Goal: Task Accomplishment & Management: Manage account settings

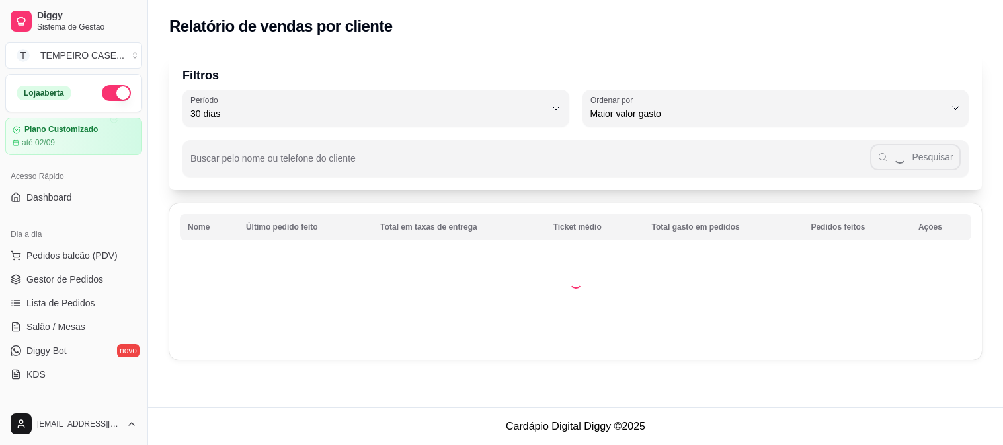
select select "30"
select select "HIGHEST_TOTAL_SPENT_WITH_ORDERS"
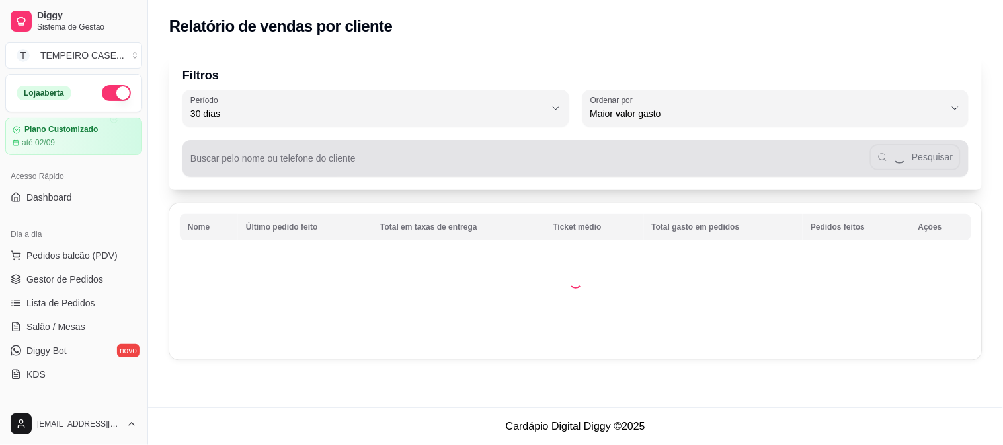
click at [321, 155] on div "Pesquisar" at bounding box center [575, 158] width 770 height 26
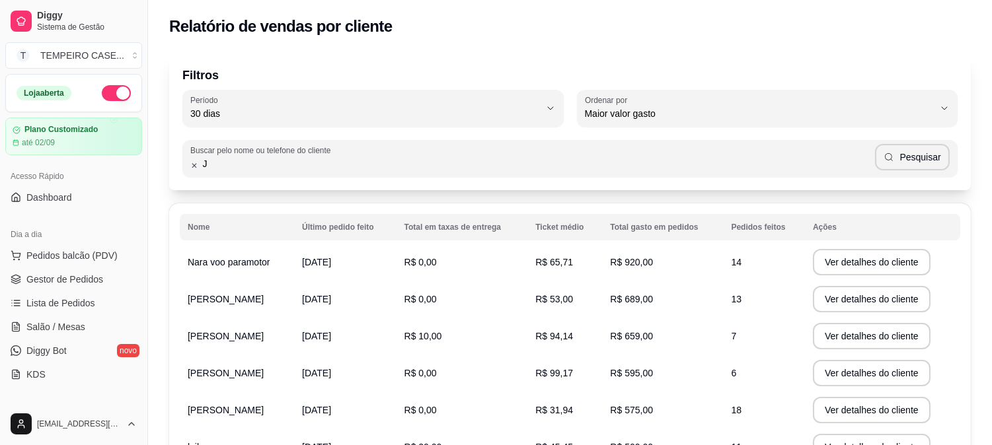
type input "J"
click at [945, 167] on button "Pesquisar" at bounding box center [912, 157] width 75 height 26
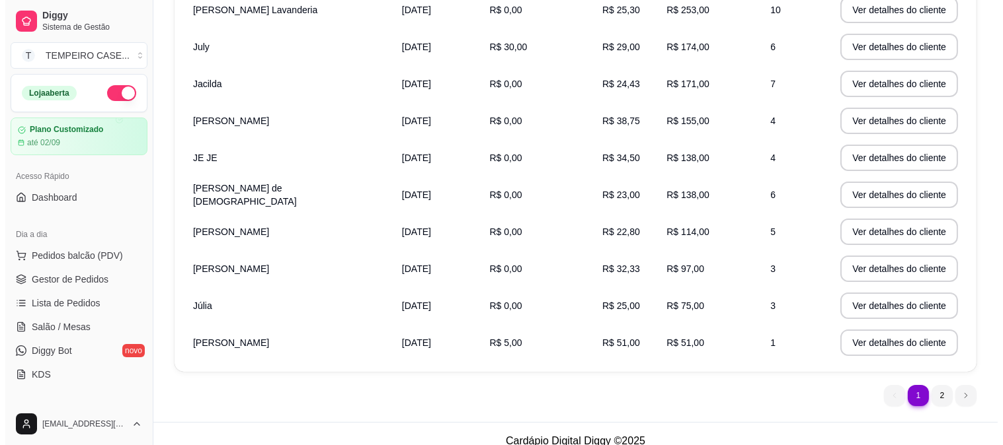
scroll to position [266, 0]
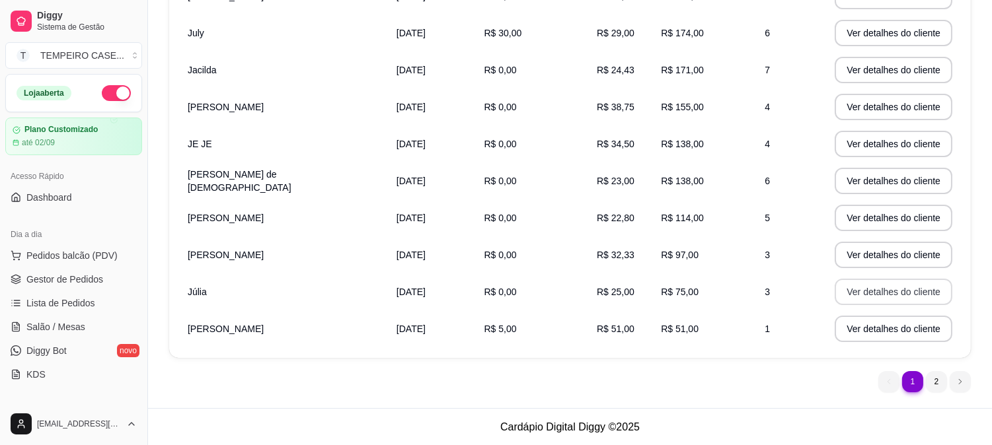
click at [835, 289] on button "Ver detalhes do cliente" at bounding box center [894, 292] width 118 height 26
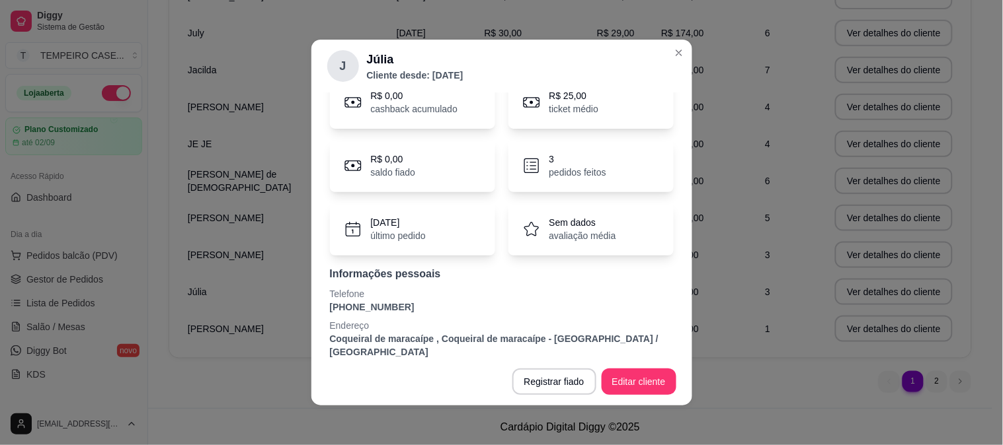
scroll to position [0, 0]
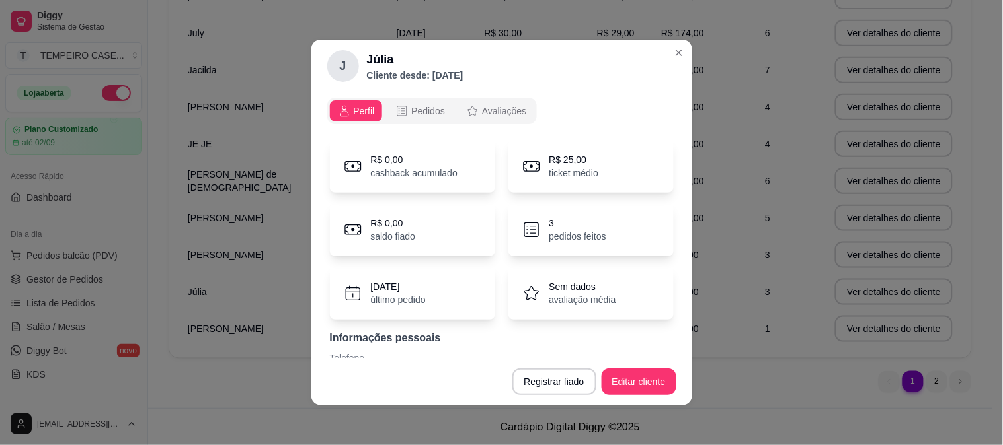
click at [411, 111] on span "Pedidos" at bounding box center [428, 110] width 34 height 13
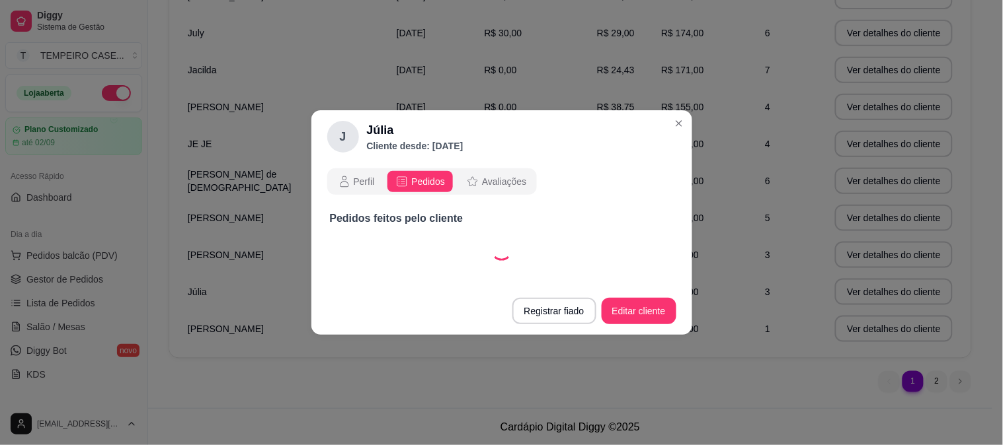
select select "30"
select select "ALL"
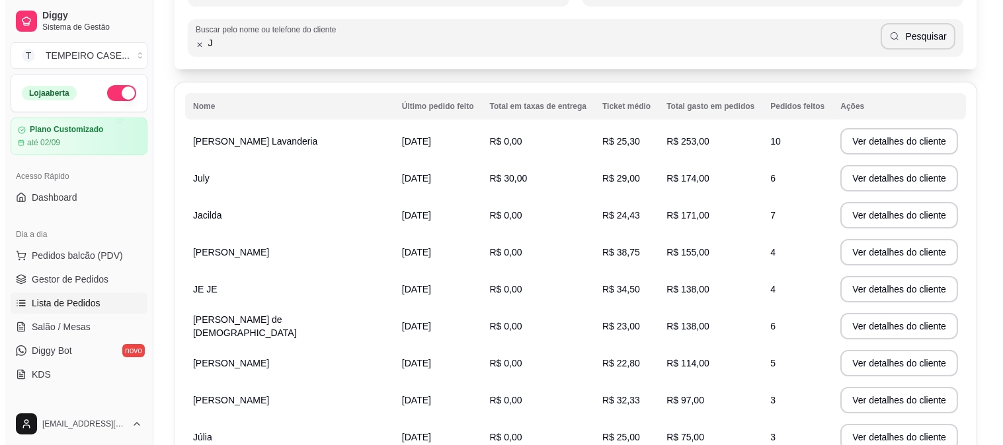
scroll to position [120, 0]
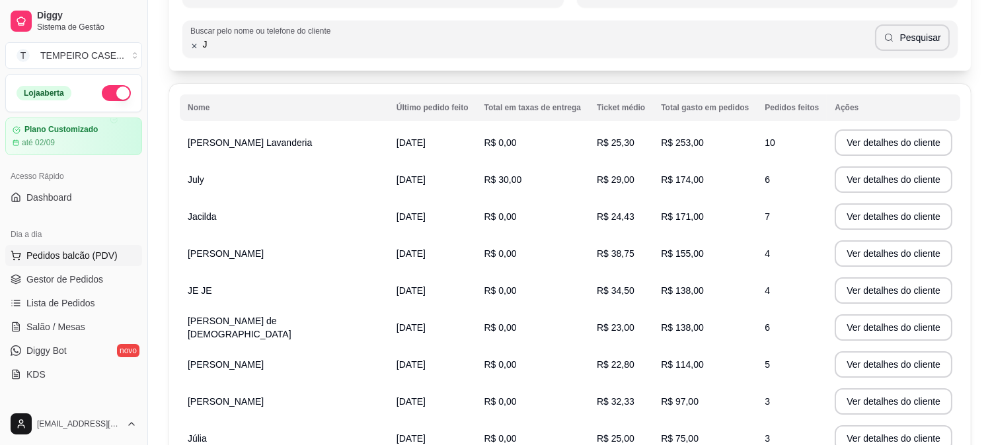
click at [66, 255] on span "Pedidos balcão (PDV)" at bounding box center [71, 255] width 91 height 13
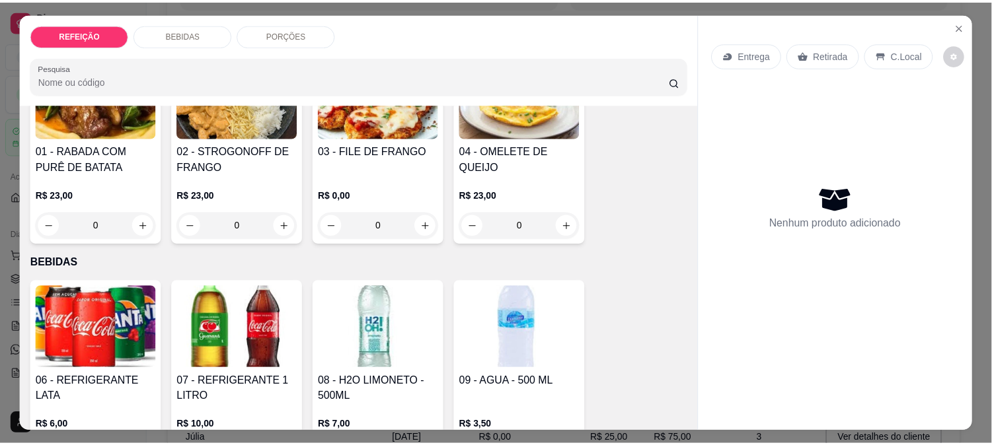
scroll to position [147, 0]
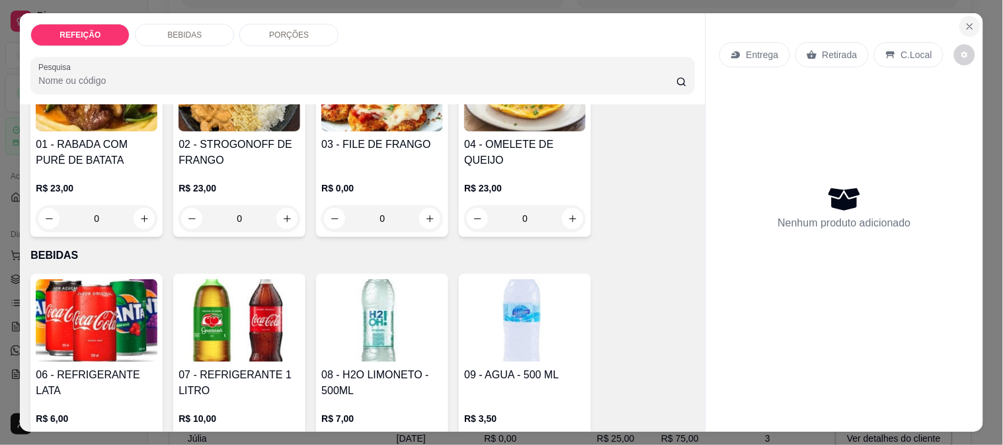
click at [970, 23] on button "Close" at bounding box center [969, 26] width 21 height 21
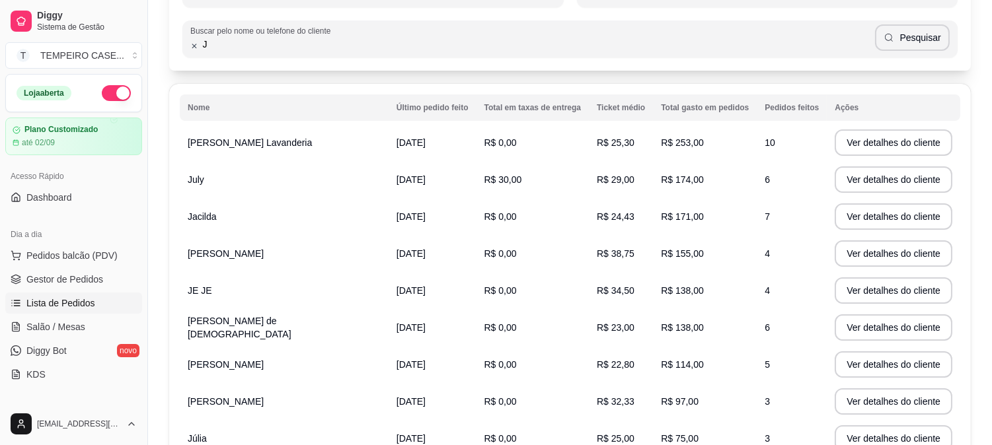
click at [49, 293] on link "Lista de Pedidos" at bounding box center [73, 303] width 137 height 21
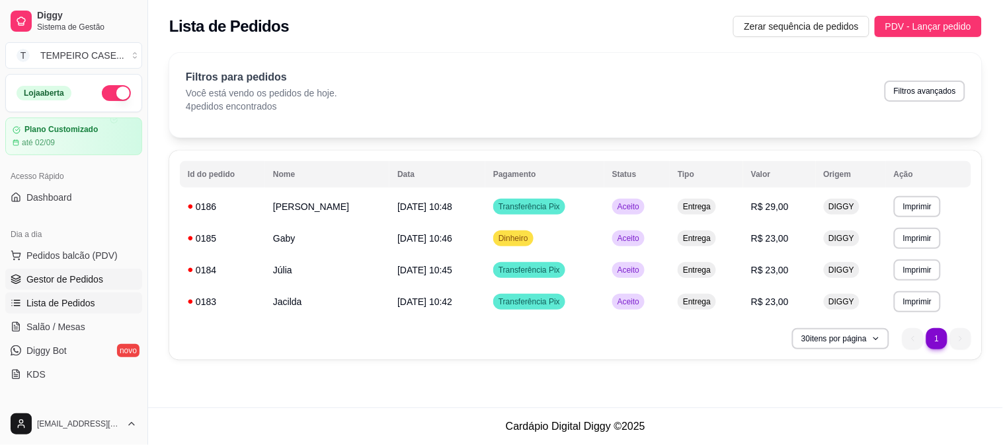
click at [68, 269] on link "Gestor de Pedidos" at bounding box center [73, 279] width 137 height 21
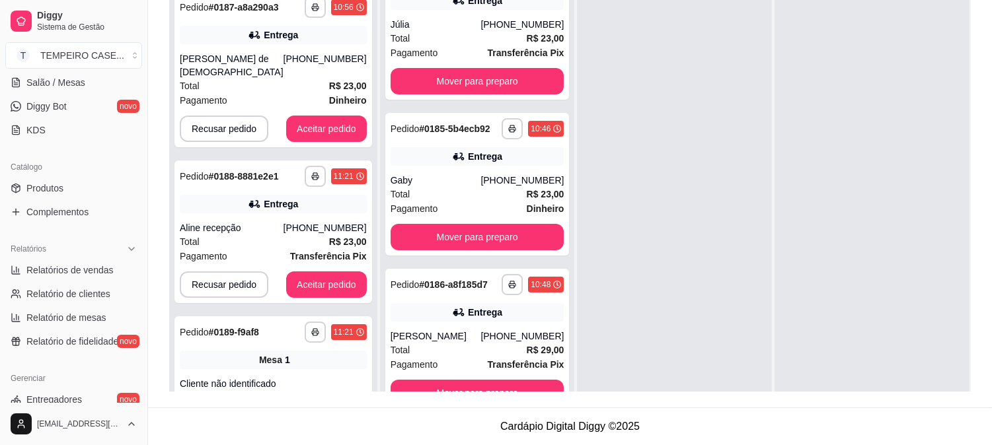
scroll to position [211, 0]
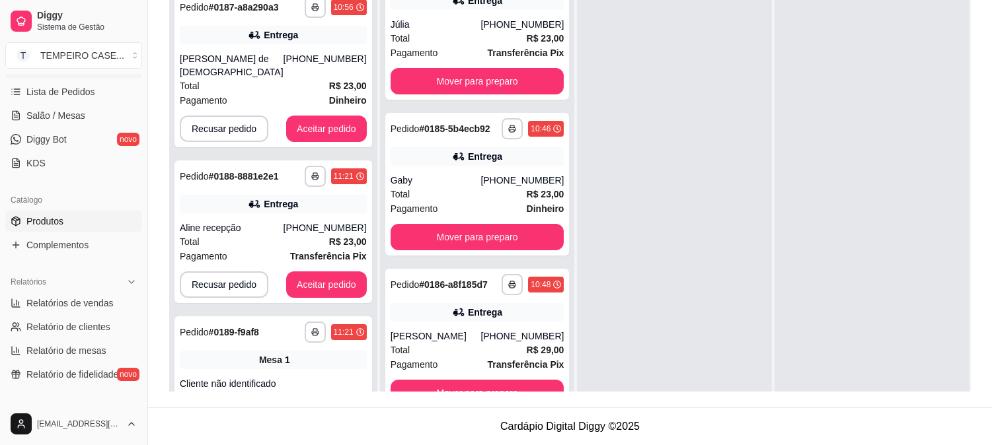
click at [70, 222] on link "Produtos" at bounding box center [73, 221] width 137 height 21
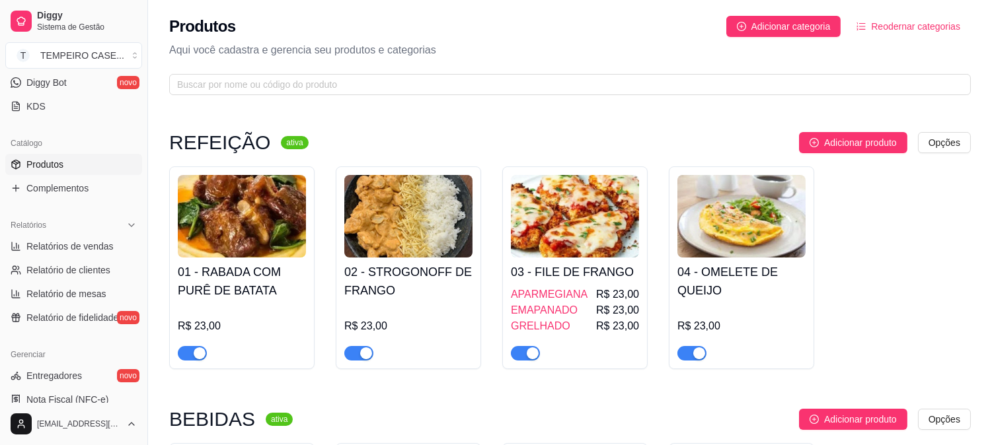
scroll to position [358, 0]
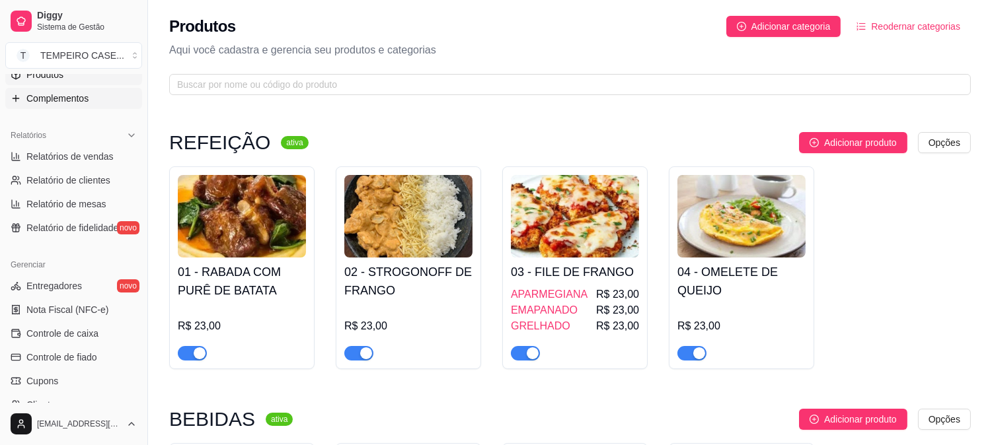
click at [77, 101] on span "Complementos" at bounding box center [57, 98] width 62 height 13
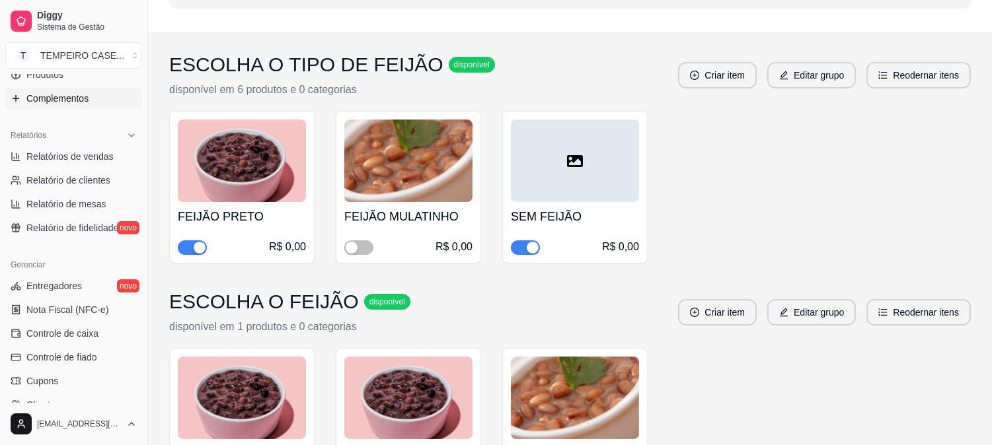
scroll to position [147, 0]
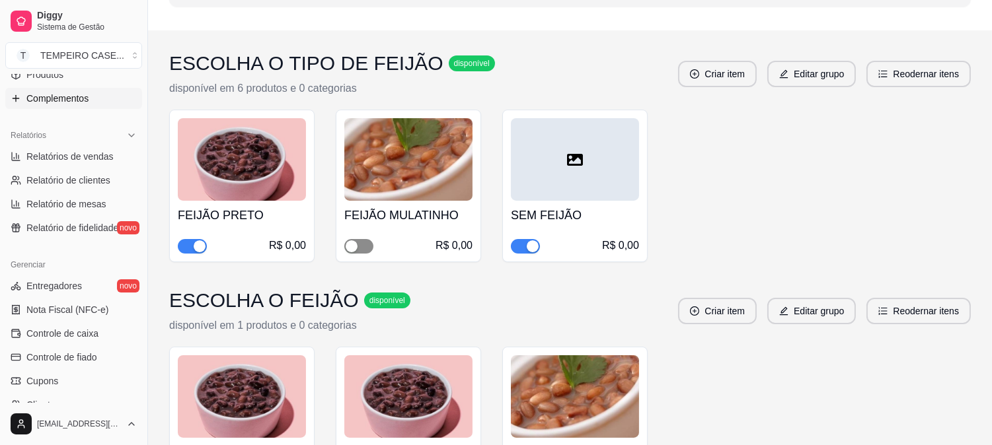
click at [350, 241] on div "button" at bounding box center [352, 247] width 12 height 12
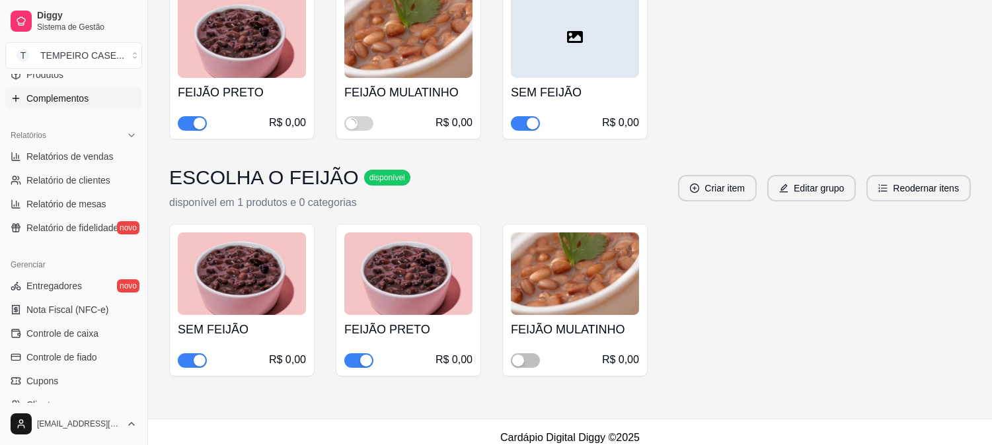
scroll to position [281, 0]
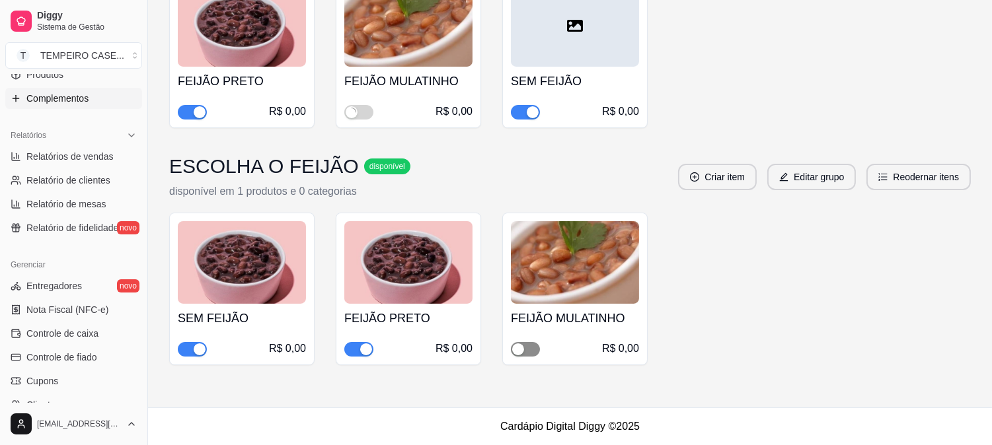
click at [532, 346] on span "button" at bounding box center [525, 349] width 29 height 15
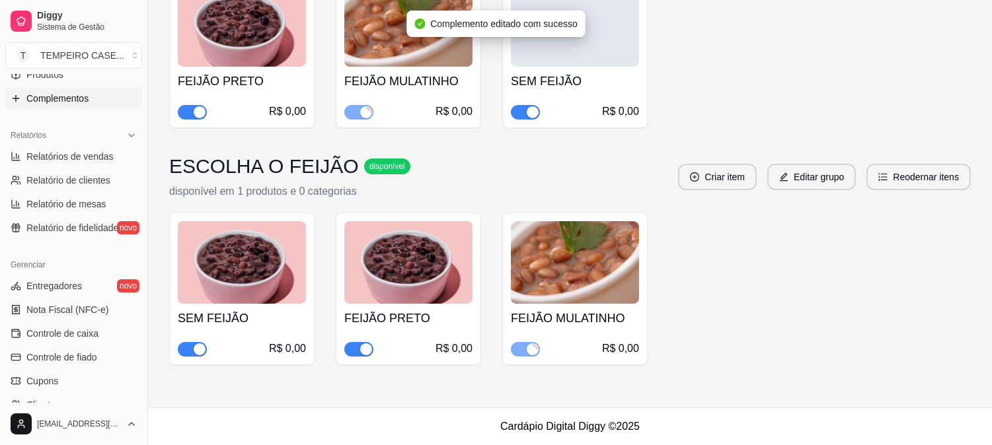
click at [755, 307] on div "SEM FEIJÃO R$ 0,00 FEIJÃO PRETO R$ 0,00 FEIJÃO MULATINHO R$ 0,00" at bounding box center [570, 289] width 802 height 153
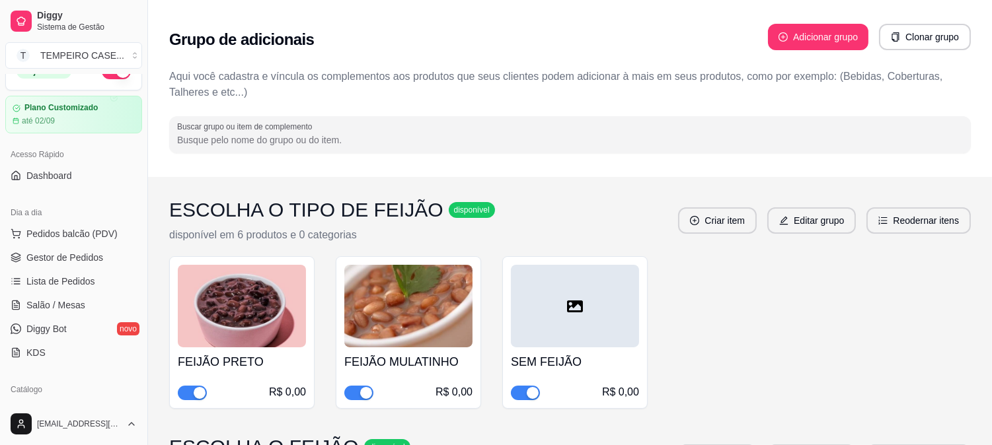
scroll to position [0, 0]
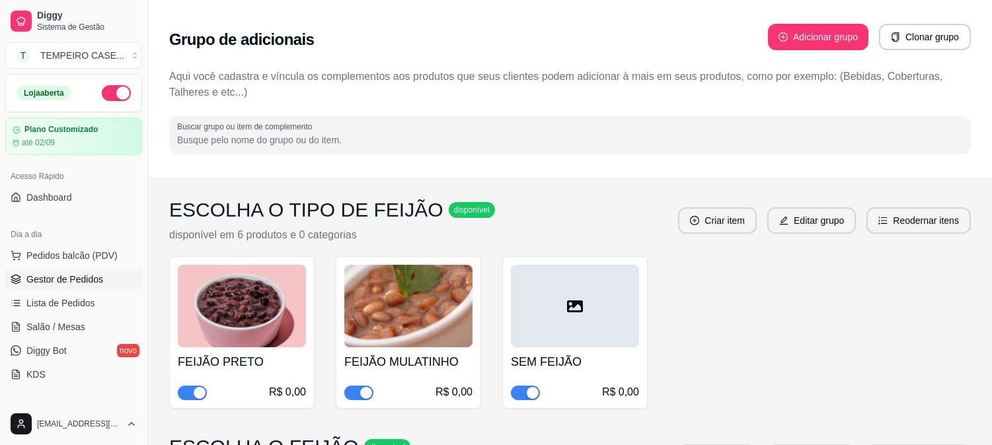
click at [69, 273] on span "Gestor de Pedidos" at bounding box center [64, 279] width 77 height 13
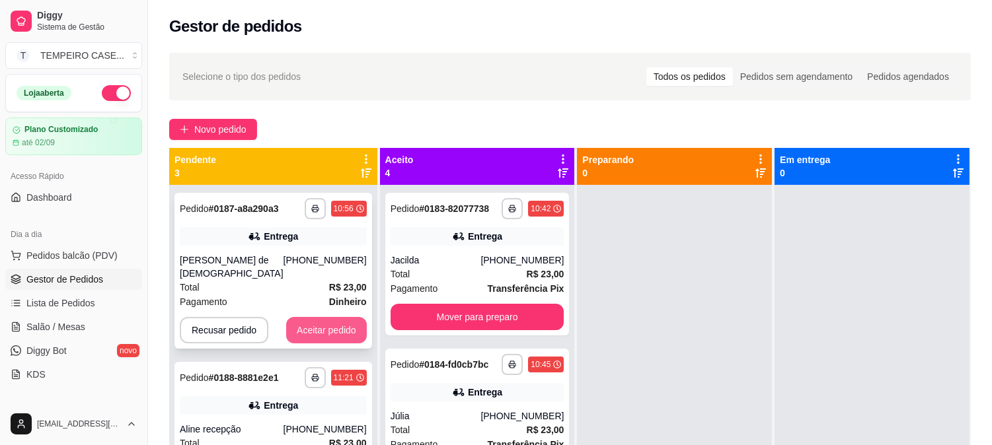
click at [309, 317] on button "Aceitar pedido" at bounding box center [326, 330] width 81 height 26
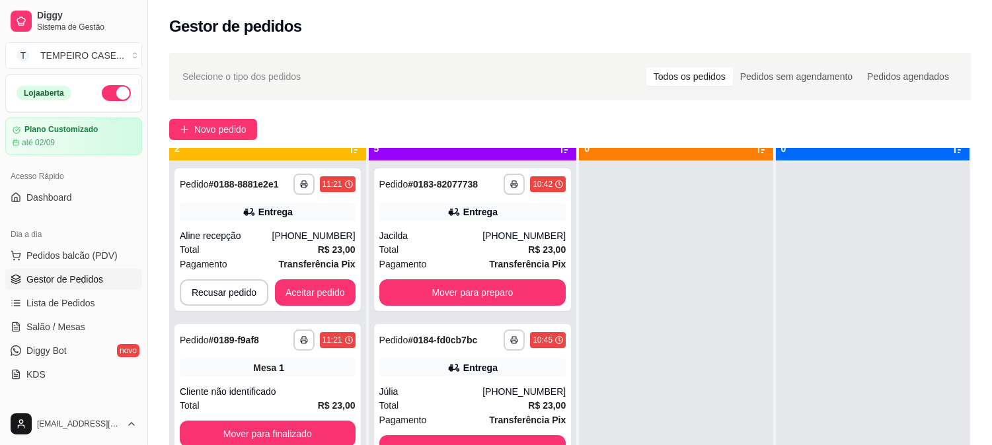
scroll to position [36, 0]
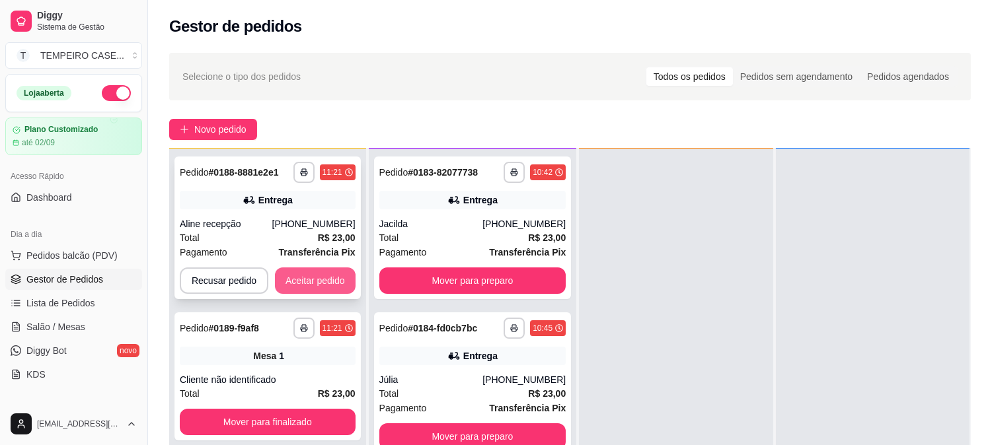
click at [302, 274] on button "Aceitar pedido" at bounding box center [315, 281] width 81 height 26
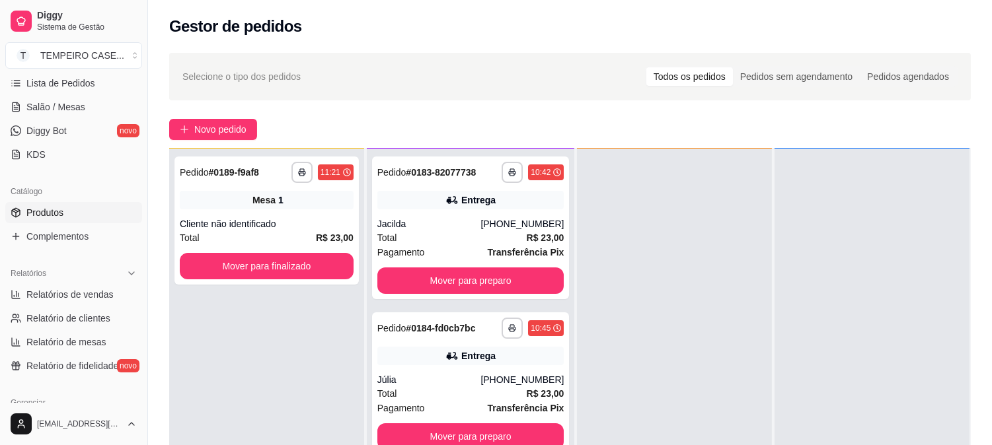
scroll to position [0, 0]
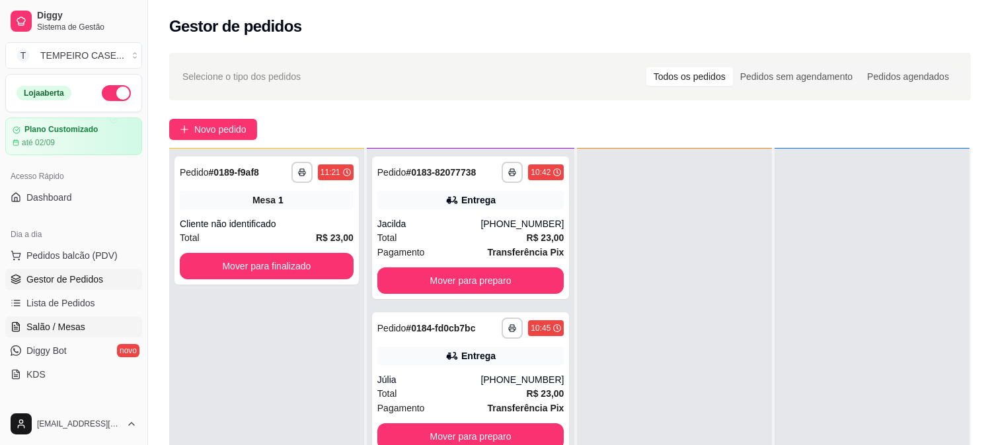
click at [80, 329] on span "Salão / Mesas" at bounding box center [55, 327] width 59 height 13
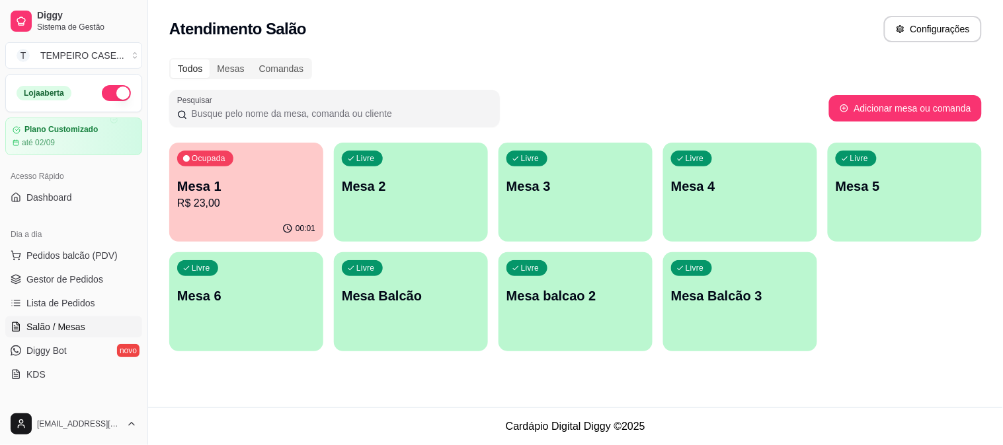
click at [274, 219] on div "00:01" at bounding box center [246, 229] width 154 height 26
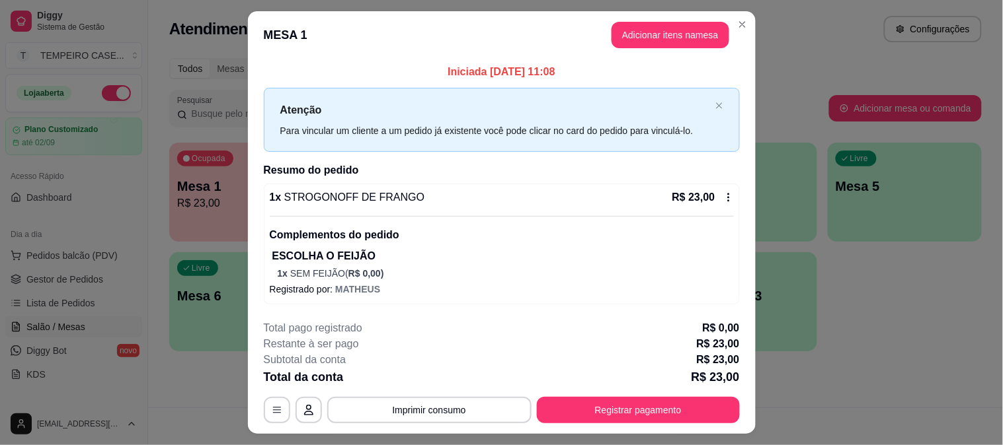
click at [654, 30] on button "Adicionar itens na mesa" at bounding box center [670, 35] width 118 height 26
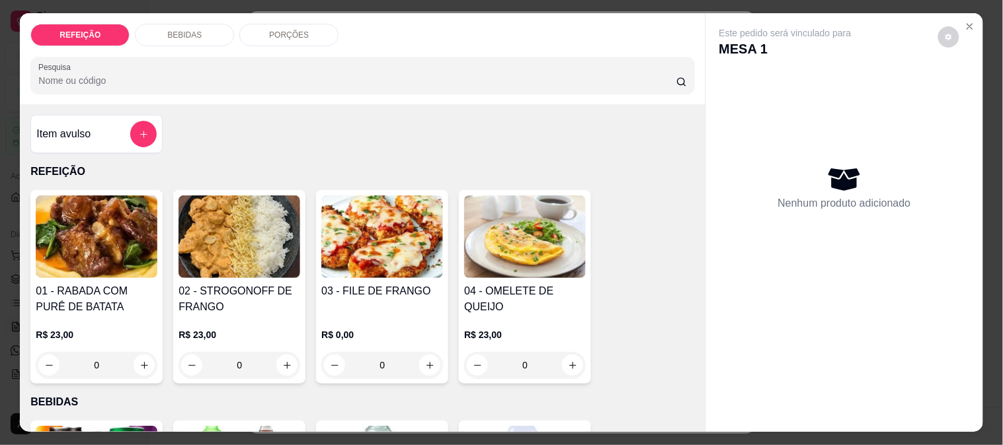
click at [85, 245] on img at bounding box center [97, 237] width 122 height 83
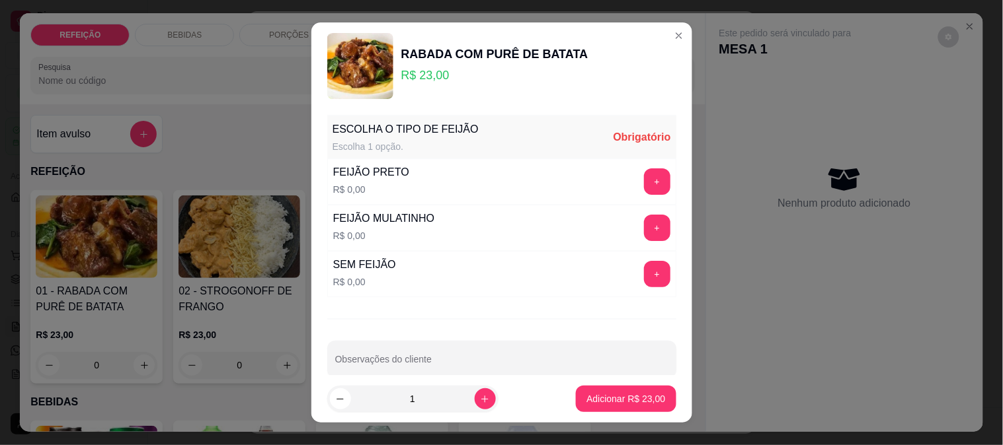
click at [644, 225] on button "+" at bounding box center [657, 228] width 26 height 26
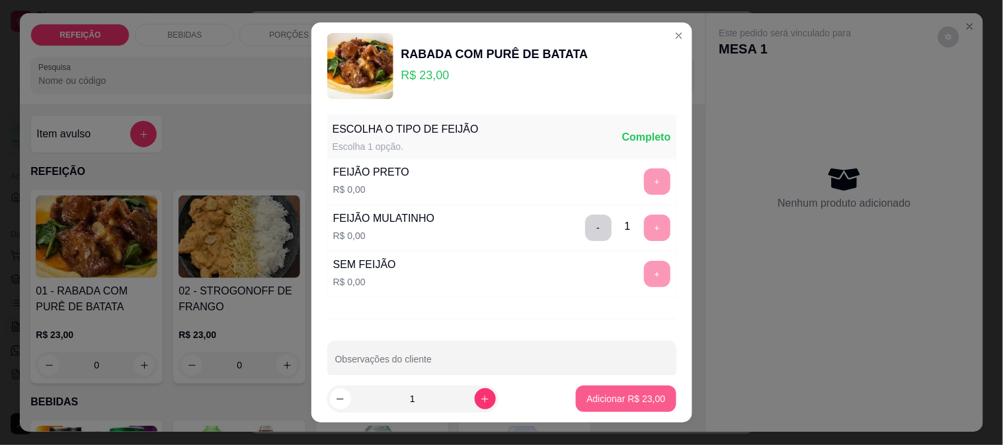
click at [609, 410] on button "Adicionar R$ 23,00" at bounding box center [626, 399] width 100 height 26
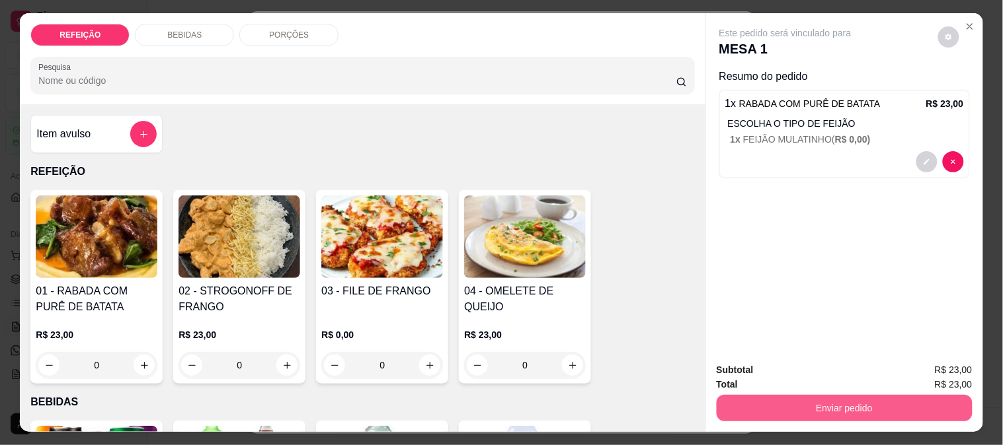
click at [772, 400] on button "Enviar pedido" at bounding box center [844, 408] width 256 height 26
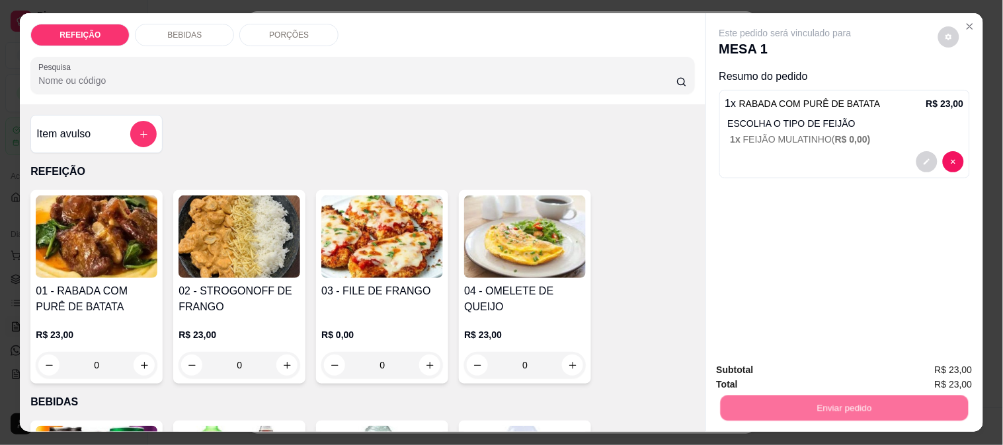
click at [761, 374] on button "Não registrar e enviar pedido" at bounding box center [801, 370] width 134 height 24
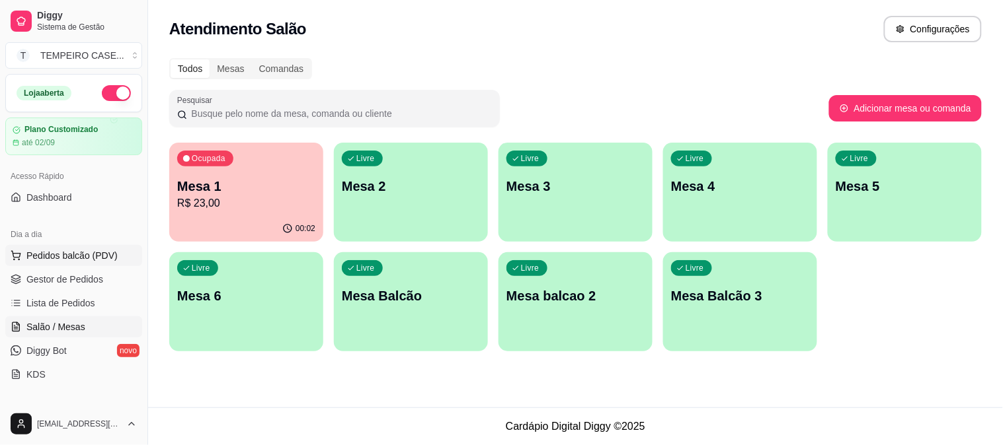
click at [58, 245] on button "Pedidos balcão (PDV)" at bounding box center [73, 255] width 137 height 21
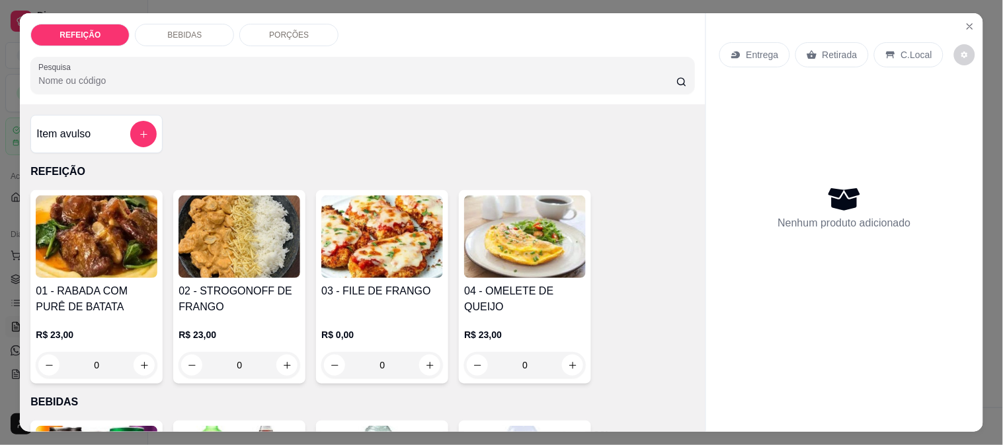
click at [20, 280] on div "Item avulso REFEIÇÃO 01 - RABADA COM PURÊ DE BATATA R$ 23,00 0 02 - STROGONOFF …" at bounding box center [362, 268] width 685 height 328
click at [0, 293] on div "REFEIÇÃO BEBIDAS PORÇÕES Pesquisa Item avulso REFEIÇÃO 01 - RABADA COM PURÊ DE …" at bounding box center [501, 222] width 1003 height 445
click at [970, 22] on button "Close" at bounding box center [969, 26] width 21 height 21
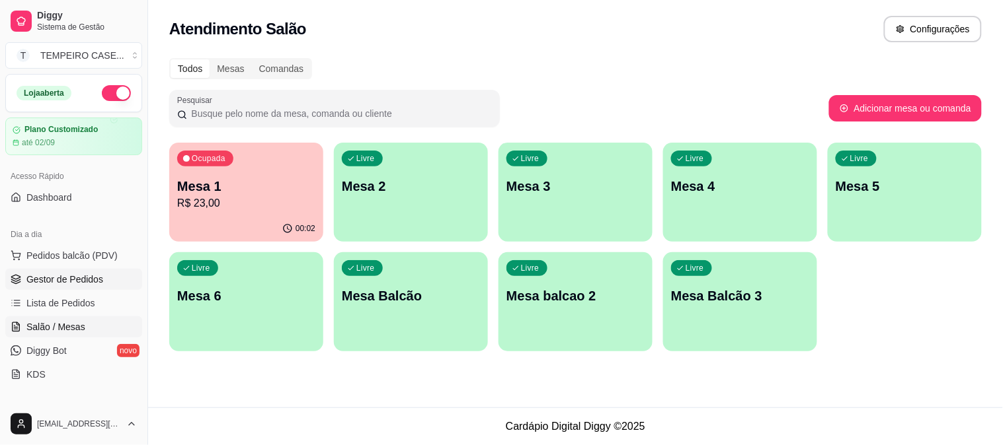
click at [69, 280] on span "Gestor de Pedidos" at bounding box center [64, 279] width 77 height 13
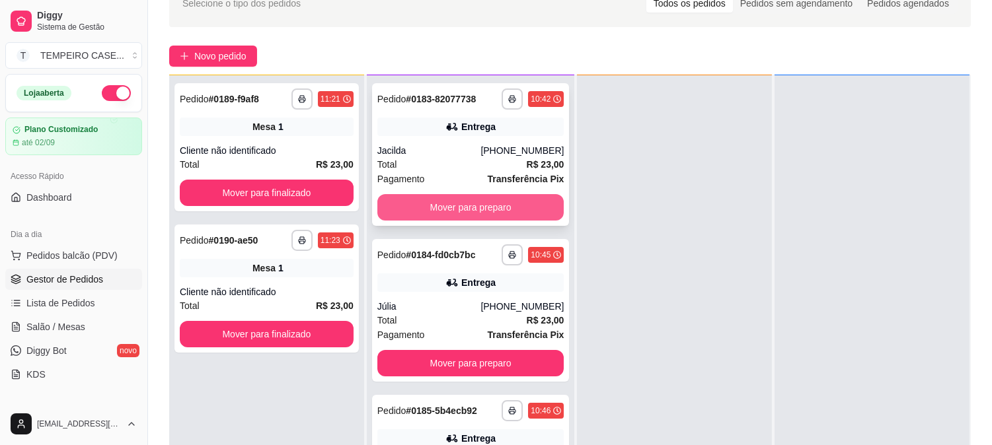
click at [471, 200] on button "Mover para preparo" at bounding box center [470, 207] width 187 height 26
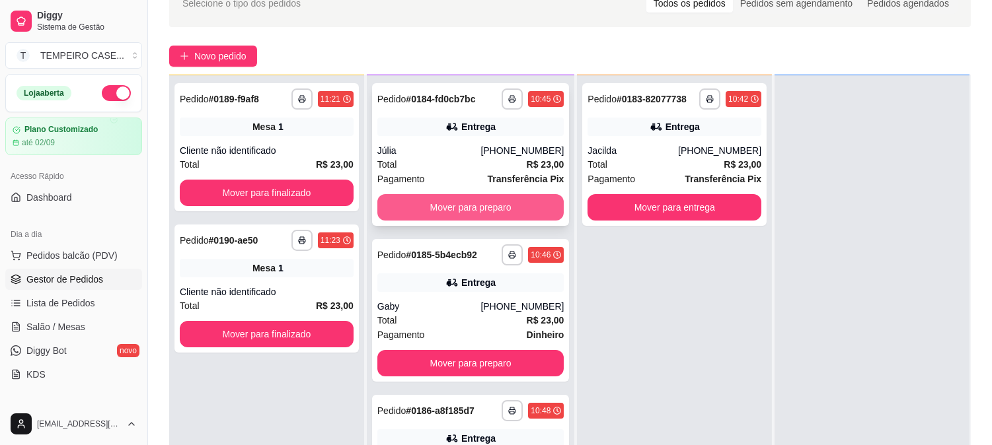
click at [479, 206] on button "Mover para preparo" at bounding box center [470, 207] width 187 height 26
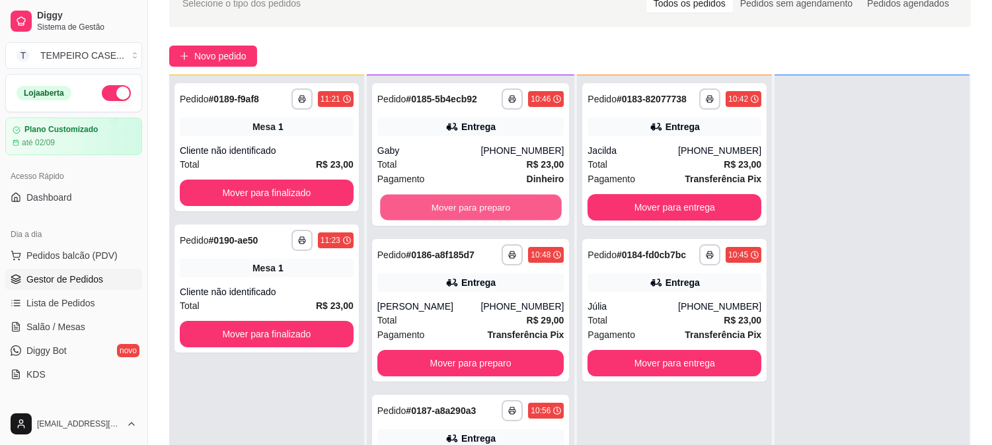
click at [479, 207] on button "Mover para preparo" at bounding box center [470, 208] width 181 height 26
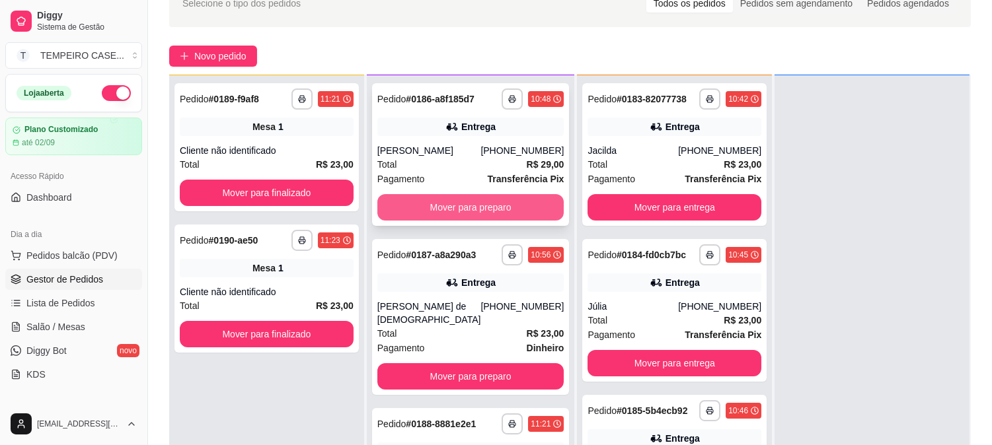
click at [481, 206] on button "Mover para preparo" at bounding box center [470, 207] width 187 height 26
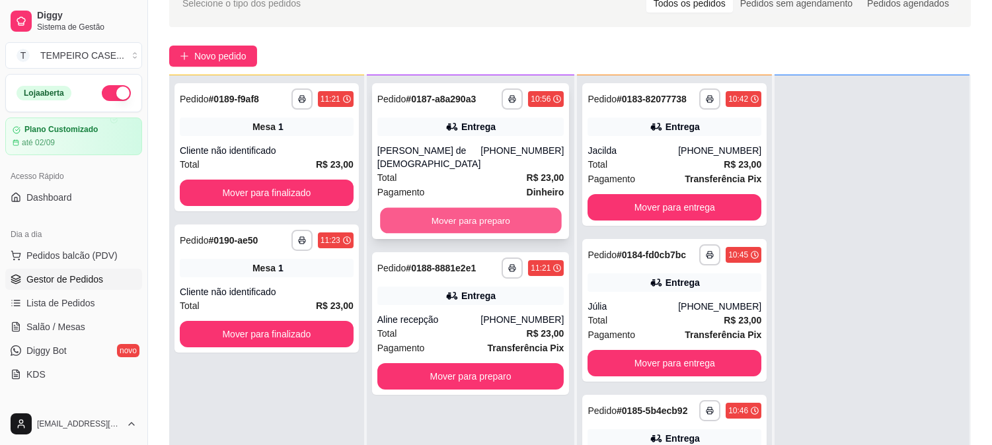
click at [477, 208] on button "Mover para preparo" at bounding box center [470, 221] width 181 height 26
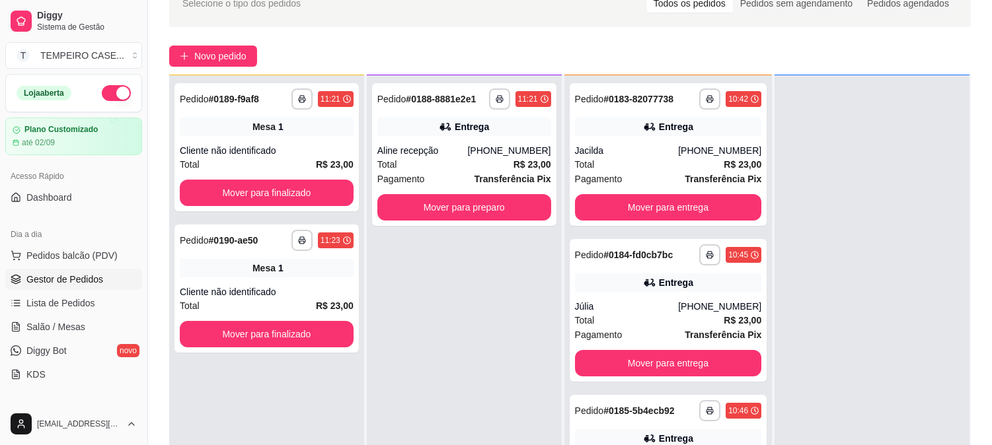
click at [487, 381] on div "**********" at bounding box center [464, 297] width 195 height 445
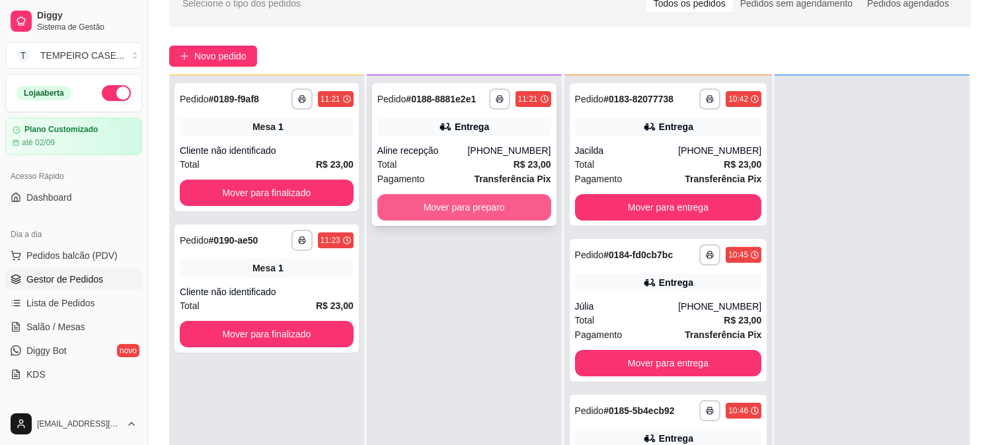
click at [488, 202] on button "Mover para preparo" at bounding box center [464, 207] width 174 height 26
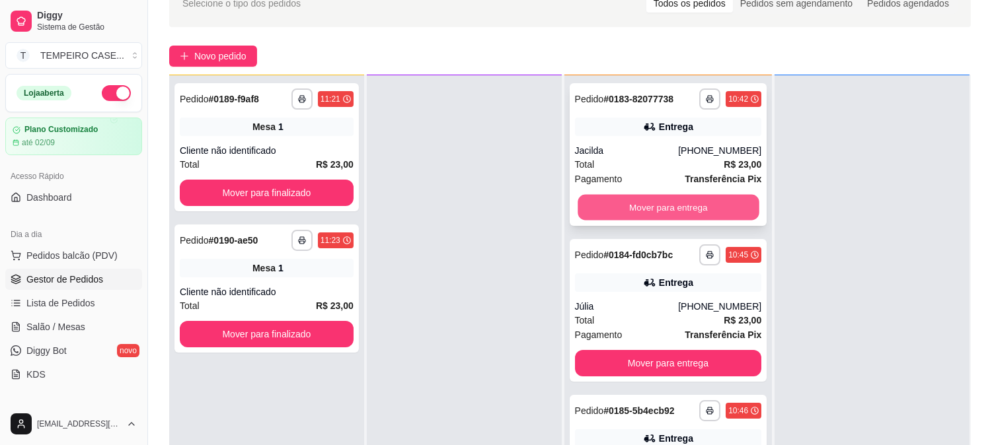
click at [648, 213] on button "Mover para entrega" at bounding box center [668, 208] width 181 height 26
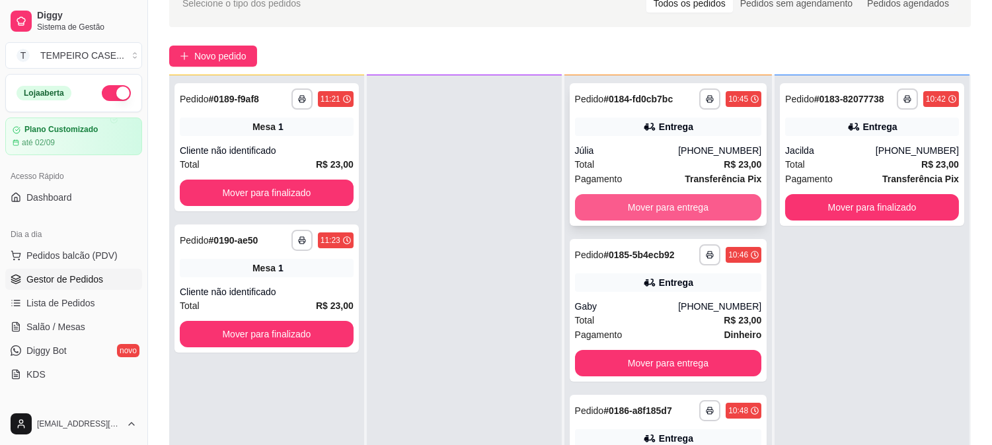
click at [673, 214] on button "Mover para entrega" at bounding box center [668, 207] width 187 height 26
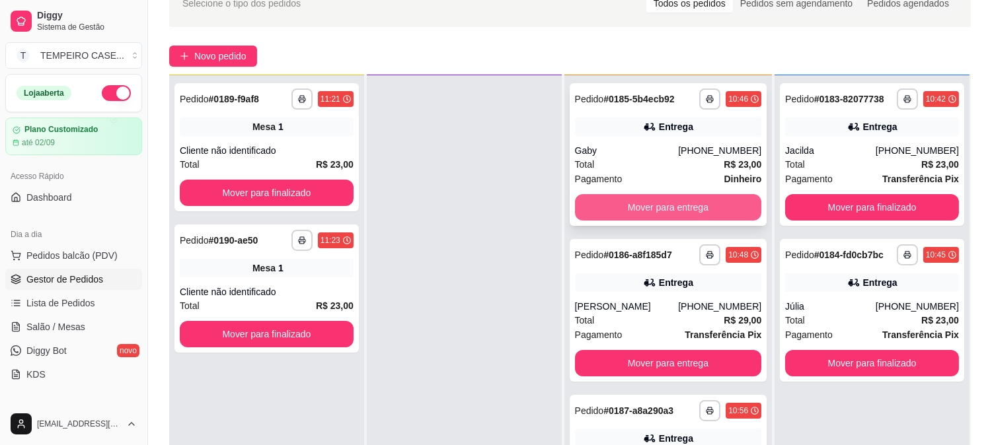
click at [678, 208] on button "Mover para entrega" at bounding box center [668, 207] width 187 height 26
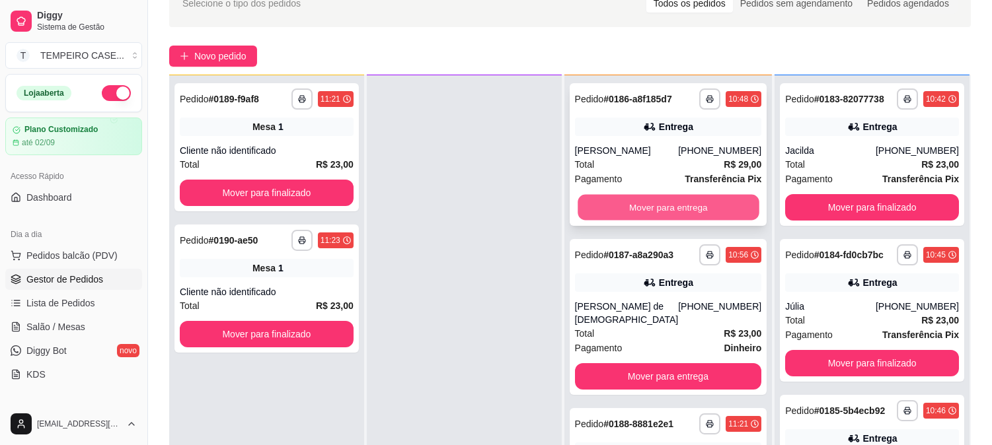
click at [678, 208] on button "Mover para entrega" at bounding box center [668, 208] width 181 height 26
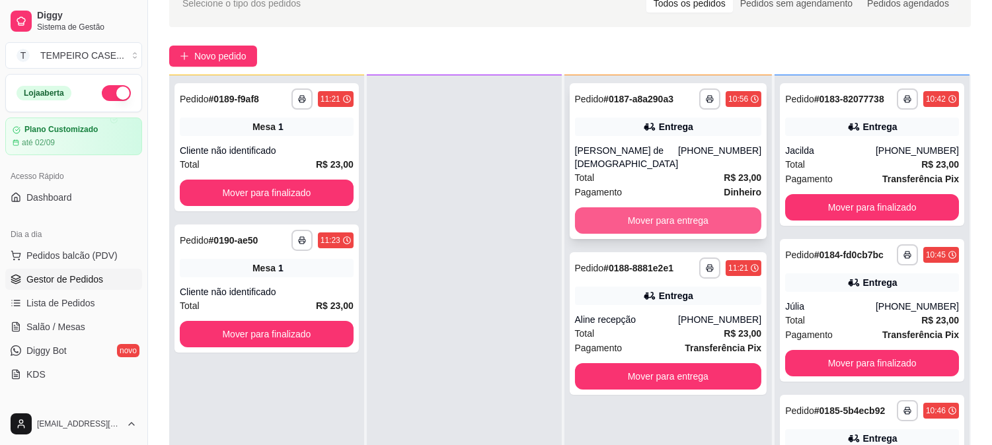
click at [669, 209] on button "Mover para entrega" at bounding box center [668, 221] width 187 height 26
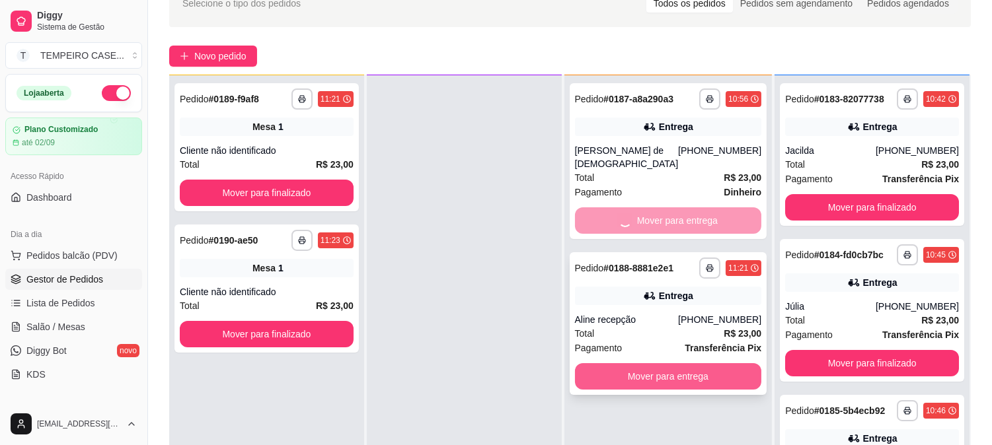
click at [670, 364] on button "Mover para entrega" at bounding box center [668, 377] width 187 height 26
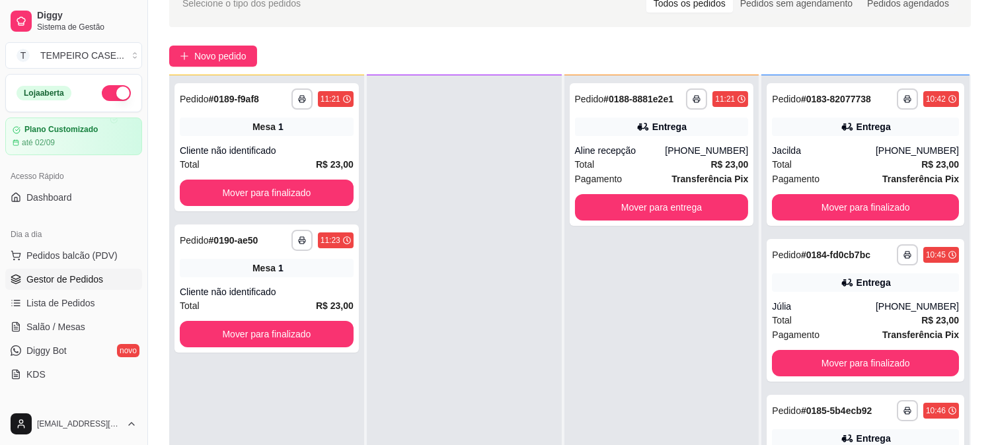
click at [681, 356] on div "**********" at bounding box center [661, 297] width 195 height 445
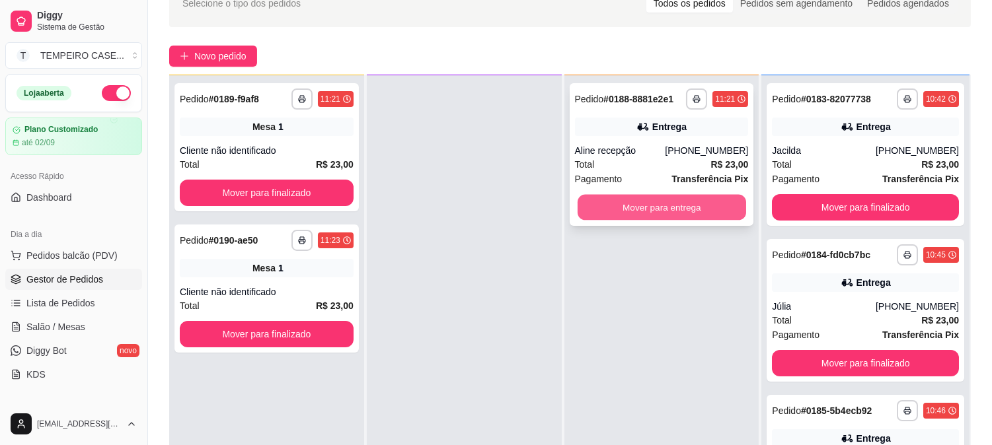
click at [644, 213] on button "Mover para entrega" at bounding box center [662, 208] width 169 height 26
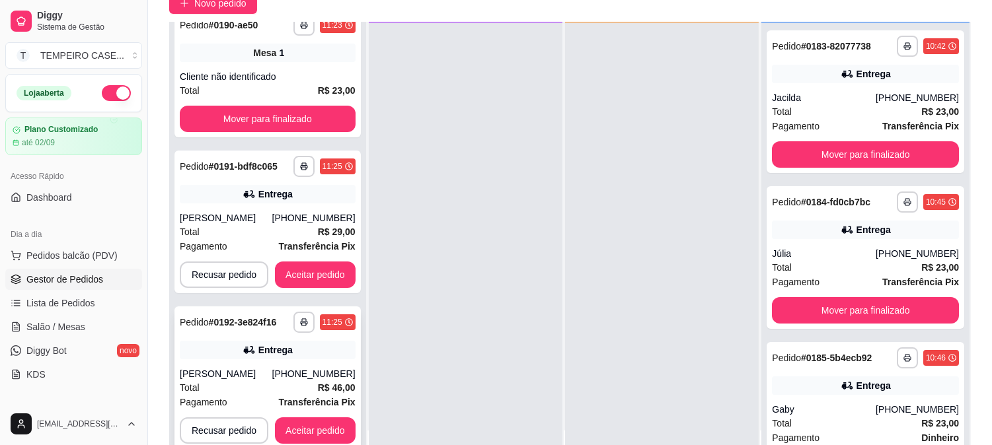
scroll to position [202, 0]
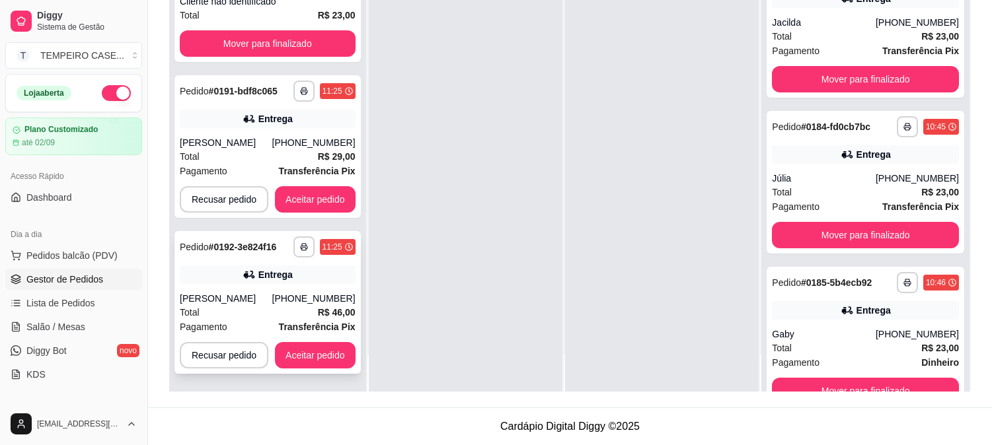
click at [291, 297] on div "[PHONE_NUMBER]" at bounding box center [313, 298] width 83 height 13
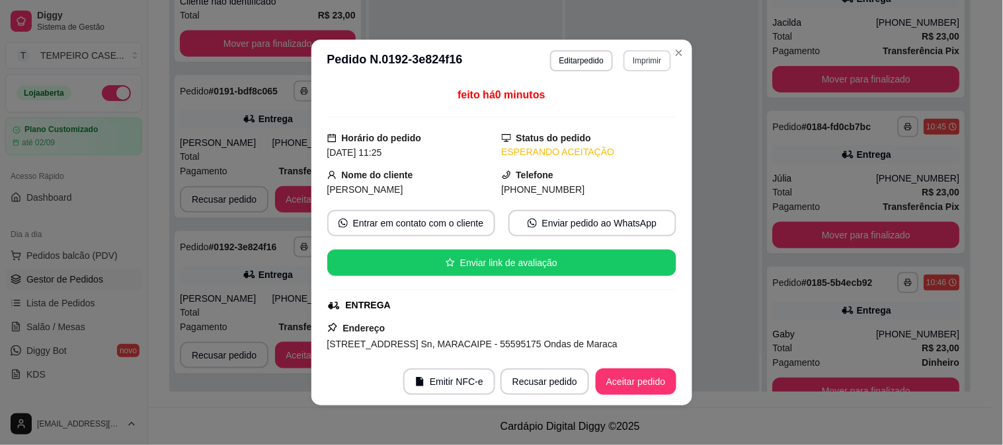
click at [638, 56] on button "Imprimir" at bounding box center [646, 60] width 47 height 21
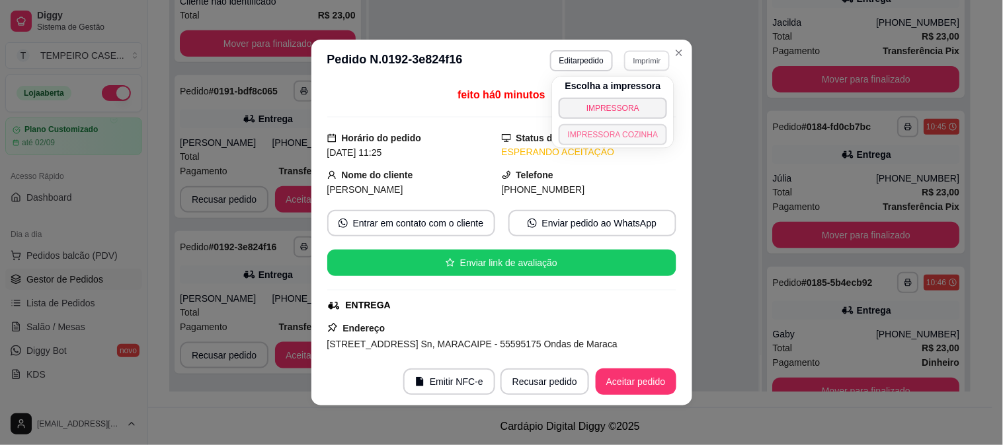
click at [609, 135] on button "IMPRESSORA COZINHA" at bounding box center [612, 134] width 109 height 21
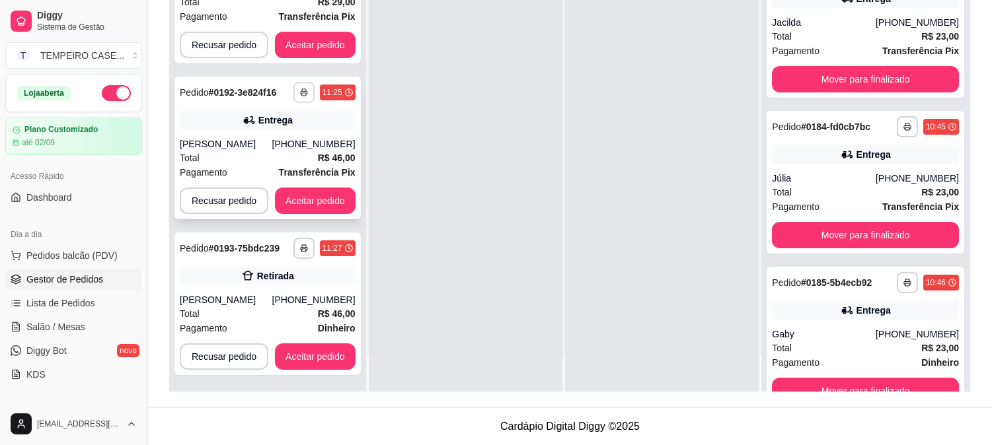
scroll to position [331, 0]
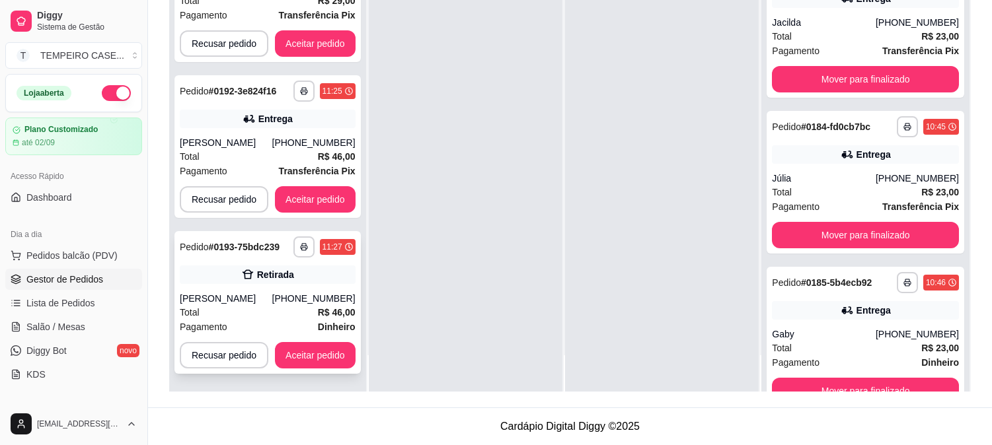
click at [306, 243] on button "button" at bounding box center [303, 247] width 21 height 21
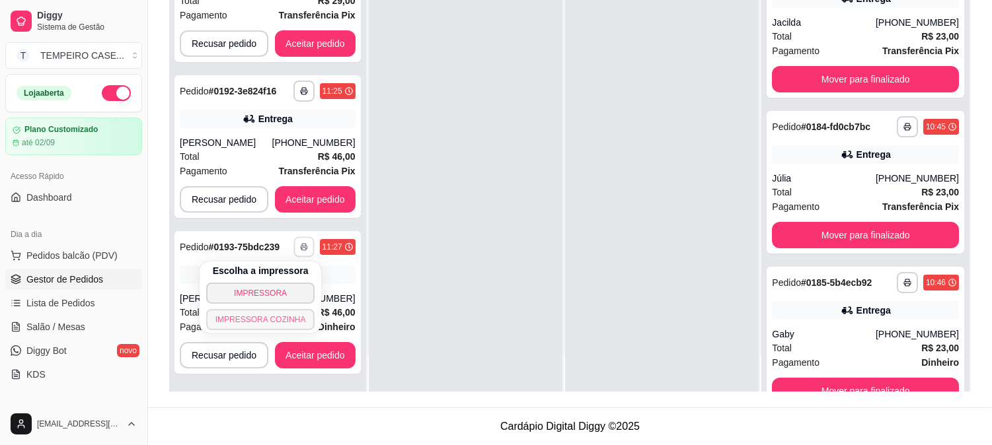
click at [266, 319] on button "IMPRESSORA COZINHA" at bounding box center [260, 319] width 109 height 21
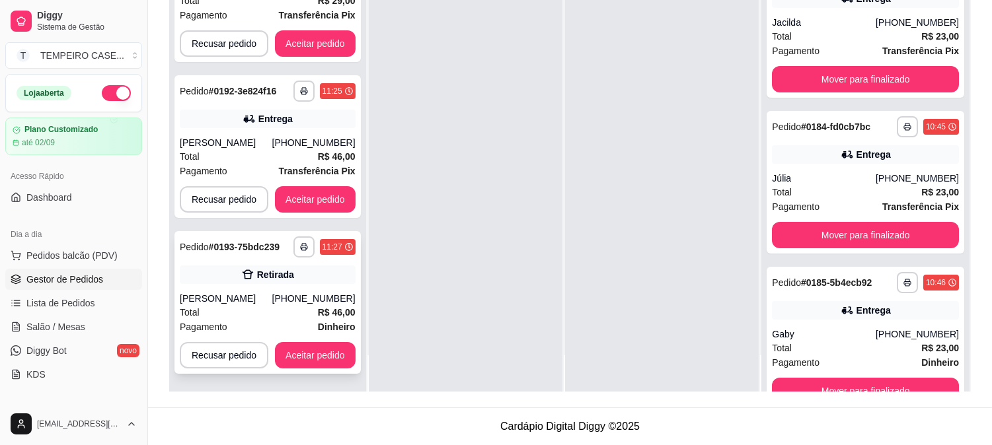
click at [230, 305] on div "[PERSON_NAME]" at bounding box center [226, 298] width 93 height 13
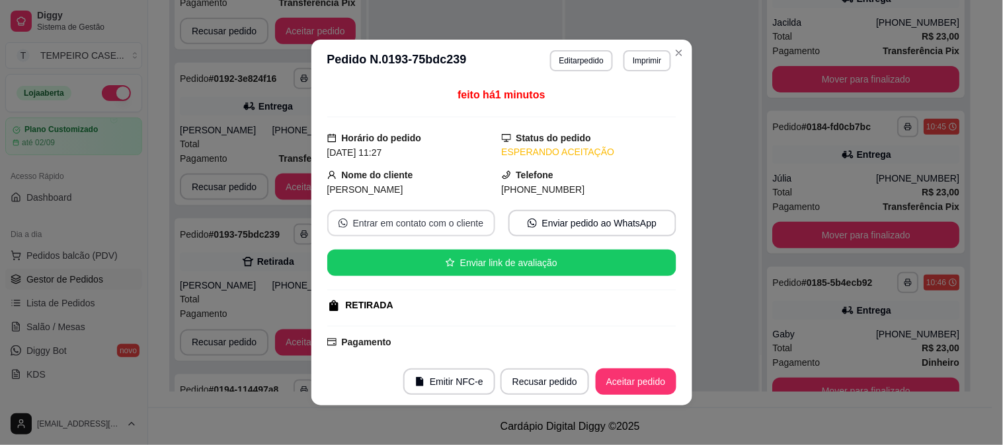
click at [439, 233] on button "Entrar em contato com o cliente" at bounding box center [411, 223] width 168 height 26
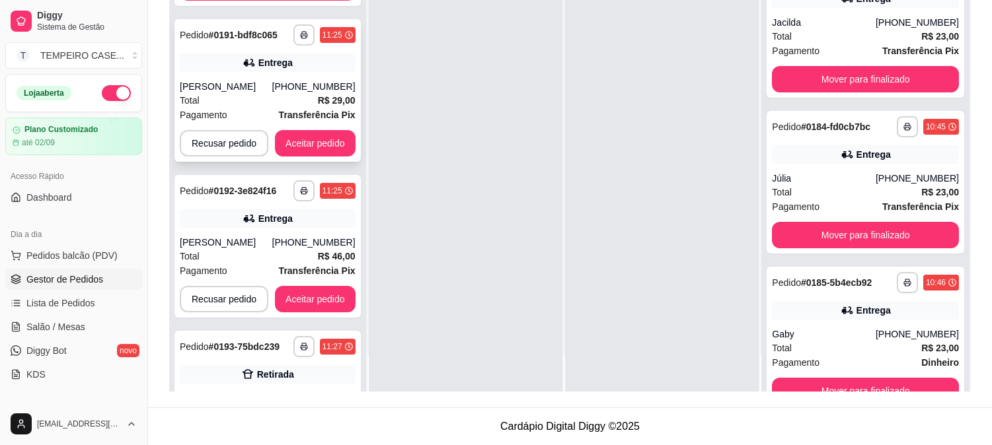
scroll to position [220, 0]
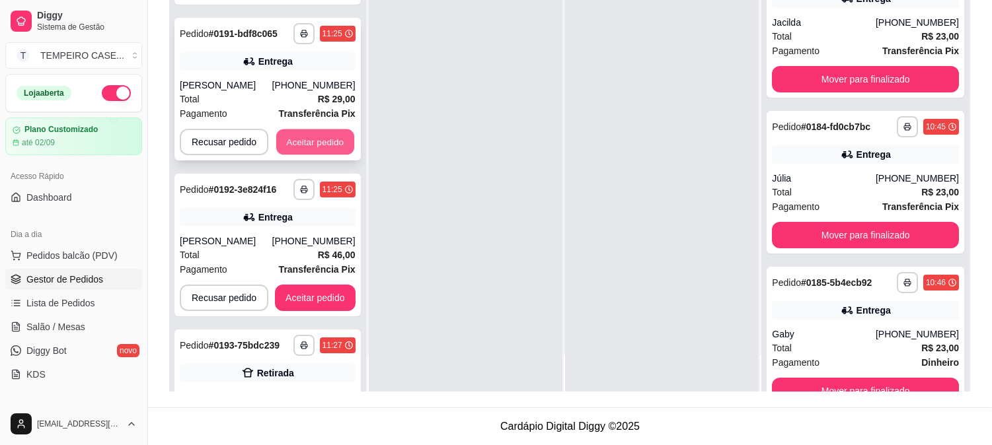
click at [329, 149] on button "Aceitar pedido" at bounding box center [315, 143] width 78 height 26
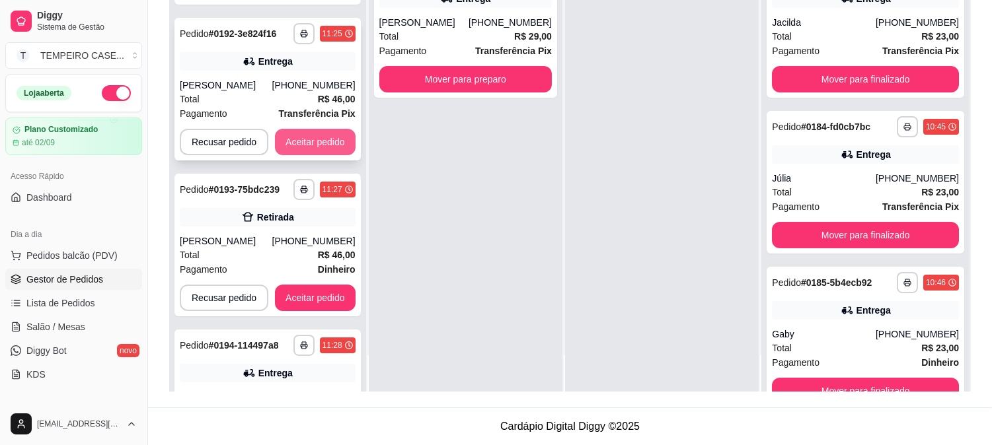
click at [342, 136] on button "Aceitar pedido" at bounding box center [315, 142] width 81 height 26
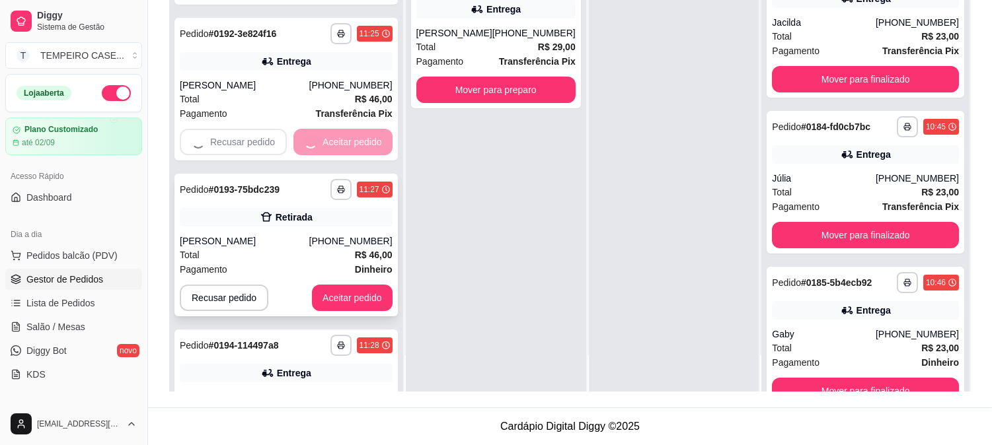
scroll to position [162, 0]
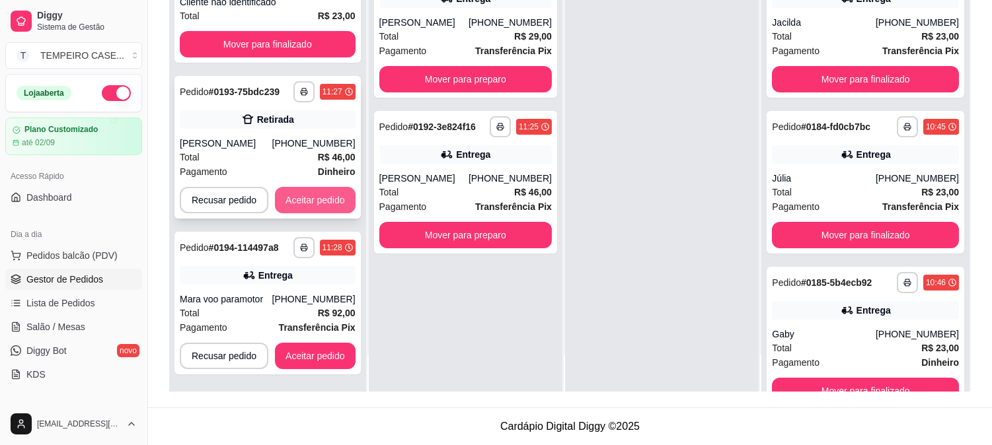
click at [322, 196] on button "Aceitar pedido" at bounding box center [315, 200] width 81 height 26
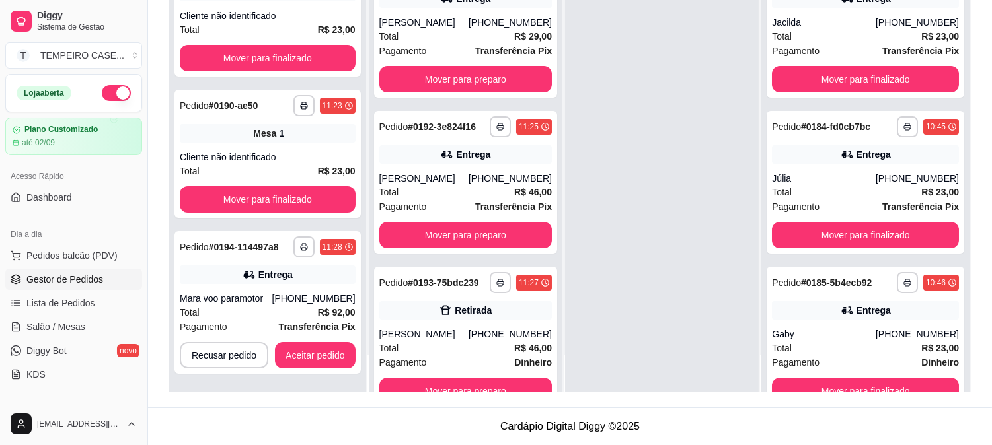
scroll to position [5, 0]
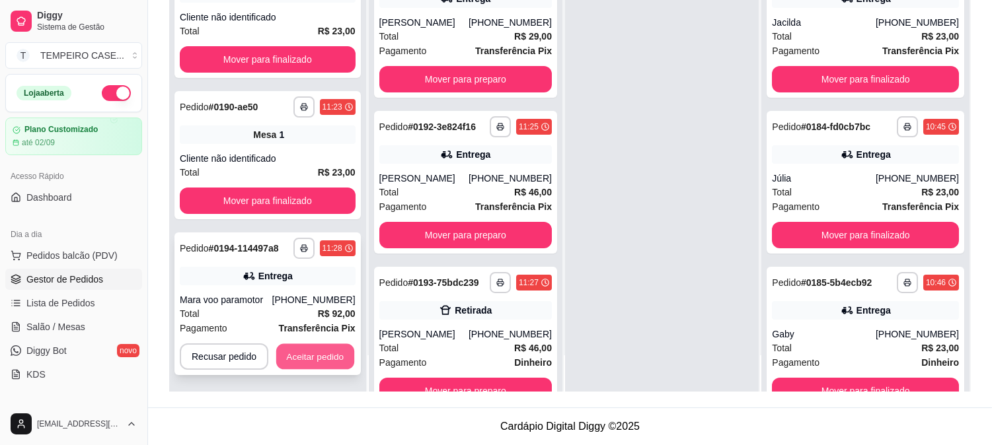
click at [305, 353] on button "Aceitar pedido" at bounding box center [315, 357] width 78 height 26
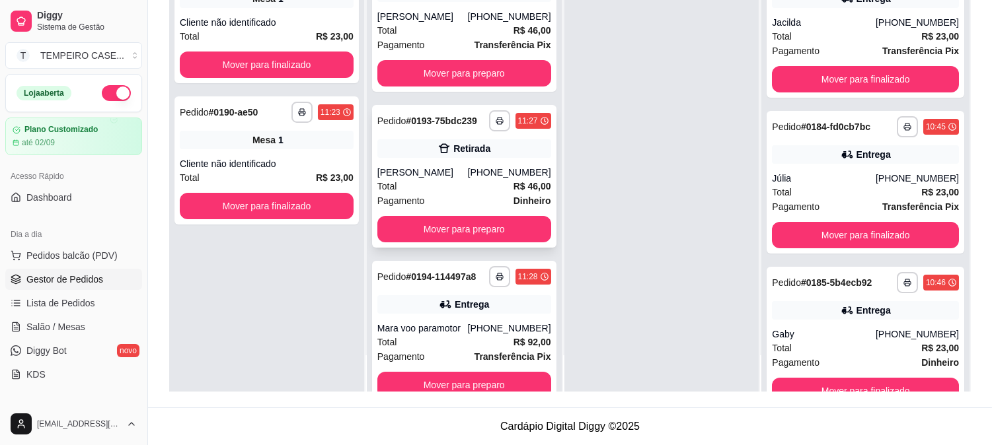
scroll to position [204, 0]
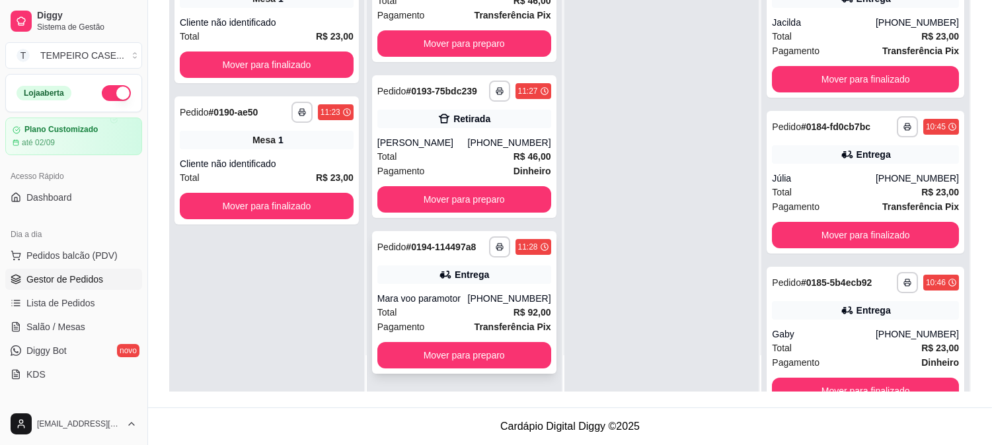
click at [479, 278] on div "Entrega" at bounding box center [472, 274] width 34 height 13
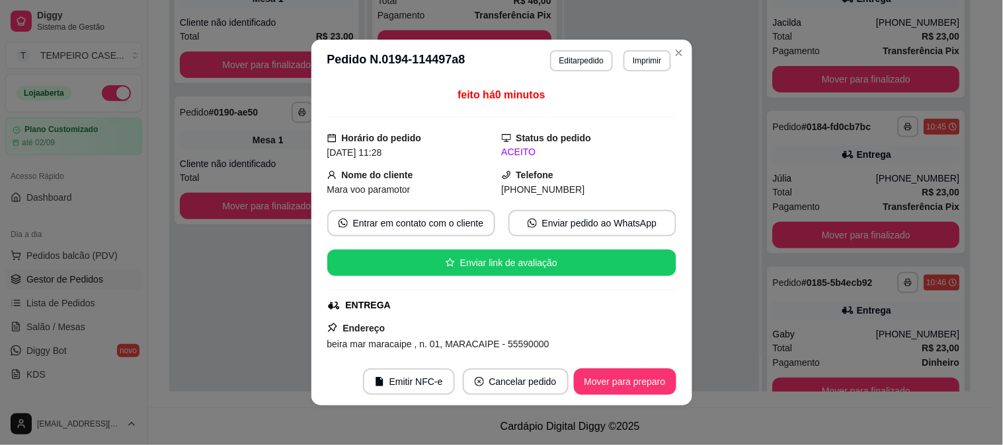
click at [641, 71] on header "**********" at bounding box center [501, 61] width 381 height 42
click at [638, 70] on button "Imprimir" at bounding box center [647, 60] width 46 height 20
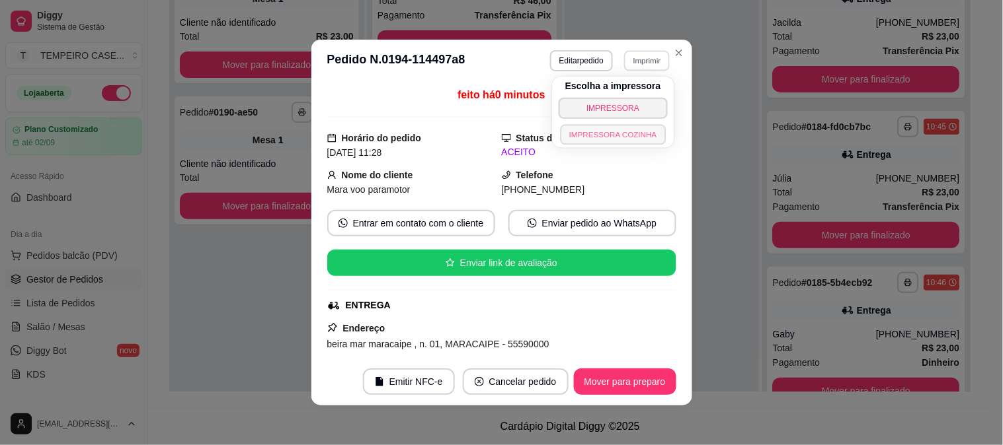
click at [617, 134] on button "IMPRESSORA COZINHA" at bounding box center [613, 134] width 106 height 20
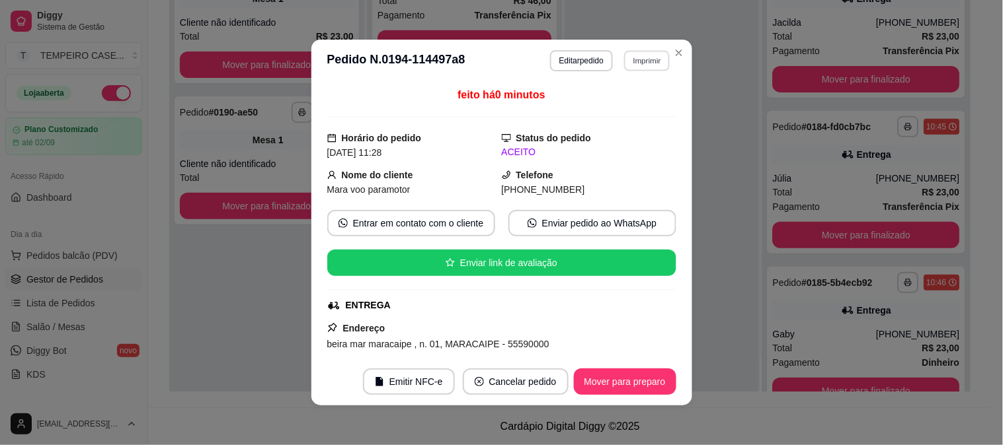
click at [644, 70] on button "Imprimir" at bounding box center [647, 60] width 46 height 20
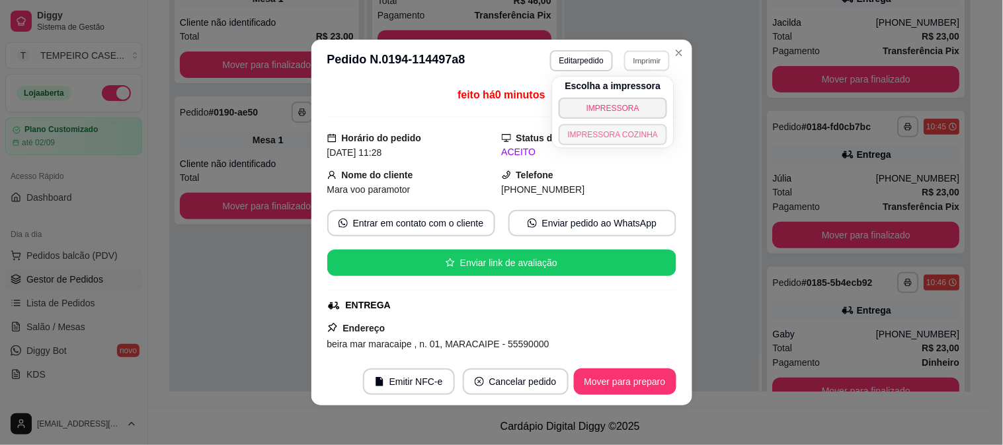
click at [633, 134] on button "IMPRESSORA COZINHA" at bounding box center [612, 134] width 109 height 21
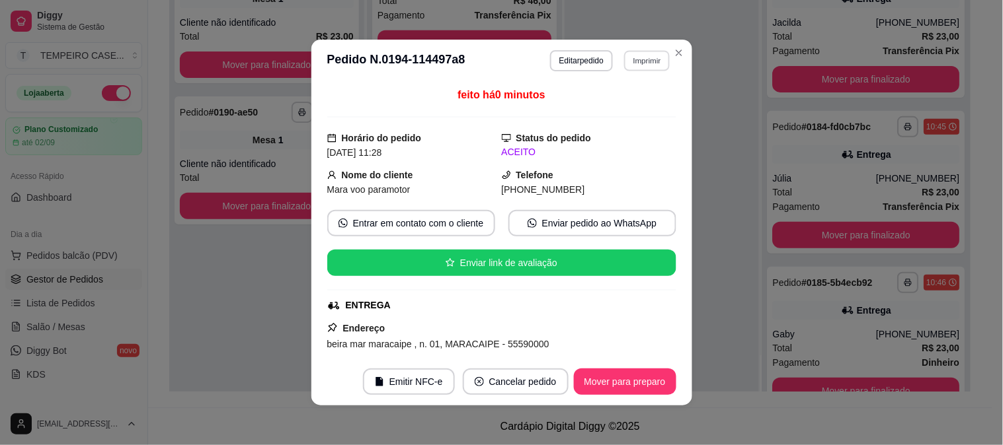
click at [639, 68] on button "Imprimir" at bounding box center [647, 60] width 46 height 20
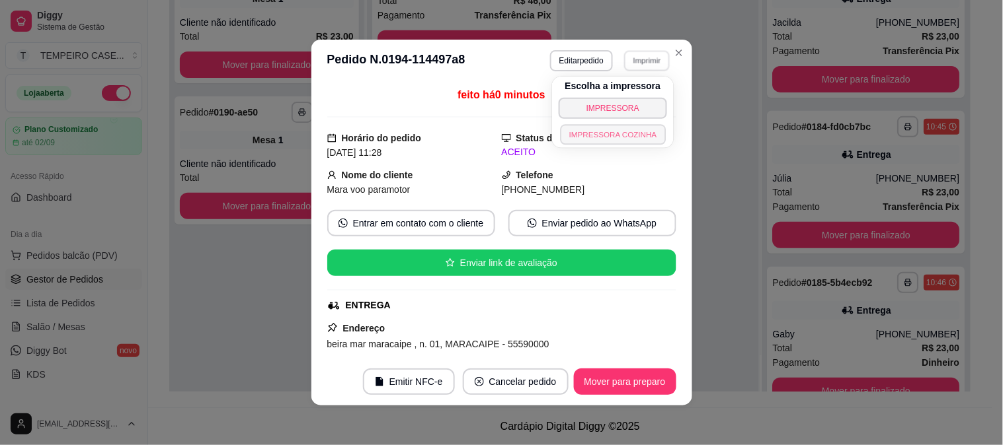
click at [637, 141] on button "IMPRESSORA COZINHA" at bounding box center [613, 134] width 106 height 20
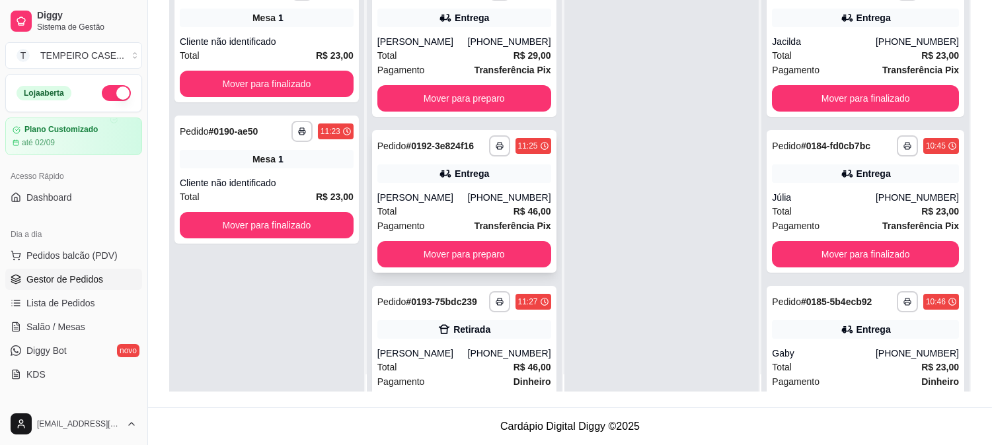
scroll to position [0, 0]
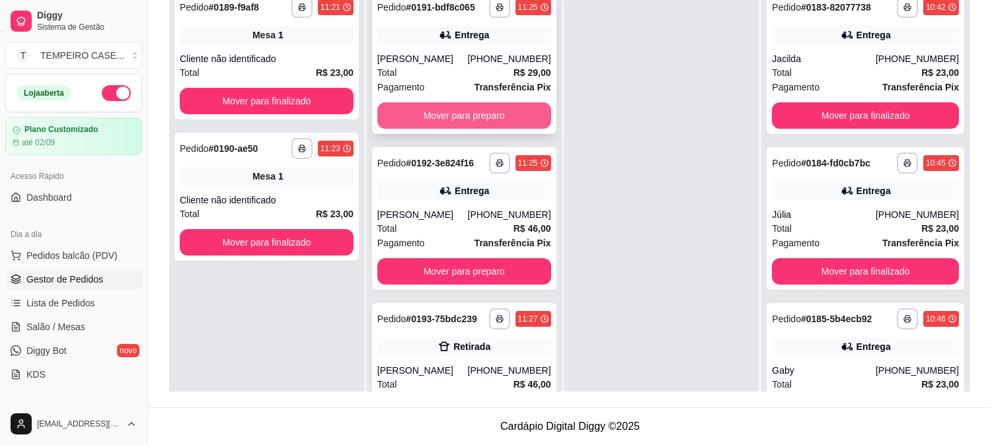
click at [452, 119] on button "Mover para preparo" at bounding box center [464, 115] width 174 height 26
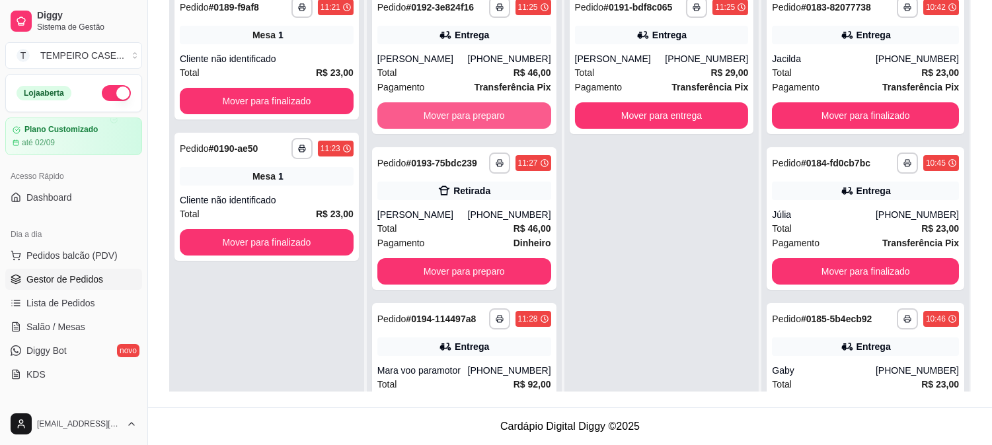
click at [455, 126] on button "Mover para preparo" at bounding box center [464, 115] width 174 height 26
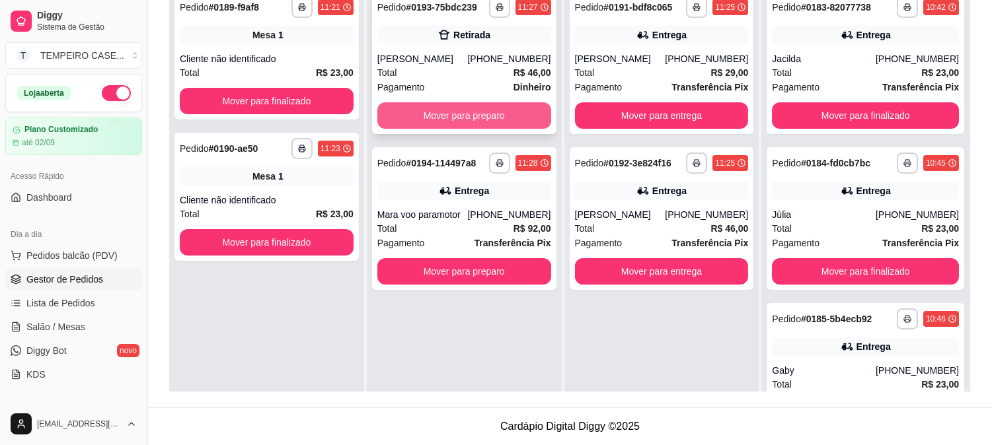
click at [453, 122] on button "Mover para preparo" at bounding box center [464, 115] width 174 height 26
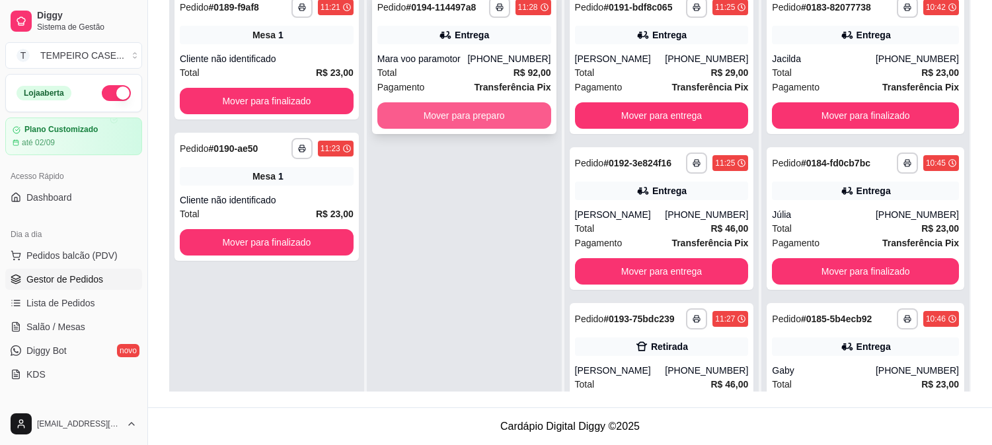
click at [451, 120] on button "Mover para preparo" at bounding box center [464, 115] width 174 height 26
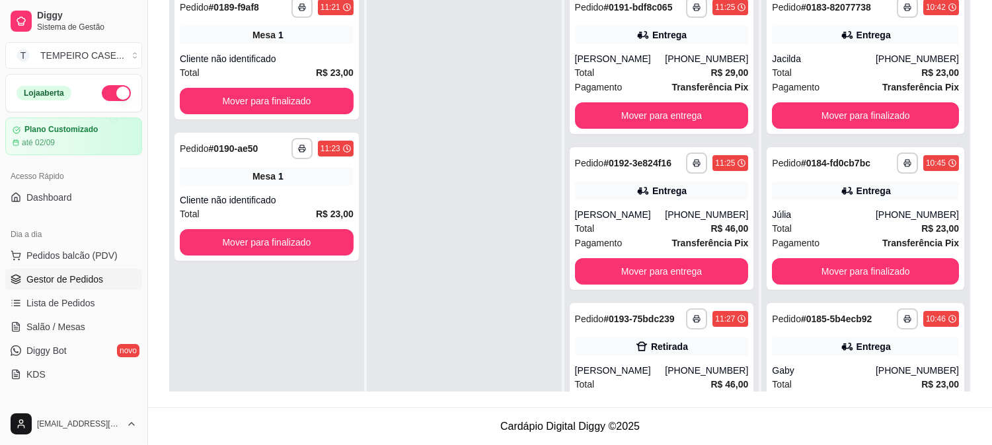
click at [489, 233] on div at bounding box center [464, 205] width 195 height 445
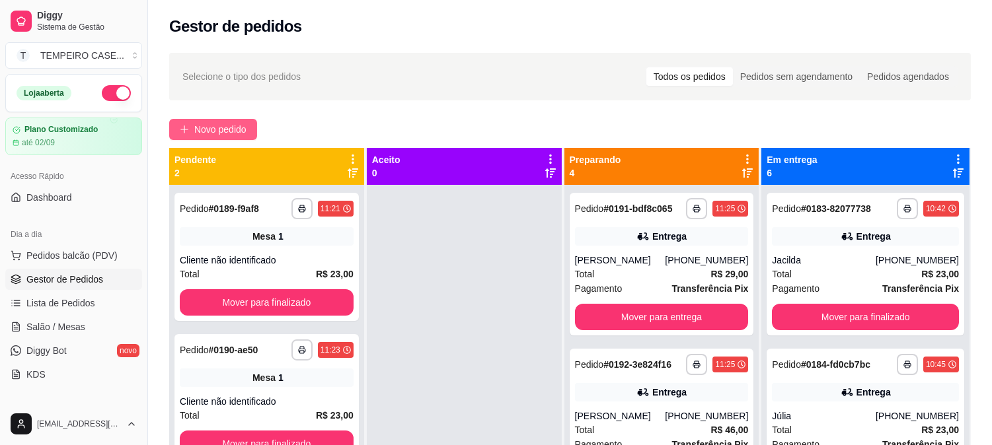
click at [216, 126] on span "Novo pedido" at bounding box center [220, 129] width 52 height 15
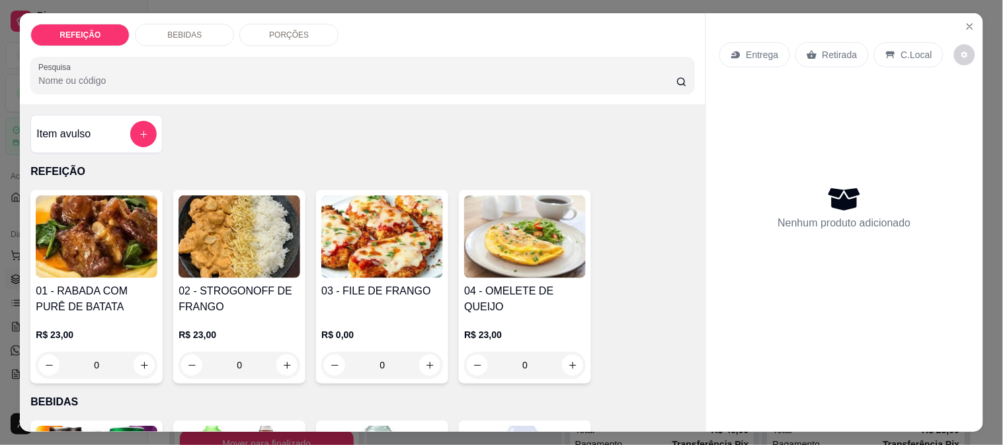
click at [298, 145] on div "Item avulso REFEIÇÃO 01 - RABADA COM PURÊ DE BATATA R$ 23,00 0 02 - STROGONOFF …" at bounding box center [362, 268] width 685 height 328
click at [100, 260] on img at bounding box center [97, 237] width 122 height 83
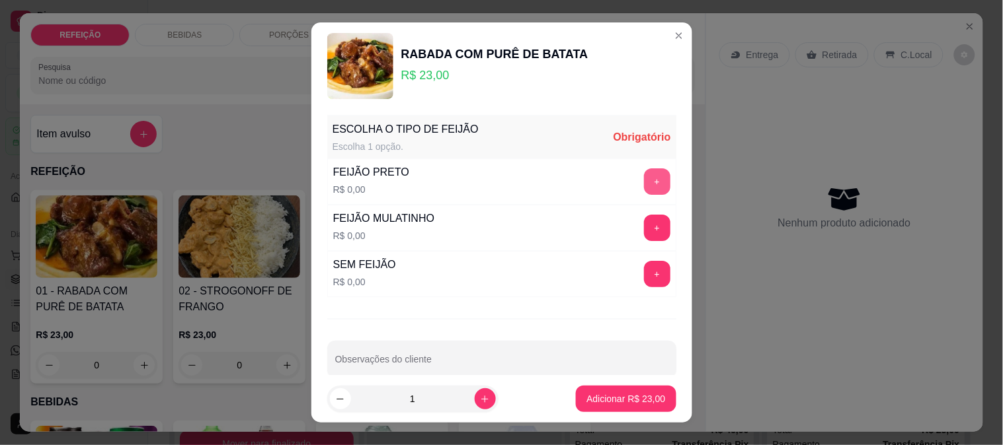
click at [644, 174] on button "+" at bounding box center [657, 182] width 26 height 26
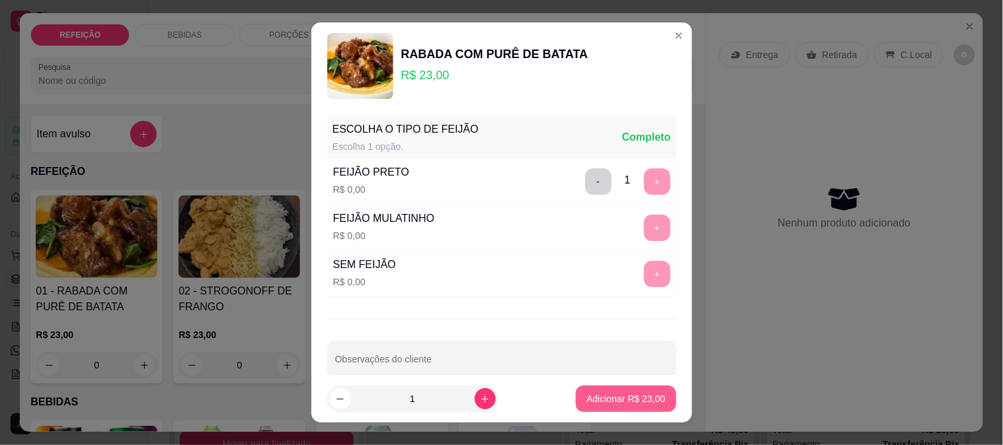
click at [603, 397] on p "Adicionar R$ 23,00" at bounding box center [625, 399] width 79 height 13
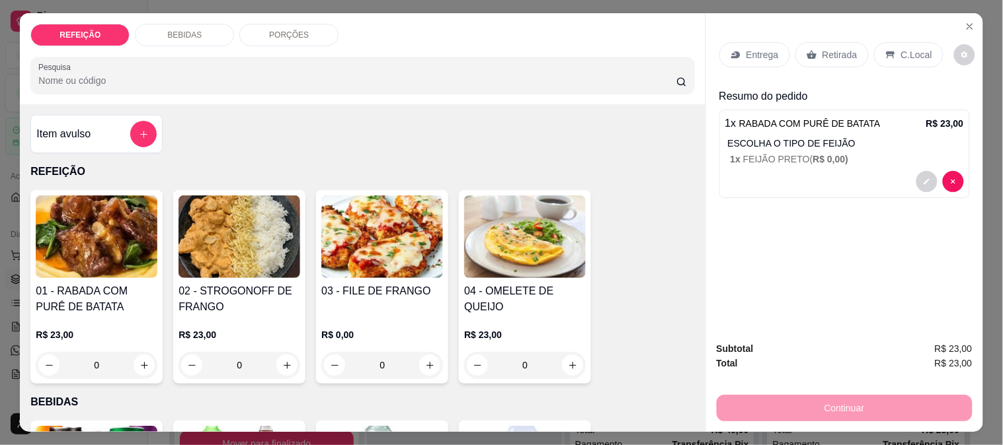
click at [371, 266] on img at bounding box center [382, 237] width 122 height 83
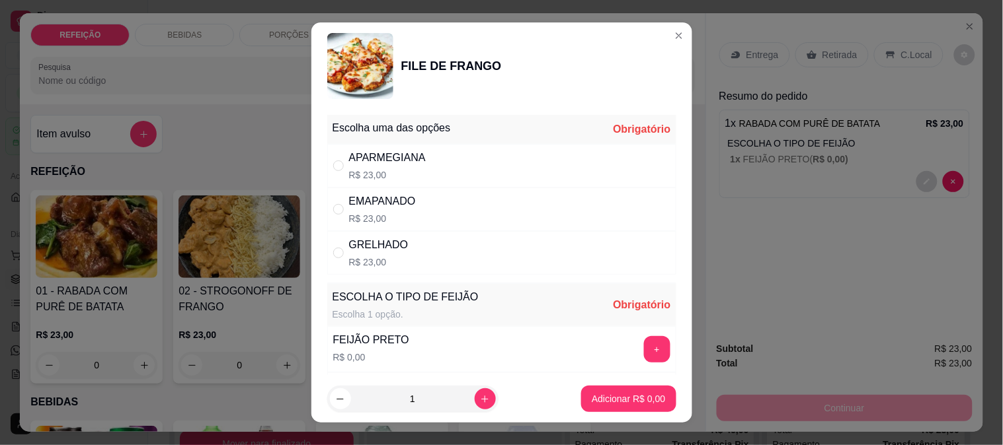
click at [364, 163] on div "APARMEGIANA" at bounding box center [387, 158] width 77 height 16
radio input "true"
click at [480, 395] on icon "increase-product-quantity" at bounding box center [485, 400] width 10 height 10
click at [475, 393] on button "increase-product-quantity" at bounding box center [485, 399] width 21 height 21
type input "3"
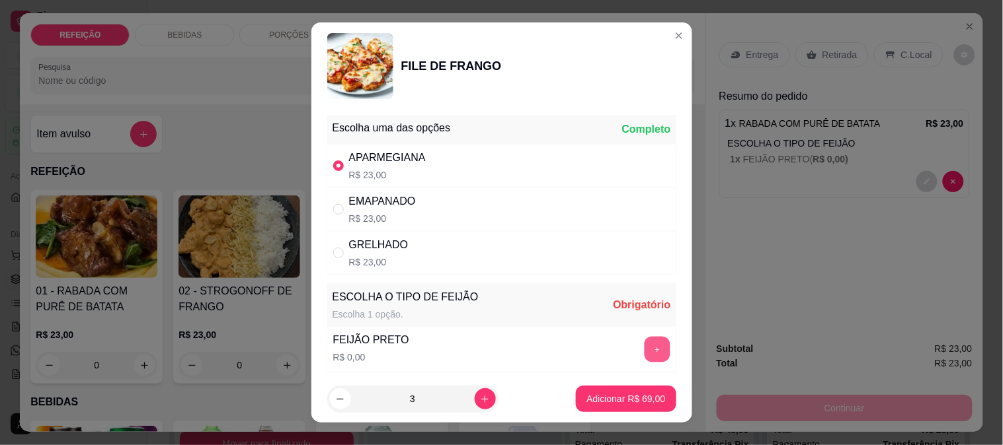
click at [644, 348] on button "+" at bounding box center [657, 349] width 26 height 26
click at [611, 401] on p "Adicionar R$ 69,00" at bounding box center [625, 399] width 79 height 13
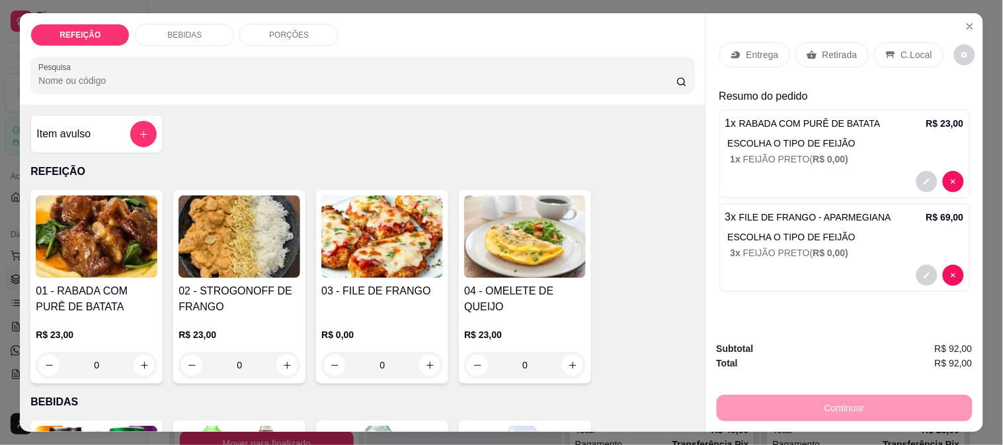
click at [176, 24] on div "BEBIDAS" at bounding box center [184, 35] width 99 height 22
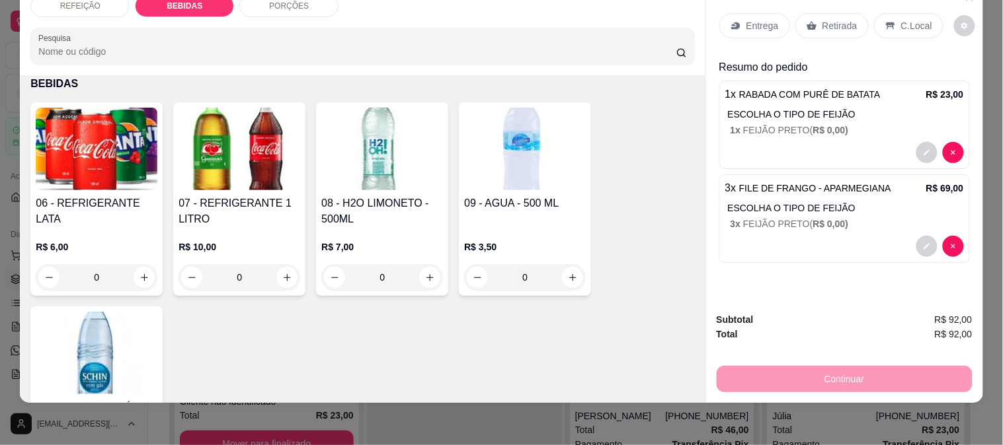
click at [227, 174] on img at bounding box center [239, 149] width 122 height 83
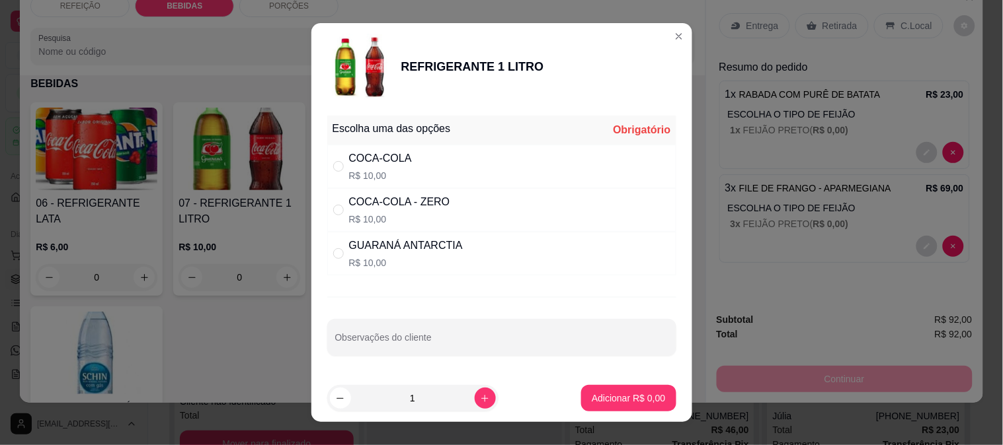
click at [418, 206] on div "COCA-COLA - ZERO" at bounding box center [399, 202] width 101 height 16
radio input "true"
click at [475, 388] on button "increase-product-quantity" at bounding box center [485, 398] width 20 height 20
type input "2"
click at [630, 401] on p "Adicionar R$ 20,00" at bounding box center [625, 398] width 79 height 13
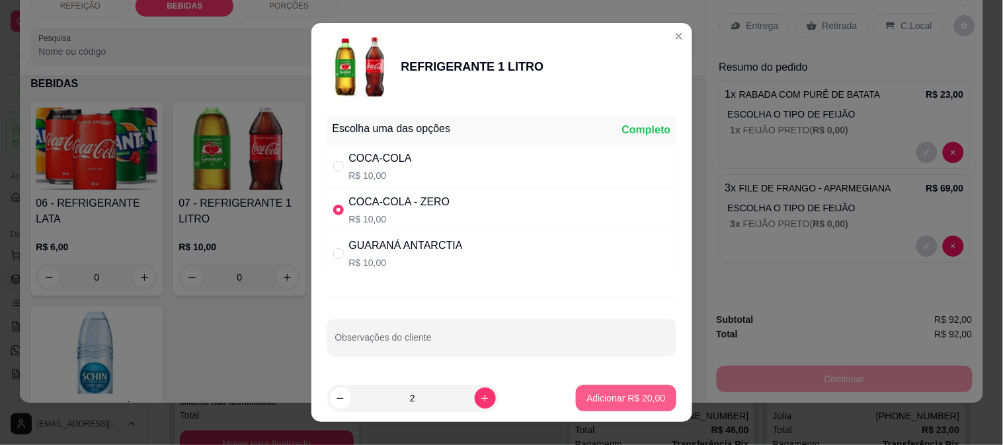
type input "2"
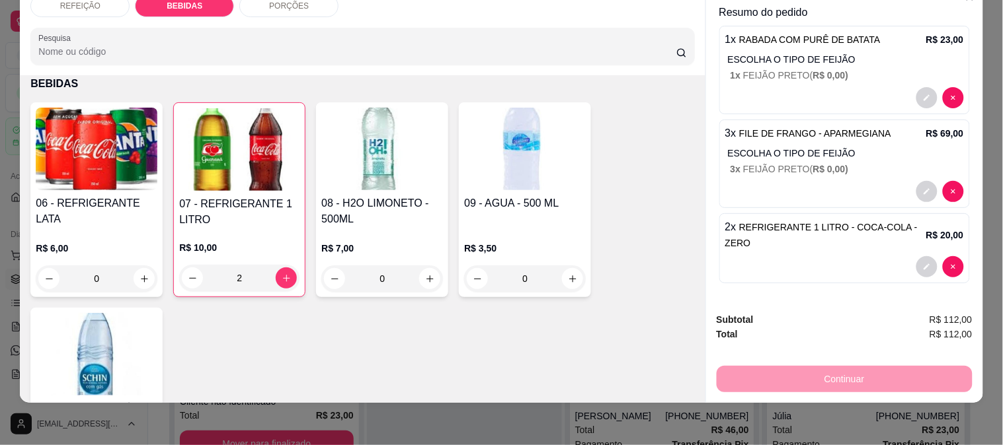
scroll to position [0, 0]
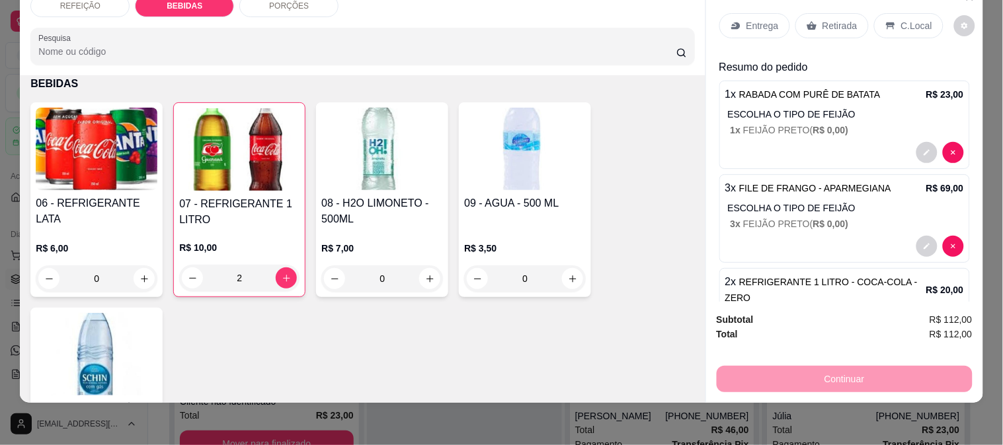
click at [757, 20] on p "Entrega" at bounding box center [762, 25] width 32 height 13
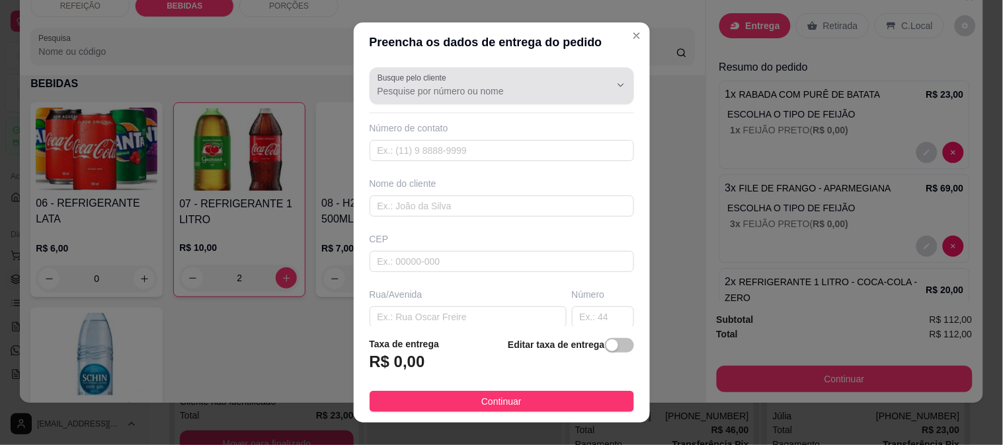
click at [483, 87] on input "Busque pelo cliente" at bounding box center [482, 91] width 211 height 13
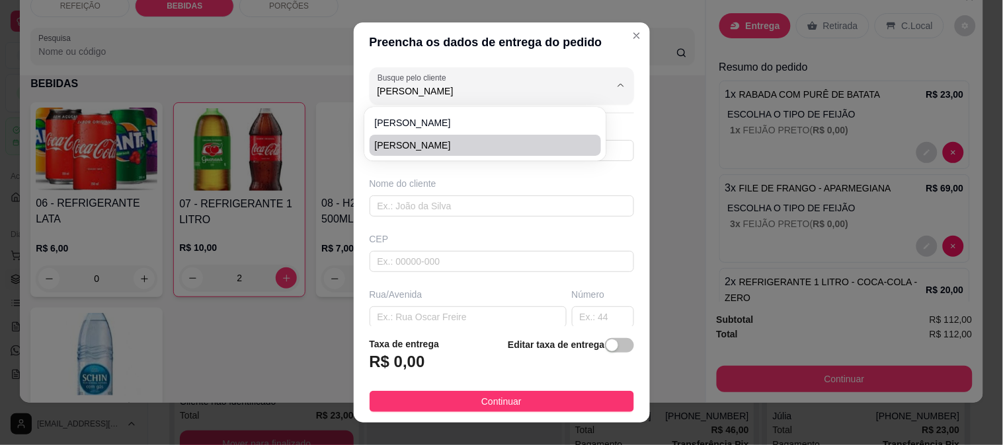
click at [437, 150] on span "[PERSON_NAME]" at bounding box center [479, 145] width 208 height 13
type input "[PERSON_NAME]"
type input "8197830859"
type input "[PERSON_NAME]"
type input "Casa de [PERSON_NAME] pontal"
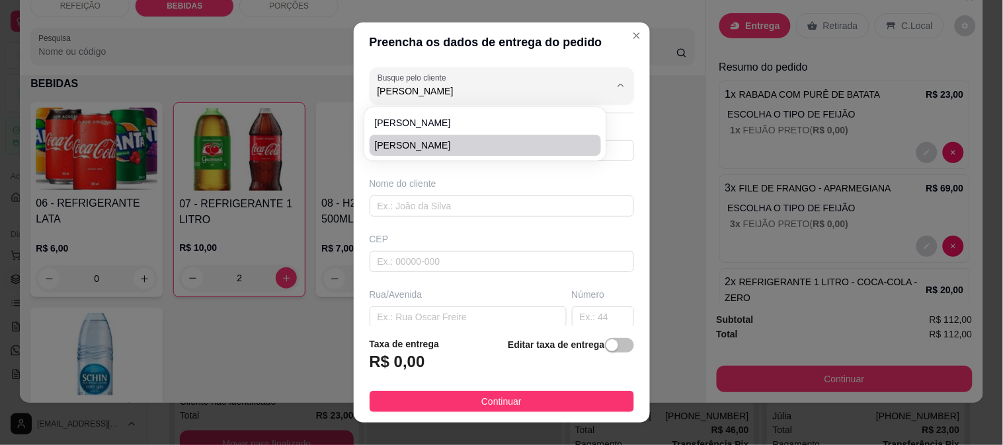
type input "IPOJUCA"
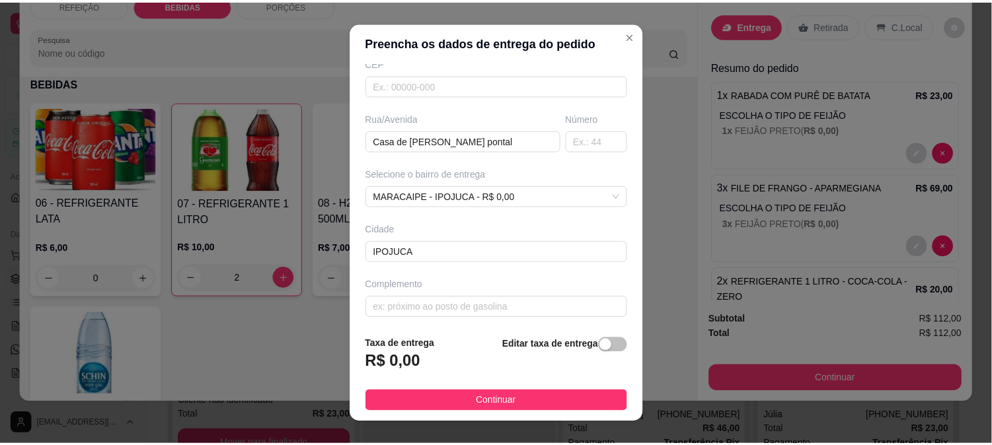
scroll to position [181, 0]
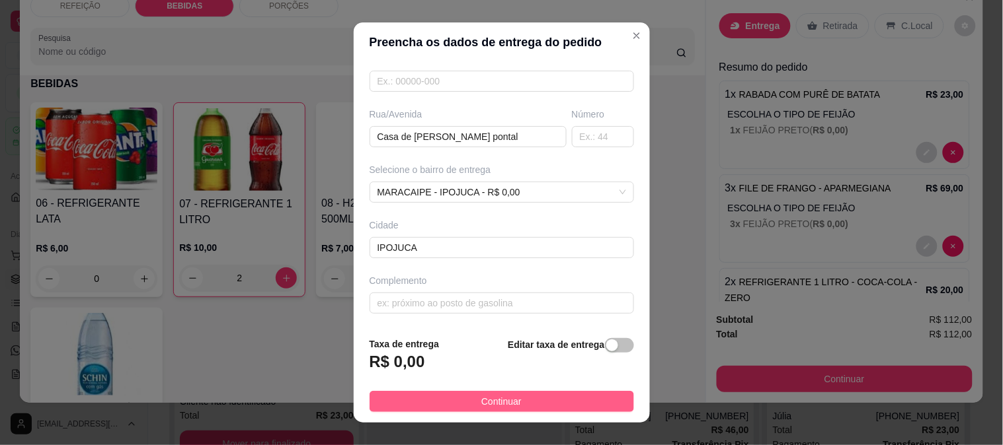
type input "[PERSON_NAME]"
click at [500, 399] on span "Continuar" at bounding box center [501, 402] width 40 height 15
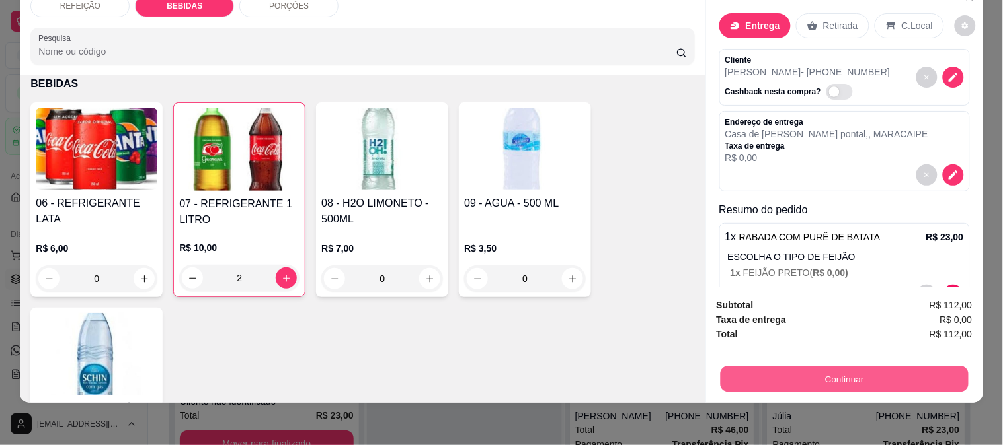
click at [788, 372] on button "Continuar" at bounding box center [844, 379] width 248 height 26
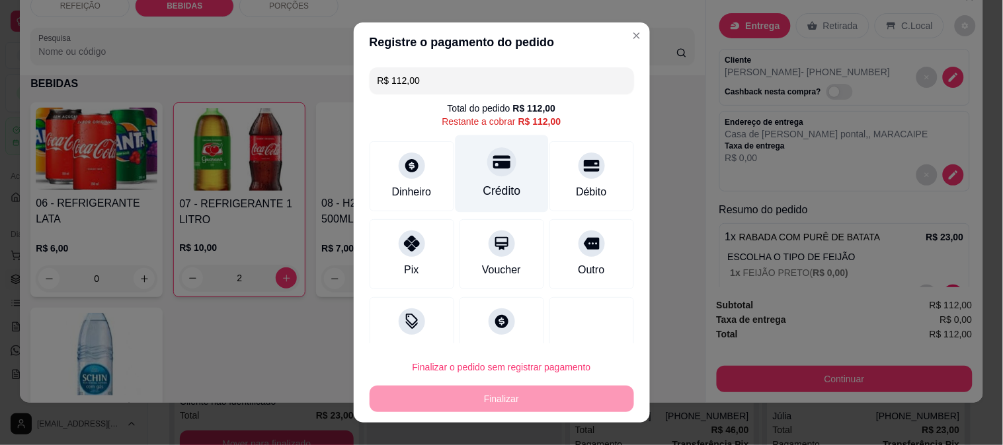
click at [498, 172] on div "Crédito" at bounding box center [501, 173] width 93 height 77
type input "R$ 0,00"
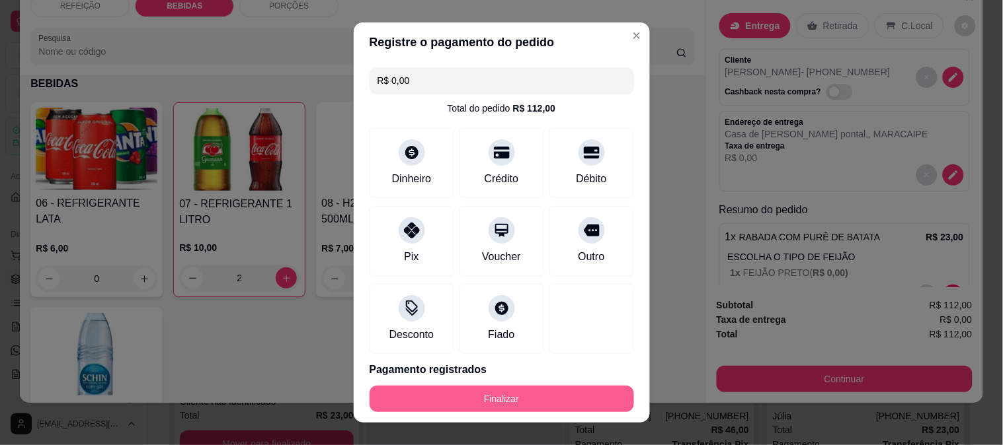
click at [494, 400] on button "Finalizar" at bounding box center [501, 399] width 264 height 26
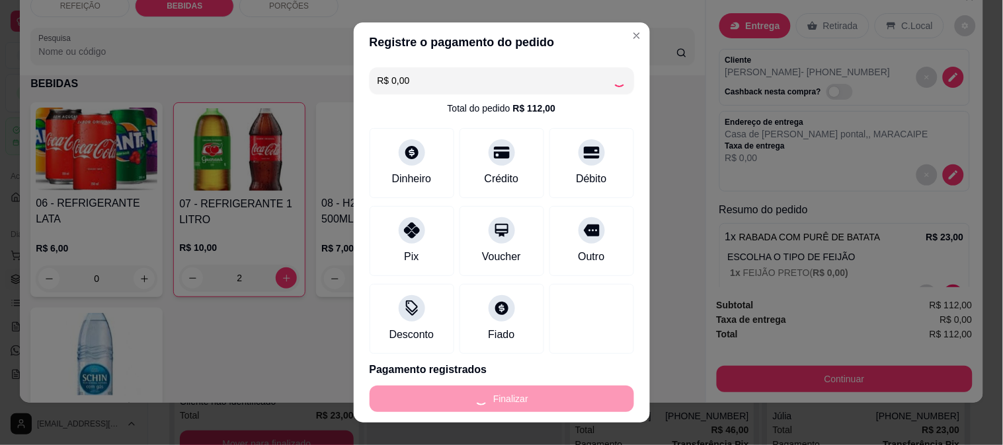
type input "0"
type input "-R$ 112,00"
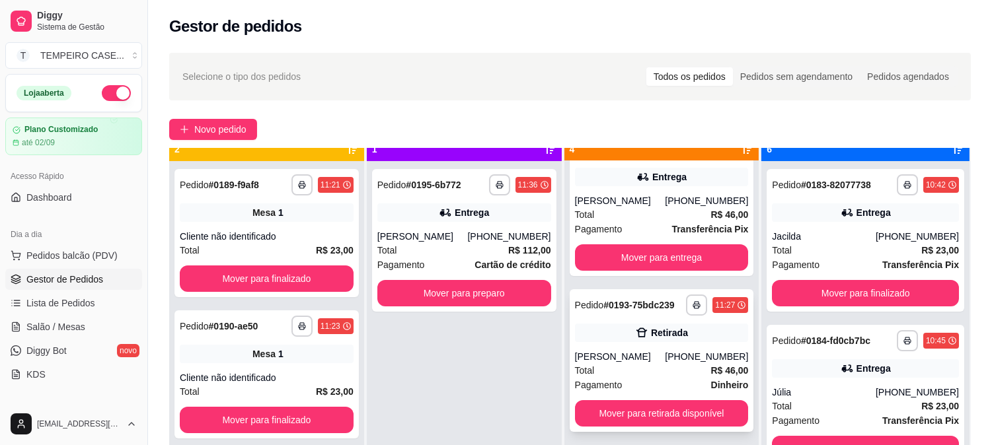
scroll to position [36, 0]
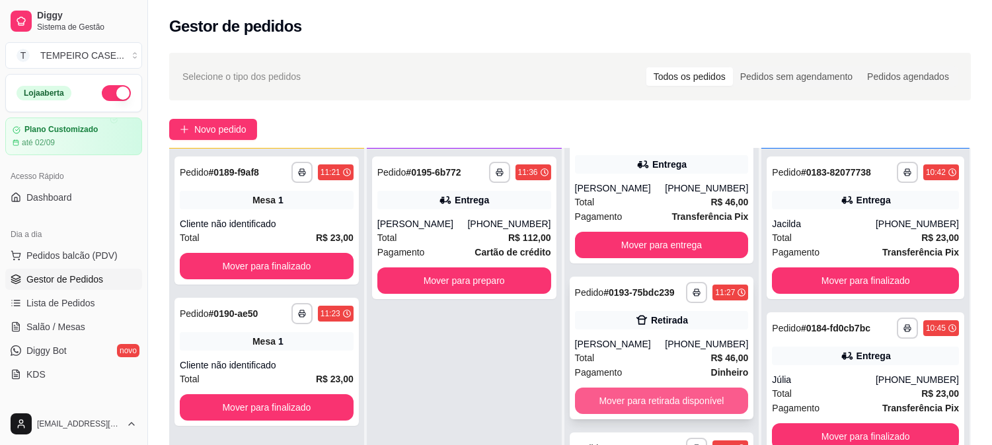
click at [629, 393] on button "Mover para retirada disponível" at bounding box center [662, 401] width 174 height 26
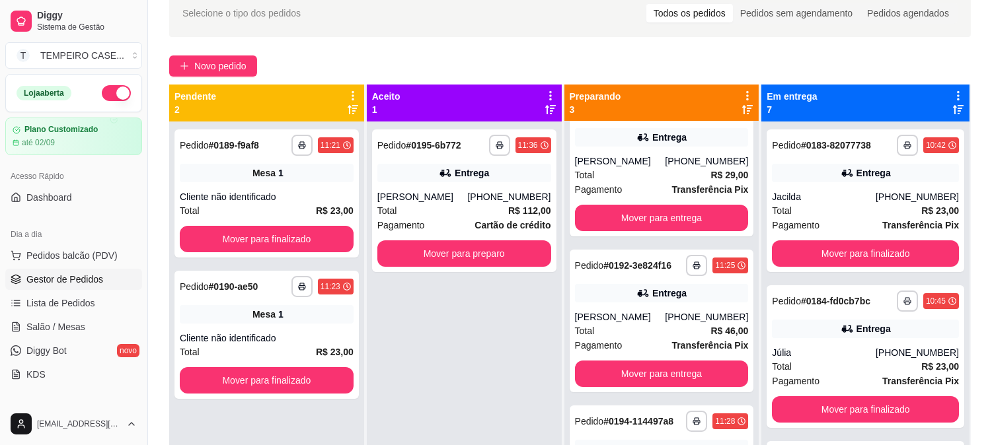
scroll to position [55, 0]
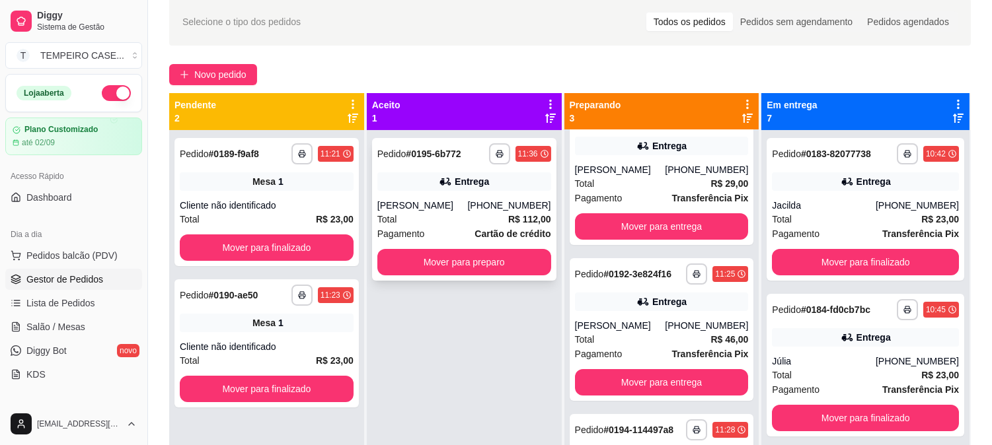
click at [473, 173] on div "Entrega" at bounding box center [464, 182] width 174 height 19
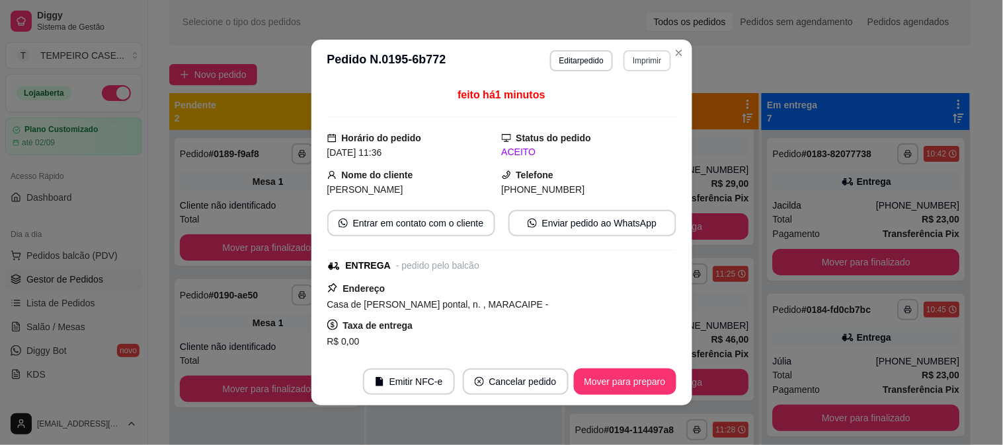
click at [639, 55] on button "Imprimir" at bounding box center [646, 60] width 47 height 21
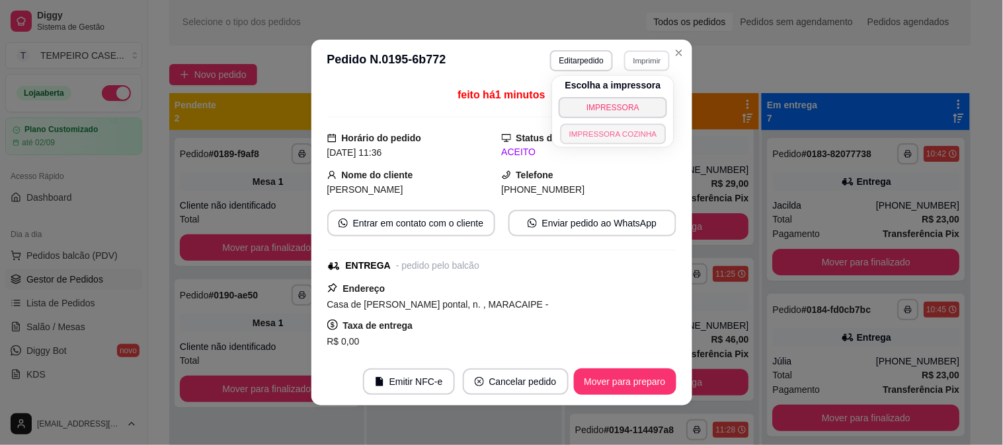
click at [619, 137] on button "IMPRESSORA COZINHA" at bounding box center [613, 134] width 106 height 20
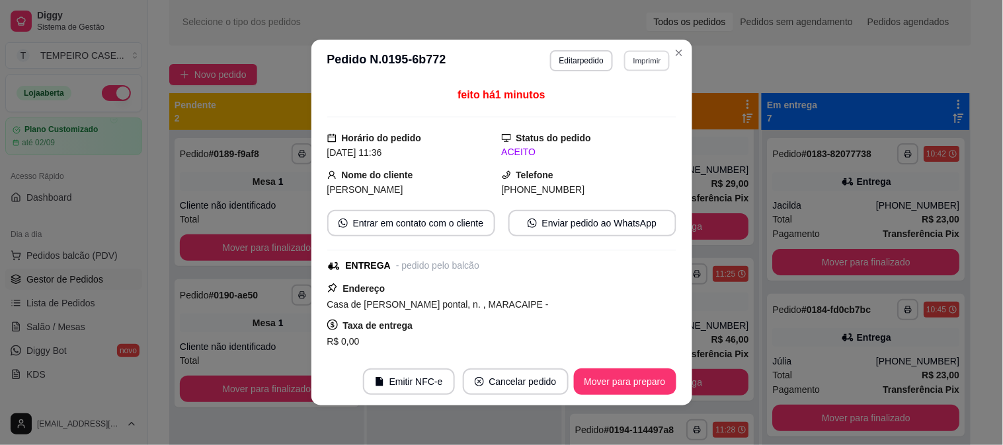
click at [638, 69] on button "Imprimir" at bounding box center [647, 60] width 46 height 20
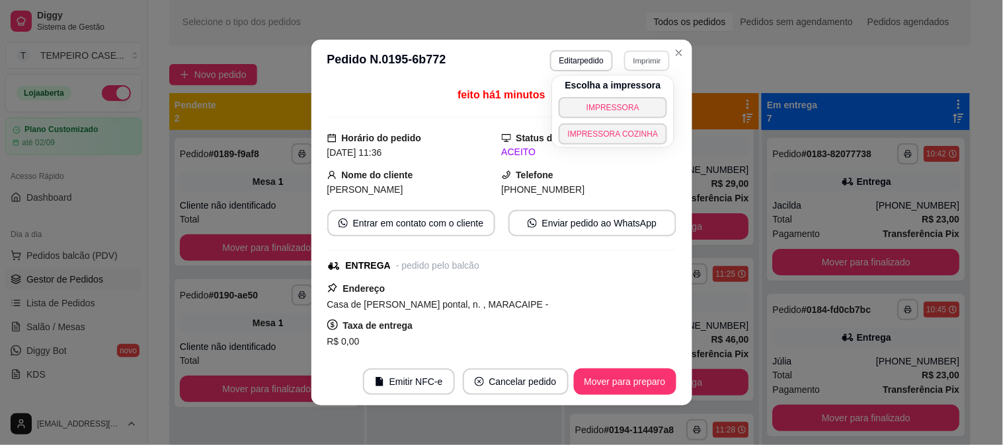
click at [632, 140] on button "IMPRESSORA COZINHA" at bounding box center [612, 134] width 109 height 21
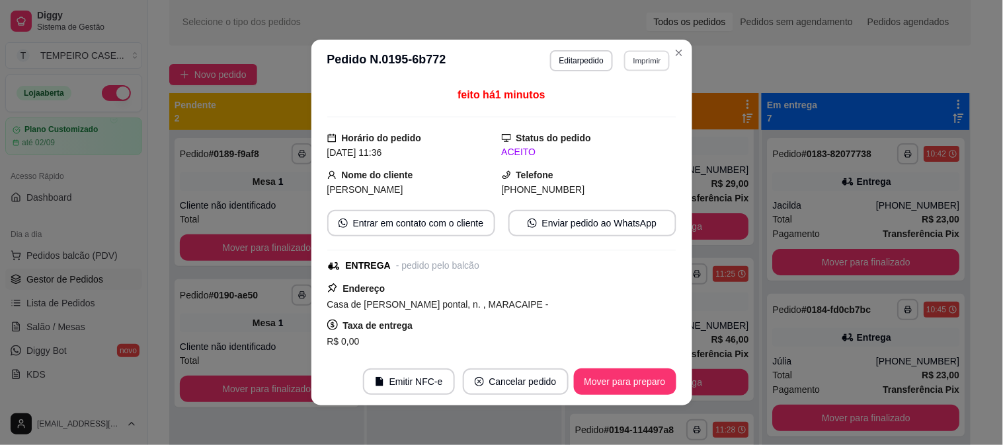
click at [640, 61] on button "Imprimir" at bounding box center [647, 60] width 46 height 20
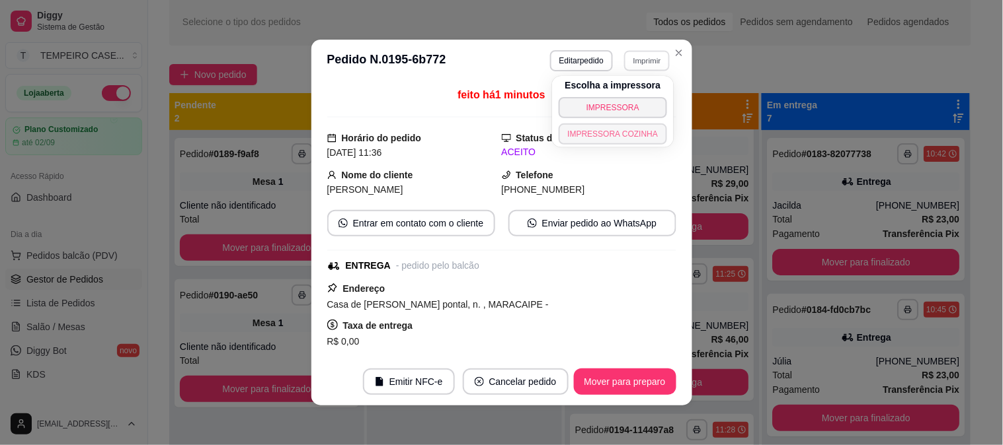
click at [629, 132] on button "IMPRESSORA COZINHA" at bounding box center [612, 134] width 109 height 21
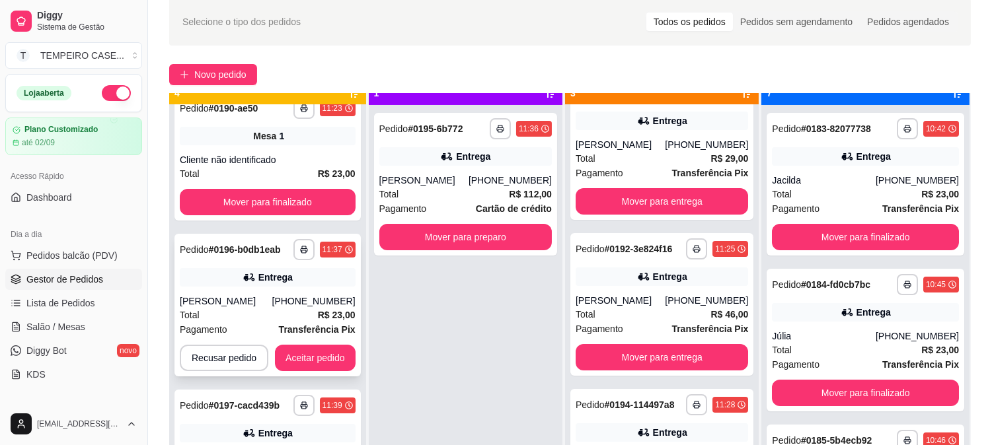
scroll to position [36, 0]
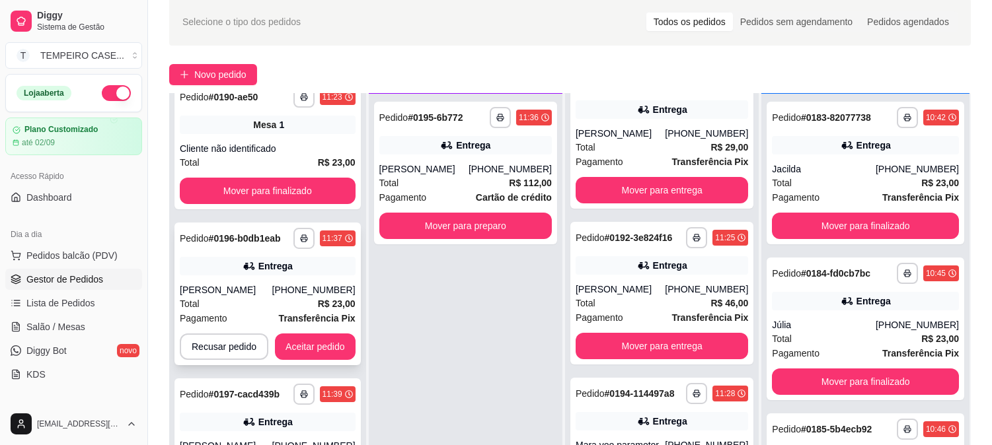
click at [303, 346] on button "Aceitar pedido" at bounding box center [315, 347] width 81 height 26
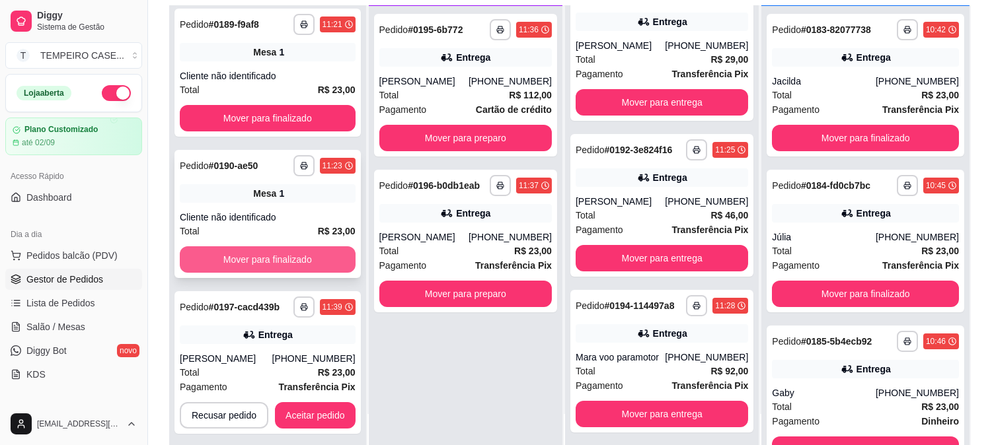
scroll to position [202, 0]
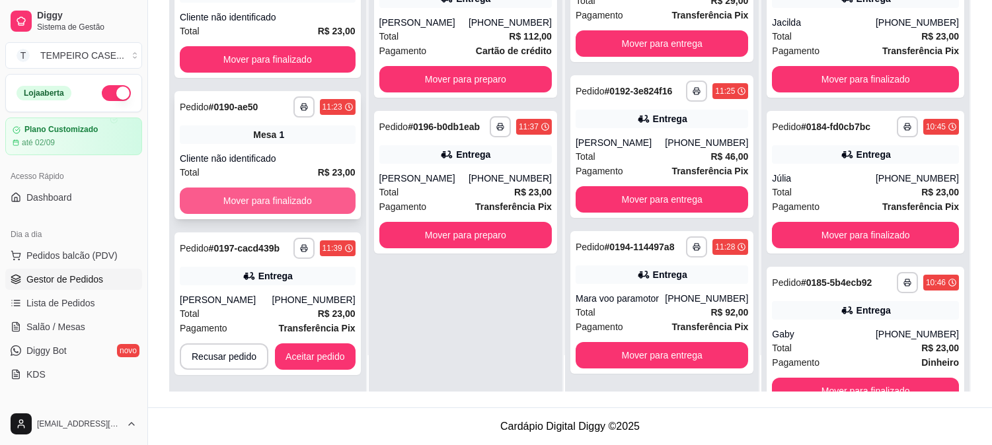
click at [332, 352] on button "Aceitar pedido" at bounding box center [315, 357] width 81 height 26
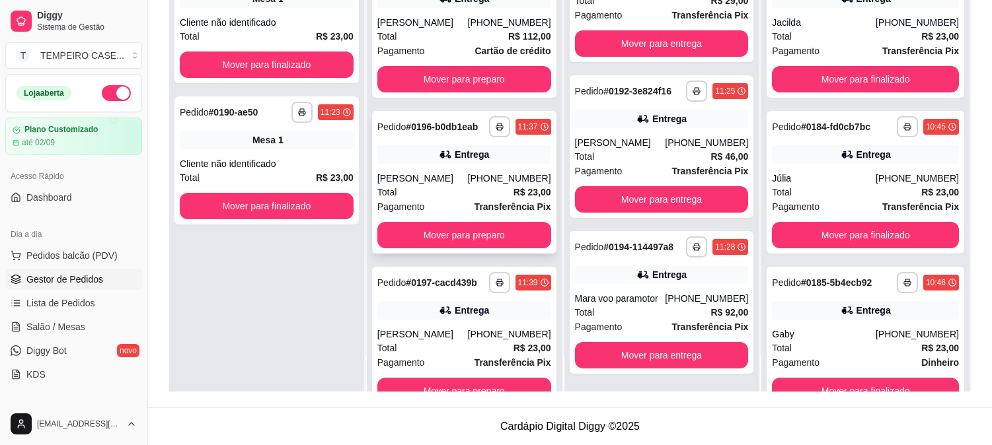
scroll to position [48, 0]
click at [473, 74] on button "Mover para preparo" at bounding box center [464, 79] width 174 height 26
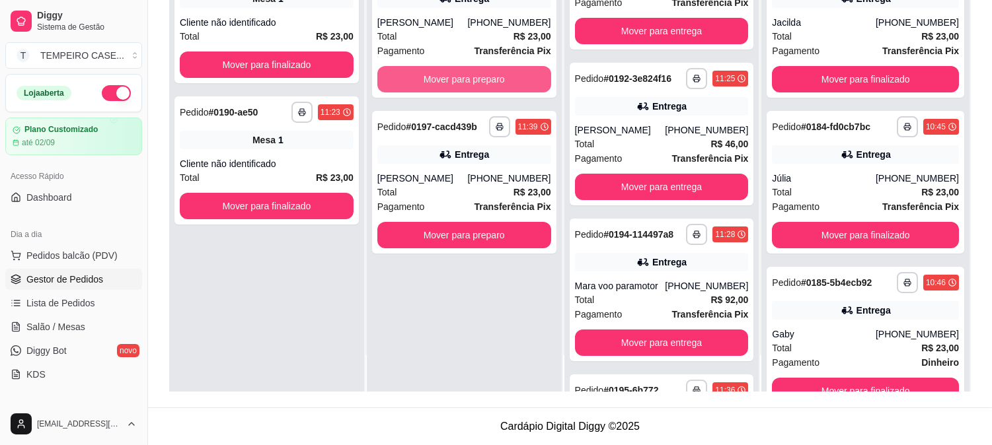
scroll to position [204, 0]
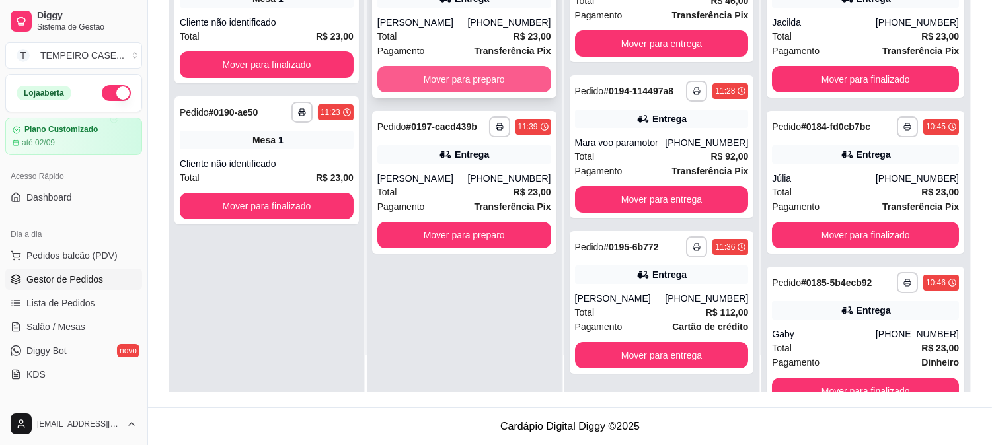
click at [472, 74] on button "Mover para preparo" at bounding box center [464, 79] width 174 height 26
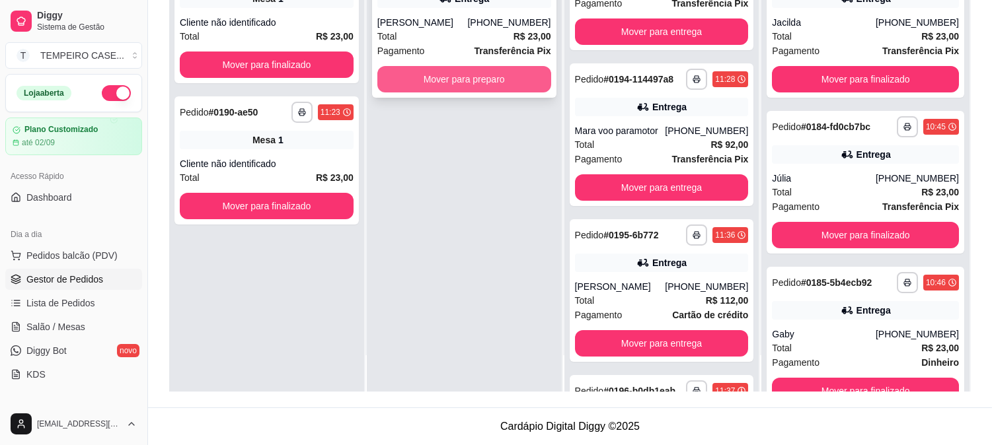
click at [473, 83] on button "Mover para preparo" at bounding box center [464, 79] width 174 height 26
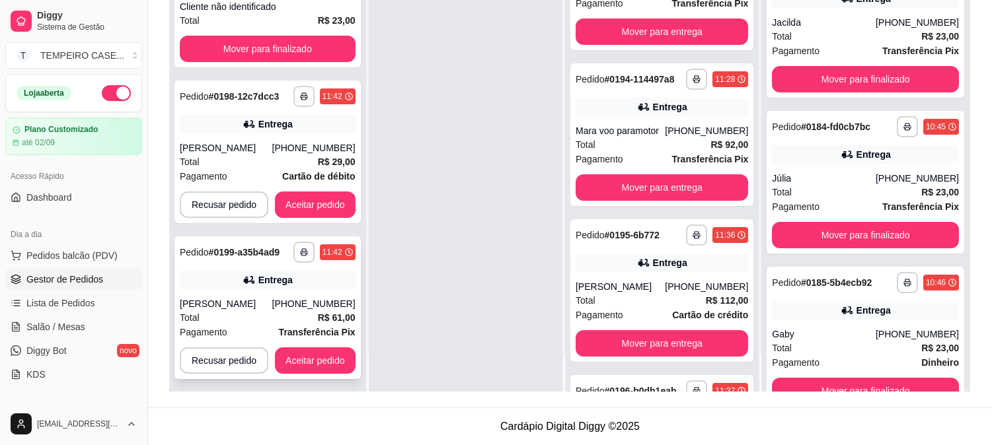
scroll to position [162, 0]
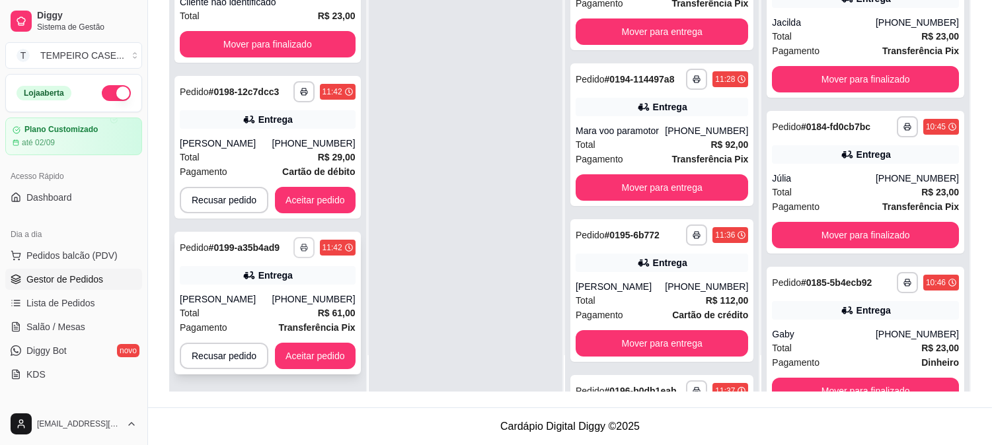
click at [300, 248] on icon "button" at bounding box center [304, 248] width 8 height 8
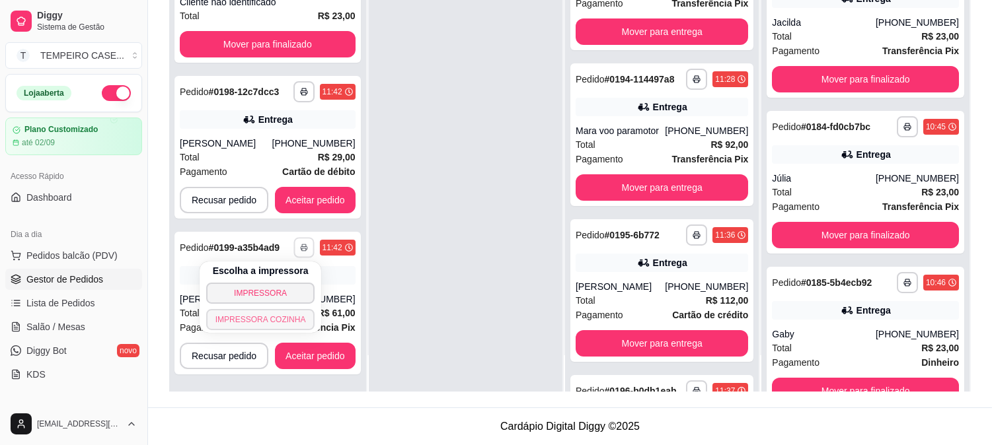
click at [266, 321] on button "IMPRESSORA COZINHA" at bounding box center [260, 319] width 109 height 21
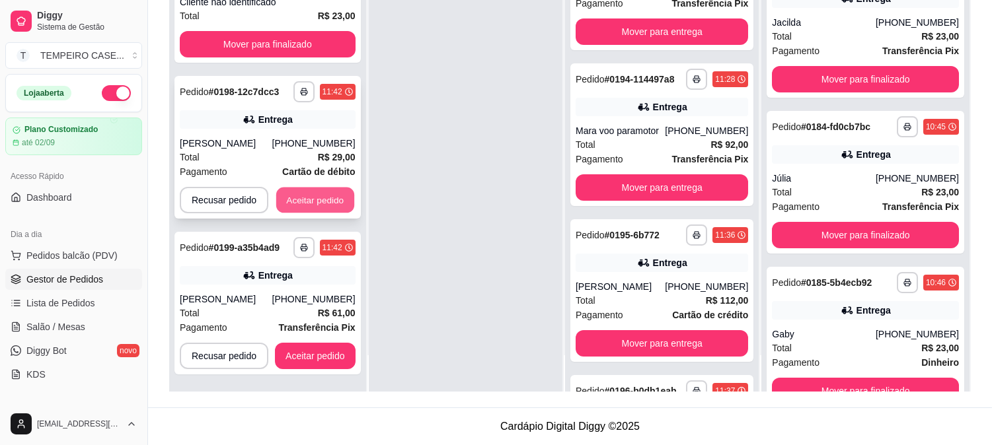
click at [299, 201] on button "Aceitar pedido" at bounding box center [315, 201] width 78 height 26
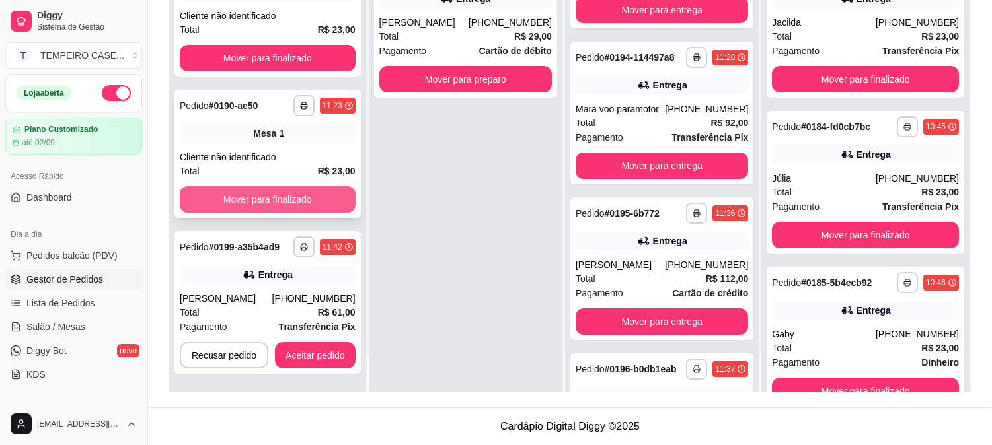
scroll to position [5, 0]
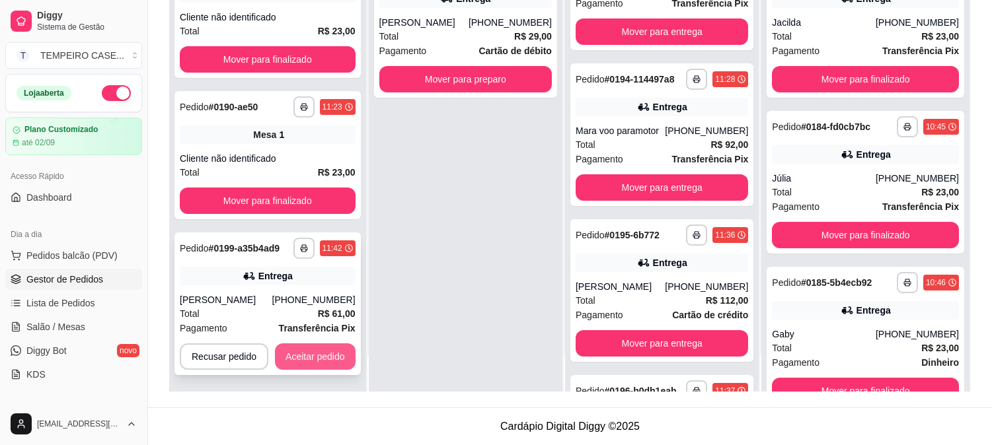
click at [309, 357] on button "Aceitar pedido" at bounding box center [315, 357] width 81 height 26
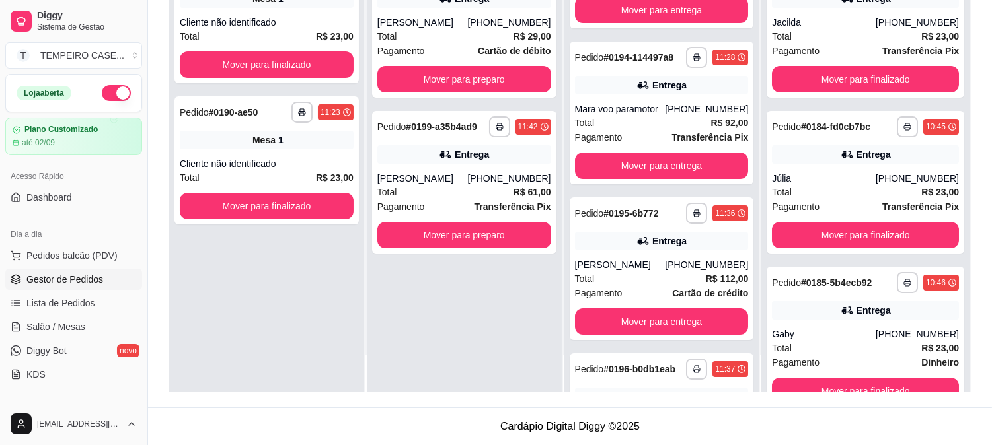
scroll to position [204, 0]
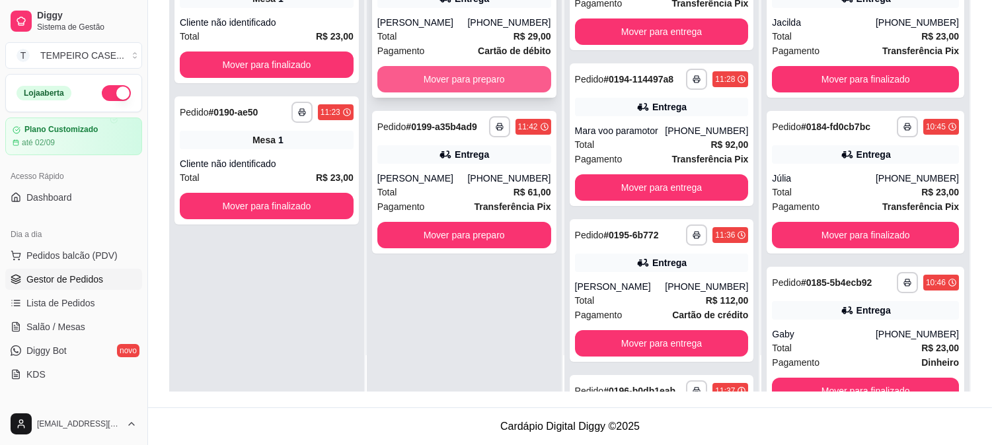
click at [506, 86] on button "Mover para preparo" at bounding box center [464, 79] width 174 height 26
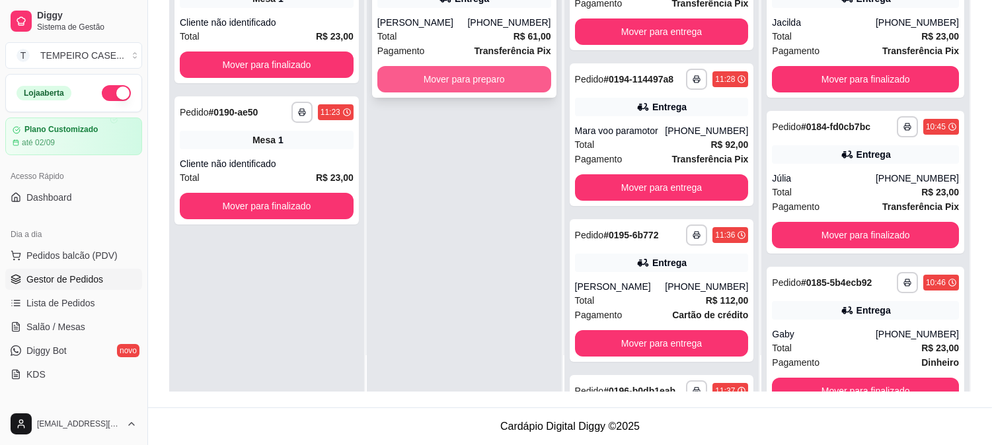
click at [512, 82] on button "Mover para preparo" at bounding box center [464, 79] width 174 height 26
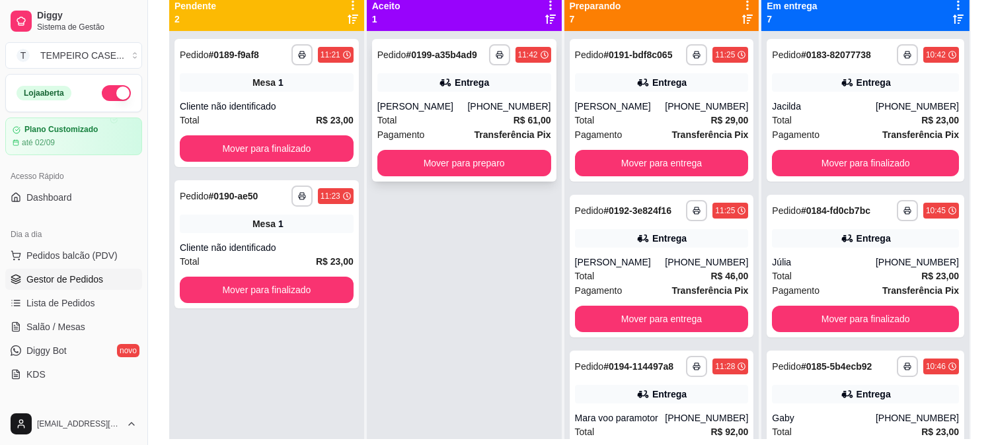
scroll to position [128, 0]
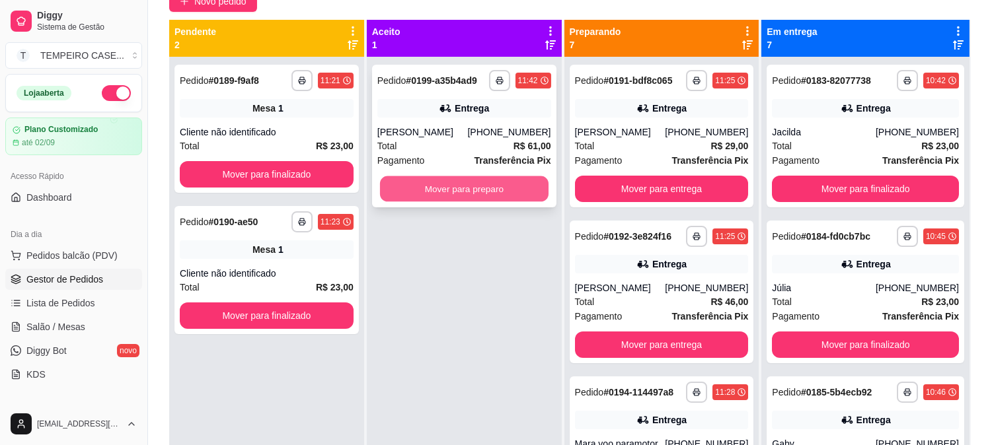
click at [489, 196] on button "Mover para preparo" at bounding box center [464, 189] width 169 height 26
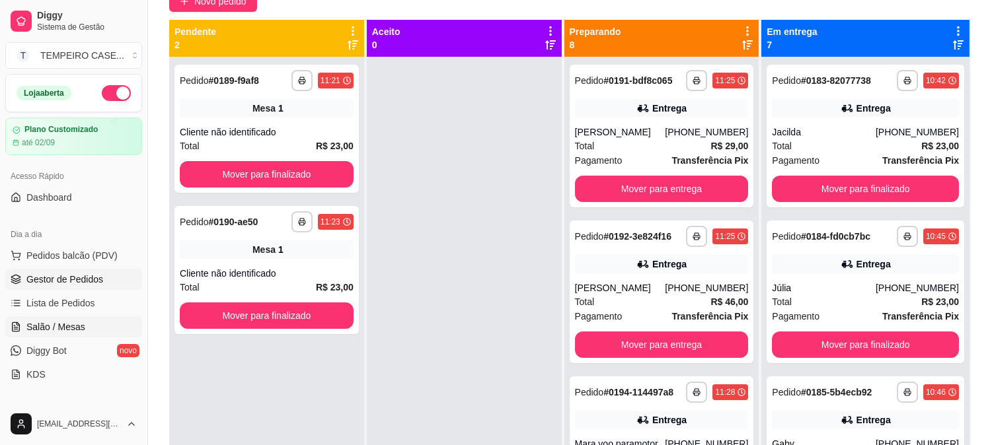
click at [82, 325] on span "Salão / Mesas" at bounding box center [55, 327] width 59 height 13
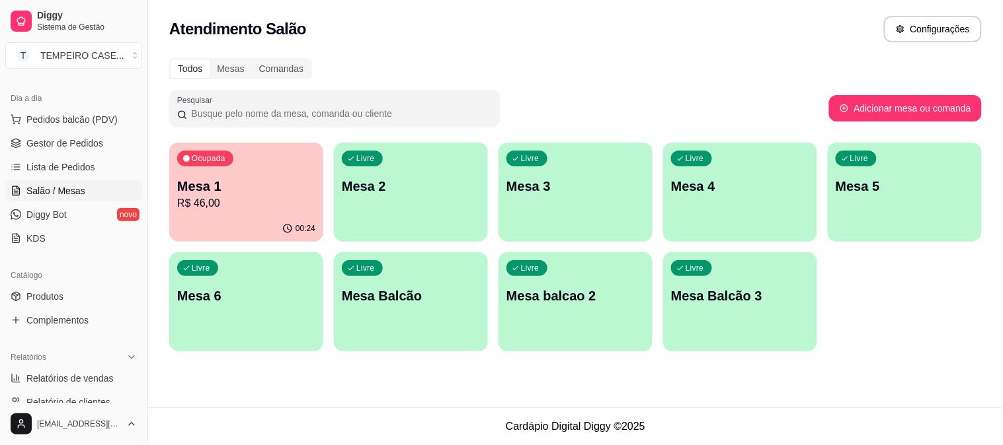
scroll to position [147, 0]
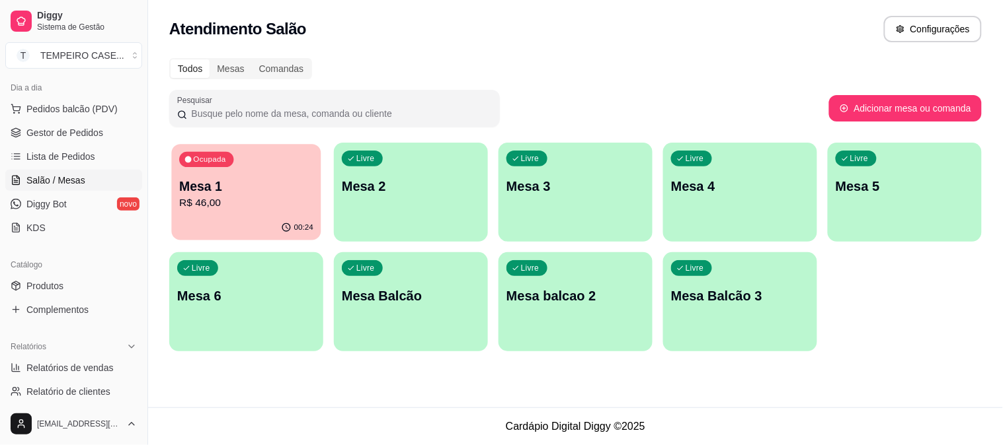
click at [239, 189] on p "Mesa 1" at bounding box center [246, 187] width 134 height 18
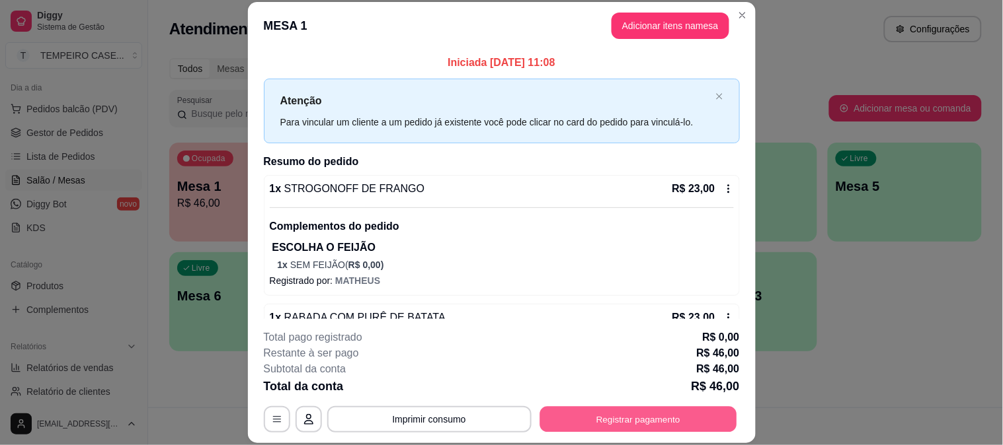
click at [599, 424] on button "Registrar pagamento" at bounding box center [637, 419] width 197 height 26
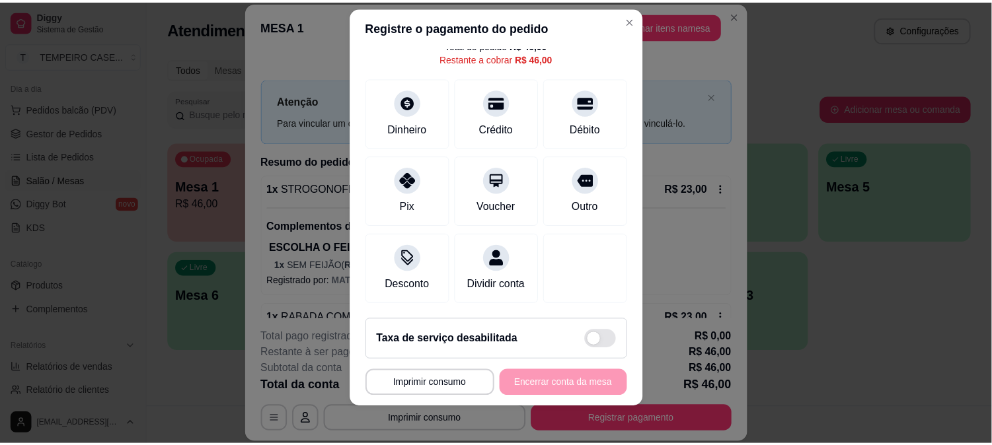
scroll to position [20, 0]
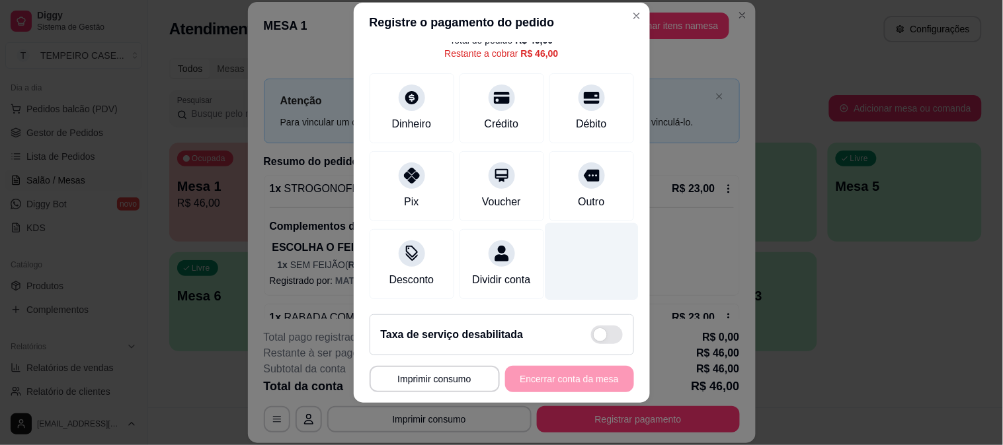
click at [554, 253] on div at bounding box center [591, 261] width 93 height 77
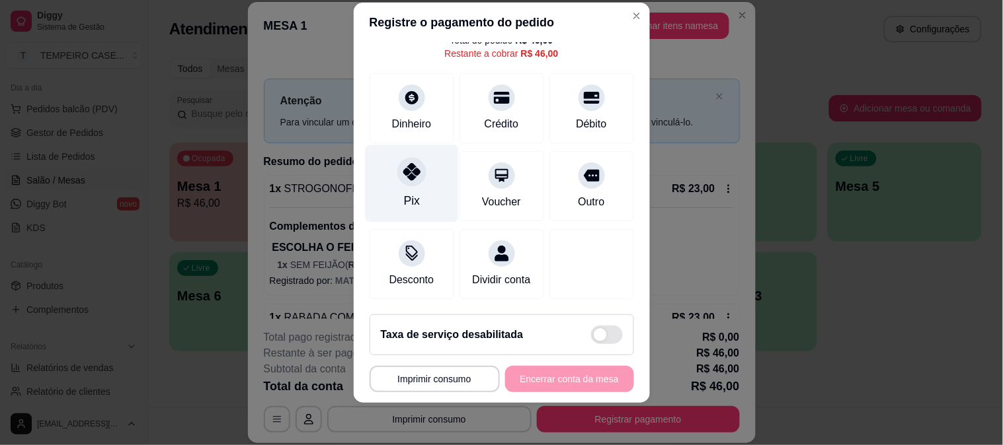
drag, startPoint x: 383, startPoint y: 151, endPoint x: 401, endPoint y: 165, distance: 23.0
click at [384, 151] on div "Pix" at bounding box center [411, 183] width 93 height 77
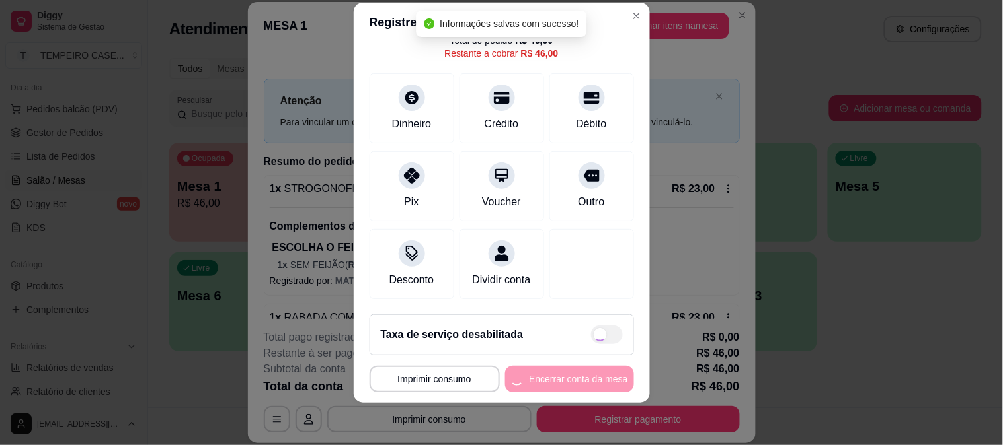
type input "R$ 0,00"
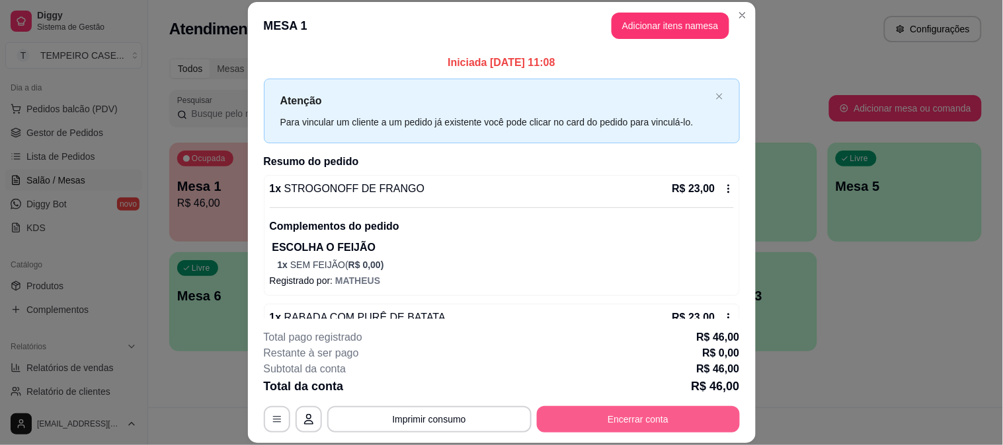
click at [662, 422] on button "Encerrar conta" at bounding box center [638, 419] width 203 height 26
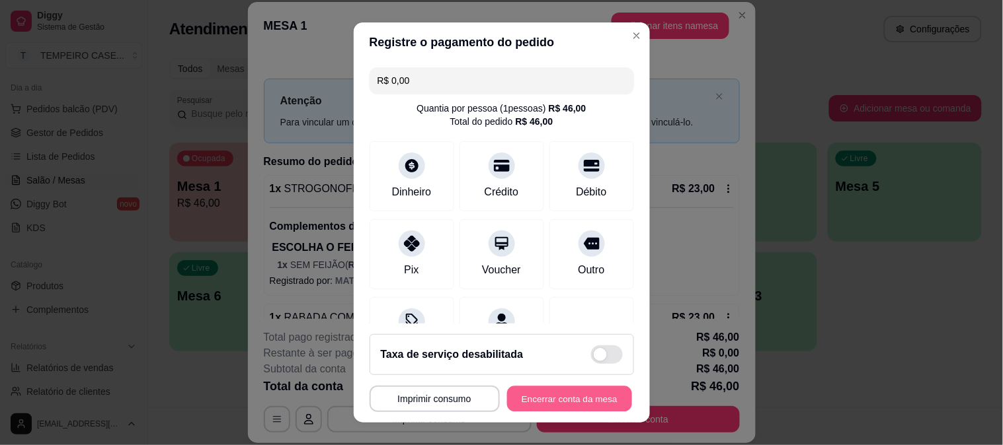
click at [572, 390] on button "Encerrar conta da mesa" at bounding box center [569, 400] width 125 height 26
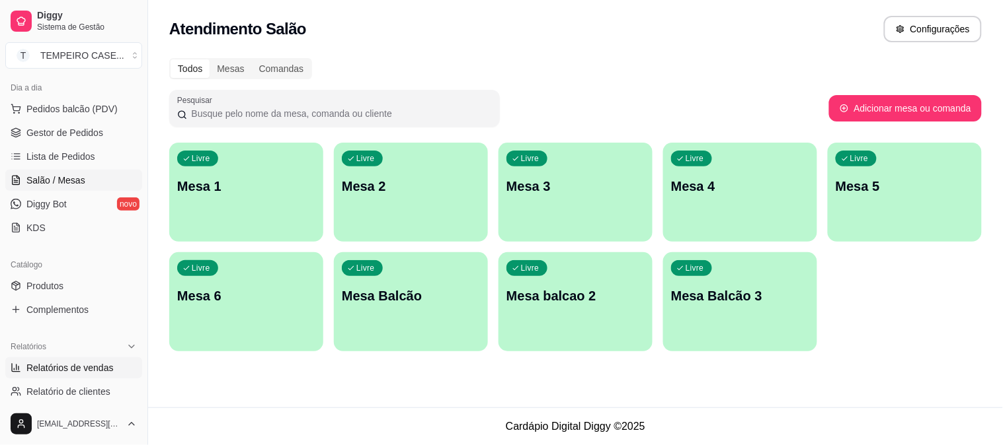
click at [71, 377] on link "Relatórios de vendas" at bounding box center [73, 368] width 137 height 21
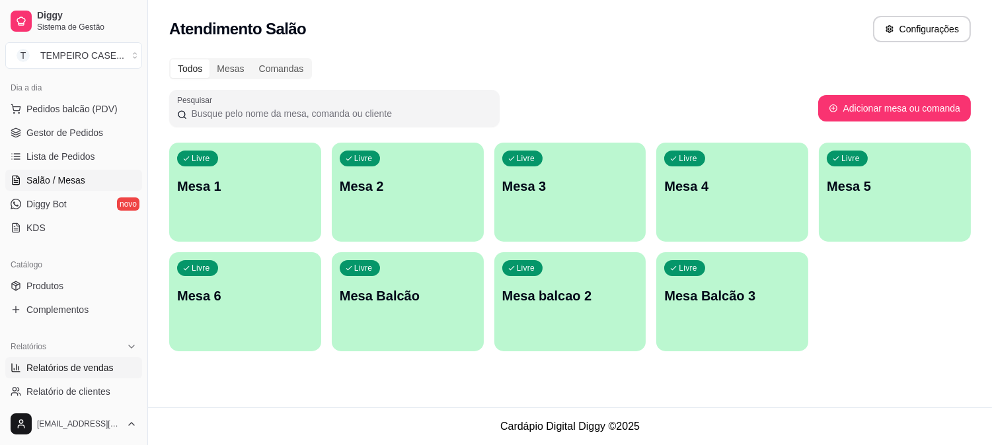
select select "ALL"
select select "0"
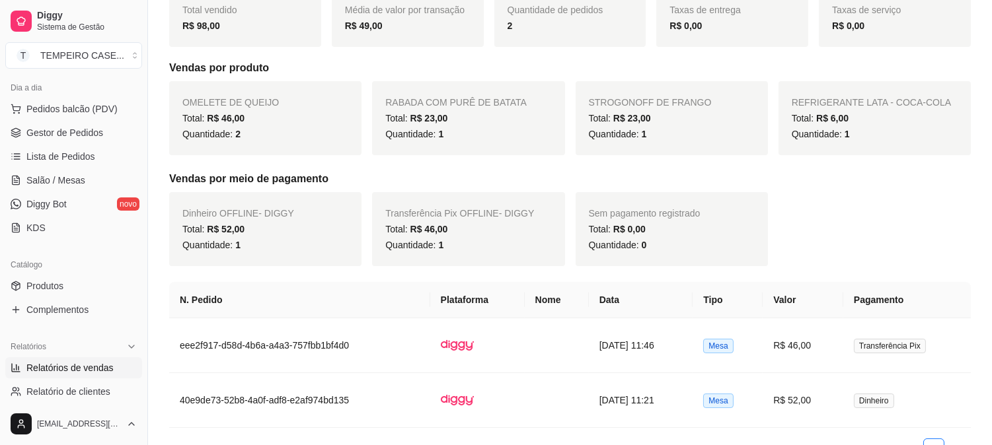
scroll to position [278, 0]
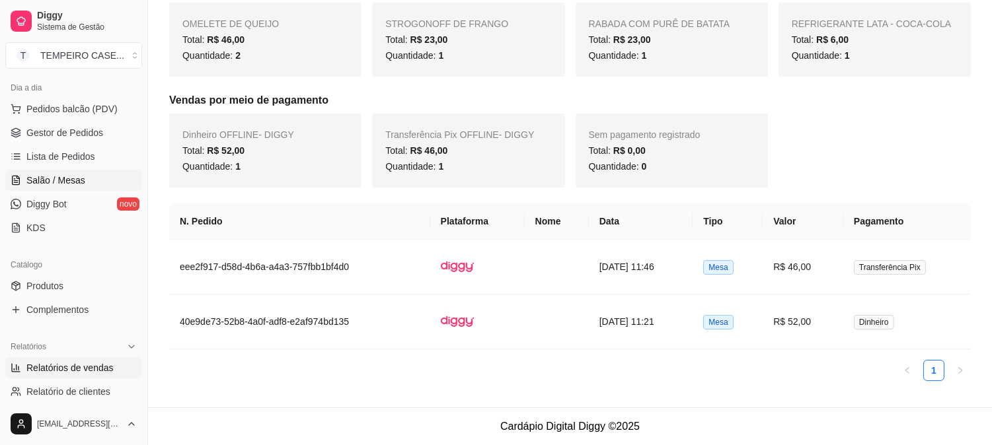
click at [49, 184] on span "Salão / Mesas" at bounding box center [55, 180] width 59 height 13
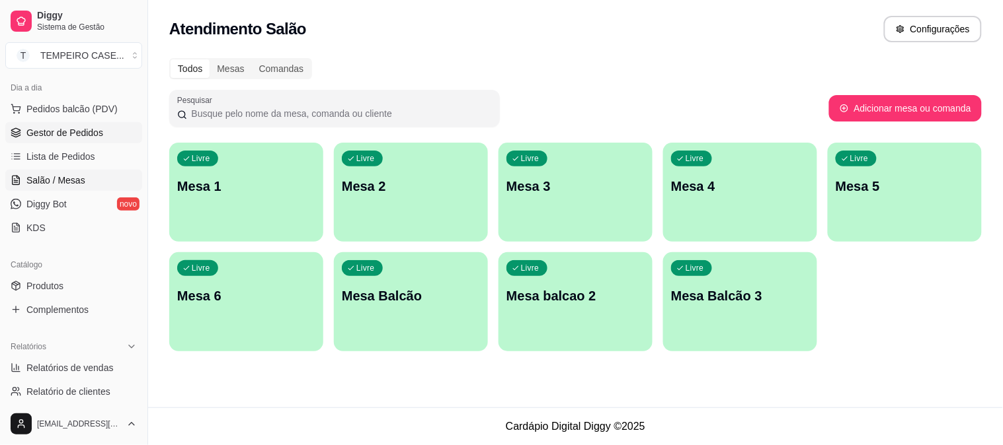
click at [75, 126] on span "Gestor de Pedidos" at bounding box center [64, 132] width 77 height 13
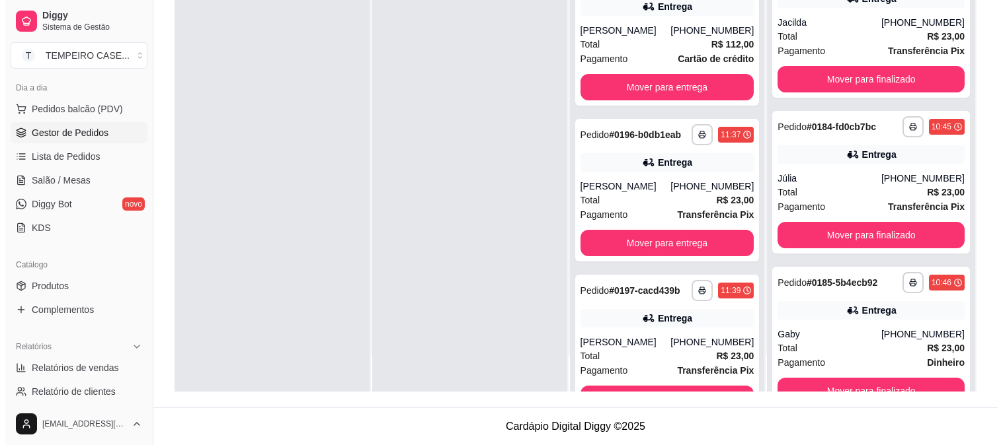
scroll to position [387, 0]
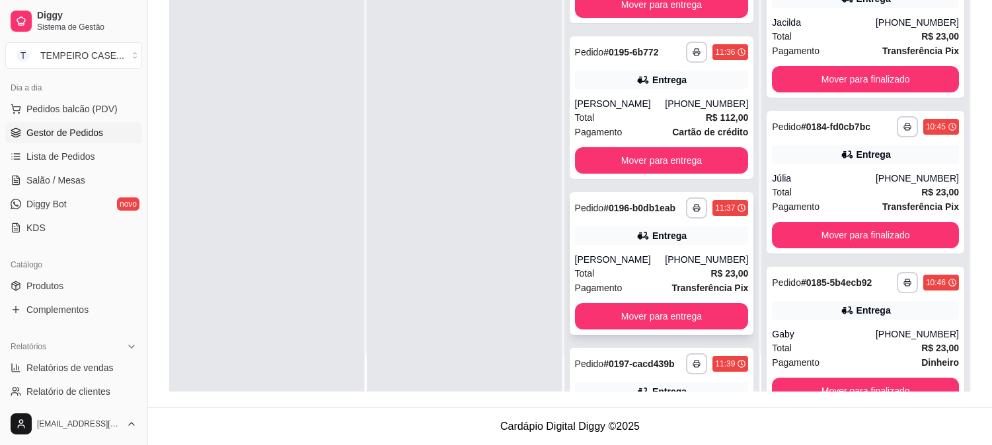
click at [644, 241] on icon at bounding box center [642, 235] width 13 height 13
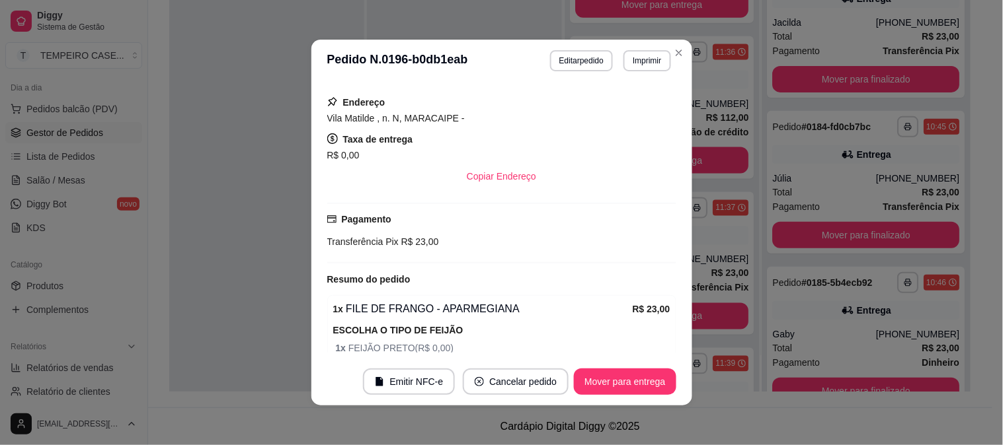
scroll to position [322, 0]
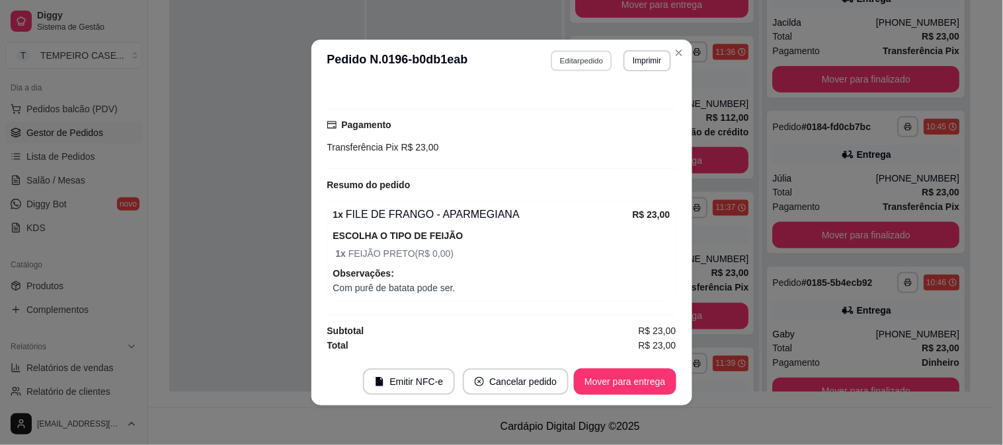
click at [582, 61] on button "Editar pedido" at bounding box center [581, 60] width 61 height 20
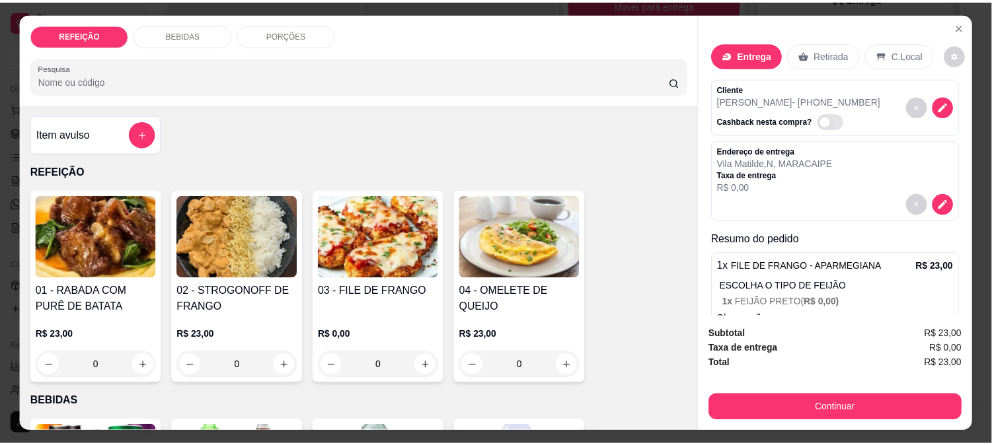
scroll to position [367, 0]
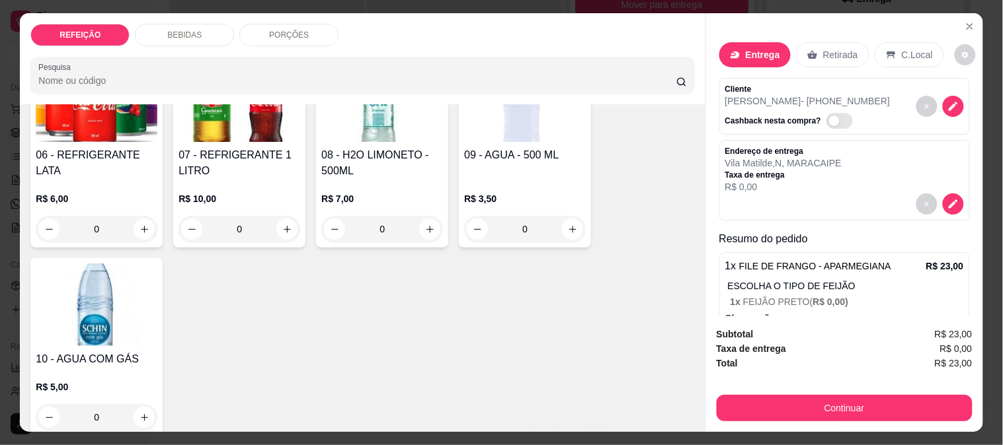
click at [112, 167] on div "06 - REFRIGERANTE LATA" at bounding box center [97, 163] width 122 height 32
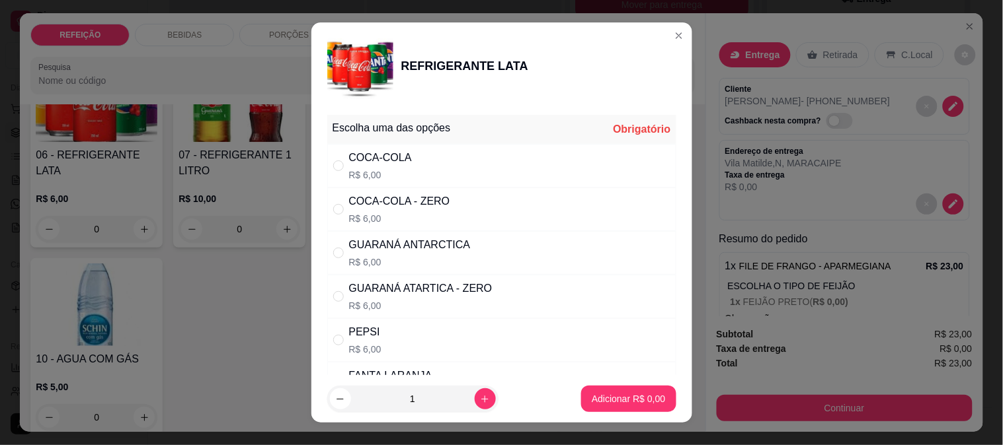
click at [358, 258] on p "R$ 6,00" at bounding box center [410, 262] width 122 height 13
radio input "true"
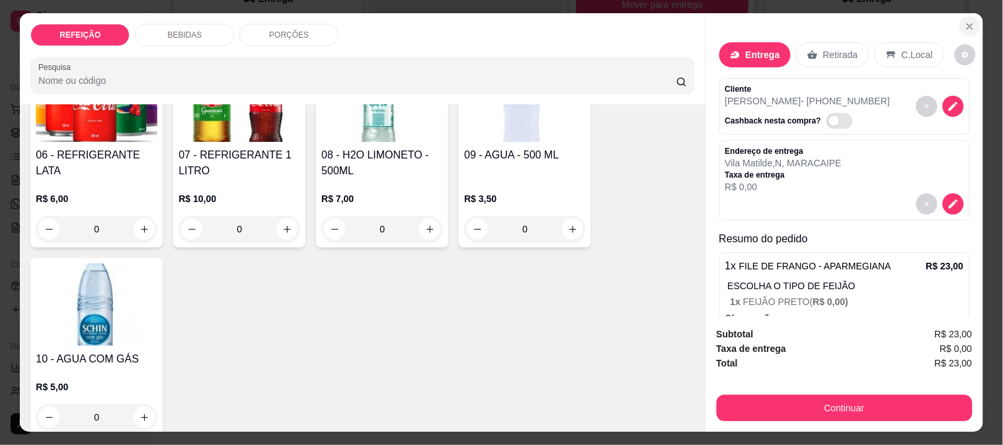
click at [964, 21] on icon "Close" at bounding box center [969, 26] width 11 height 11
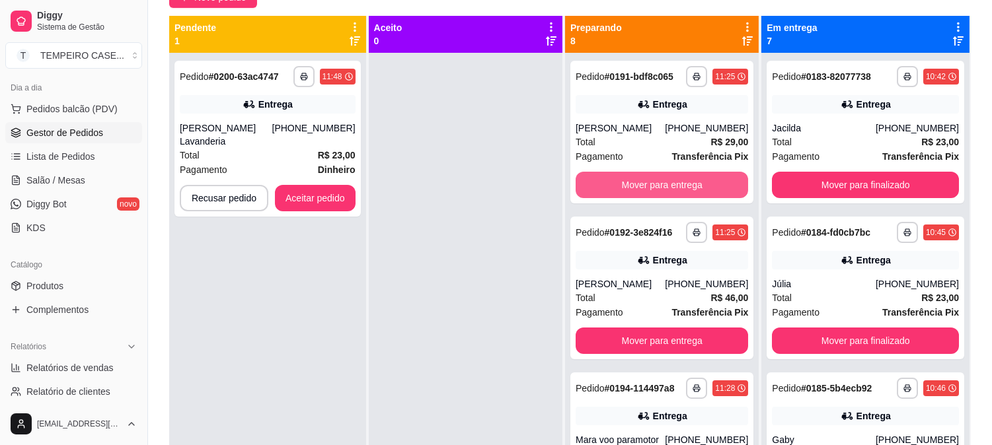
scroll to position [55, 0]
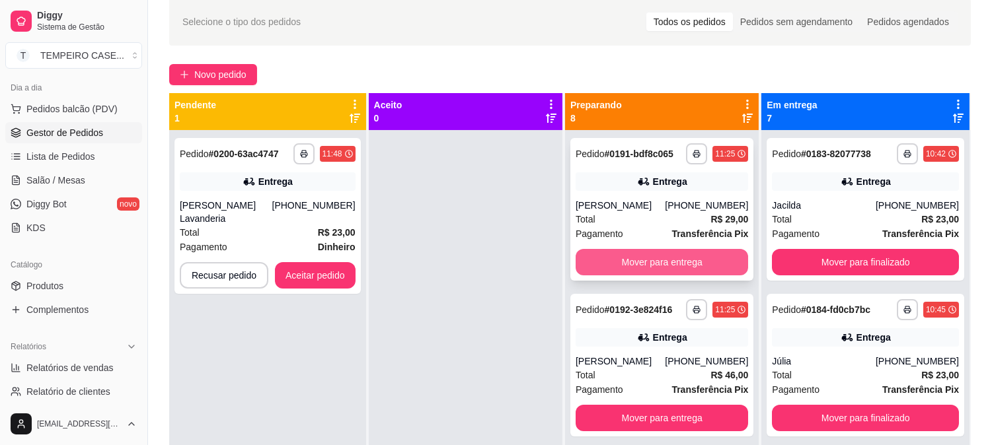
click at [623, 268] on button "Mover para entrega" at bounding box center [662, 262] width 173 height 26
click at [625, 261] on button "Mover para entrega" at bounding box center [662, 263] width 168 height 26
click at [625, 259] on button "Mover para entrega" at bounding box center [662, 262] width 173 height 26
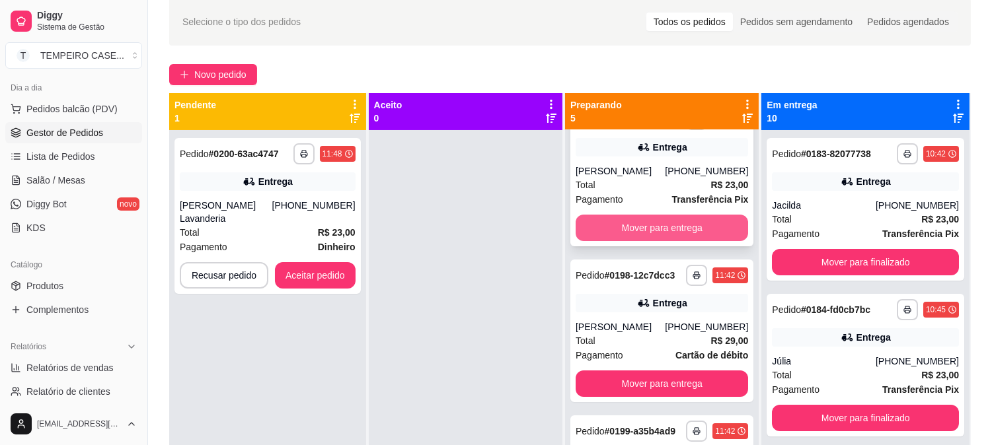
click at [642, 231] on button "Mover para entrega" at bounding box center [662, 228] width 173 height 26
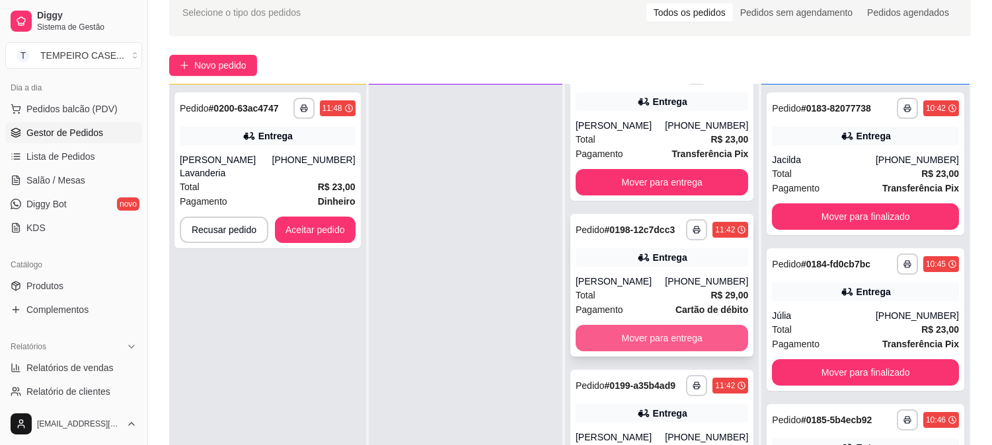
scroll to position [128, 0]
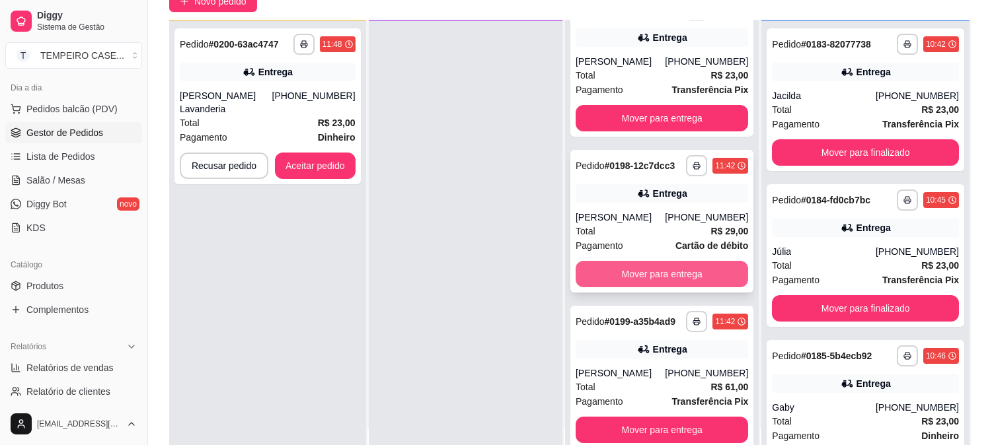
click at [651, 266] on button "Mover para entrega" at bounding box center [662, 274] width 173 height 26
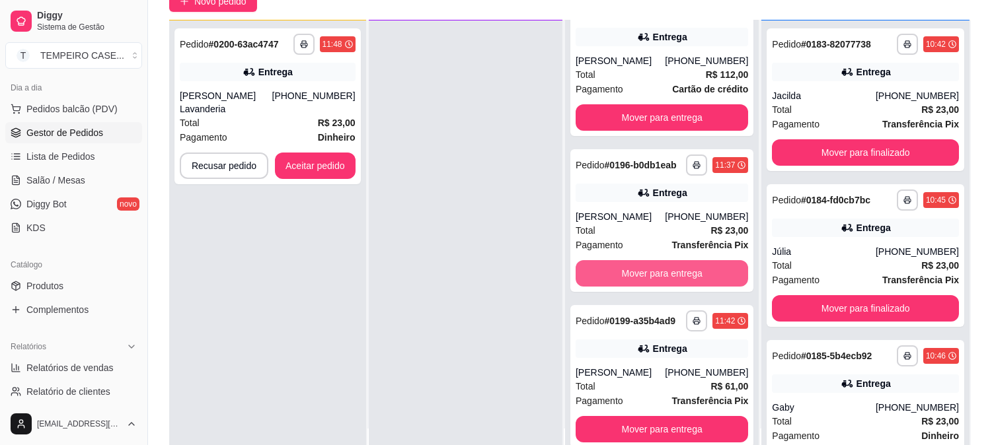
scroll to position [0, 0]
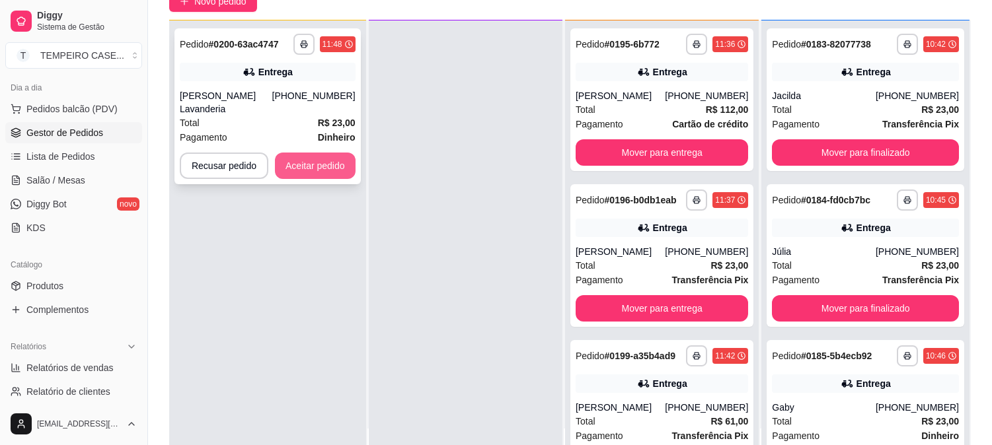
click at [345, 154] on button "Aceitar pedido" at bounding box center [315, 166] width 81 height 26
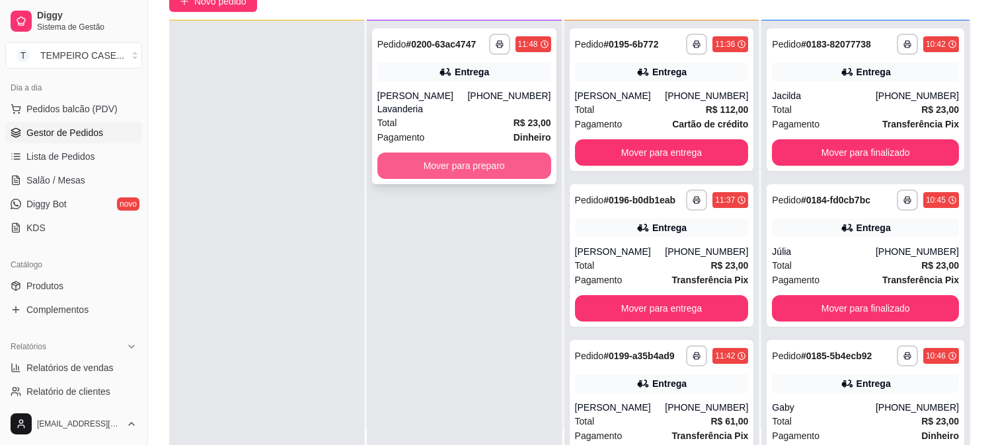
click at [485, 153] on button "Mover para preparo" at bounding box center [464, 166] width 174 height 26
click at [499, 160] on button "Mover para preparo" at bounding box center [464, 166] width 174 height 26
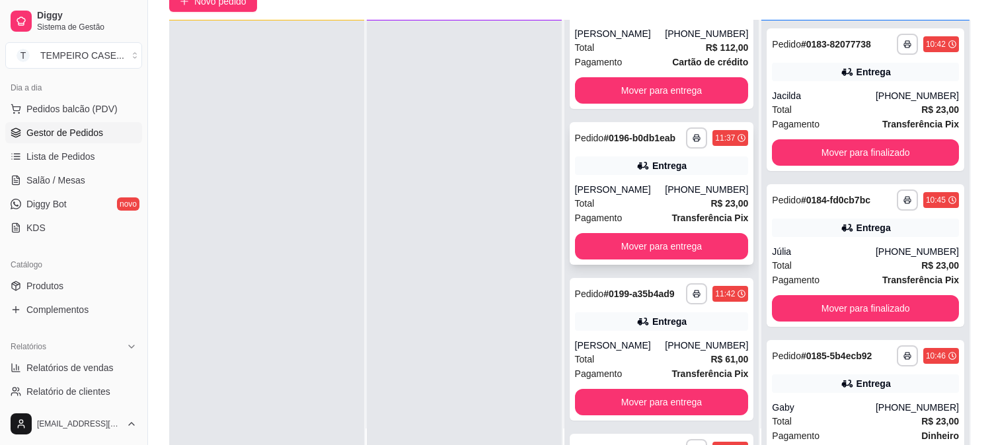
scroll to position [147, 0]
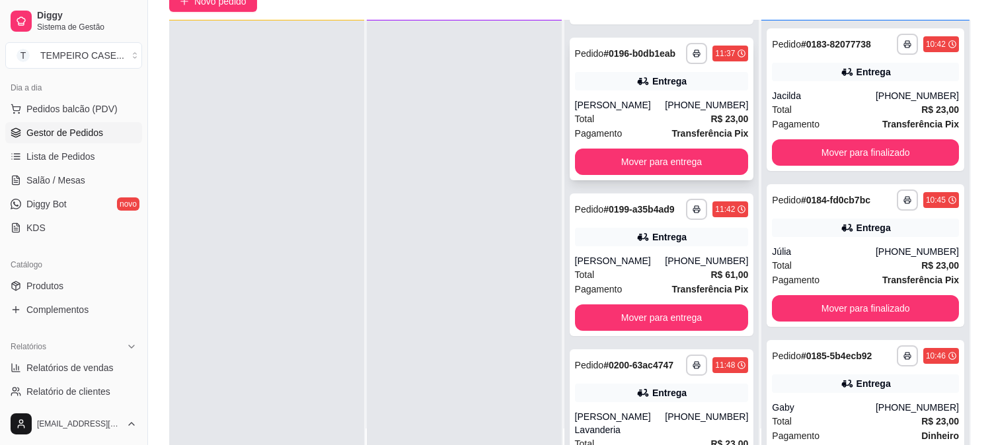
click at [639, 108] on div "[PERSON_NAME]" at bounding box center [620, 104] width 91 height 13
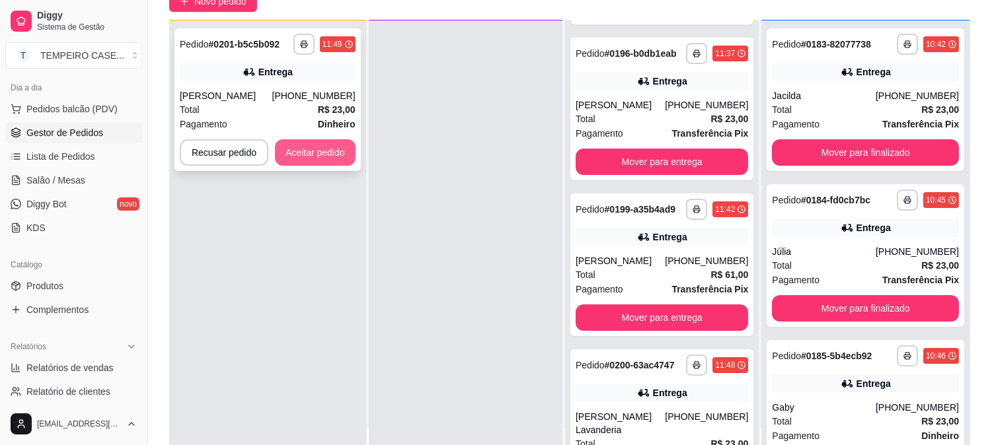
click at [297, 145] on button "Aceitar pedido" at bounding box center [315, 152] width 81 height 26
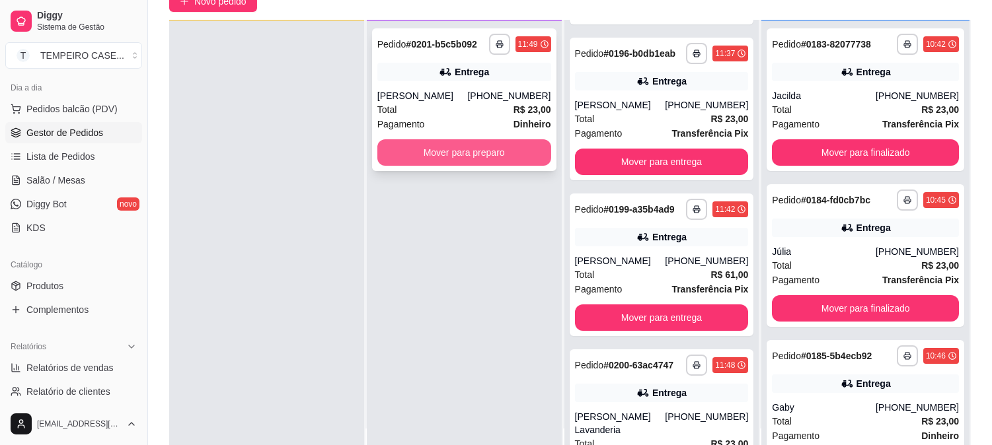
click at [459, 156] on button "Mover para preparo" at bounding box center [464, 152] width 174 height 26
click at [484, 147] on button "Mover para preparo" at bounding box center [464, 152] width 174 height 26
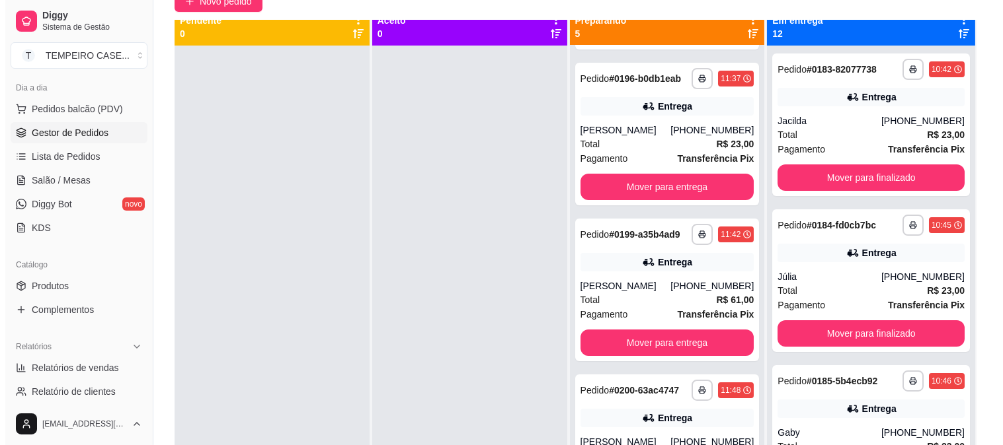
scroll to position [0, 0]
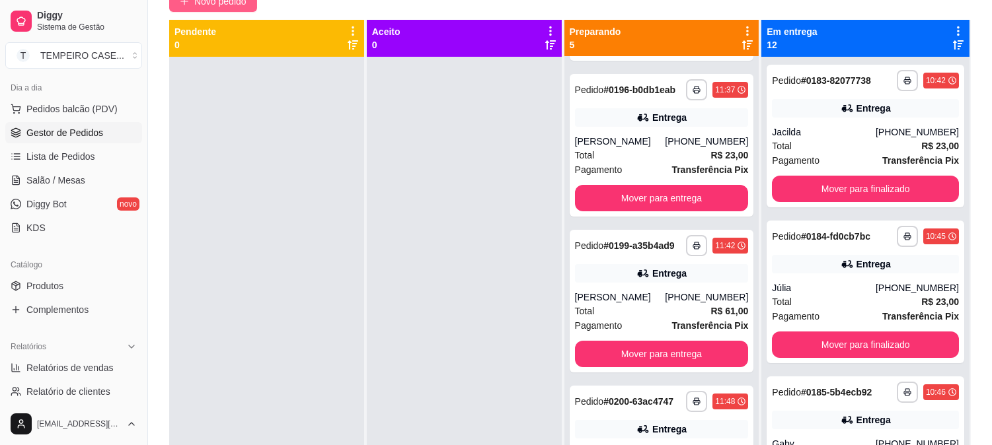
click at [229, 7] on span "Novo pedido" at bounding box center [220, 1] width 52 height 15
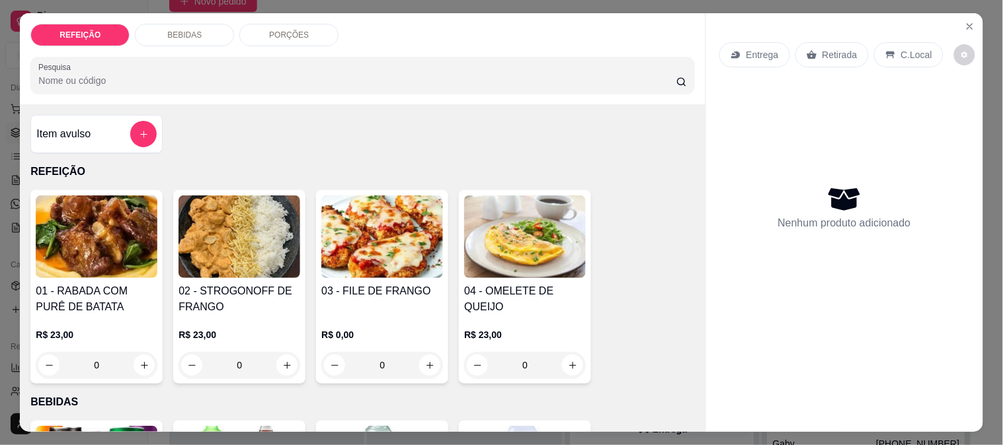
click at [359, 252] on img at bounding box center [382, 237] width 122 height 83
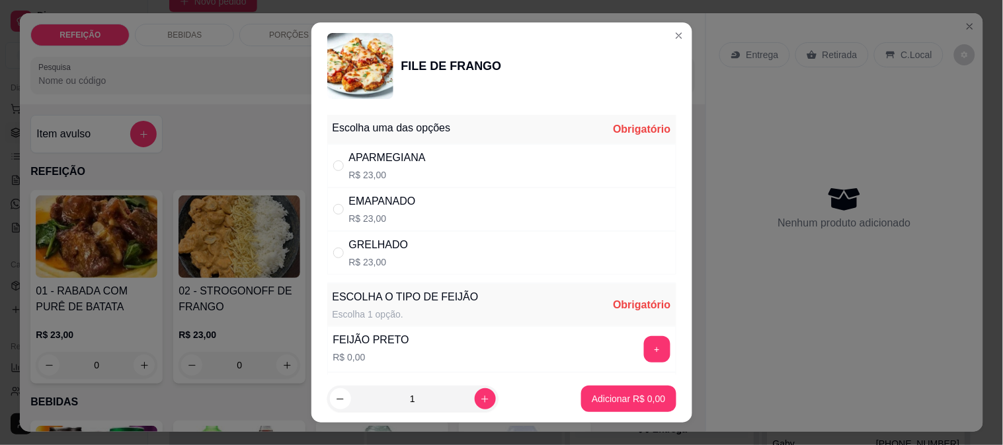
click at [368, 153] on div "APARMEGIANA" at bounding box center [387, 158] width 77 height 16
radio input "true"
click at [644, 355] on button "+" at bounding box center [657, 349] width 26 height 26
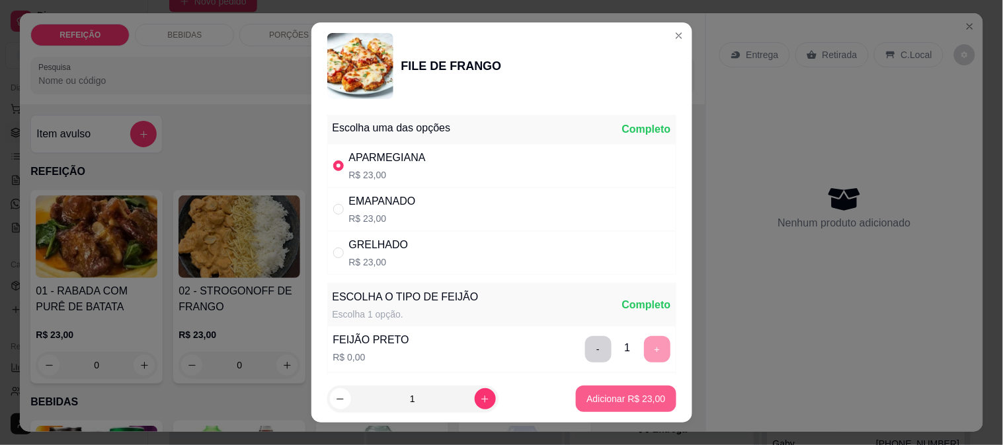
click at [615, 404] on p "Adicionar R$ 23,00" at bounding box center [625, 399] width 79 height 13
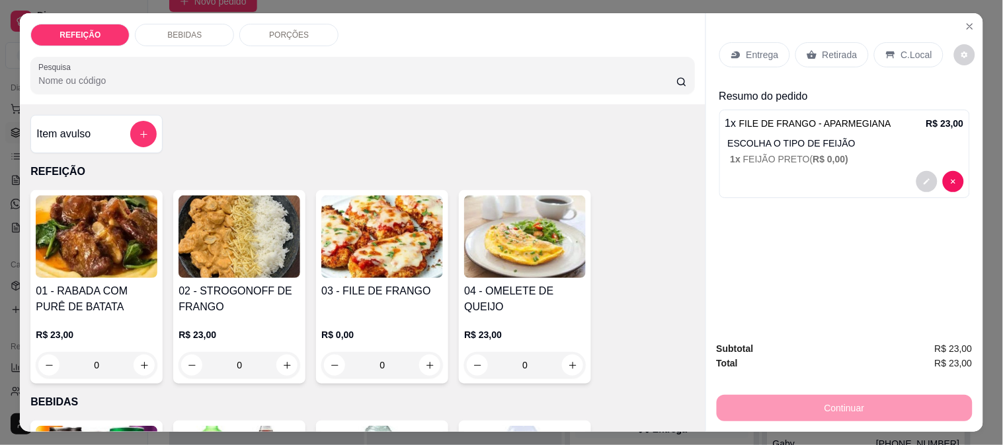
click at [828, 48] on p "Retirada" at bounding box center [839, 54] width 35 height 13
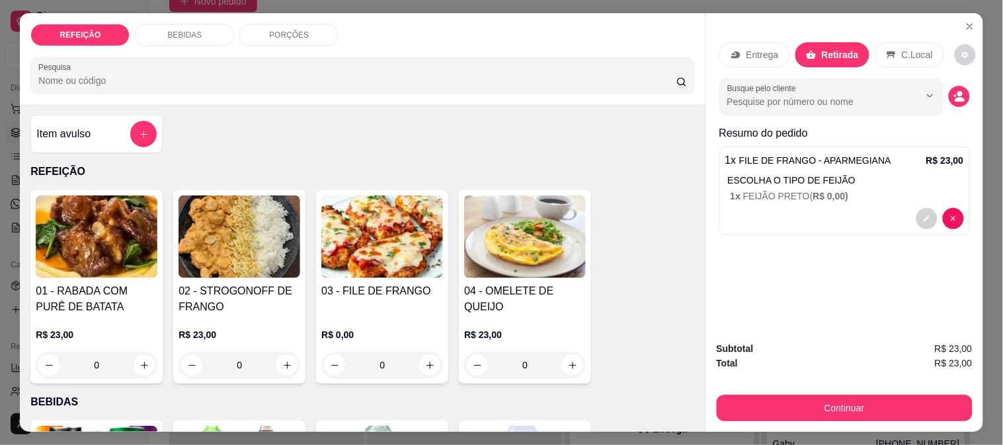
click at [200, 40] on div "BEBIDAS" at bounding box center [184, 35] width 99 height 22
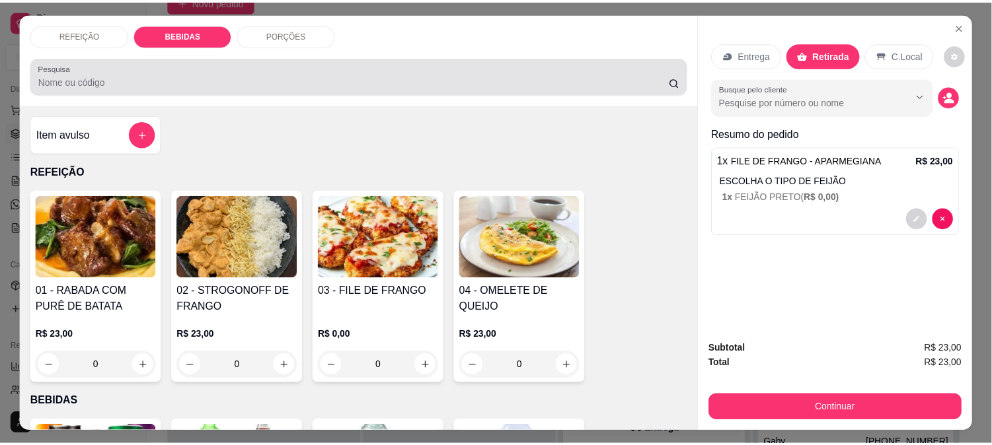
scroll to position [34, 0]
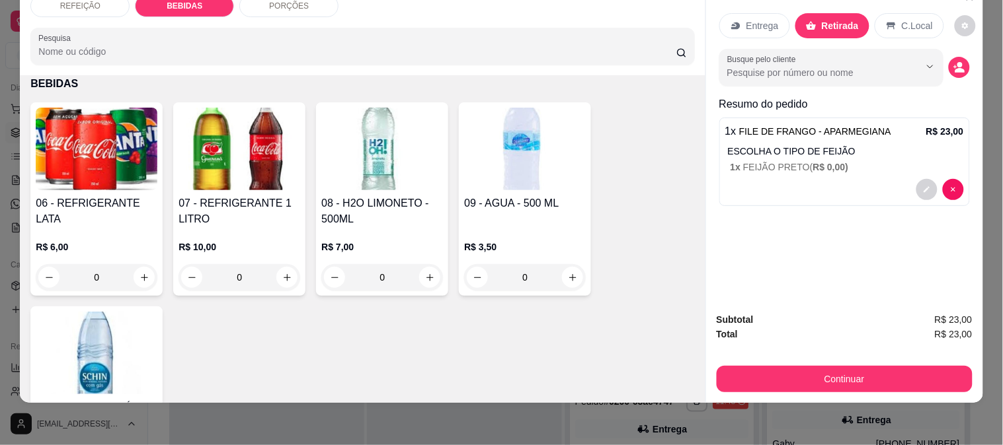
click at [377, 174] on img at bounding box center [382, 149] width 122 height 83
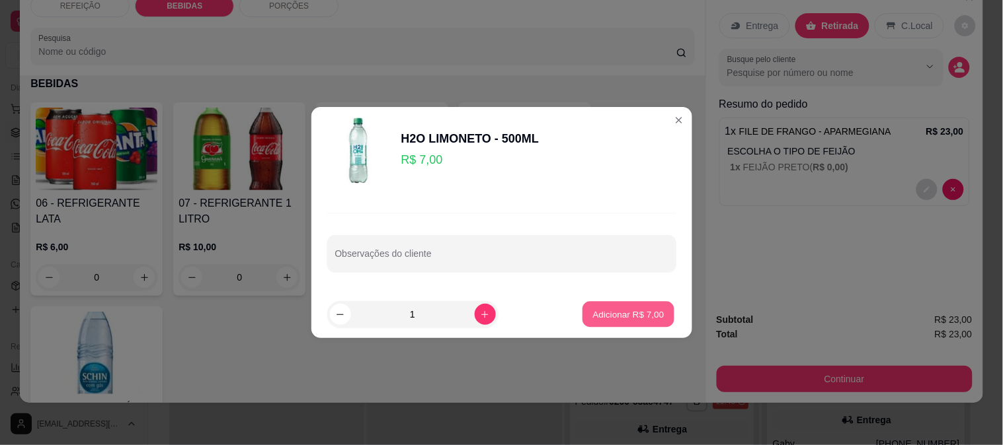
click at [622, 316] on p "Adicionar R$ 7,00" at bounding box center [628, 314] width 71 height 13
type input "1"
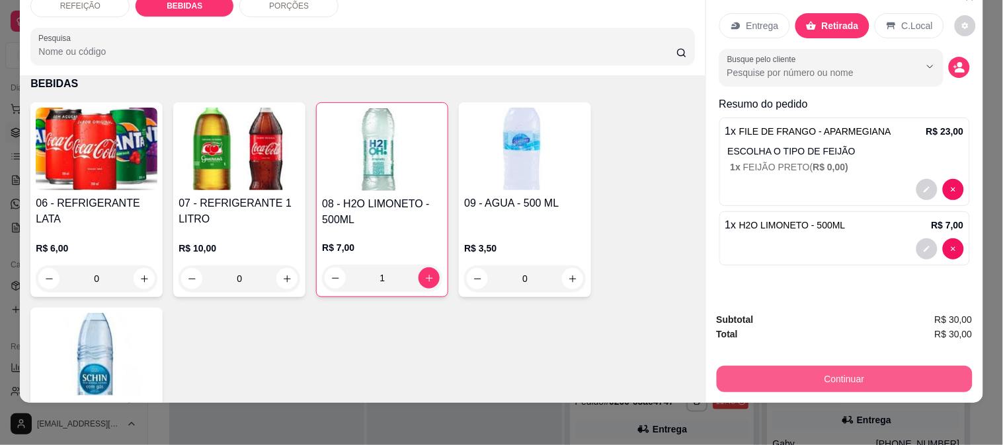
click at [798, 375] on button "Continuar" at bounding box center [844, 379] width 256 height 26
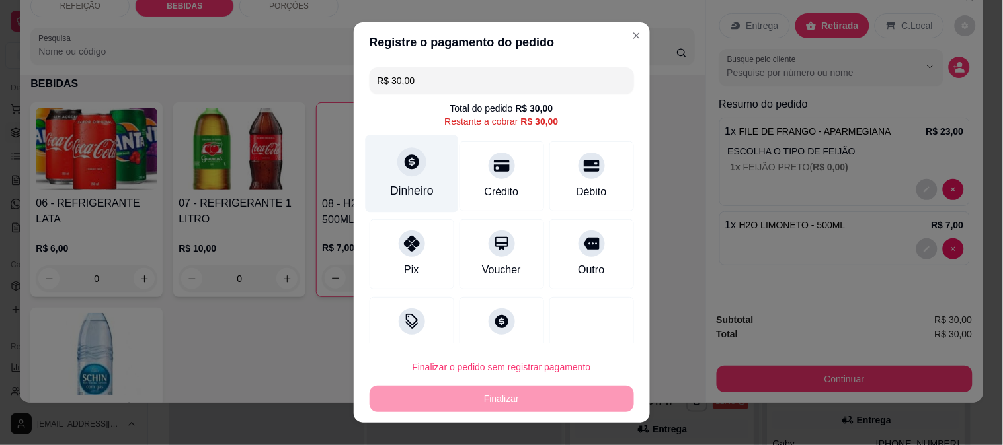
click at [404, 171] on div at bounding box center [411, 161] width 29 height 29
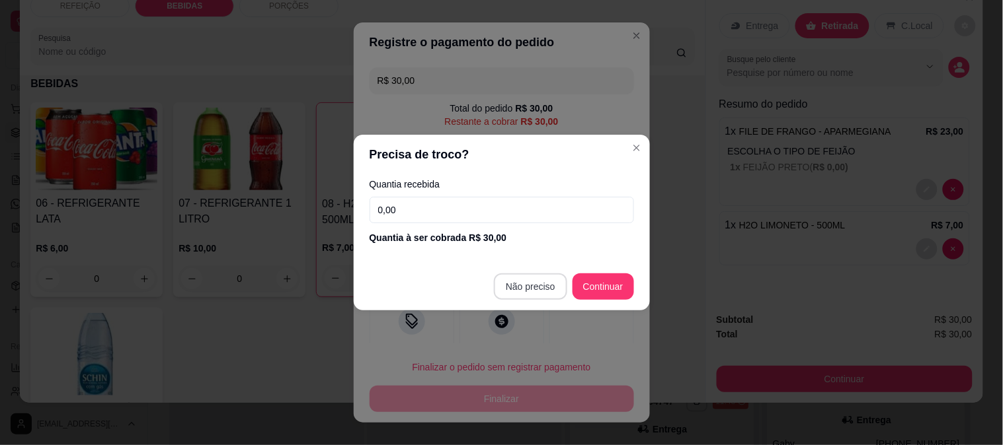
type input "R$ 0,00"
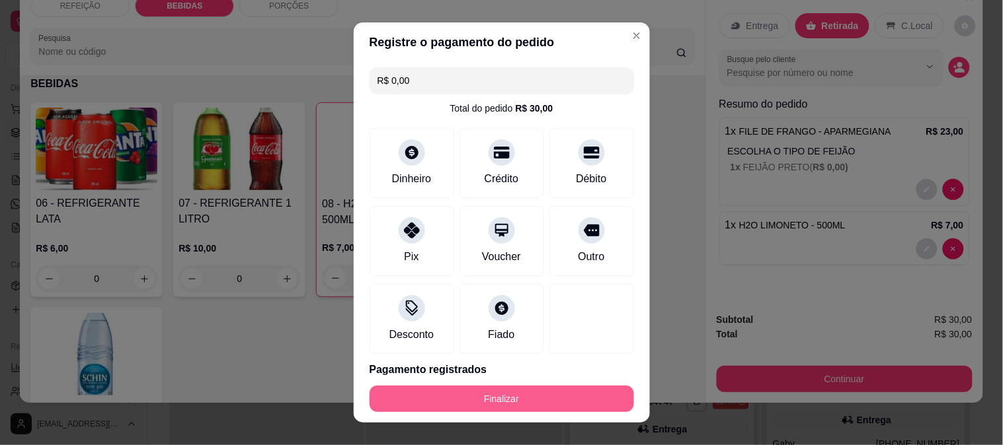
click at [526, 398] on button "Finalizar" at bounding box center [501, 399] width 264 height 26
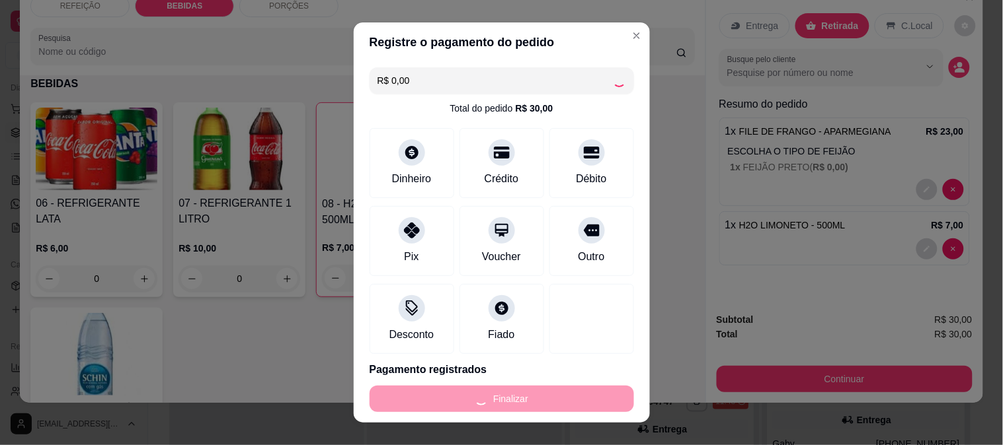
type input "0"
type input "-R$ 30,00"
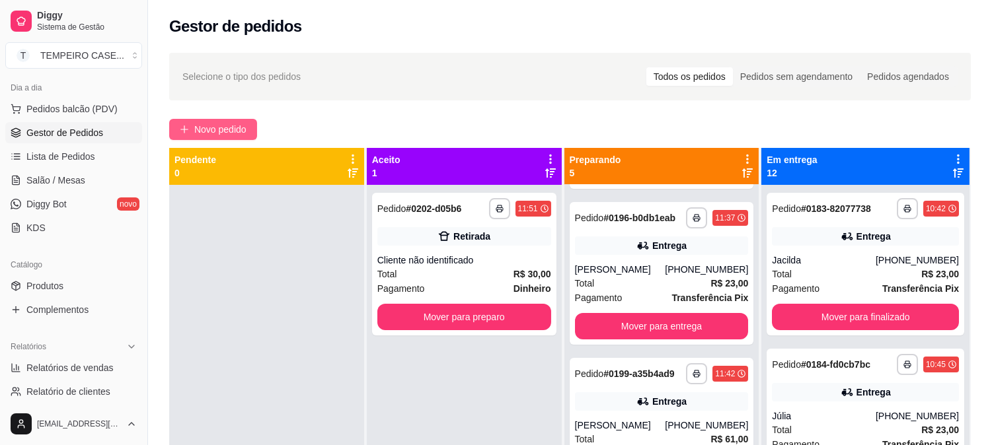
click at [186, 126] on icon "plus" at bounding box center [184, 129] width 9 height 9
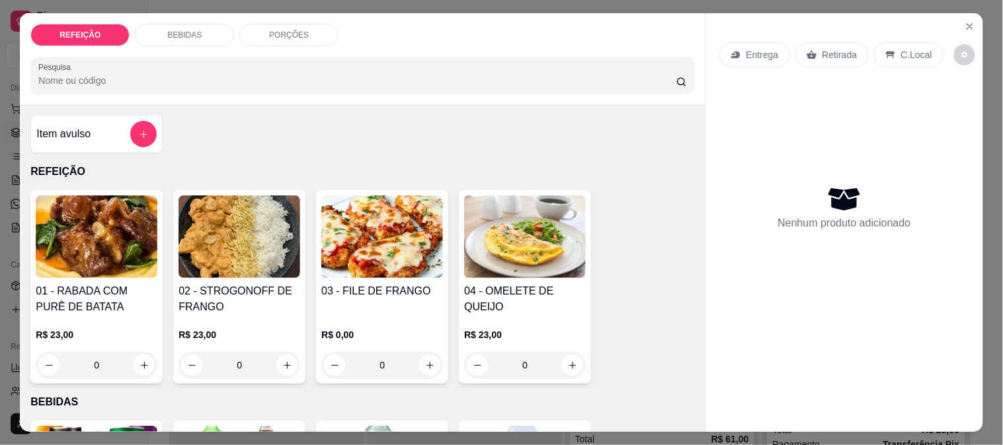
click at [968, 22] on icon "Close" at bounding box center [969, 26] width 11 height 11
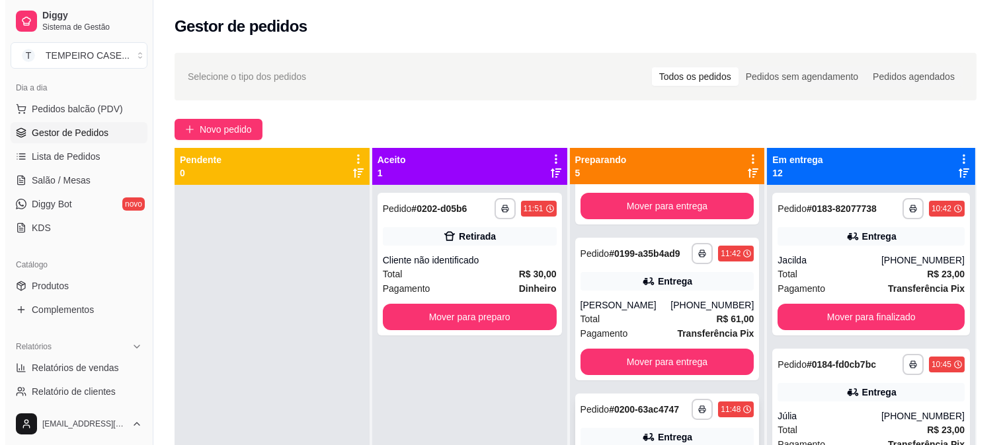
scroll to position [53, 0]
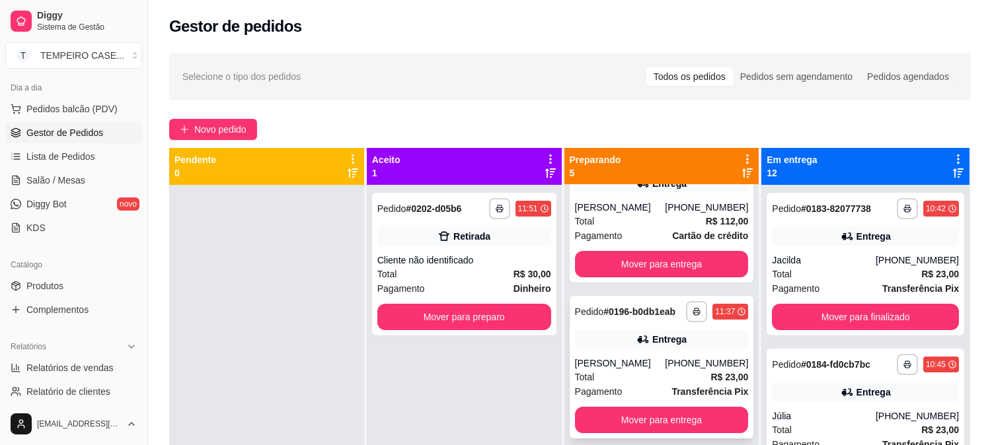
click at [664, 354] on div "**********" at bounding box center [662, 367] width 184 height 143
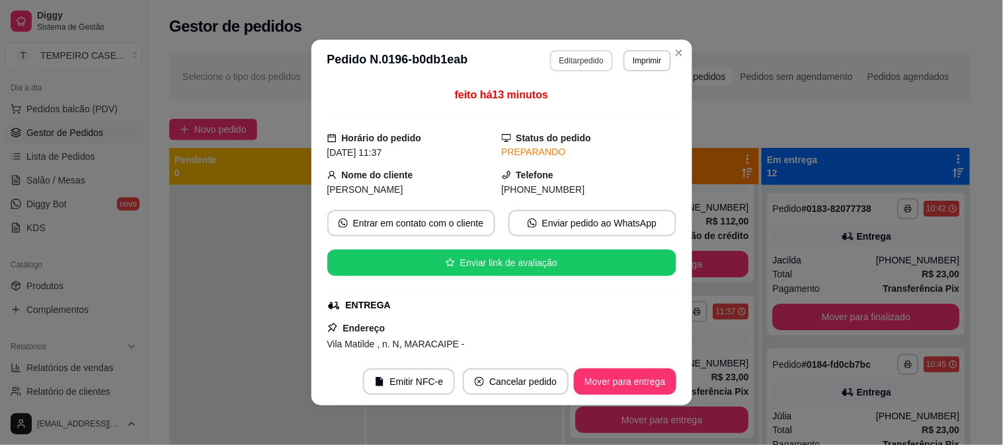
click at [597, 54] on button "Editar pedido" at bounding box center [581, 60] width 63 height 21
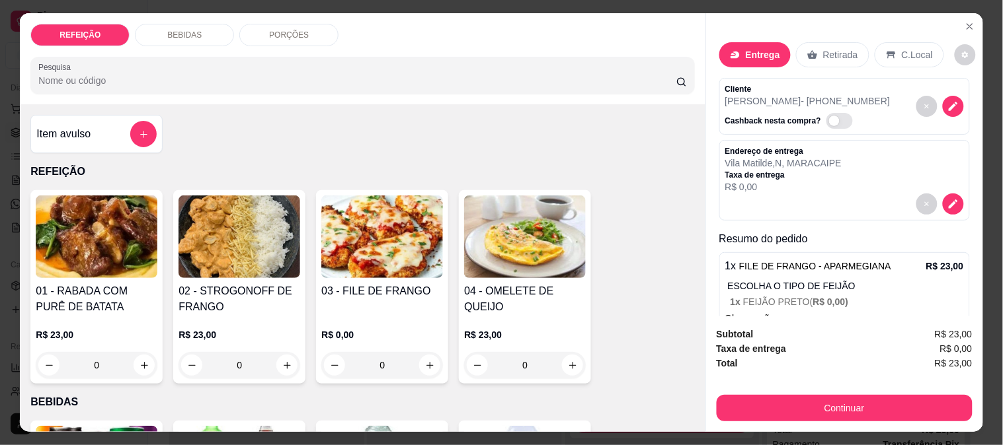
click at [194, 30] on p "BEBIDAS" at bounding box center [184, 35] width 34 height 11
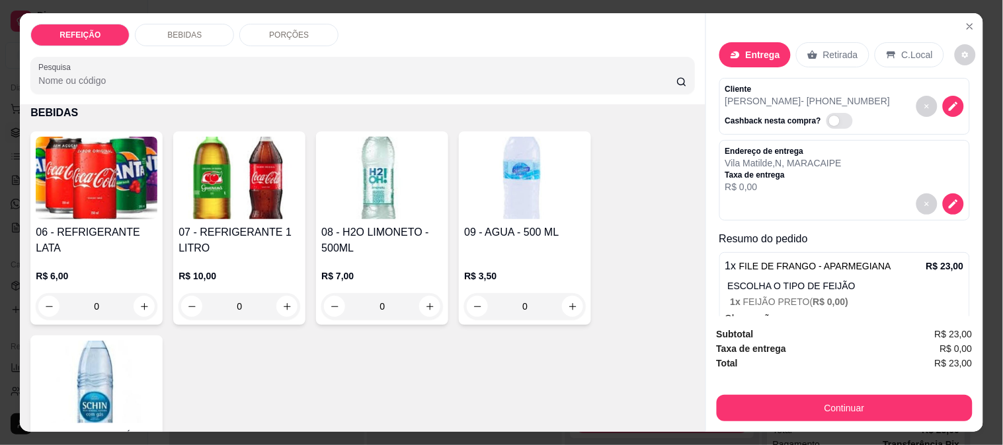
scroll to position [34, 0]
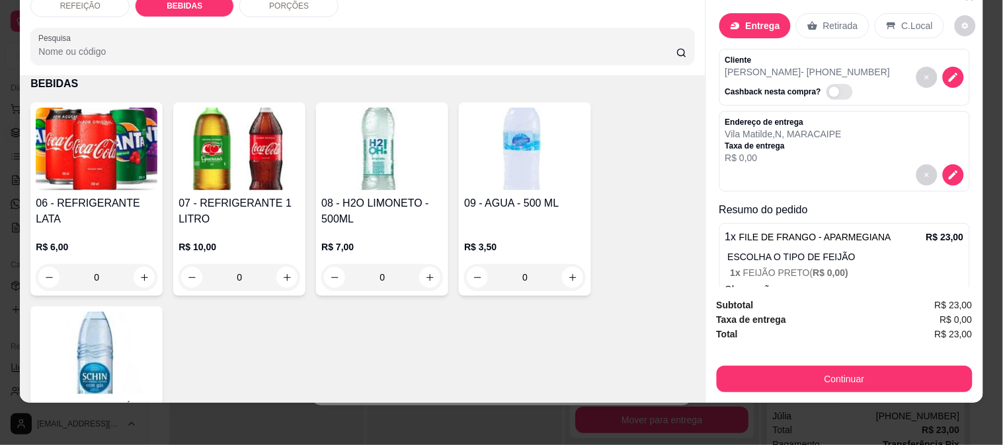
click at [56, 137] on img at bounding box center [97, 149] width 122 height 83
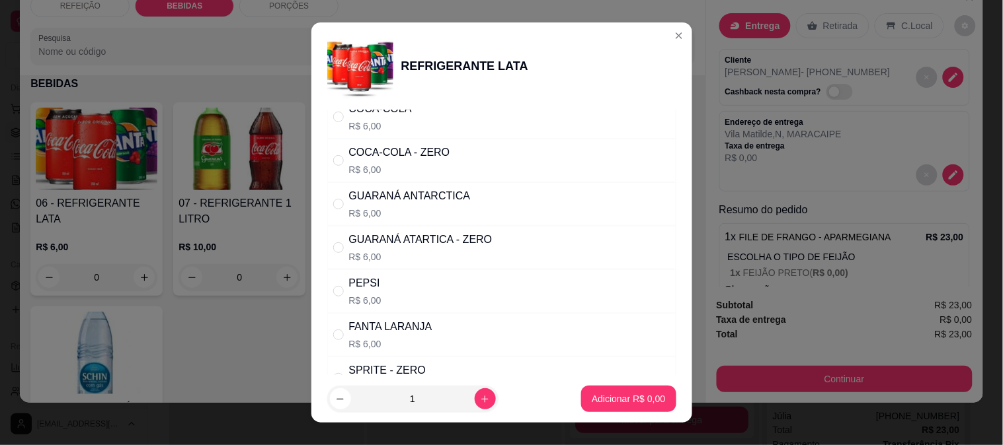
scroll to position [73, 0]
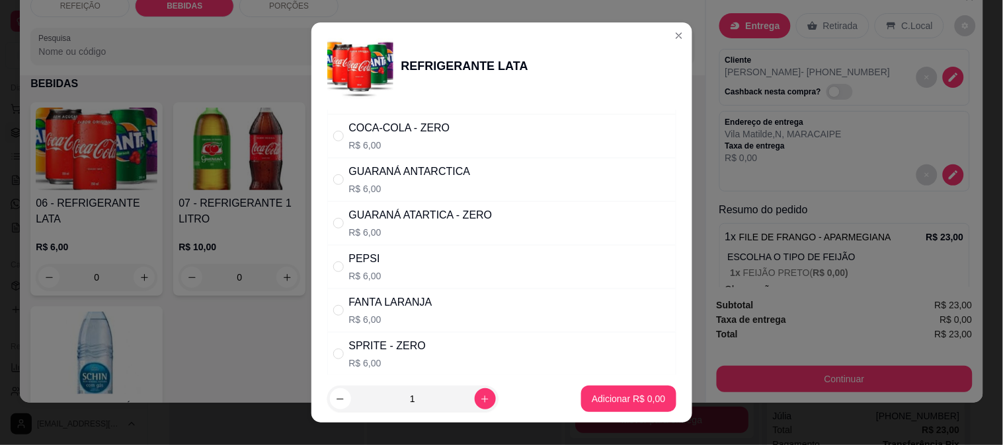
click at [404, 180] on div "GUARANÁ [GEOGRAPHIC_DATA] R$ 6,00" at bounding box center [410, 180] width 122 height 32
radio input "true"
click at [592, 402] on p "Adicionar R$ 6,00" at bounding box center [628, 399] width 73 height 13
type input "1"
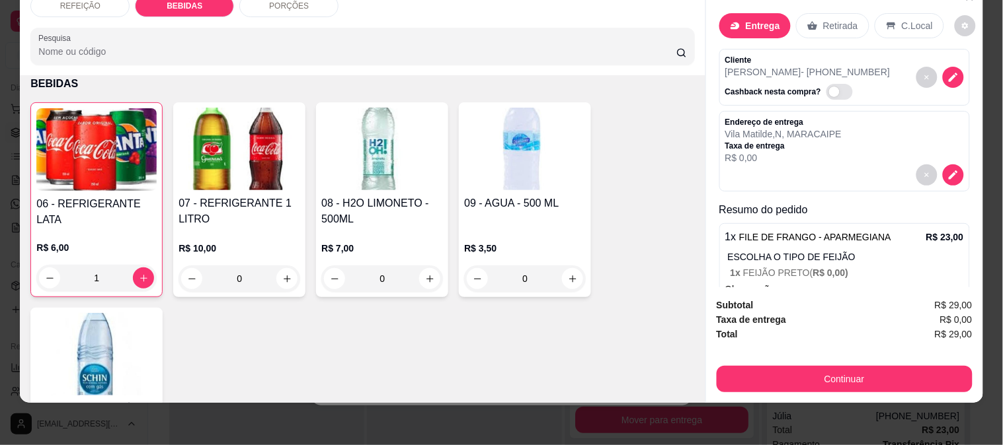
click at [790, 367] on button "Continuar" at bounding box center [844, 379] width 256 height 26
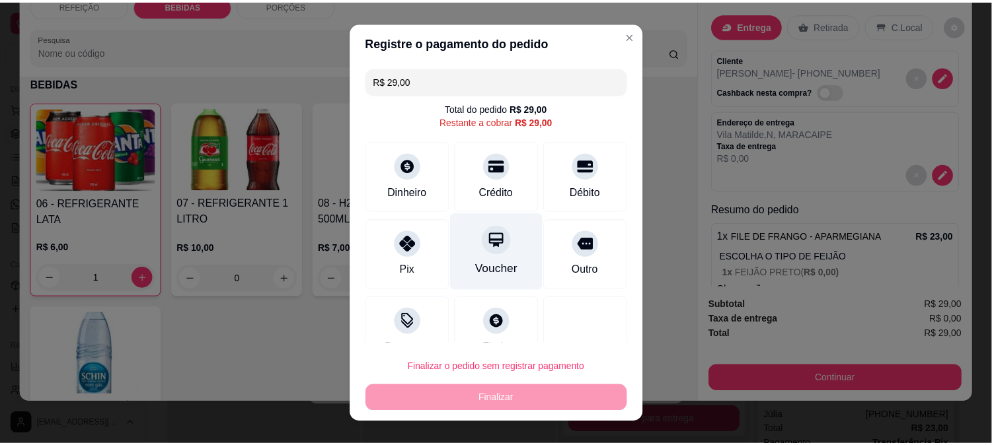
scroll to position [28, 0]
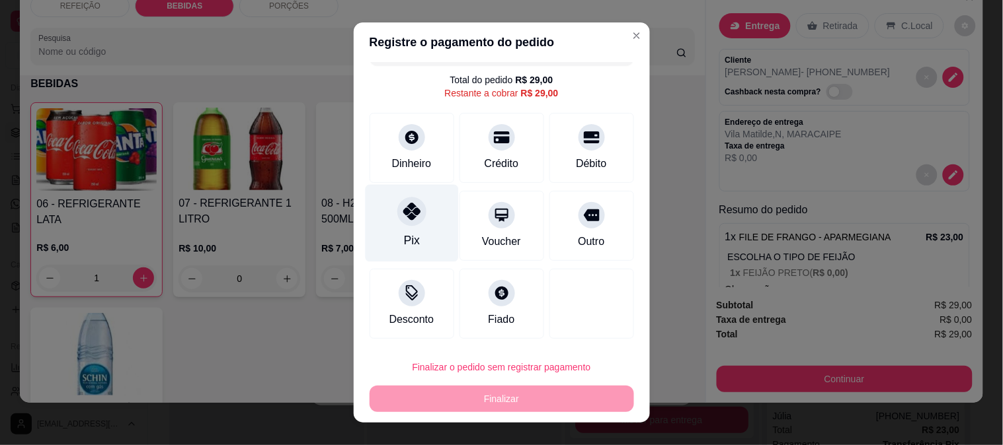
click at [406, 243] on div "Pix" at bounding box center [411, 240] width 16 height 17
type input "R$ 0,00"
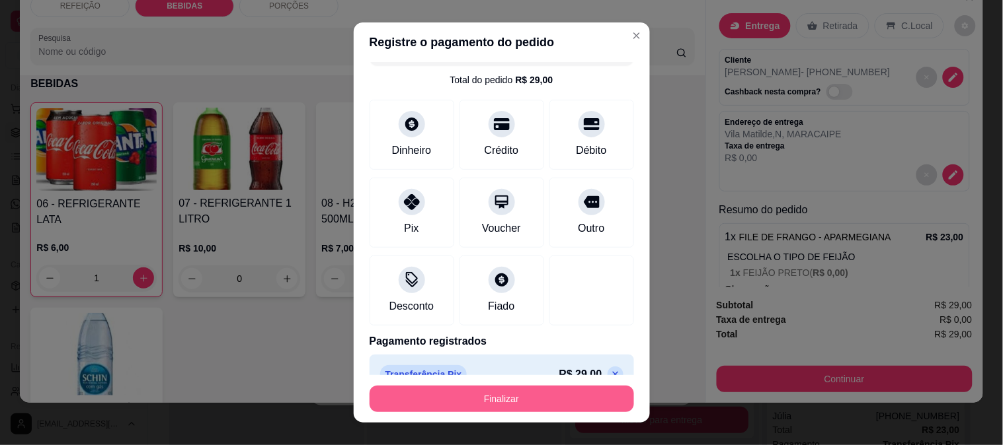
click at [493, 391] on button "Finalizar" at bounding box center [501, 399] width 264 height 26
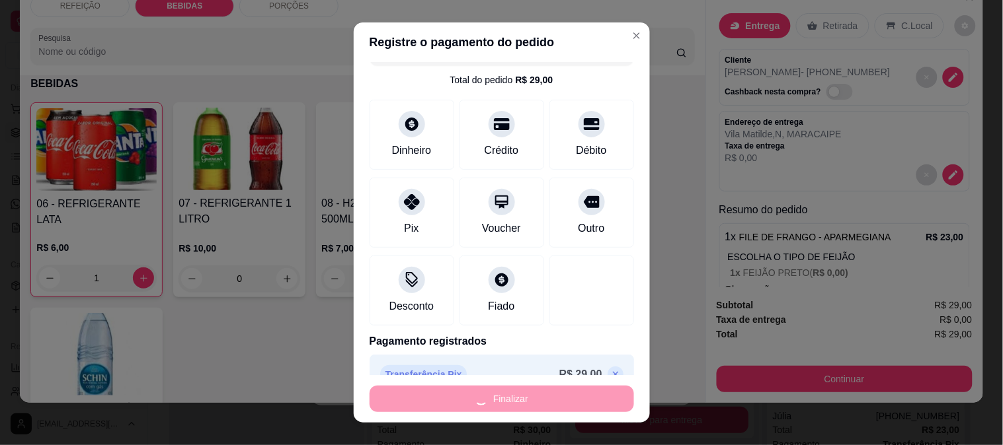
type input "0"
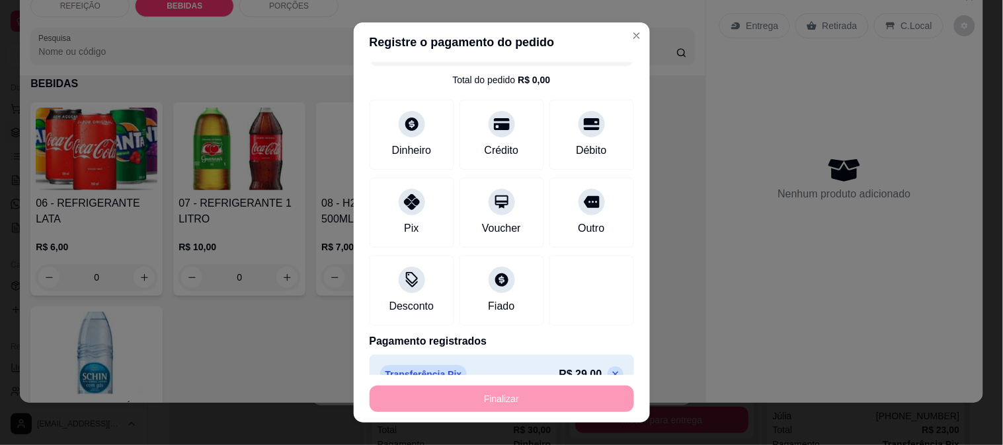
type input "-R$ 29,00"
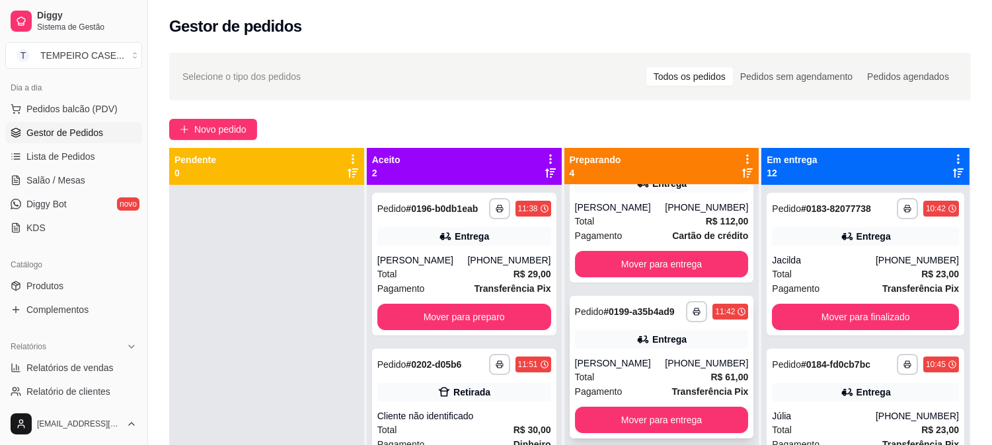
scroll to position [0, 0]
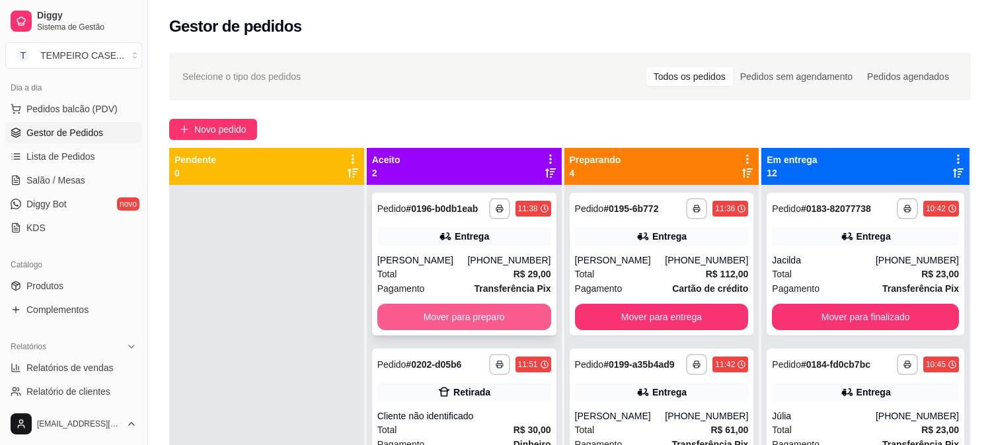
click at [481, 311] on button "Mover para preparo" at bounding box center [464, 317] width 174 height 26
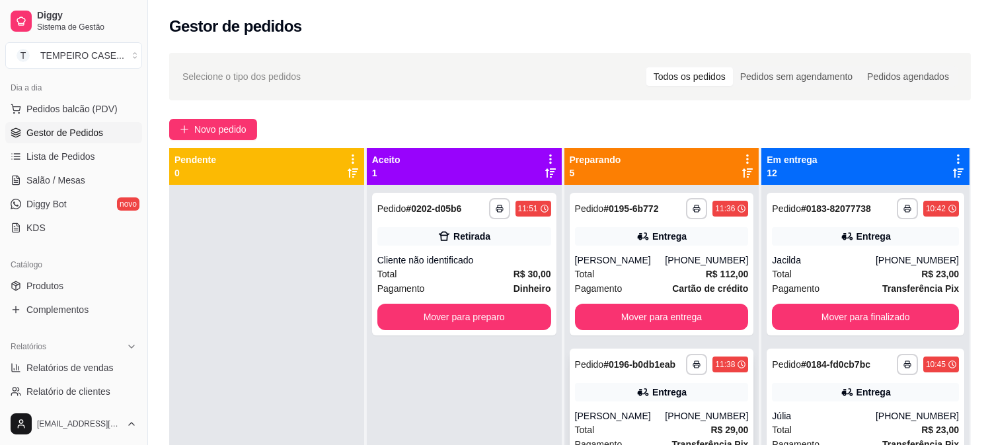
click at [638, 392] on icon at bounding box center [642, 393] width 9 height 8
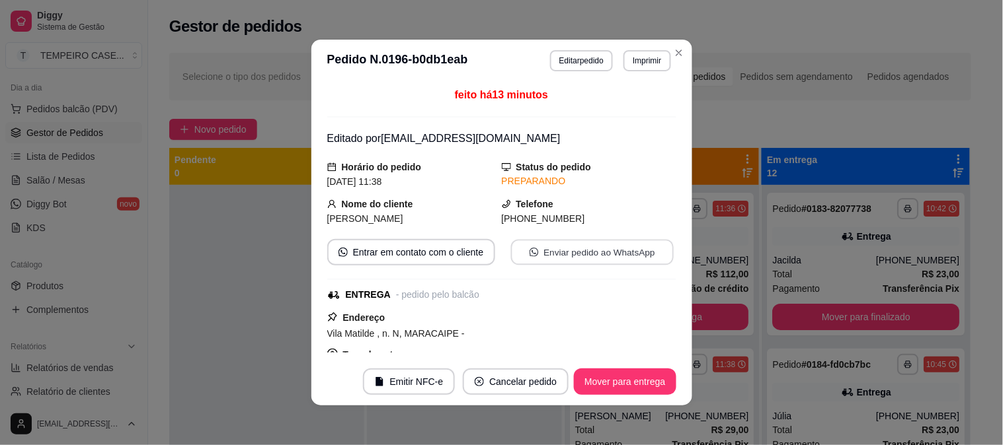
click at [518, 245] on button "Enviar pedido ao WhatsApp" at bounding box center [591, 253] width 163 height 26
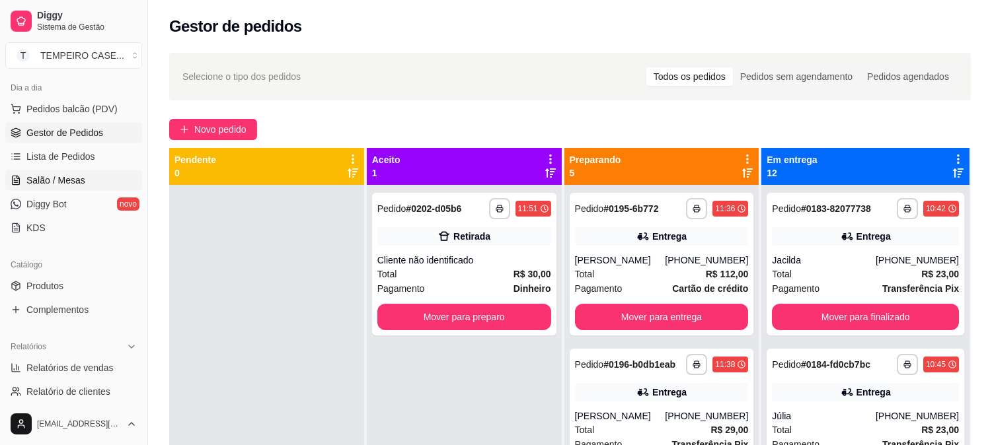
click at [74, 177] on span "Salão / Mesas" at bounding box center [55, 180] width 59 height 13
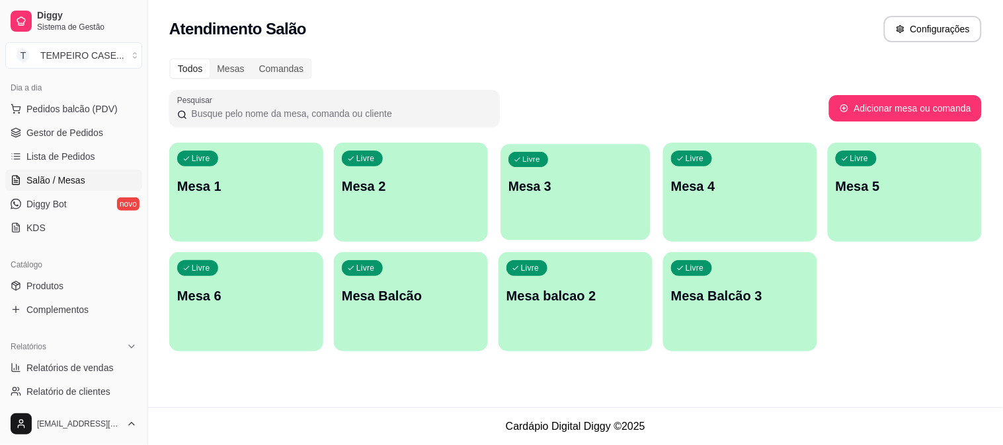
click at [533, 218] on div "Livre Mesa 3" at bounding box center [574, 184] width 149 height 81
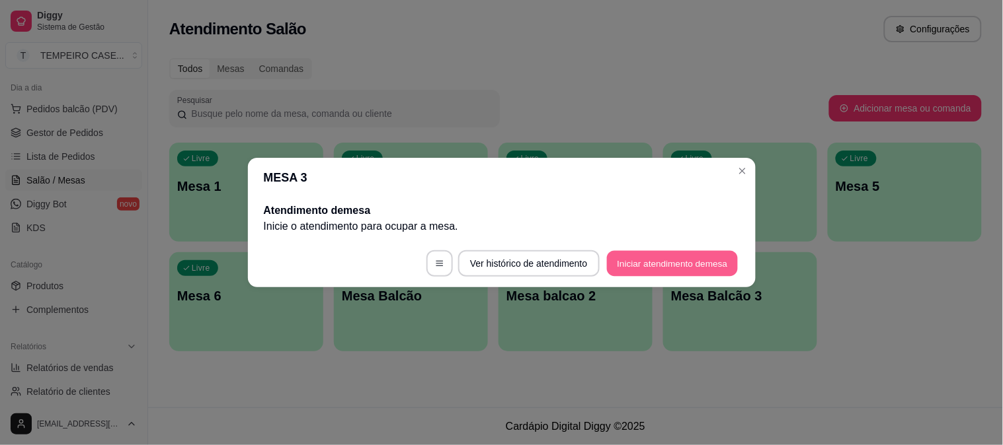
click at [652, 259] on button "Iniciar atendimento de mesa" at bounding box center [672, 264] width 131 height 26
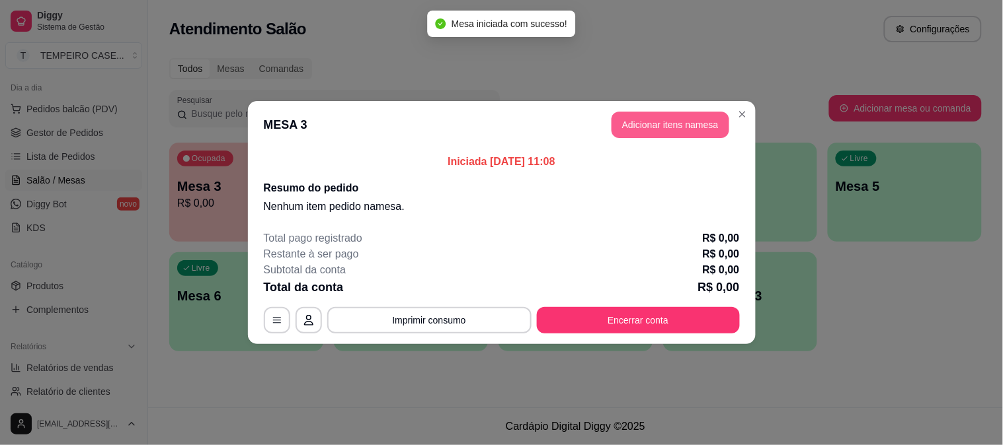
click at [644, 120] on button "Adicionar itens na mesa" at bounding box center [670, 125] width 118 height 26
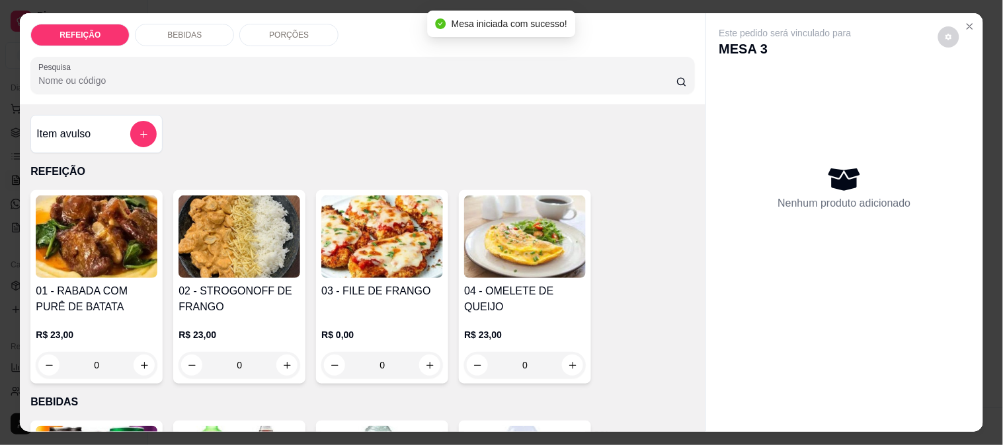
click at [374, 234] on img at bounding box center [382, 237] width 122 height 83
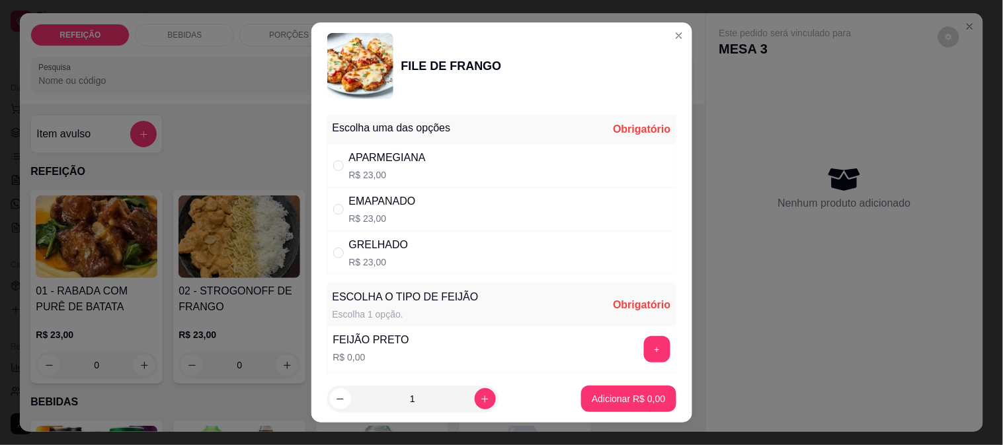
click at [386, 175] on p "R$ 23,00" at bounding box center [387, 175] width 77 height 13
radio input "true"
click at [644, 345] on button "+" at bounding box center [657, 349] width 26 height 26
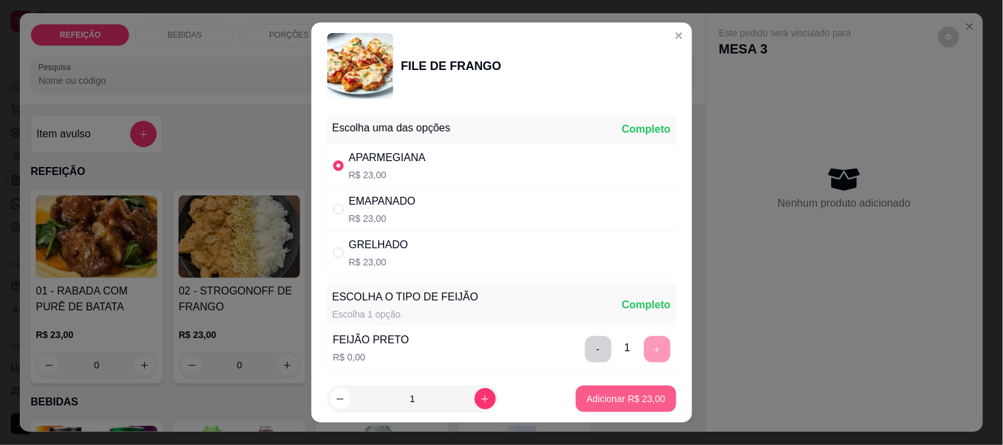
click at [627, 402] on p "Adicionar R$ 23,00" at bounding box center [625, 399] width 79 height 13
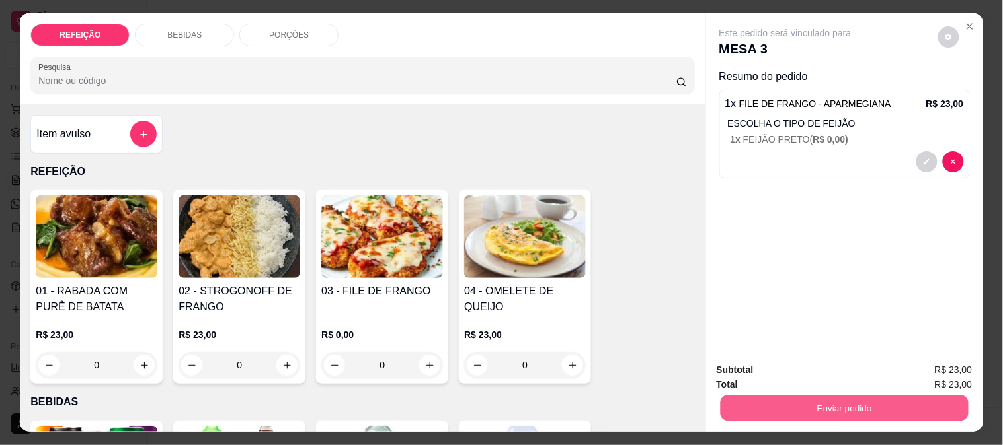
click at [755, 404] on button "Enviar pedido" at bounding box center [844, 408] width 248 height 26
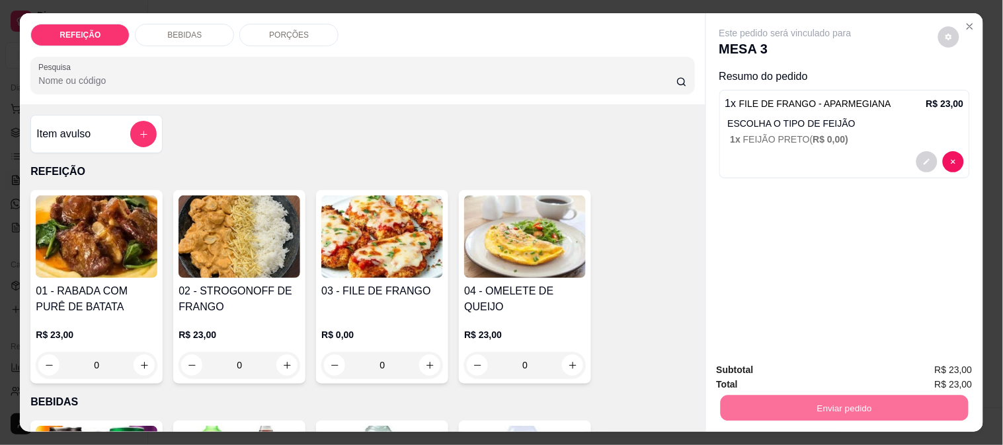
click at [757, 364] on button "Não registrar e enviar pedido" at bounding box center [800, 370] width 137 height 25
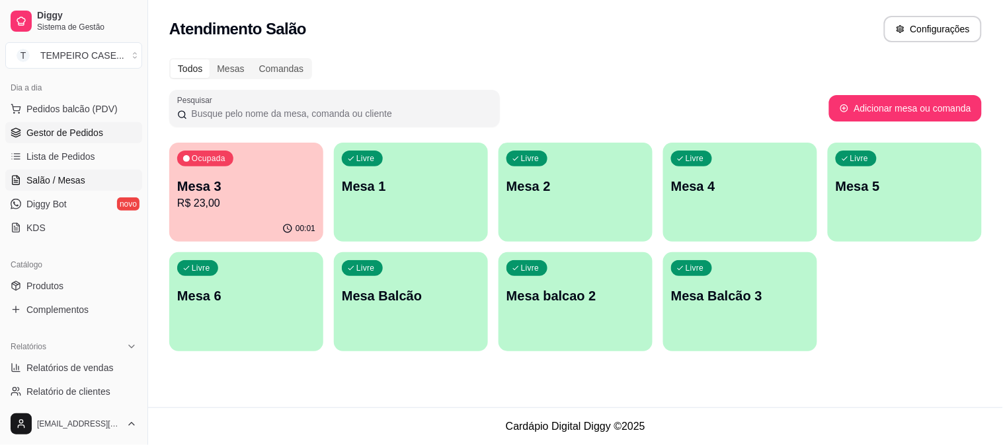
click at [63, 133] on span "Gestor de Pedidos" at bounding box center [64, 132] width 77 height 13
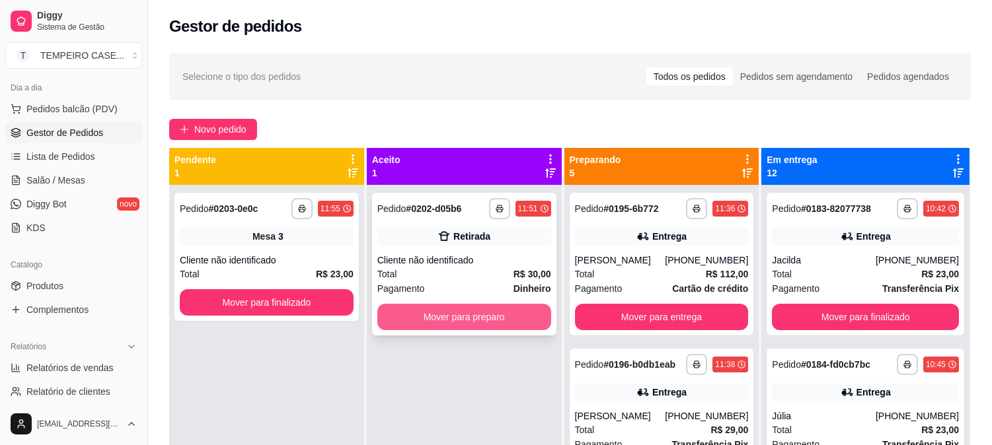
click at [480, 325] on button "Mover para preparo" at bounding box center [464, 317] width 174 height 26
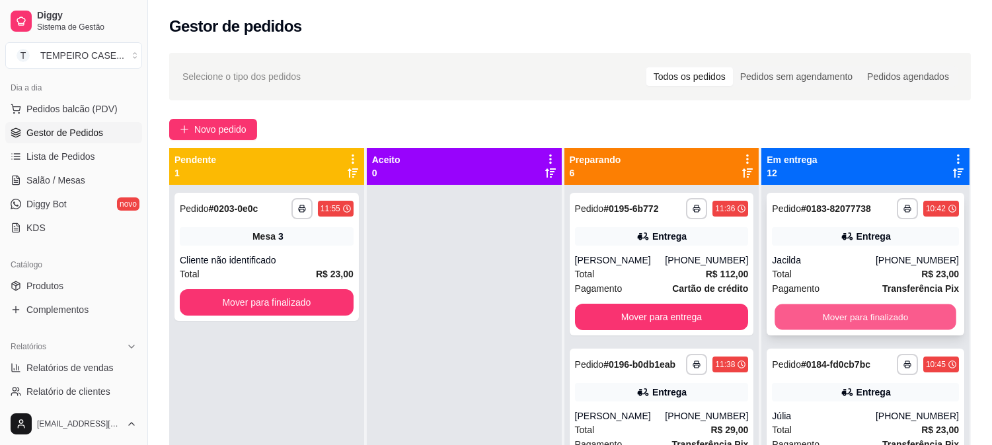
click at [896, 313] on button "Mover para finalizado" at bounding box center [865, 318] width 181 height 26
click at [899, 313] on button "Mover para finalizado" at bounding box center [865, 317] width 187 height 26
click at [901, 312] on button "Mover para finalizado" at bounding box center [865, 318] width 181 height 26
click at [902, 312] on button "Mover para finalizado" at bounding box center [865, 317] width 187 height 26
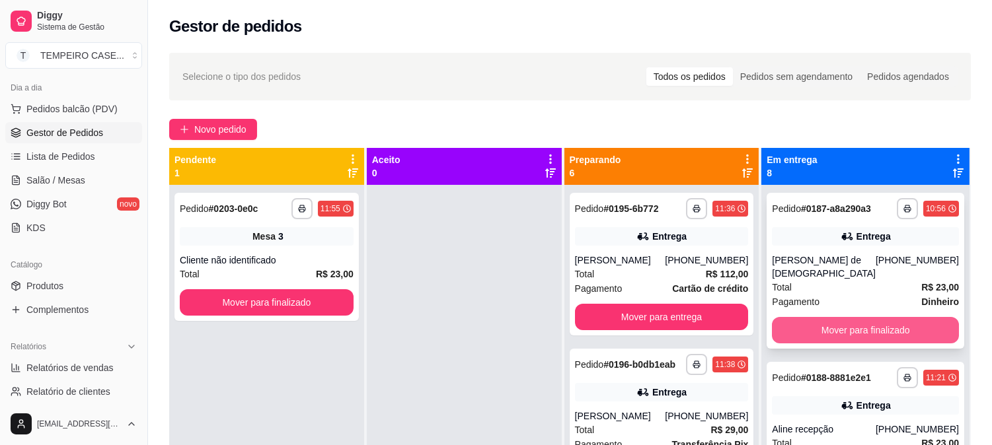
click at [902, 318] on button "Mover para finalizado" at bounding box center [865, 330] width 187 height 26
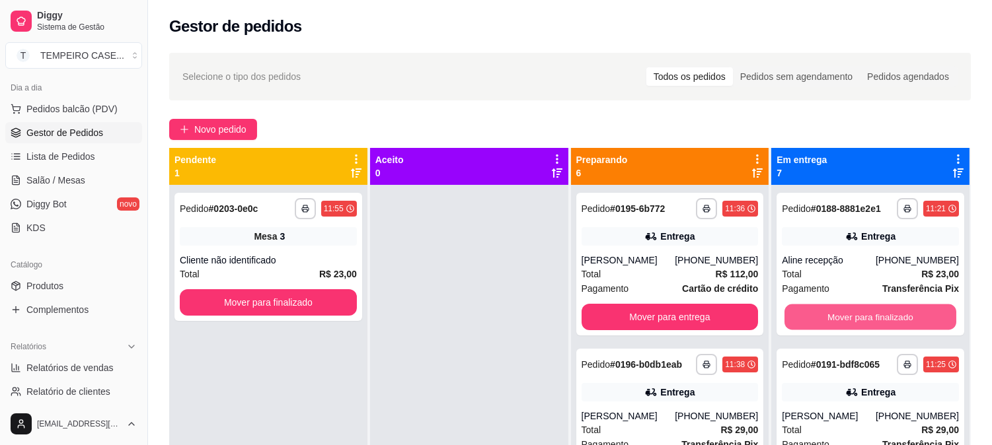
click at [902, 319] on button "Mover para finalizado" at bounding box center [871, 318] width 172 height 26
click at [902, 319] on button "Mover para finalizado" at bounding box center [870, 317] width 177 height 26
click at [902, 319] on button "Mover para finalizado" at bounding box center [871, 318] width 172 height 26
click at [902, 319] on button "Mover para finalizado" at bounding box center [870, 317] width 177 height 26
click at [902, 319] on button "Mover para finalizado" at bounding box center [871, 318] width 172 height 26
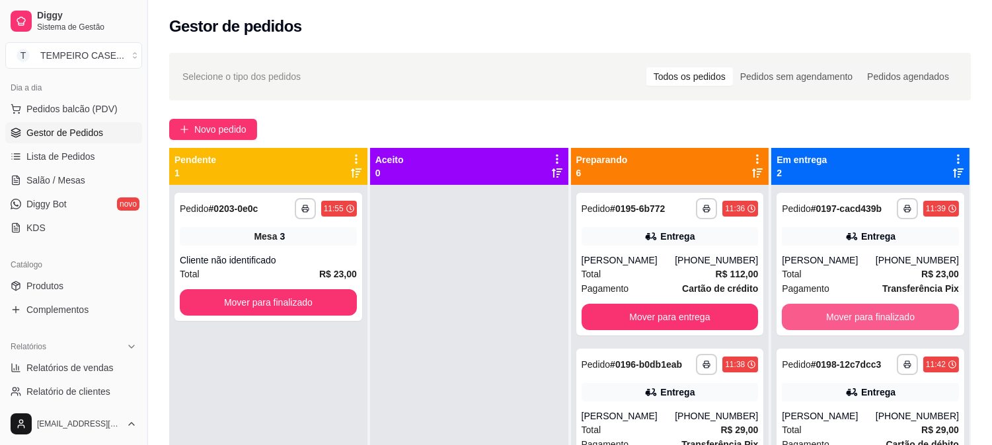
click at [902, 319] on button "Mover para finalizado" at bounding box center [870, 317] width 177 height 26
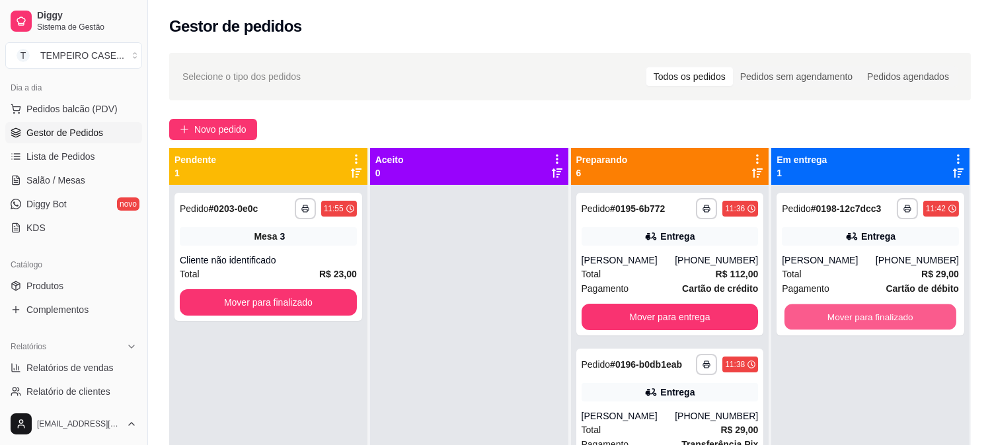
click at [902, 319] on button "Mover para finalizado" at bounding box center [871, 318] width 172 height 26
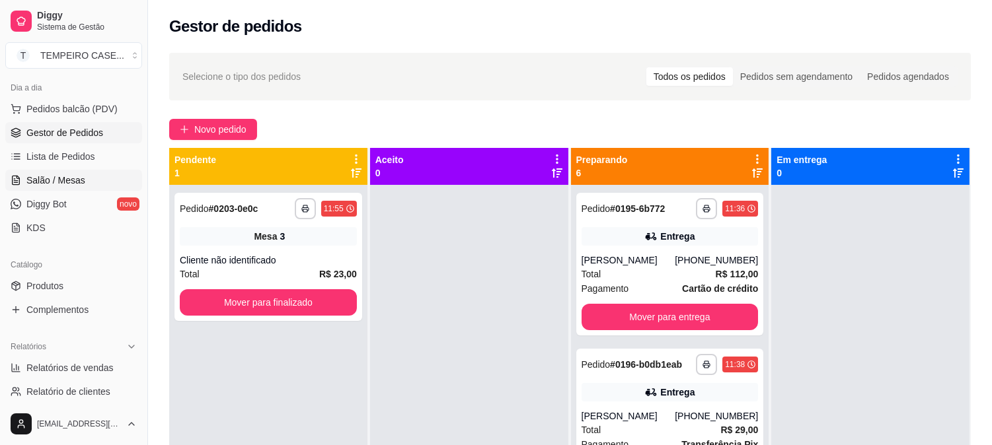
click at [63, 177] on span "Salão / Mesas" at bounding box center [55, 180] width 59 height 13
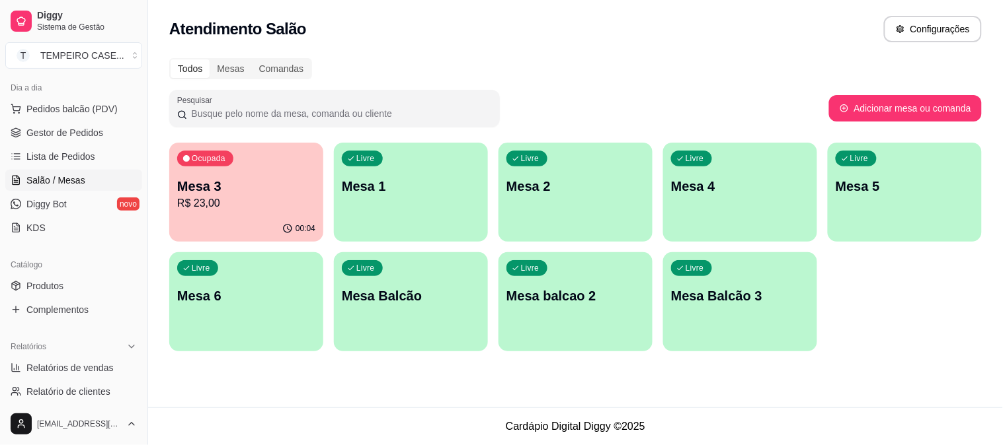
click at [690, 182] on p "Mesa 4" at bounding box center [740, 186] width 138 height 19
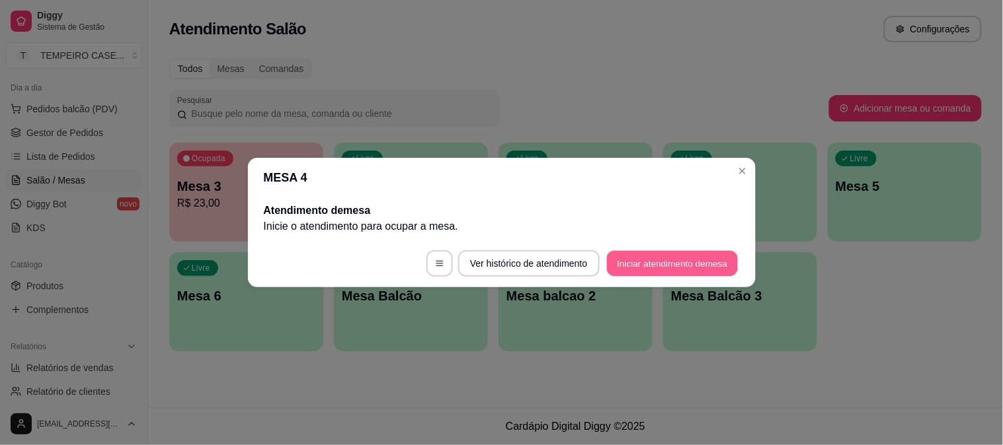
click at [644, 266] on button "Iniciar atendimento de mesa" at bounding box center [672, 264] width 131 height 26
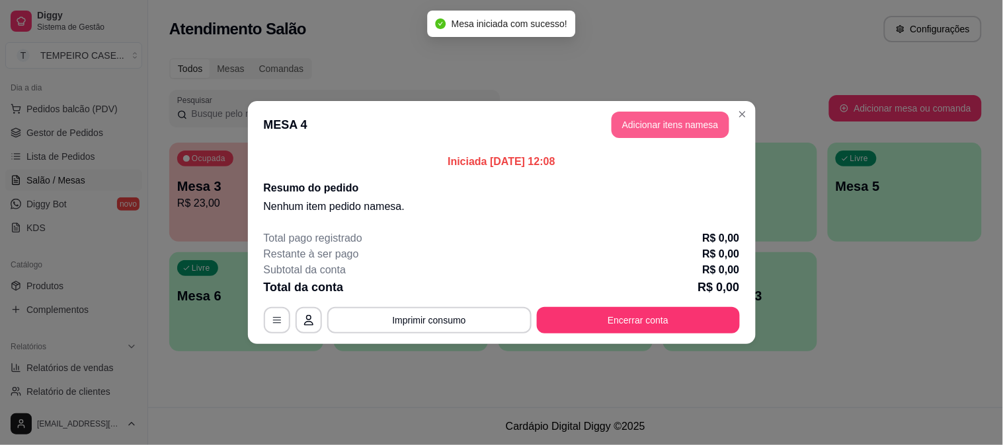
click at [652, 117] on button "Adicionar itens na mesa" at bounding box center [670, 125] width 118 height 26
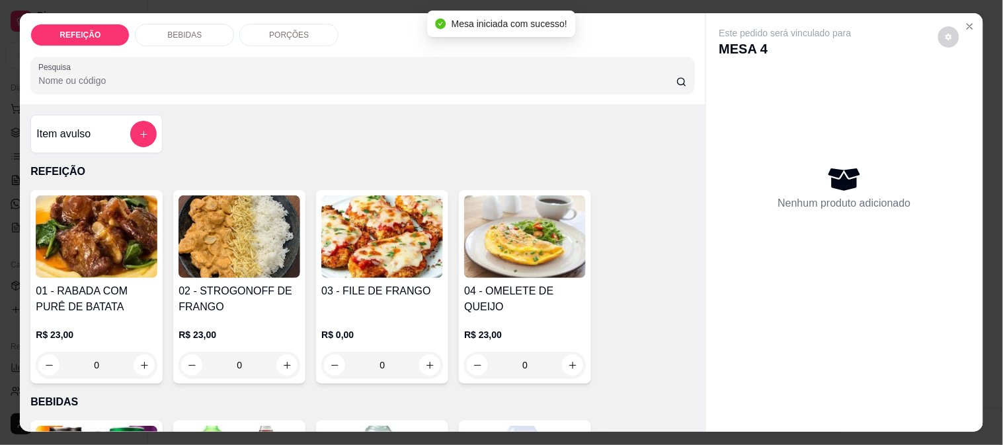
click at [93, 243] on img at bounding box center [97, 237] width 122 height 83
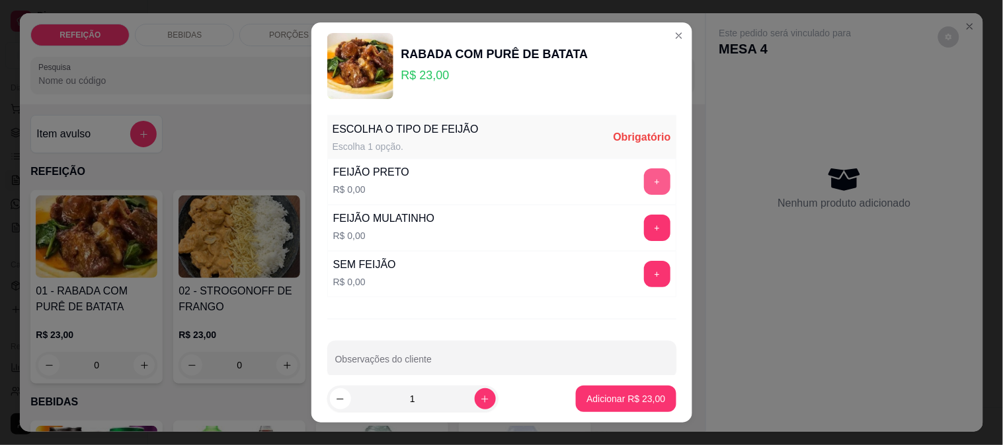
click at [644, 182] on button "+" at bounding box center [657, 182] width 26 height 26
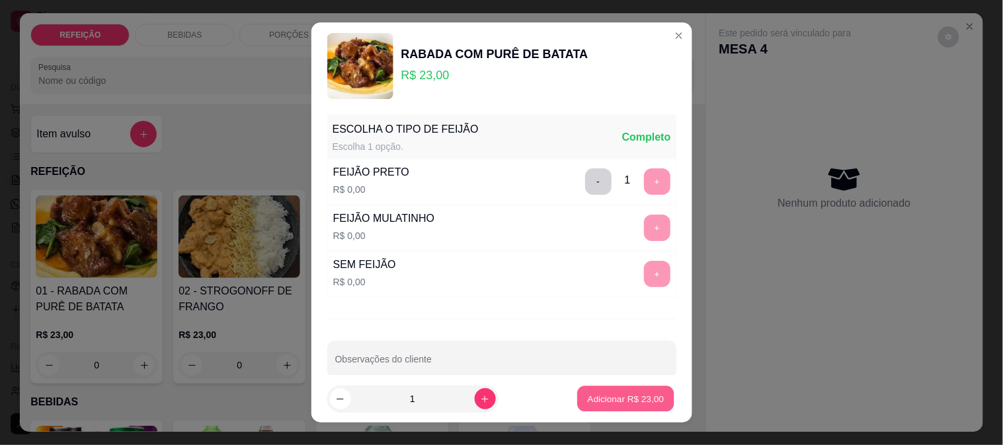
click at [630, 391] on button "Adicionar R$ 23,00" at bounding box center [626, 400] width 97 height 26
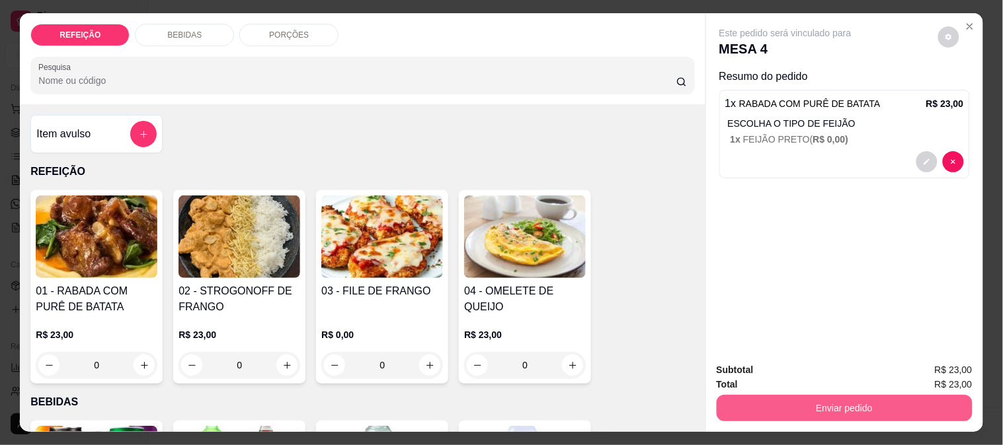
click at [847, 401] on button "Enviar pedido" at bounding box center [844, 408] width 256 height 26
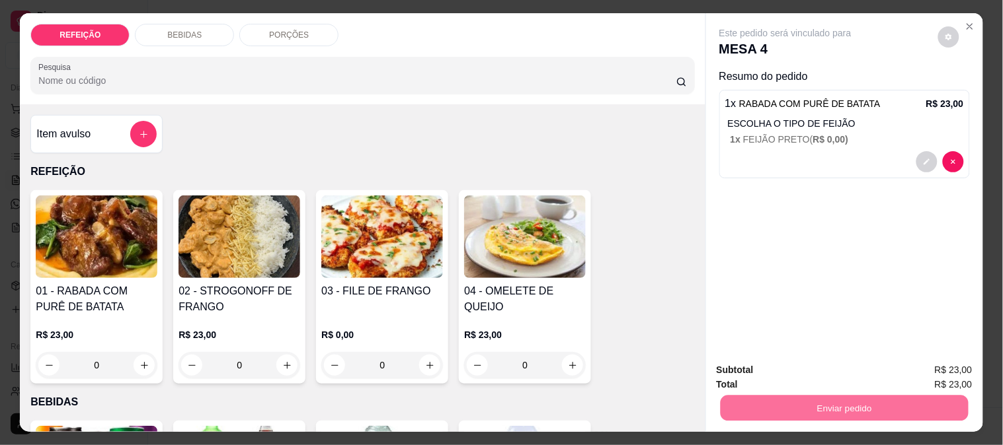
click at [784, 371] on button "Não registrar e enviar pedido" at bounding box center [800, 370] width 137 height 25
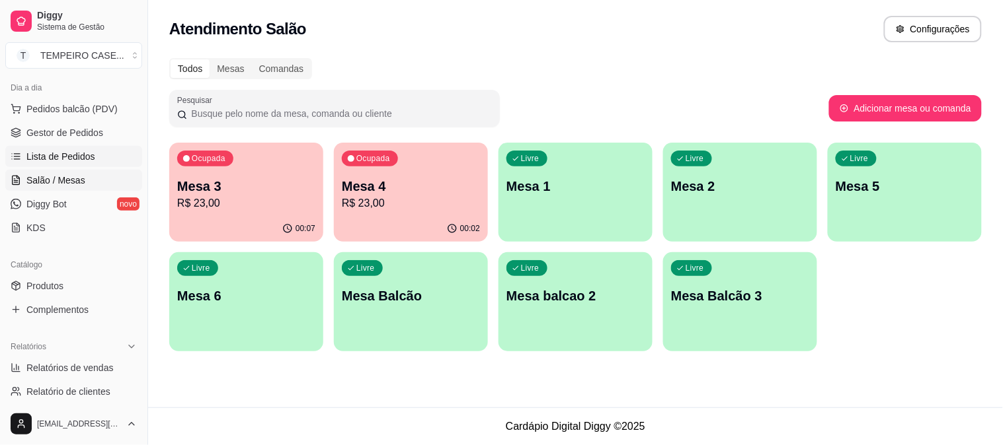
click at [53, 159] on span "Lista de Pedidos" at bounding box center [60, 156] width 69 height 13
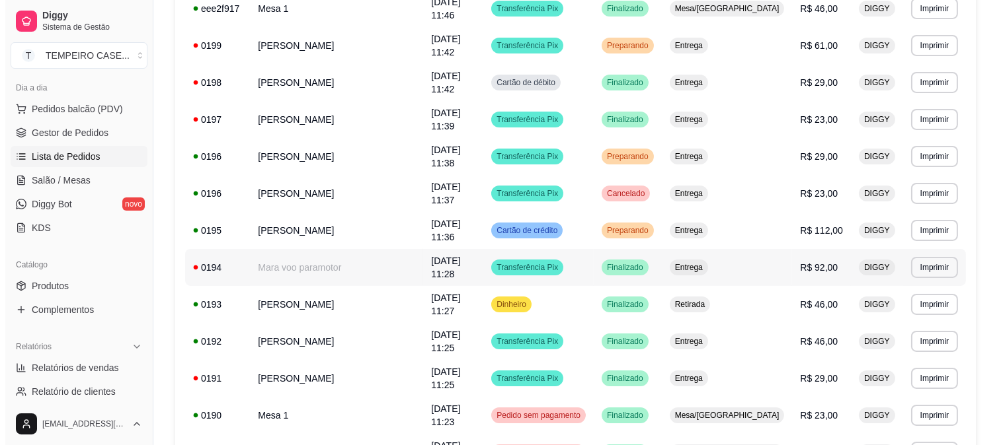
scroll to position [440, 0]
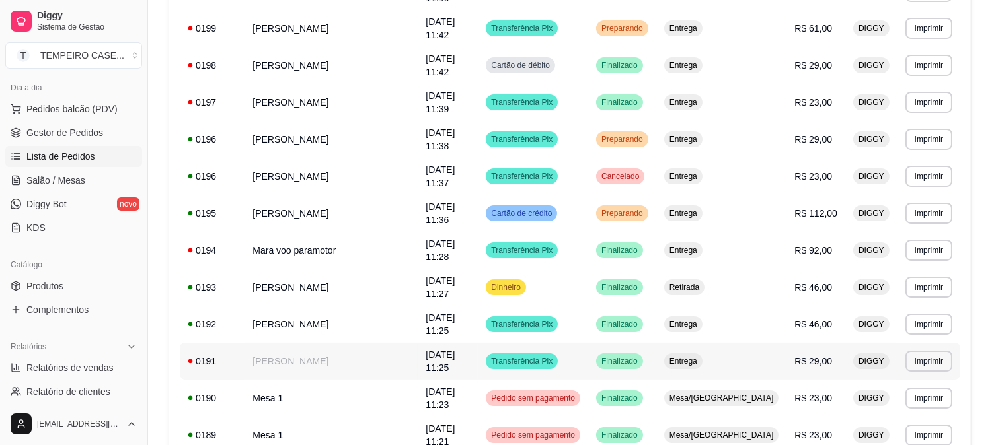
click at [326, 343] on td "[PERSON_NAME]" at bounding box center [331, 361] width 173 height 37
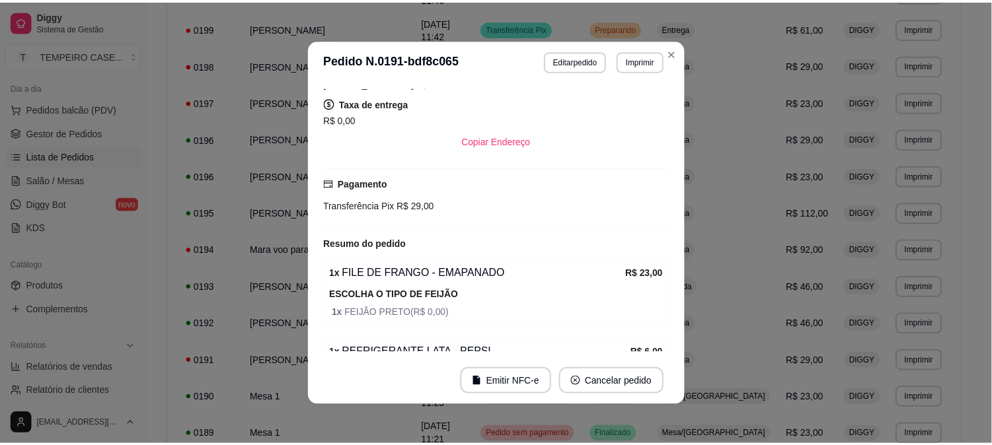
scroll to position [298, 0]
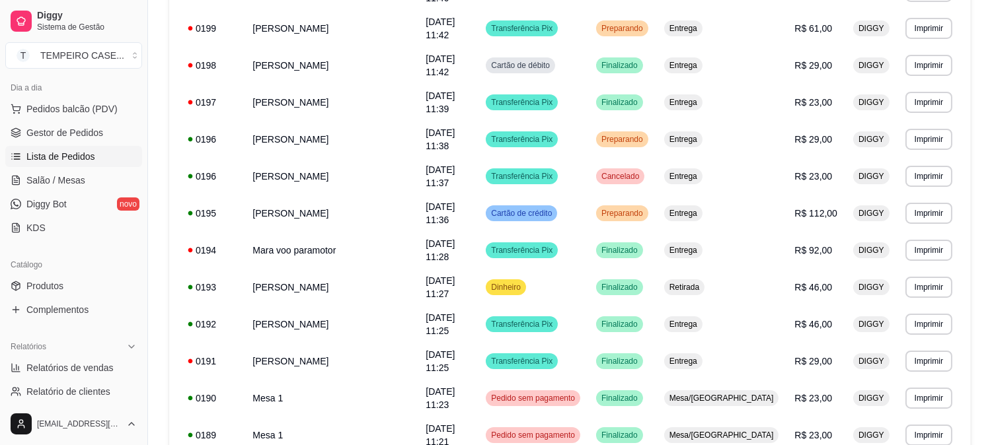
click at [65, 167] on link "Lista de Pedidos" at bounding box center [73, 156] width 137 height 21
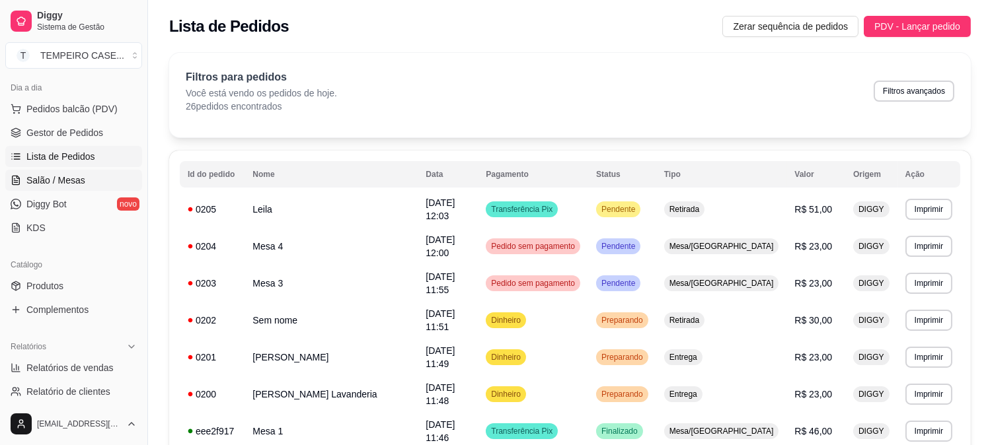
click at [63, 184] on span "Salão / Mesas" at bounding box center [55, 180] width 59 height 13
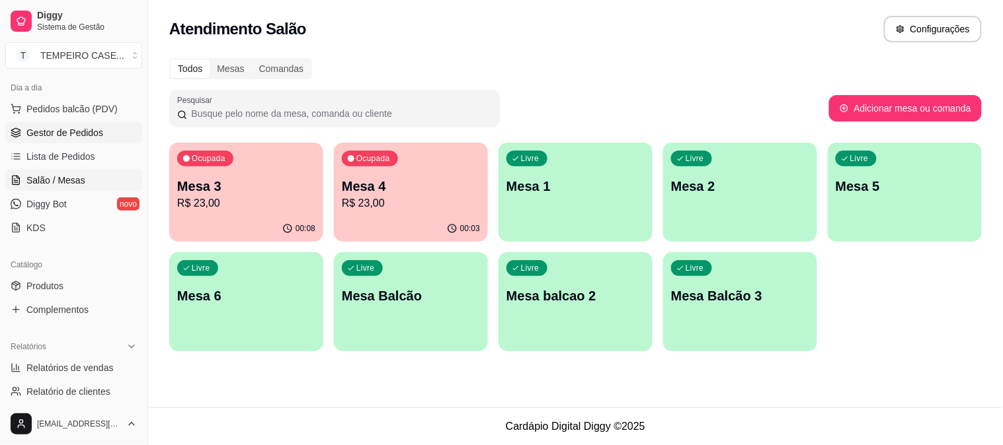
click at [71, 143] on link "Gestor de Pedidos" at bounding box center [73, 132] width 137 height 21
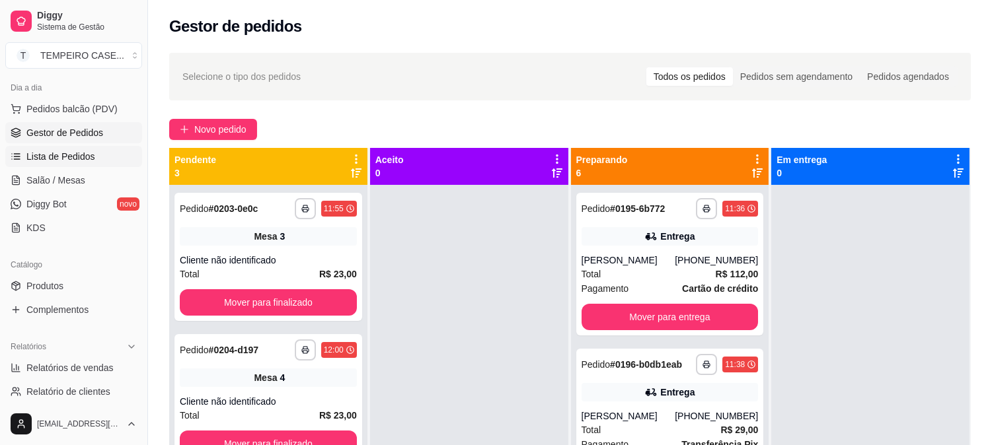
click at [81, 156] on span "Lista de Pedidos" at bounding box center [60, 156] width 69 height 13
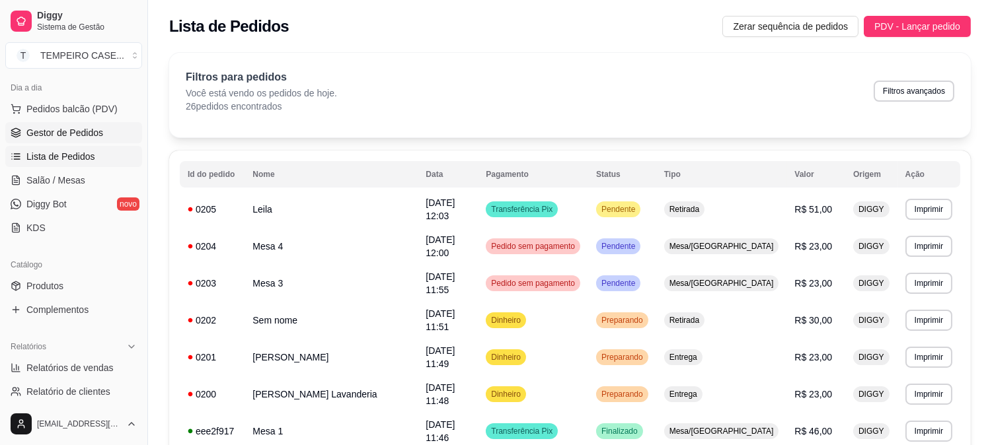
click at [84, 133] on span "Gestor de Pedidos" at bounding box center [64, 132] width 77 height 13
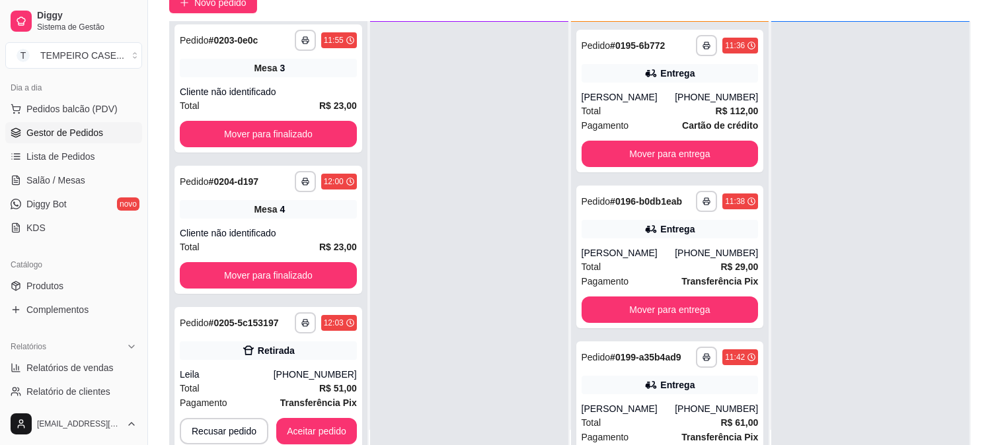
scroll to position [202, 0]
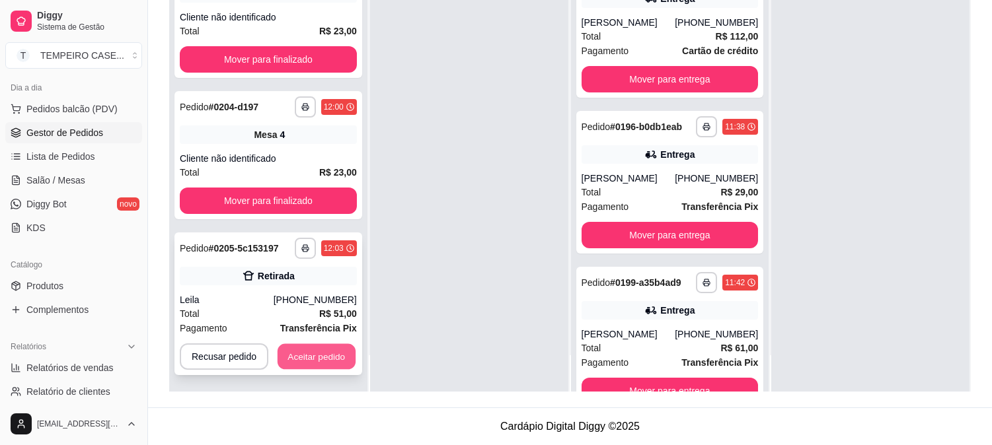
click at [305, 349] on button "Aceitar pedido" at bounding box center [317, 357] width 78 height 26
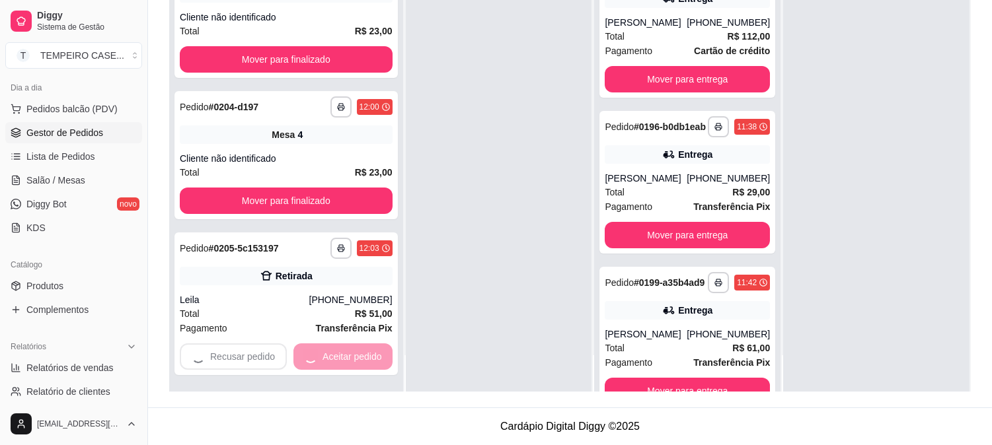
scroll to position [0, 0]
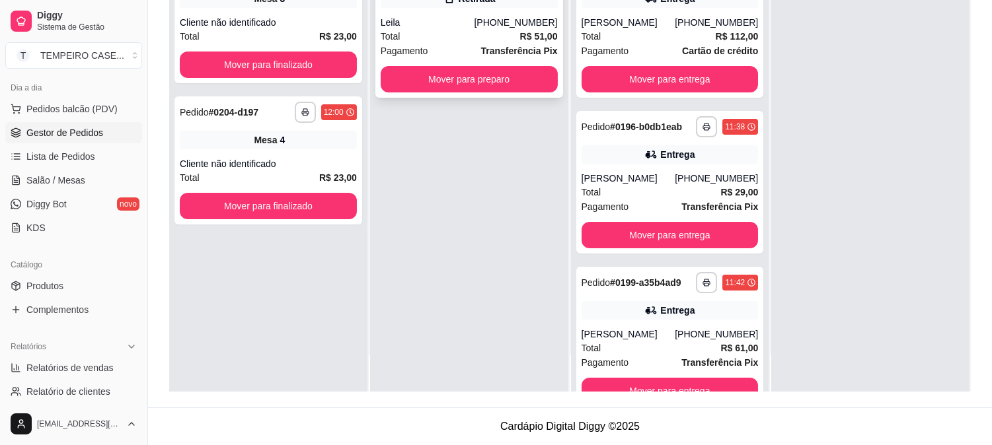
click at [465, 38] on div "Total R$ 51,00" at bounding box center [469, 36] width 177 height 15
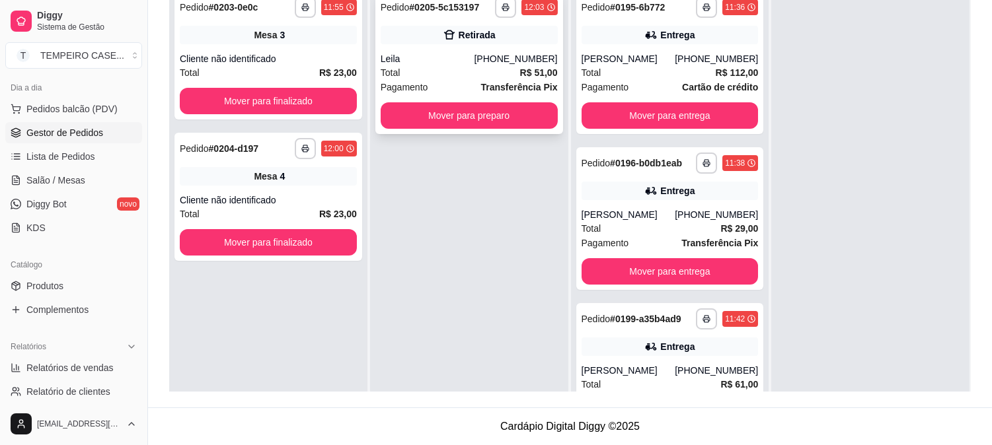
click at [461, 54] on div "Leila" at bounding box center [428, 58] width 94 height 13
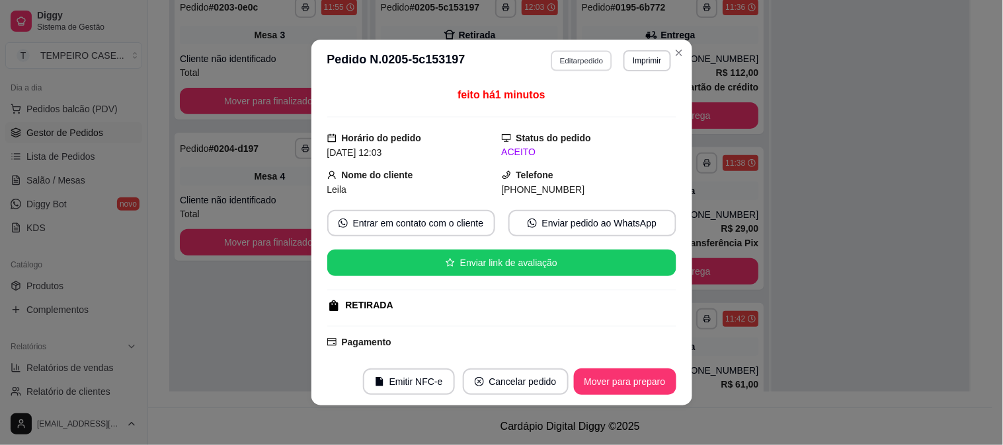
click at [592, 59] on button "Editar pedido" at bounding box center [581, 60] width 61 height 20
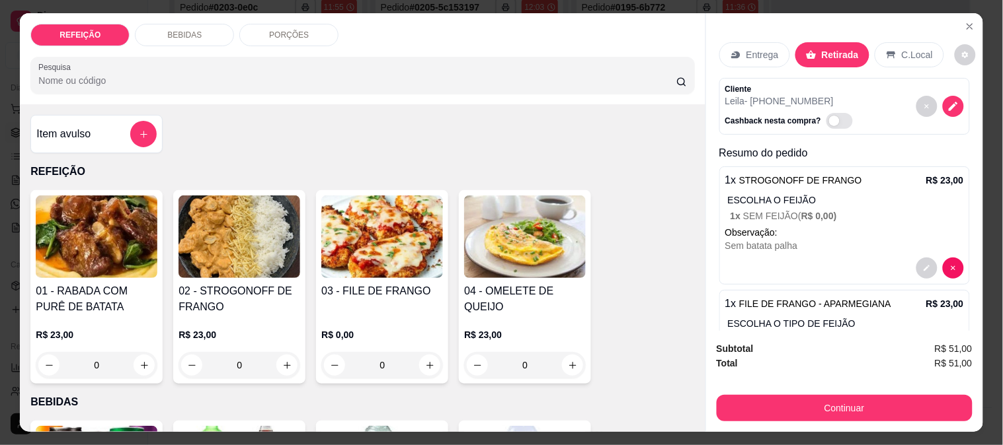
click at [106, 130] on div "Item avulso" at bounding box center [96, 134] width 120 height 26
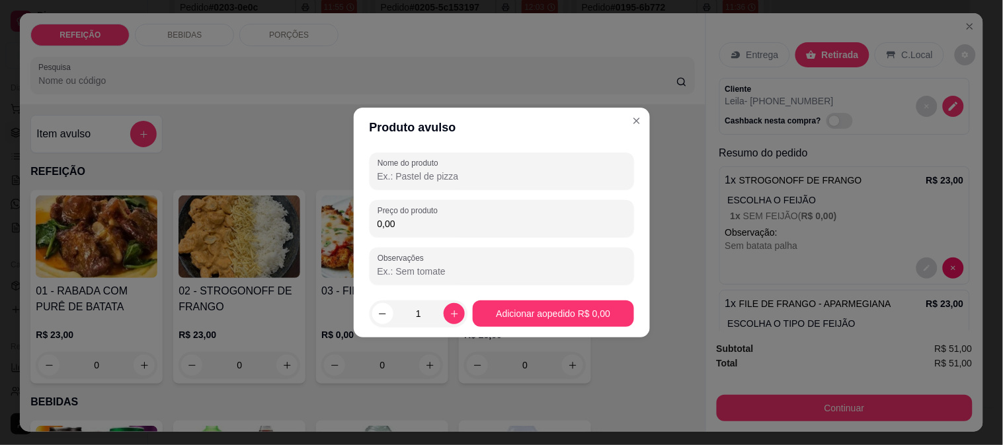
click at [434, 173] on input "Nome do produto" at bounding box center [501, 176] width 249 height 13
type input "u"
drag, startPoint x: 466, startPoint y: 171, endPoint x: 417, endPoint y: 179, distance: 49.7
click at [417, 179] on input "PORÇÃO p - purê" at bounding box center [501, 176] width 249 height 13
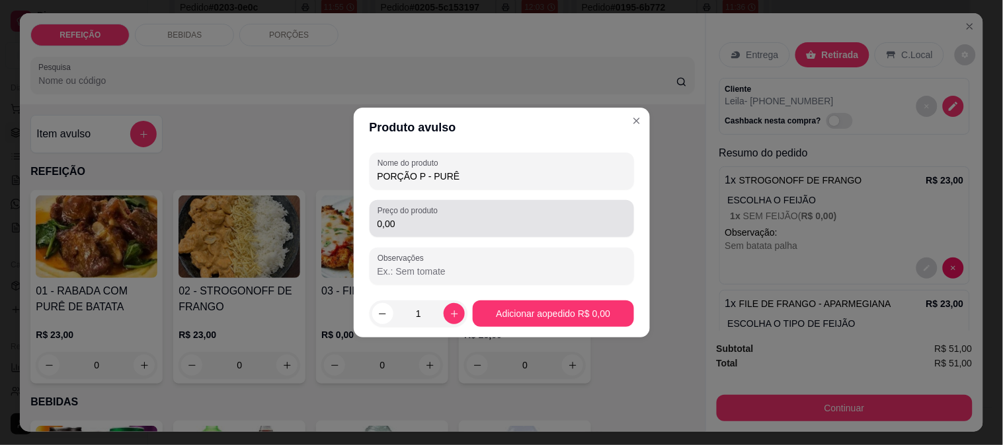
type input "PORÇÃO P - PURÊ"
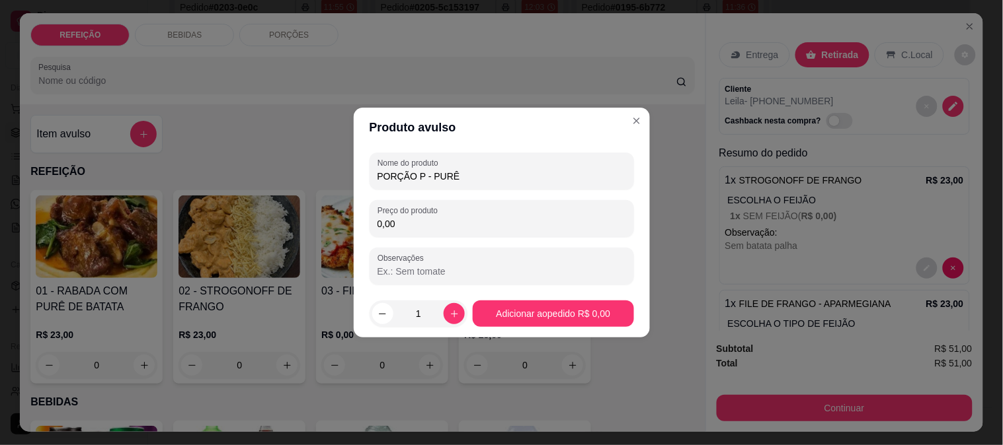
drag, startPoint x: 401, startPoint y: 233, endPoint x: 335, endPoint y: 236, distance: 65.5
click at [335, 236] on div "Produto avulso Nome do produto PORÇÃO P - PURÊ Preço do produto 0,00 Observaçõe…" at bounding box center [501, 222] width 1003 height 445
click at [379, 228] on input "0,00" at bounding box center [501, 223] width 249 height 13
type input "5,00"
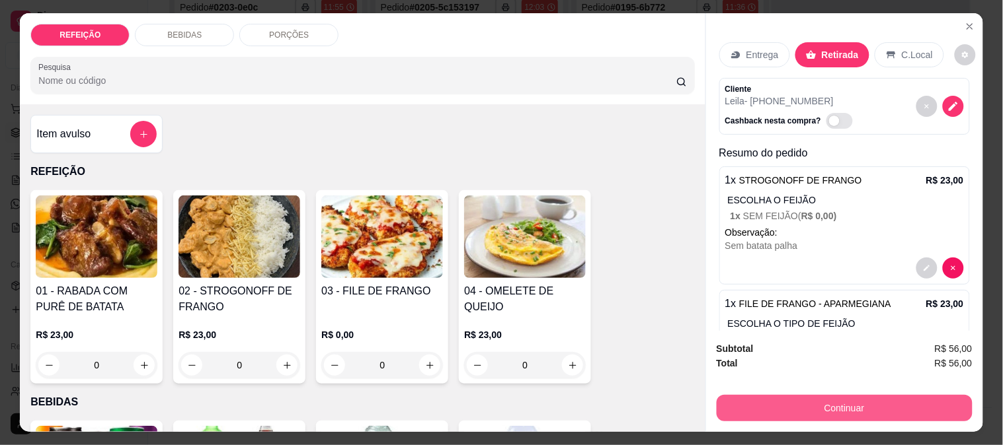
click at [779, 406] on button "Continuar" at bounding box center [844, 408] width 256 height 26
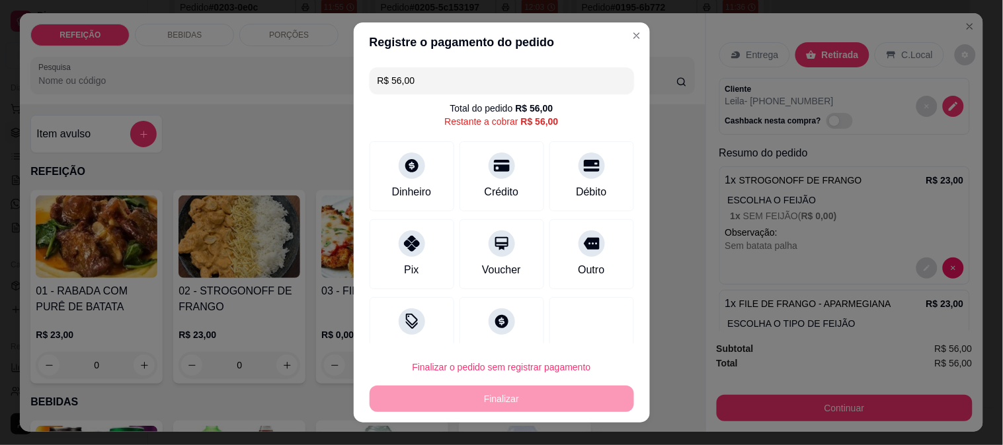
click at [418, 246] on div "Pix" at bounding box center [411, 254] width 85 height 70
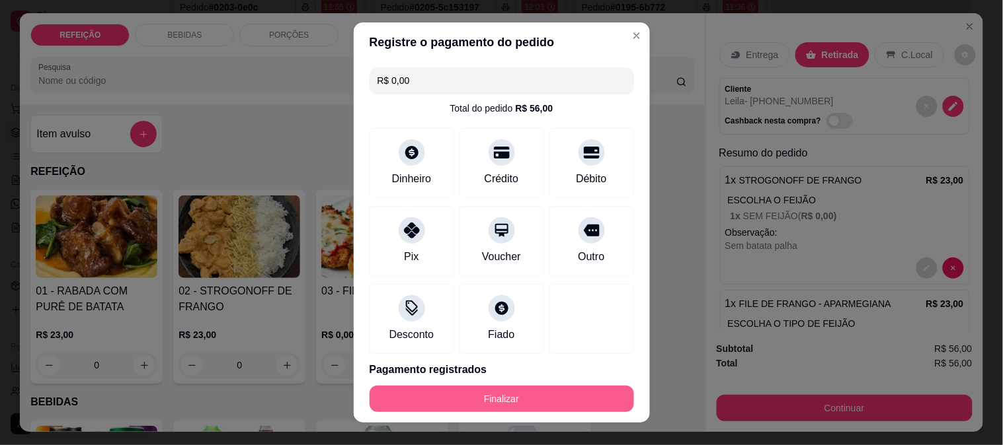
click at [560, 401] on button "Finalizar" at bounding box center [501, 399] width 264 height 26
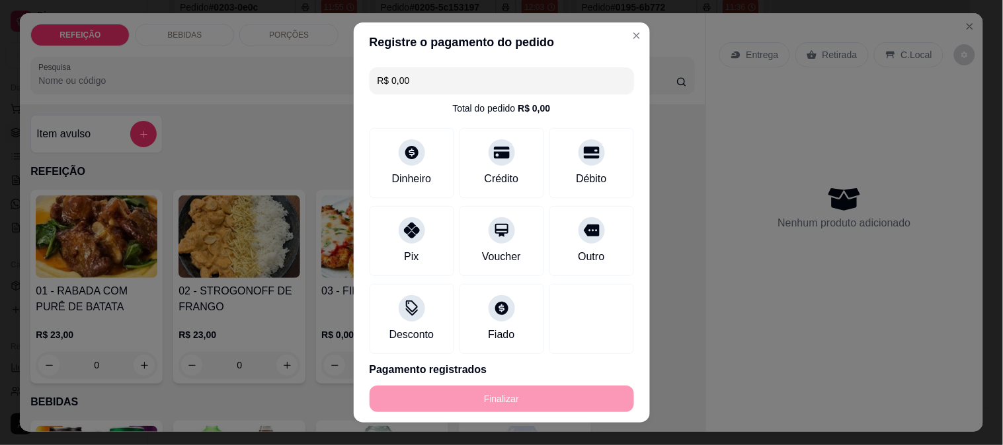
type input "-R$ 56,00"
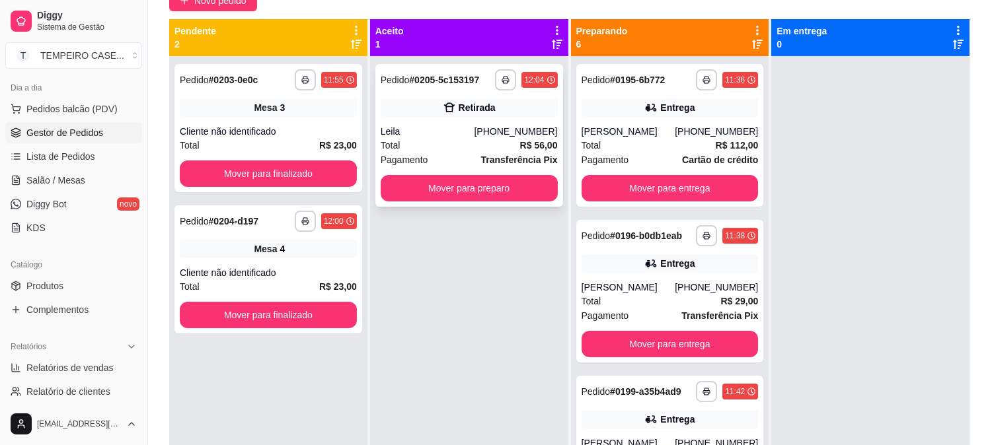
scroll to position [128, 0]
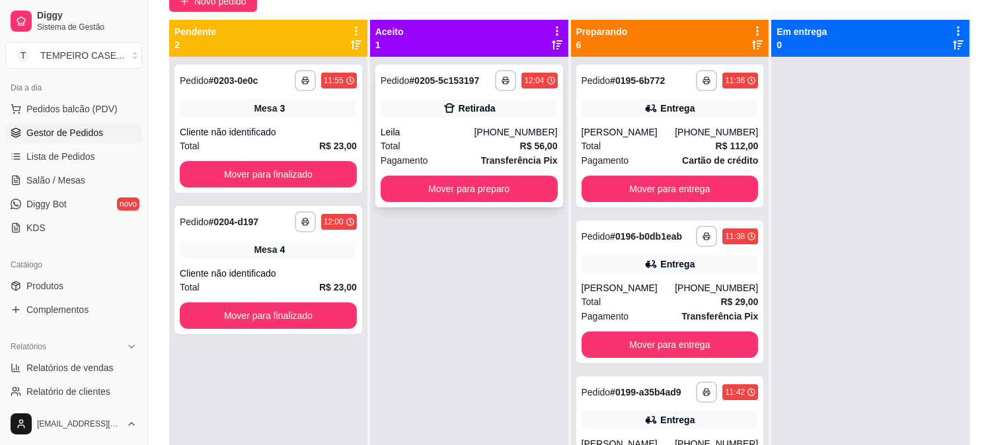
click at [499, 112] on div "Retirada" at bounding box center [469, 108] width 177 height 19
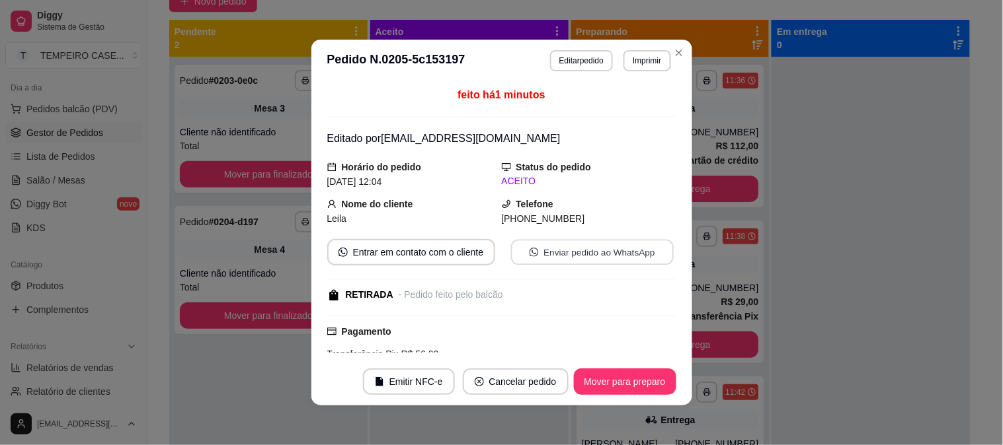
click at [590, 247] on button "Enviar pedido ao WhatsApp" at bounding box center [591, 253] width 163 height 26
click at [636, 65] on button "Imprimir" at bounding box center [646, 60] width 47 height 21
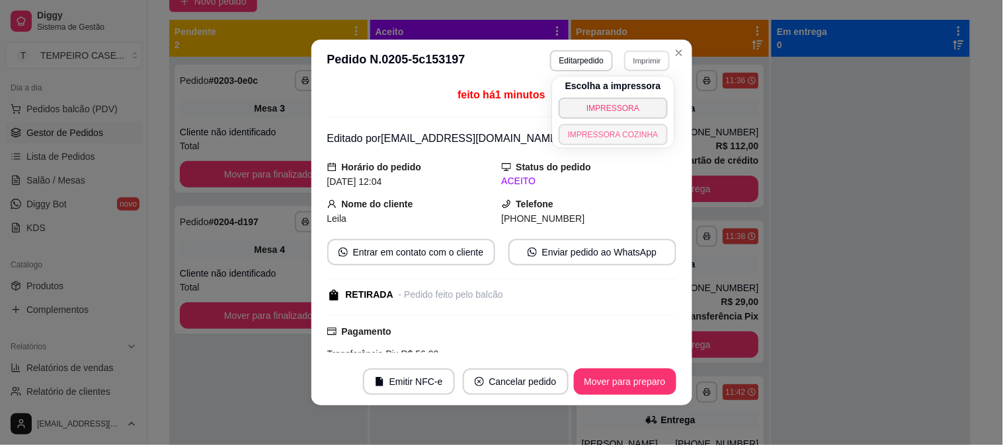
click at [602, 130] on button "IMPRESSORA COZINHA" at bounding box center [612, 134] width 109 height 21
click at [645, 50] on button "Imprimir" at bounding box center [646, 60] width 47 height 21
click at [620, 134] on button "IMPRESSORA COZINHA" at bounding box center [612, 134] width 109 height 21
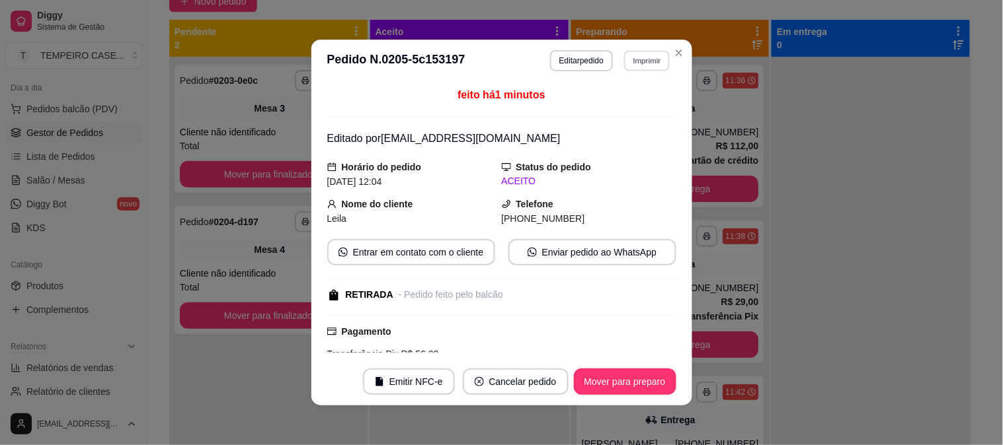
click at [624, 57] on button "Imprimir" at bounding box center [647, 60] width 46 height 20
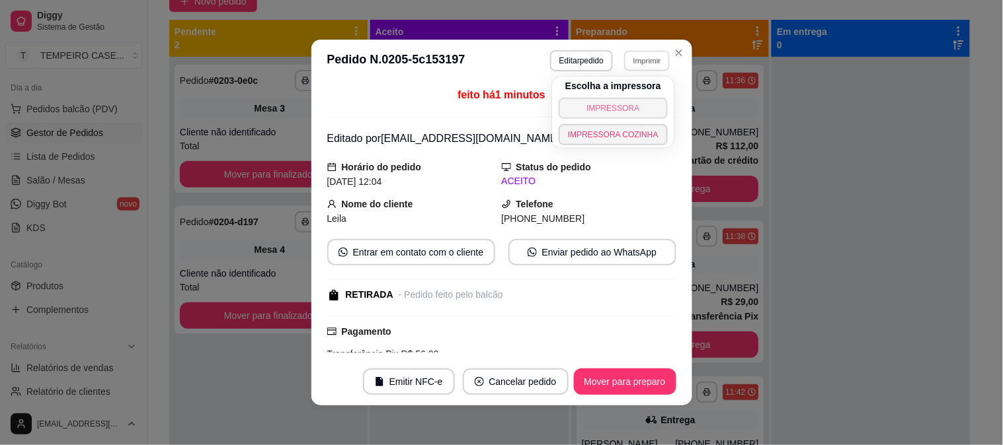
click at [609, 102] on button "IMPRESSORA" at bounding box center [612, 108] width 109 height 21
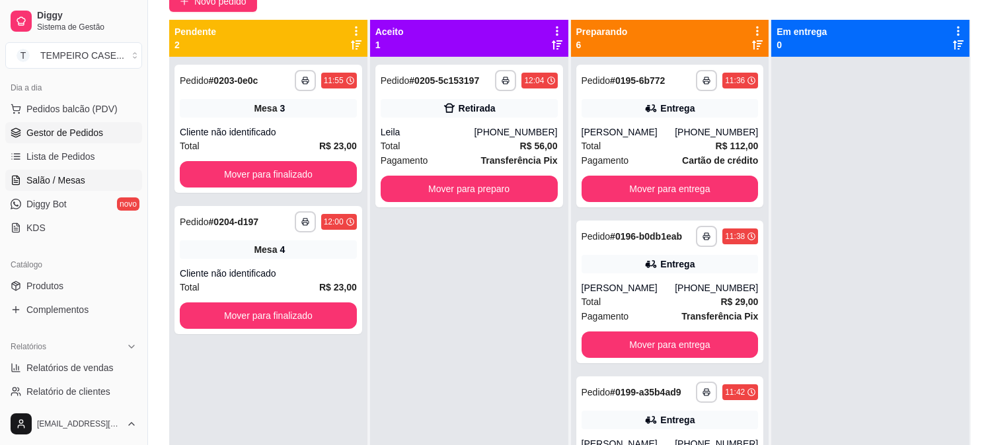
click at [49, 184] on span "Salão / Mesas" at bounding box center [55, 180] width 59 height 13
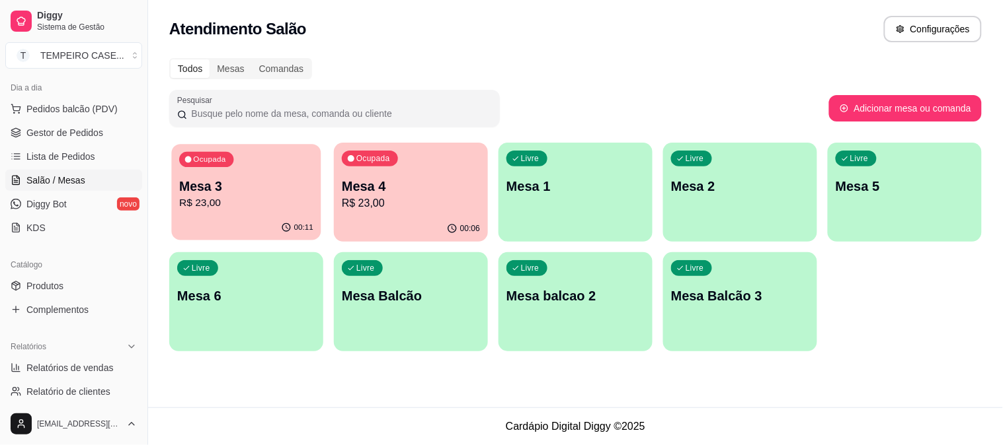
click at [269, 221] on div "00:11" at bounding box center [245, 227] width 149 height 25
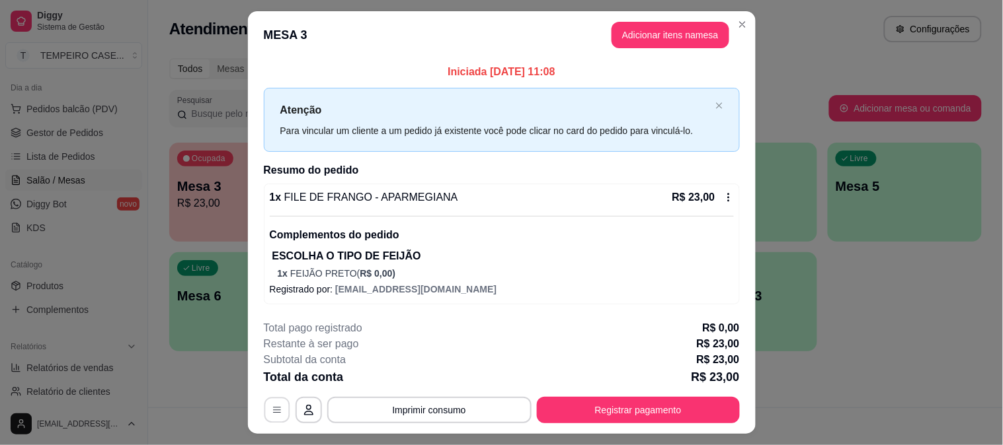
click at [264, 422] on button "button" at bounding box center [277, 411] width 26 height 26
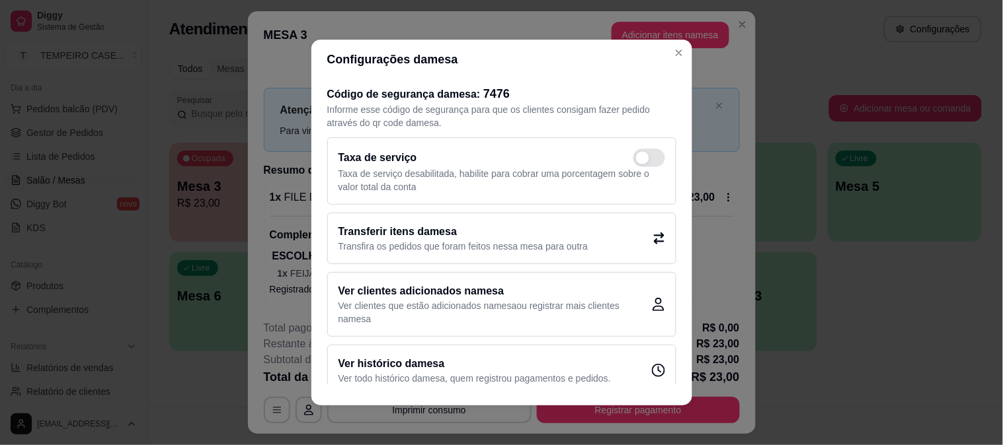
click at [488, 232] on h2 "Transferir itens da mesa" at bounding box center [463, 232] width 250 height 16
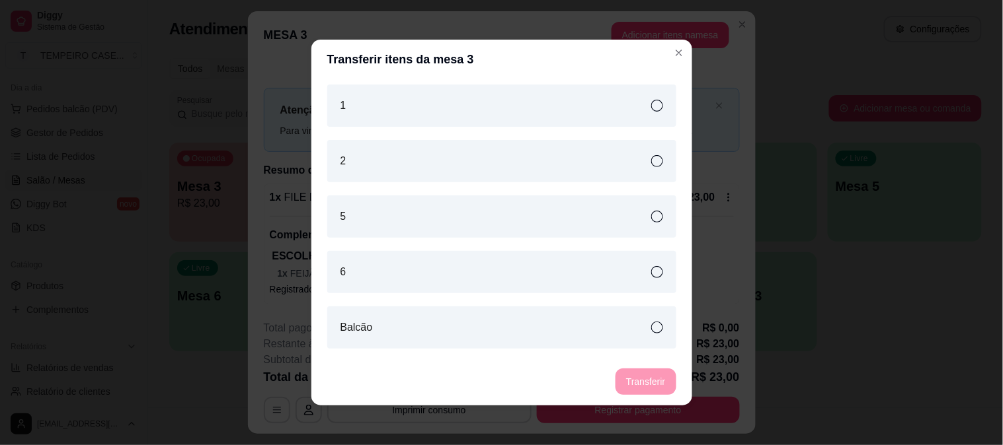
click at [651, 219] on icon at bounding box center [657, 217] width 12 height 12
click at [642, 387] on button "Transferir" at bounding box center [645, 382] width 59 height 26
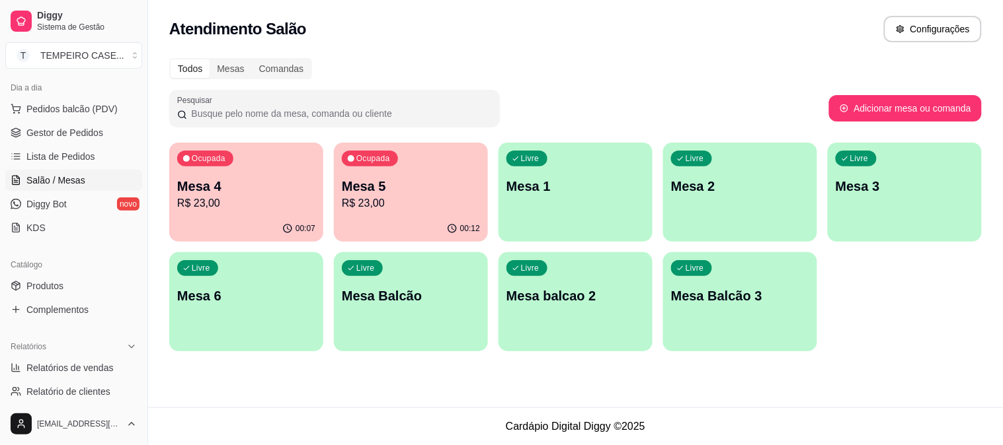
click at [864, 206] on div "Livre Mesa 3" at bounding box center [904, 184] width 154 height 83
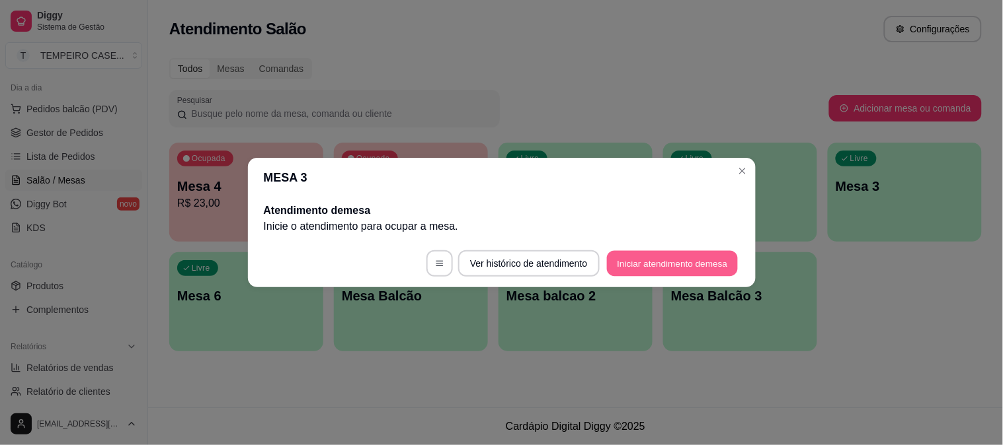
click at [688, 268] on button "Iniciar atendimento de mesa" at bounding box center [672, 264] width 131 height 26
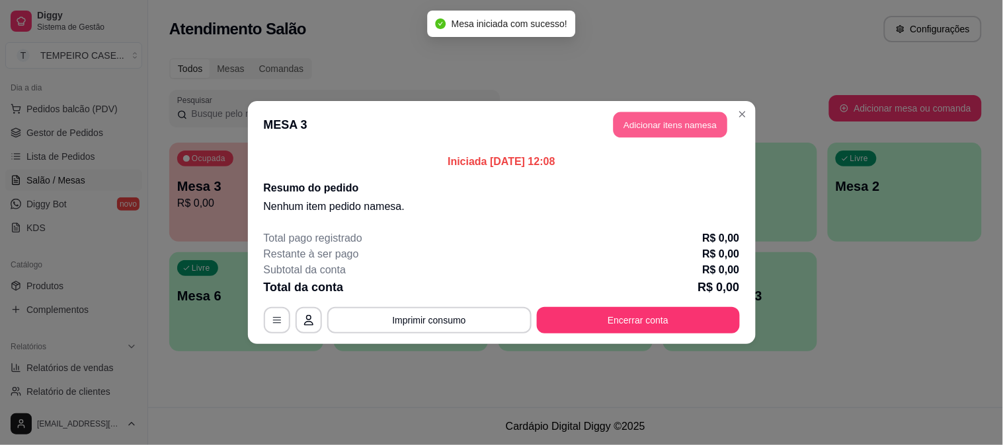
click at [638, 121] on button "Adicionar itens na mesa" at bounding box center [670, 125] width 114 height 26
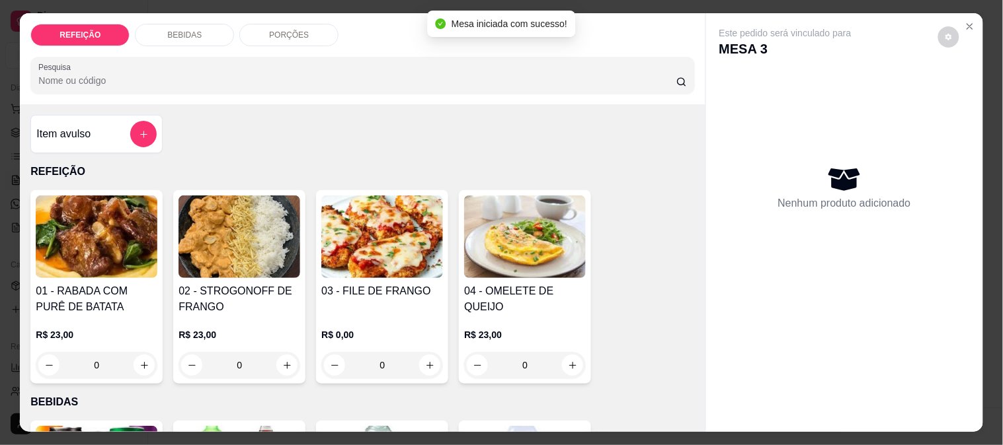
click at [384, 222] on img at bounding box center [382, 237] width 122 height 83
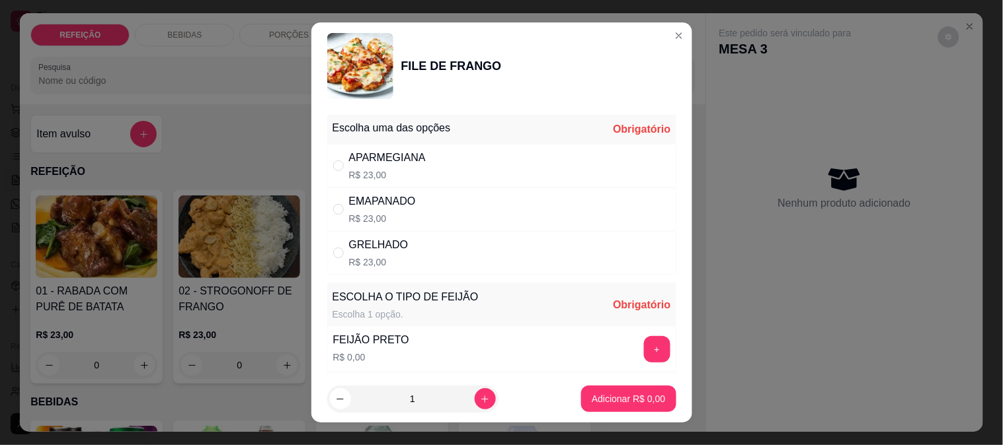
click at [368, 153] on div "APARMEGIANA" at bounding box center [387, 158] width 77 height 16
radio input "true"
click at [644, 344] on button "+" at bounding box center [657, 349] width 26 height 26
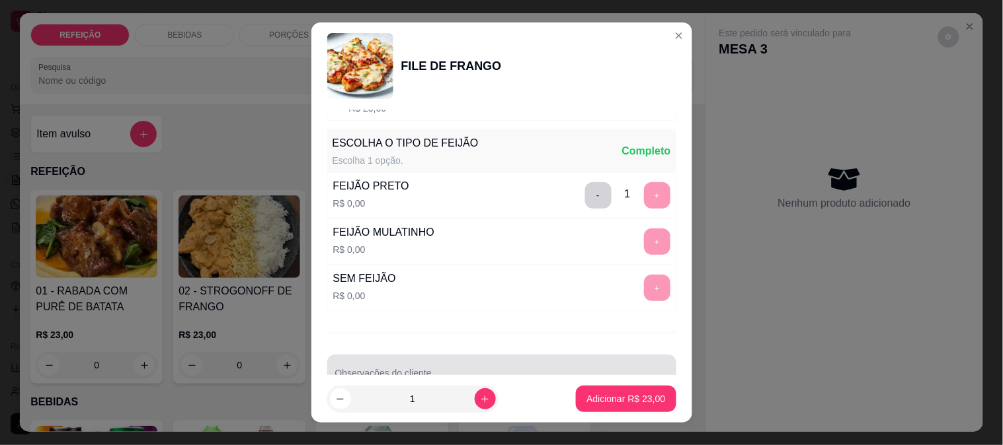
scroll to position [189, 0]
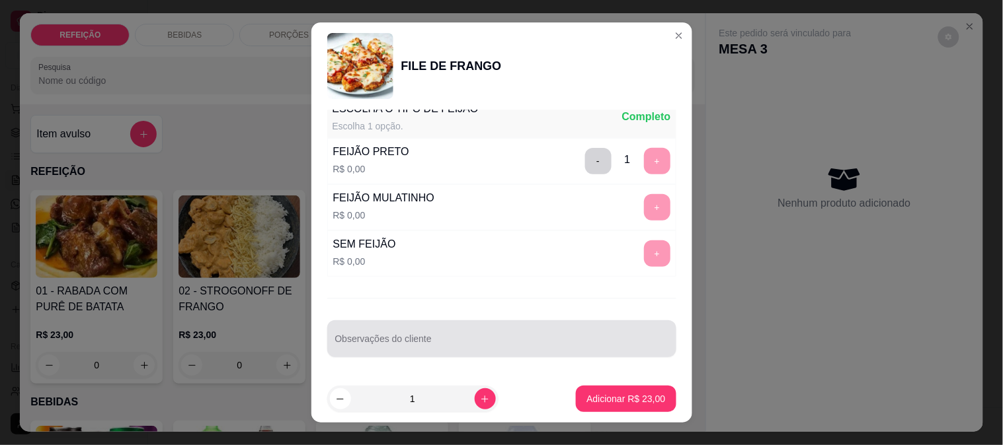
click at [383, 331] on div at bounding box center [501, 339] width 333 height 26
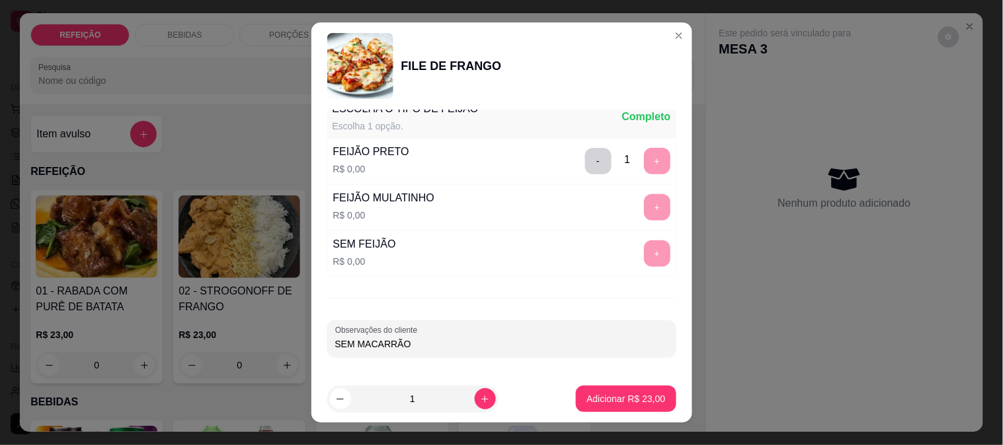
type input "SEM MACARRÃO"
click at [625, 385] on footer "1 Adicionar R$ 23,00" at bounding box center [501, 399] width 381 height 48
click at [644, 399] on p "Adicionar R$ 23,00" at bounding box center [625, 399] width 79 height 13
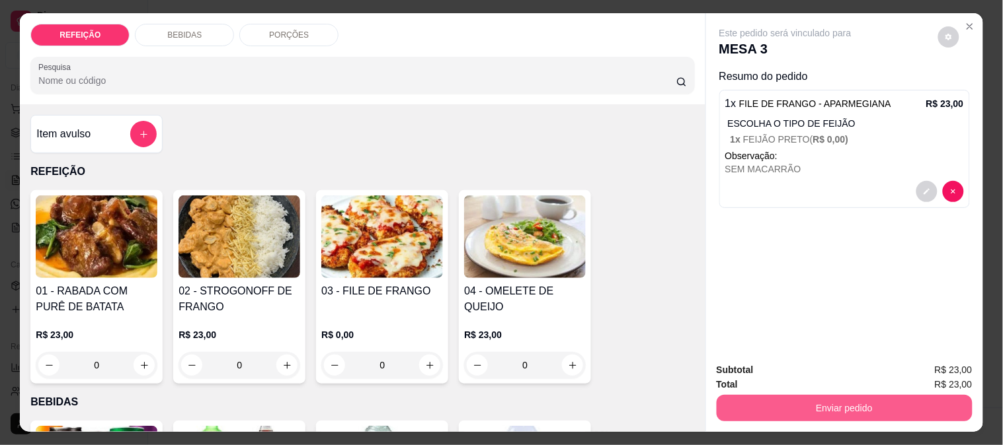
click at [804, 403] on button "Enviar pedido" at bounding box center [844, 408] width 256 height 26
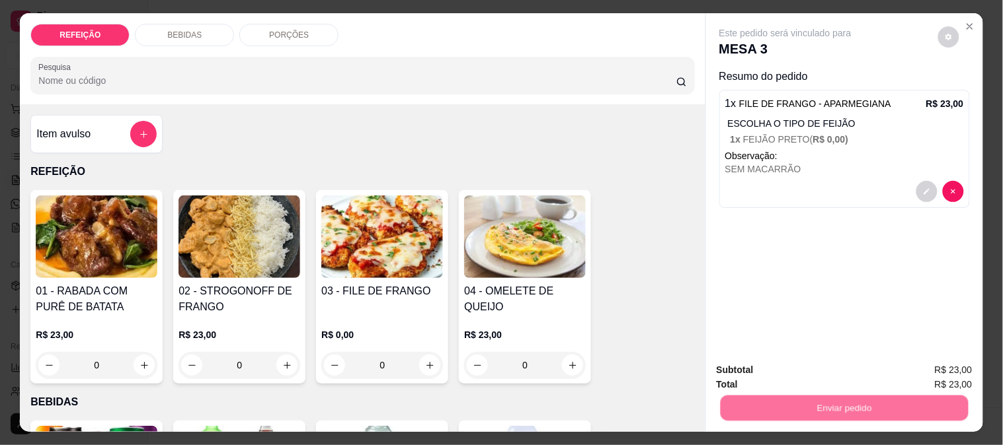
click at [781, 371] on button "Não registrar e enviar pedido" at bounding box center [800, 370] width 137 height 25
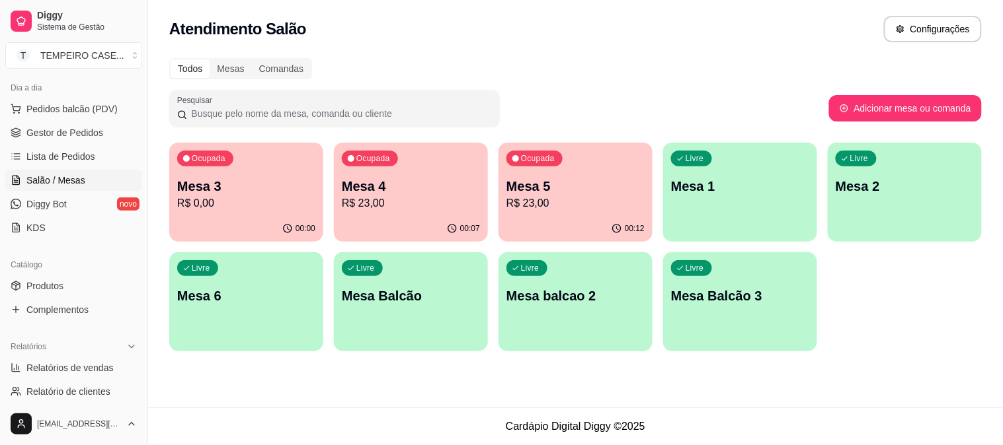
click at [739, 185] on p "Mesa 1" at bounding box center [740, 186] width 138 height 19
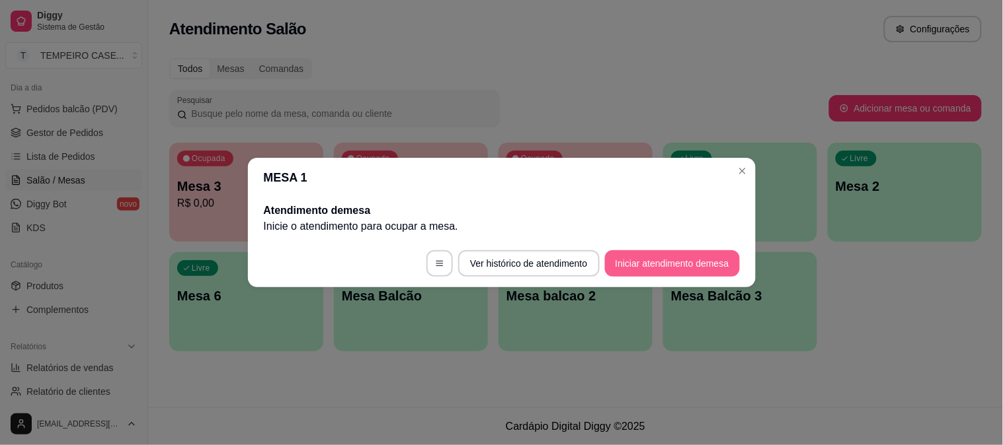
click at [641, 266] on button "Iniciar atendimento de mesa" at bounding box center [672, 263] width 135 height 26
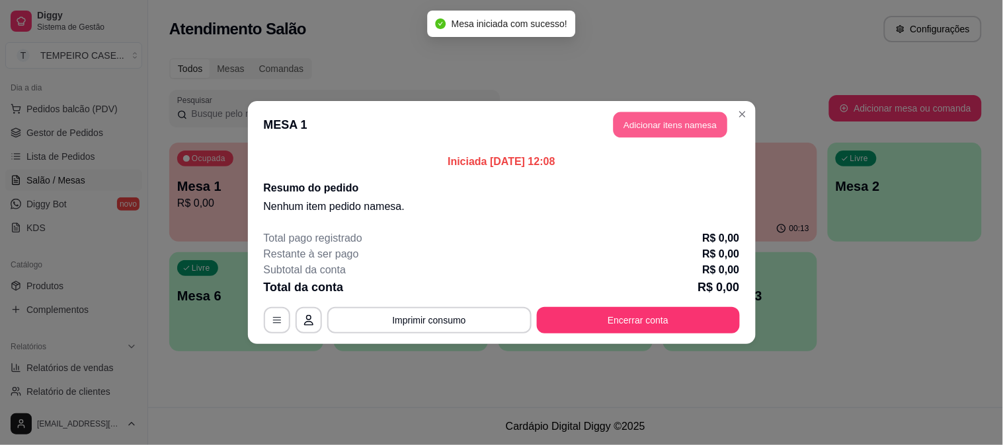
click at [638, 119] on button "Adicionar itens na mesa" at bounding box center [670, 125] width 114 height 26
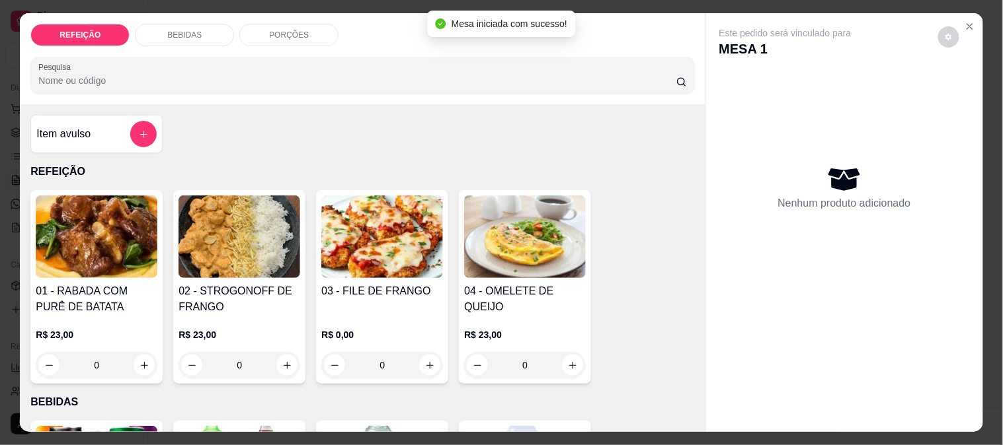
click at [364, 232] on img at bounding box center [382, 237] width 122 height 83
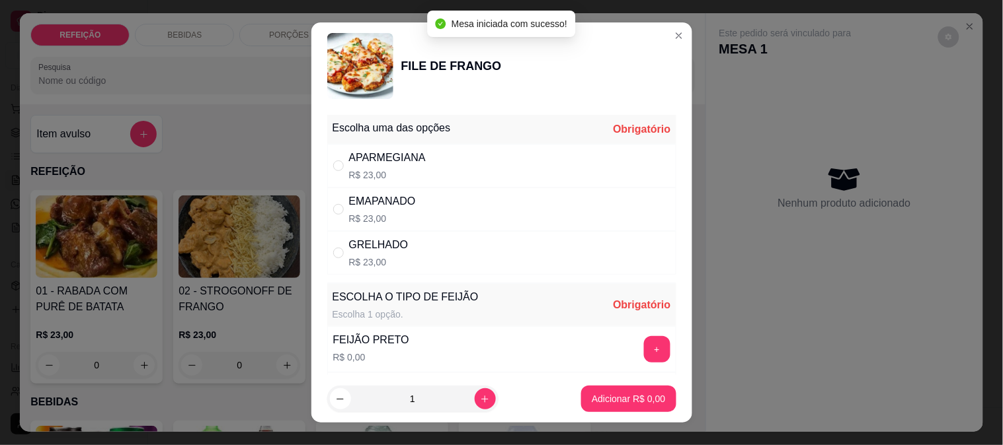
drag, startPoint x: 354, startPoint y: 151, endPoint x: 378, endPoint y: 214, distance: 68.0
click at [354, 153] on div "APARMEGIANA" at bounding box center [387, 158] width 77 height 16
radio input "true"
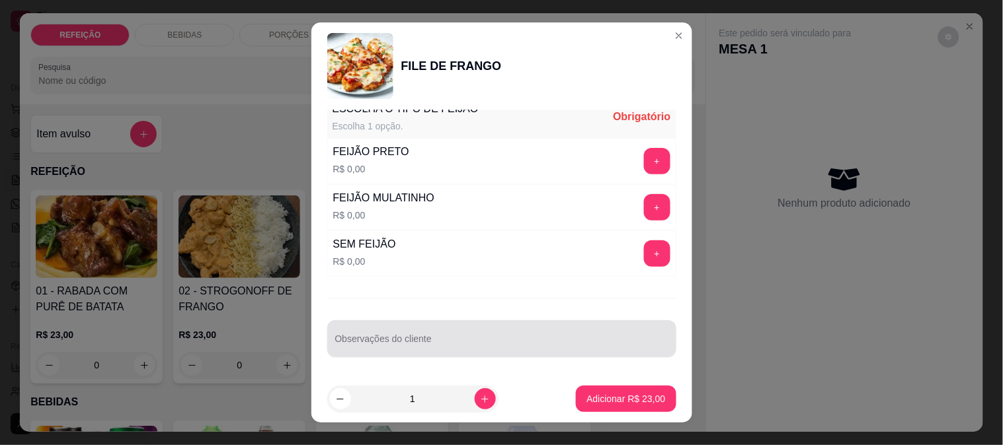
click at [352, 329] on div at bounding box center [501, 339] width 333 height 26
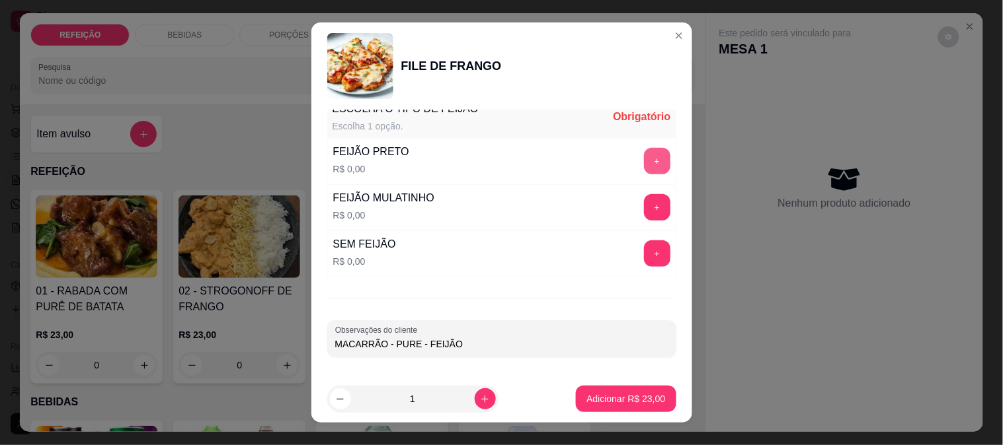
click at [644, 167] on button "+" at bounding box center [657, 161] width 26 height 26
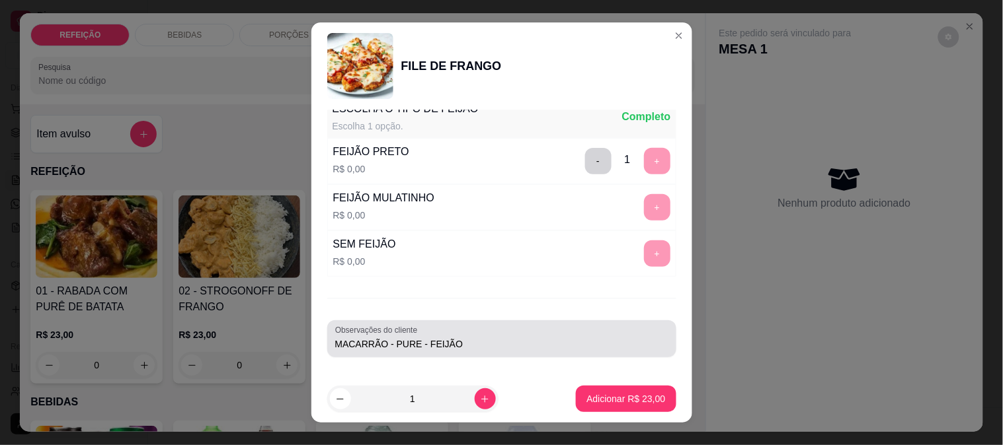
click at [551, 344] on input "MACARRÃO - PURE - FEIJÃO" at bounding box center [501, 344] width 333 height 13
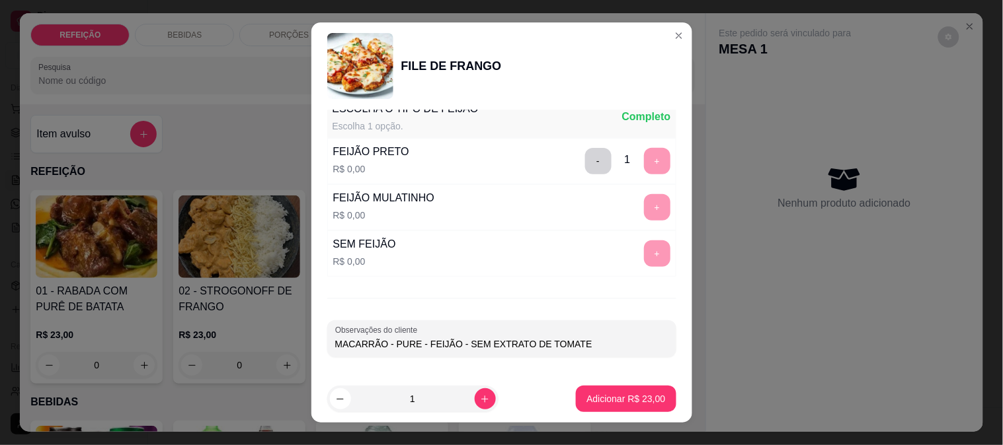
type input "MACARRÃO - PURE - FEIJÃO - SEM EXTRATO DE TOMATE"
click at [613, 406] on button "Adicionar R$ 23,00" at bounding box center [626, 399] width 100 height 26
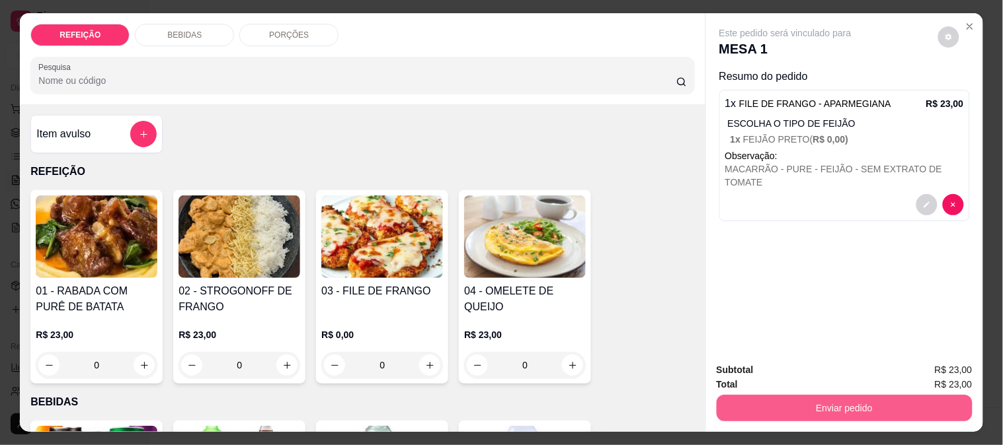
click at [789, 397] on button "Enviar pedido" at bounding box center [844, 408] width 256 height 26
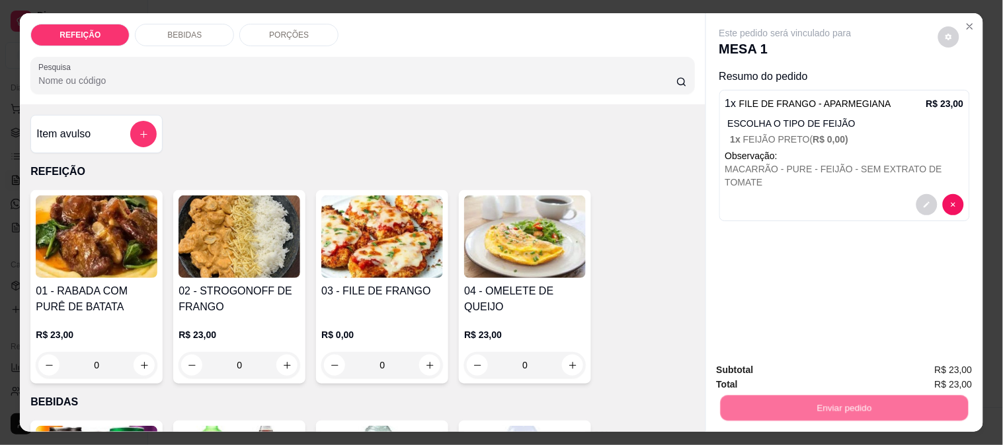
click at [751, 361] on button "Não registrar e enviar pedido" at bounding box center [801, 370] width 134 height 24
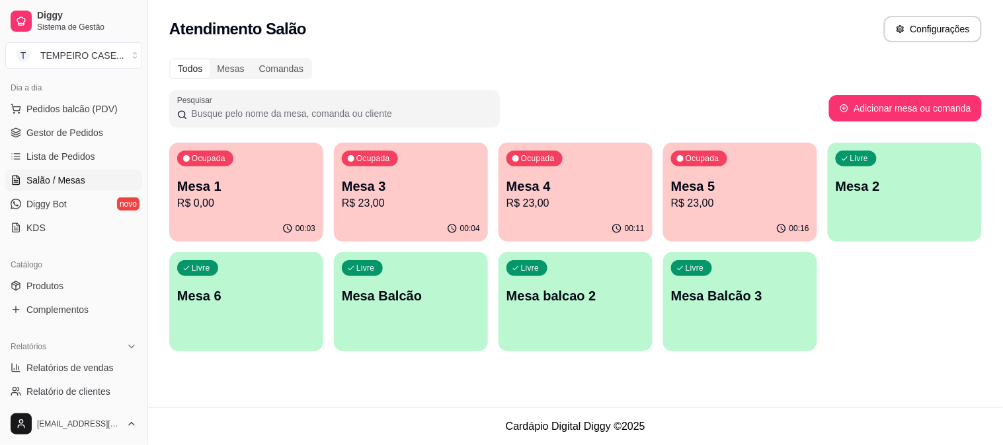
click at [726, 212] on div "Ocupada Mesa 5 R$ 23,00" at bounding box center [740, 179] width 154 height 73
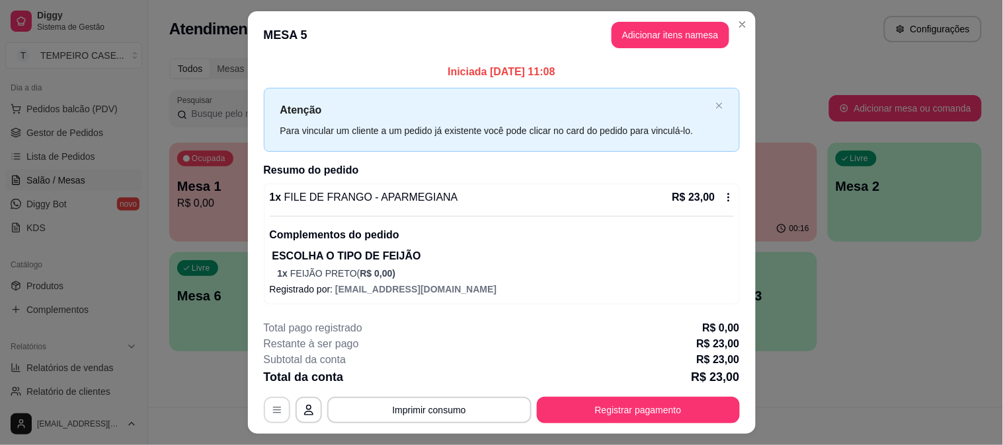
click at [275, 405] on icon "button" at bounding box center [277, 410] width 11 height 11
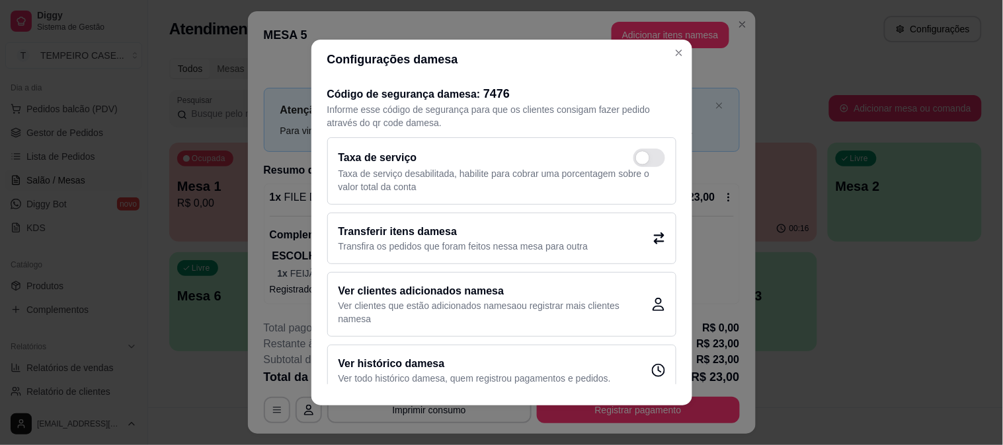
click at [447, 238] on h2 "Transferir itens da mesa" at bounding box center [463, 232] width 250 height 16
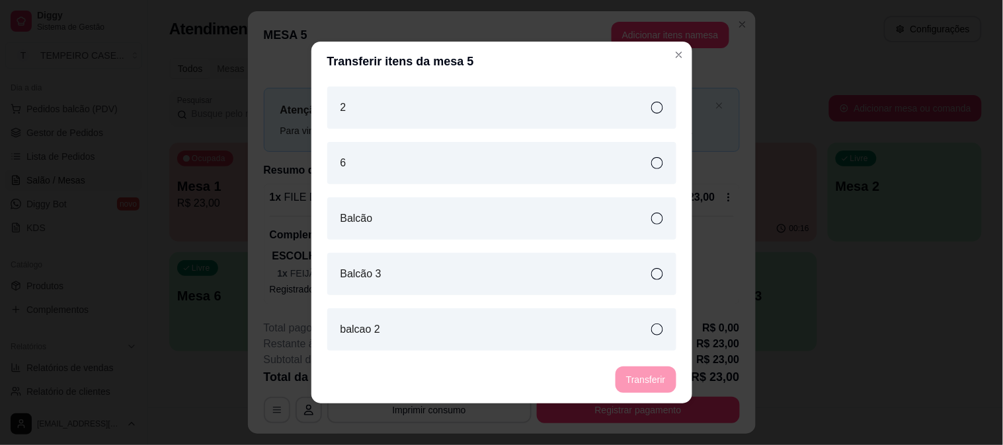
click at [391, 116] on div "2" at bounding box center [501, 108] width 349 height 42
click at [636, 385] on button "Transferir" at bounding box center [645, 380] width 59 height 26
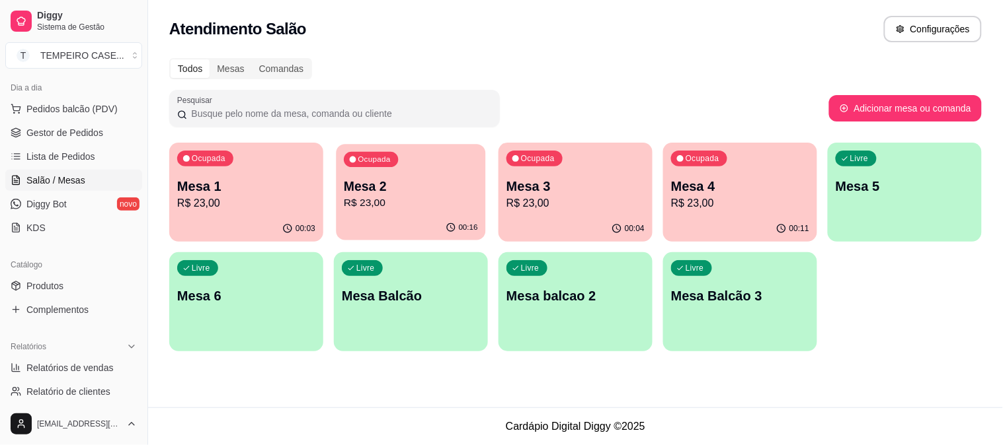
click at [399, 174] on div "Ocupada Mesa 2 R$ 23,00" at bounding box center [410, 179] width 149 height 71
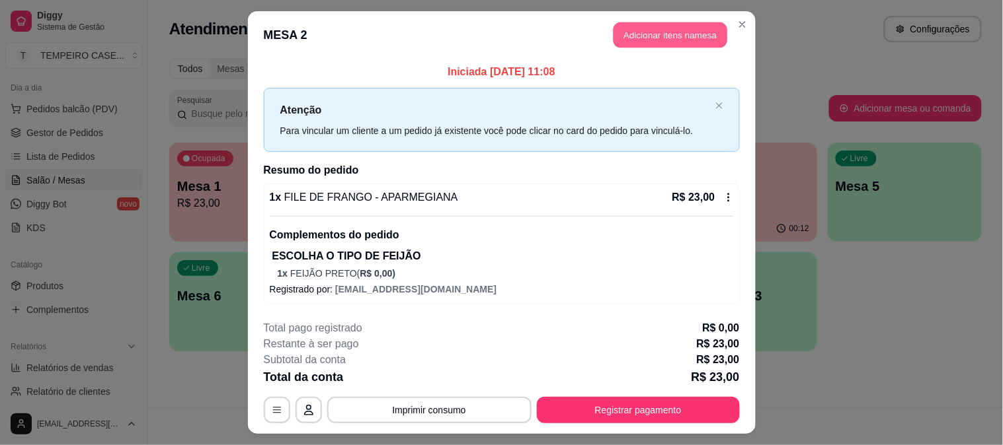
click at [673, 34] on button "Adicionar itens na mesa" at bounding box center [670, 35] width 114 height 26
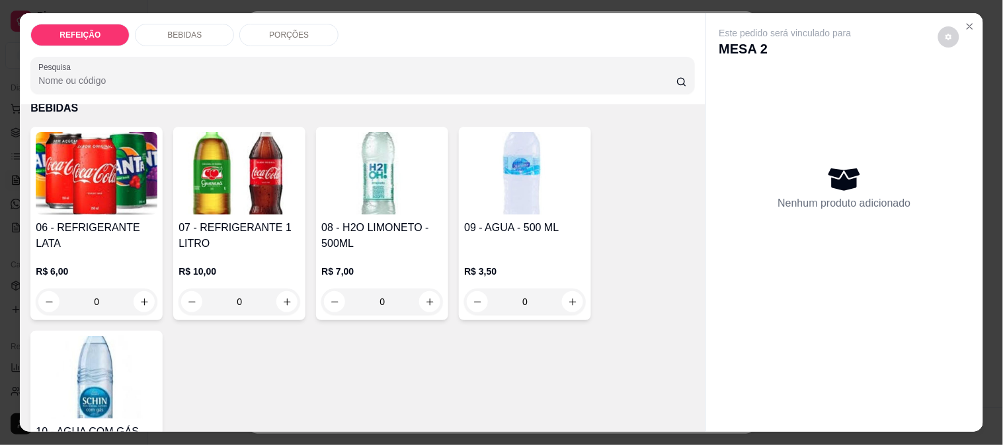
scroll to position [293, 0]
click at [400, 188] on img at bounding box center [382, 174] width 122 height 83
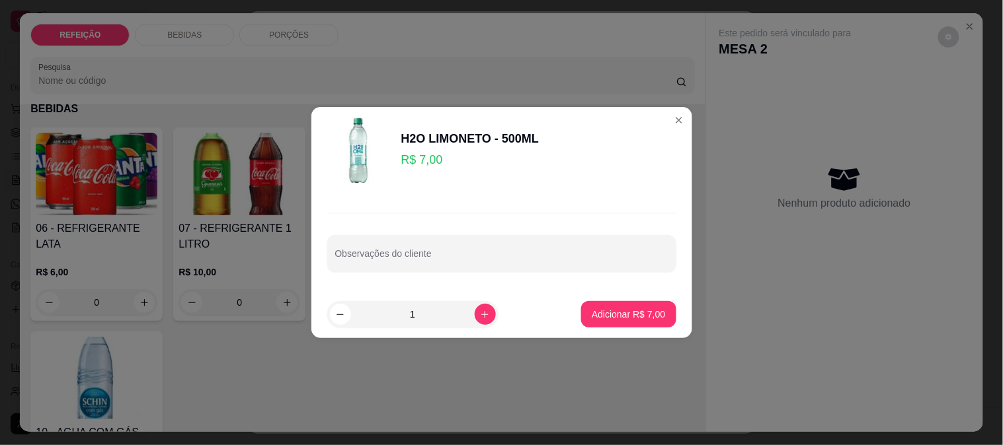
click at [617, 308] on p "Adicionar R$ 7,00" at bounding box center [628, 314] width 73 height 13
type input "1"
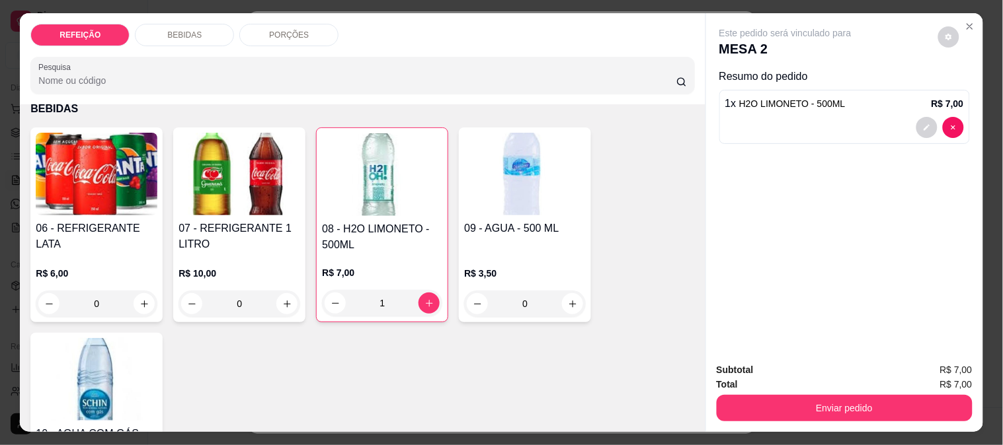
click at [816, 395] on button "Enviar pedido" at bounding box center [844, 408] width 256 height 26
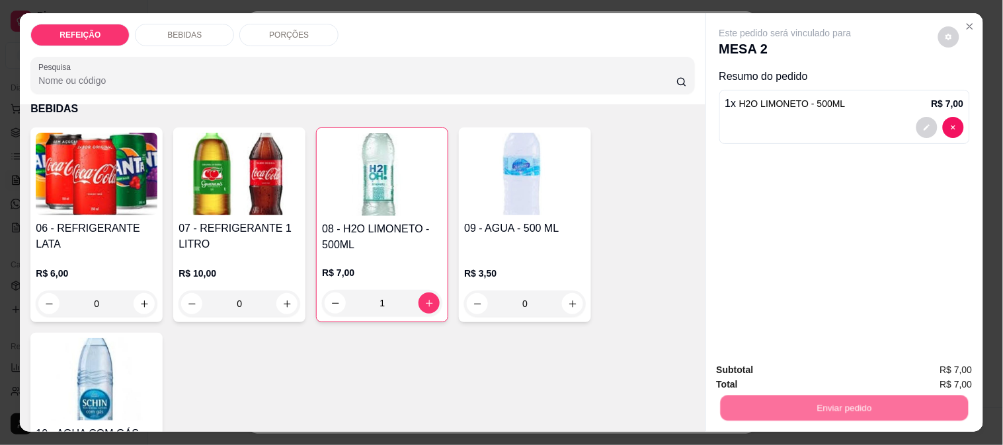
click at [802, 360] on button "Não registrar e enviar pedido" at bounding box center [800, 370] width 137 height 25
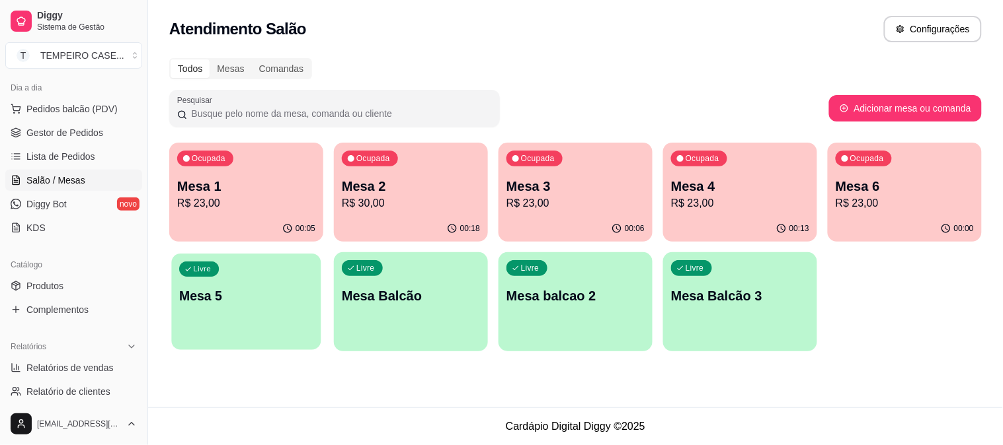
click at [245, 304] on p "Mesa 5" at bounding box center [246, 297] width 134 height 18
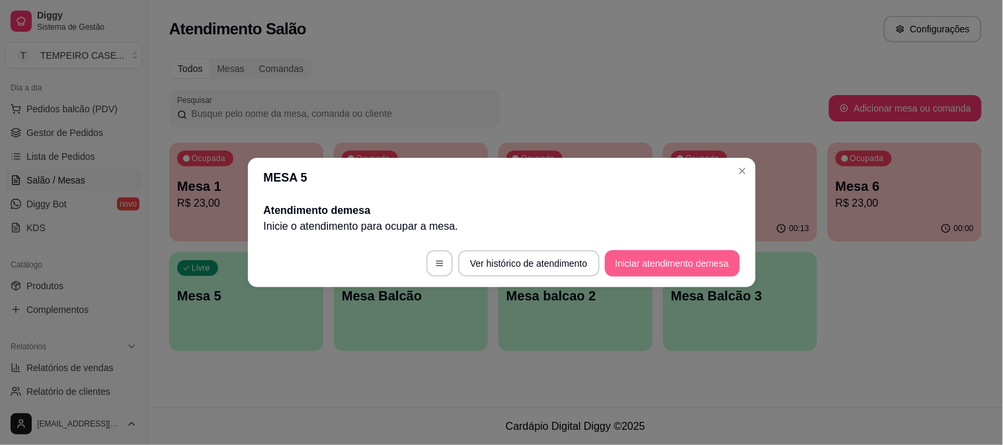
click at [645, 266] on button "Iniciar atendimento de mesa" at bounding box center [672, 263] width 135 height 26
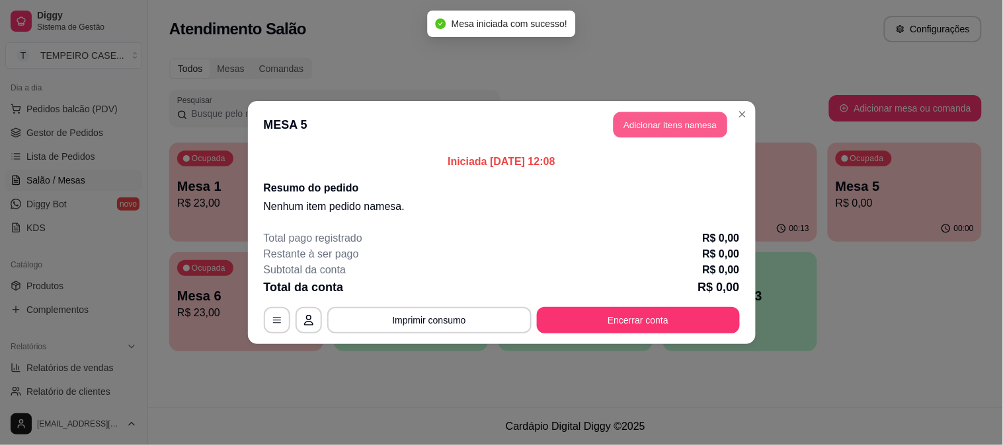
click at [677, 124] on button "Adicionar itens na mesa" at bounding box center [670, 125] width 114 height 26
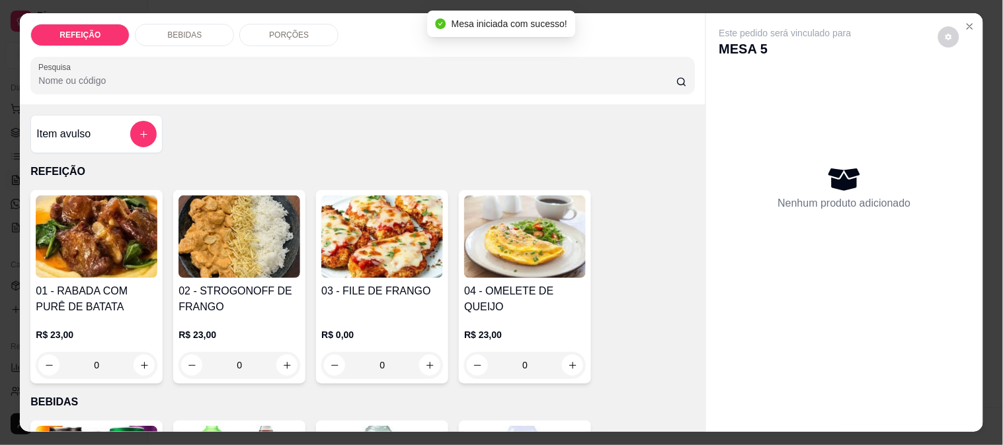
click at [271, 247] on img at bounding box center [239, 237] width 122 height 83
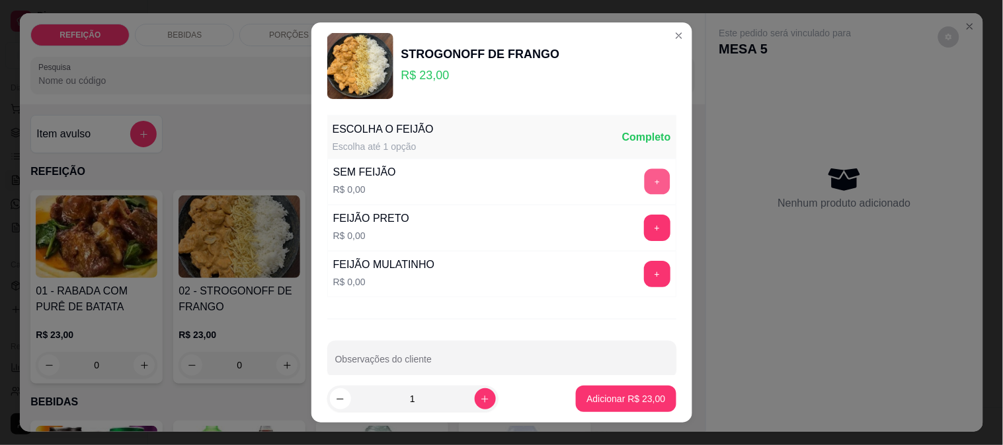
click at [644, 185] on button "+" at bounding box center [657, 182] width 26 height 26
click at [611, 395] on p "Adicionar R$ 23,00" at bounding box center [625, 399] width 79 height 13
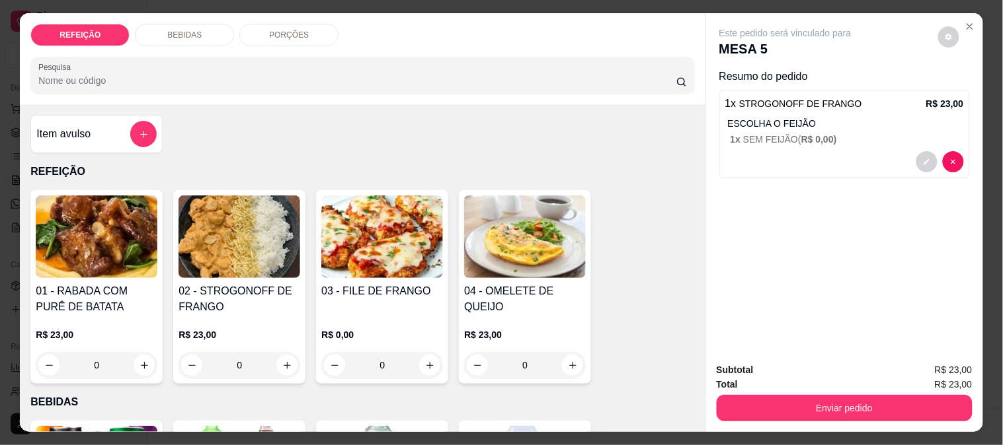
click at [180, 41] on div "REFEIÇÃO BEBIDAS PORÇÕES Pesquisa" at bounding box center [362, 58] width 685 height 91
click at [183, 34] on p "BEBIDAS" at bounding box center [184, 35] width 34 height 11
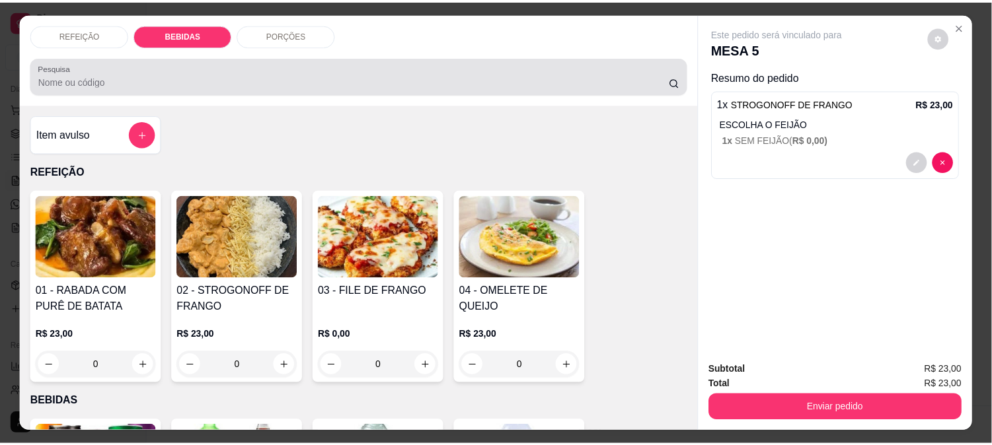
scroll to position [34, 0]
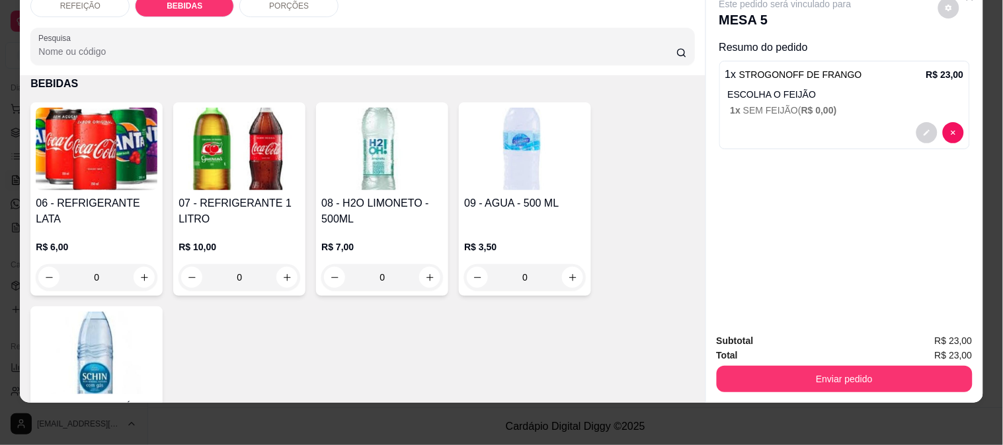
click at [82, 169] on img at bounding box center [97, 149] width 122 height 83
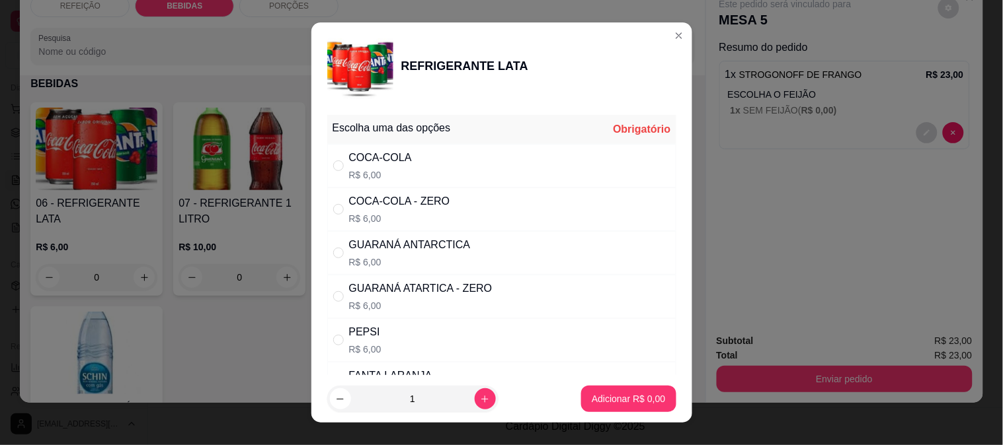
click at [408, 247] on div "GUARANÁ ANTARCTICA" at bounding box center [410, 245] width 122 height 16
click at [502, 301] on div "GUARANÁ ATARTICA - ZERO R$ 6,00" at bounding box center [501, 297] width 349 height 44
radio input "false"
radio input "true"
click at [620, 399] on p "Adicionar R$ 6,00" at bounding box center [628, 399] width 73 height 13
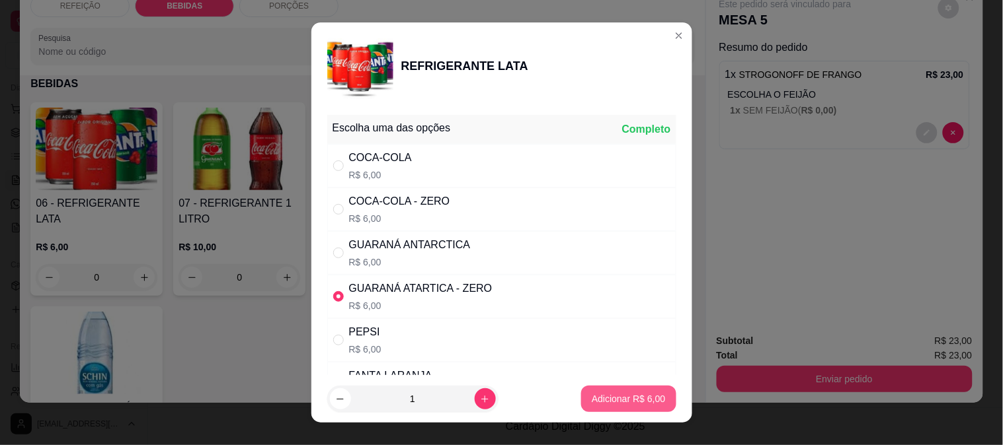
type input "1"
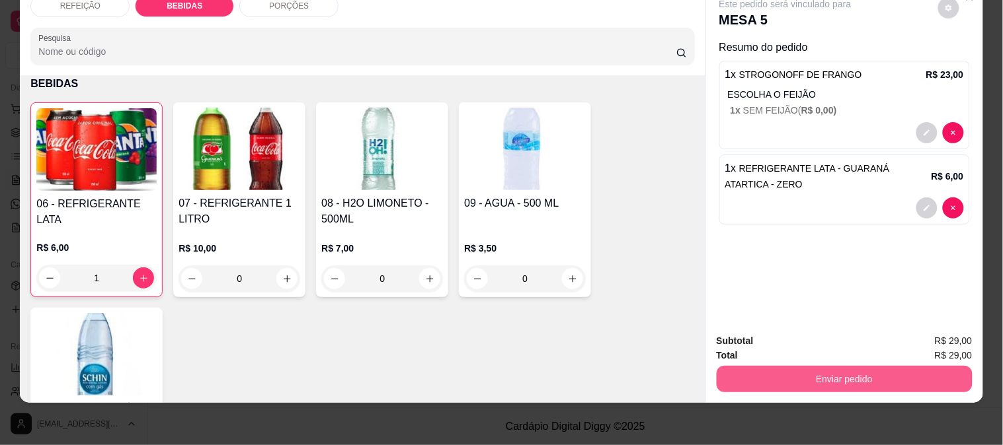
click at [757, 372] on button "Enviar pedido" at bounding box center [844, 379] width 256 height 26
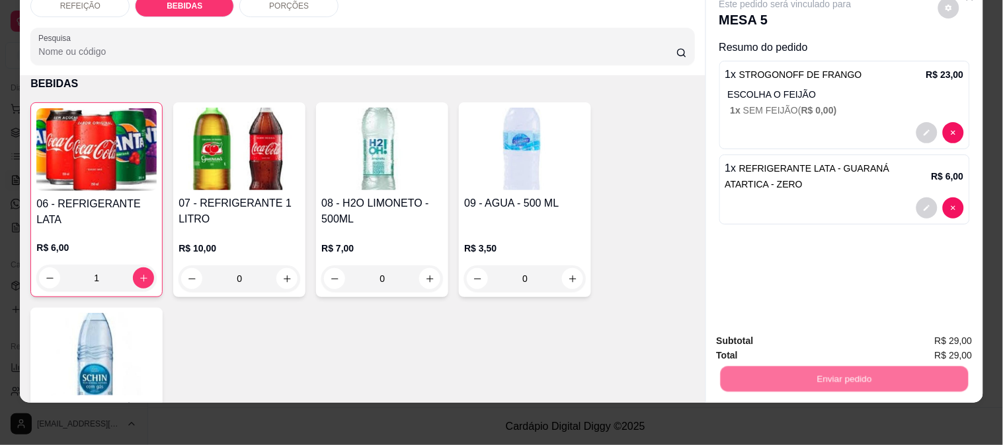
click at [751, 337] on button "Não registrar e enviar pedido" at bounding box center [801, 335] width 134 height 24
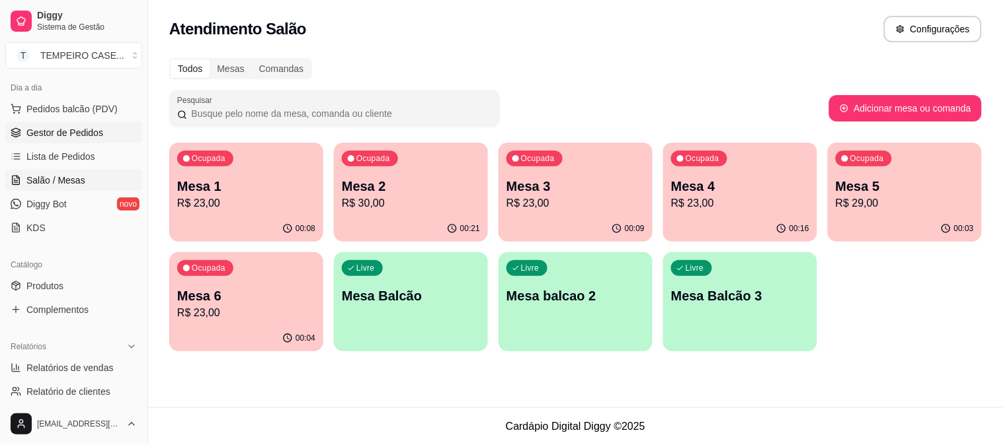
click at [68, 137] on span "Gestor de Pedidos" at bounding box center [64, 132] width 77 height 13
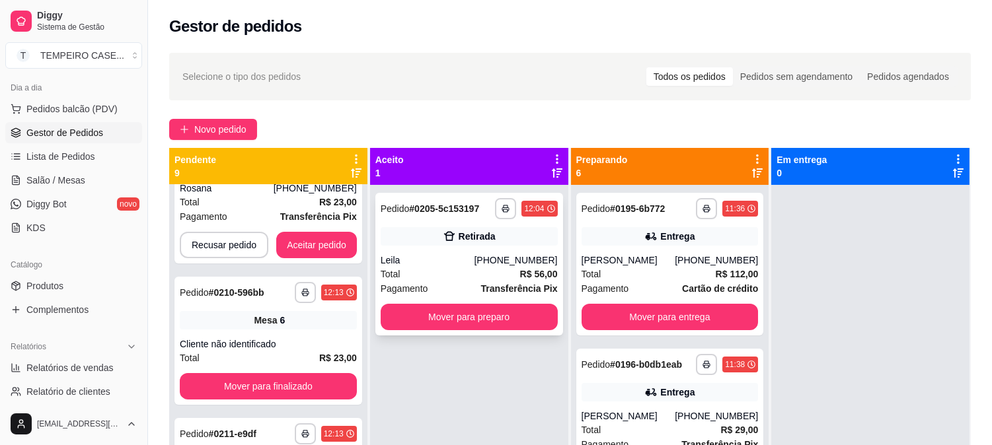
scroll to position [868, 0]
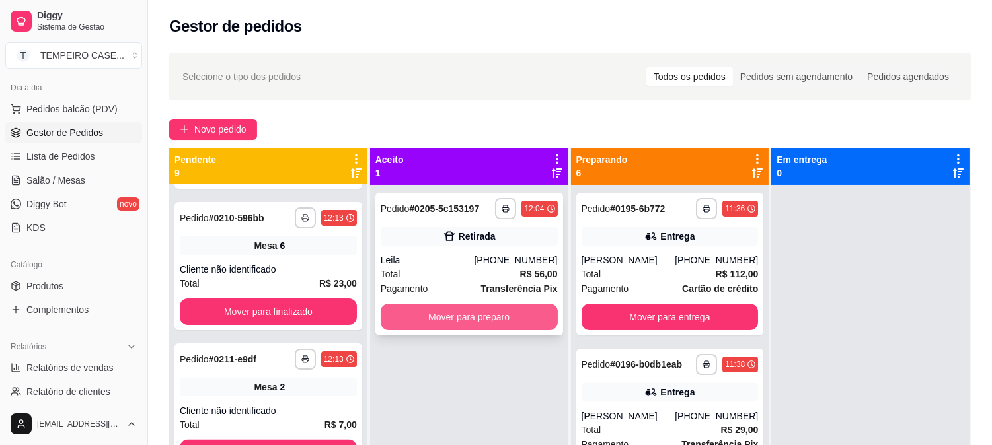
click at [450, 313] on button "Mover para preparo" at bounding box center [469, 317] width 177 height 26
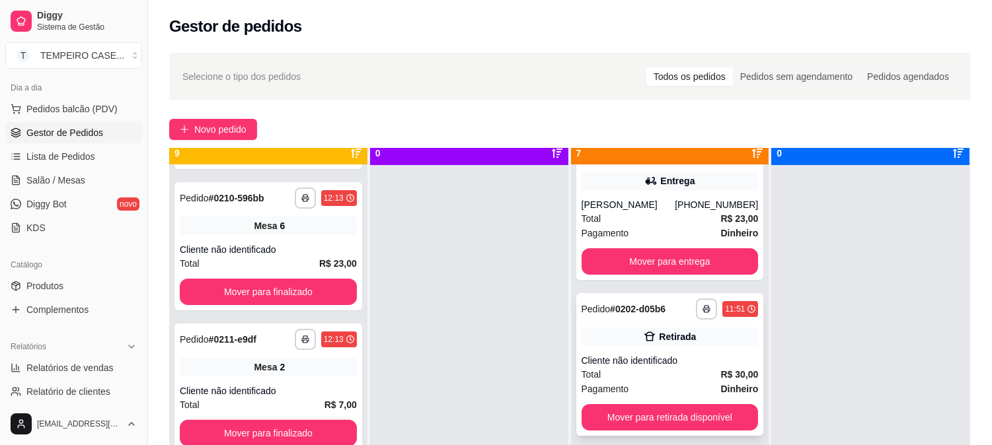
scroll to position [36, 0]
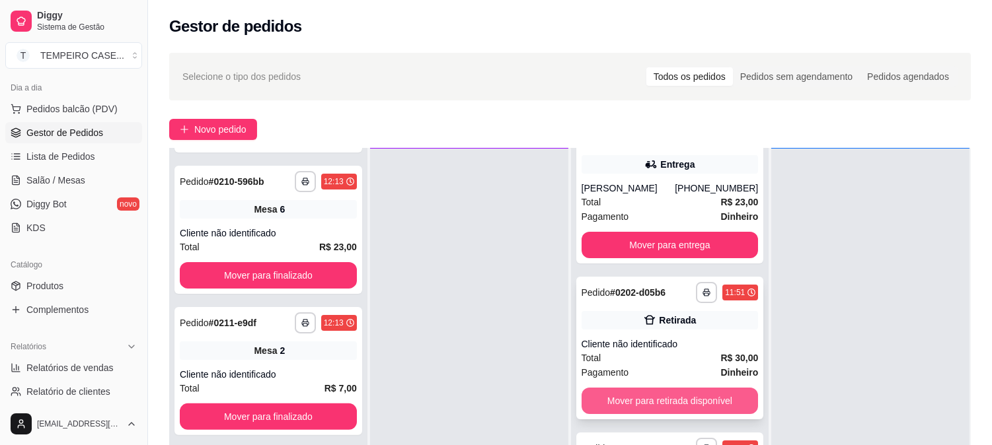
click at [644, 397] on button "Mover para retirada disponível" at bounding box center [670, 401] width 177 height 26
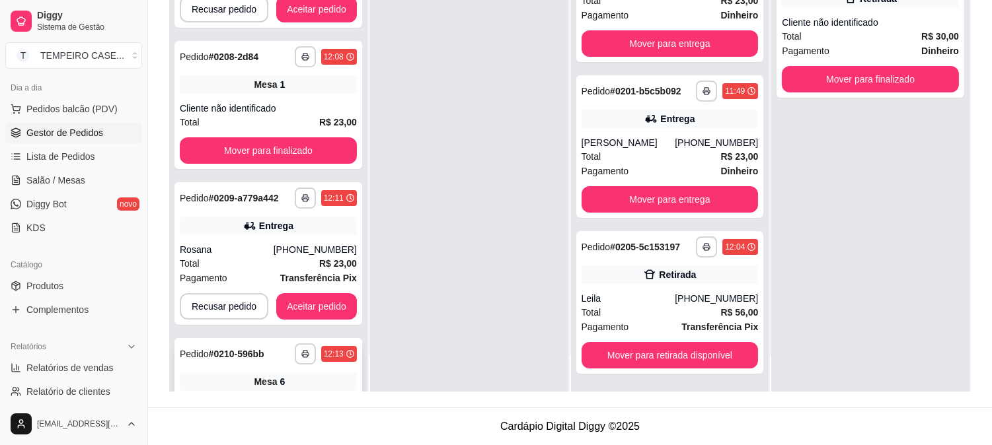
scroll to position [648, 0]
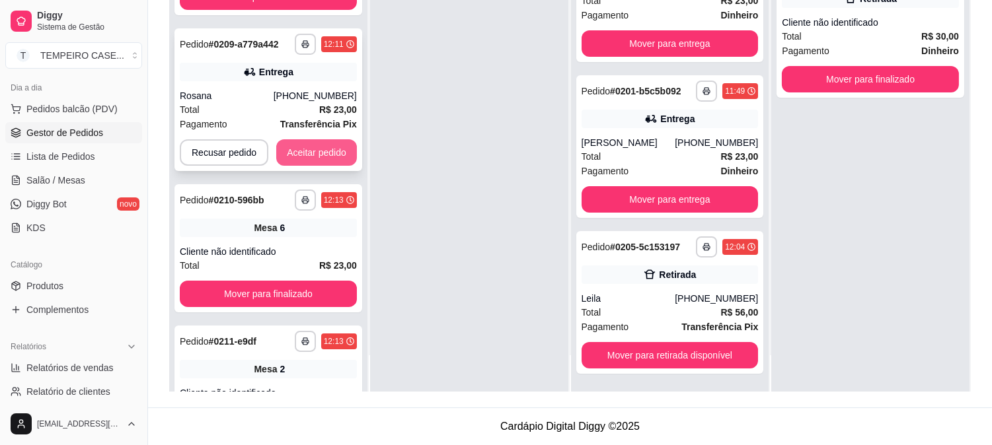
click at [304, 149] on button "Aceitar pedido" at bounding box center [316, 152] width 81 height 26
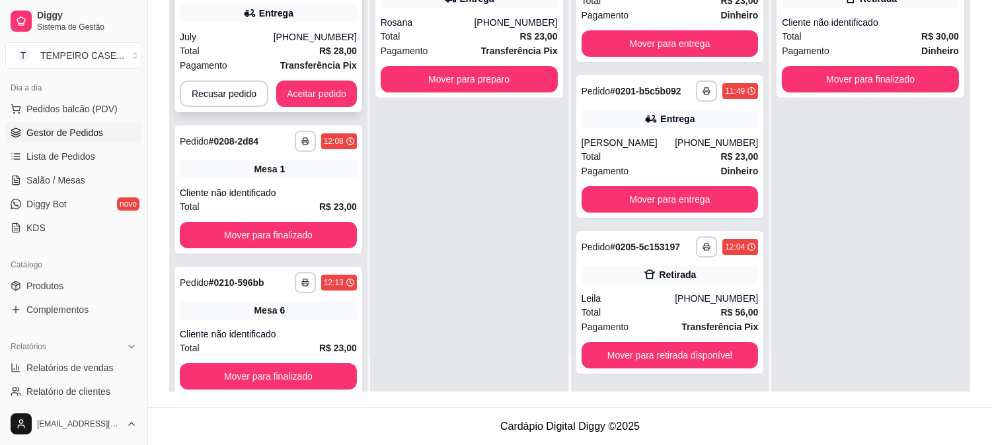
scroll to position [354, 0]
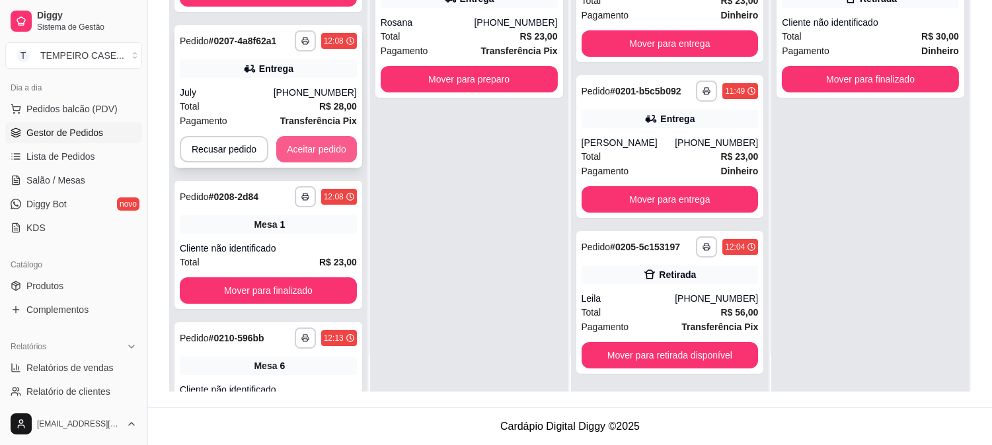
click at [322, 154] on button "Aceitar pedido" at bounding box center [316, 149] width 81 height 26
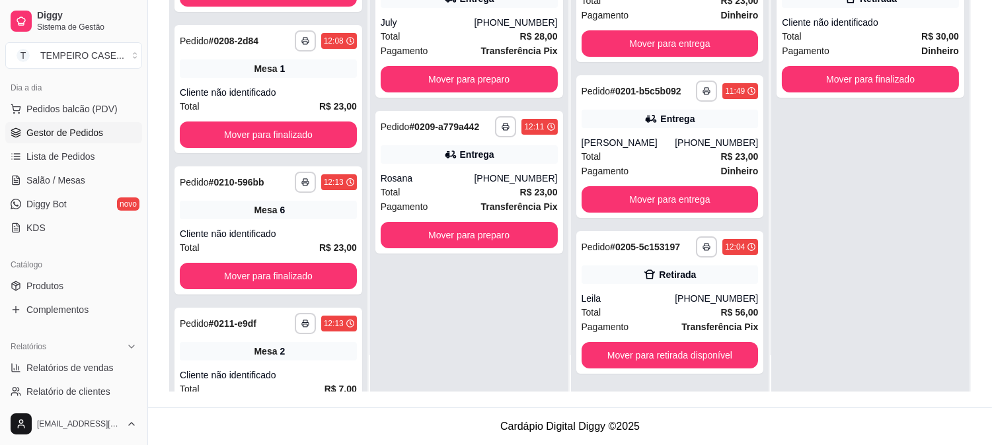
scroll to position [503, 0]
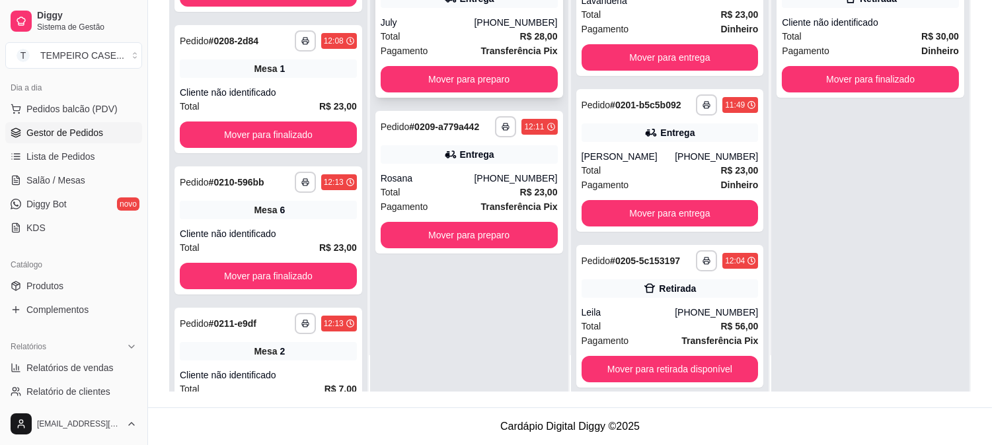
click at [466, 83] on button "Mover para preparo" at bounding box center [469, 79] width 177 height 26
click at [455, 78] on button "Mover para preparo" at bounding box center [469, 79] width 177 height 26
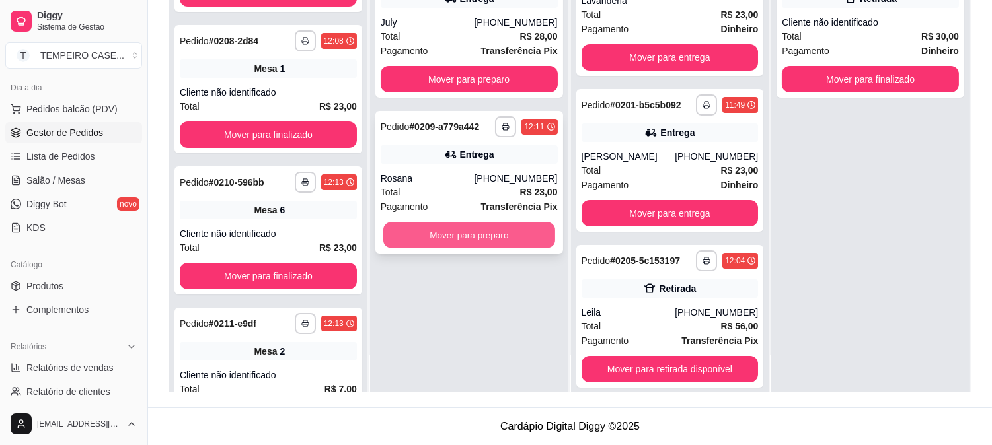
click at [466, 232] on button "Mover para preparo" at bounding box center [469, 236] width 172 height 26
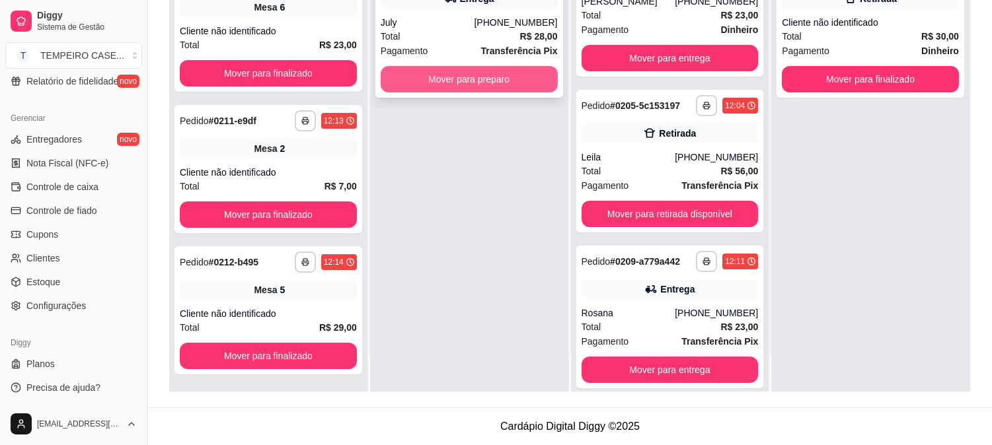
scroll to position [0, 0]
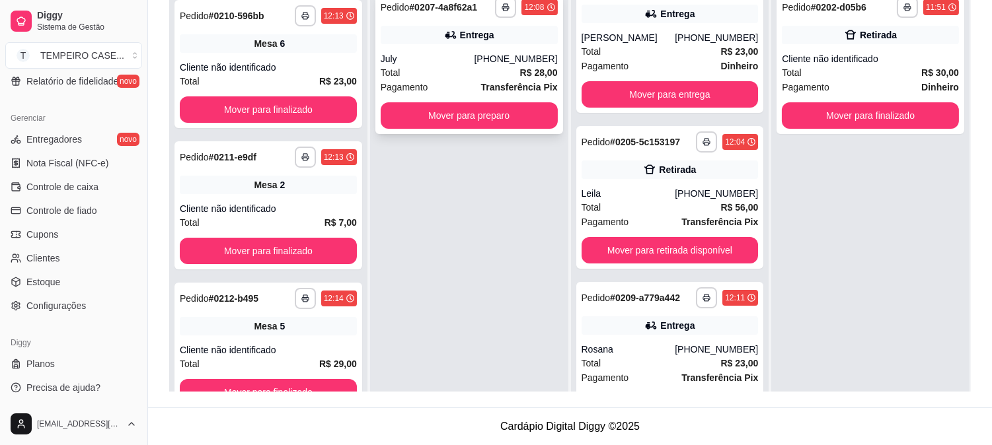
click at [443, 104] on button "Mover para preparo" at bounding box center [469, 115] width 177 height 26
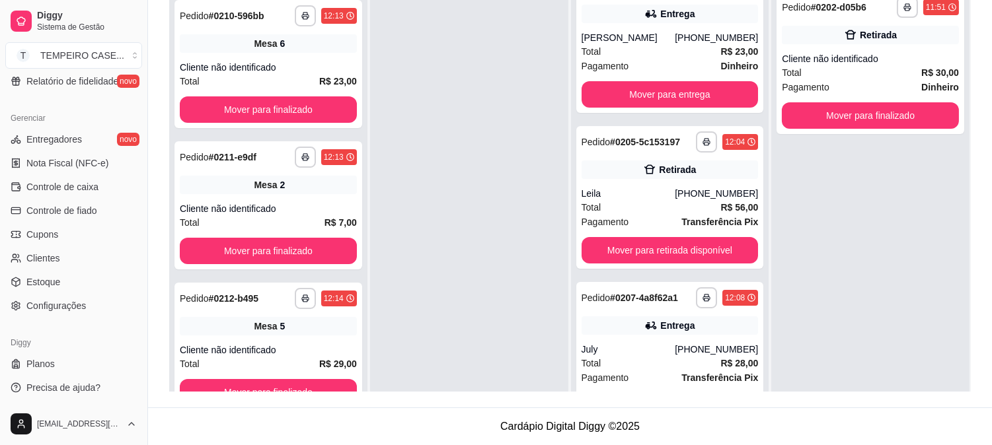
click at [453, 304] on div at bounding box center [469, 205] width 198 height 445
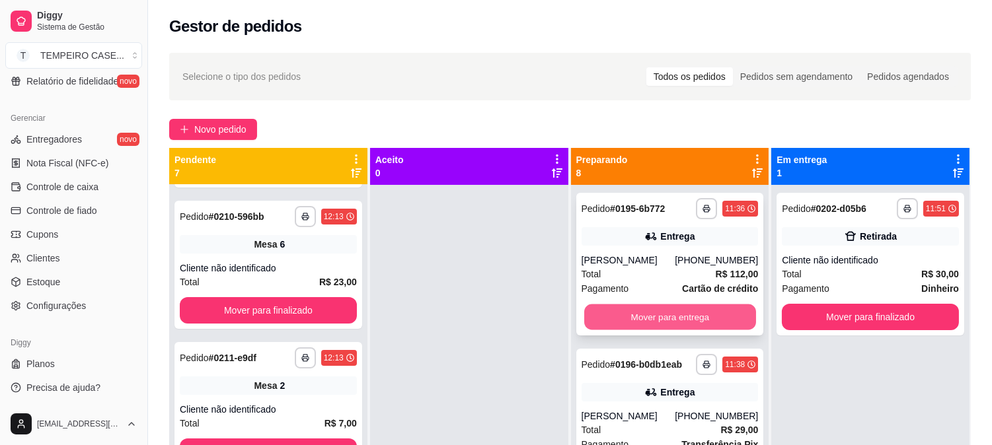
click at [693, 311] on button "Mover para entrega" at bounding box center [670, 318] width 172 height 26
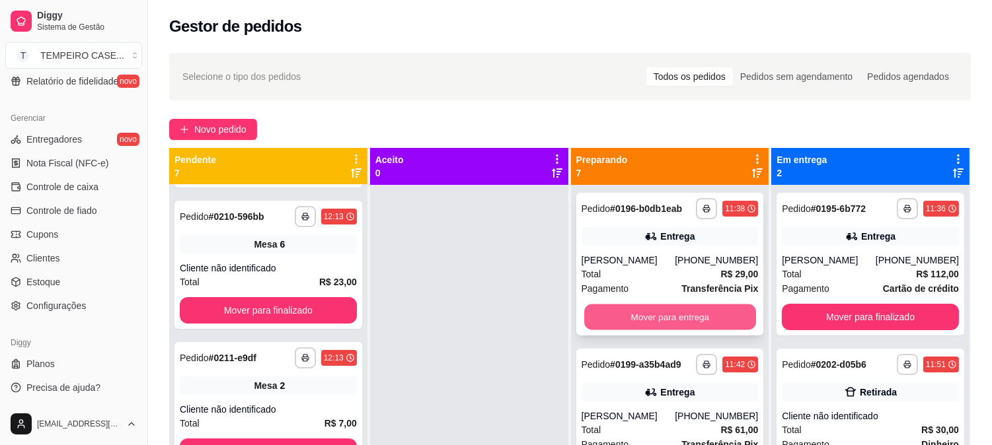
click at [671, 311] on button "Mover para entrega" at bounding box center [670, 318] width 172 height 26
click at [666, 312] on button "Mover para entrega" at bounding box center [670, 318] width 172 height 26
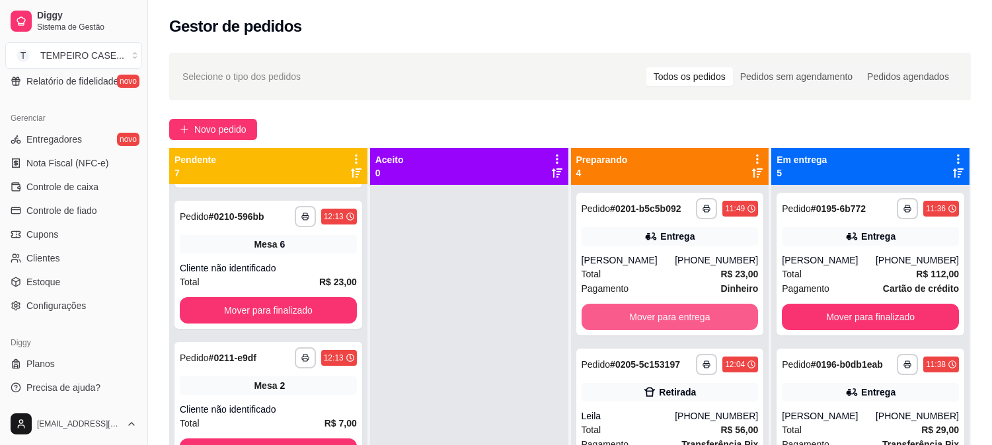
click at [660, 313] on button "Mover para entrega" at bounding box center [670, 317] width 177 height 26
click at [650, 321] on button "Mover para retirada disponível" at bounding box center [670, 318] width 172 height 26
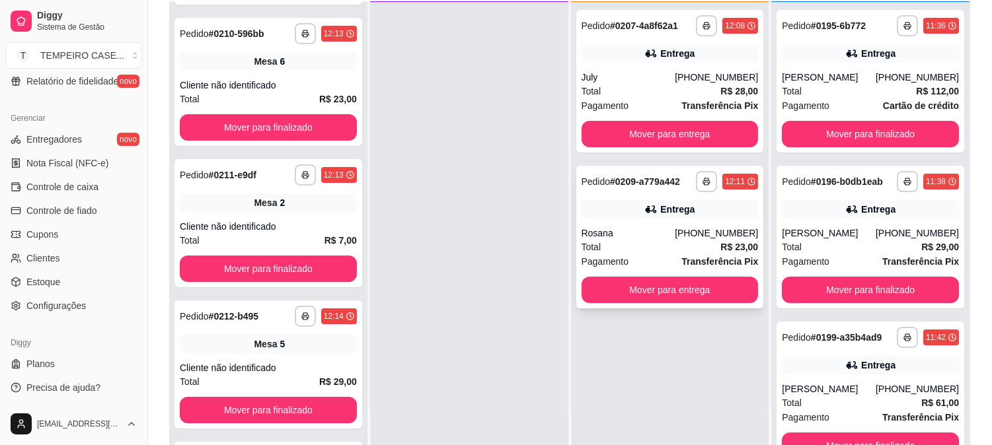
scroll to position [202, 0]
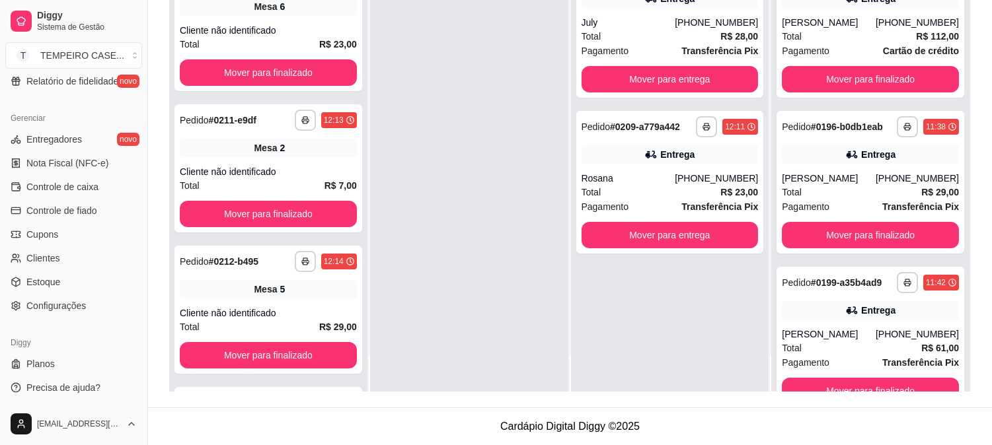
click at [631, 392] on div "**********" at bounding box center [570, 125] width 844 height 564
click at [666, 239] on button "Mover para entrega" at bounding box center [670, 236] width 172 height 26
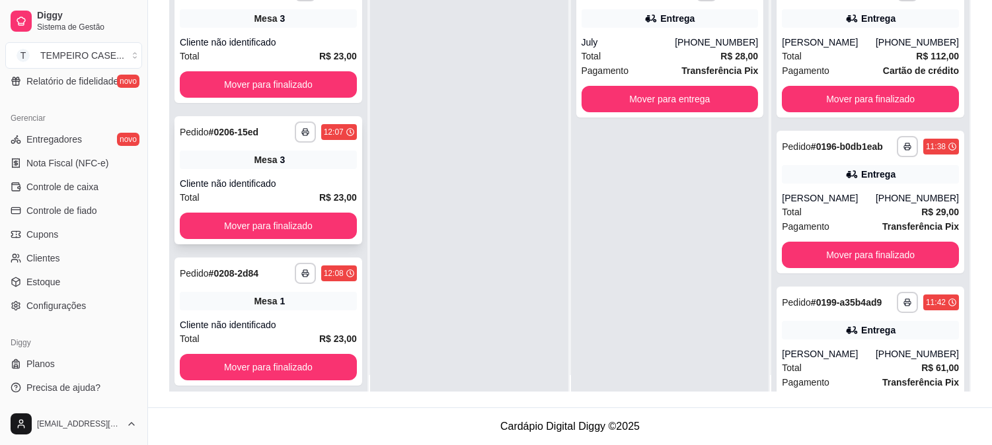
scroll to position [0, 0]
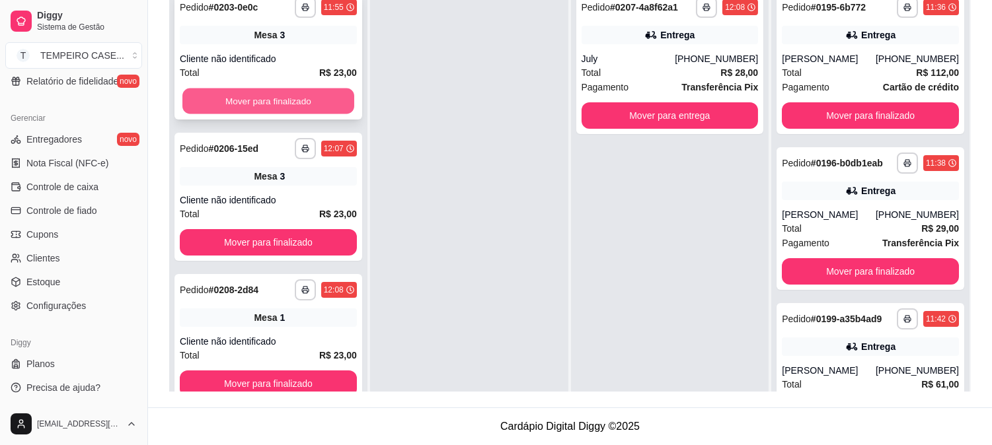
click at [284, 102] on button "Mover para finalizado" at bounding box center [268, 102] width 172 height 26
click at [284, 102] on button "Mover para finalizado" at bounding box center [268, 101] width 177 height 26
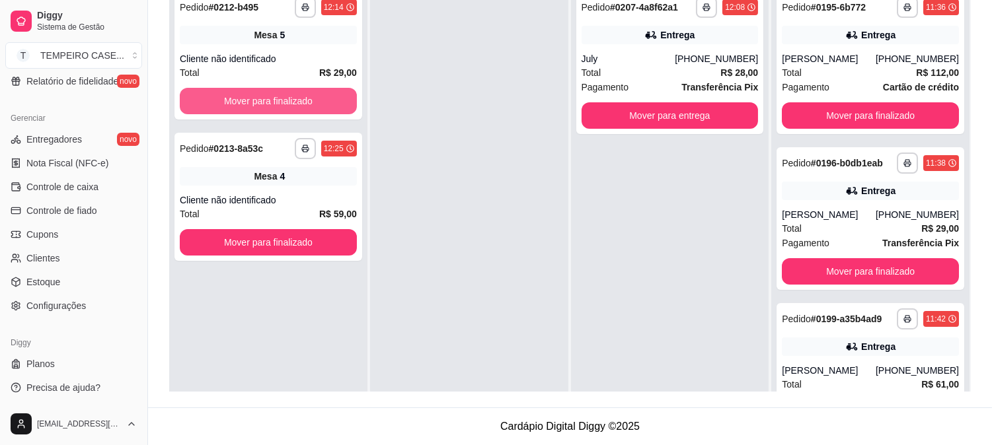
click at [284, 102] on button "Mover para finalizado" at bounding box center [268, 101] width 177 height 26
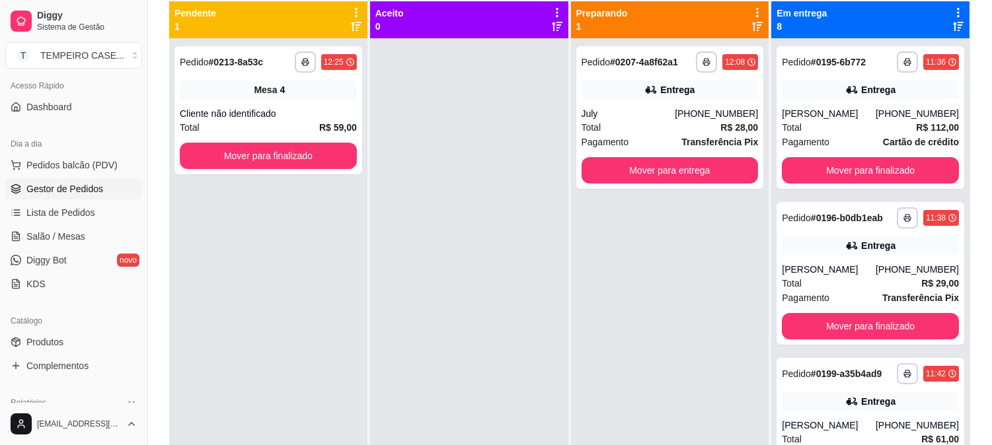
scroll to position [64, 0]
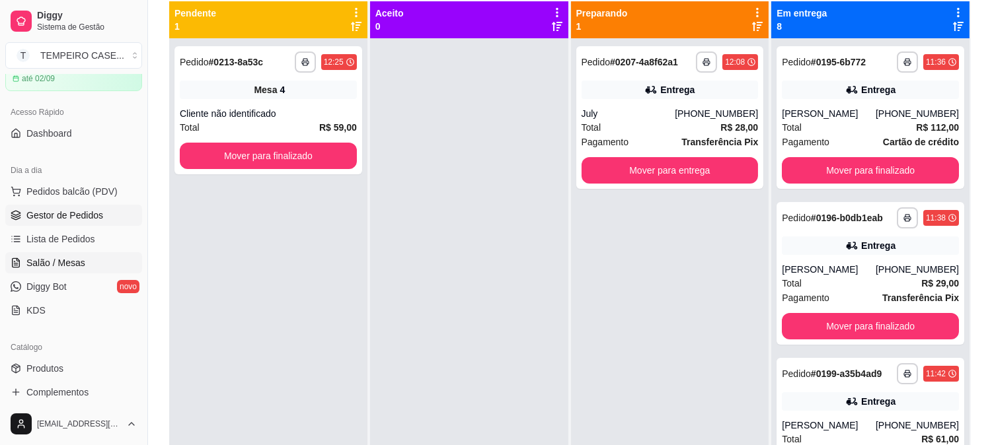
click at [74, 261] on span "Salão / Mesas" at bounding box center [55, 262] width 59 height 13
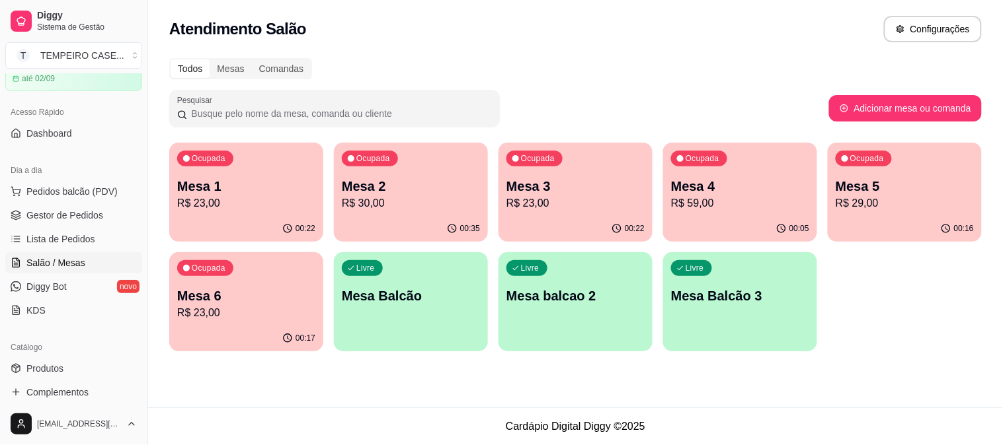
click at [547, 185] on p "Mesa 3" at bounding box center [575, 186] width 138 height 19
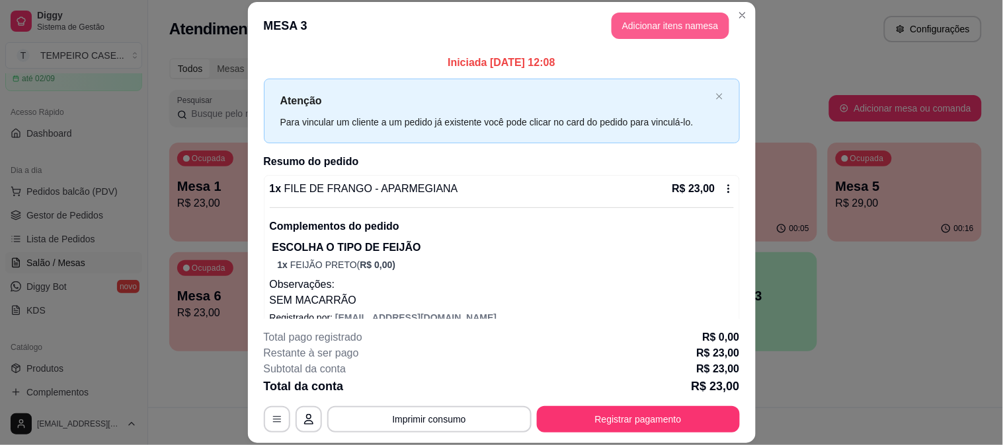
click at [670, 25] on button "Adicionar itens na mesa" at bounding box center [670, 26] width 118 height 26
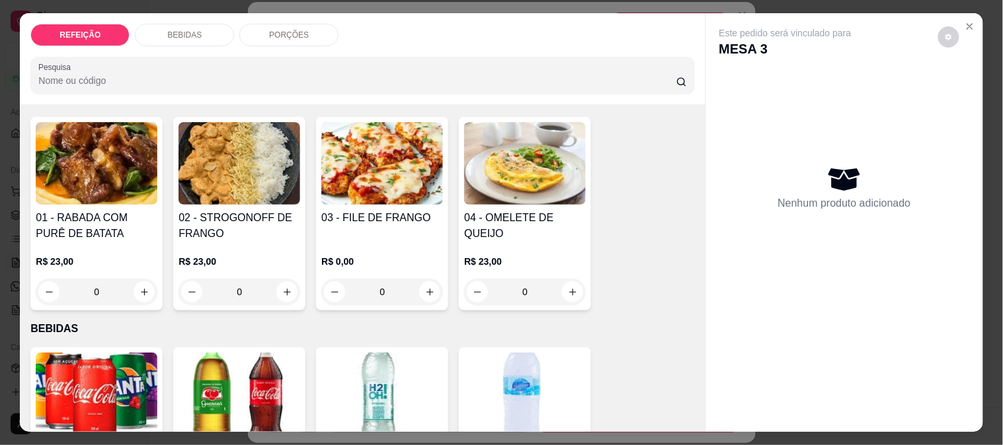
click at [190, 30] on p "BEBIDAS" at bounding box center [184, 35] width 34 height 11
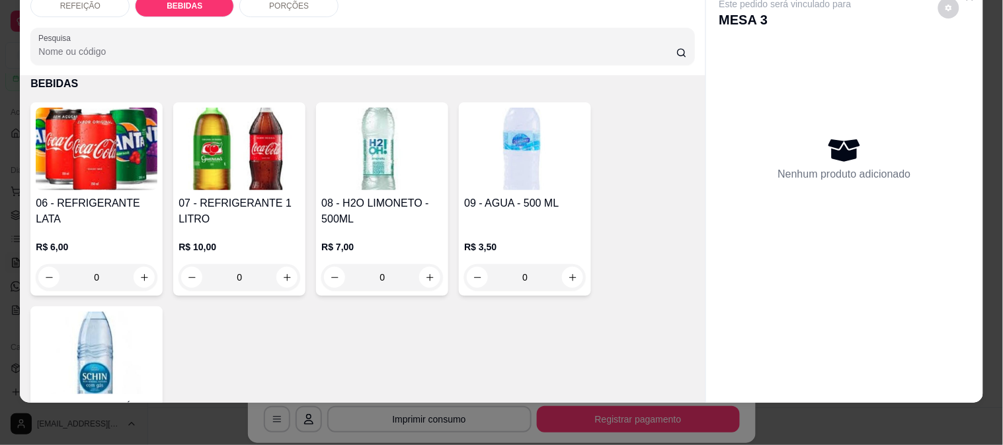
click at [128, 176] on img at bounding box center [97, 149] width 122 height 83
click at [374, 145] on div "COCA-COLA R$ 6,00" at bounding box center [500, 166] width 349 height 44
radio input "true"
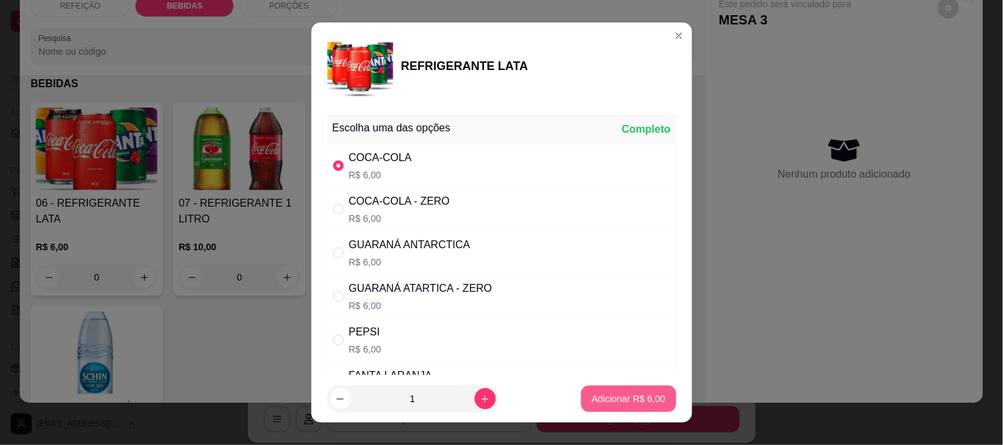
click at [630, 404] on p "Adicionar R$ 6,00" at bounding box center [628, 399] width 73 height 13
type input "1"
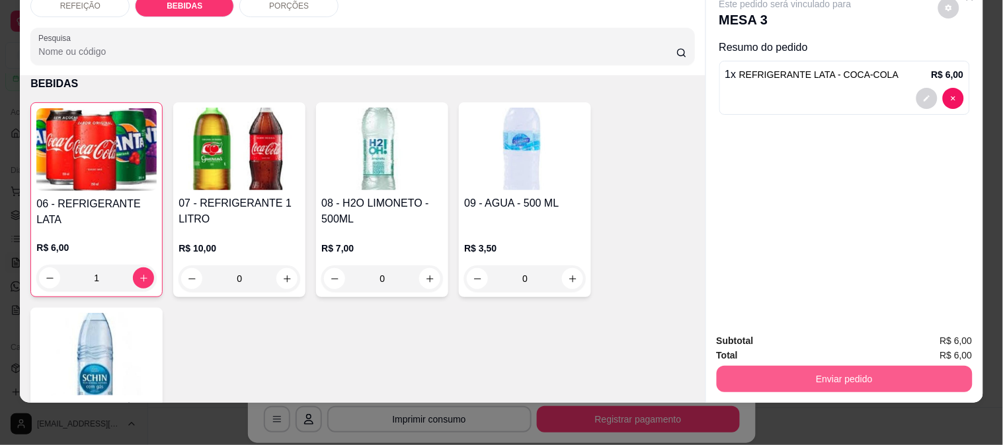
click at [833, 366] on button "Enviar pedido" at bounding box center [844, 379] width 256 height 26
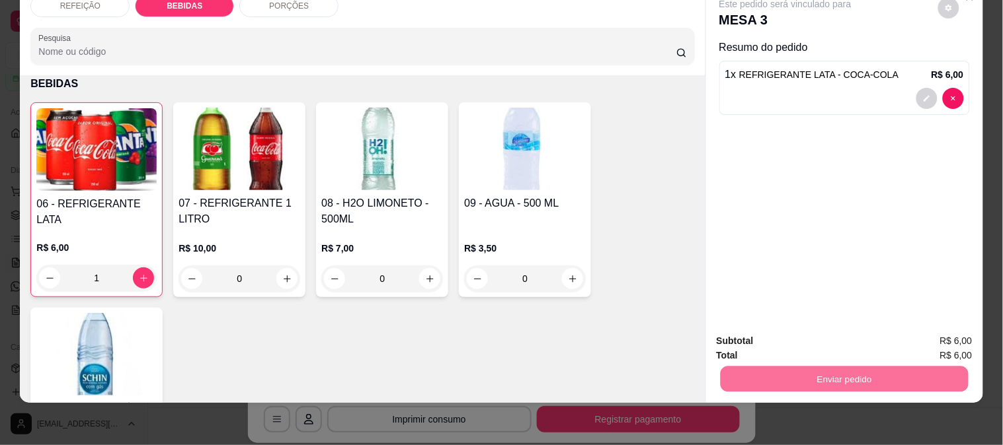
click at [812, 340] on button "Não registrar e enviar pedido" at bounding box center [801, 335] width 134 height 24
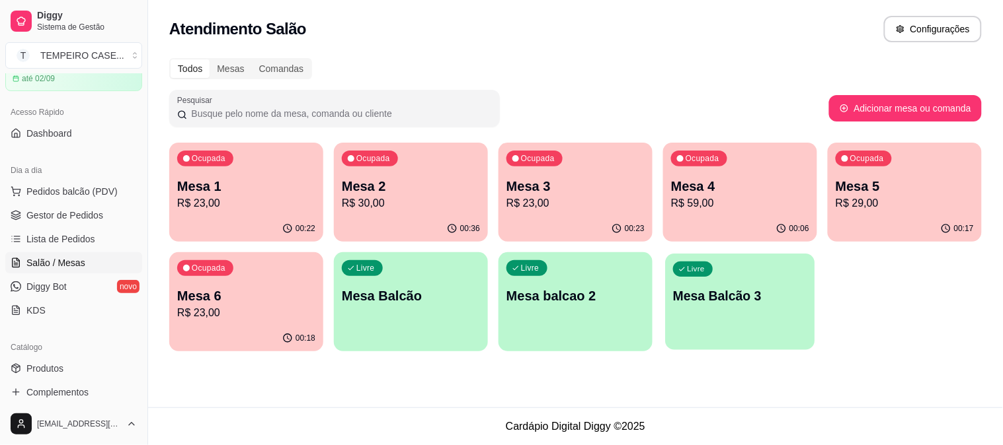
click at [768, 345] on div "button" at bounding box center [739, 341] width 149 height 15
click at [93, 199] on button "Pedidos balcão (PDV)" at bounding box center [73, 191] width 137 height 21
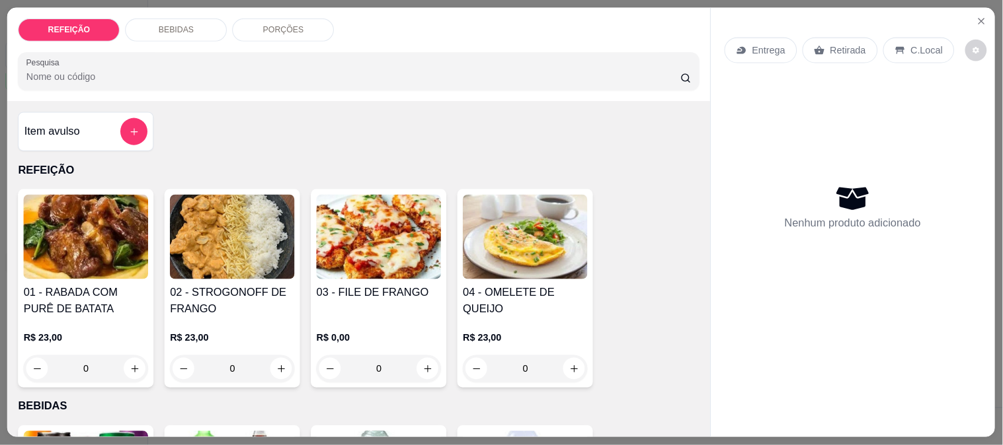
click at [88, 216] on img at bounding box center [86, 237] width 125 height 85
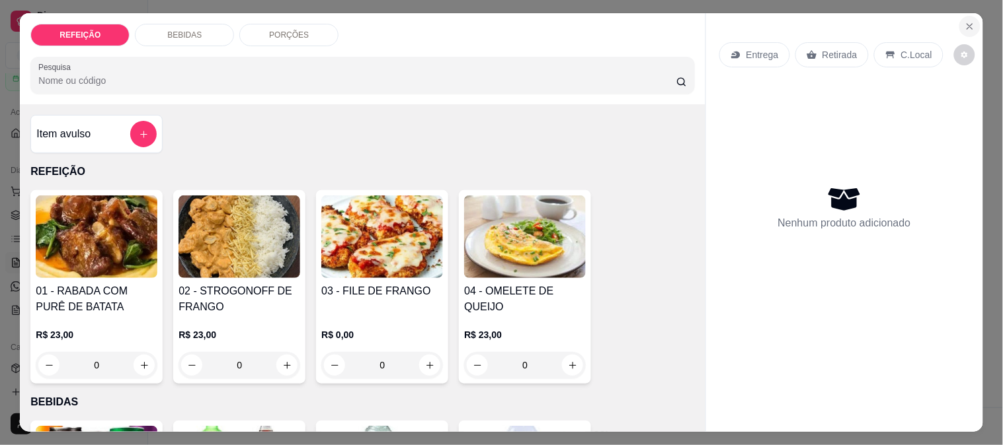
click at [963, 20] on button "Close" at bounding box center [969, 26] width 21 height 21
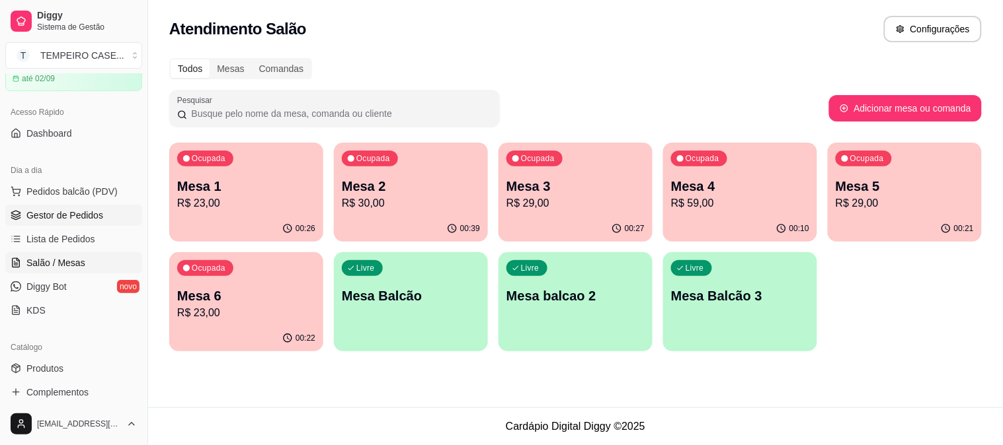
click at [64, 221] on link "Gestor de Pedidos" at bounding box center [73, 215] width 137 height 21
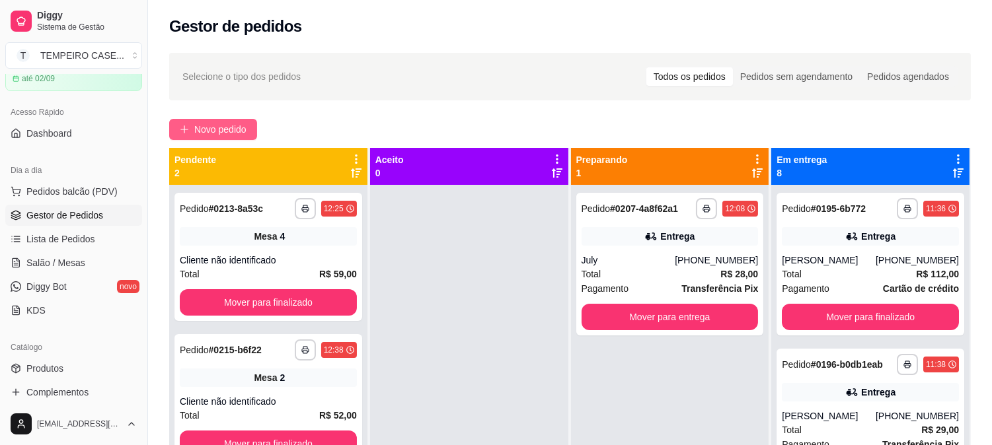
click at [173, 119] on button "Novo pedido" at bounding box center [213, 129] width 88 height 21
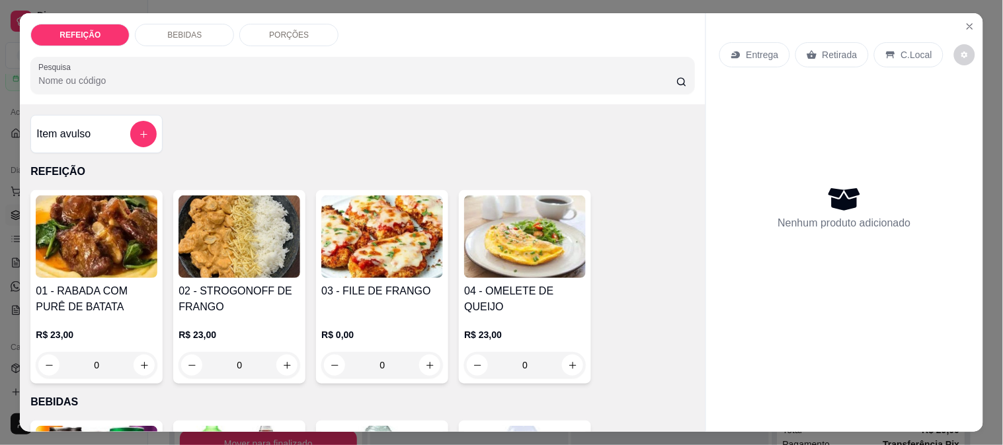
click at [83, 247] on img at bounding box center [97, 237] width 122 height 83
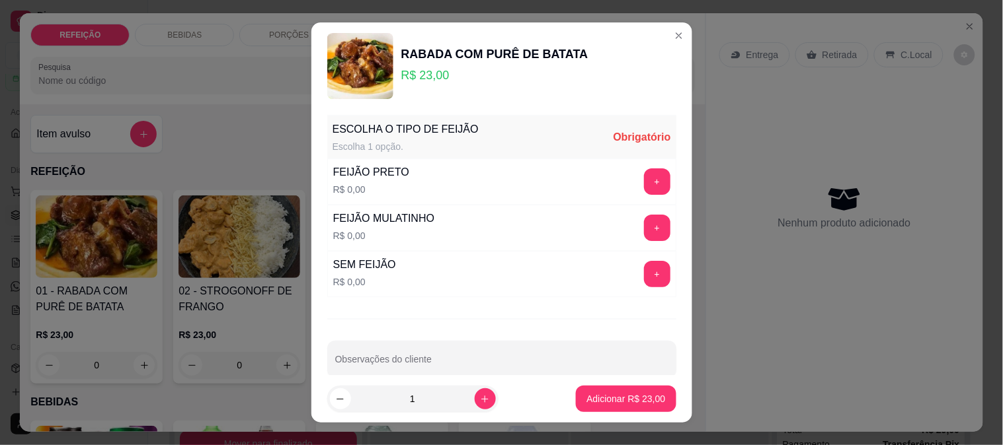
click at [346, 169] on div "FEIJÃO PRETO" at bounding box center [371, 173] width 76 height 16
click at [480, 186] on div "FEIJÃO PRETO R$ 0,00 +" at bounding box center [501, 182] width 349 height 46
drag, startPoint x: 598, startPoint y: 176, endPoint x: 619, endPoint y: 174, distance: 21.2
click at [600, 176] on div "FEIJÃO PRETO R$ 0,00 +" at bounding box center [501, 182] width 349 height 46
click at [644, 174] on button "+" at bounding box center [657, 182] width 26 height 26
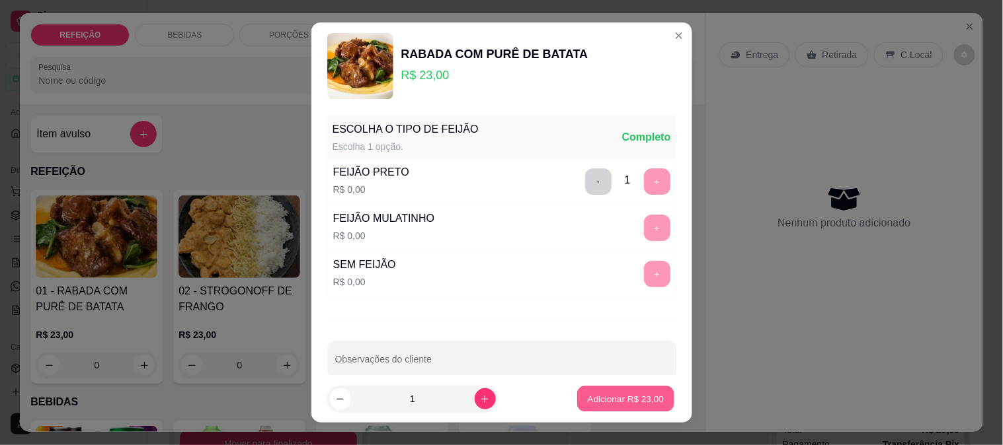
click at [613, 393] on p "Adicionar R$ 23,00" at bounding box center [626, 399] width 77 height 13
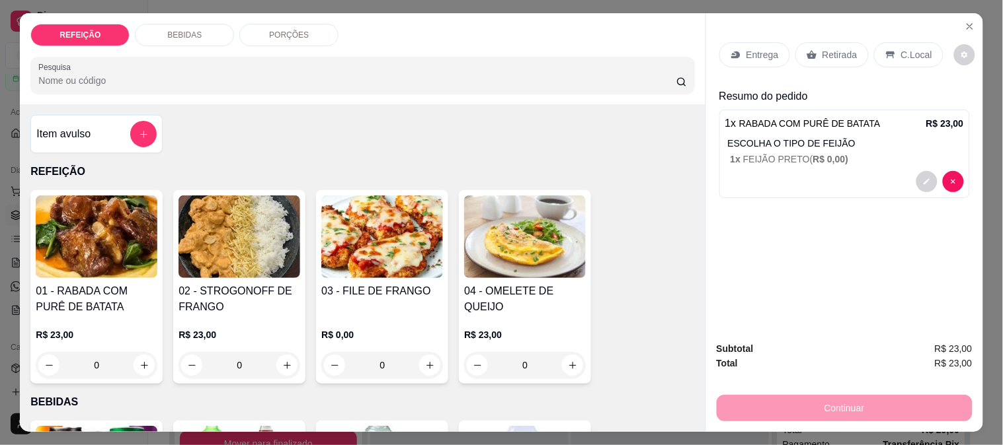
click at [751, 42] on div "Entrega" at bounding box center [754, 54] width 71 height 25
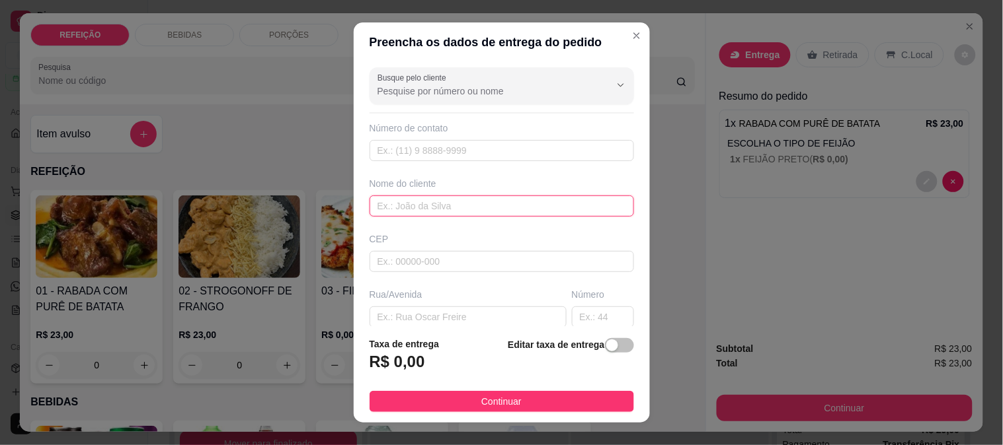
click at [407, 200] on input "text" at bounding box center [501, 206] width 264 height 21
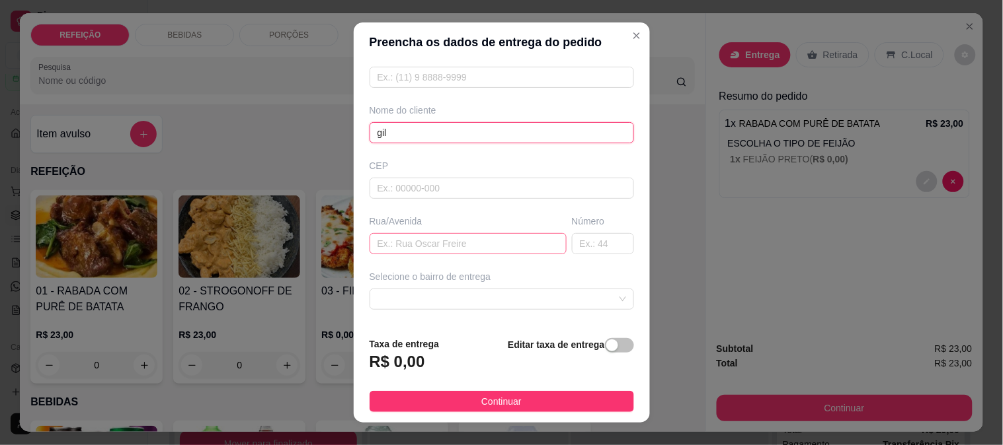
type input "gil"
click at [399, 247] on input "text" at bounding box center [467, 243] width 197 height 21
type input "p"
type input "rua do campo"
click at [424, 284] on div "Selecione o bairro de entrega" at bounding box center [502, 290] width 270 height 40
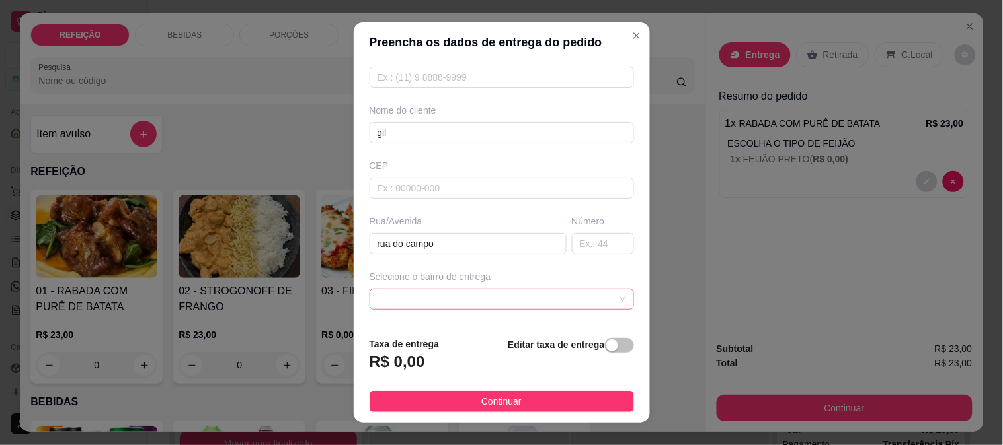
click at [421, 289] on span at bounding box center [501, 299] width 249 height 20
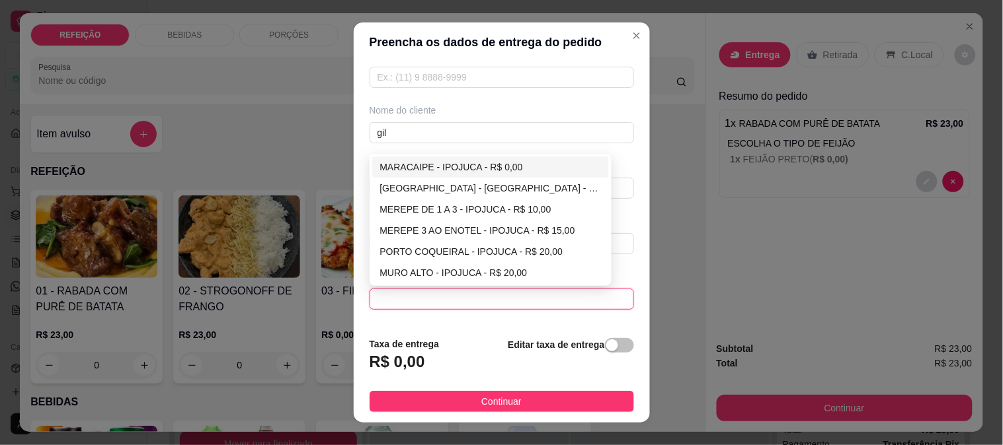
click at [426, 157] on div "MARACAIPE - IPOJUCA - R$ 0,00" at bounding box center [490, 167] width 237 height 21
type input "IPOJUCA"
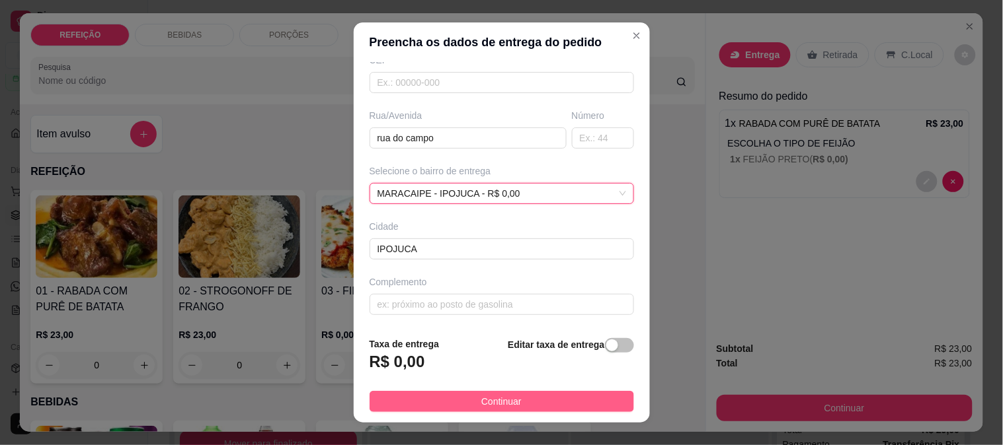
scroll to position [181, 0]
click at [508, 403] on span "Continuar" at bounding box center [501, 402] width 40 height 15
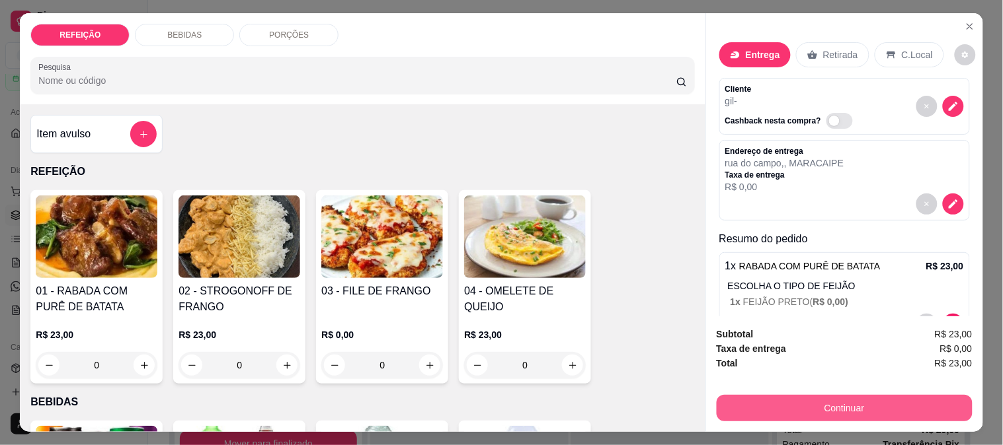
click at [775, 402] on button "Continuar" at bounding box center [844, 408] width 256 height 26
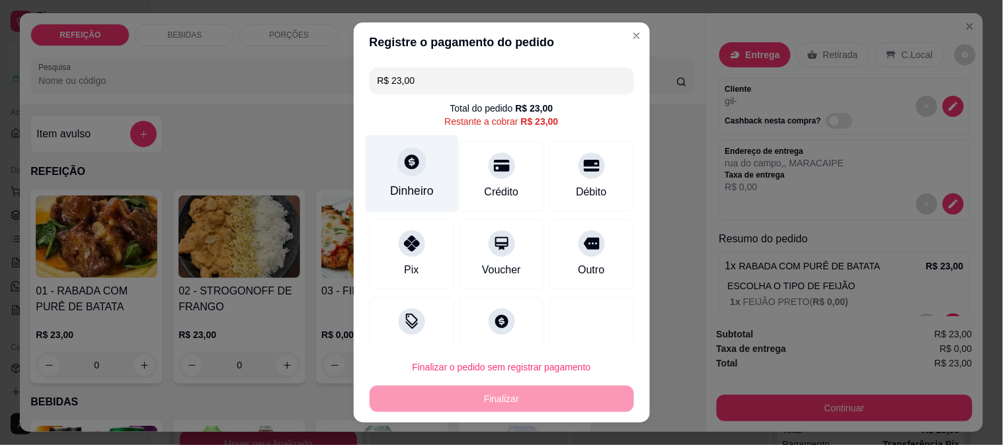
click at [412, 157] on div at bounding box center [411, 161] width 29 height 29
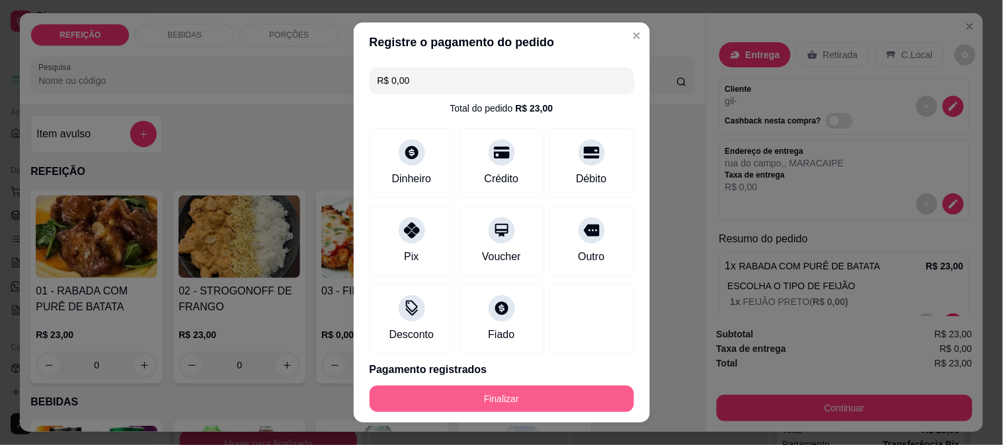
click at [545, 398] on button "Finalizar" at bounding box center [501, 399] width 264 height 26
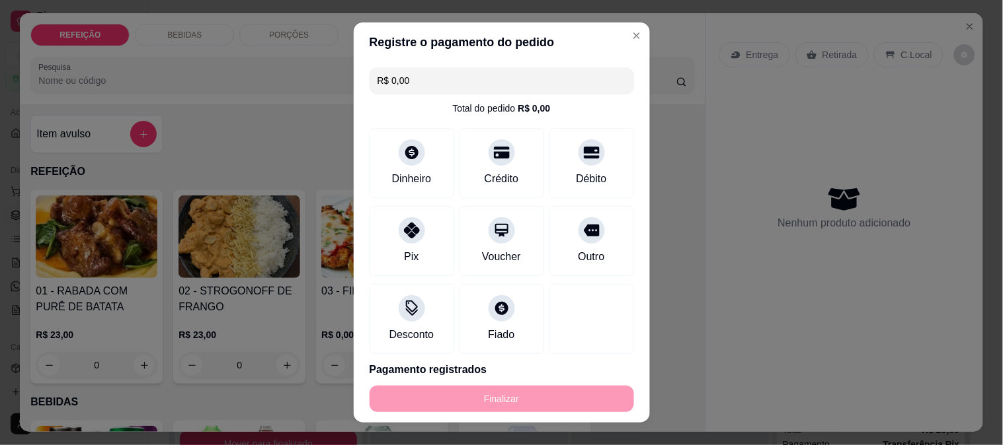
type input "-R$ 23,00"
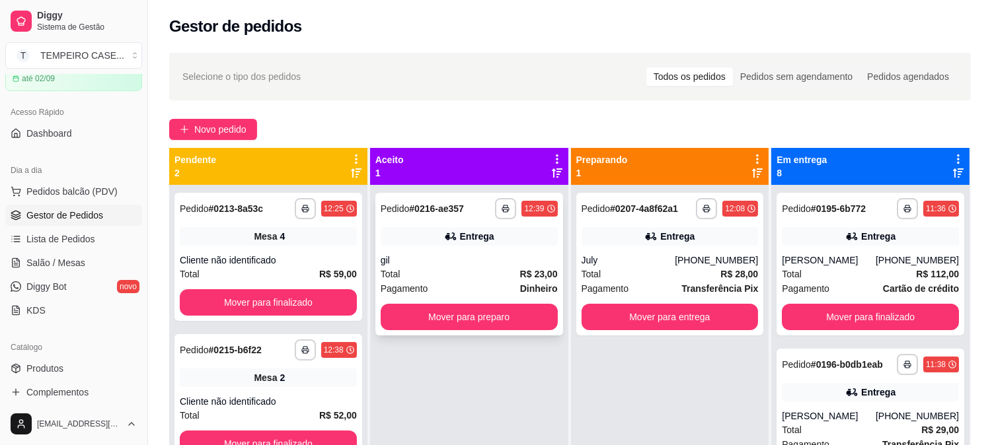
click at [530, 302] on div "**********" at bounding box center [469, 264] width 188 height 143
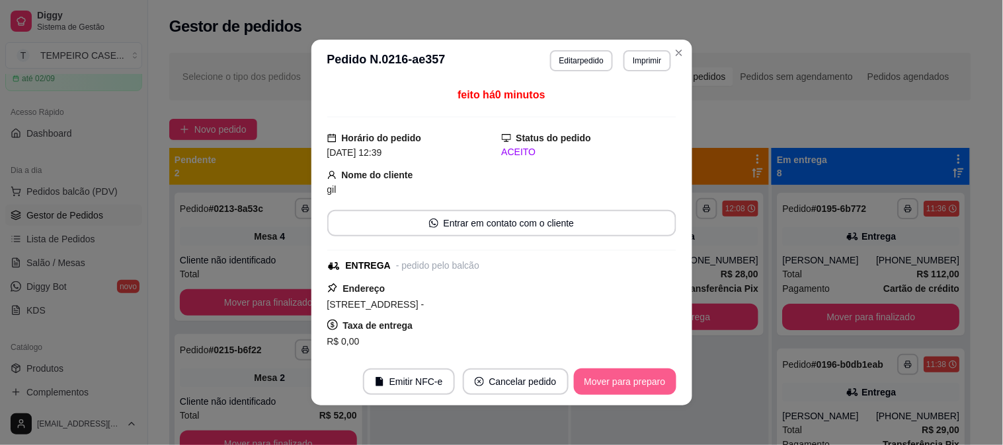
click at [652, 379] on button "Mover para preparo" at bounding box center [625, 382] width 102 height 26
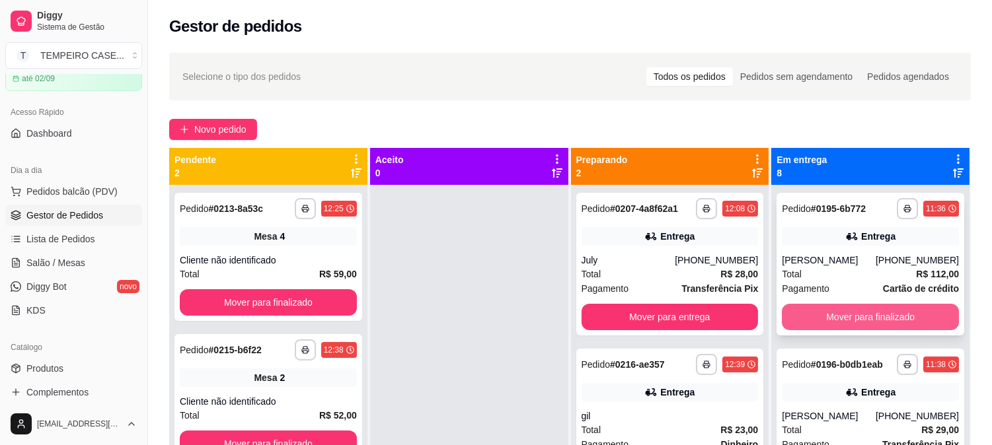
click at [789, 313] on button "Mover para finalizado" at bounding box center [870, 317] width 177 height 26
click at [782, 315] on button "Mover para finalizado" at bounding box center [870, 317] width 177 height 26
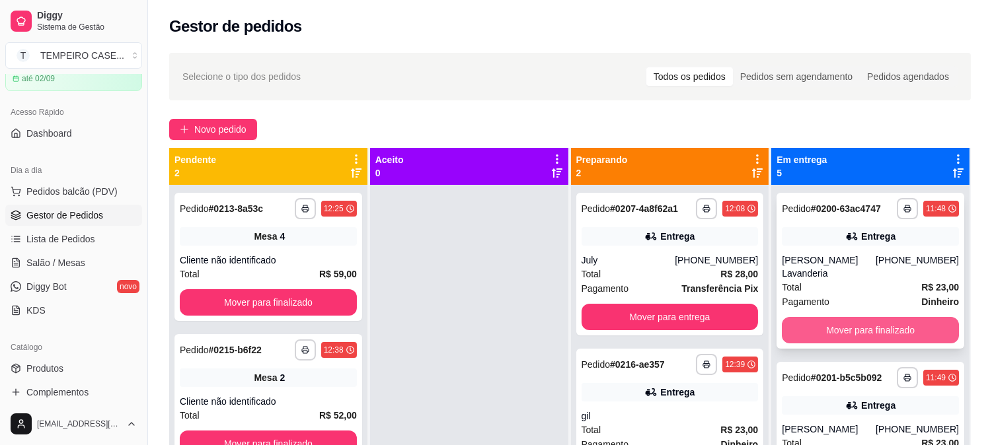
click at [783, 317] on button "Mover para finalizado" at bounding box center [870, 330] width 177 height 26
click at [791, 321] on button "Mover para finalizado" at bounding box center [870, 330] width 177 height 26
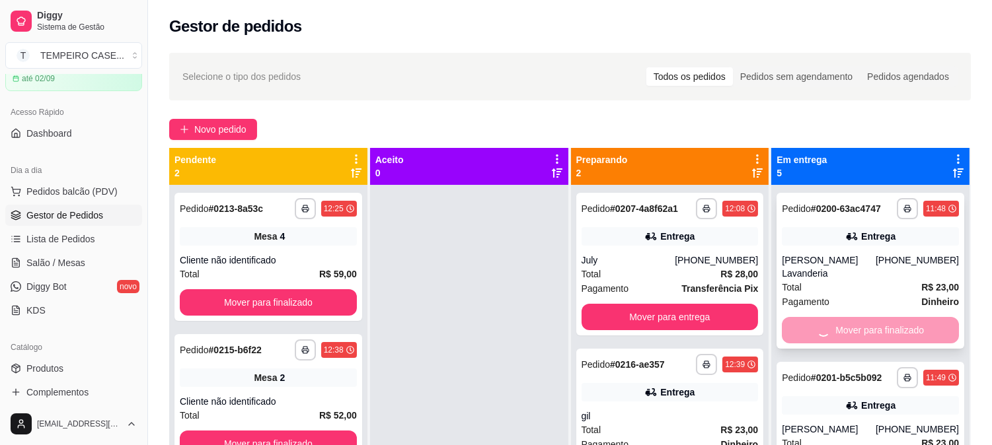
click at [791, 321] on div "Mover para finalizado" at bounding box center [870, 330] width 177 height 26
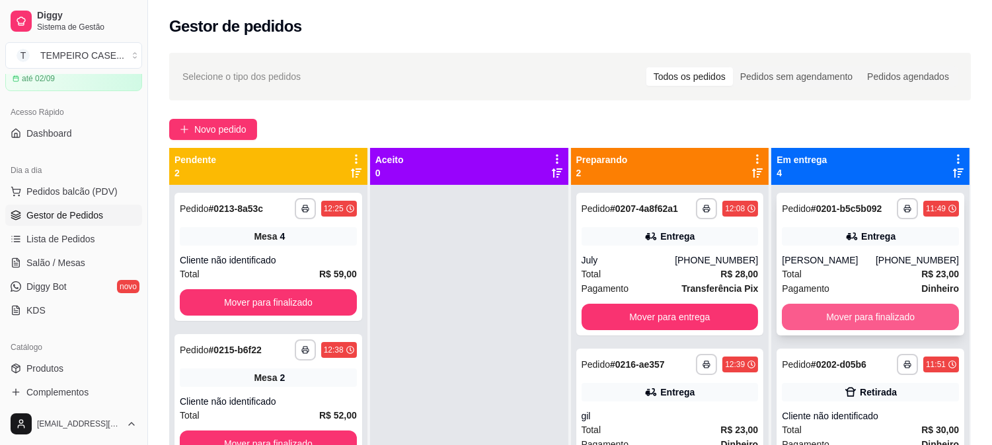
click at [809, 325] on button "Mover para finalizado" at bounding box center [870, 317] width 177 height 26
click at [816, 324] on button "Mover para finalizado" at bounding box center [870, 317] width 177 height 26
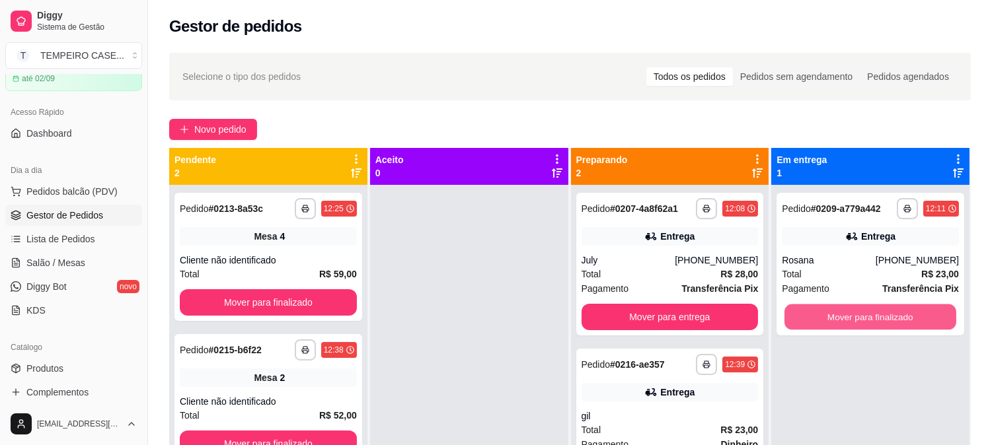
click at [816, 324] on button "Mover para finalizado" at bounding box center [871, 318] width 172 height 26
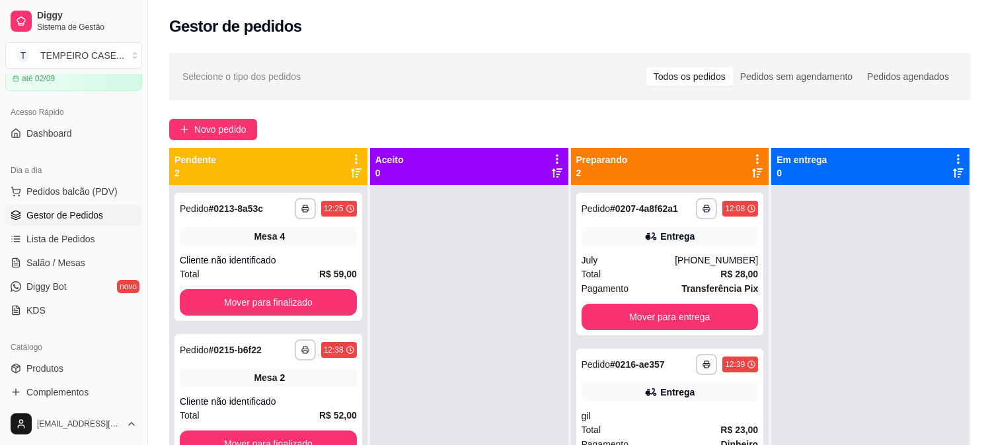
click at [61, 249] on ul "Pedidos balcão (PDV) Gestor de Pedidos Lista de Pedidos Salão / Mesas Diggy Bot…" at bounding box center [73, 251] width 137 height 140
click at [61, 242] on span "Lista de Pedidos" at bounding box center [60, 239] width 69 height 13
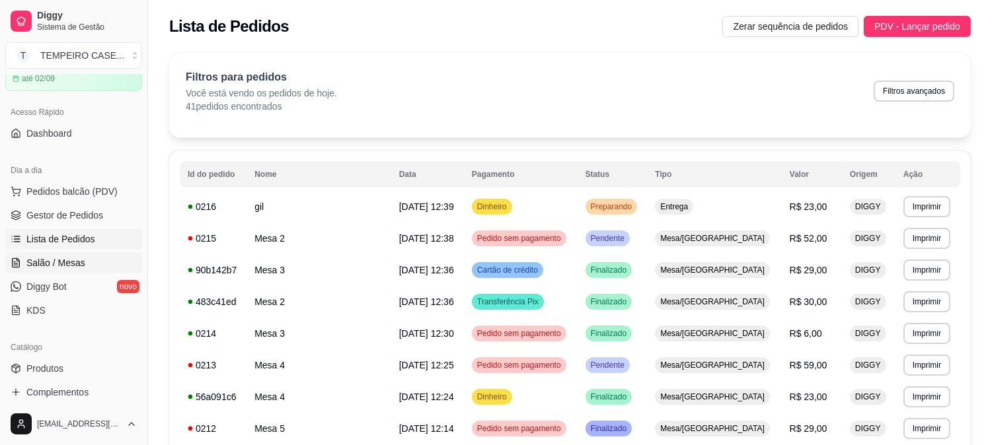
click at [75, 260] on span "Salão / Mesas" at bounding box center [55, 262] width 59 height 13
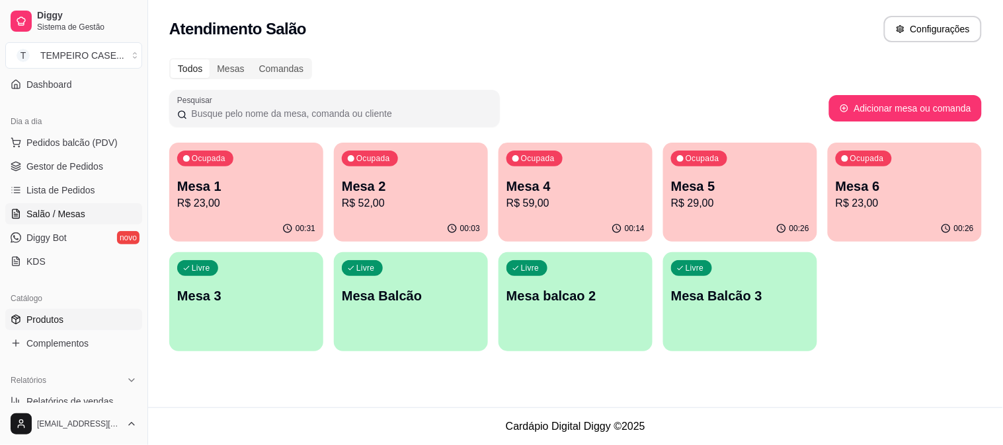
scroll to position [137, 0]
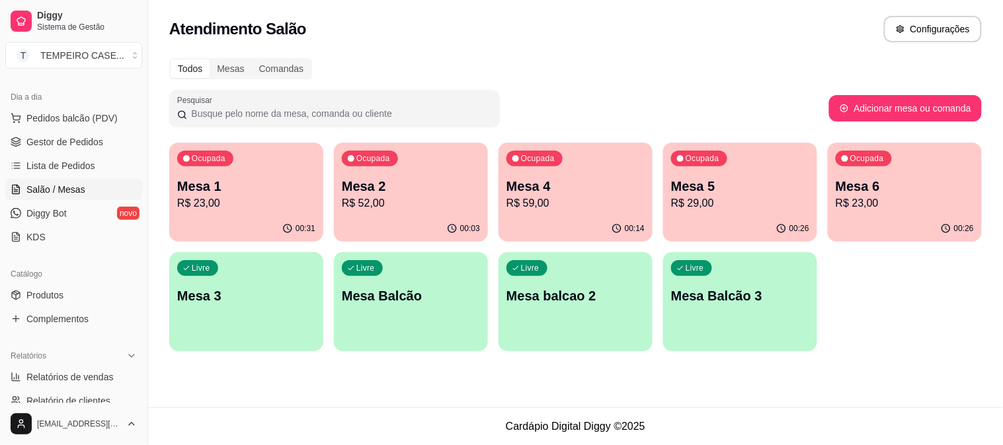
click at [278, 202] on p "R$ 23,00" at bounding box center [246, 204] width 138 height 16
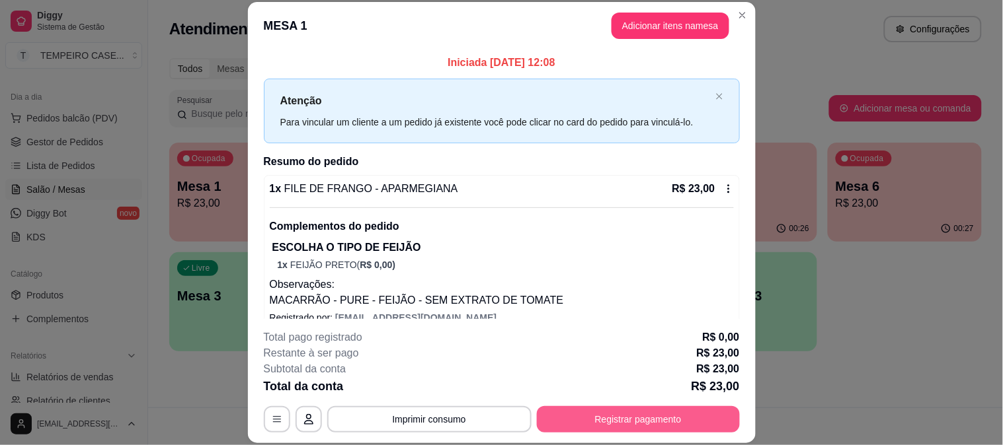
click at [650, 419] on button "Registrar pagamento" at bounding box center [638, 419] width 203 height 26
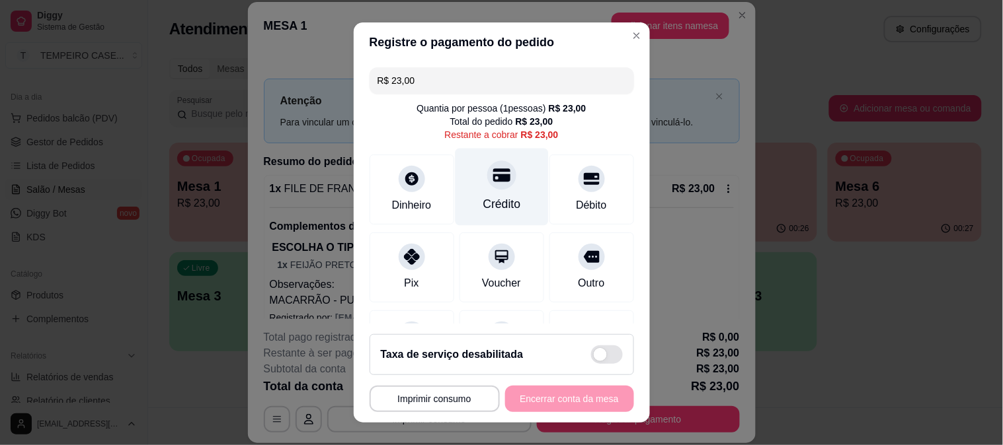
click at [492, 182] on icon at bounding box center [500, 175] width 17 height 17
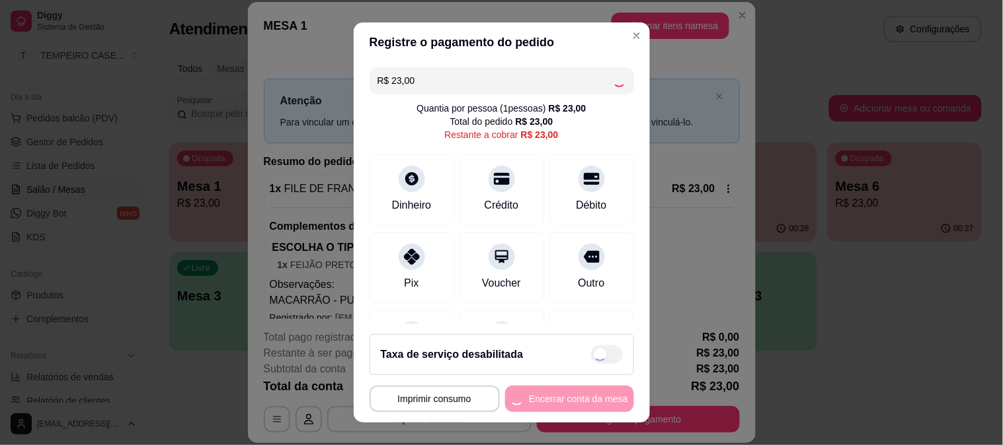
type input "R$ 0,00"
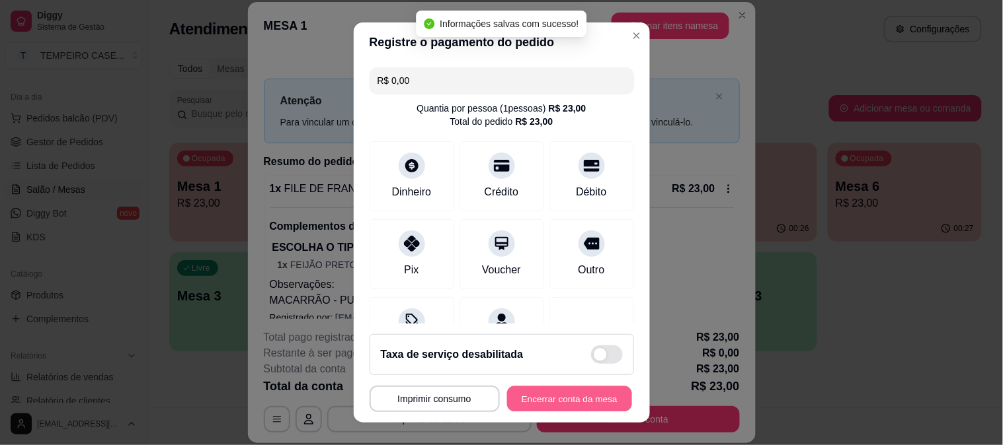
click at [567, 401] on button "Encerrar conta da mesa" at bounding box center [569, 400] width 125 height 26
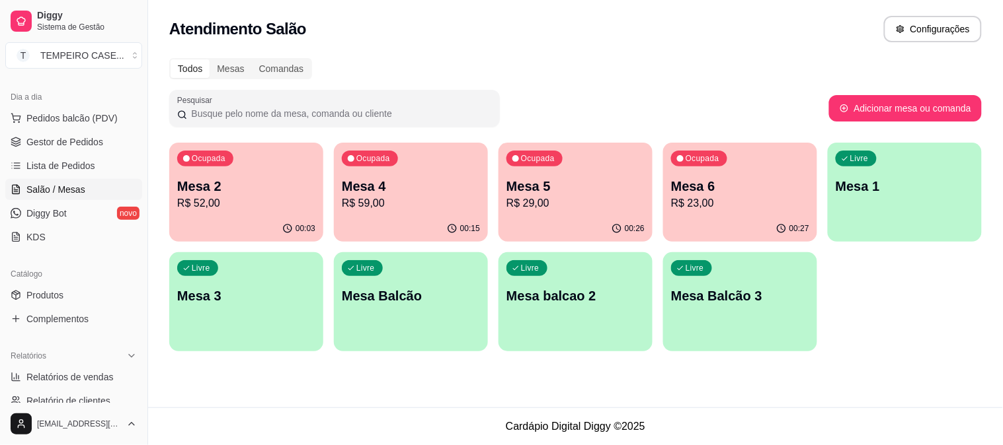
click at [539, 213] on div "Ocupada Mesa 5 R$ 29,00" at bounding box center [575, 179] width 154 height 73
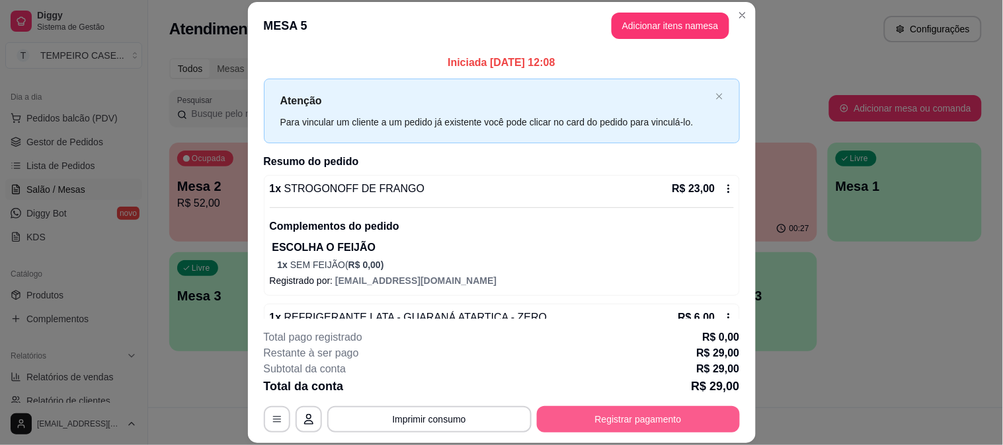
click at [627, 414] on button "Registrar pagamento" at bounding box center [638, 419] width 203 height 26
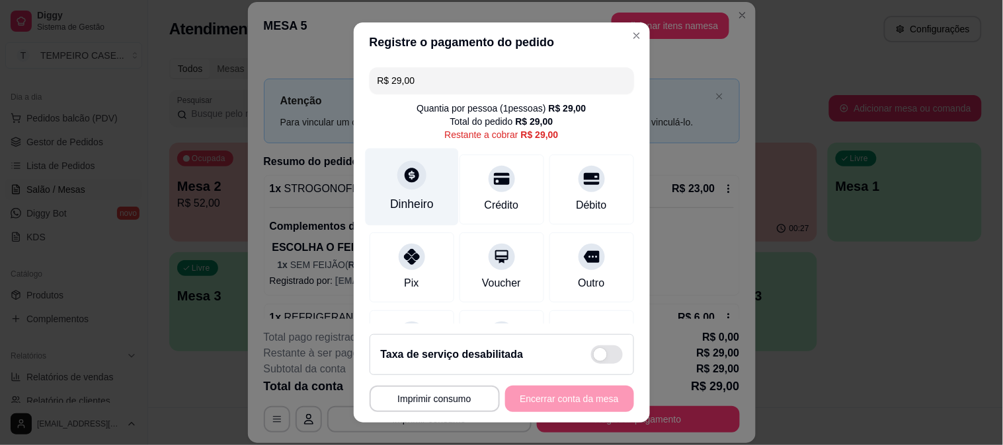
click at [384, 178] on div "Dinheiro" at bounding box center [411, 186] width 93 height 77
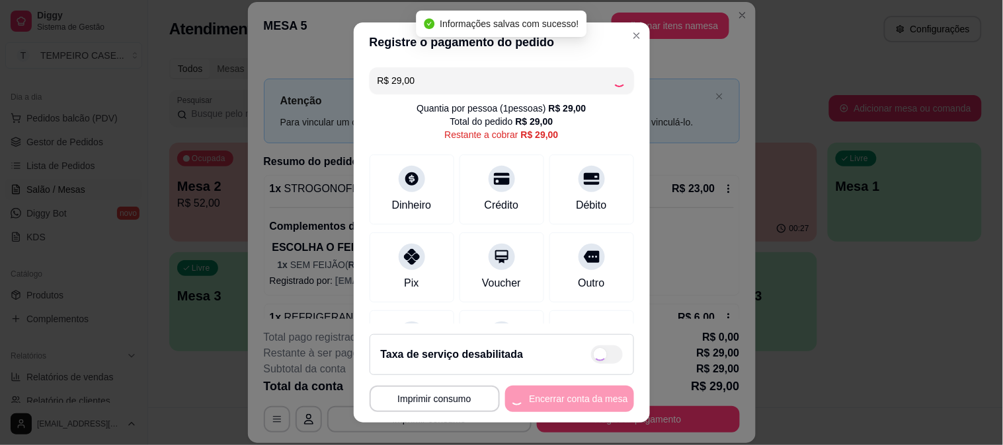
type input "R$ 0,00"
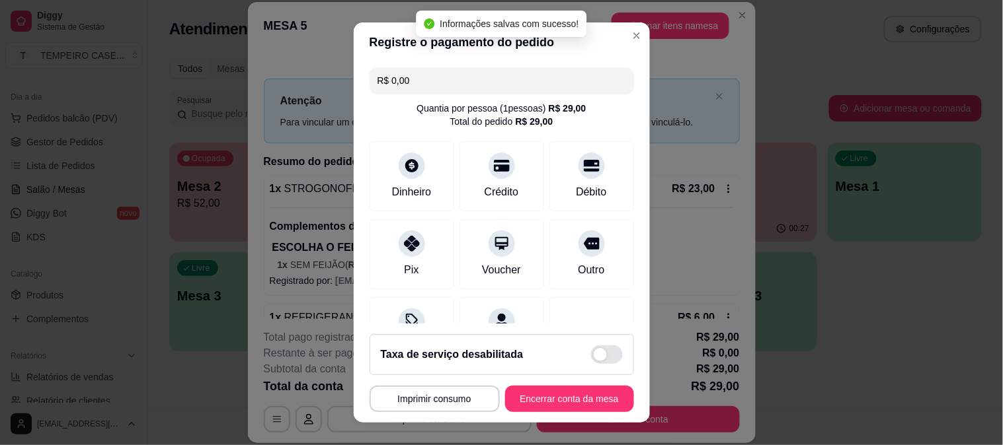
click at [578, 386] on button "Encerrar conta da mesa" at bounding box center [569, 399] width 129 height 26
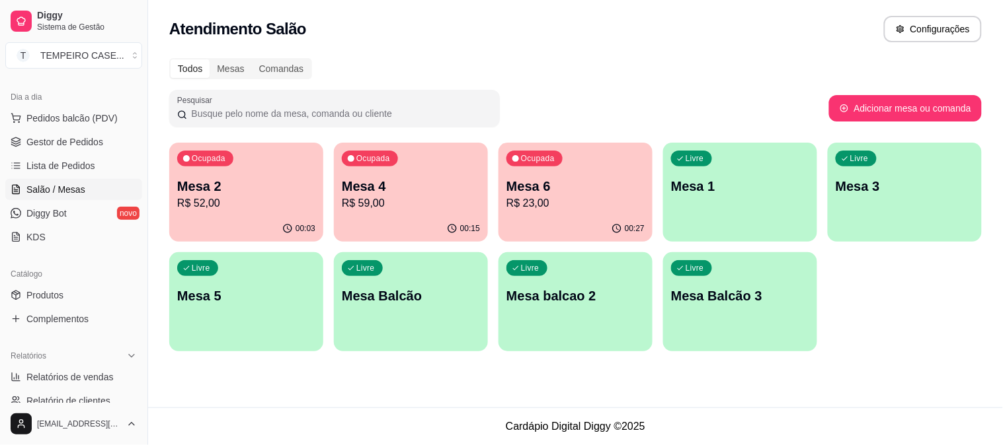
click at [239, 180] on p "Mesa 2" at bounding box center [246, 186] width 138 height 19
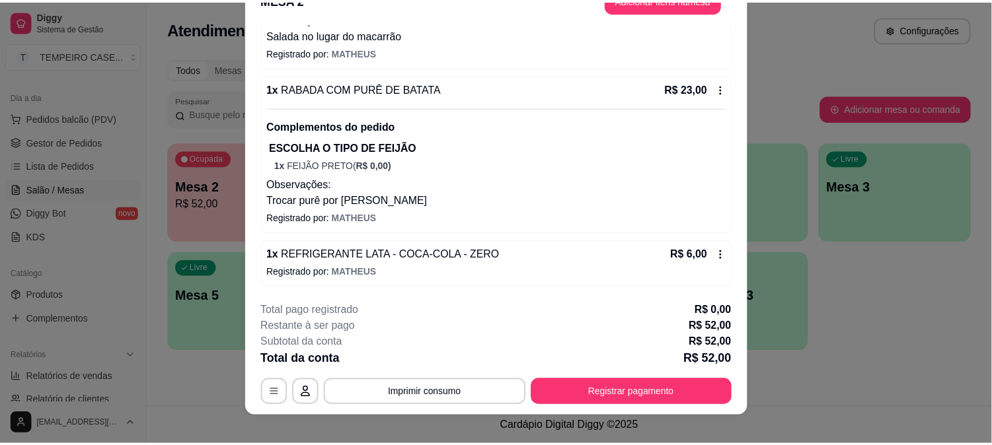
scroll to position [40, 0]
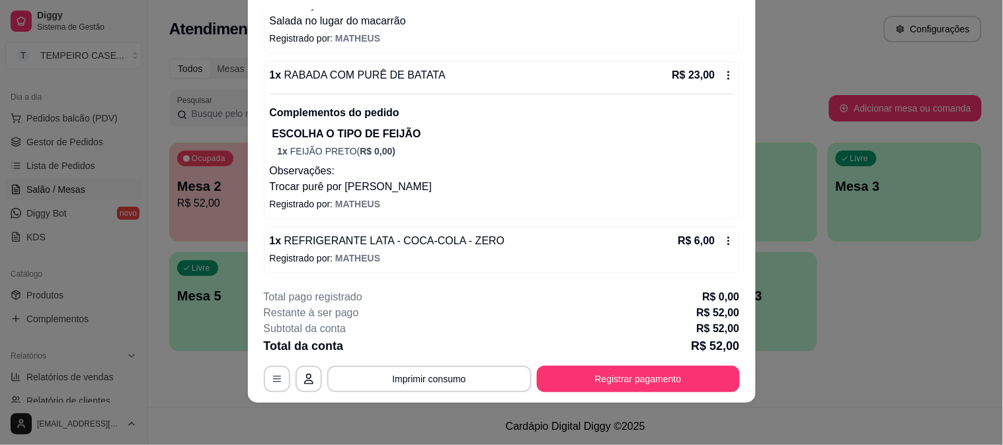
click at [425, 221] on div "1 x RABADA COM PURÊ DE BATATA R$ 23,00 Complementos do pedido ESCOLHA O TIPO DE…" at bounding box center [502, 85] width 476 height 378
click at [424, 221] on div "1 x RABADA COM PURÊ DE BATATA R$ 23,00 Complementos do pedido ESCOLHA O TIPO DE…" at bounding box center [502, 85] width 476 height 378
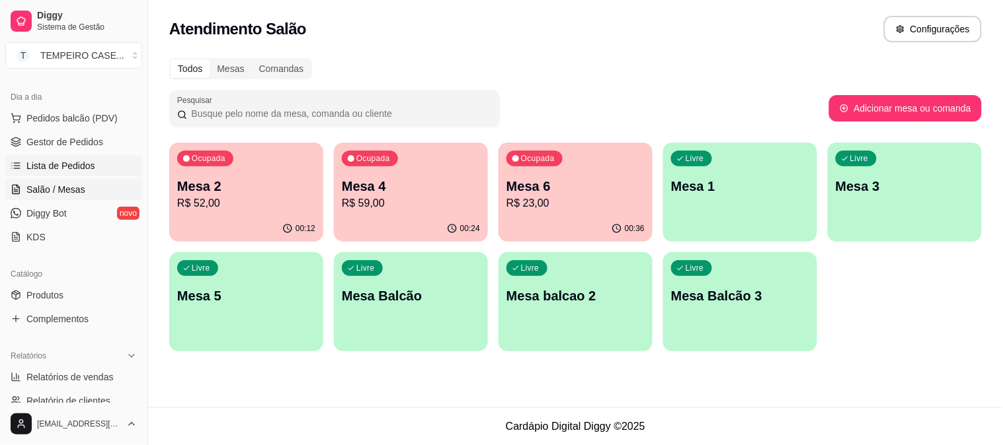
click at [82, 165] on span "Lista de Pedidos" at bounding box center [60, 165] width 69 height 13
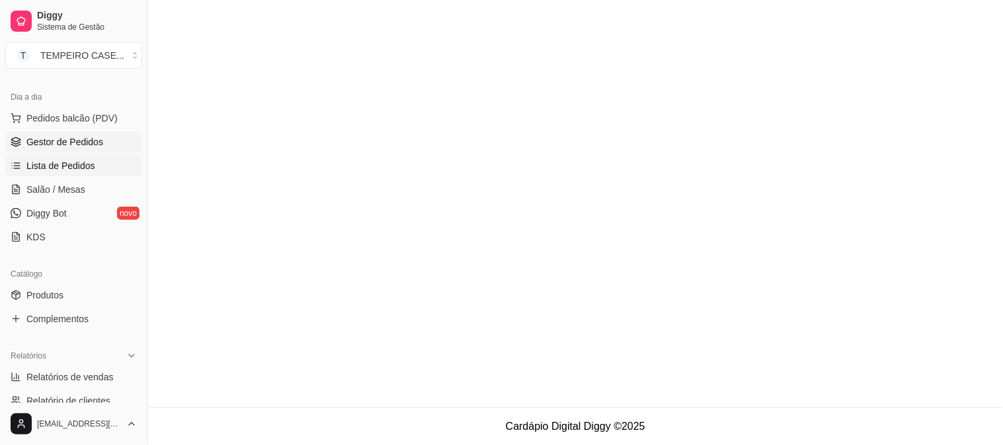
click at [77, 140] on span "Gestor de Pedidos" at bounding box center [64, 141] width 77 height 13
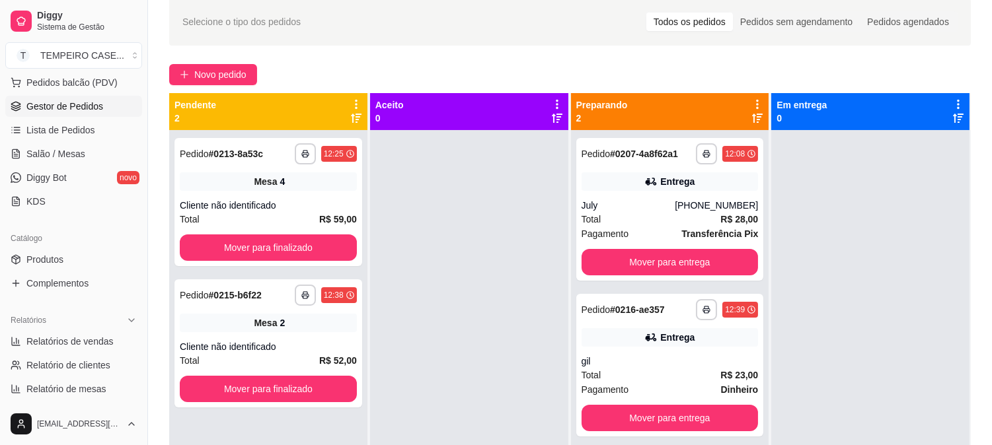
scroll to position [137, 0]
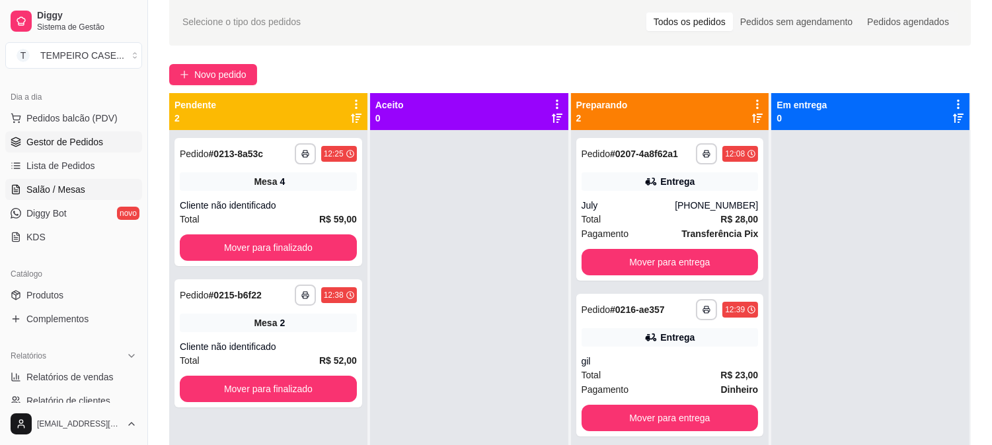
click at [73, 190] on span "Salão / Mesas" at bounding box center [55, 189] width 59 height 13
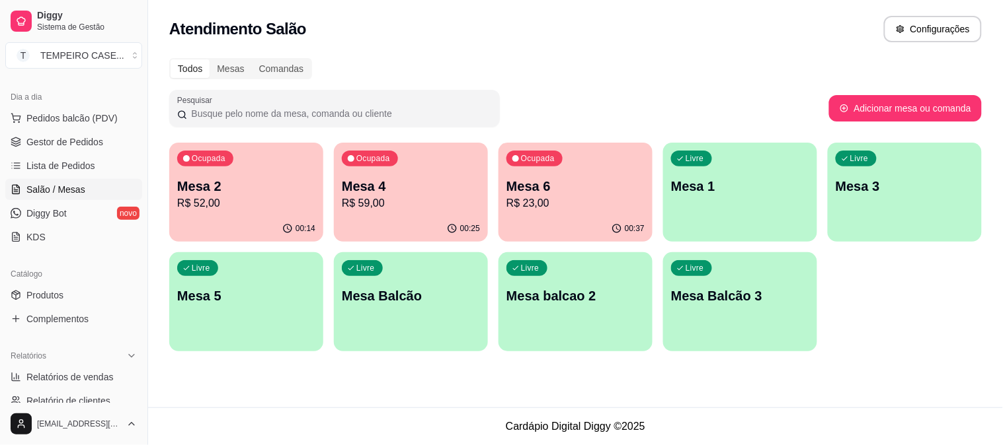
click at [399, 209] on p "R$ 59,00" at bounding box center [411, 204] width 138 height 16
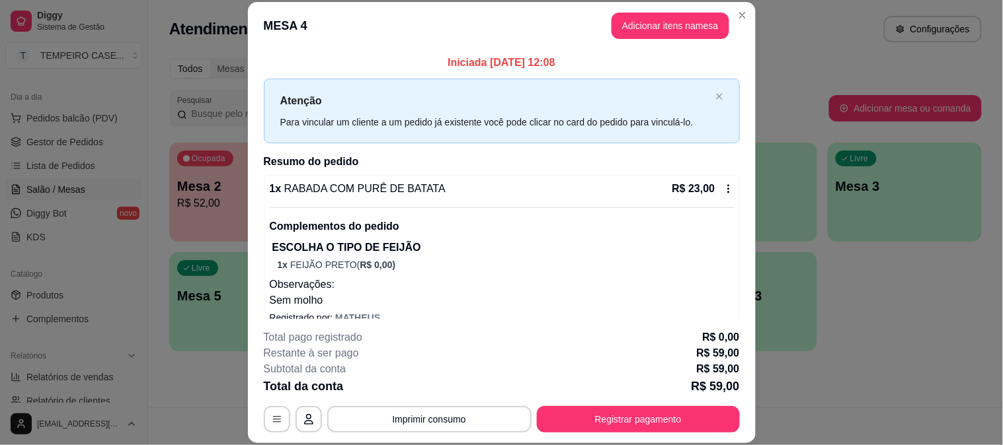
scroll to position [256, 0]
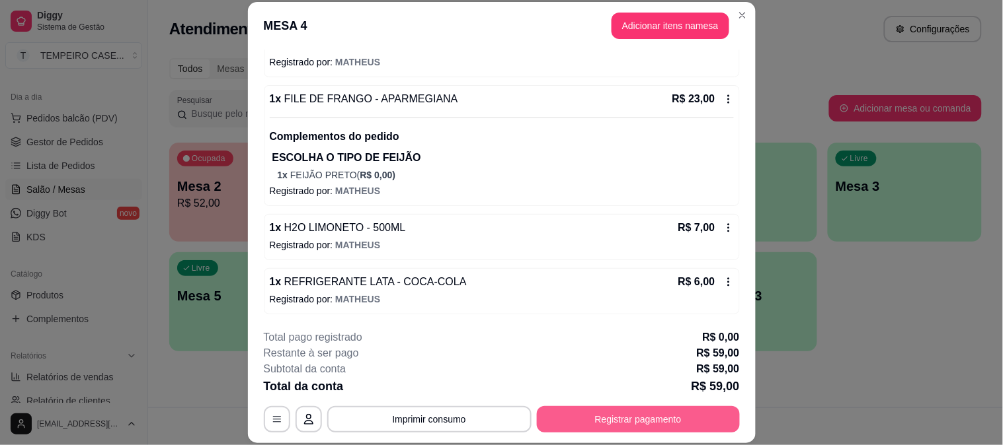
click at [570, 418] on button "Registrar pagamento" at bounding box center [638, 419] width 203 height 26
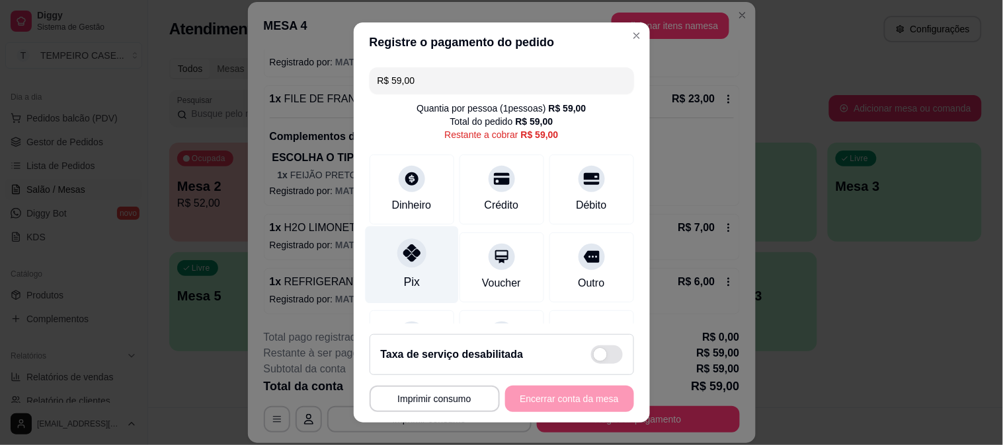
click at [414, 266] on div "Pix" at bounding box center [411, 264] width 93 height 77
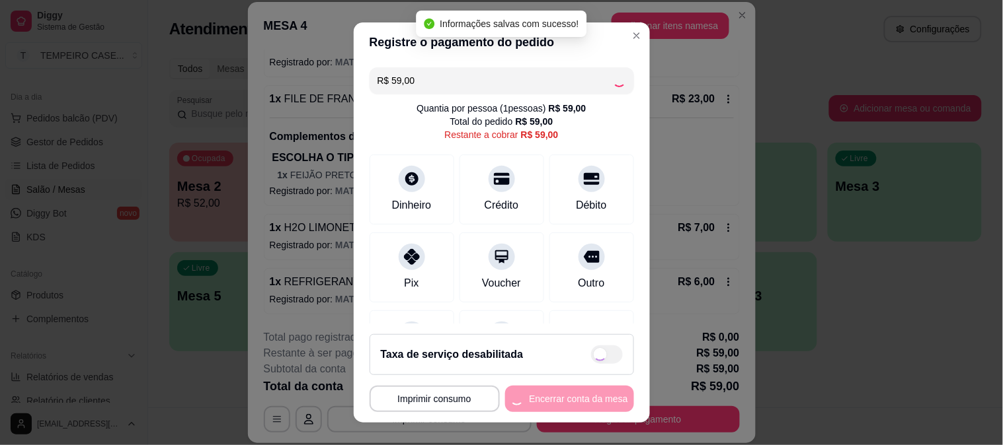
type input "R$ 0,00"
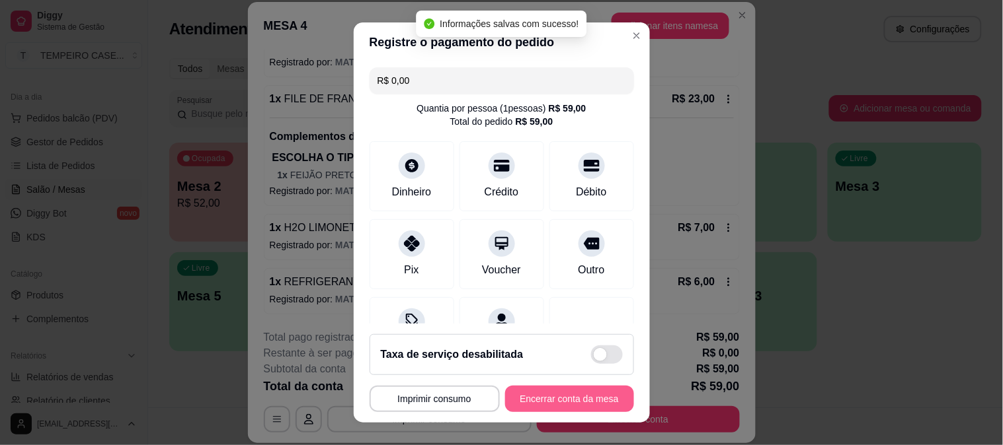
click at [540, 400] on button "Encerrar conta da mesa" at bounding box center [569, 399] width 129 height 26
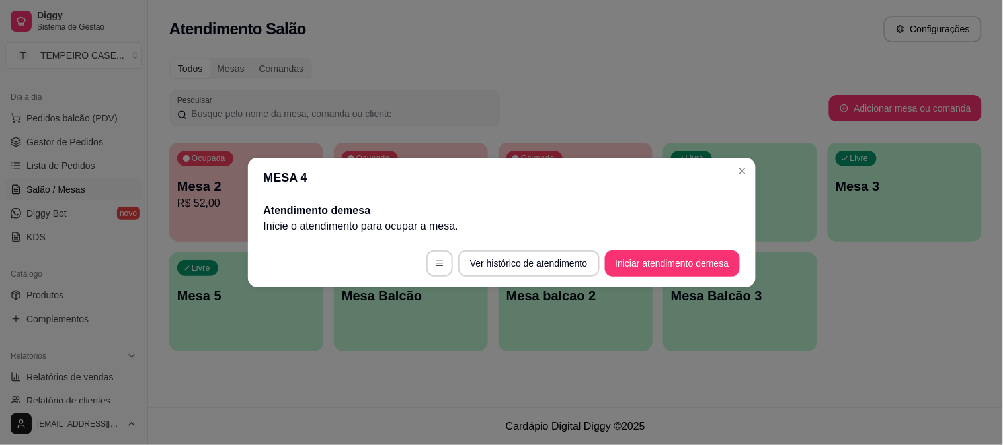
scroll to position [0, 0]
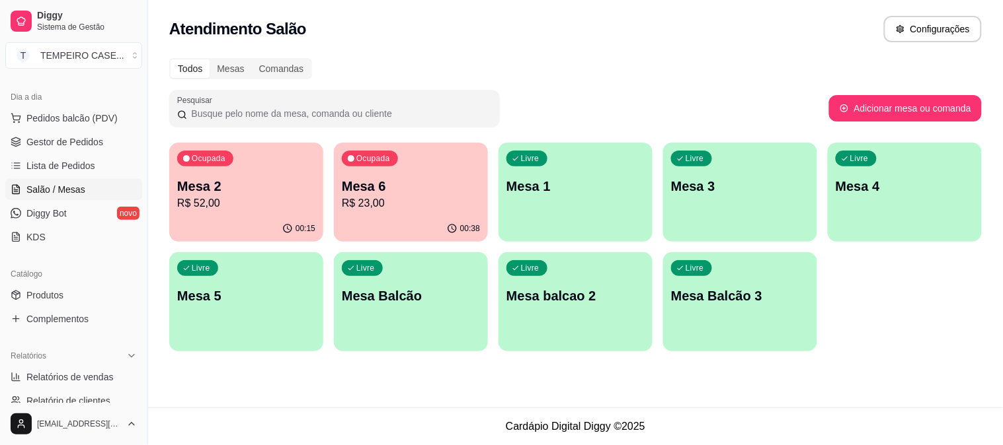
click at [559, 202] on div "Livre Mesa 1" at bounding box center [575, 184] width 154 height 83
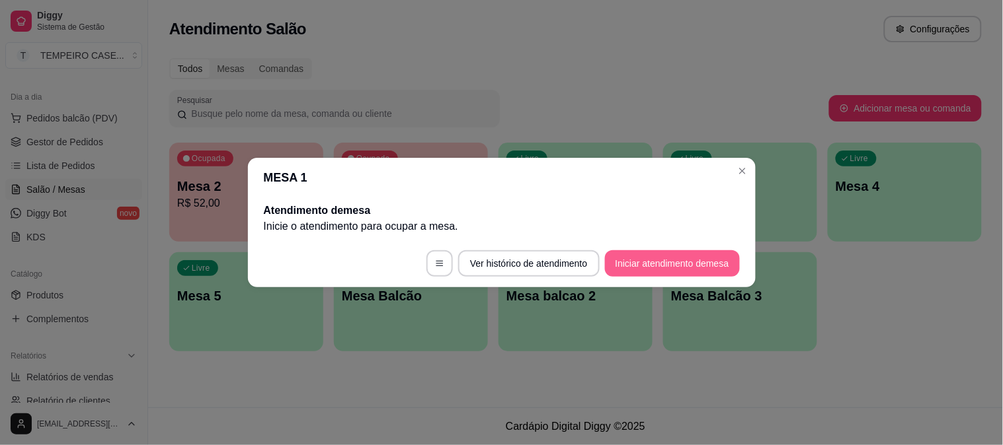
click at [679, 268] on button "Iniciar atendimento de mesa" at bounding box center [672, 263] width 135 height 26
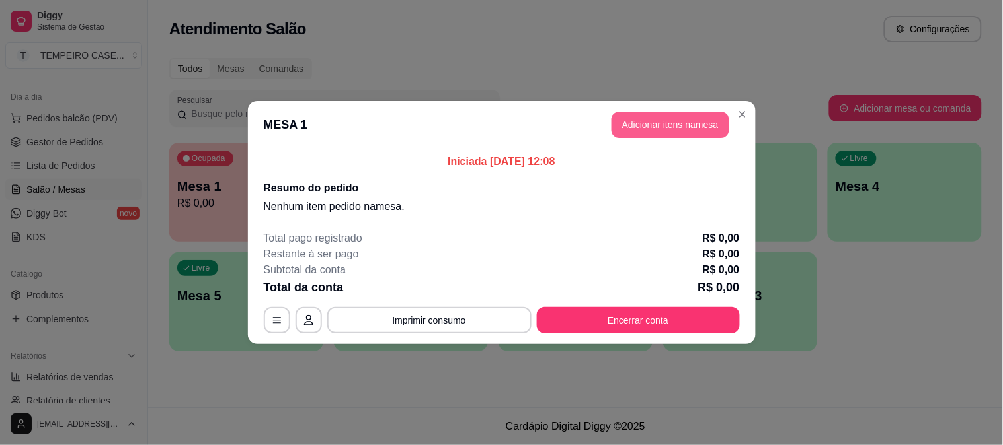
click at [657, 122] on button "Adicionar itens na mesa" at bounding box center [670, 125] width 118 height 26
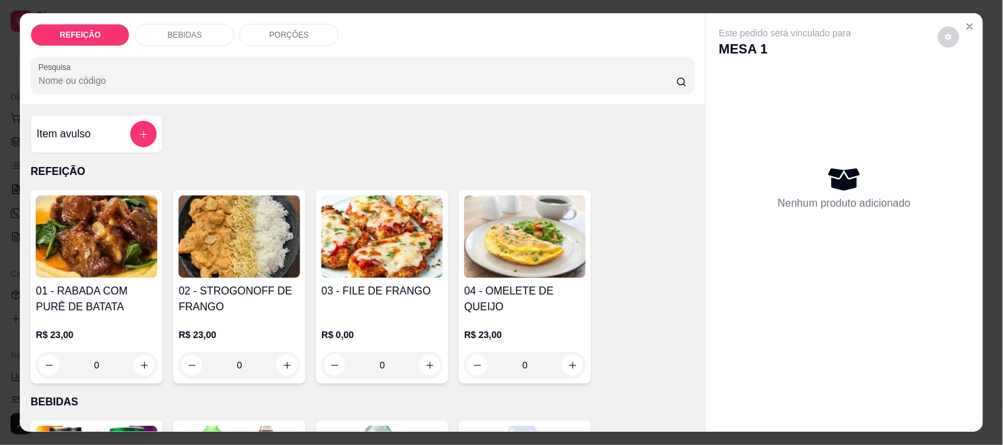
click at [377, 226] on img at bounding box center [382, 237] width 122 height 83
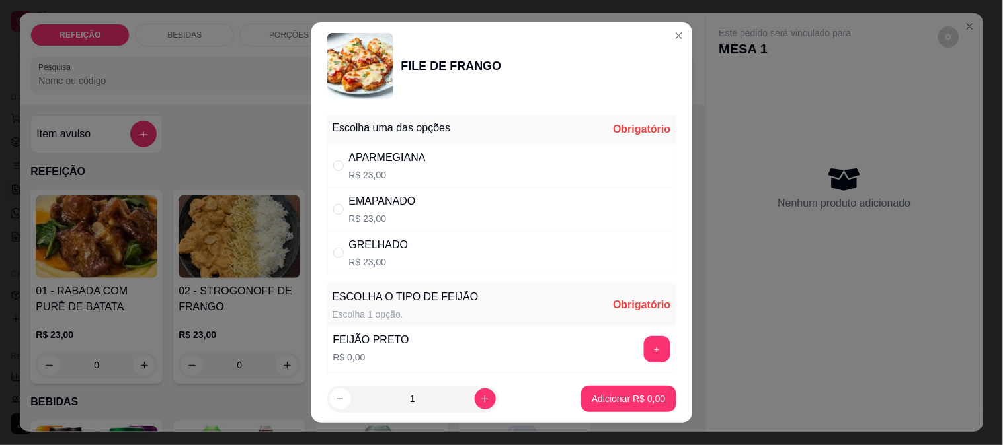
click at [411, 182] on div "APARMEGIANA R$ 23,00" at bounding box center [501, 166] width 349 height 44
radio input "true"
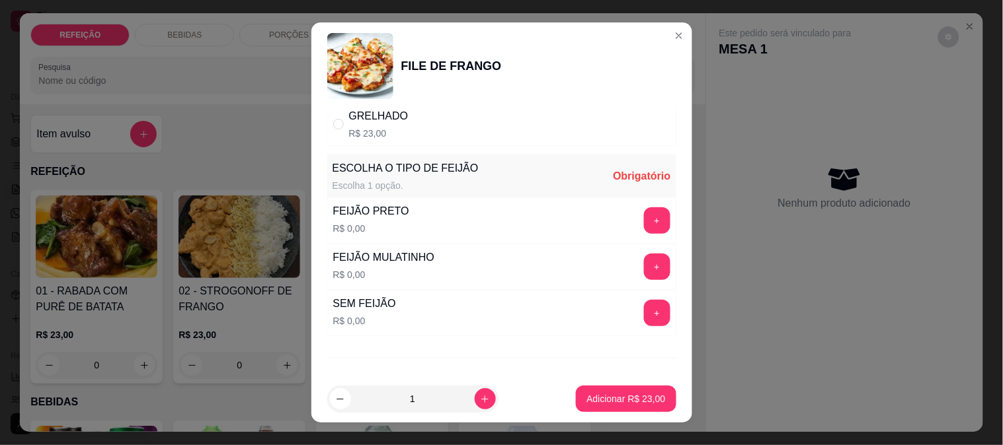
scroll to position [147, 0]
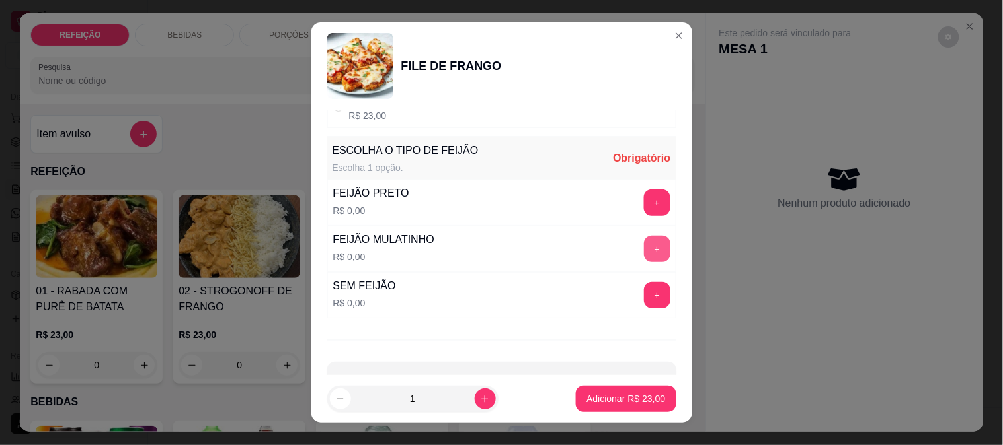
click at [644, 254] on button "+" at bounding box center [657, 249] width 26 height 26
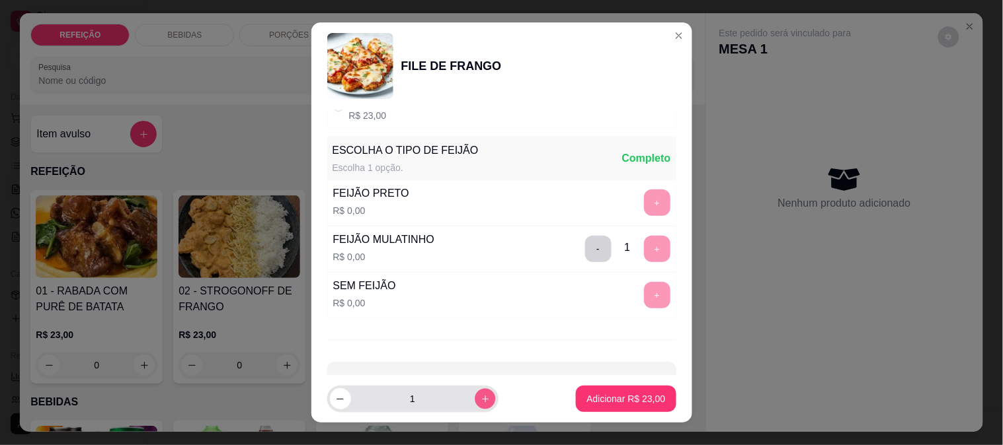
click at [478, 397] on button "increase-product-quantity" at bounding box center [485, 399] width 20 height 20
type input "2"
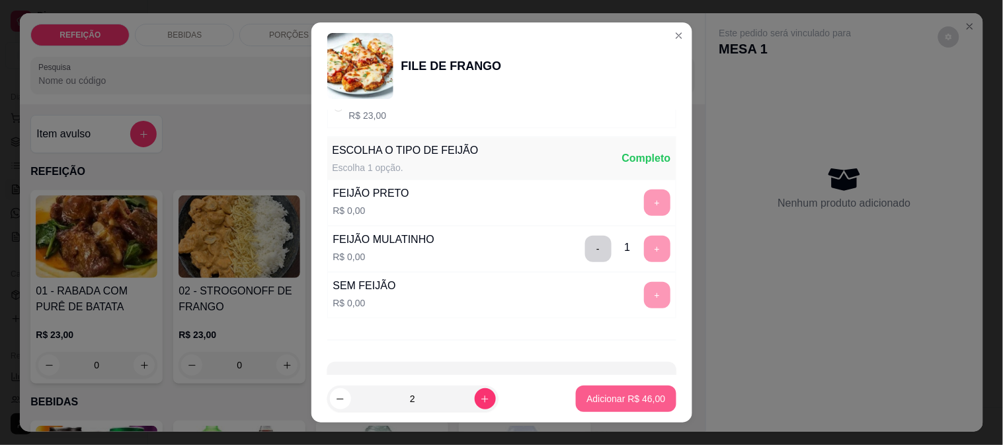
click at [595, 401] on p "Adicionar R$ 46,00" at bounding box center [625, 399] width 79 height 13
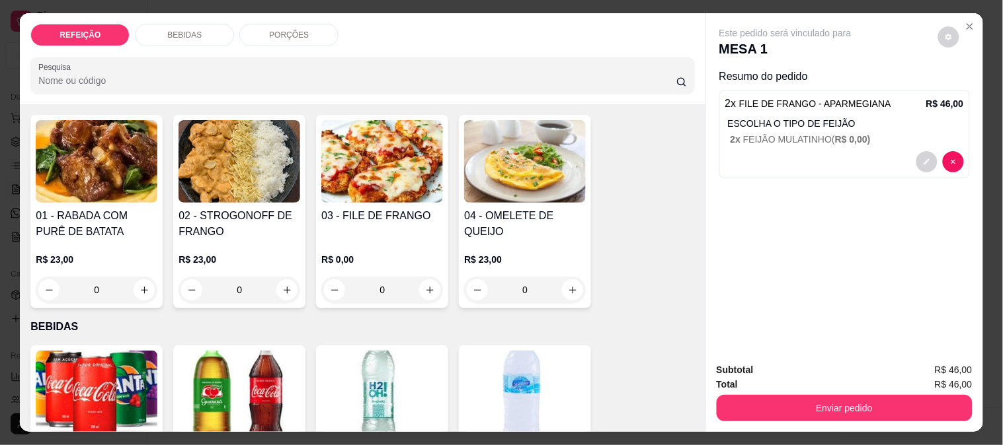
scroll to position [220, 0]
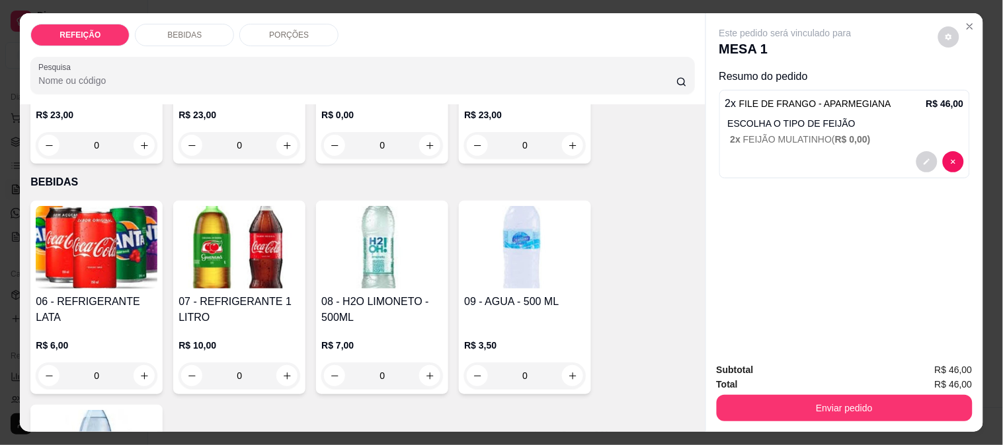
click at [274, 214] on img at bounding box center [239, 247] width 122 height 83
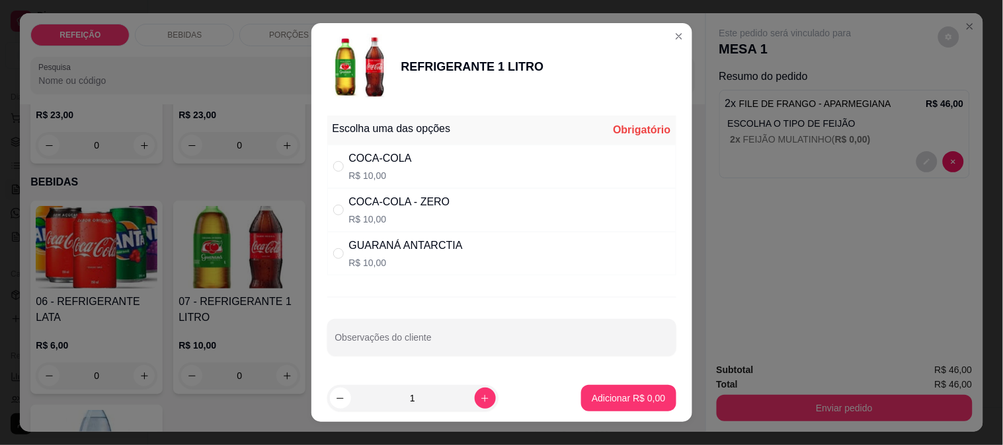
click at [365, 176] on p "R$ 10,00" at bounding box center [380, 175] width 63 height 13
radio input "true"
click at [625, 400] on p "Adicionar R$ 10,00" at bounding box center [625, 398] width 79 height 13
type input "1"
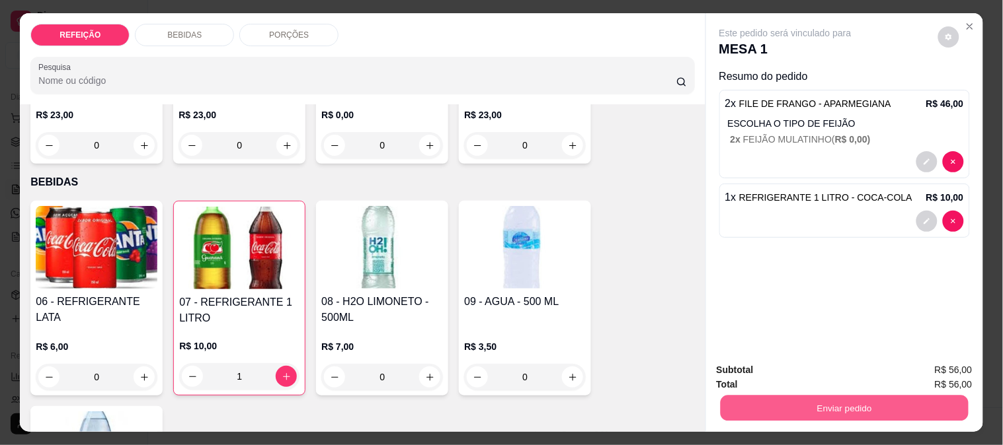
click at [784, 398] on button "Enviar pedido" at bounding box center [844, 408] width 248 height 26
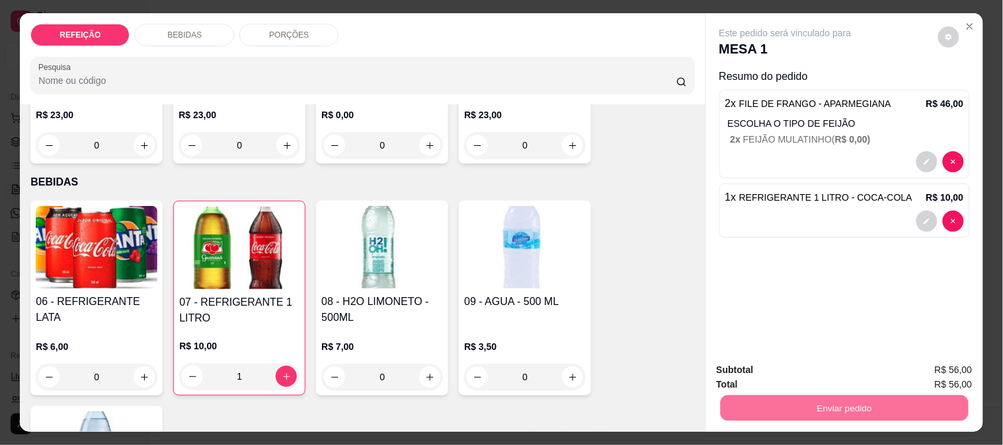
click at [796, 361] on button "Não registrar e enviar pedido" at bounding box center [801, 370] width 134 height 24
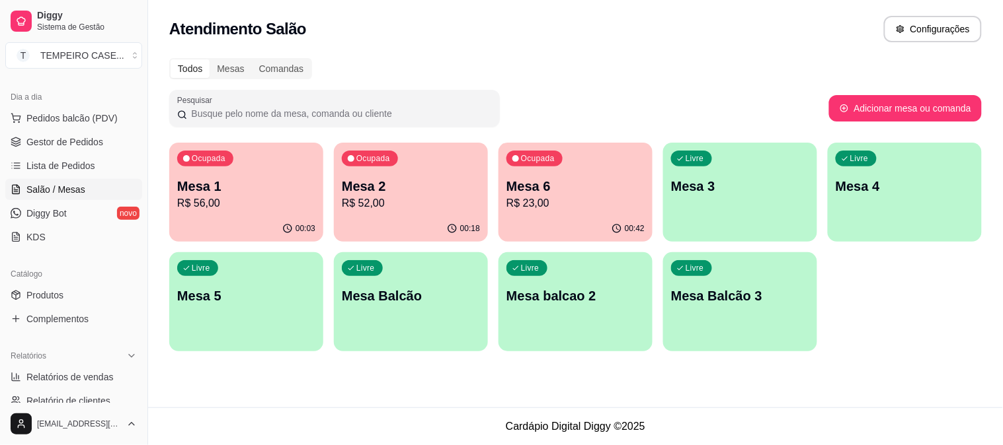
click at [551, 190] on p "Mesa 6" at bounding box center [575, 186] width 138 height 19
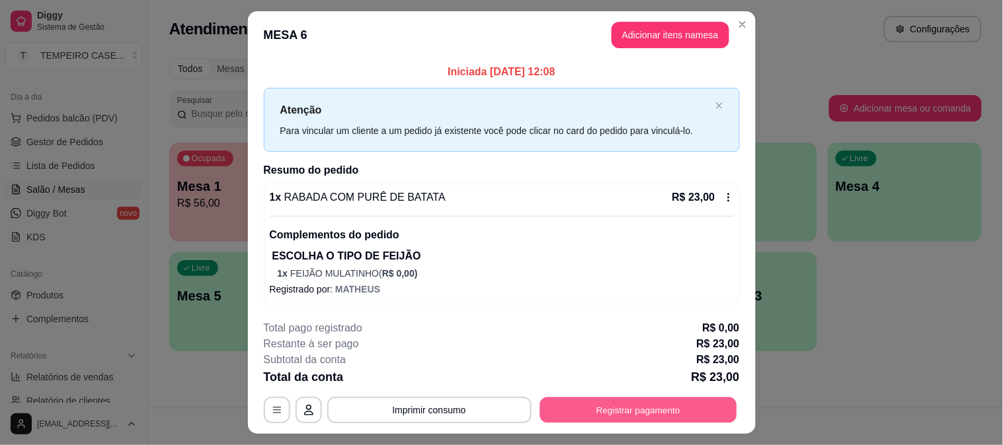
click at [648, 417] on button "Registrar pagamento" at bounding box center [637, 411] width 197 height 26
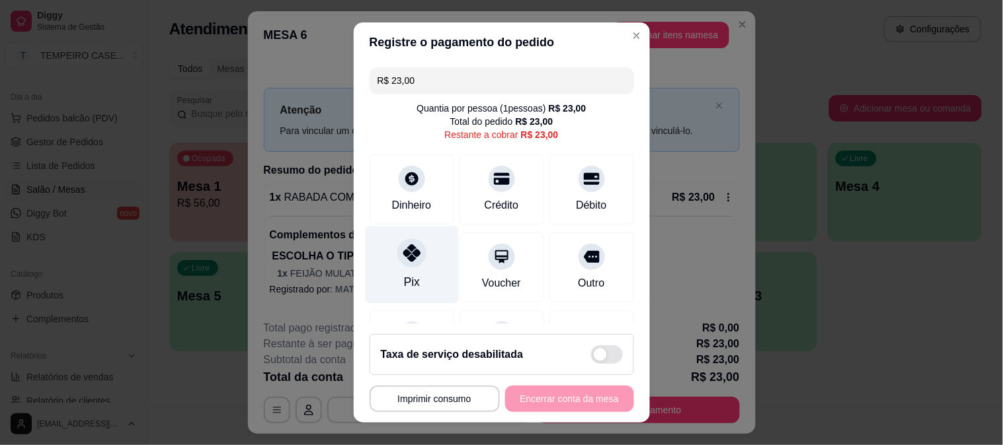
click at [418, 260] on div "Pix" at bounding box center [411, 264] width 93 height 77
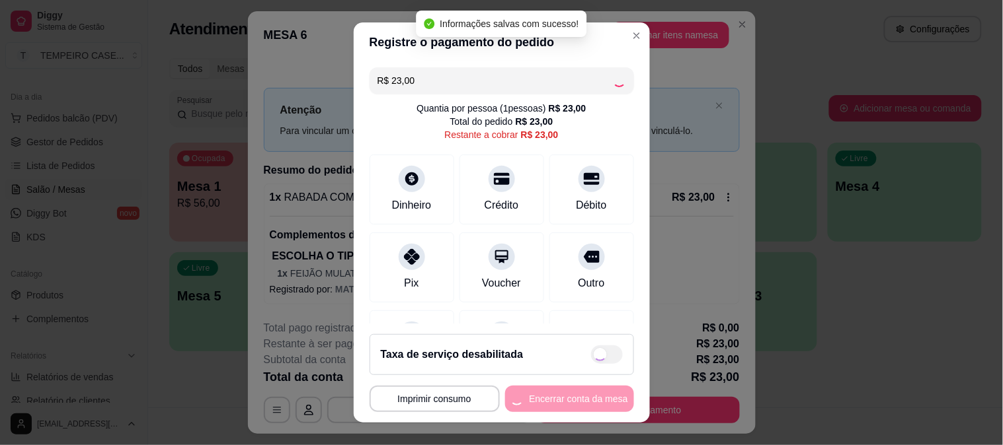
type input "R$ 0,00"
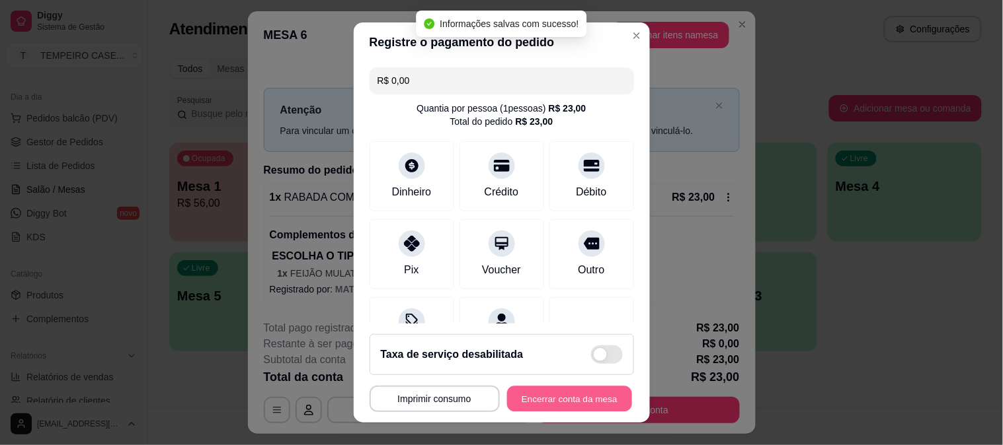
click at [574, 395] on button "Encerrar conta da mesa" at bounding box center [569, 400] width 125 height 26
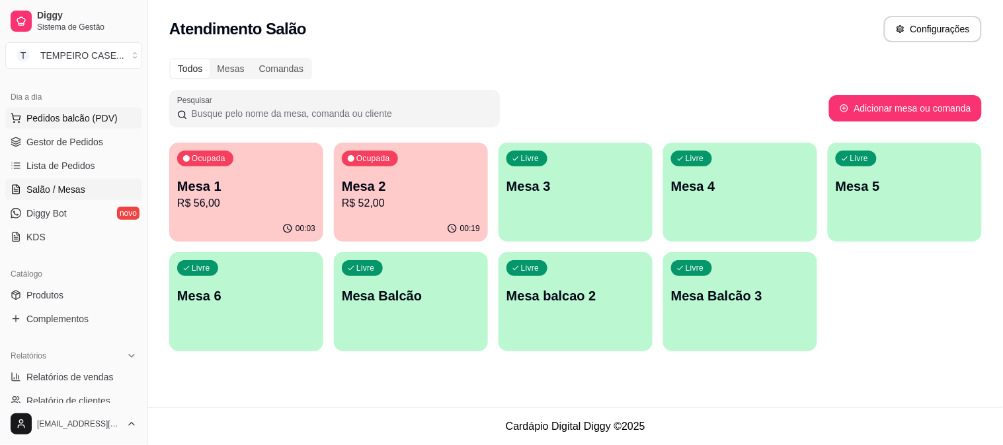
click at [89, 119] on span "Pedidos balcão (PDV)" at bounding box center [71, 118] width 91 height 13
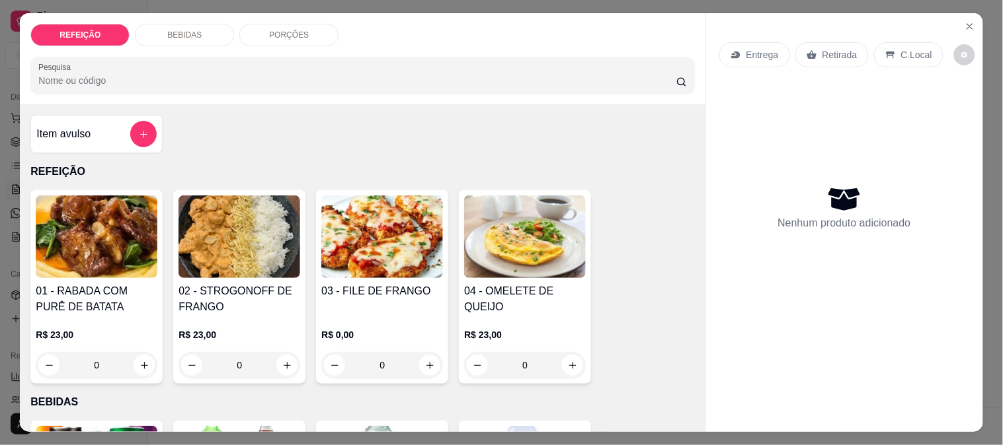
click at [258, 164] on p "REFEIÇÃO" at bounding box center [362, 172] width 664 height 16
click at [963, 16] on button "Close" at bounding box center [969, 26] width 21 height 21
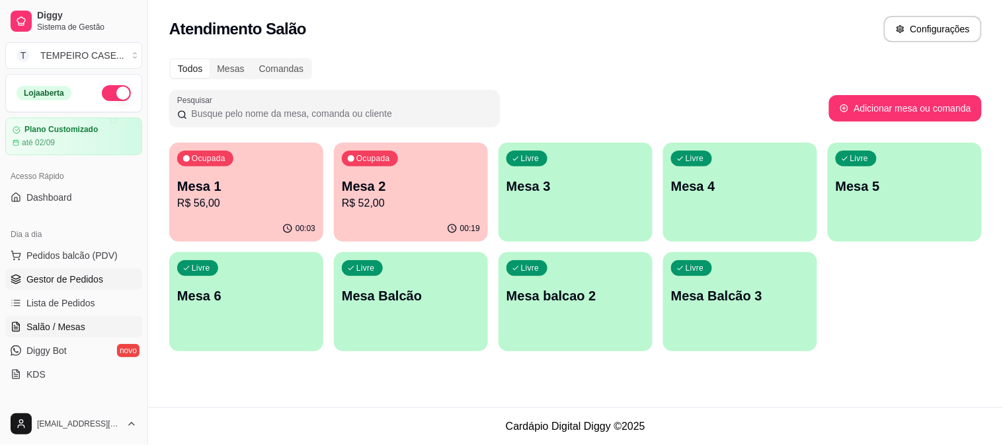
click at [54, 274] on span "Gestor de Pedidos" at bounding box center [64, 279] width 77 height 13
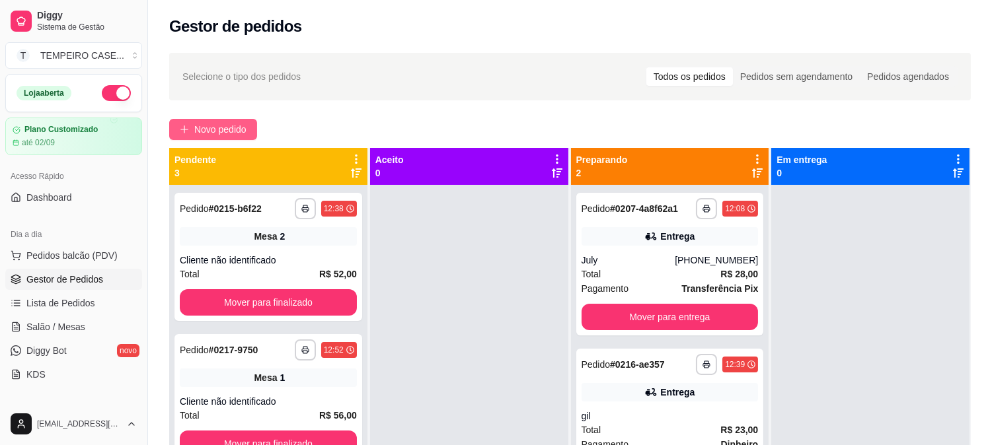
click at [225, 122] on span "Novo pedido" at bounding box center [220, 129] width 52 height 15
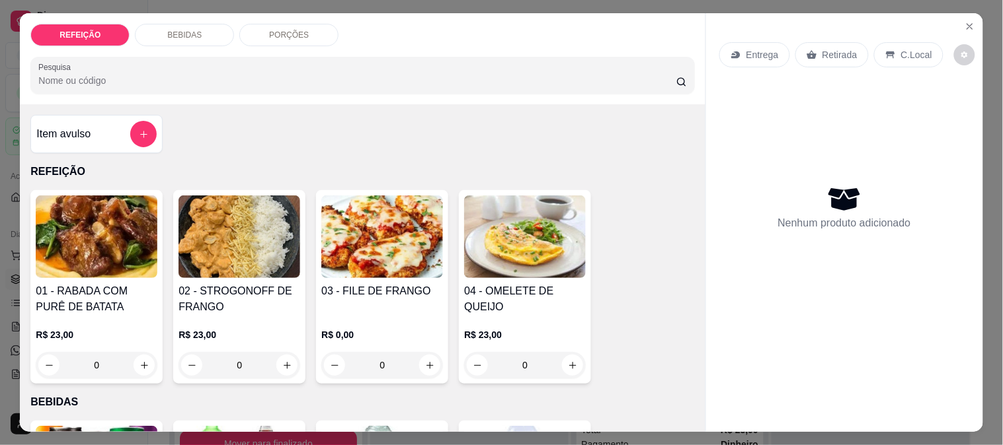
click at [95, 245] on img at bounding box center [97, 237] width 122 height 83
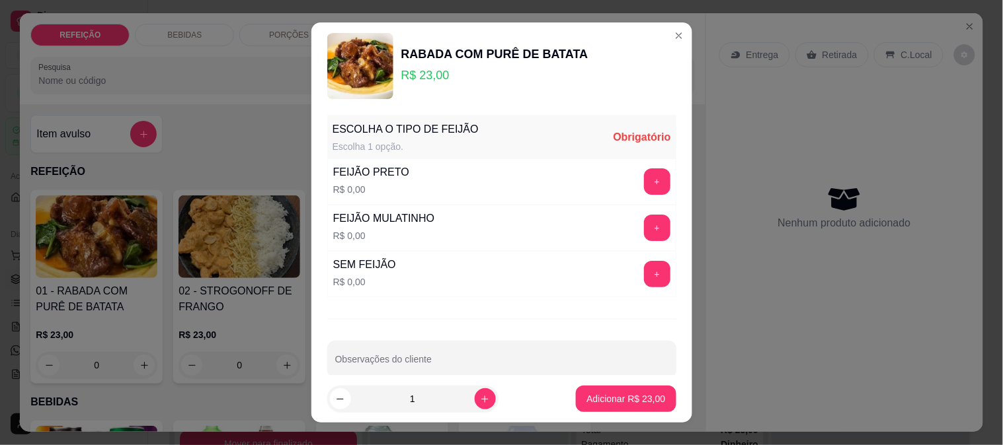
click at [464, 182] on div "FEIJÃO PRETO R$ 0,00 +" at bounding box center [501, 182] width 349 height 46
click at [642, 192] on div "+" at bounding box center [656, 182] width 37 height 26
click at [644, 183] on button "+" at bounding box center [657, 182] width 26 height 26
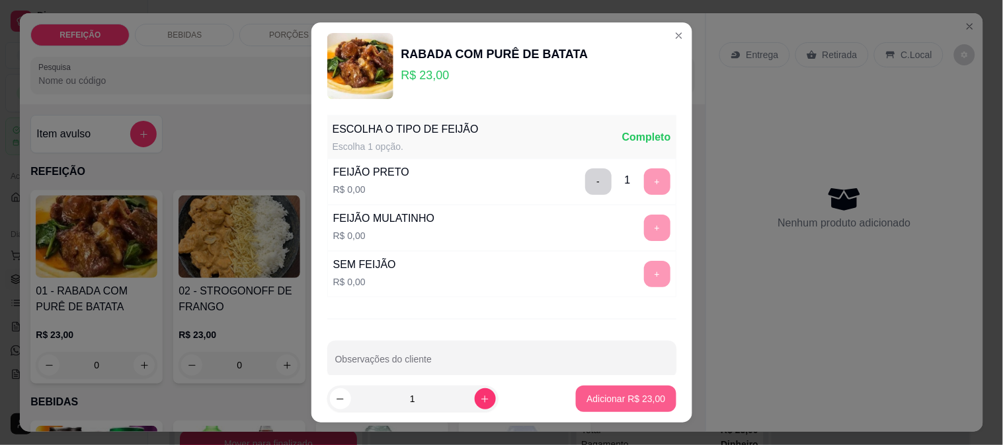
click at [591, 399] on p "Adicionar R$ 23,00" at bounding box center [625, 399] width 79 height 13
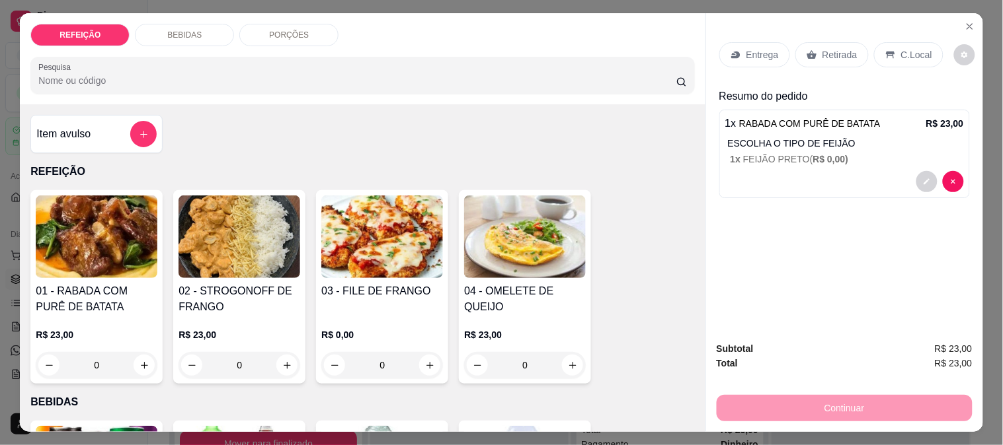
click at [372, 262] on img at bounding box center [382, 237] width 122 height 83
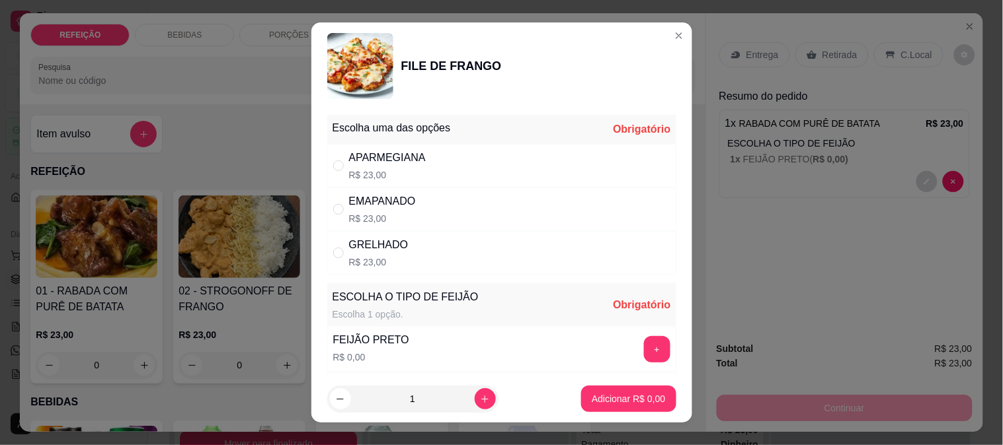
click at [574, 168] on div "APARMEGIANA R$ 23,00" at bounding box center [501, 166] width 349 height 44
radio input "true"
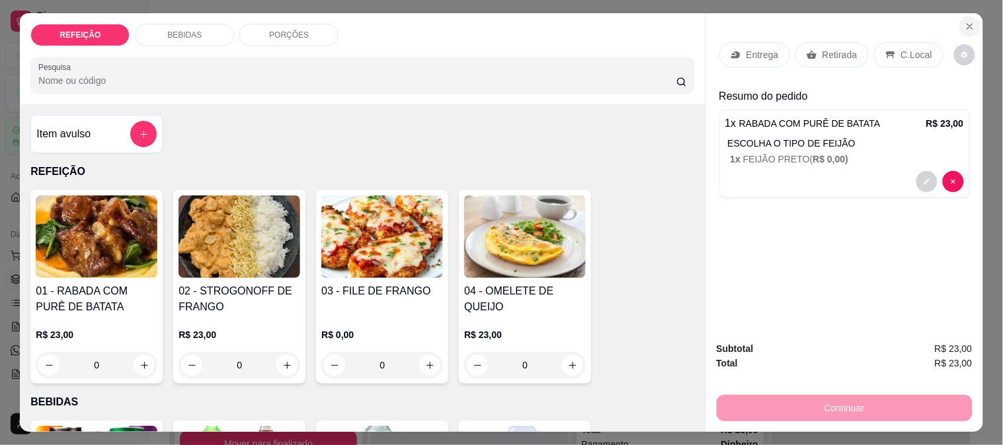
click at [968, 21] on icon "Close" at bounding box center [969, 26] width 11 height 11
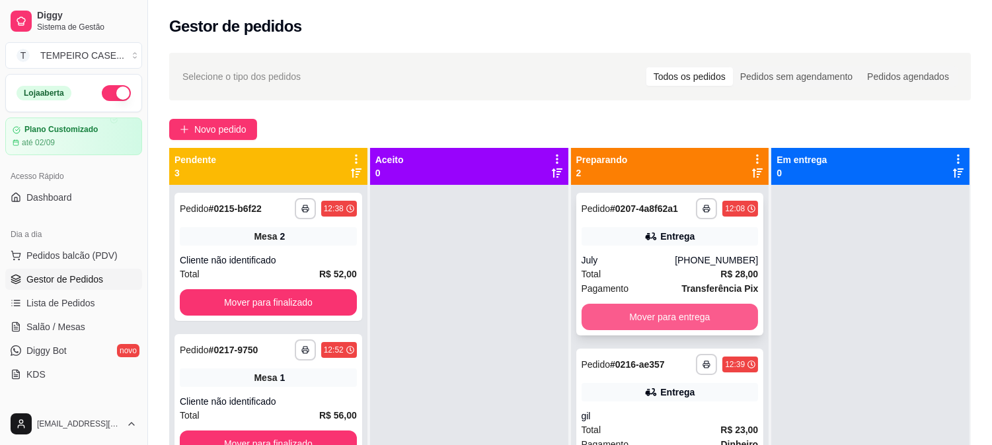
click at [641, 311] on button "Mover para entrega" at bounding box center [670, 317] width 177 height 26
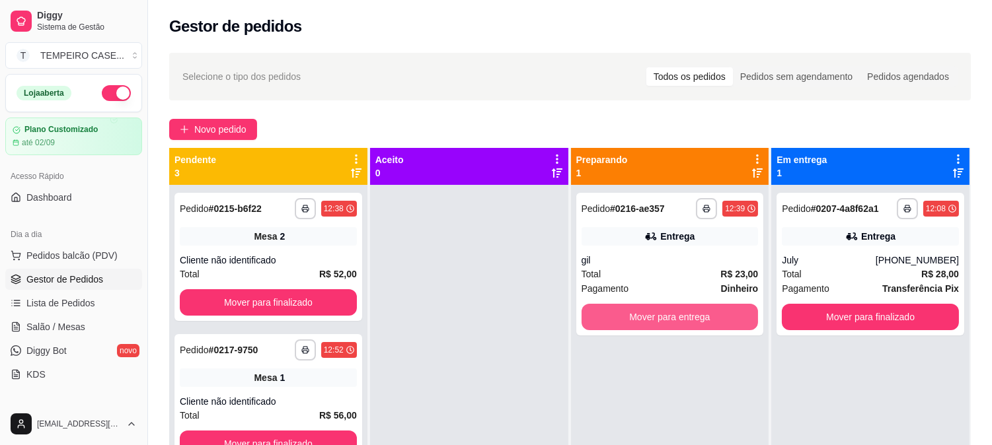
click at [641, 311] on button "Mover para entrega" at bounding box center [670, 317] width 177 height 26
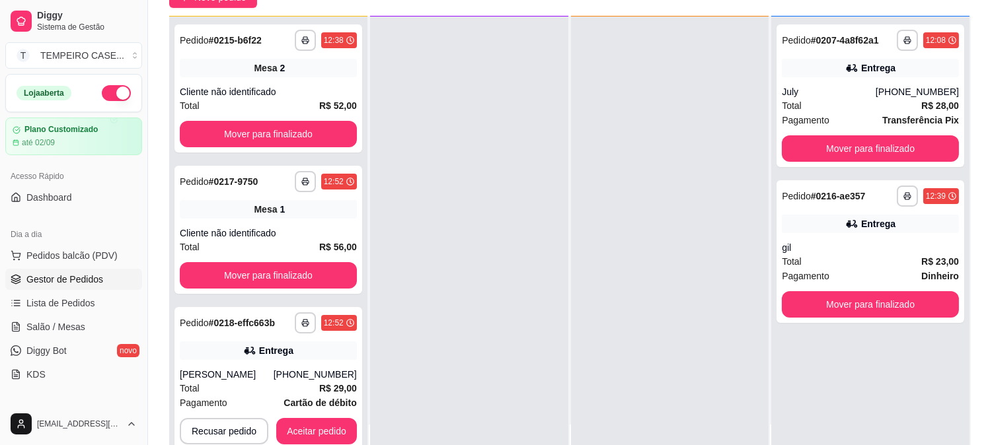
scroll to position [202, 0]
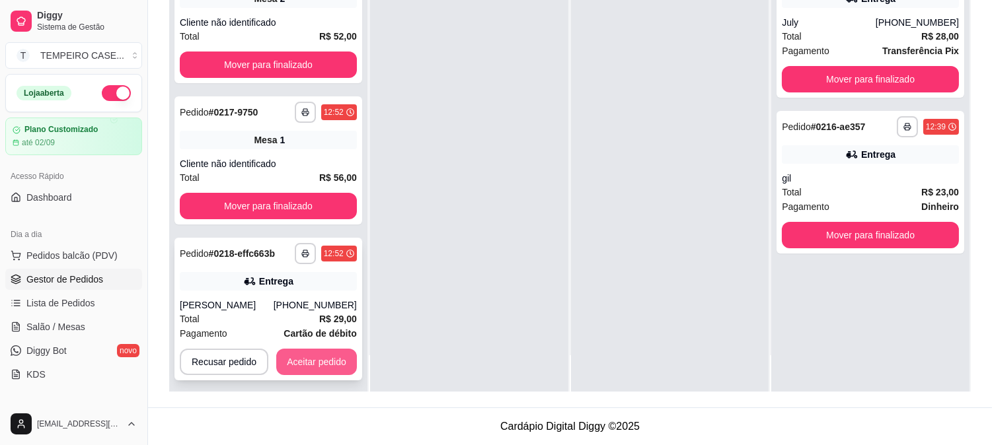
click at [313, 356] on button "Aceitar pedido" at bounding box center [316, 362] width 81 height 26
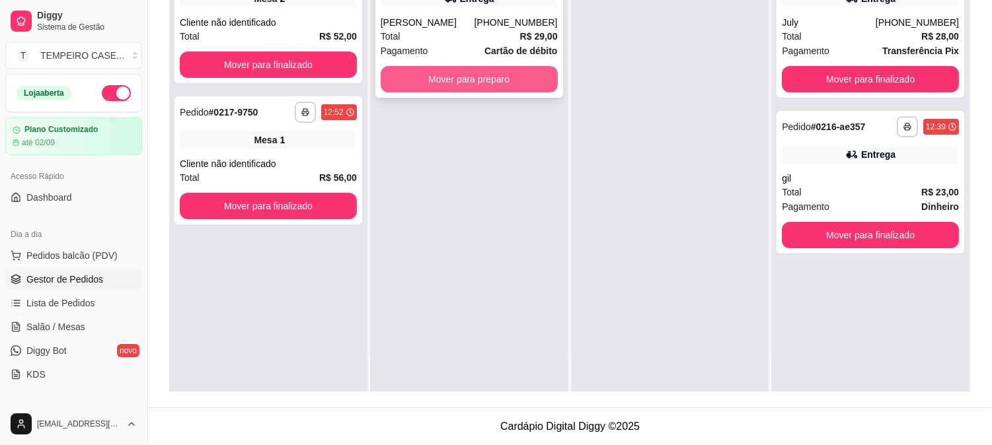
click at [513, 81] on button "Mover para preparo" at bounding box center [469, 79] width 177 height 26
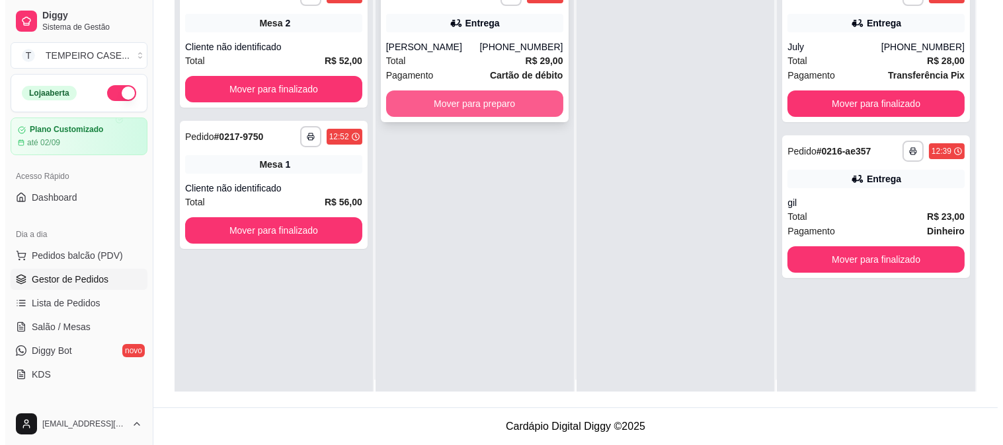
scroll to position [0, 0]
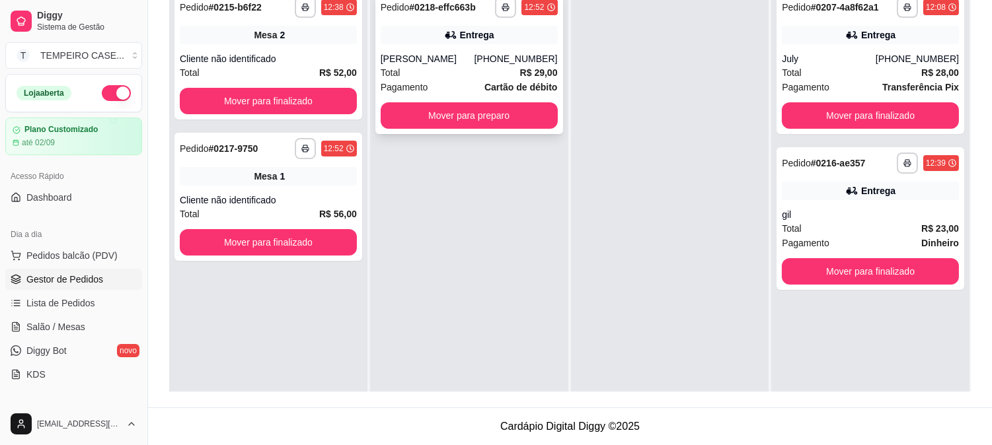
click at [479, 131] on div "**********" at bounding box center [469, 62] width 188 height 143
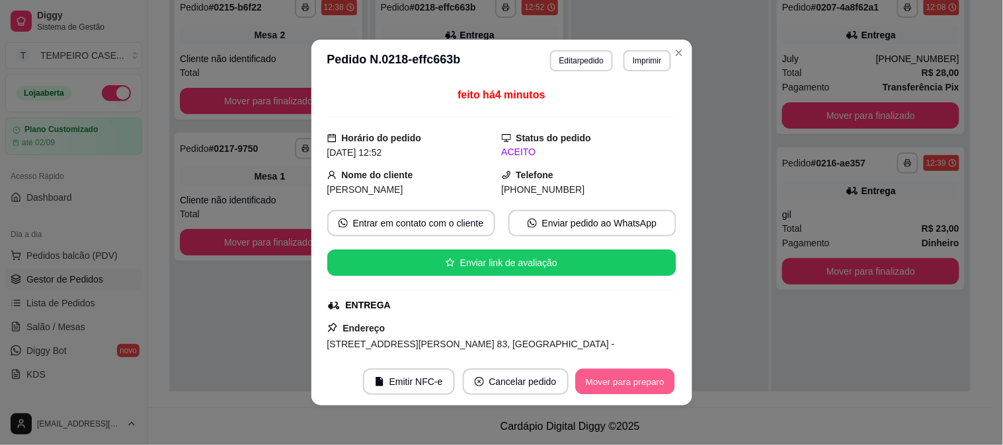
click at [638, 377] on button "Mover para preparo" at bounding box center [624, 382] width 99 height 26
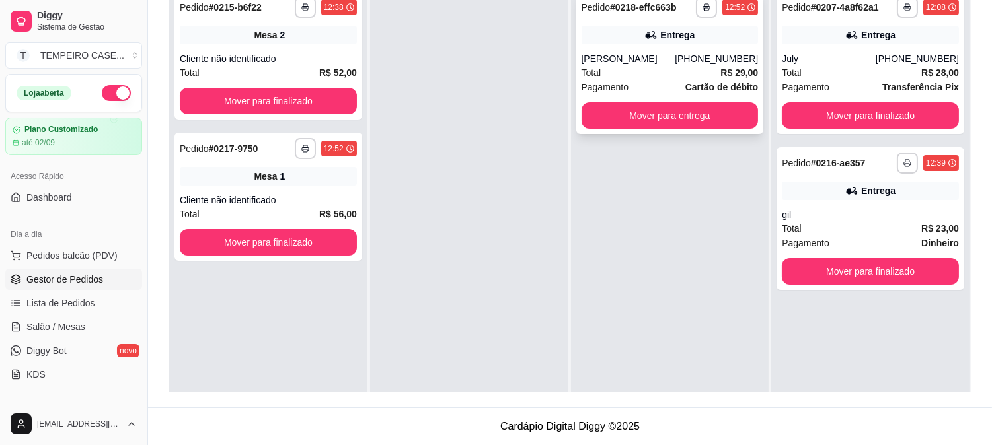
click at [654, 54] on div "[PERSON_NAME]" at bounding box center [629, 58] width 94 height 13
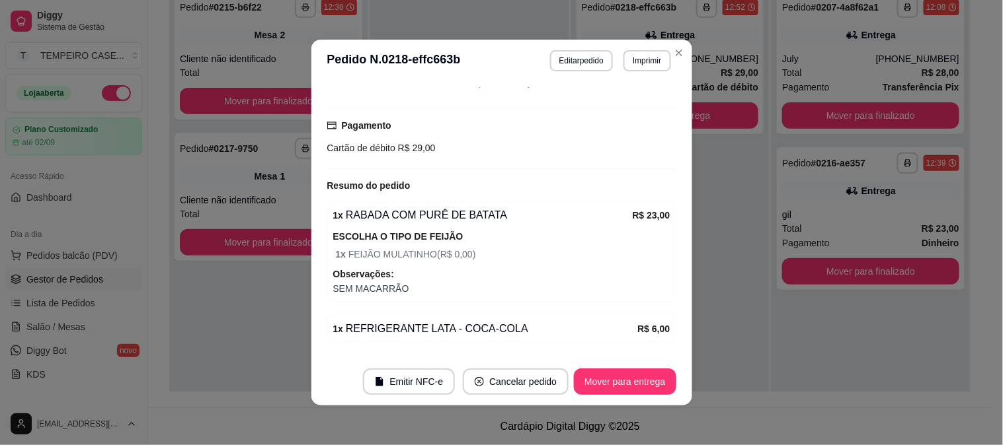
scroll to position [362, 0]
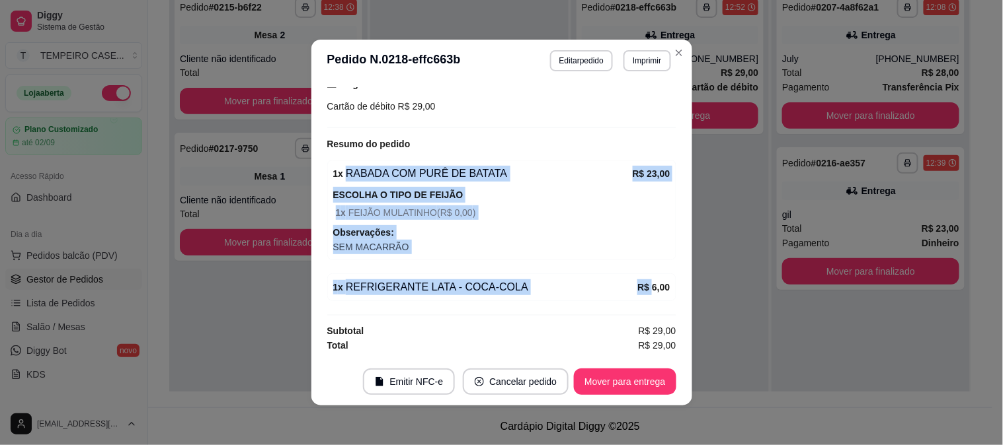
drag, startPoint x: 414, startPoint y: 181, endPoint x: 638, endPoint y: 291, distance: 249.5
click at [638, 291] on div "feito há 4 minutos Horário do pedido [DATE] 12:52 Status do pedido PREPARANDO N…" at bounding box center [501, 220] width 349 height 266
click at [585, 239] on span "Observações:" at bounding box center [501, 232] width 337 height 15
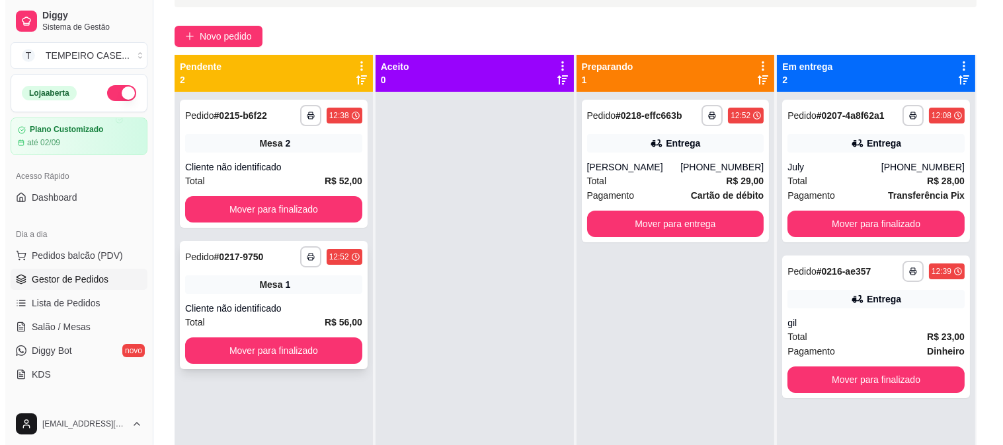
scroll to position [0, 0]
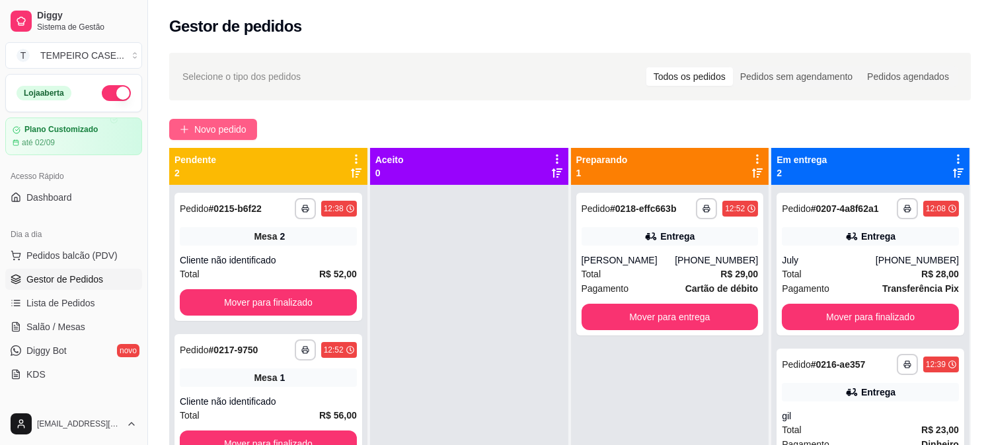
click at [221, 124] on span "Novo pedido" at bounding box center [220, 129] width 52 height 15
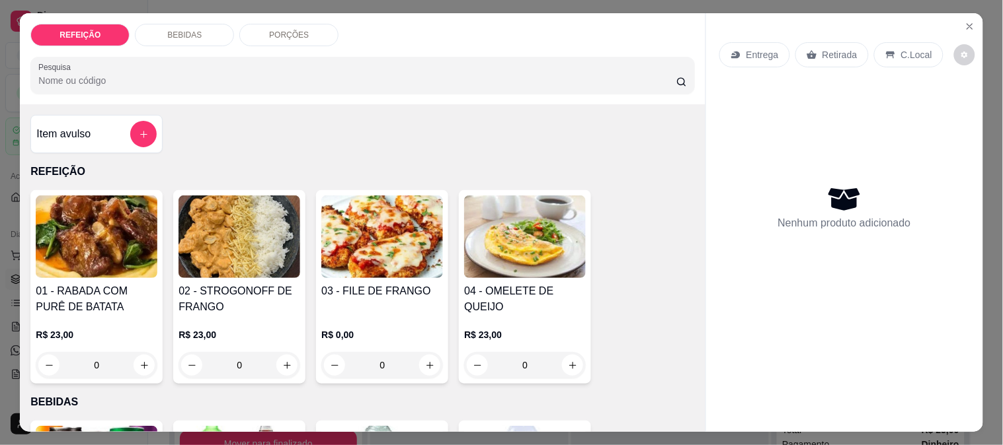
click at [90, 258] on img at bounding box center [97, 237] width 122 height 83
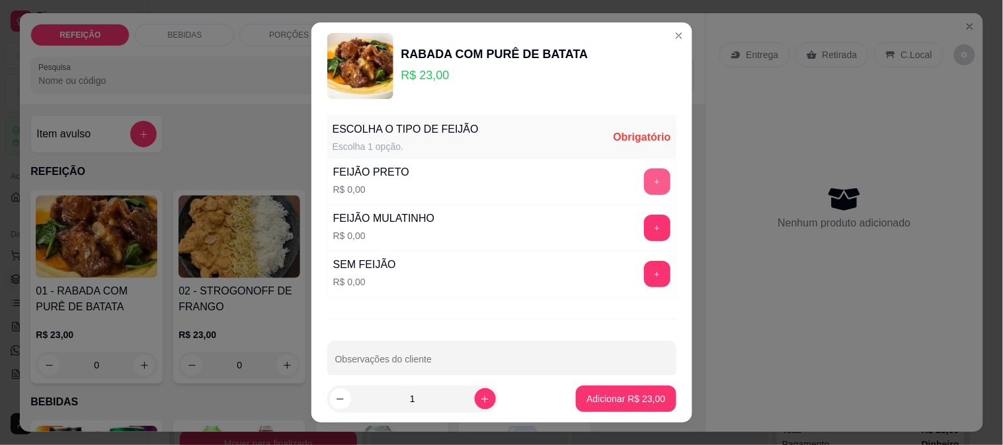
click at [644, 185] on button "+" at bounding box center [657, 182] width 26 height 26
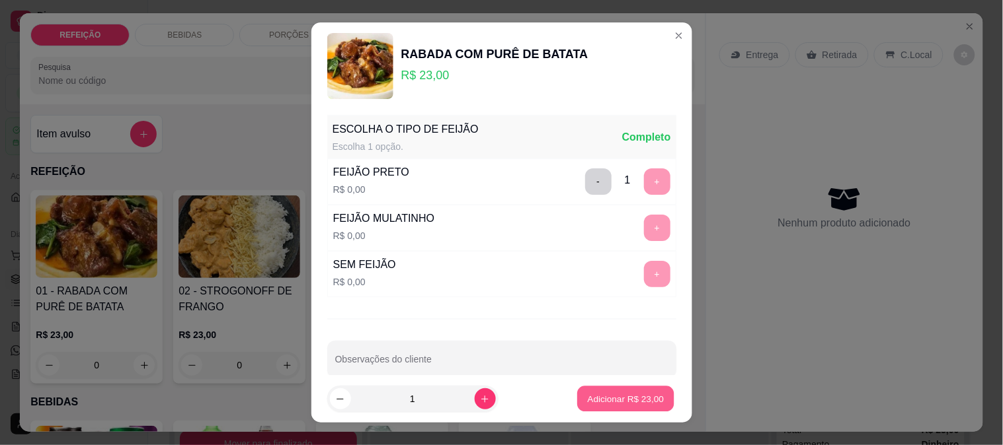
click at [603, 406] on button "Adicionar R$ 23,00" at bounding box center [626, 400] width 97 height 26
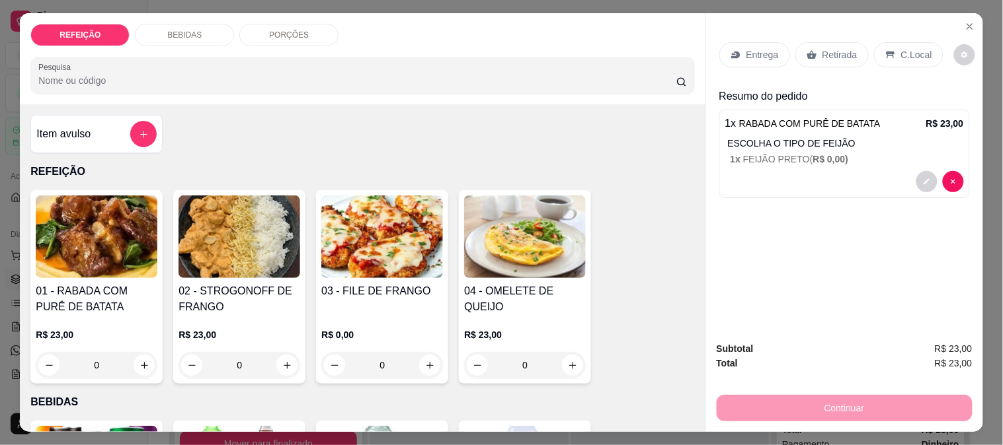
click at [397, 249] on img at bounding box center [382, 237] width 122 height 83
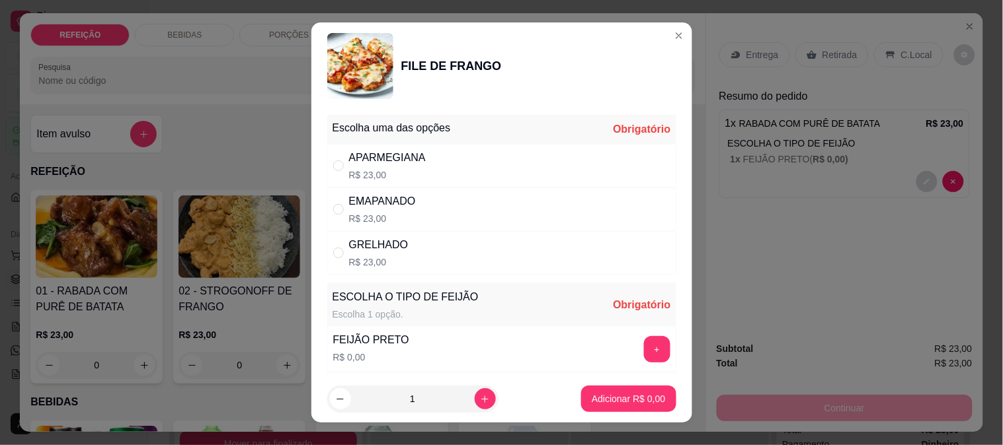
click at [395, 165] on div "APARMEGIANA" at bounding box center [387, 158] width 77 height 16
radio input "true"
click at [644, 346] on button "+" at bounding box center [657, 349] width 26 height 26
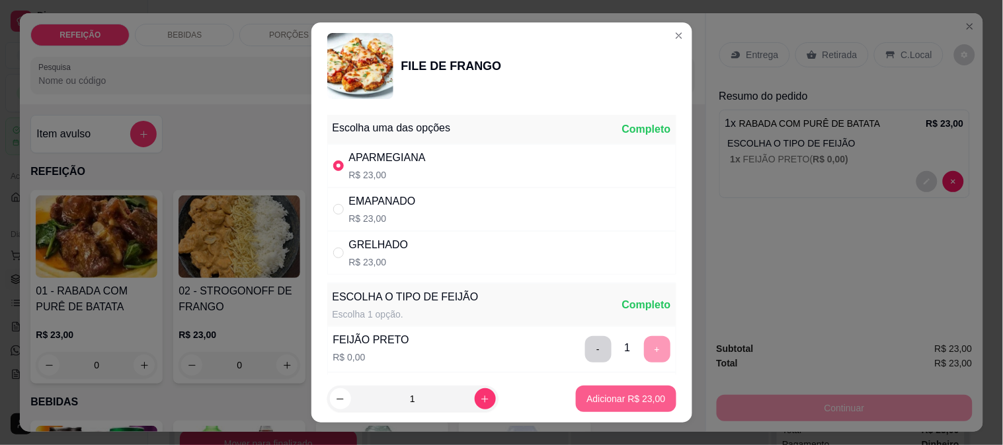
click at [628, 393] on p "Adicionar R$ 23,00" at bounding box center [625, 399] width 79 height 13
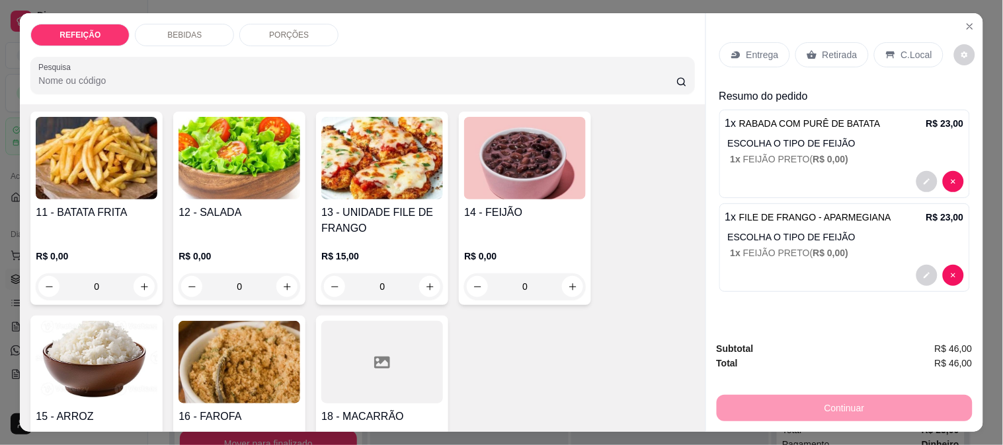
scroll to position [653, 0]
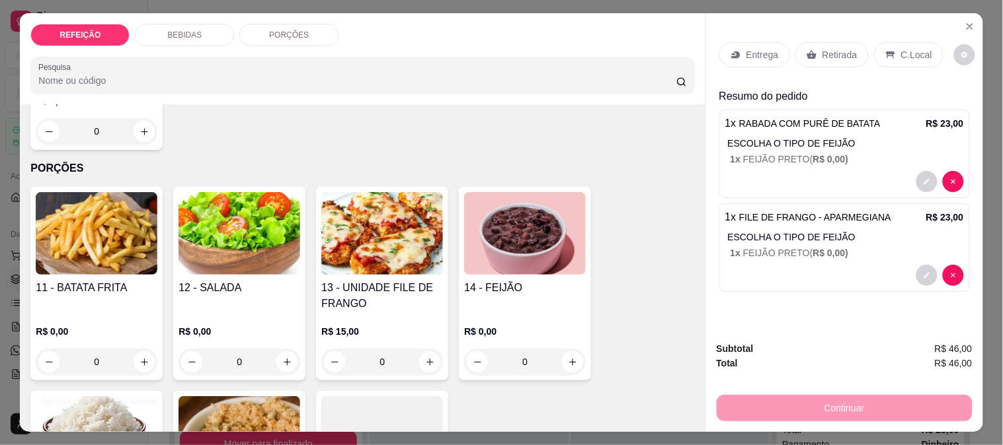
click at [215, 262] on img at bounding box center [239, 233] width 122 height 83
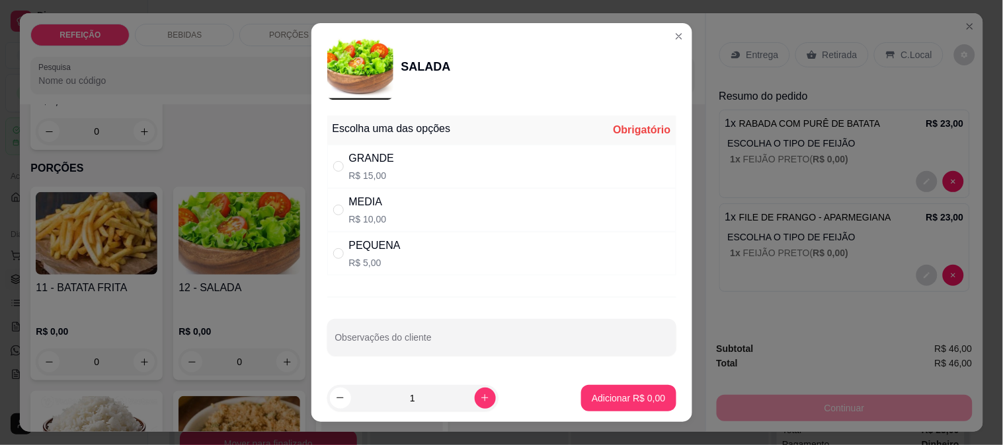
click at [395, 245] on div "PEQUENA R$ 5,00" at bounding box center [501, 254] width 349 height 44
radio input "true"
click at [609, 395] on p "Adicionar R$ 5,00" at bounding box center [628, 398] width 73 height 13
type input "1"
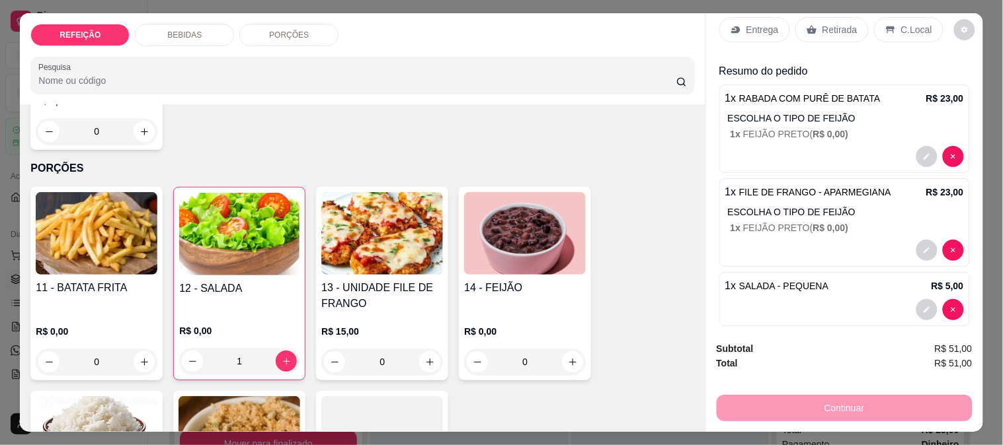
scroll to position [38, 0]
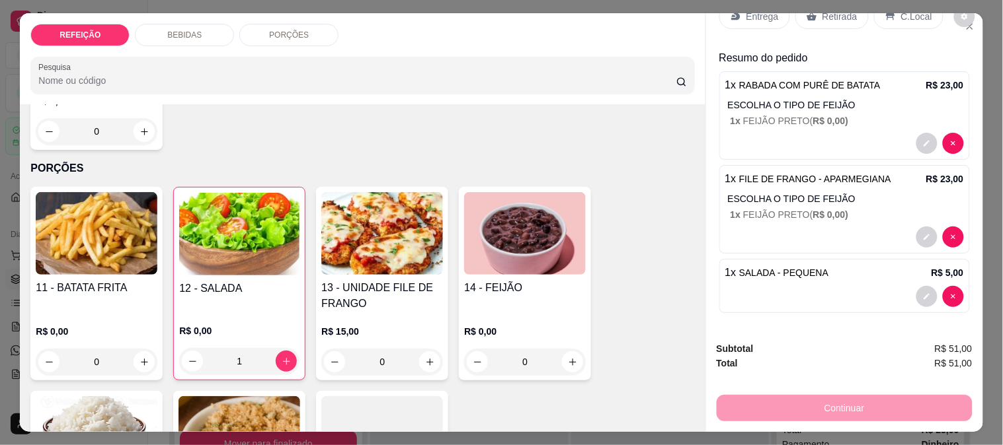
click at [748, 12] on p "Entrega" at bounding box center [762, 16] width 32 height 13
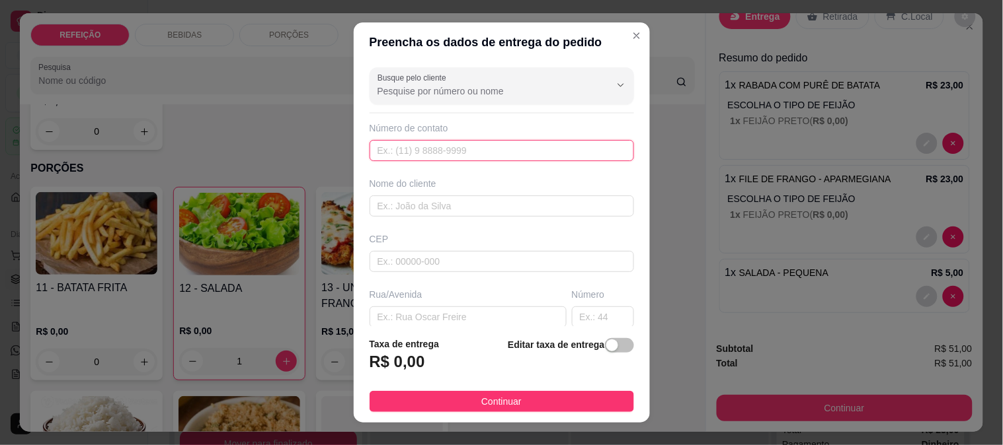
click at [465, 145] on input "text" at bounding box center [501, 150] width 264 height 21
type input "8191"
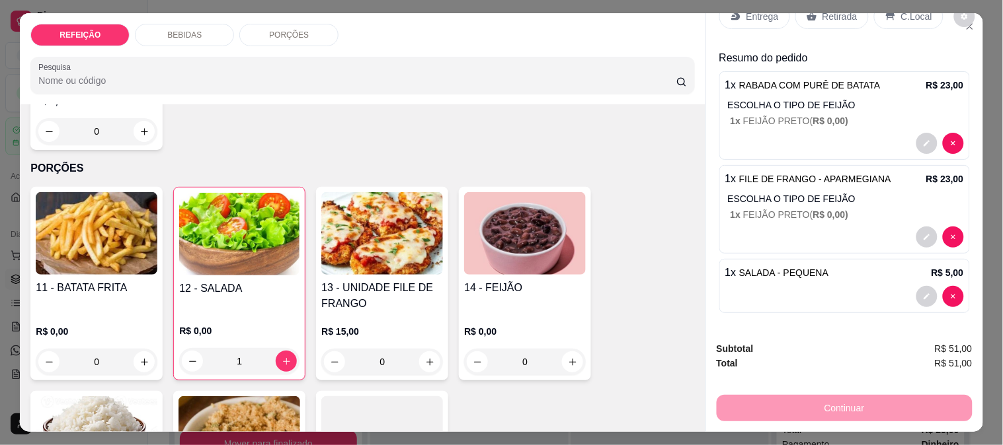
click at [822, 15] on p "Retirada" at bounding box center [839, 16] width 35 height 13
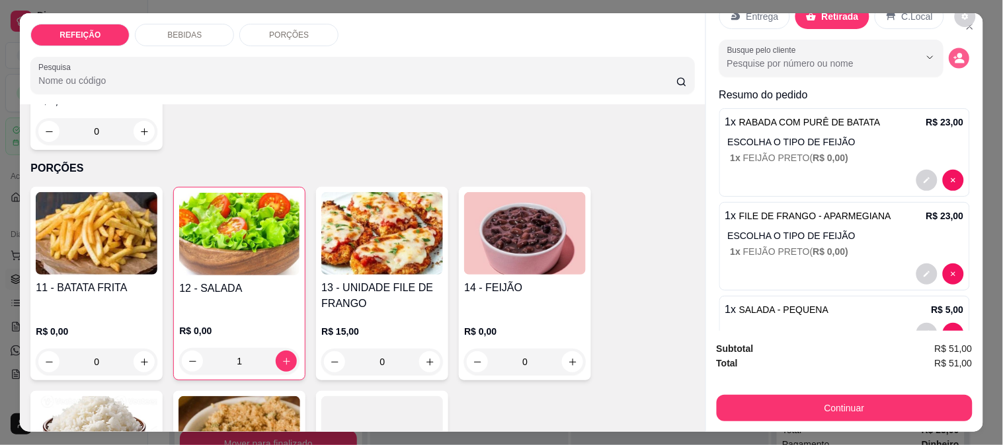
click at [953, 53] on icon "decrease-product-quantity" at bounding box center [958, 58] width 11 height 11
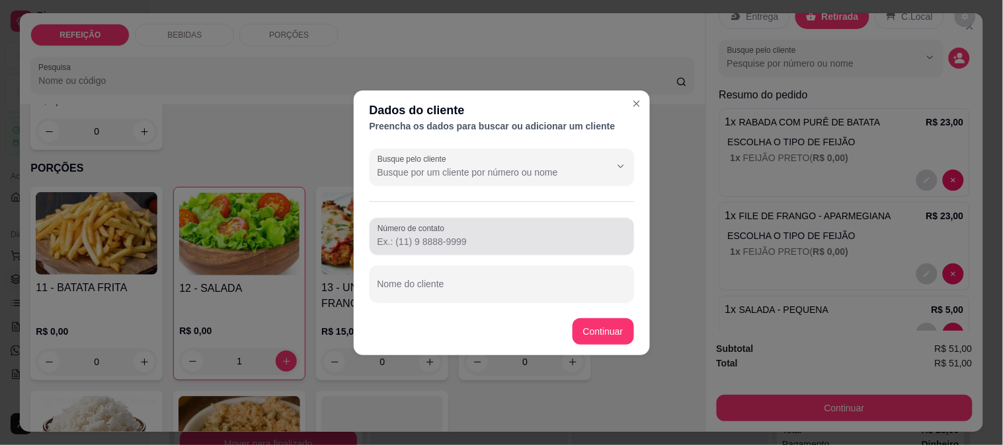
click at [443, 231] on label "Número de contato" at bounding box center [412, 228] width 71 height 11
click at [443, 235] on input "Número de contato" at bounding box center [501, 241] width 249 height 13
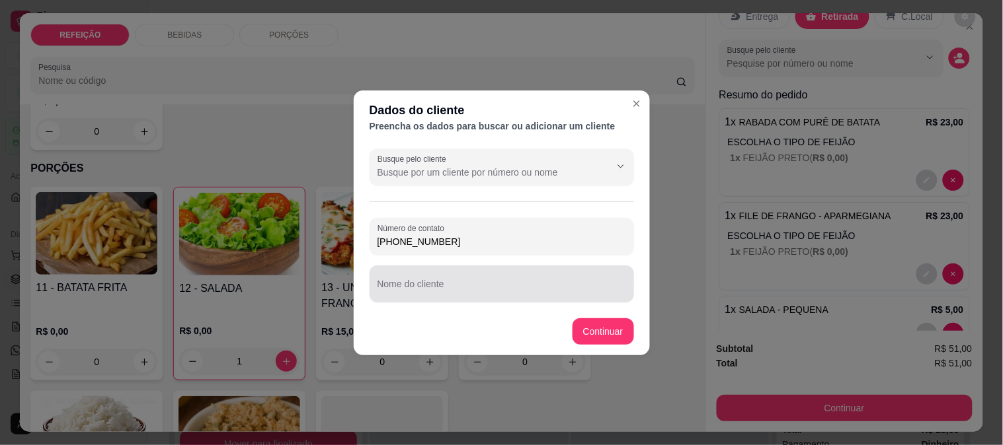
type input "[PHONE_NUMBER]"
click at [461, 299] on div "Nome do cliente" at bounding box center [501, 284] width 264 height 37
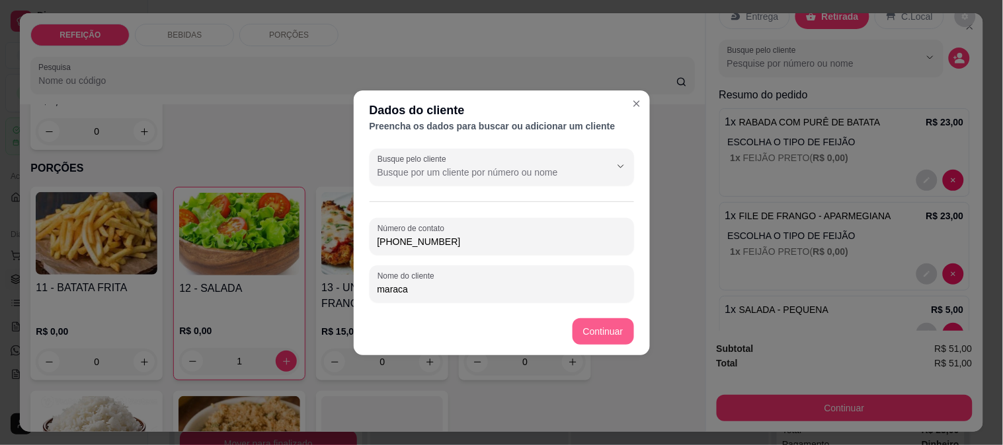
type input "maraca"
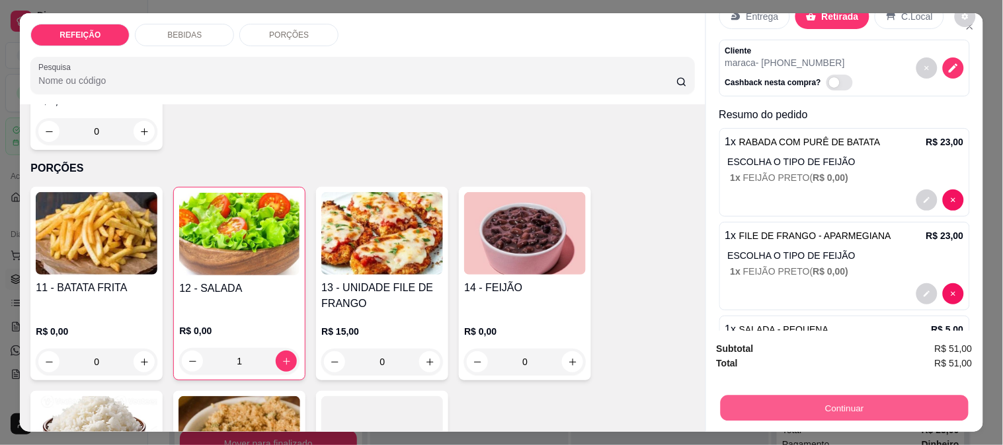
click at [853, 408] on button "Continuar" at bounding box center [844, 408] width 248 height 26
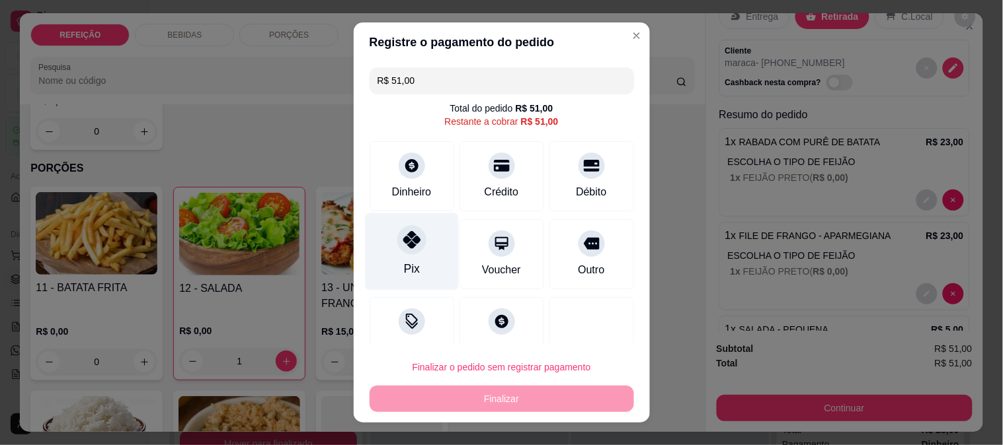
click at [419, 249] on div "Pix" at bounding box center [411, 251] width 93 height 77
type input "R$ 0,00"
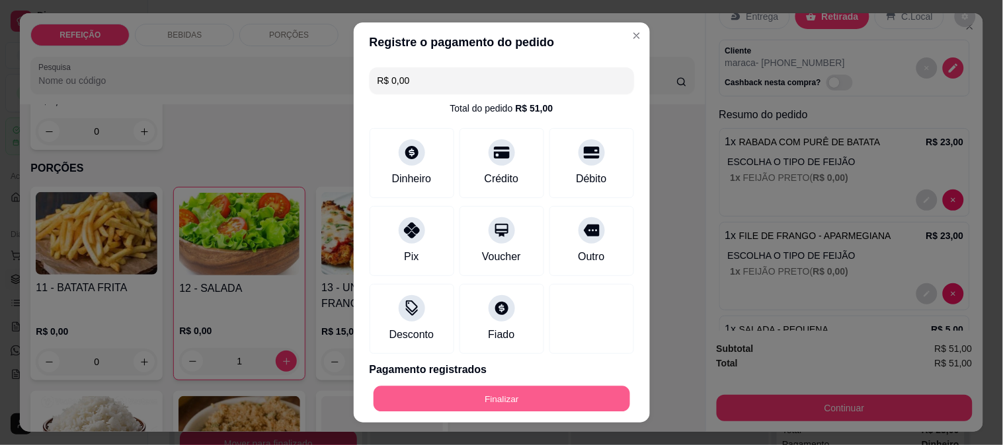
click at [558, 405] on button "Finalizar" at bounding box center [501, 400] width 256 height 26
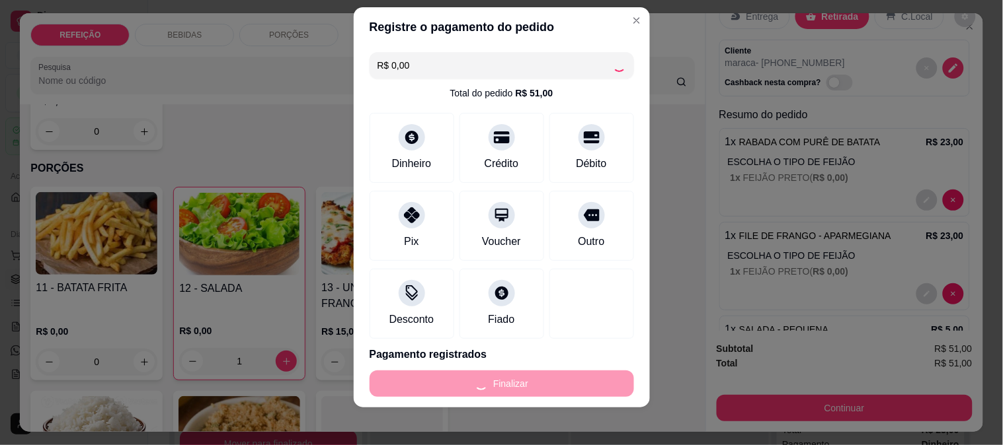
scroll to position [20, 0]
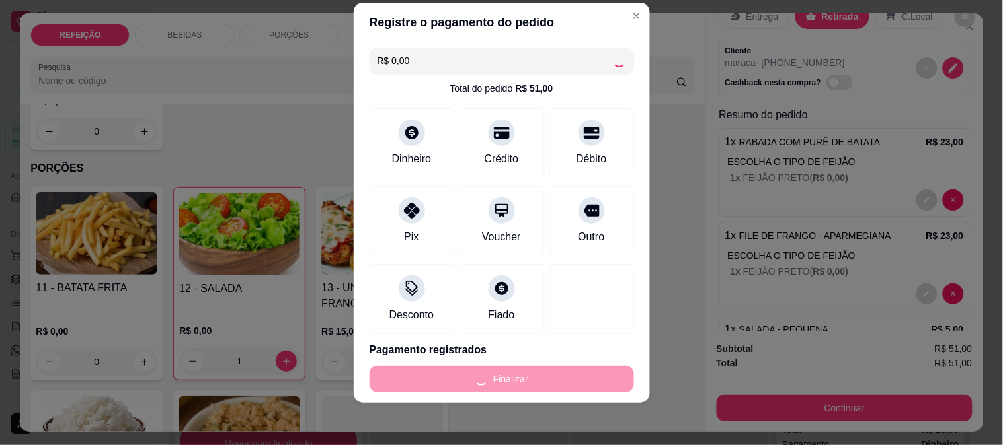
type input "0"
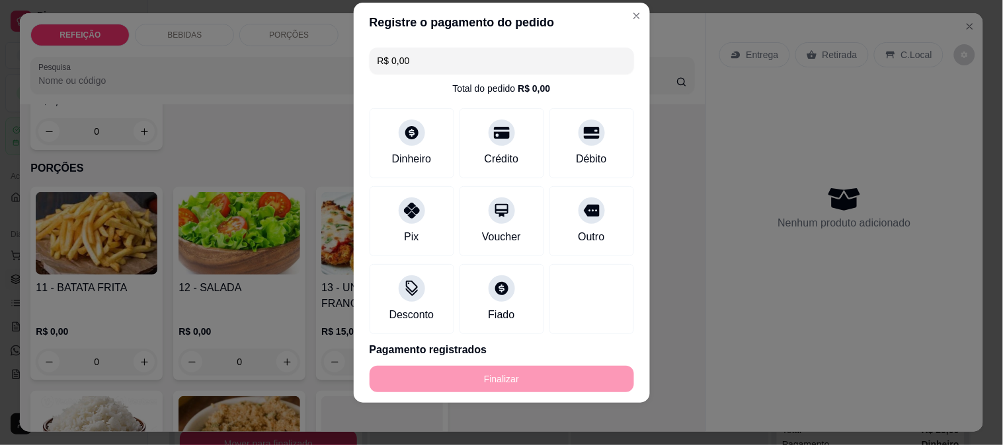
type input "-R$ 51,00"
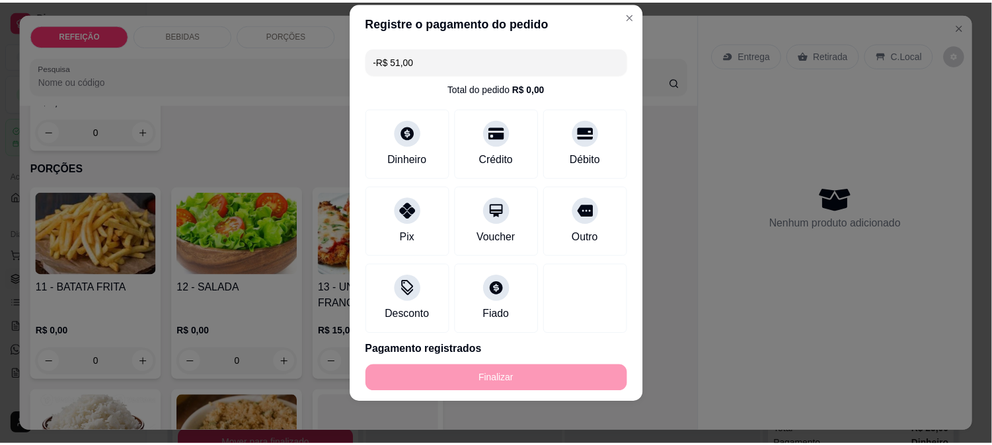
scroll to position [0, 0]
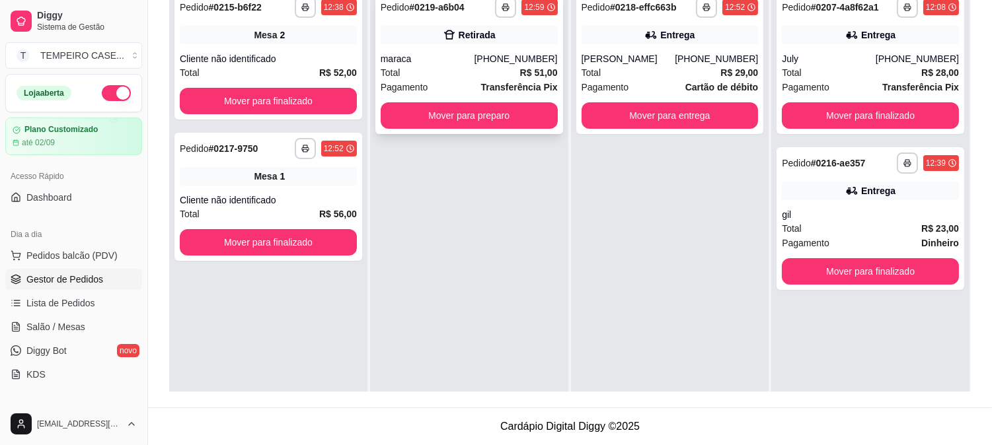
click at [503, 56] on div "[PHONE_NUMBER]" at bounding box center [515, 58] width 83 height 13
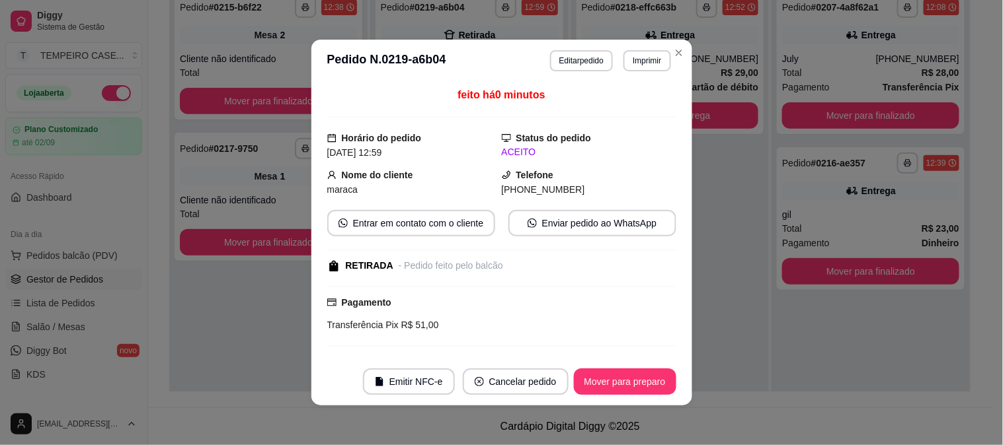
click at [634, 55] on button "Imprimir" at bounding box center [646, 60] width 47 height 21
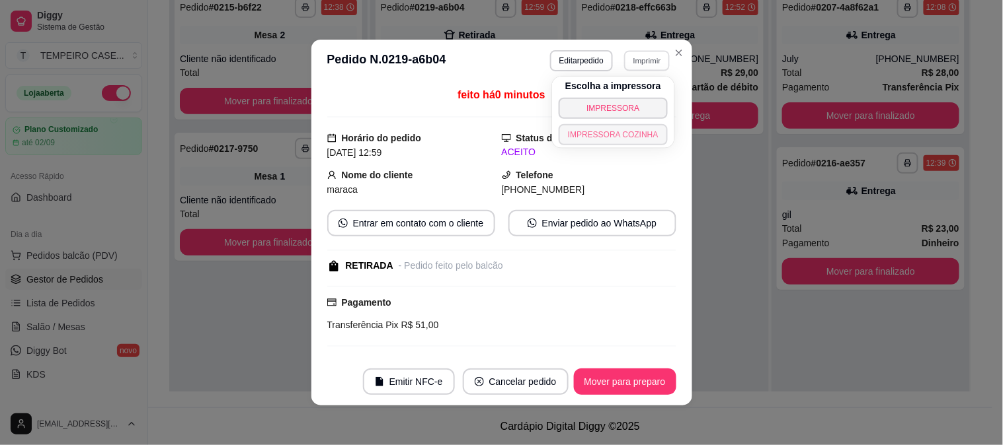
click at [625, 127] on button "IMPRESSORA COZINHA" at bounding box center [612, 134] width 109 height 21
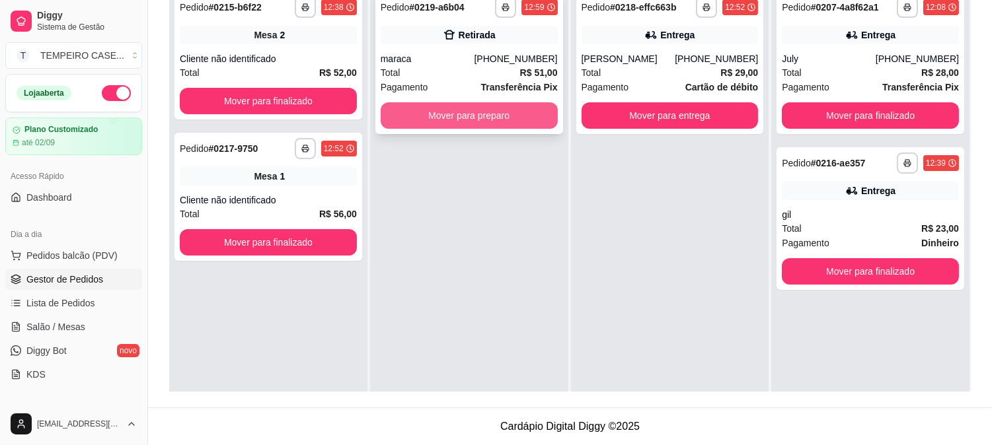
click at [484, 113] on button "Mover para preparo" at bounding box center [469, 115] width 177 height 26
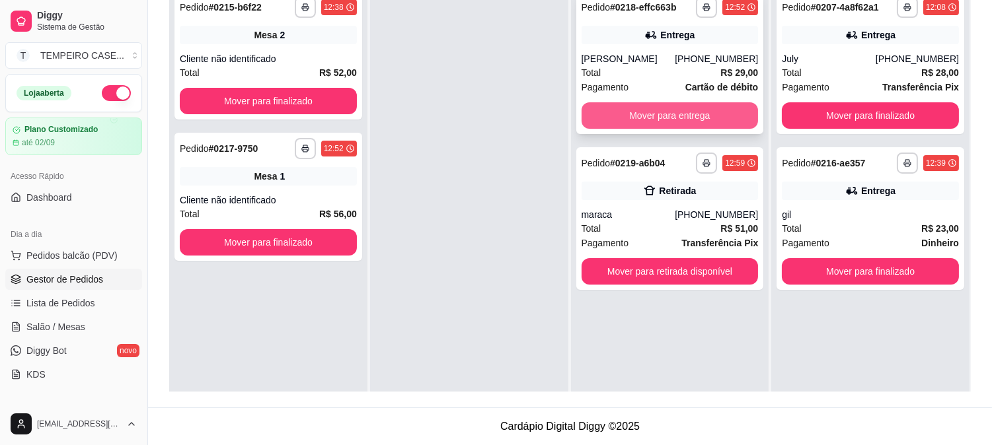
click at [615, 115] on button "Mover para entrega" at bounding box center [670, 115] width 177 height 26
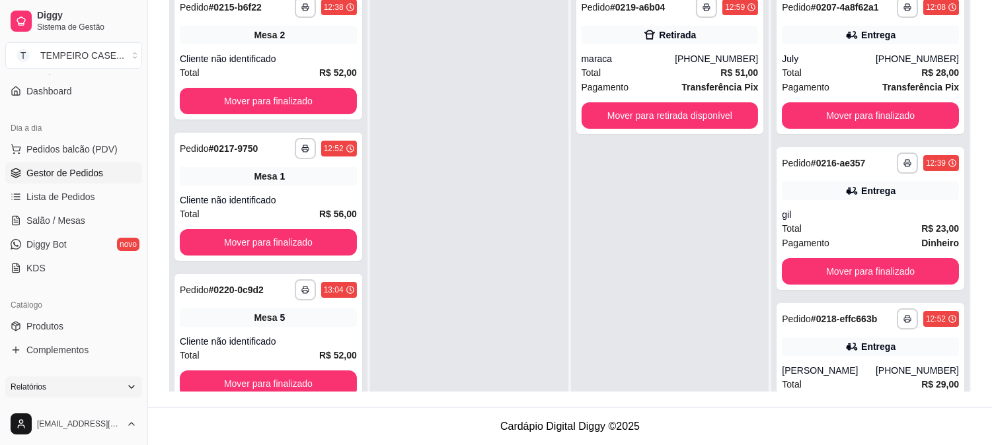
scroll to position [147, 0]
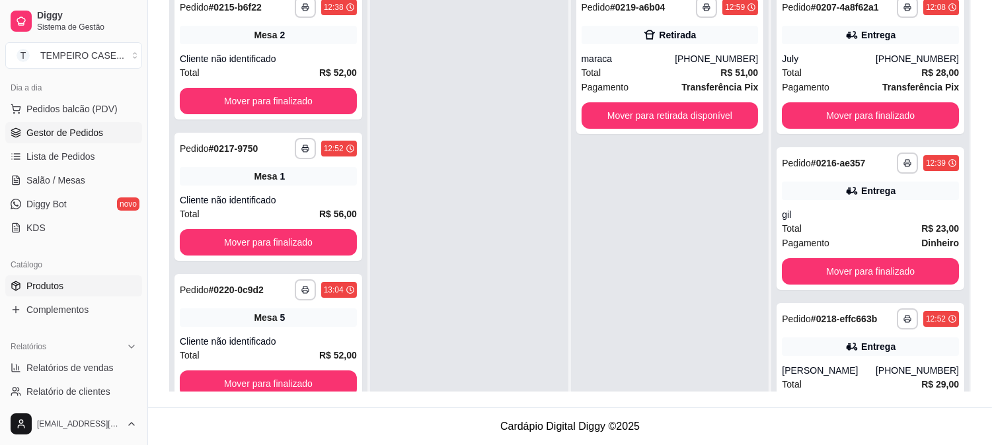
click at [67, 293] on link "Produtos" at bounding box center [73, 286] width 137 height 21
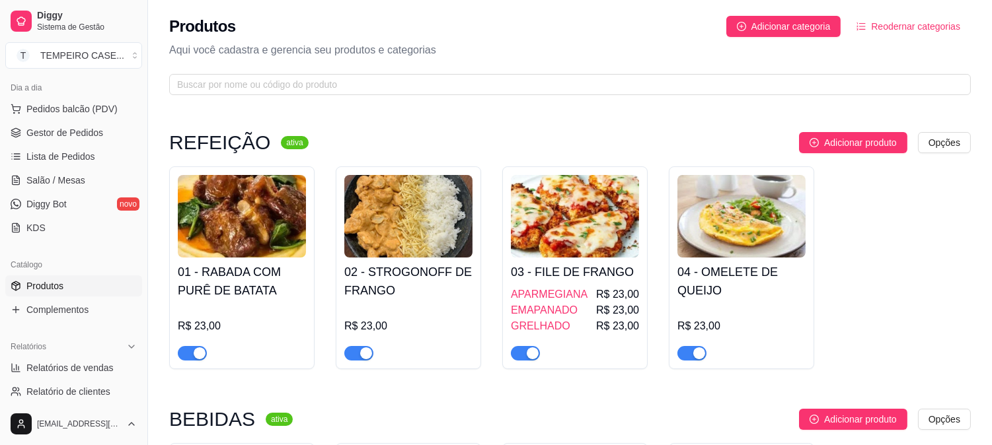
click at [190, 358] on span "button" at bounding box center [192, 353] width 29 height 15
click at [368, 417] on div "Adicionar produto Opções" at bounding box center [637, 419] width 668 height 21
click at [78, 135] on span "Gestor de Pedidos" at bounding box center [64, 132] width 77 height 13
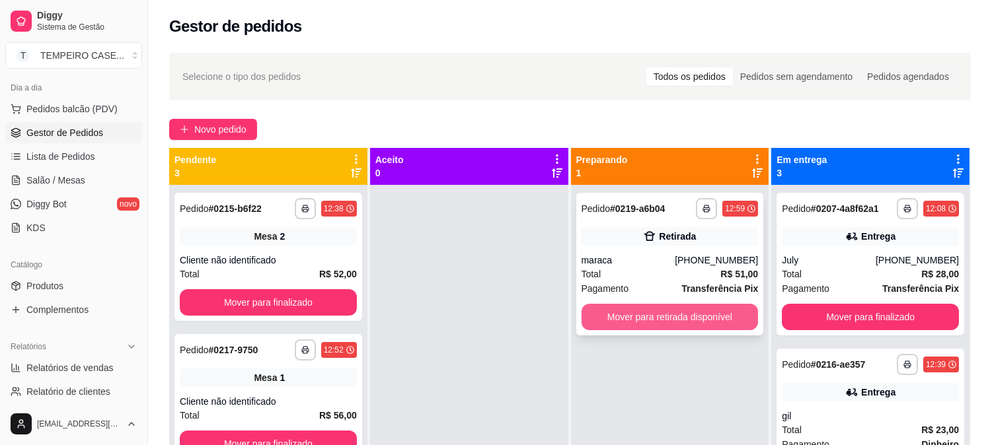
click at [615, 315] on button "Mover para retirada disponível" at bounding box center [670, 317] width 177 height 26
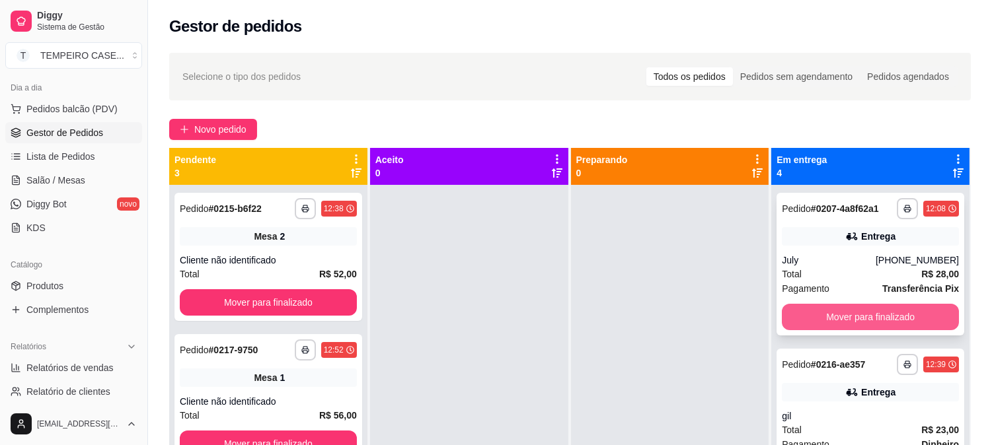
click at [797, 304] on div "Mover para finalizado" at bounding box center [870, 317] width 177 height 26
click at [823, 312] on button "Mover para finalizado" at bounding box center [871, 318] width 172 height 26
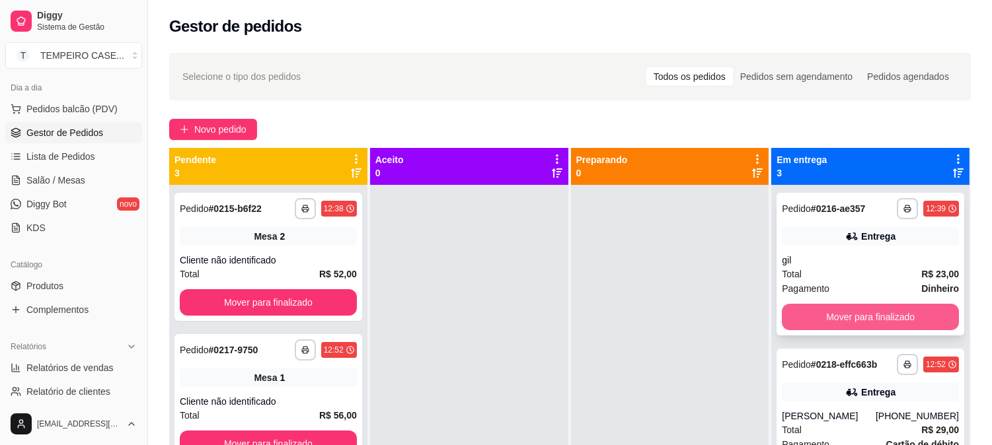
click at [824, 316] on button "Mover para finalizado" at bounding box center [870, 317] width 177 height 26
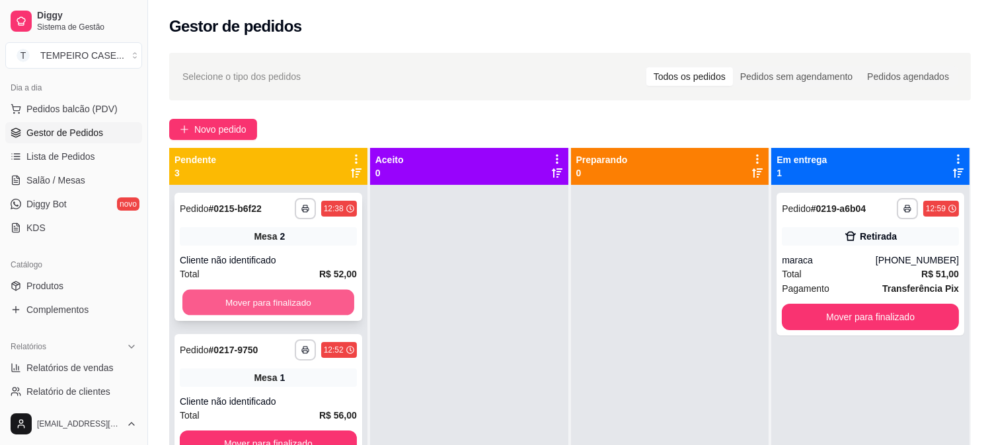
click at [299, 293] on button "Mover para finalizado" at bounding box center [268, 303] width 172 height 26
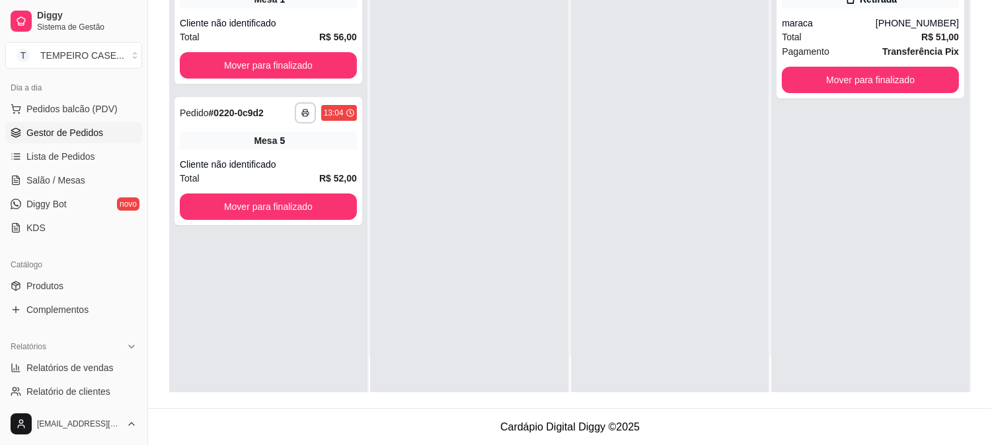
scroll to position [202, 0]
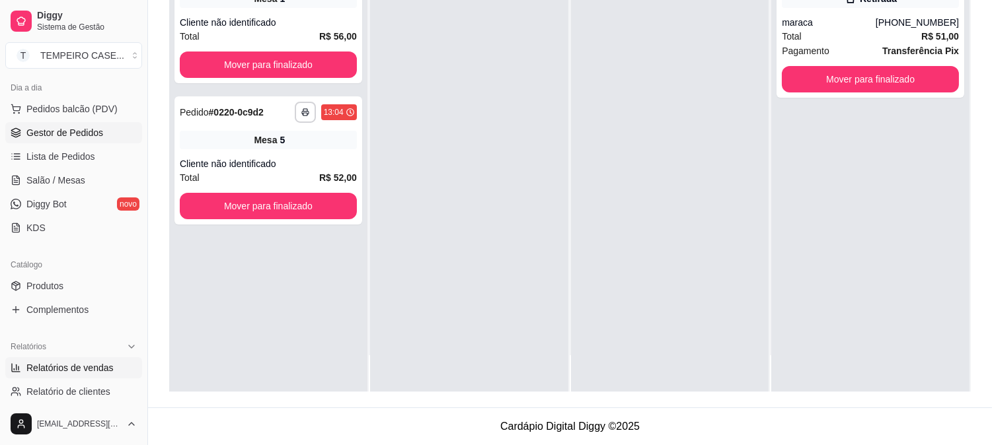
click at [68, 364] on span "Relatórios de vendas" at bounding box center [69, 368] width 87 height 13
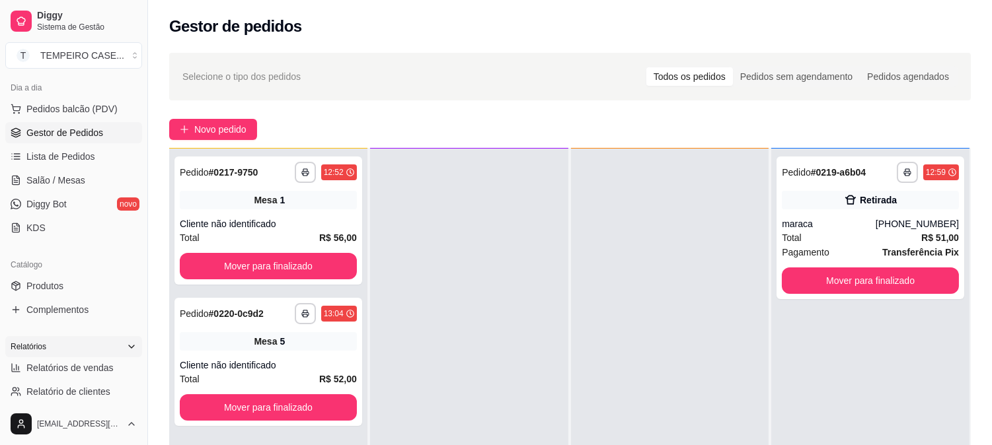
select select "ALL"
select select "0"
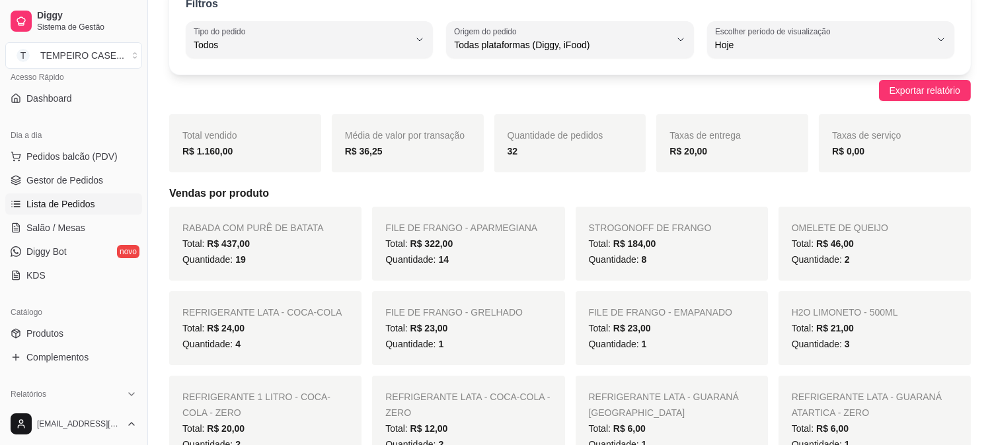
scroll to position [73, 0]
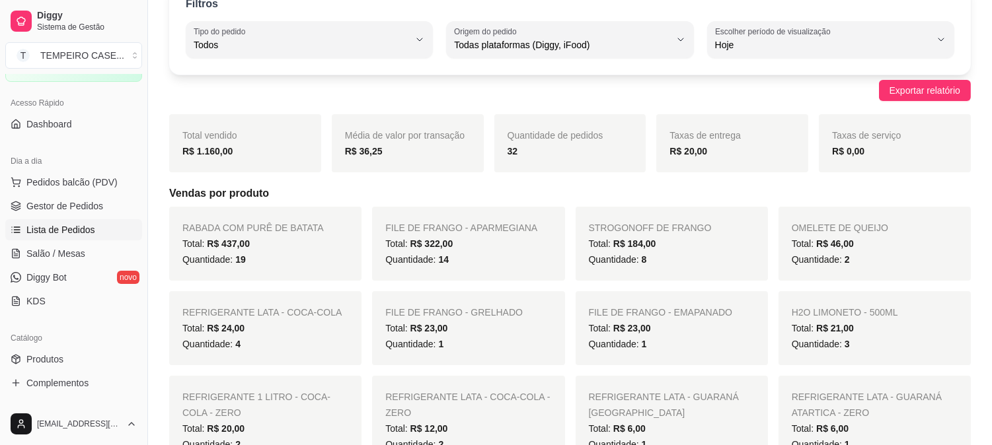
click at [54, 221] on link "Lista de Pedidos" at bounding box center [73, 229] width 137 height 21
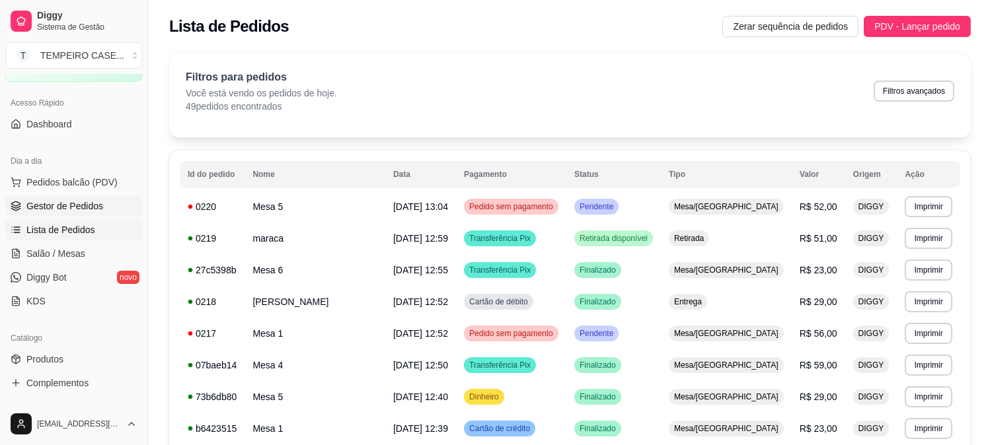
click at [49, 210] on span "Gestor de Pedidos" at bounding box center [64, 206] width 77 height 13
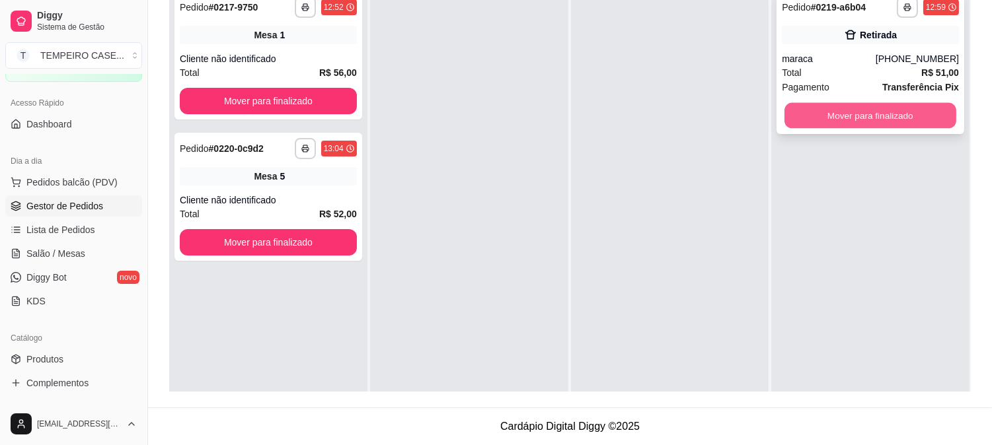
click at [837, 123] on button "Mover para finalizado" at bounding box center [871, 116] width 172 height 26
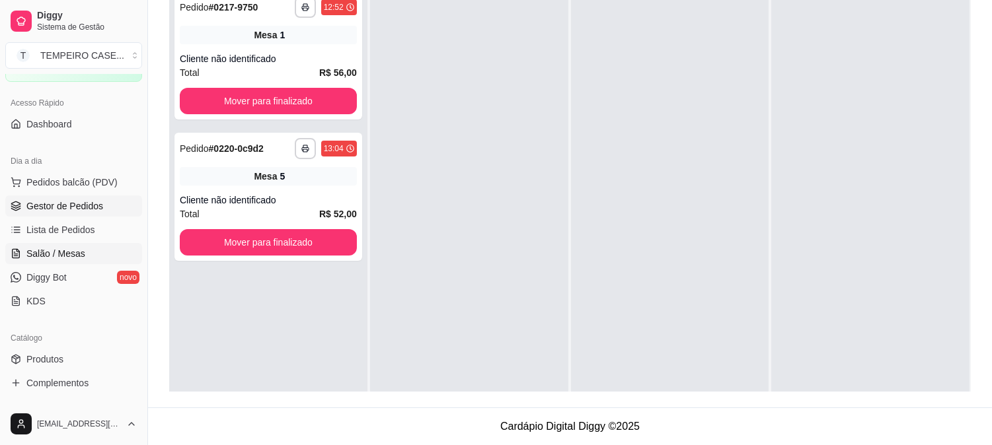
click at [41, 255] on span "Salão / Mesas" at bounding box center [55, 253] width 59 height 13
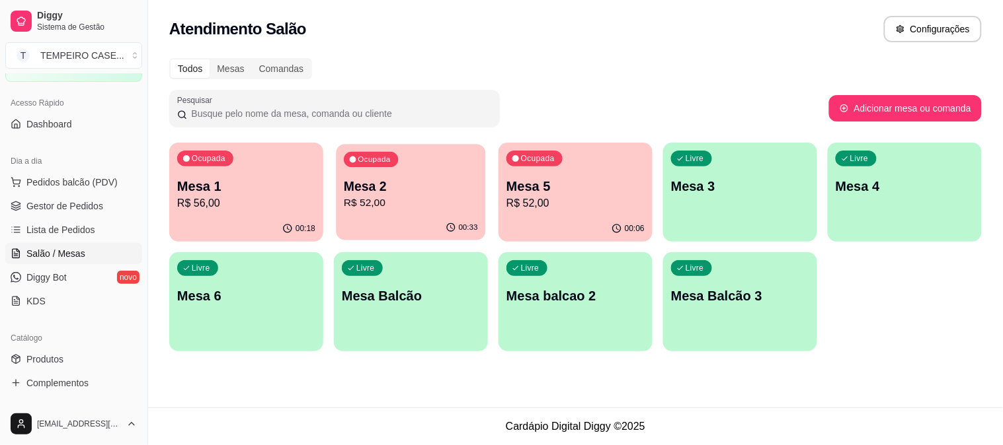
click at [393, 190] on p "Mesa 2" at bounding box center [411, 187] width 134 height 18
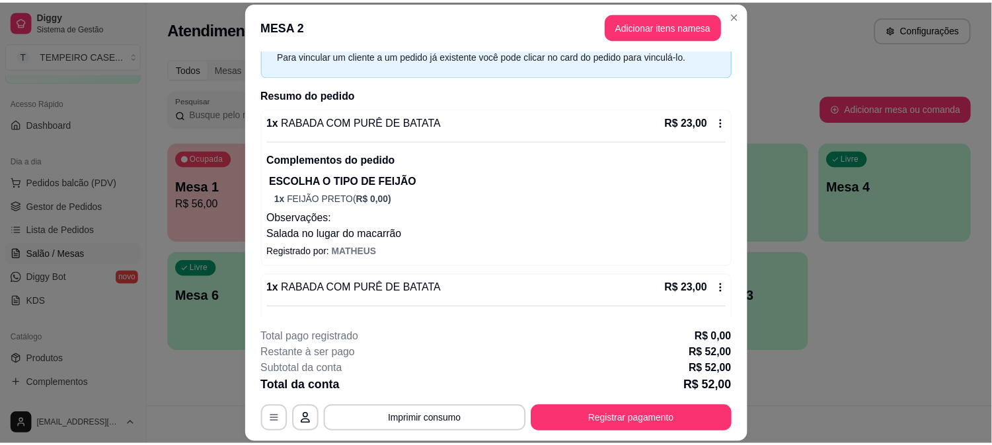
scroll to position [239, 0]
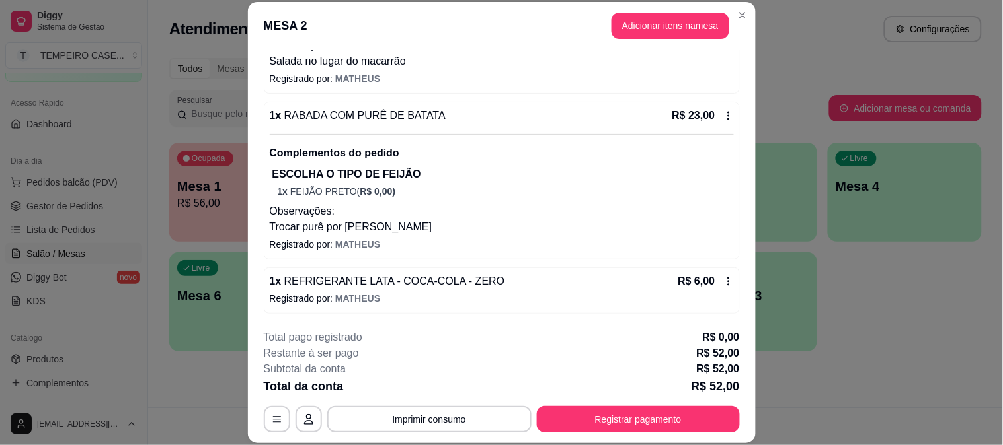
drag, startPoint x: 493, startPoint y: 256, endPoint x: 400, endPoint y: 358, distance: 138.0
click at [400, 358] on div "Restante à ser pago R$ 52,00" at bounding box center [502, 354] width 476 height 16
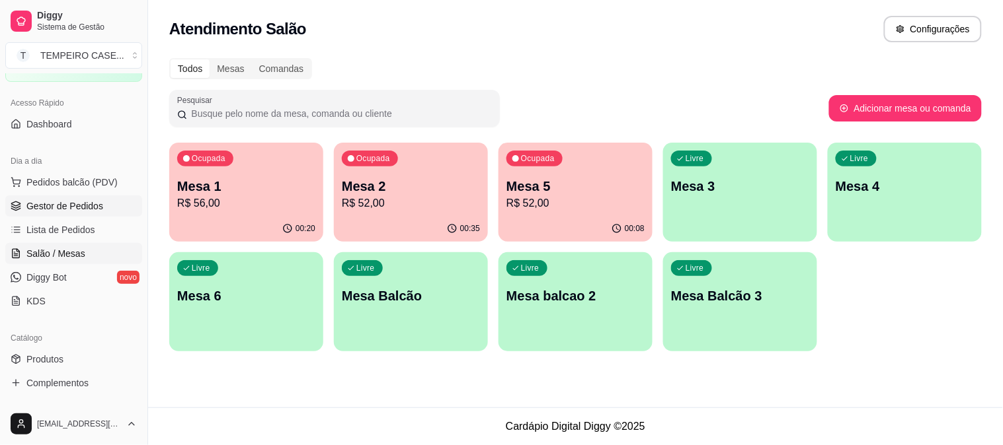
click at [63, 205] on span "Gestor de Pedidos" at bounding box center [64, 206] width 77 height 13
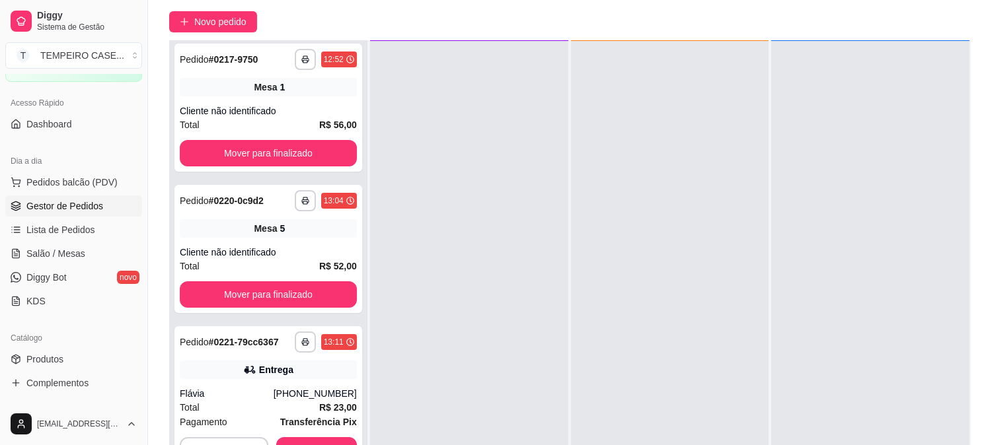
scroll to position [202, 0]
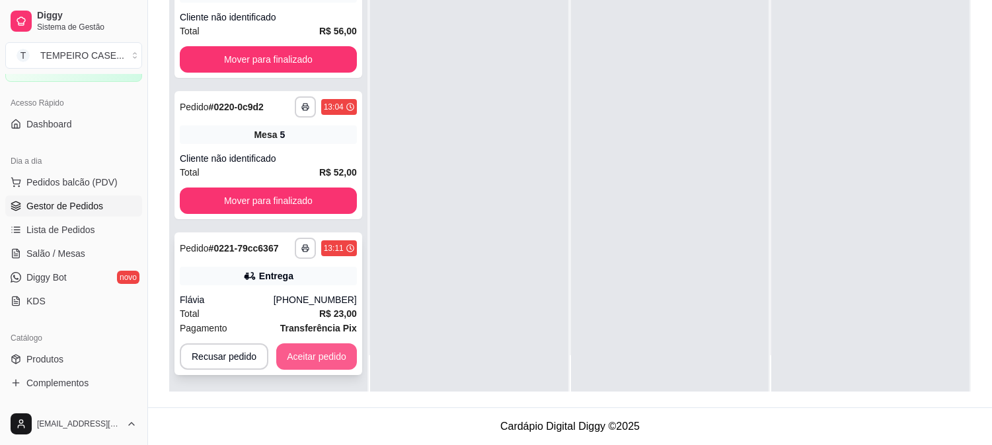
click at [326, 348] on button "Aceitar pedido" at bounding box center [316, 357] width 81 height 26
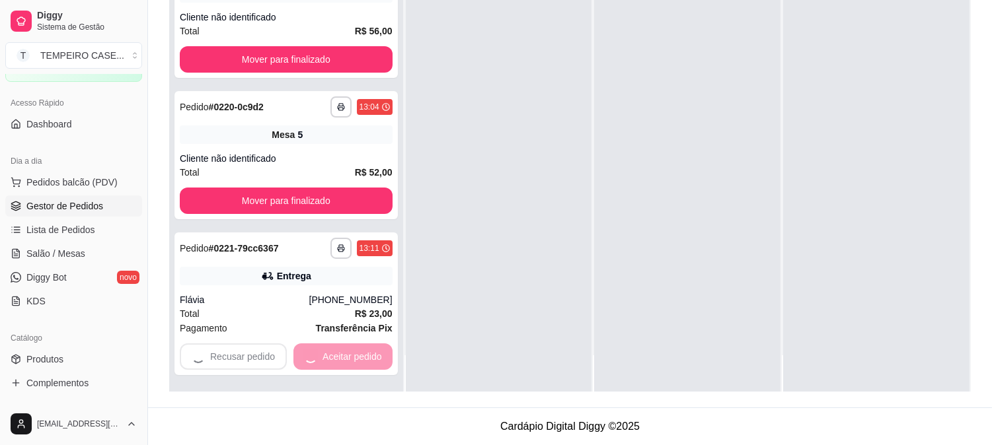
scroll to position [0, 0]
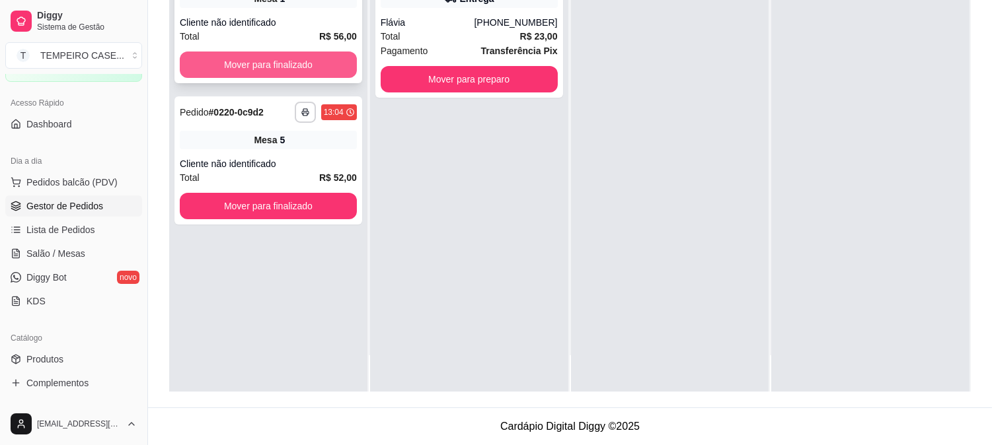
click at [311, 61] on button "Mover para finalizado" at bounding box center [268, 65] width 177 height 26
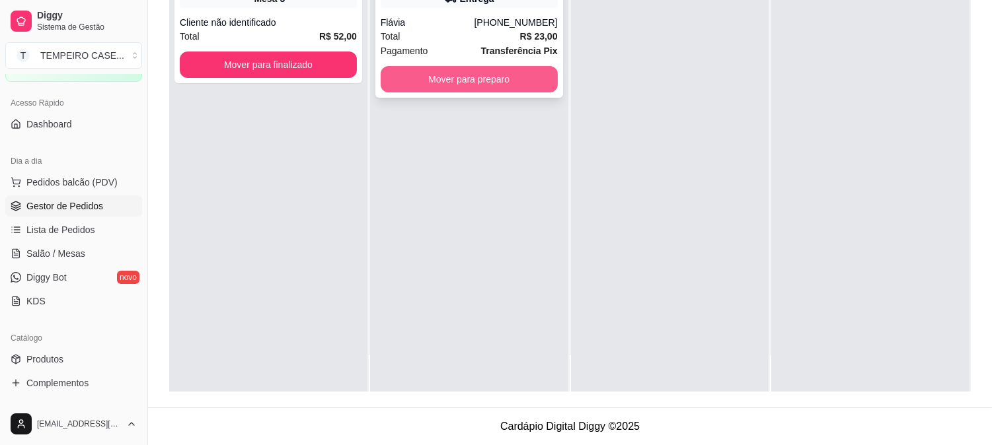
click at [484, 82] on button "Mover para preparo" at bounding box center [469, 79] width 177 height 26
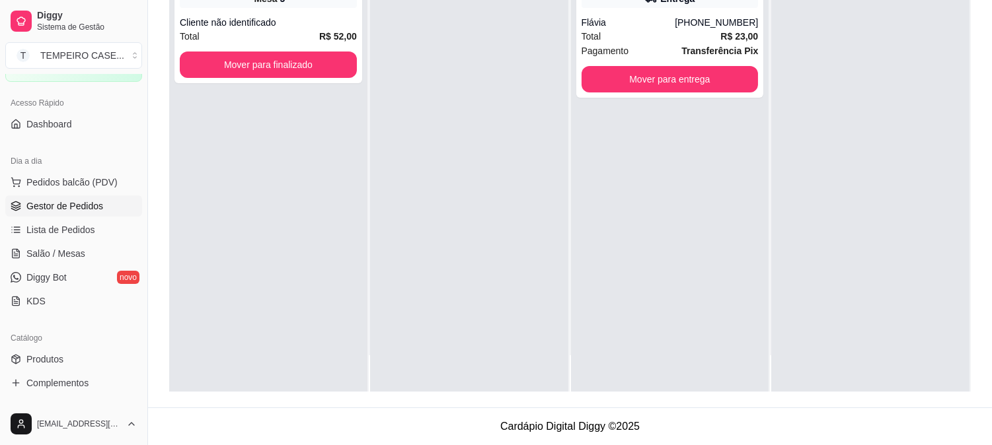
click at [584, 169] on div "**********" at bounding box center [670, 169] width 198 height 445
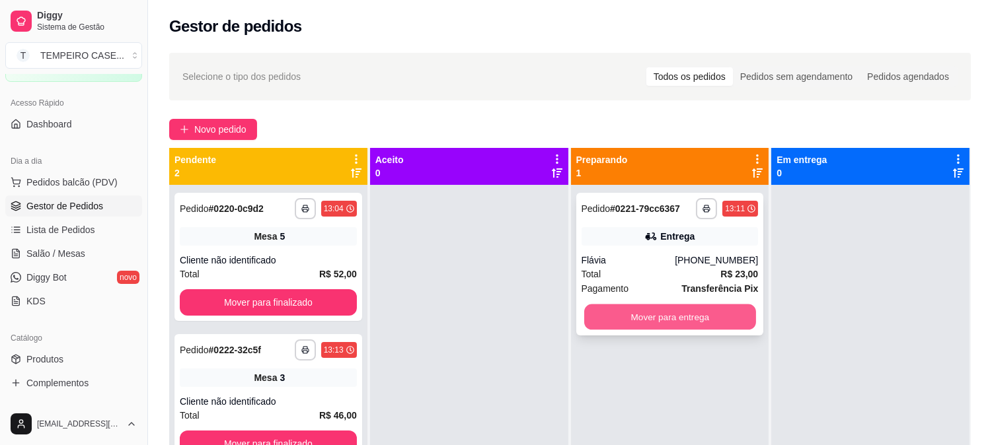
click at [652, 311] on button "Mover para entrega" at bounding box center [670, 318] width 172 height 26
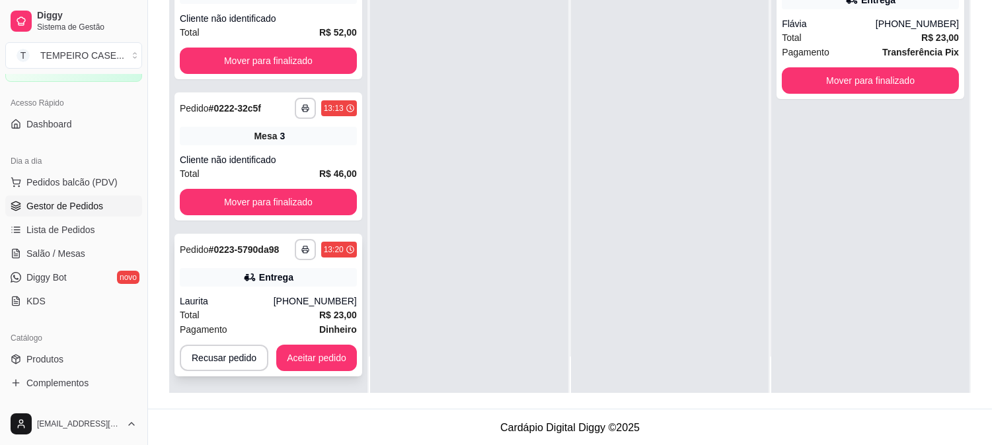
scroll to position [202, 0]
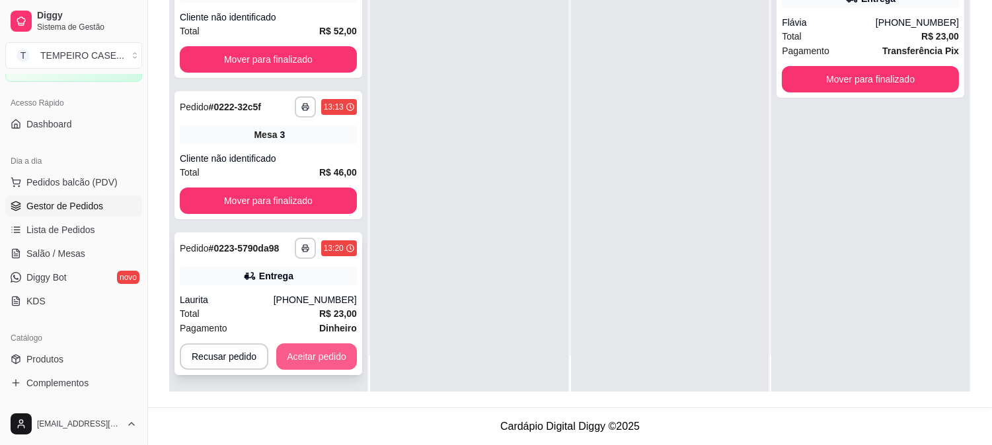
click at [301, 353] on button "Aceitar pedido" at bounding box center [316, 357] width 81 height 26
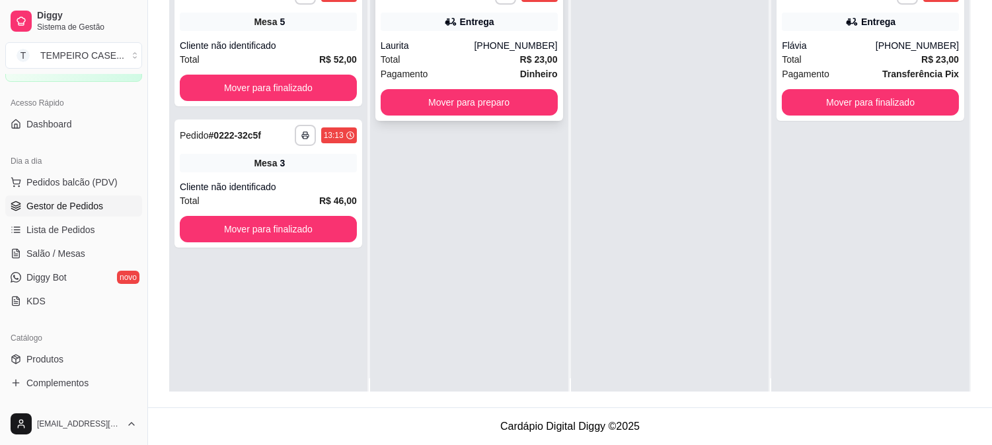
scroll to position [0, 0]
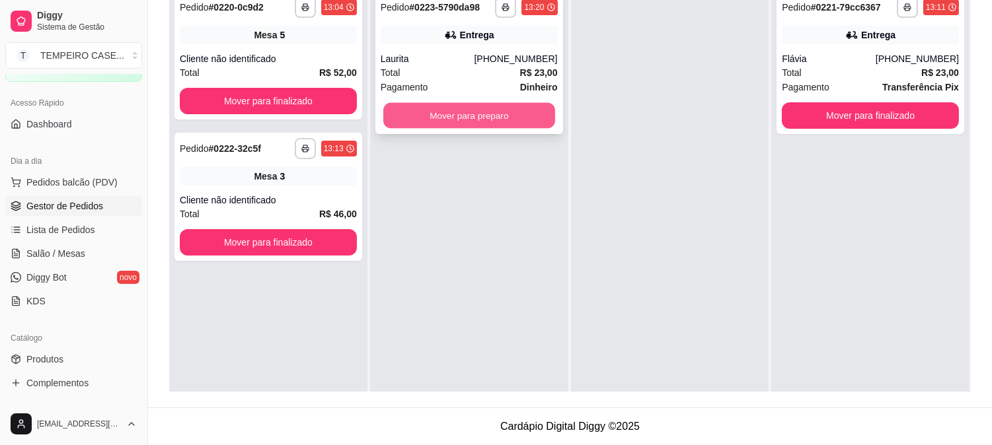
click at [467, 122] on button "Mover para preparo" at bounding box center [469, 116] width 172 height 26
click at [487, 116] on button "Mover para preparo" at bounding box center [469, 115] width 177 height 26
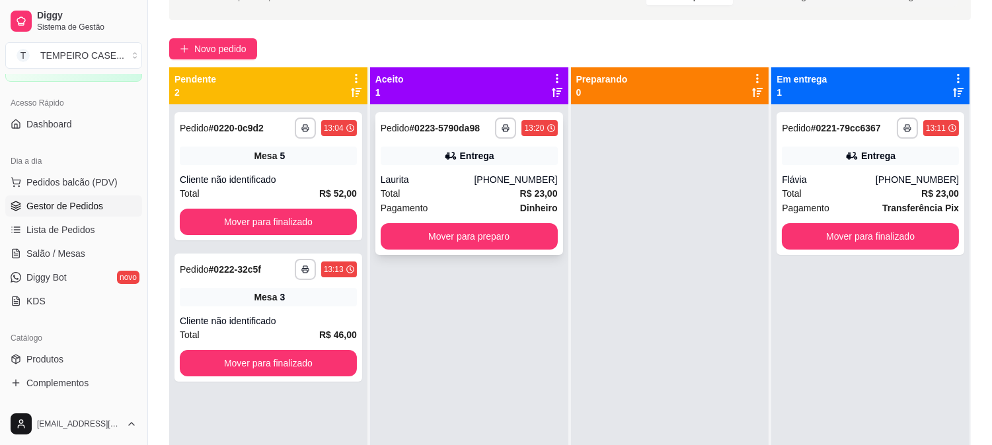
scroll to position [55, 0]
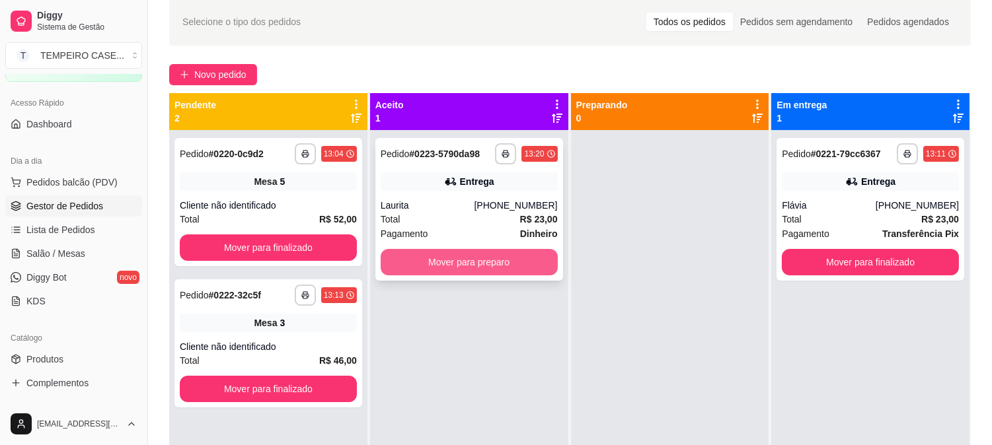
click at [503, 264] on button "Mover para preparo" at bounding box center [469, 262] width 177 height 26
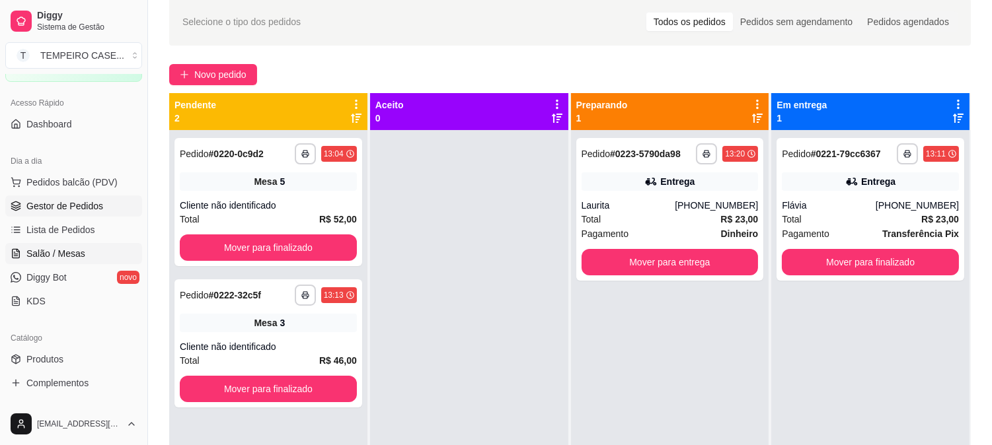
click at [40, 256] on span "Salão / Mesas" at bounding box center [55, 253] width 59 height 13
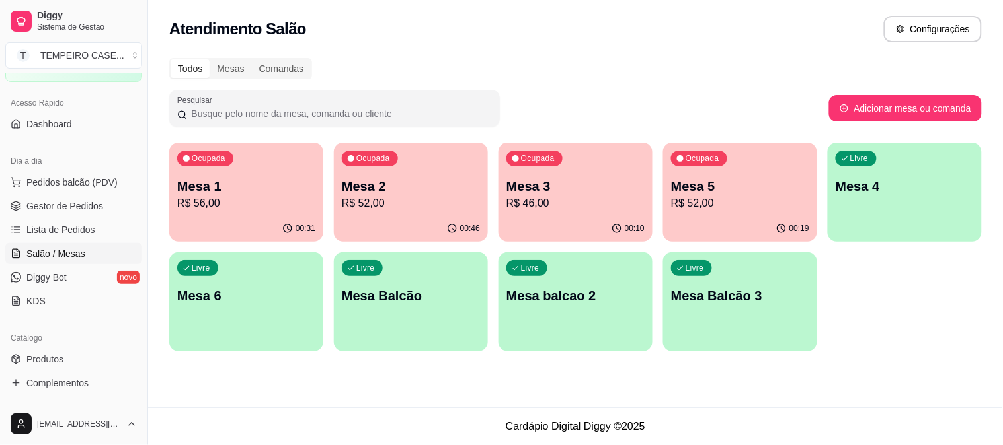
click at [701, 186] on p "Mesa 5" at bounding box center [740, 186] width 138 height 19
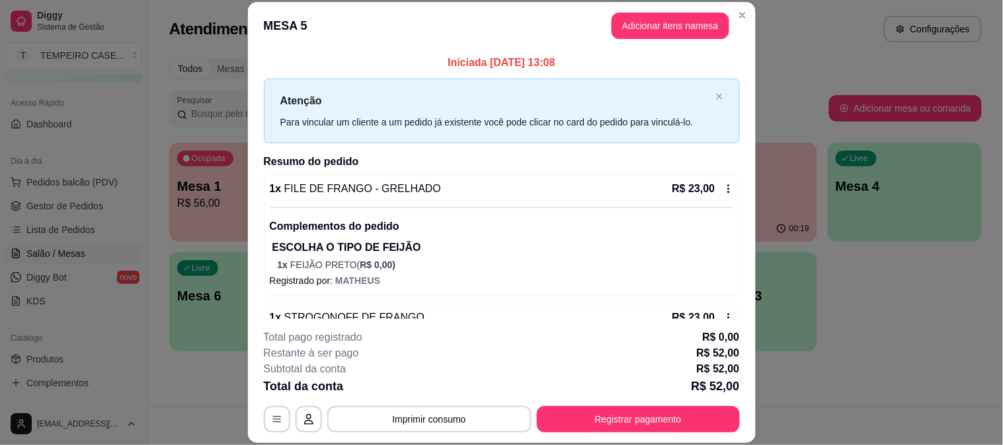
click at [602, 407] on button "Registrar pagamento" at bounding box center [638, 419] width 203 height 26
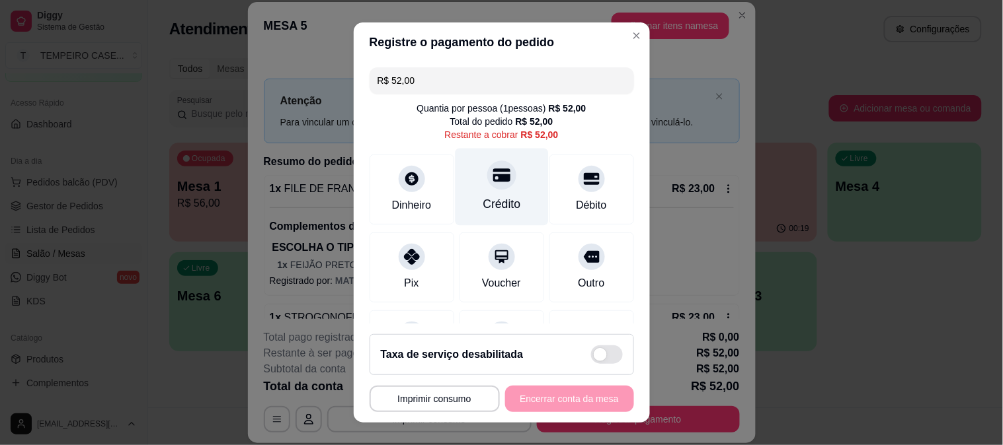
click at [492, 175] on icon at bounding box center [500, 175] width 17 height 13
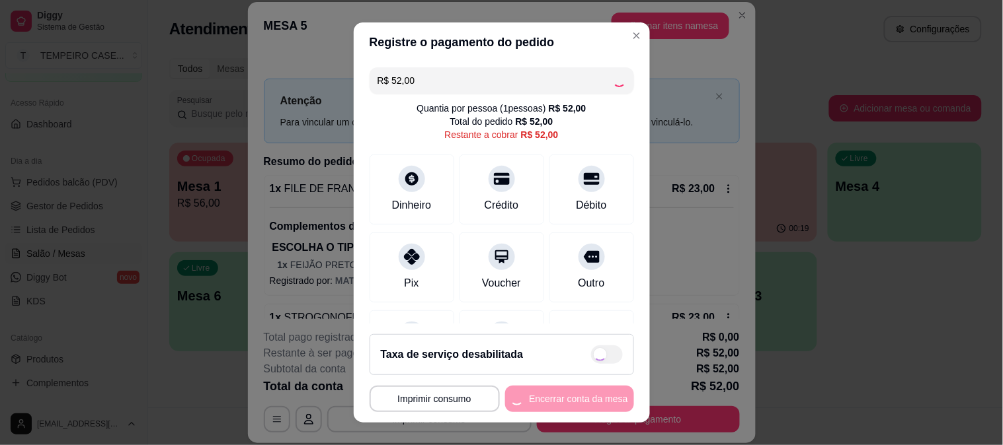
type input "R$ 0,00"
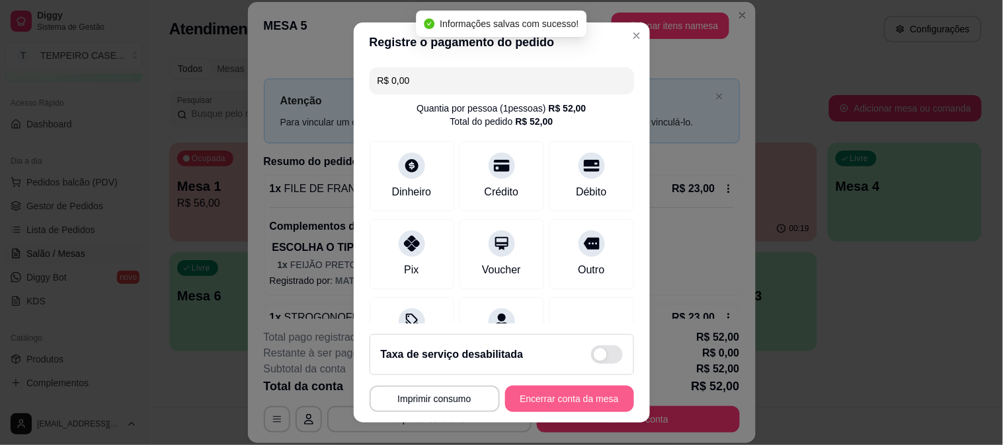
click at [567, 401] on button "Encerrar conta da mesa" at bounding box center [569, 399] width 129 height 26
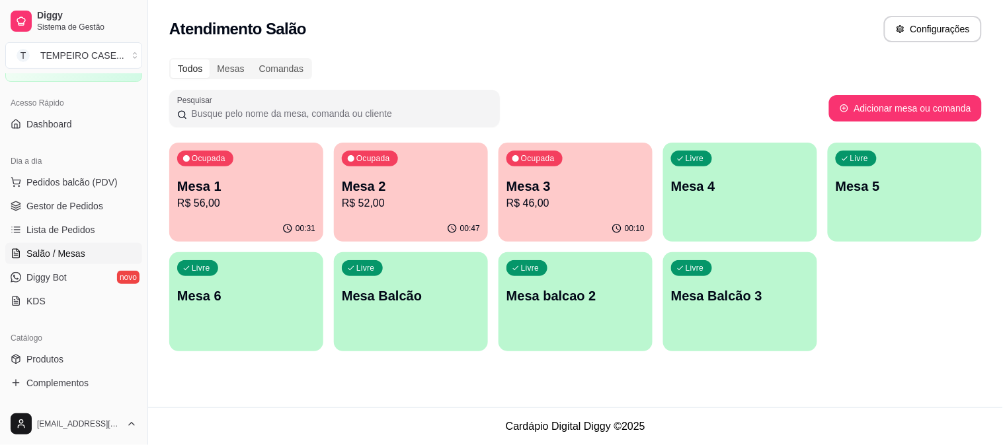
click at [714, 202] on div "Livre Mesa 4" at bounding box center [740, 184] width 154 height 83
click at [891, 173] on div "Livre Mesa 5" at bounding box center [904, 184] width 154 height 83
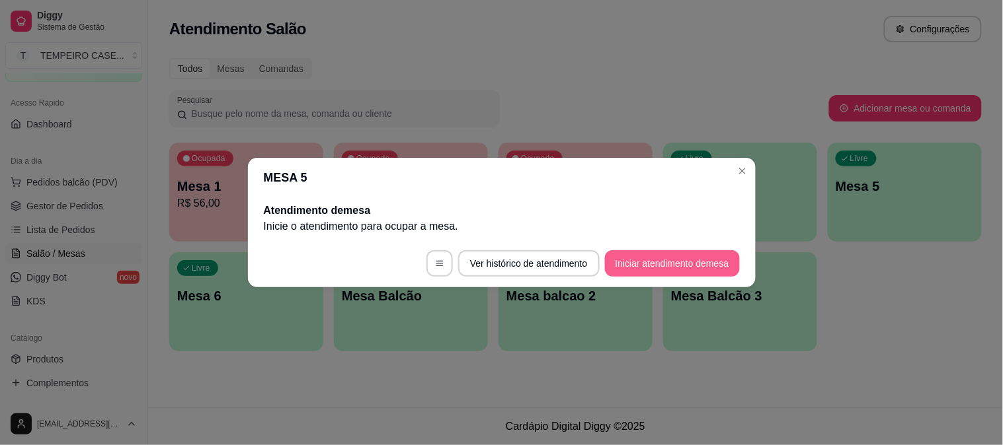
click at [671, 259] on button "Iniciar atendimento de mesa" at bounding box center [672, 263] width 135 height 26
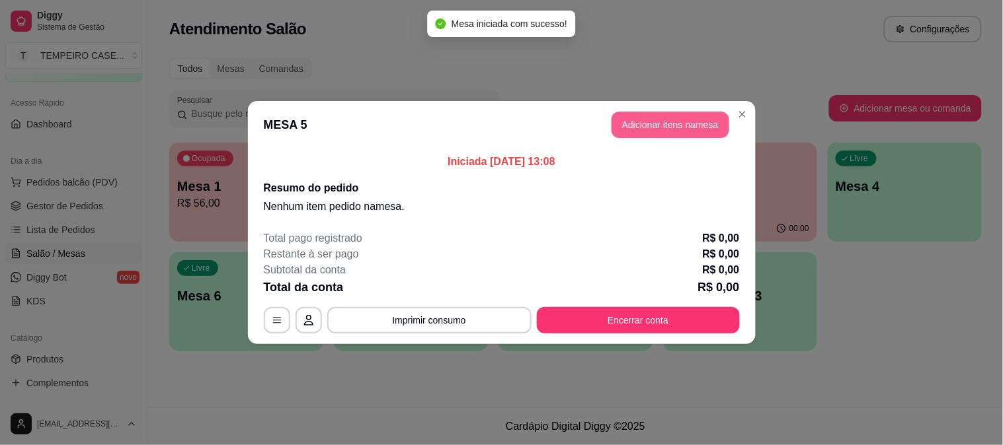
click at [656, 124] on button "Adicionar itens na mesa" at bounding box center [670, 125] width 118 height 26
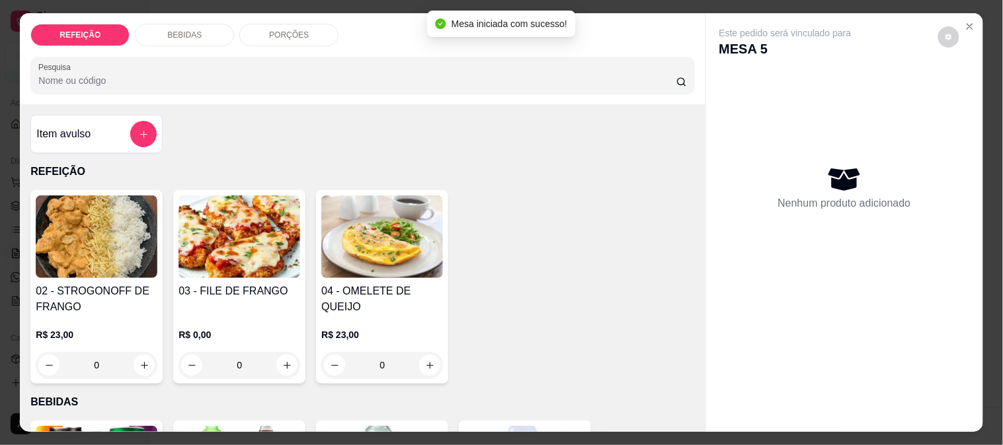
click at [239, 241] on img at bounding box center [239, 237] width 122 height 83
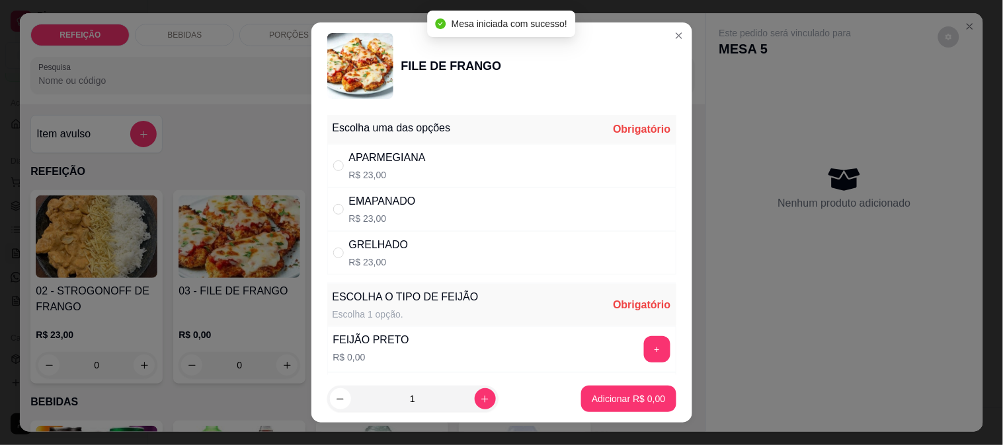
click at [431, 178] on div "APARMEGIANA R$ 23,00" at bounding box center [501, 166] width 349 height 44
radio input "true"
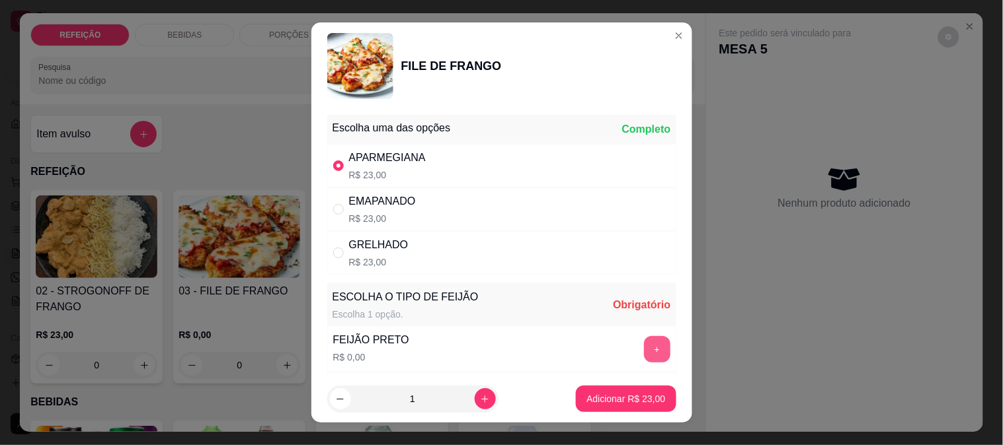
click at [644, 347] on button "+" at bounding box center [657, 349] width 26 height 26
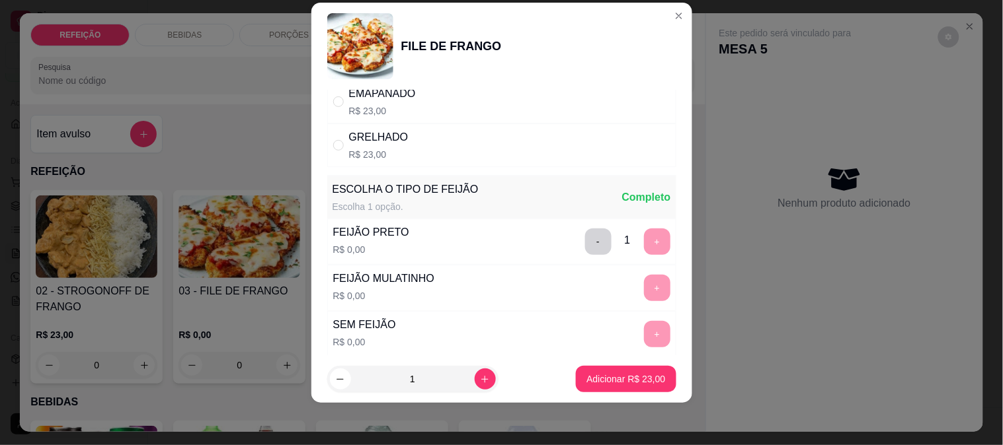
scroll to position [189, 0]
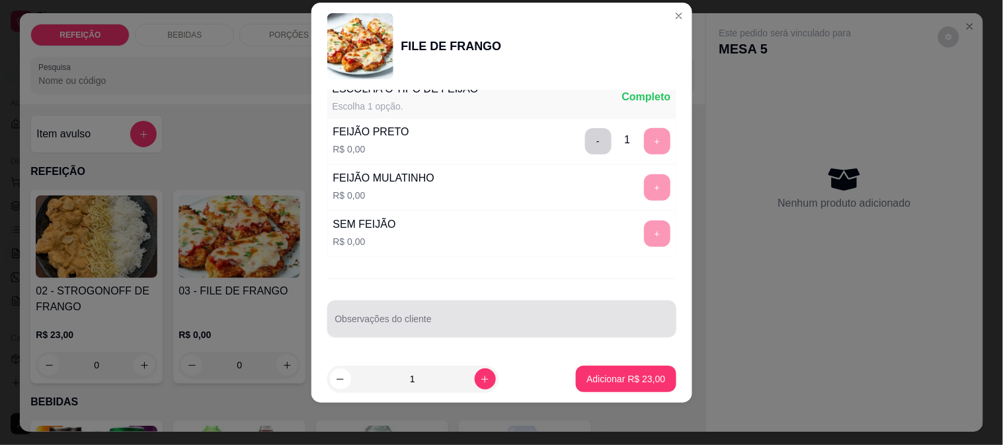
click at [430, 314] on div at bounding box center [501, 319] width 333 height 26
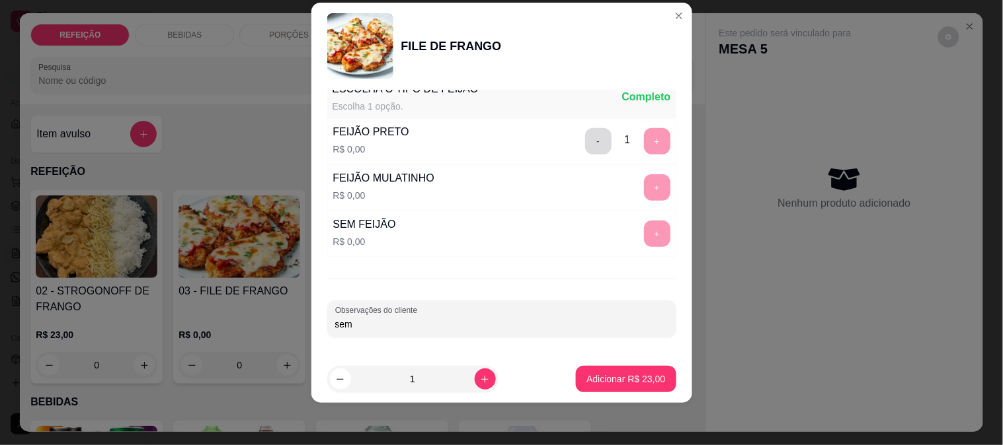
click at [585, 152] on button "-" at bounding box center [598, 141] width 26 height 26
click at [644, 180] on button "+" at bounding box center [657, 187] width 26 height 26
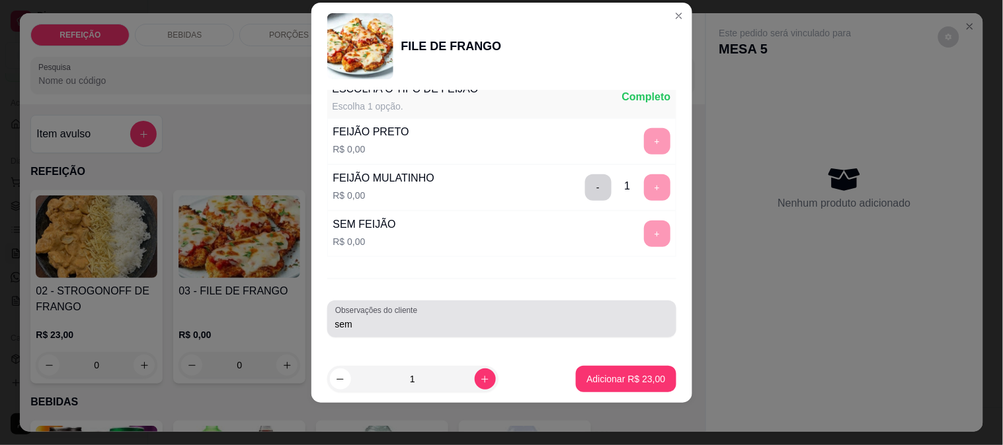
click at [448, 334] on div "Observações do cliente sem" at bounding box center [501, 319] width 349 height 37
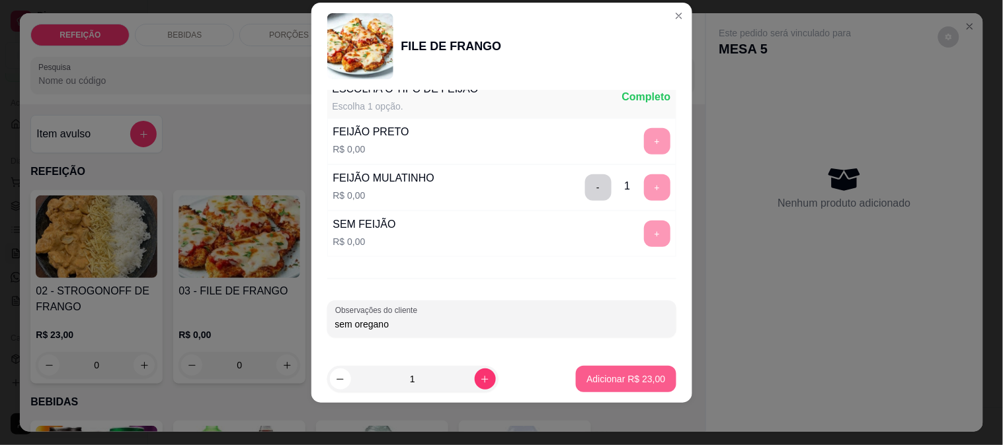
type input "sem oregano"
click at [613, 362] on footer "1 Adicionar R$ 23,00" at bounding box center [501, 380] width 381 height 48
click at [623, 371] on button "Adicionar R$ 23,00" at bounding box center [626, 379] width 100 height 26
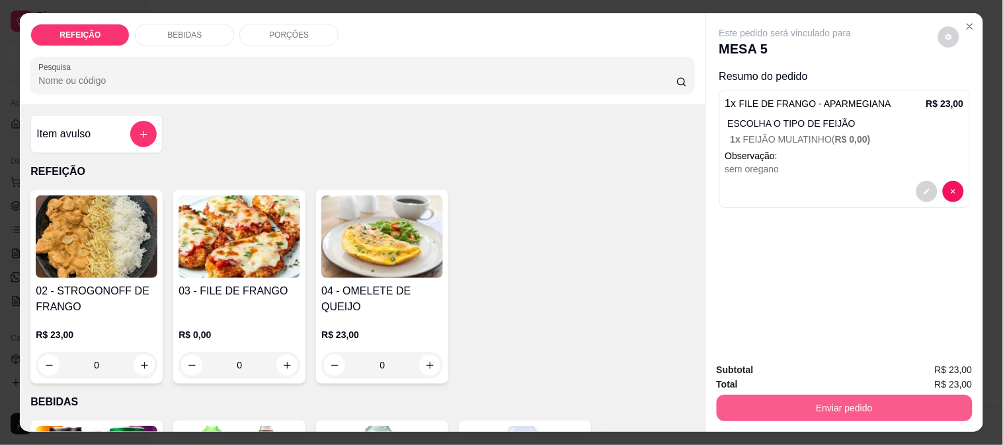
click at [759, 405] on button "Enviar pedido" at bounding box center [844, 408] width 256 height 26
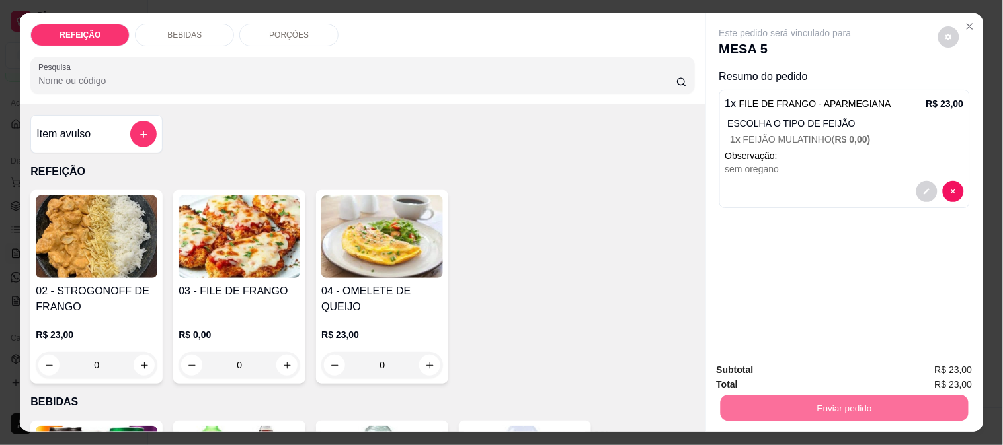
click at [769, 365] on button "Não registrar e enviar pedido" at bounding box center [800, 370] width 137 height 25
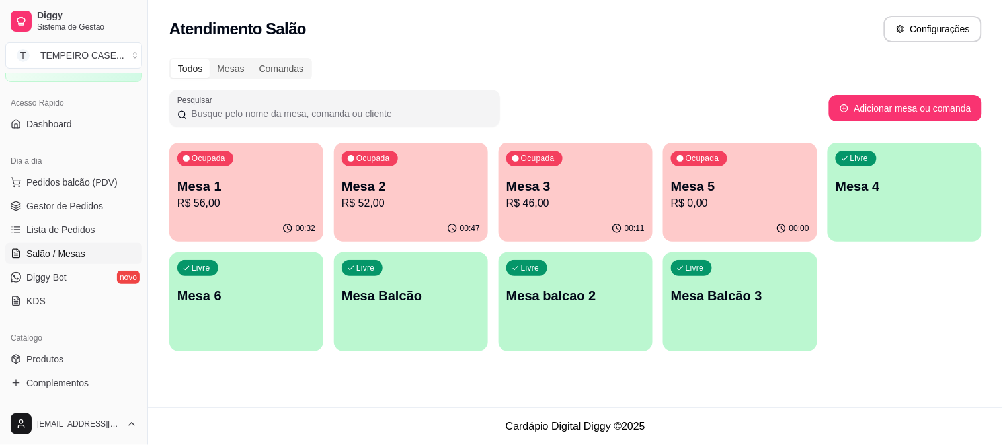
click at [251, 183] on p "Mesa 1" at bounding box center [246, 186] width 138 height 19
click at [86, 176] on span "Pedidos balcão (PDV)" at bounding box center [71, 182] width 91 height 13
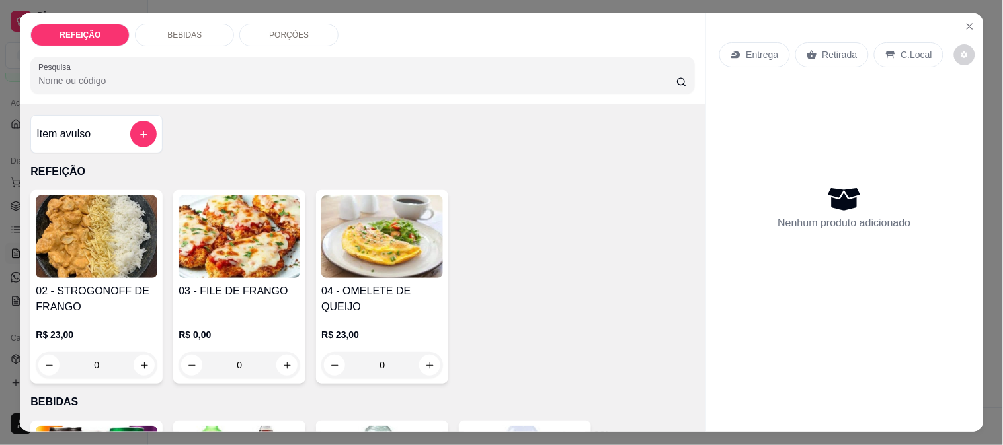
click at [90, 288] on h4 "02 - STROGONOFF DE FRANGO" at bounding box center [97, 300] width 122 height 32
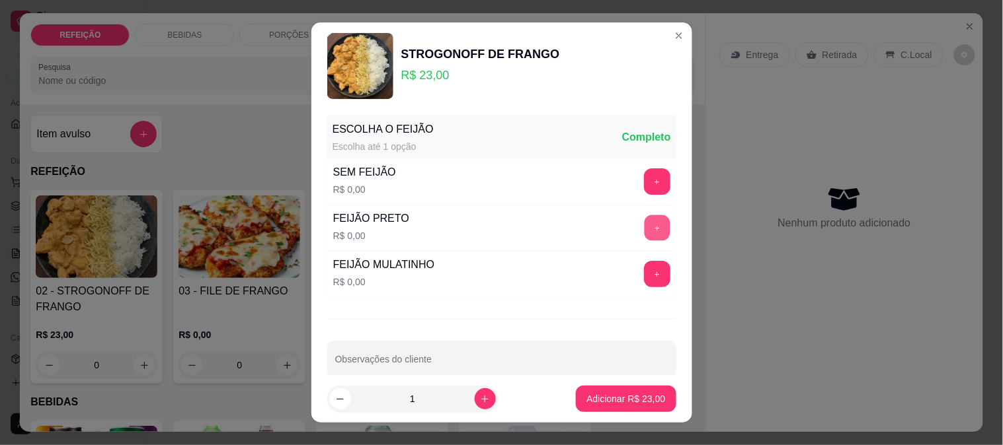
click at [644, 223] on button "+" at bounding box center [657, 228] width 26 height 26
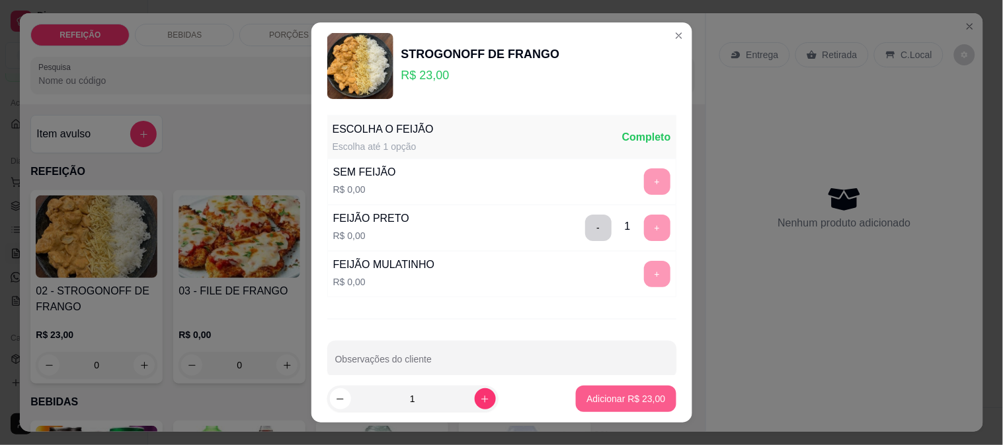
click at [605, 403] on p "Adicionar R$ 23,00" at bounding box center [625, 399] width 79 height 13
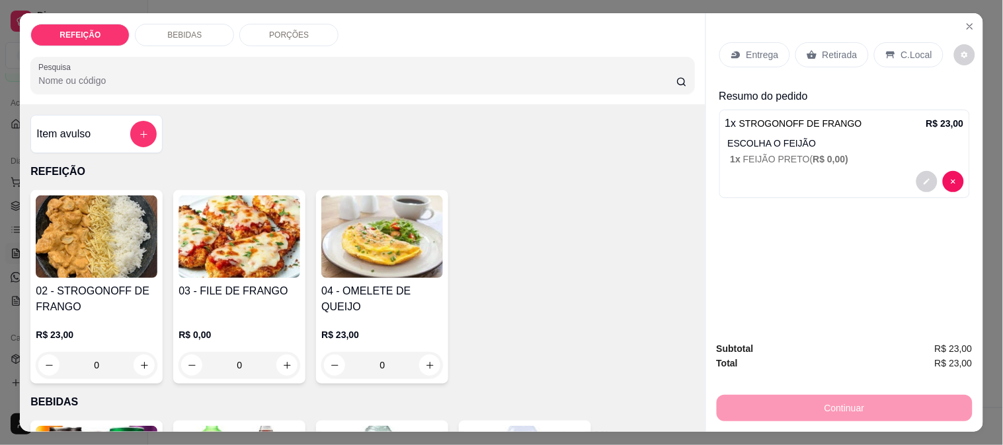
click at [827, 56] on div "Retirada" at bounding box center [831, 54] width 73 height 25
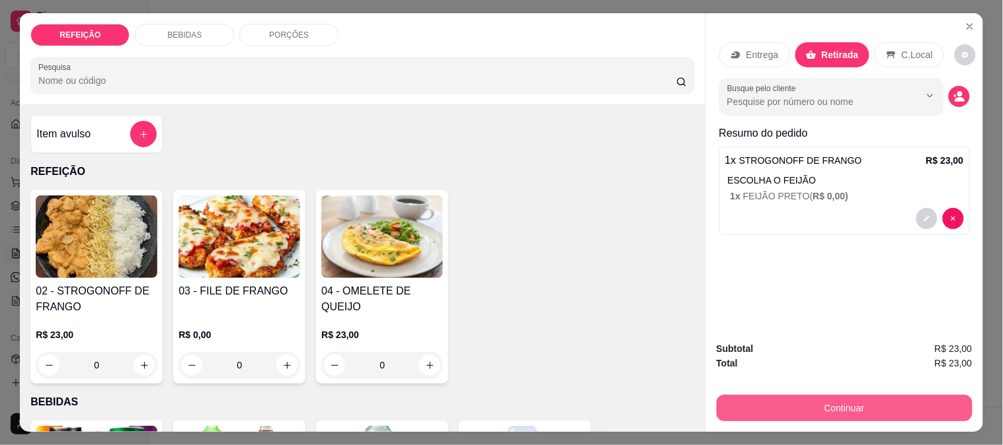
click at [831, 406] on button "Continuar" at bounding box center [844, 408] width 256 height 26
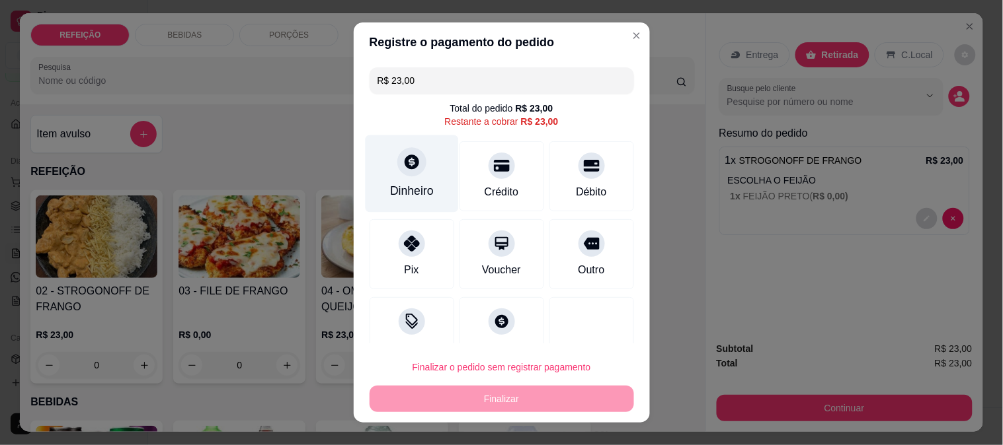
click at [405, 182] on div "Dinheiro" at bounding box center [412, 190] width 44 height 17
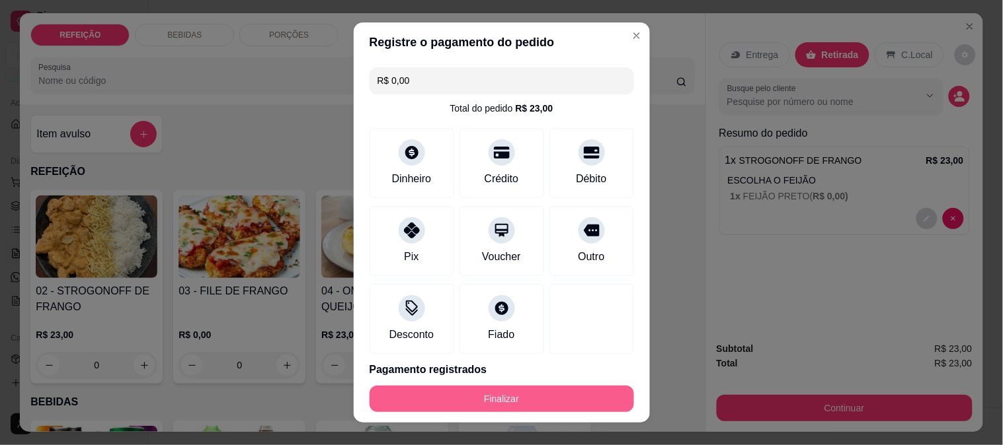
click at [537, 405] on button "Finalizar" at bounding box center [501, 399] width 264 height 26
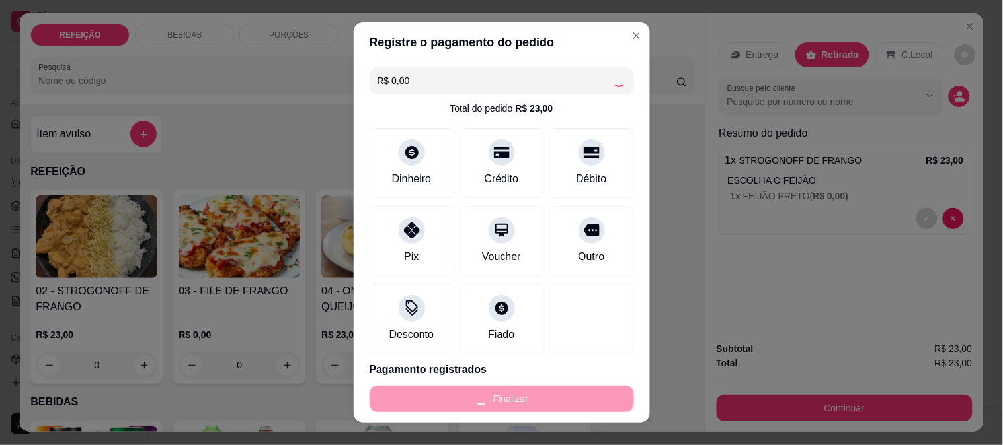
type input "-R$ 23,00"
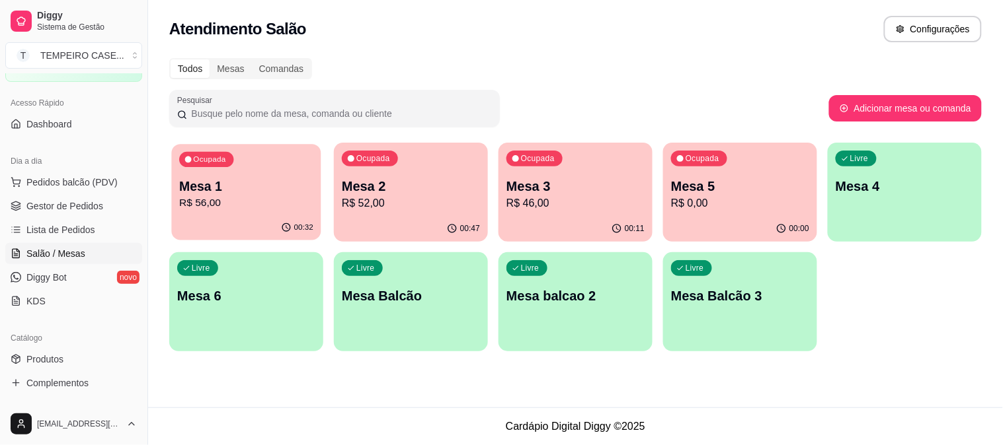
click at [249, 184] on p "Mesa 1" at bounding box center [246, 187] width 134 height 18
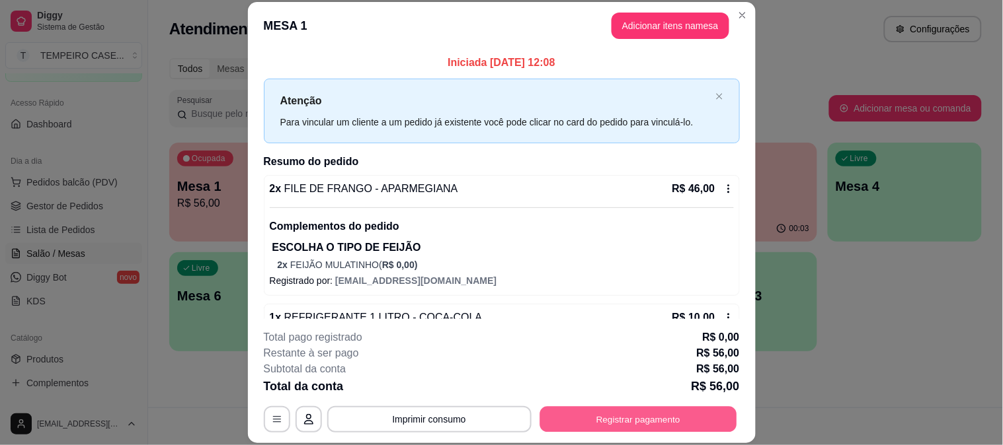
click at [632, 417] on button "Registrar pagamento" at bounding box center [637, 419] width 197 height 26
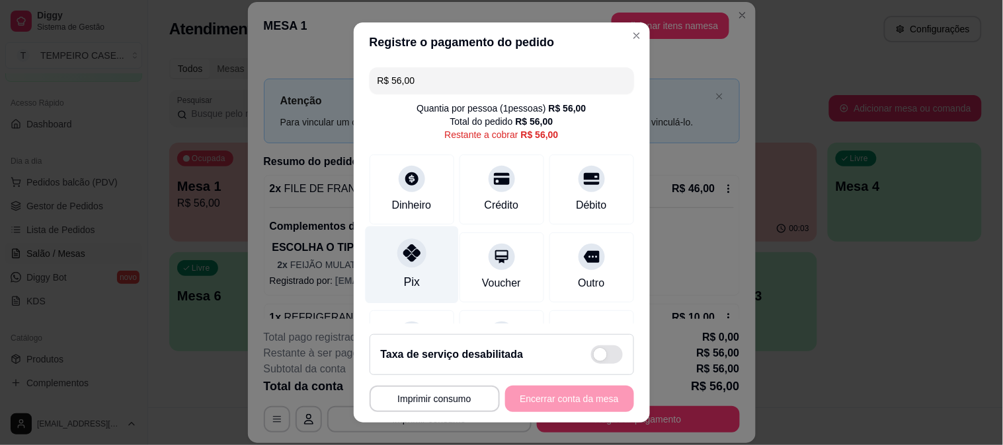
click at [404, 266] on div at bounding box center [411, 253] width 29 height 29
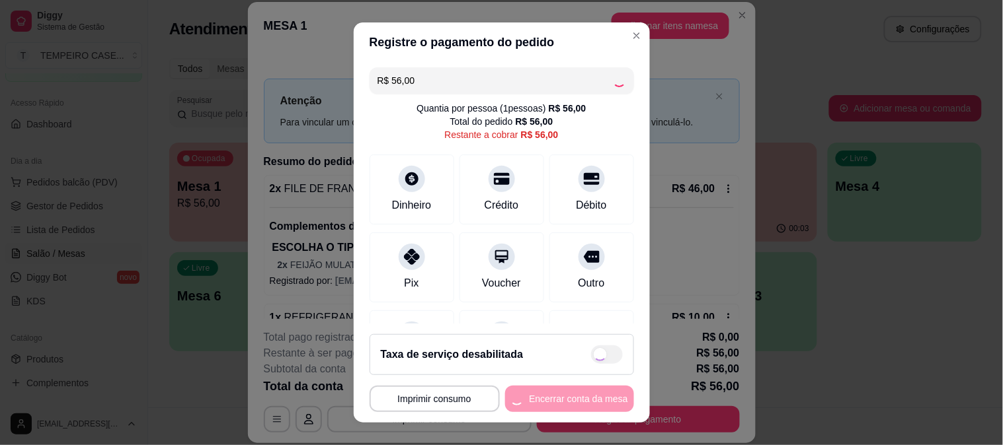
type input "R$ 0,00"
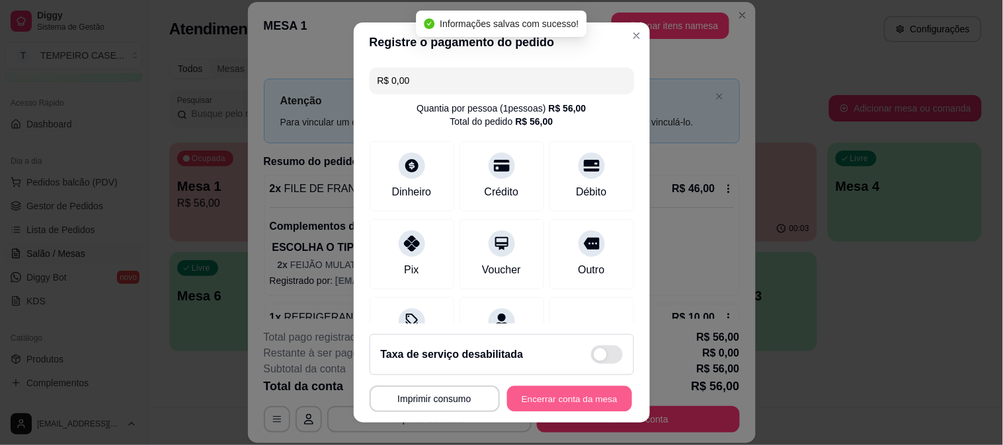
click at [568, 394] on button "Encerrar conta da mesa" at bounding box center [569, 400] width 125 height 26
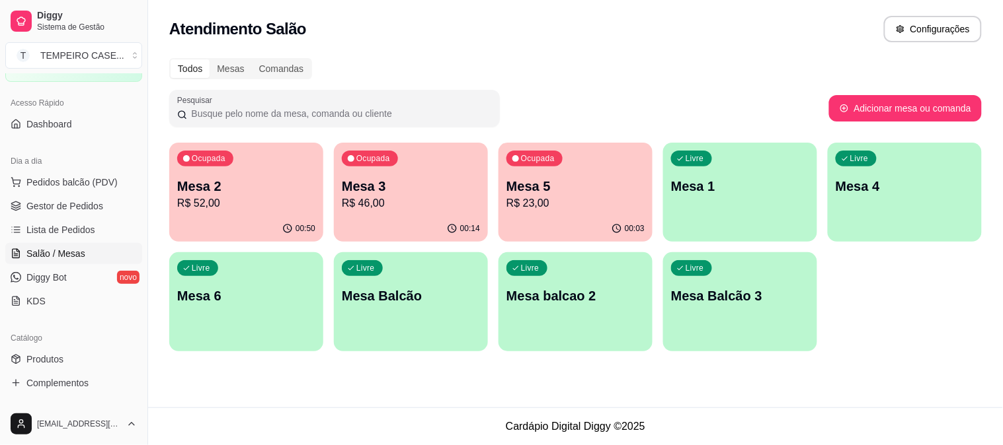
click at [753, 163] on div "Livre Mesa 1" at bounding box center [740, 184] width 154 height 83
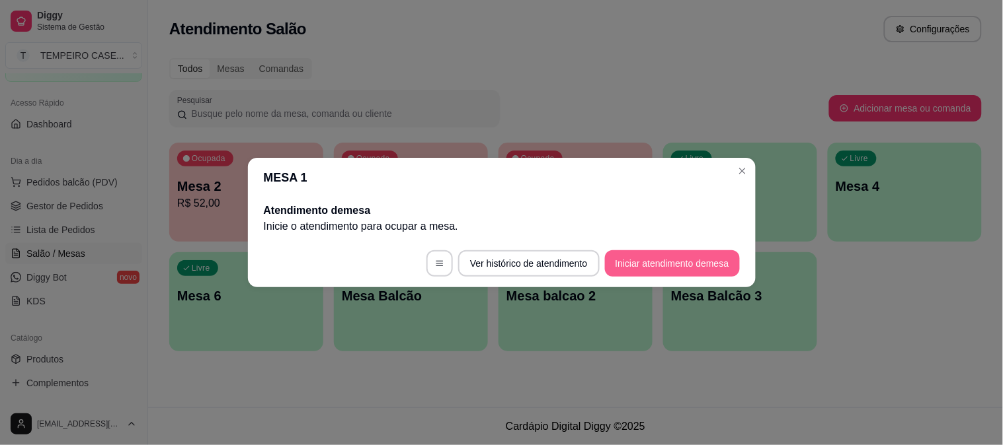
click at [658, 274] on button "Iniciar atendimento de mesa" at bounding box center [672, 263] width 135 height 26
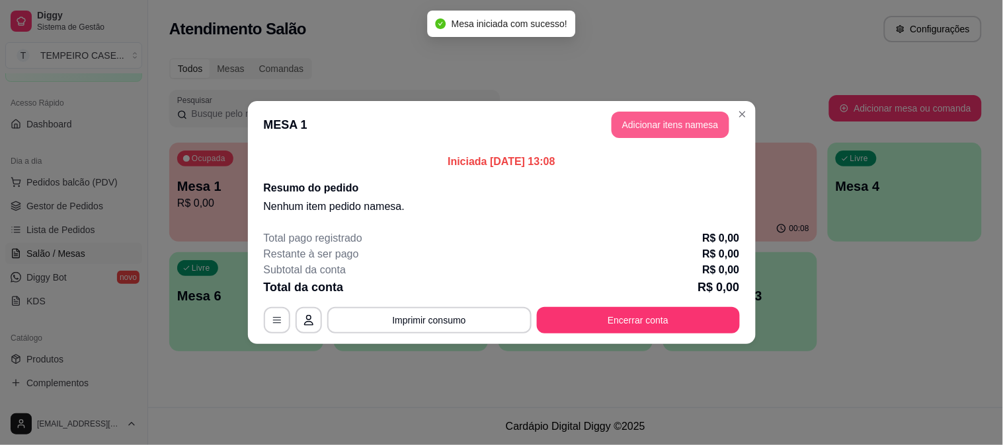
click at [669, 109] on header "MESA 1 Adicionar itens na mesa" at bounding box center [502, 125] width 508 height 48
click at [664, 119] on button "Adicionar itens na mesa" at bounding box center [670, 125] width 114 height 26
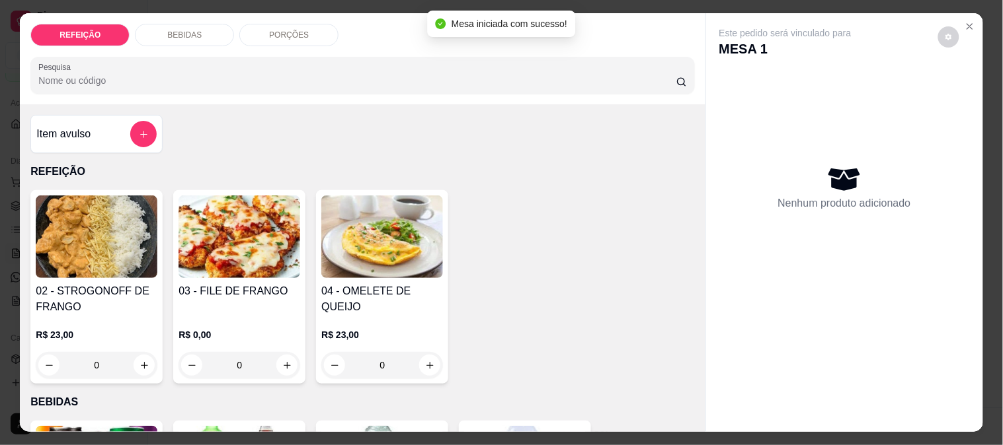
click at [80, 236] on img at bounding box center [97, 237] width 122 height 83
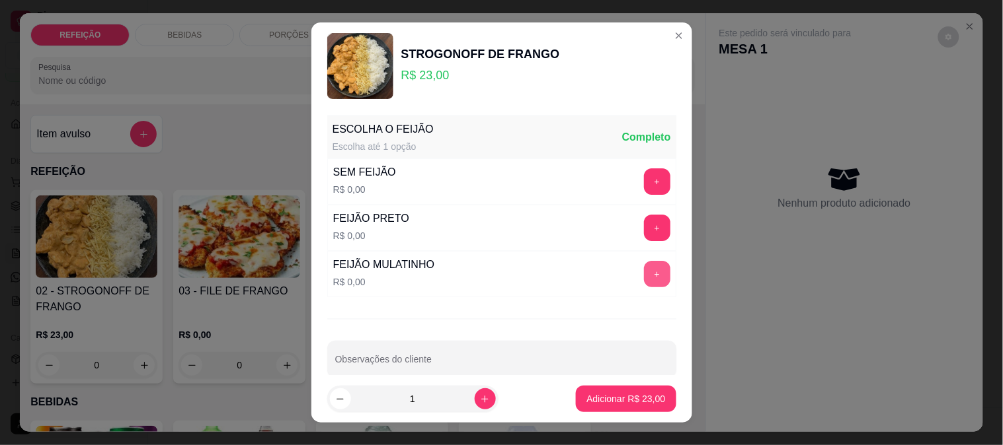
click at [644, 276] on button "+" at bounding box center [657, 274] width 26 height 26
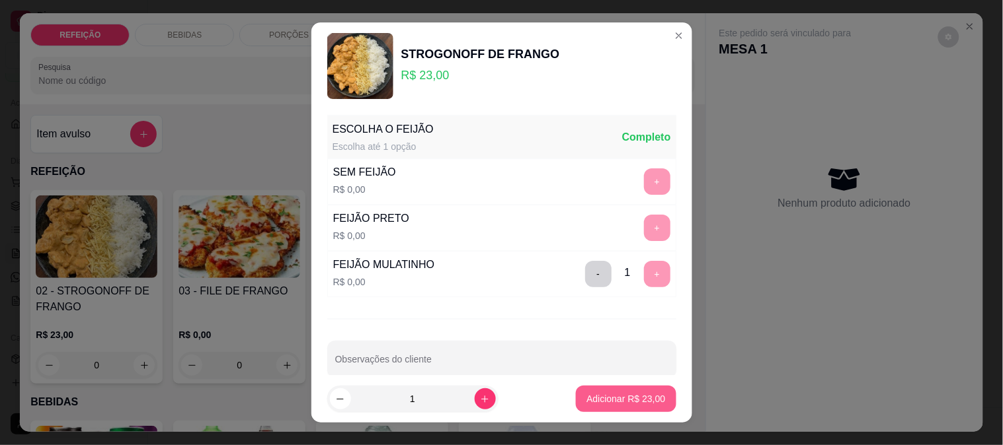
click at [619, 400] on p "Adicionar R$ 23,00" at bounding box center [625, 399] width 79 height 13
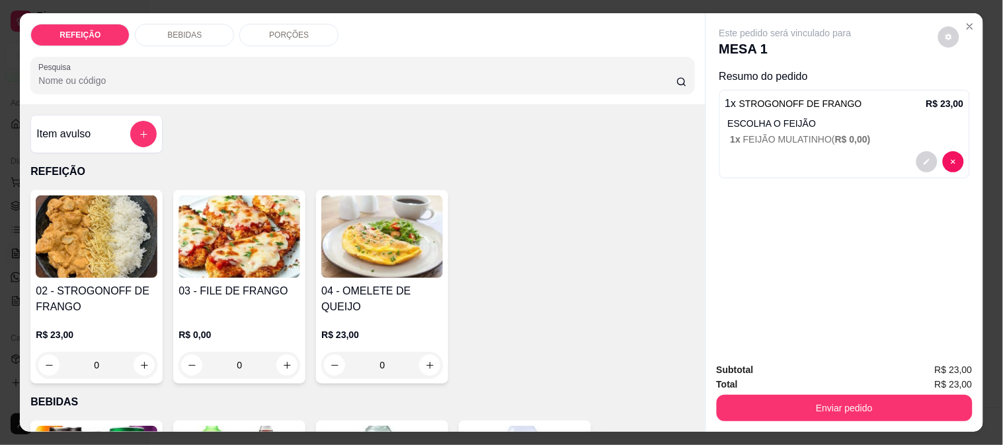
click at [195, 284] on h4 "03 - FILE DE FRANGO" at bounding box center [239, 292] width 122 height 16
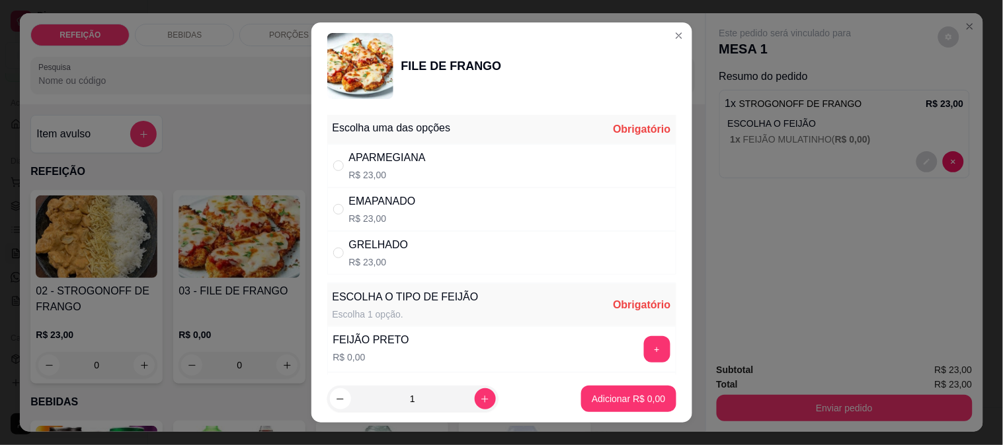
click at [426, 151] on div "APARMEGIANA R$ 23,00" at bounding box center [501, 166] width 349 height 44
radio input "true"
click at [644, 346] on button "+" at bounding box center [657, 349] width 26 height 26
click at [605, 387] on button "Adicionar R$ 23,00" at bounding box center [626, 399] width 100 height 26
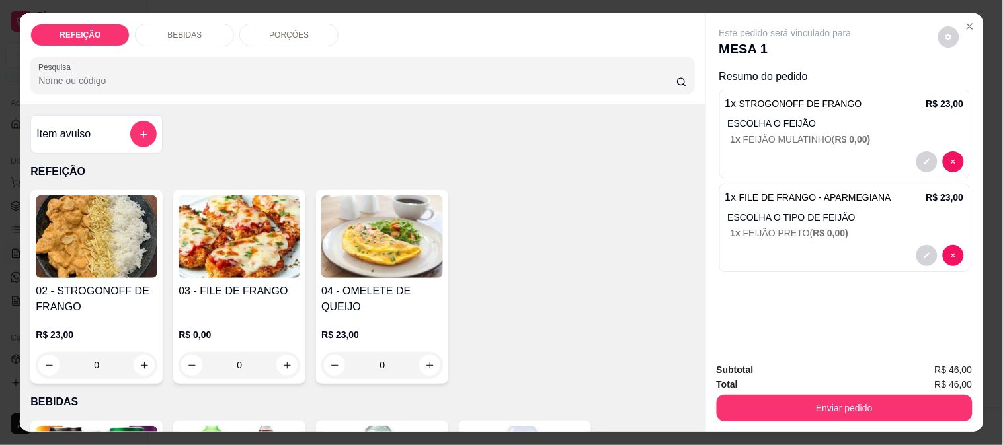
click at [190, 34] on p "BEBIDAS" at bounding box center [184, 35] width 34 height 11
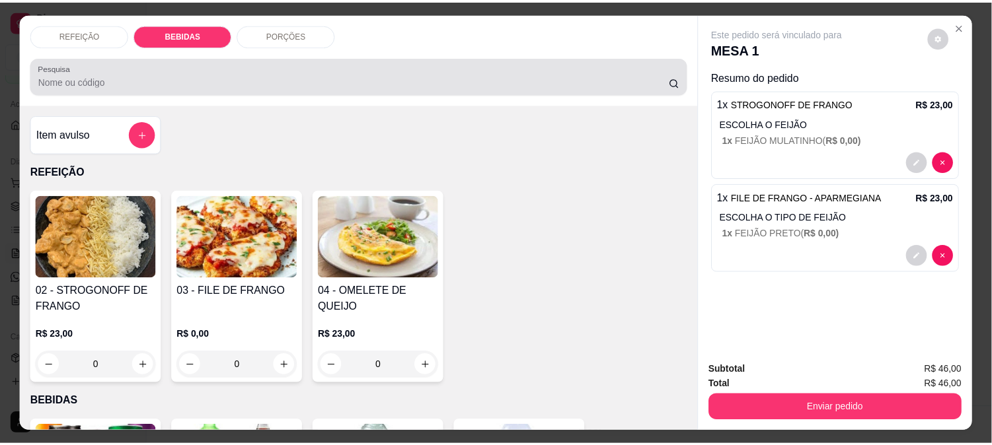
scroll to position [34, 0]
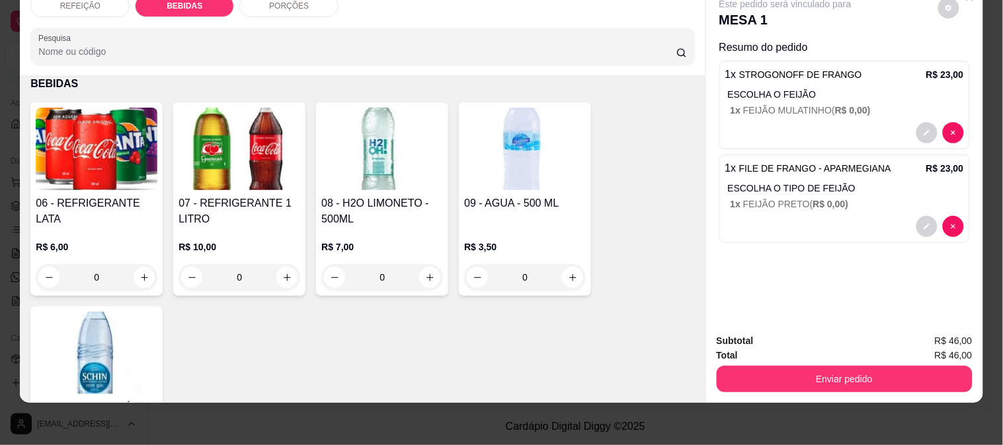
click at [345, 171] on img at bounding box center [382, 149] width 122 height 83
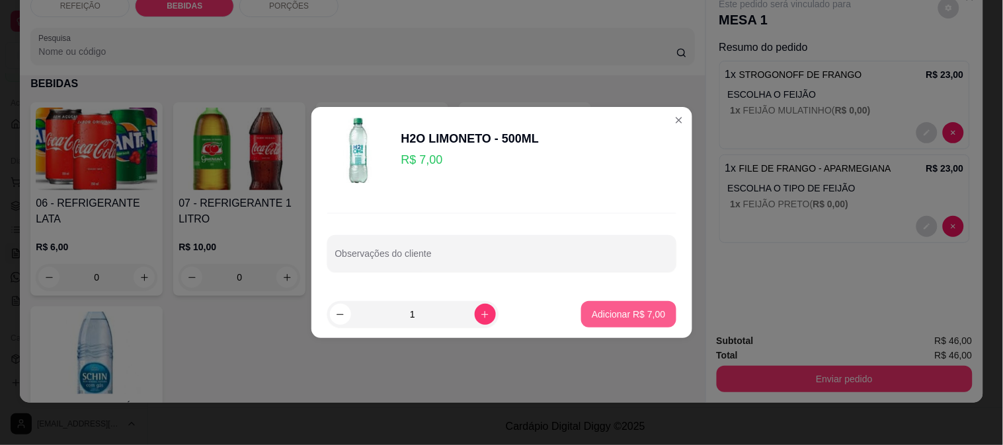
click at [659, 317] on button "Adicionar R$ 7,00" at bounding box center [628, 314] width 95 height 26
type input "1"
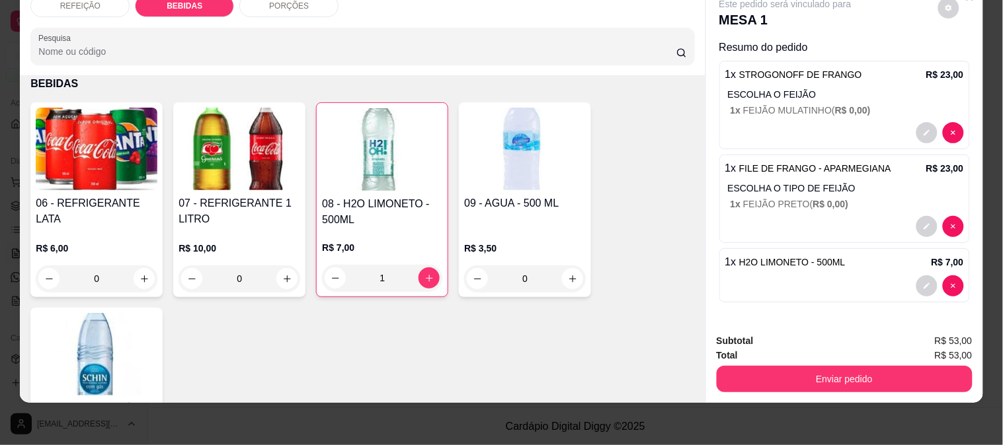
click at [785, 363] on div "Enviar pedido" at bounding box center [844, 378] width 256 height 30
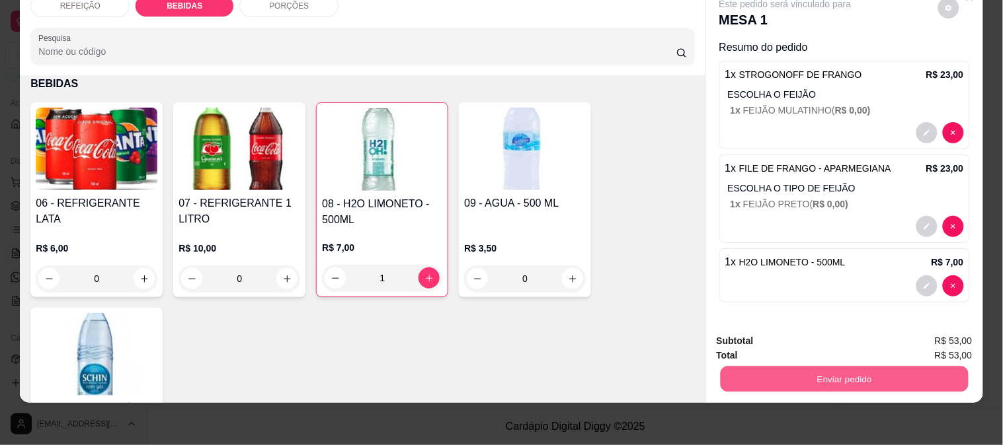
click at [796, 371] on button "Enviar pedido" at bounding box center [844, 379] width 248 height 26
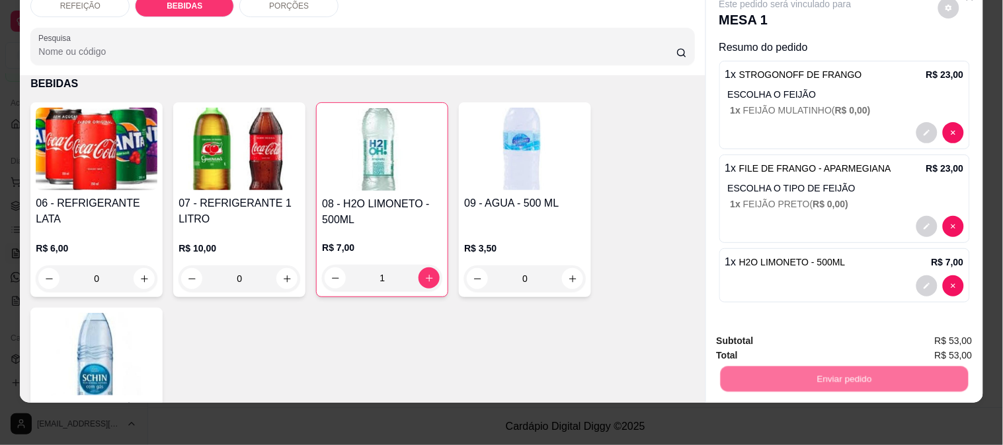
click at [792, 337] on button "Não registrar e enviar pedido" at bounding box center [801, 336] width 134 height 24
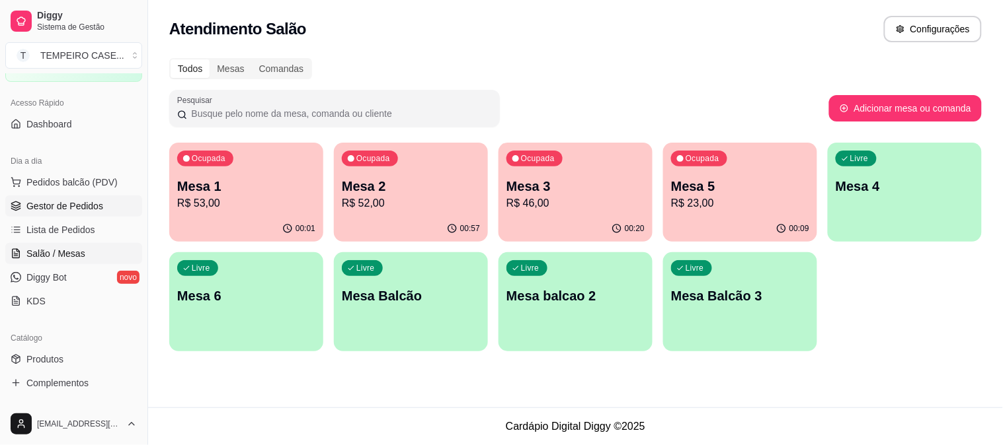
click at [58, 205] on span "Gestor de Pedidos" at bounding box center [64, 206] width 77 height 13
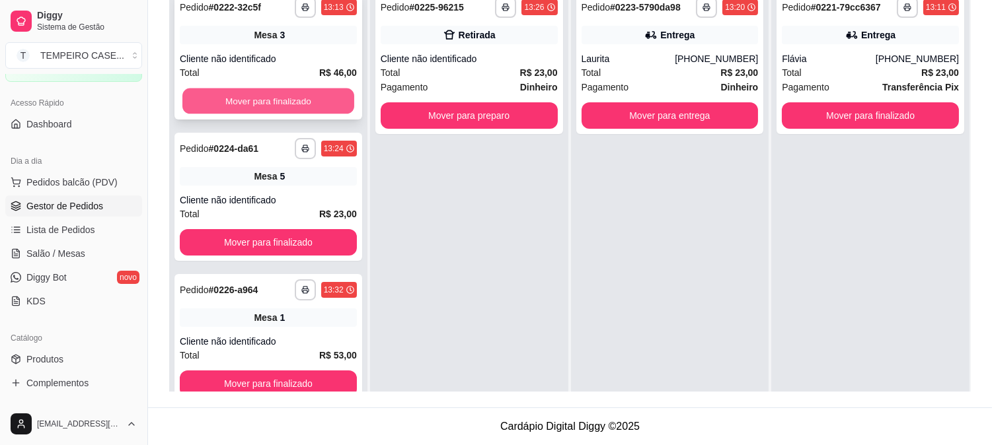
click at [272, 104] on button "Mover para finalizado" at bounding box center [268, 102] width 172 height 26
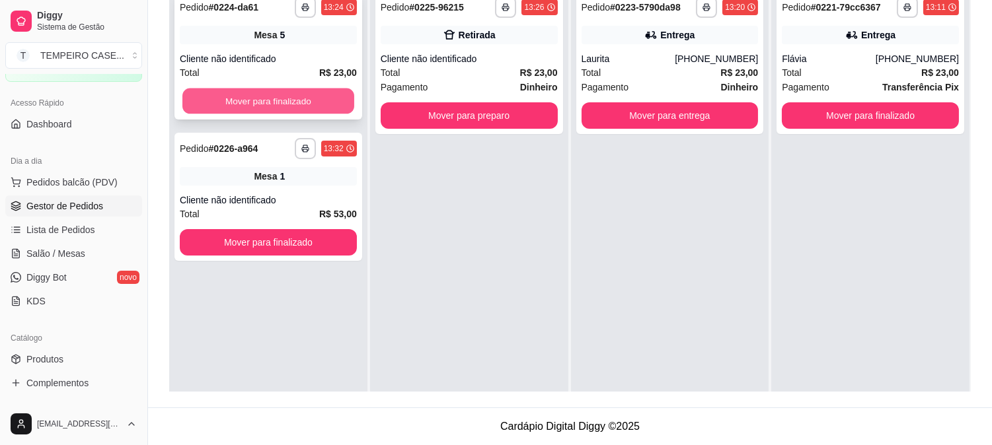
click at [275, 106] on button "Mover para finalizado" at bounding box center [268, 102] width 172 height 26
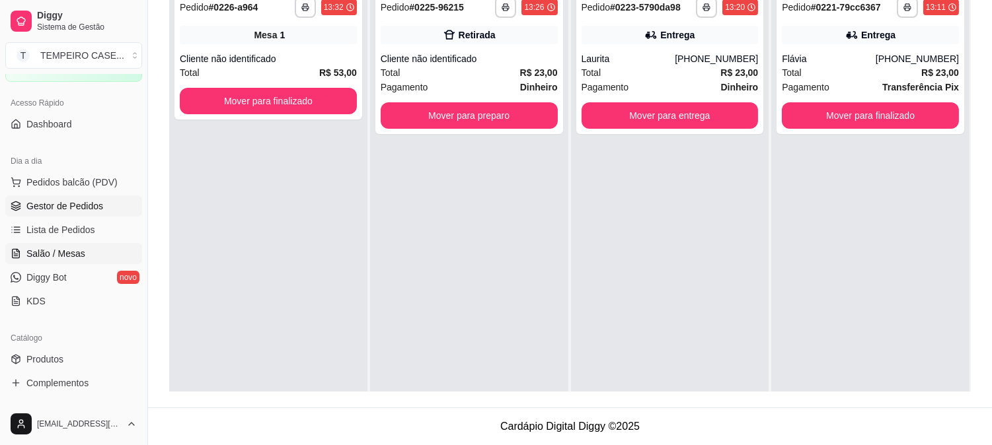
click at [38, 258] on span "Salão / Mesas" at bounding box center [55, 253] width 59 height 13
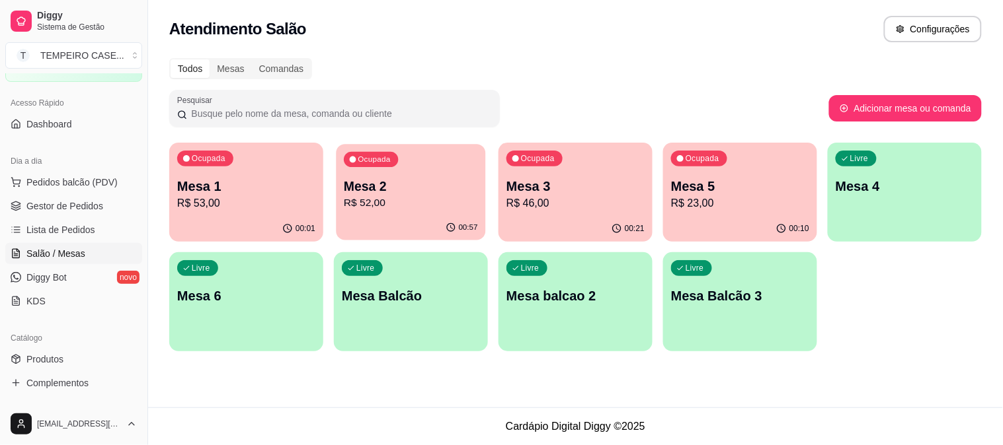
click at [373, 208] on p "R$ 52,00" at bounding box center [411, 203] width 134 height 15
click at [711, 210] on p "R$ 23,00" at bounding box center [740, 203] width 134 height 15
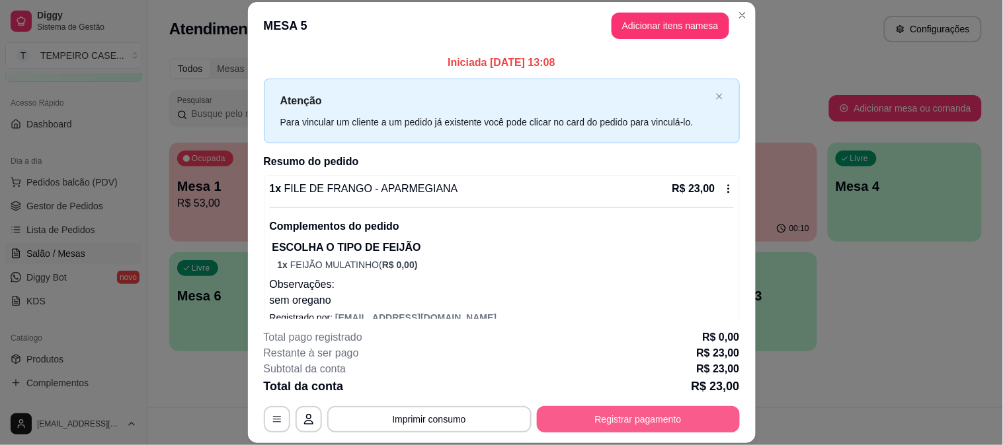
click at [633, 422] on button "Registrar pagamento" at bounding box center [638, 419] width 203 height 26
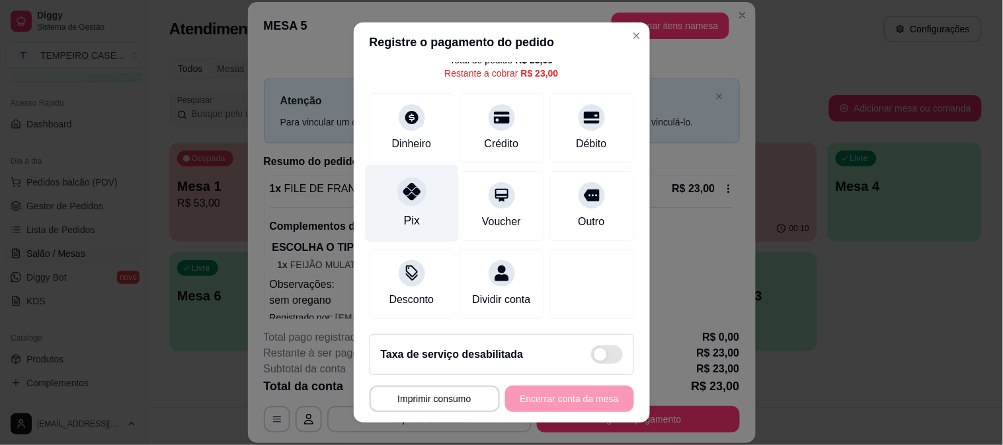
scroll to position [77, 0]
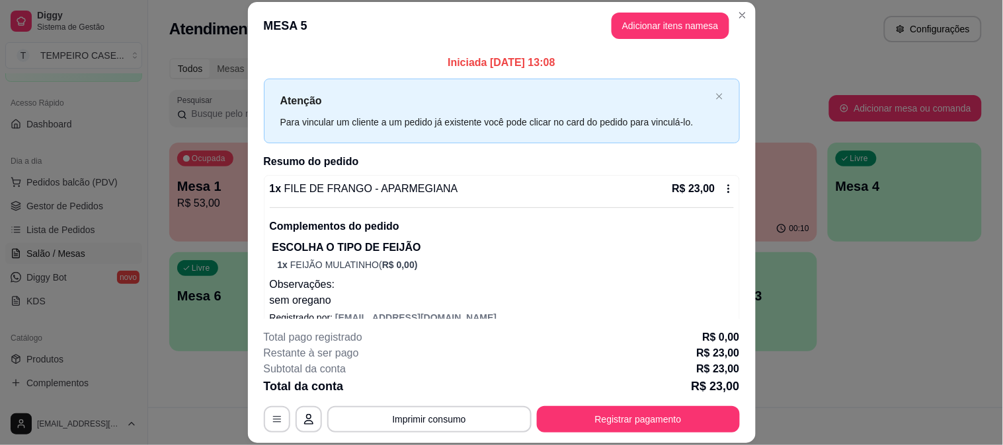
click at [641, 40] on header "MESA 5 Adicionar itens na mesa" at bounding box center [502, 26] width 508 height 48
click at [642, 34] on button "Adicionar itens na mesa" at bounding box center [670, 26] width 118 height 26
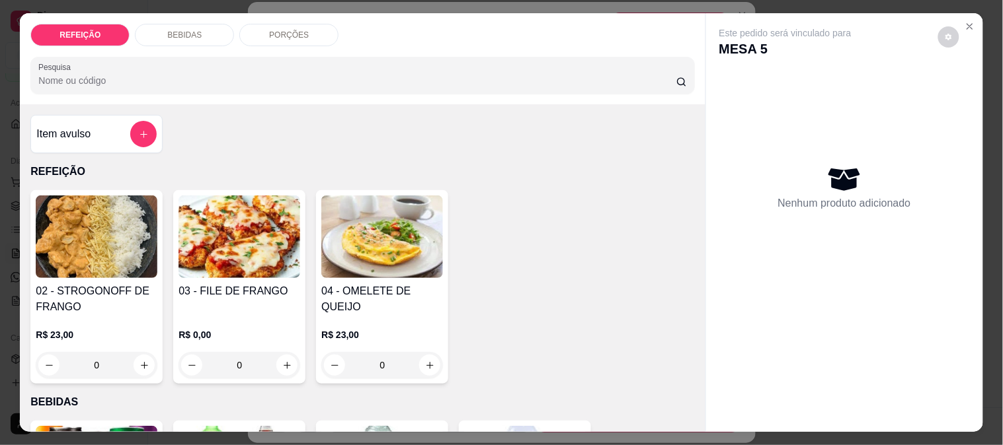
scroll to position [220, 0]
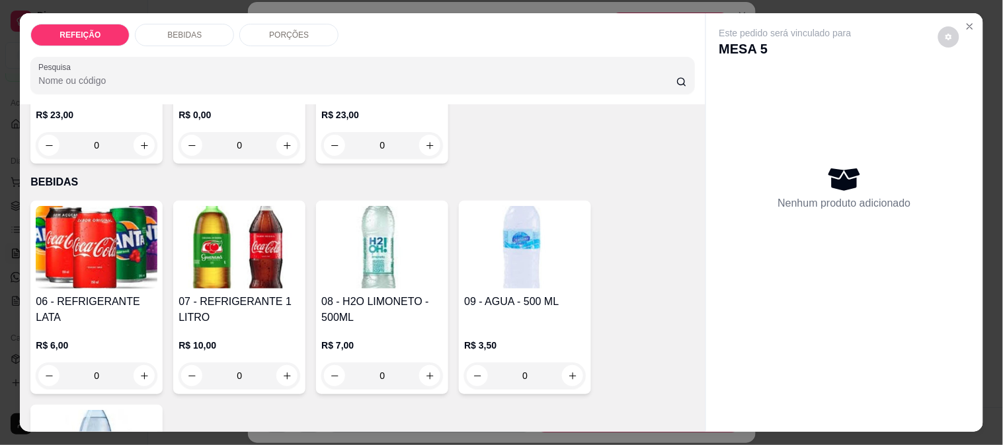
click at [97, 280] on img at bounding box center [97, 247] width 122 height 83
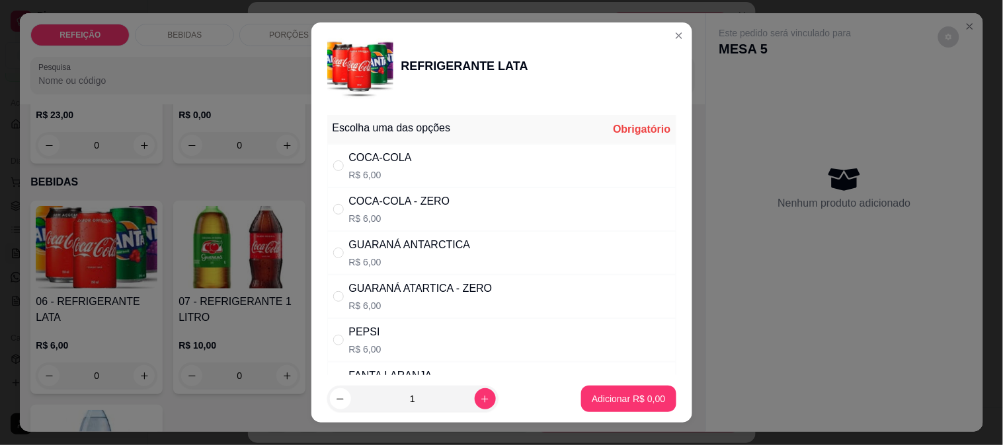
click at [448, 250] on div "GUARANÁ ANTARCTICA" at bounding box center [410, 245] width 122 height 16
radio input "true"
click at [593, 393] on p "Adicionar R$ 6,00" at bounding box center [628, 399] width 71 height 13
type input "1"
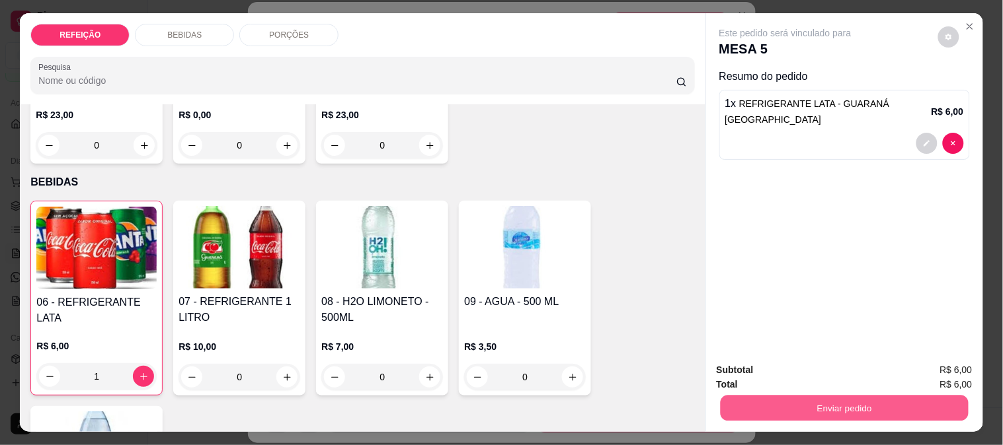
click at [771, 410] on button "Enviar pedido" at bounding box center [844, 408] width 248 height 26
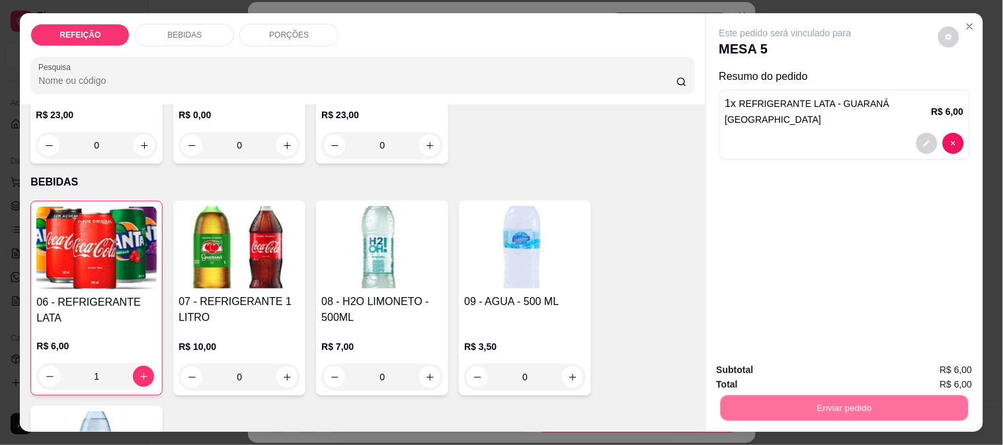
click at [763, 375] on button "Não registrar e enviar pedido" at bounding box center [801, 370] width 134 height 24
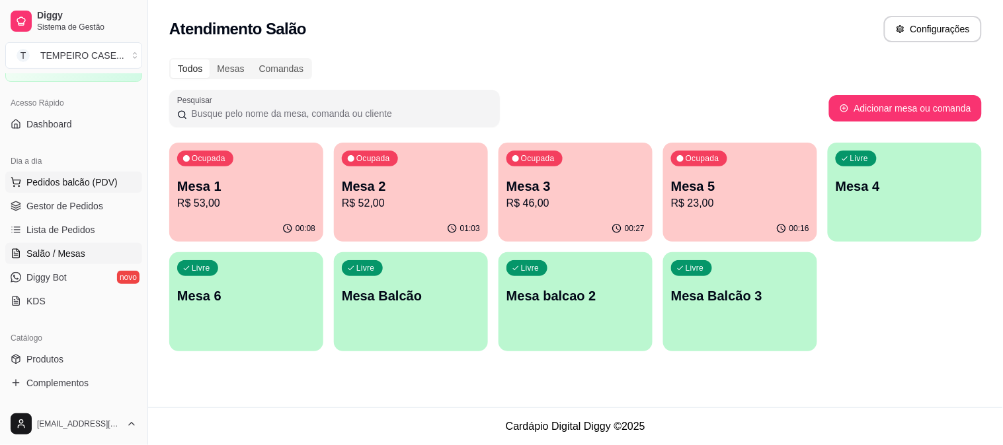
click at [66, 176] on span "Pedidos balcão (PDV)" at bounding box center [71, 182] width 91 height 13
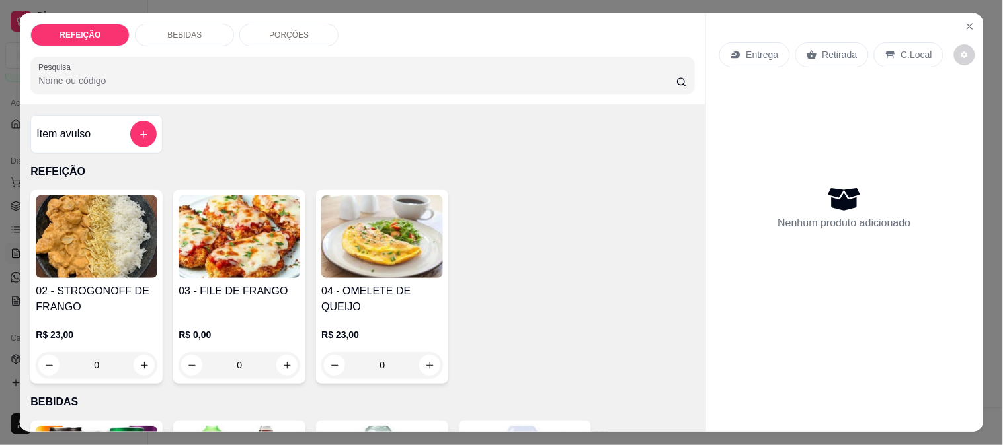
click at [221, 229] on img at bounding box center [239, 237] width 122 height 83
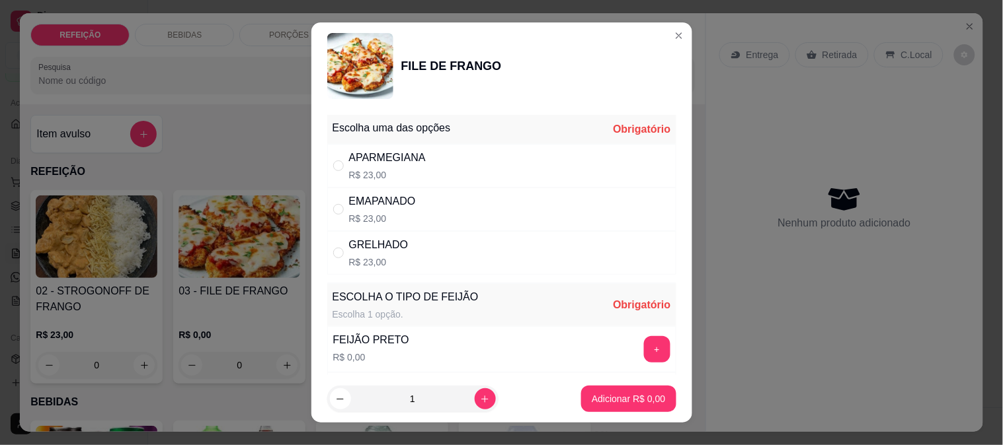
click at [417, 248] on div "GRELHADO R$ 23,00" at bounding box center [501, 253] width 349 height 44
radio input "true"
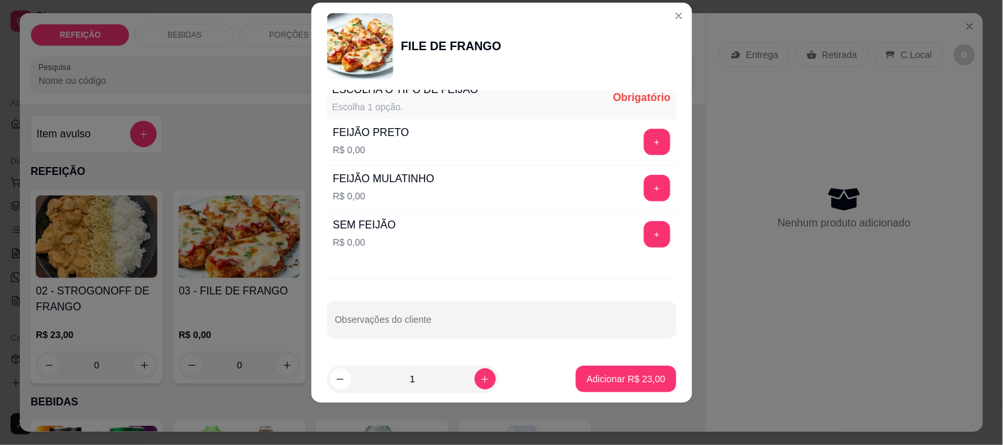
scroll to position [189, 0]
click at [644, 175] on button "+" at bounding box center [657, 187] width 26 height 26
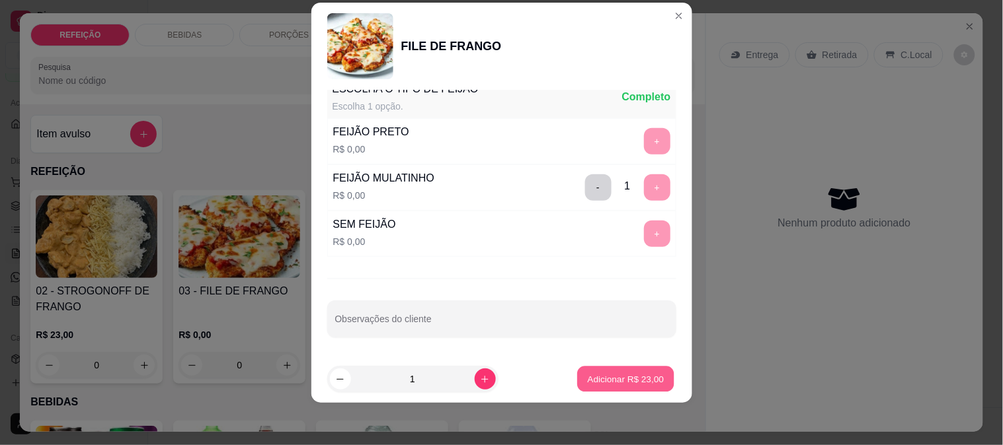
click at [607, 380] on p "Adicionar R$ 23,00" at bounding box center [626, 379] width 77 height 13
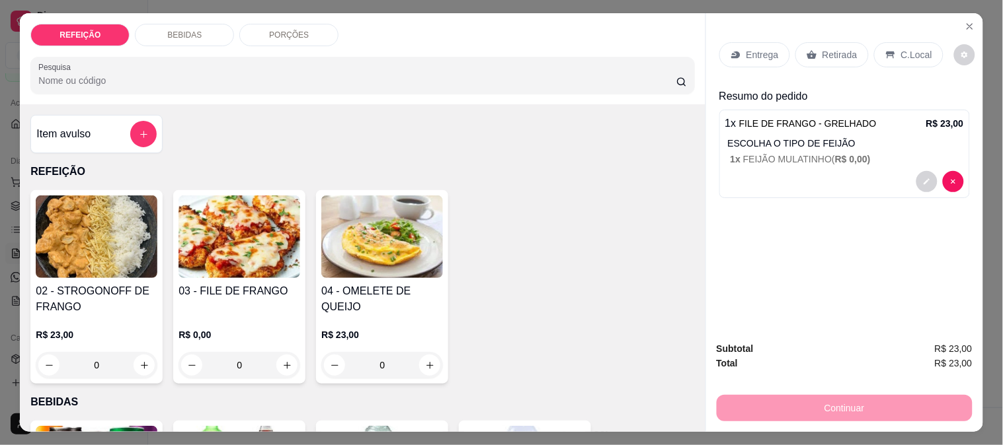
click at [822, 61] on div "Retirada" at bounding box center [831, 54] width 73 height 25
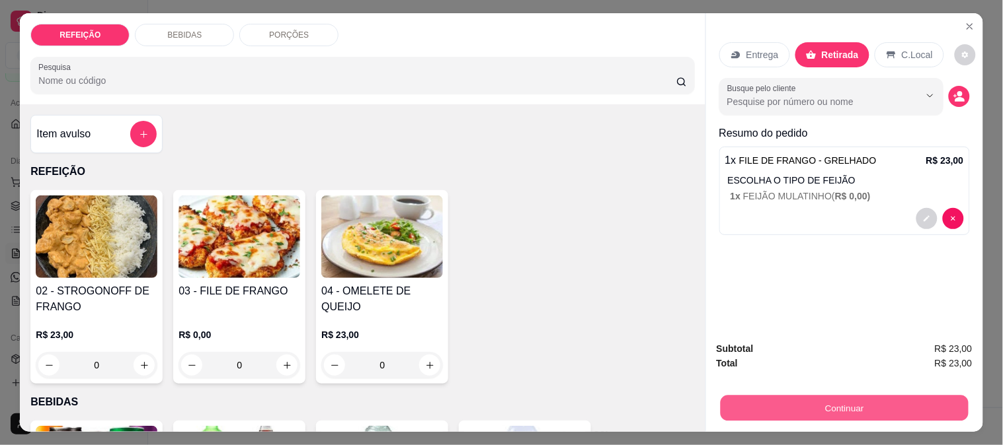
click at [789, 408] on button "Continuar" at bounding box center [844, 408] width 248 height 26
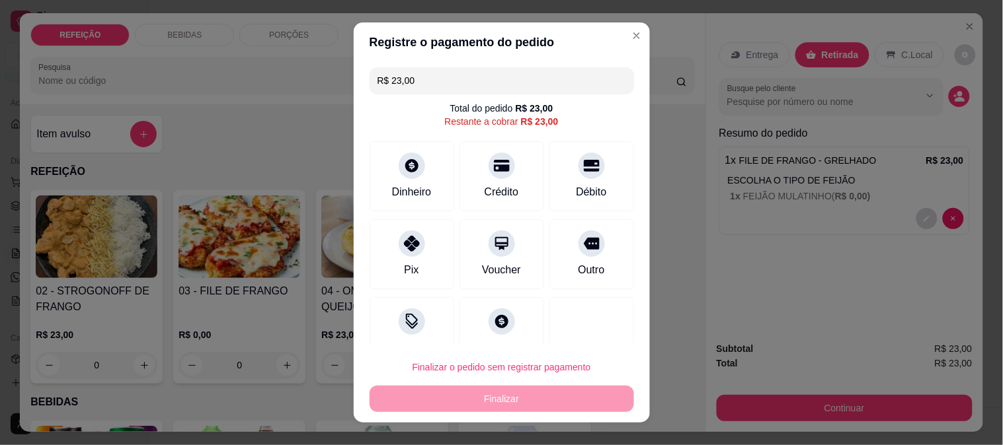
click at [473, 177] on div "Crédito" at bounding box center [501, 176] width 85 height 70
type input "R$ 0,00"
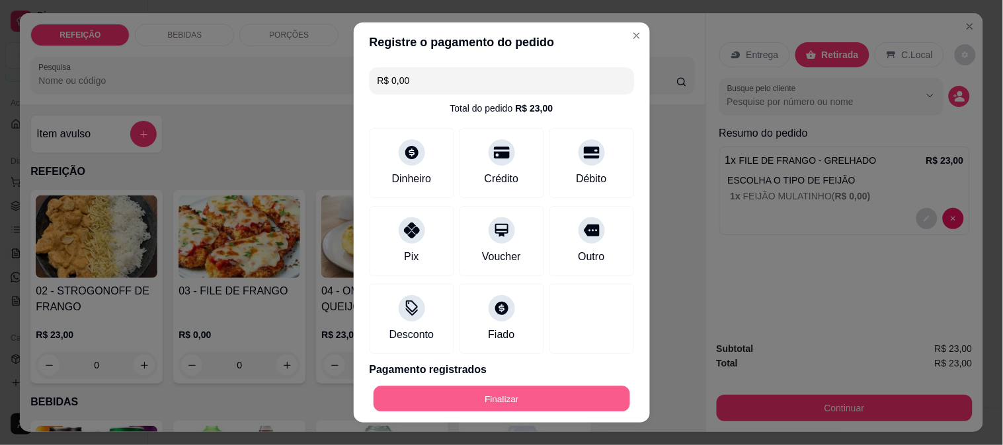
click at [490, 393] on button "Finalizar" at bounding box center [501, 400] width 256 height 26
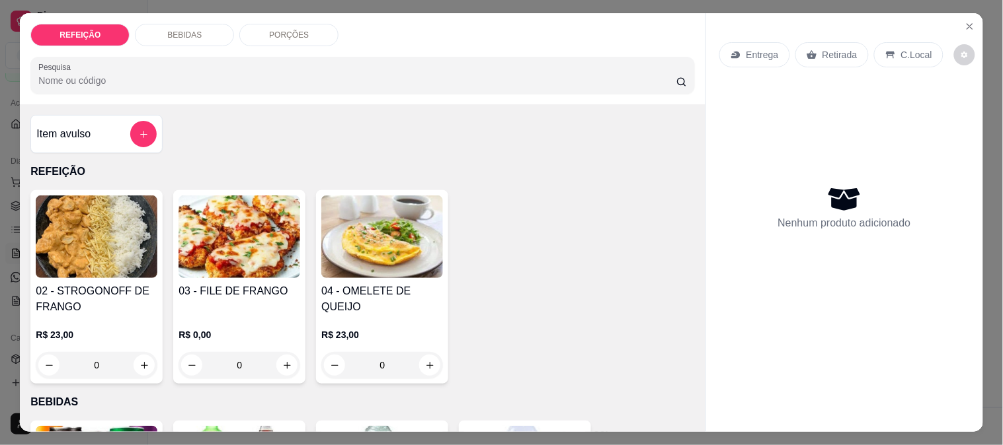
click at [755, 403] on div "Entrega Retirada C.Local Nenhum produto adicionado" at bounding box center [844, 212] width 277 height 398
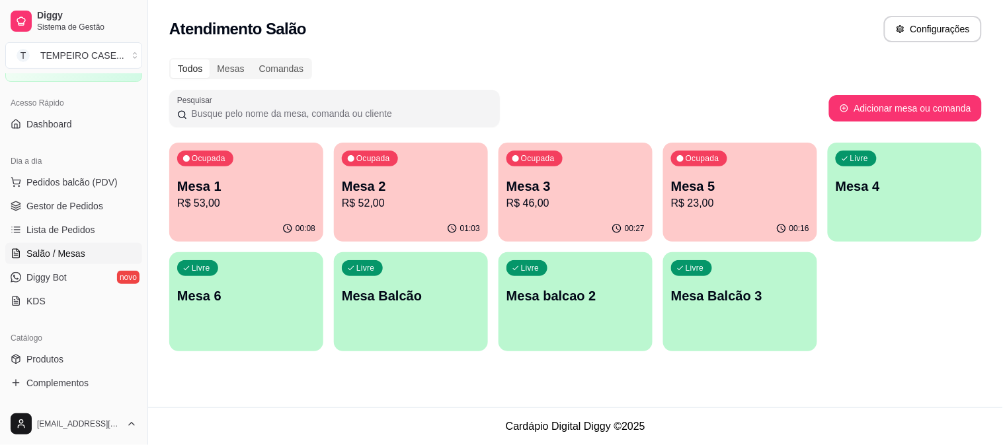
click at [715, 222] on div "00:16" at bounding box center [740, 229] width 154 height 26
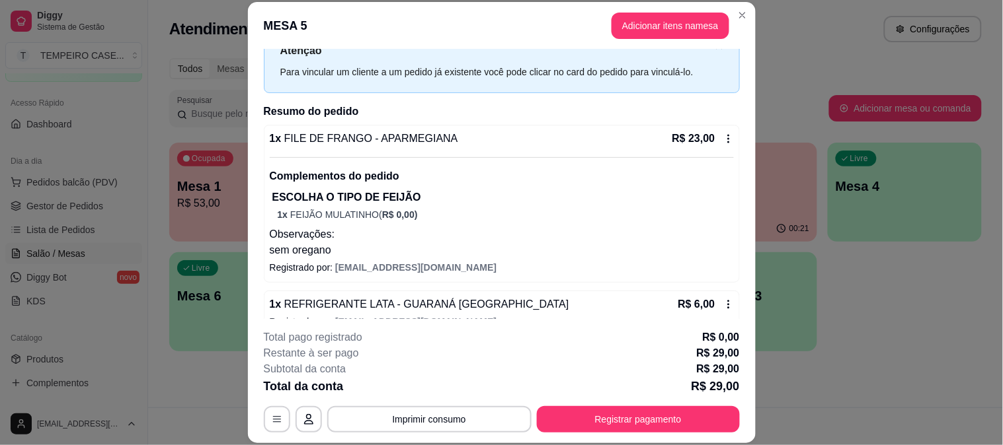
scroll to position [73, 0]
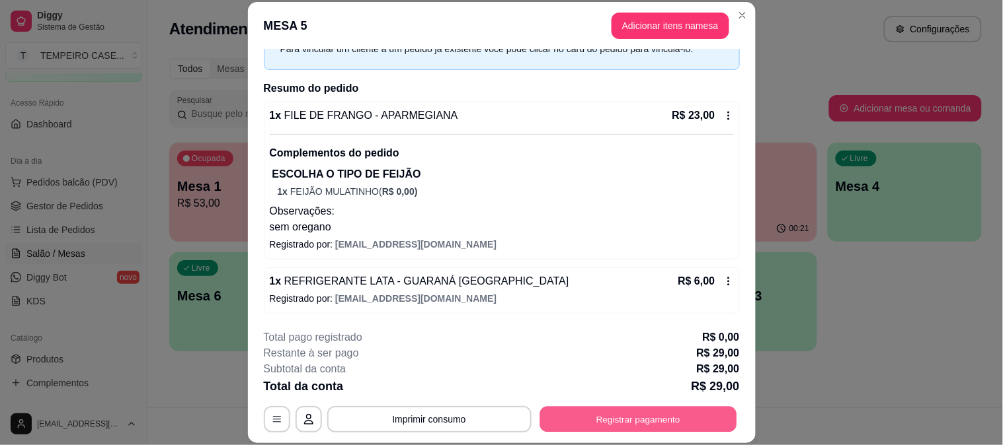
click at [606, 417] on button "Registrar pagamento" at bounding box center [637, 419] width 197 height 26
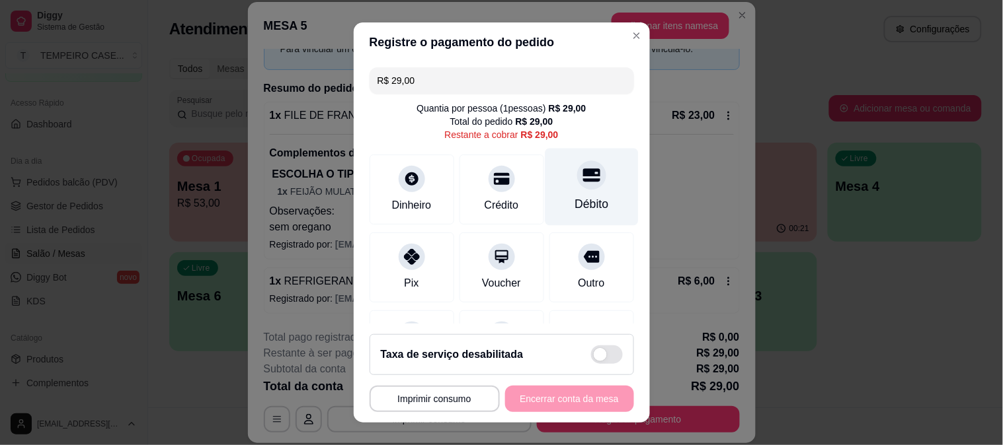
click at [580, 183] on div "Débito" at bounding box center [591, 186] width 93 height 77
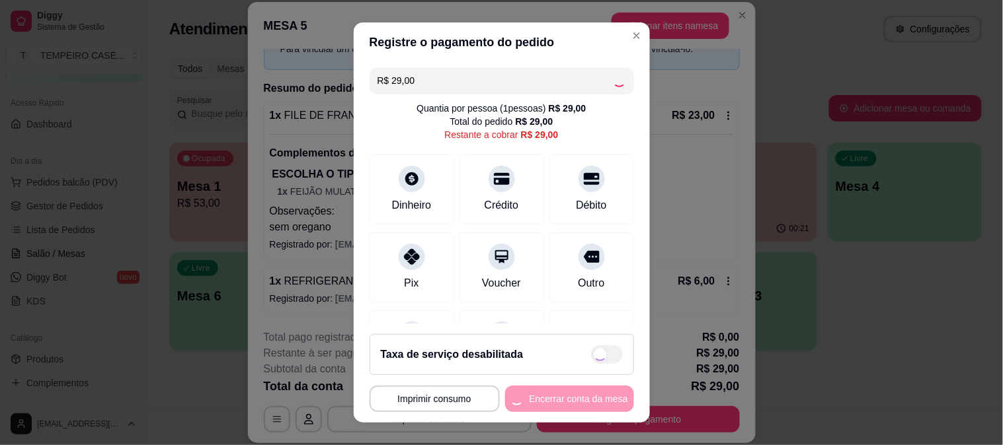
type input "R$ 0,00"
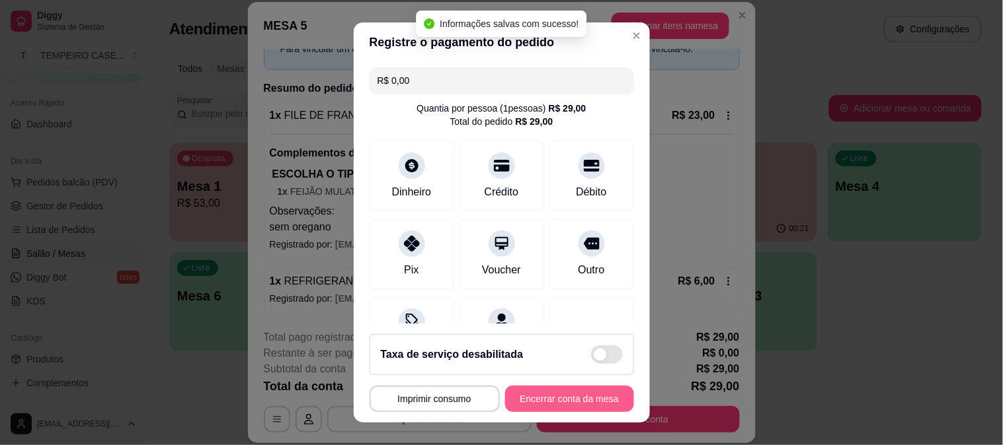
click at [595, 399] on button "Encerrar conta da mesa" at bounding box center [569, 399] width 129 height 26
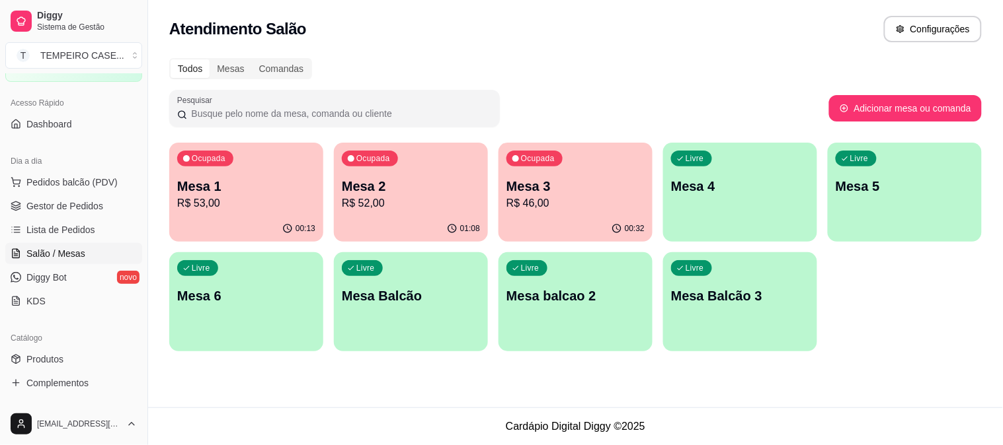
click at [412, 209] on p "R$ 52,00" at bounding box center [411, 204] width 138 height 16
click at [527, 207] on p "R$ 46,00" at bounding box center [575, 204] width 138 height 16
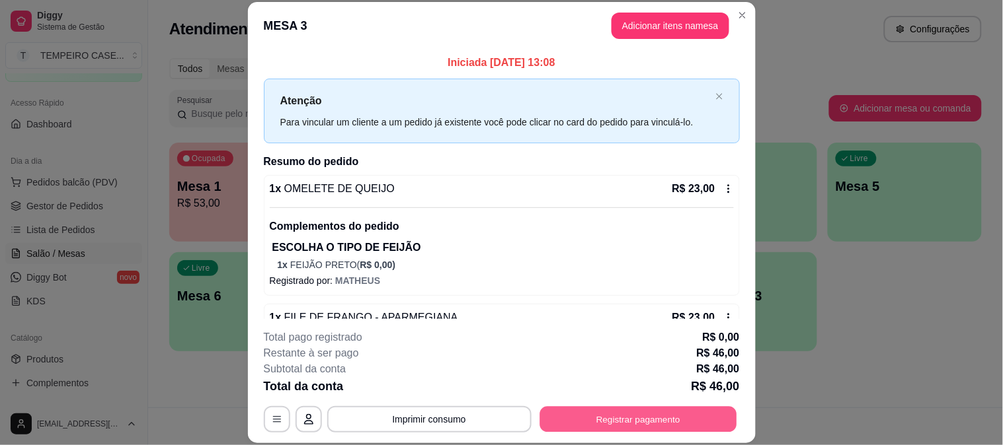
click at [636, 422] on button "Registrar pagamento" at bounding box center [637, 419] width 197 height 26
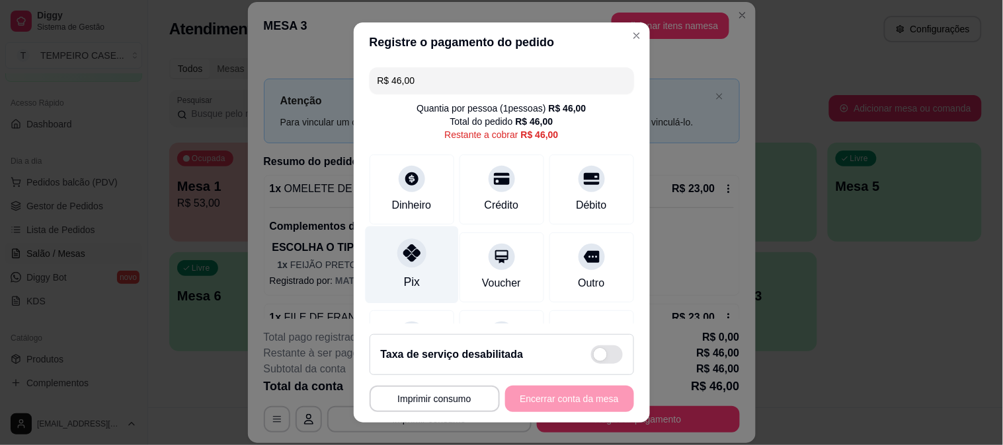
click at [379, 260] on div "Pix" at bounding box center [411, 264] width 93 height 77
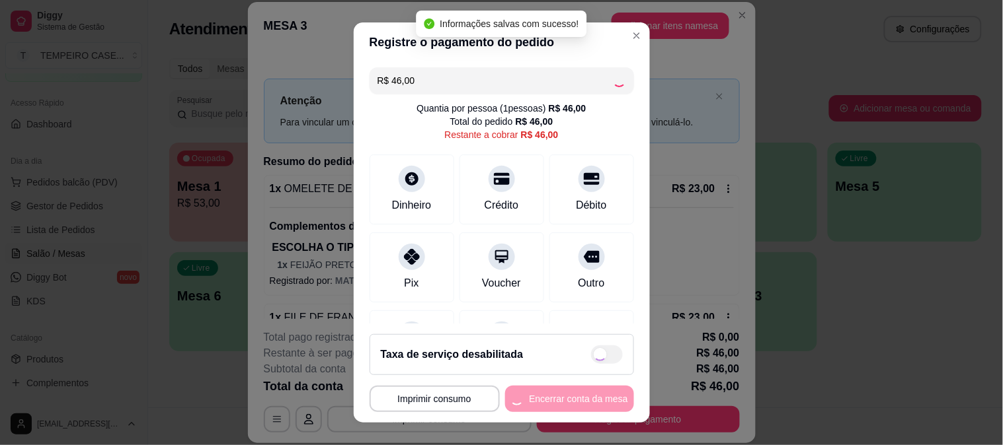
type input "R$ 0,00"
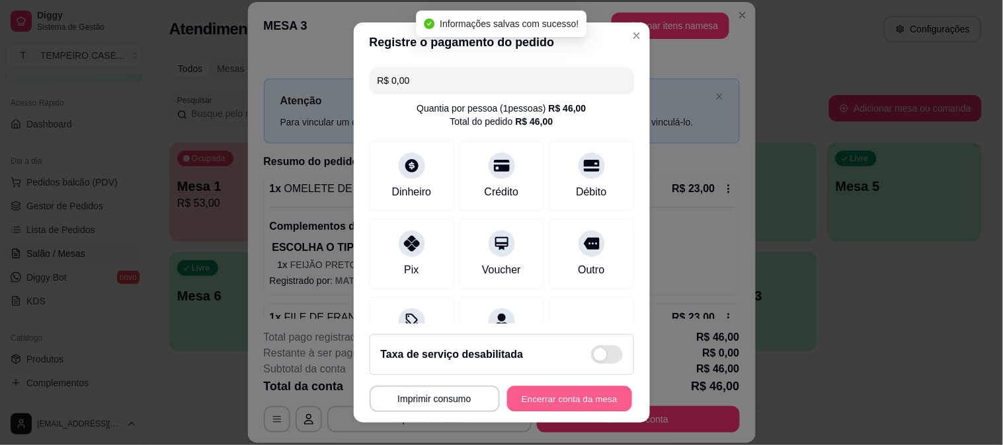
click at [573, 401] on button "Encerrar conta da mesa" at bounding box center [569, 400] width 125 height 26
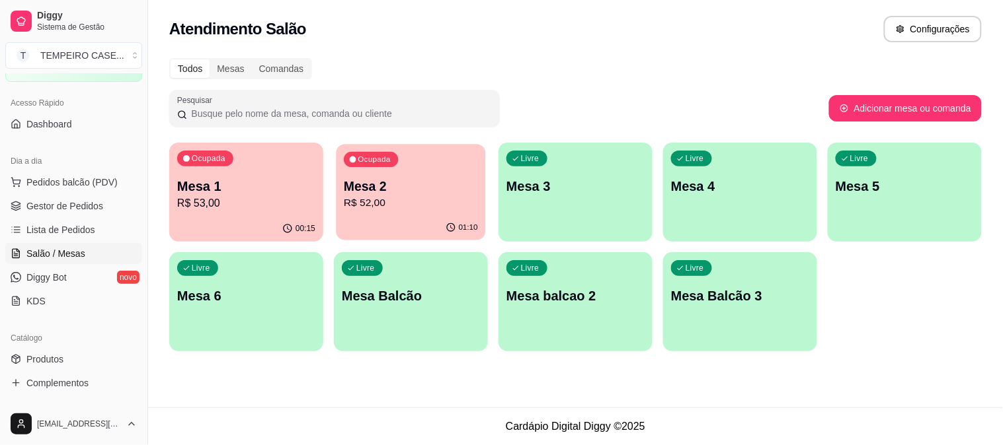
click at [374, 189] on p "Mesa 2" at bounding box center [411, 187] width 134 height 18
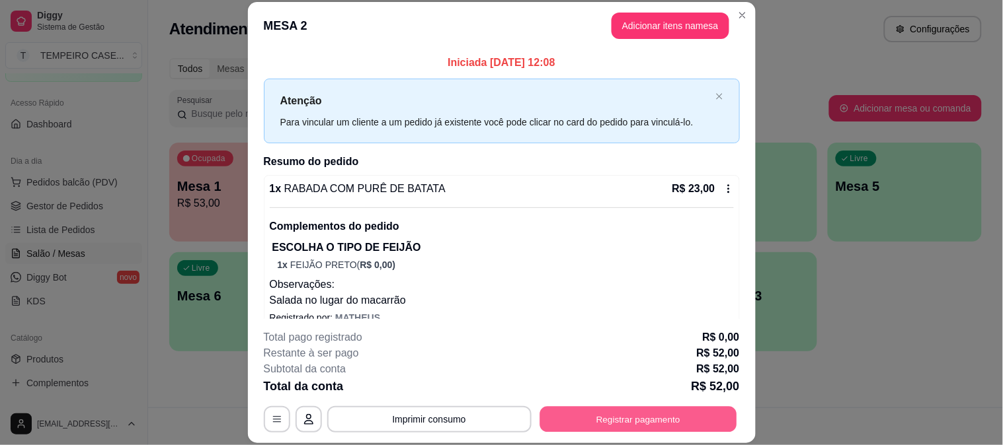
click at [642, 413] on button "Registrar pagamento" at bounding box center [637, 419] width 197 height 26
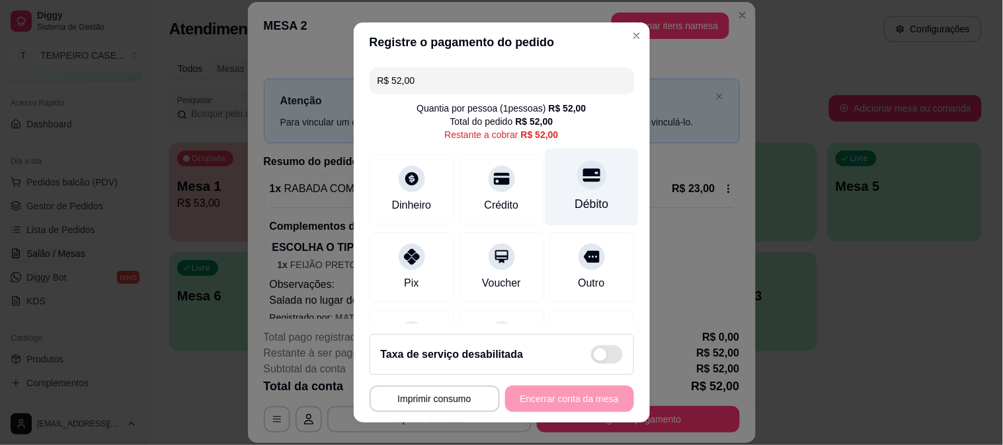
click at [578, 205] on div "Débito" at bounding box center [591, 204] width 34 height 17
type input "R$ 0,00"
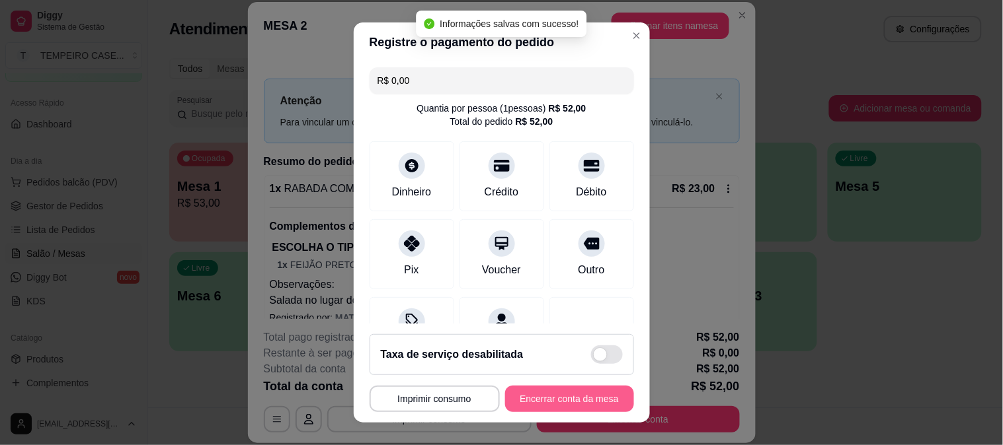
click at [549, 397] on button "Encerrar conta da mesa" at bounding box center [569, 399] width 129 height 26
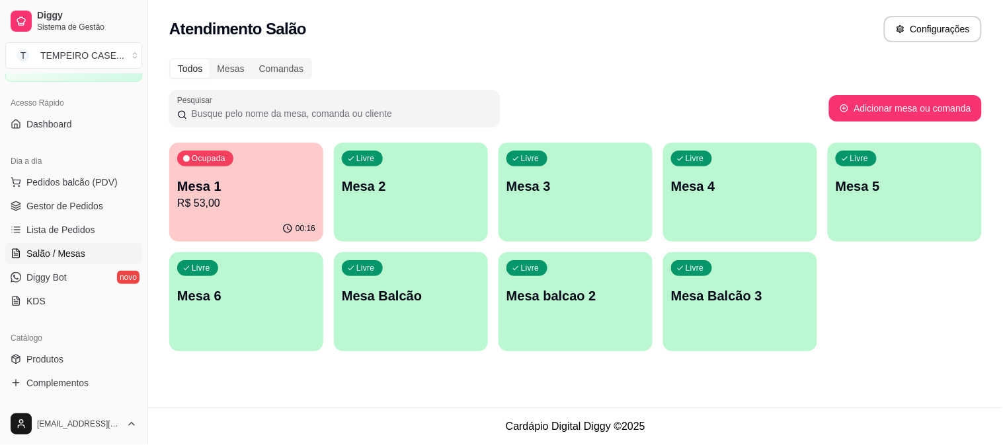
click at [557, 58] on div "Todos Mesas Comandas" at bounding box center [575, 68] width 812 height 21
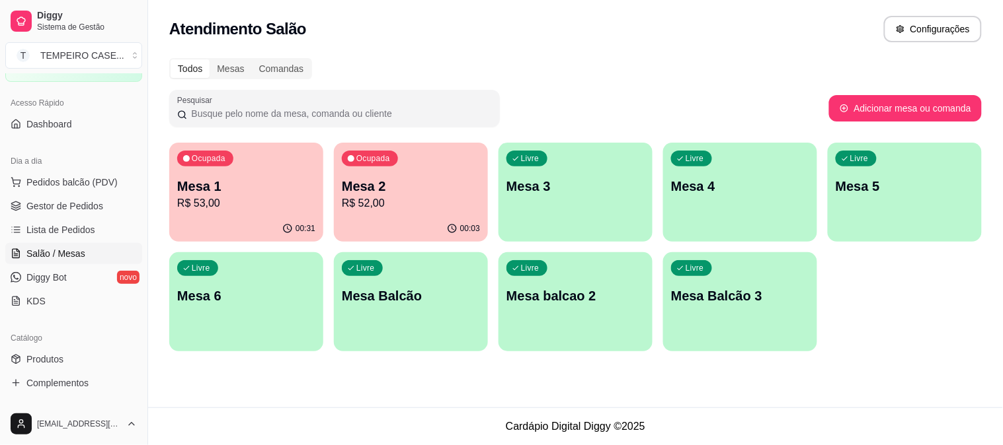
click at [233, 196] on p "R$ 53,00" at bounding box center [246, 204] width 138 height 16
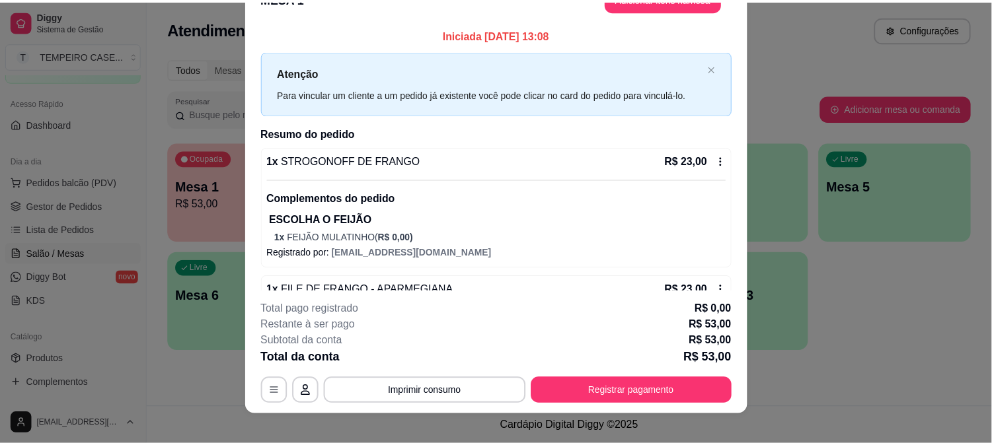
scroll to position [40, 0]
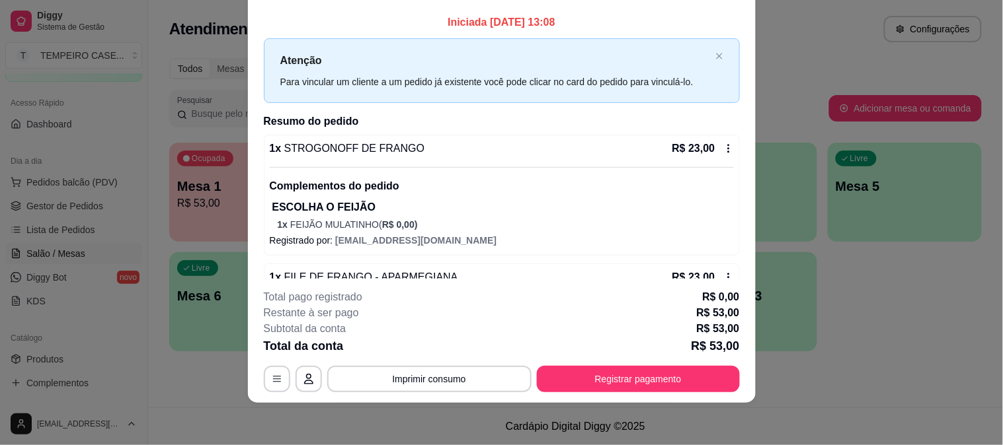
click at [342, 349] on div "Total da conta R$ 53,00" at bounding box center [502, 346] width 476 height 19
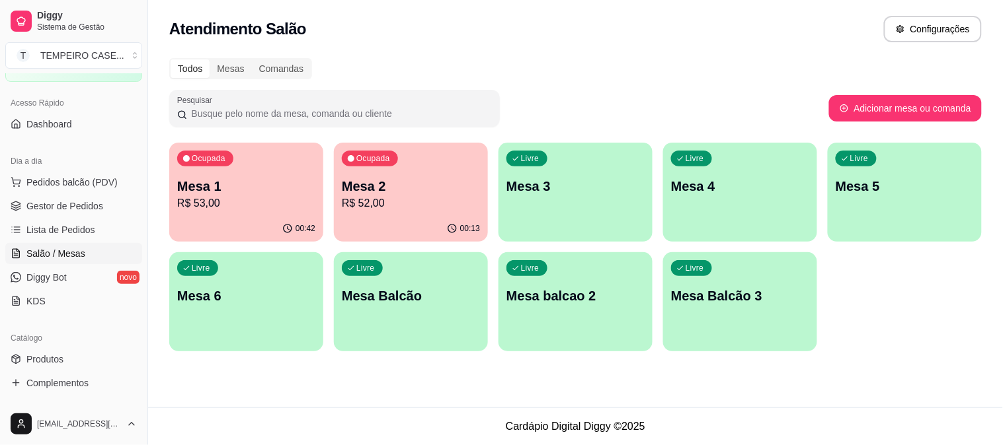
click at [259, 173] on div "Ocupada Mesa 1 R$ 53,00" at bounding box center [246, 179] width 154 height 73
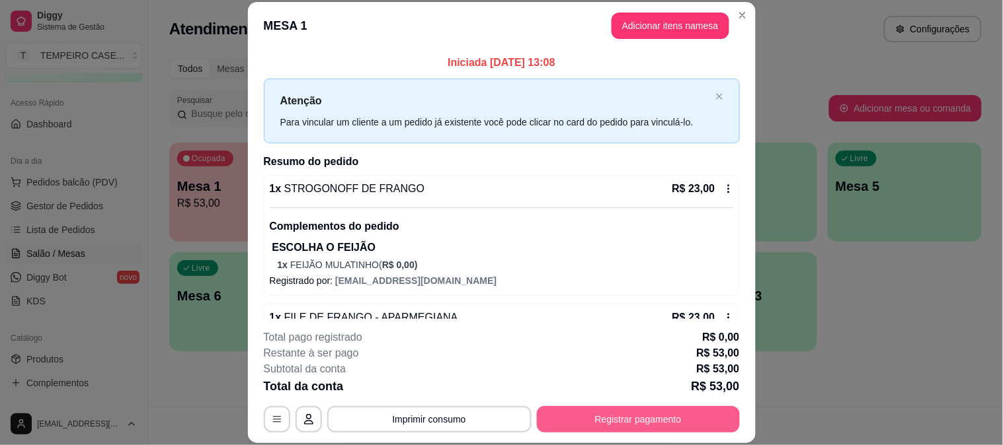
click at [599, 424] on button "Registrar pagamento" at bounding box center [638, 419] width 203 height 26
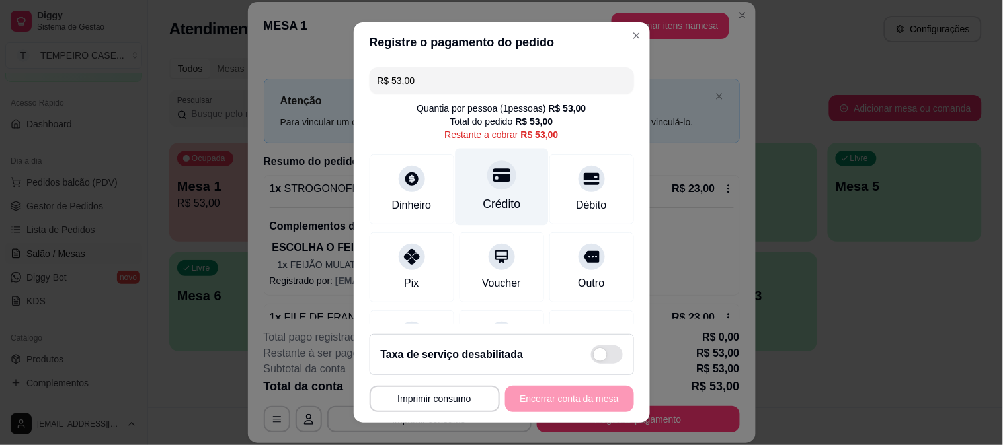
click at [501, 181] on div "Crédito" at bounding box center [501, 186] width 93 height 77
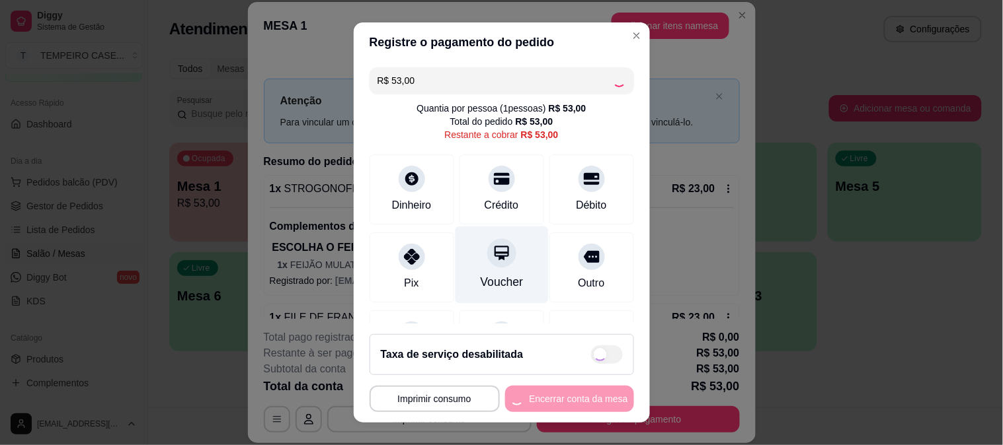
type input "R$ 0,00"
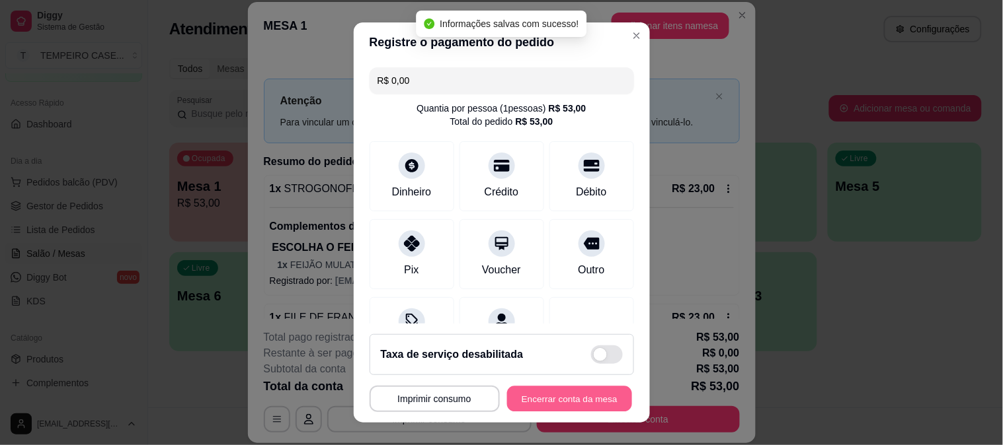
click at [553, 404] on button "Encerrar conta da mesa" at bounding box center [569, 400] width 125 height 26
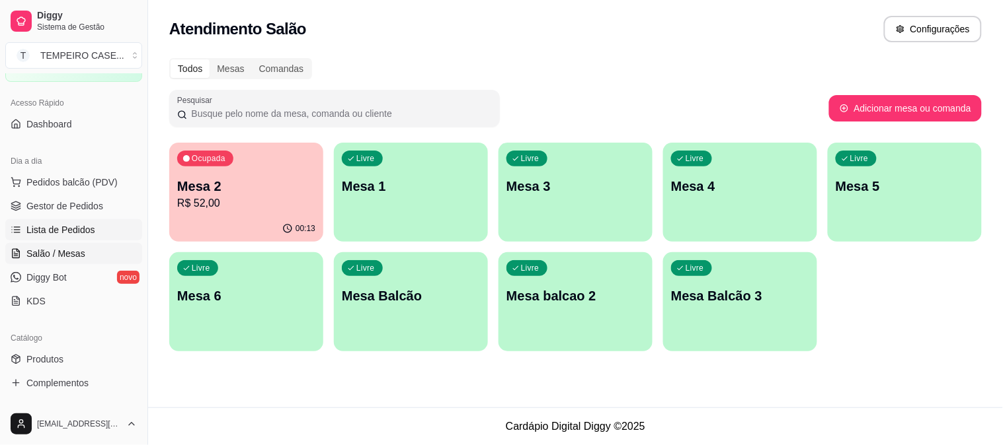
click at [69, 235] on span "Lista de Pedidos" at bounding box center [60, 229] width 69 height 13
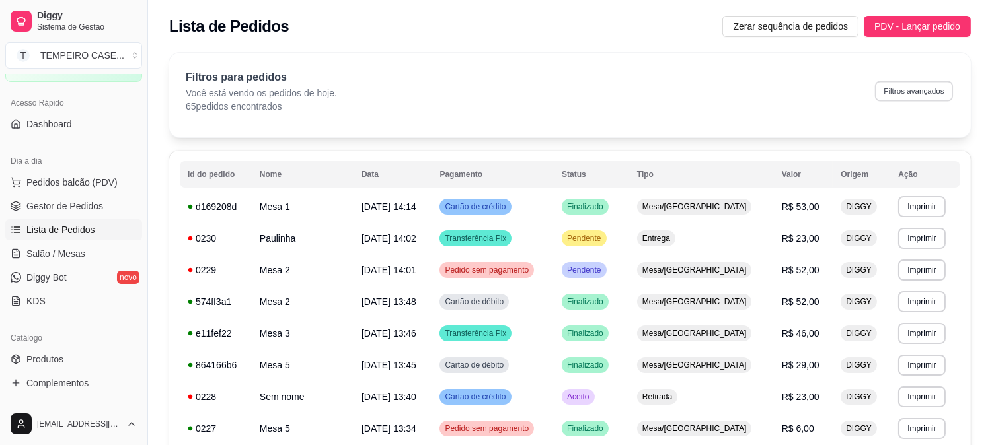
click at [917, 96] on button "Filtros avançados" at bounding box center [914, 91] width 78 height 20
select select "0"
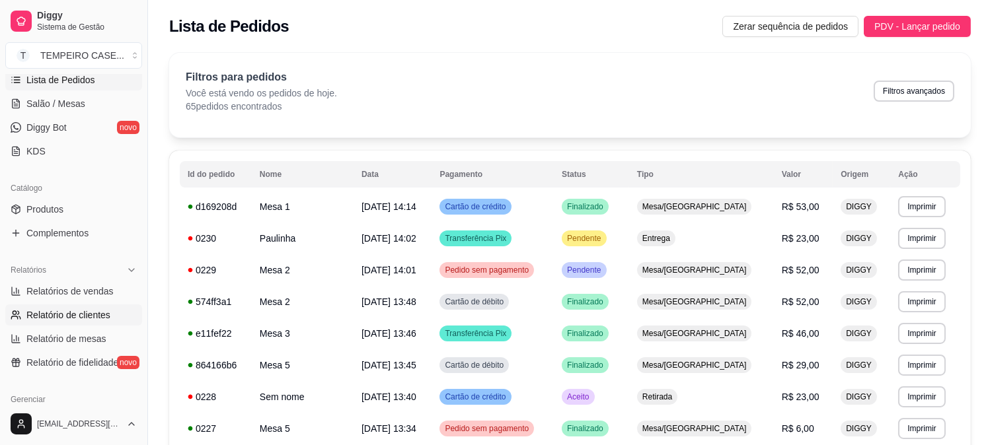
scroll to position [293, 0]
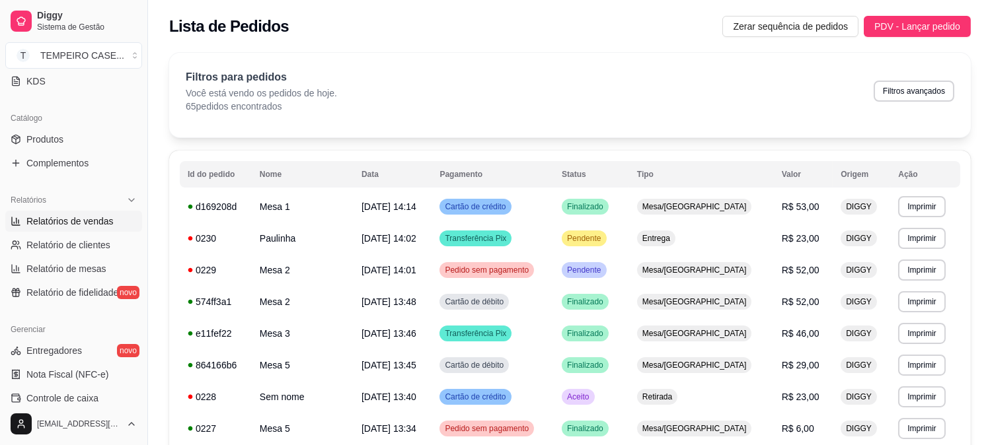
click at [95, 226] on span "Relatórios de vendas" at bounding box center [69, 221] width 87 height 13
select select "ALL"
select select "0"
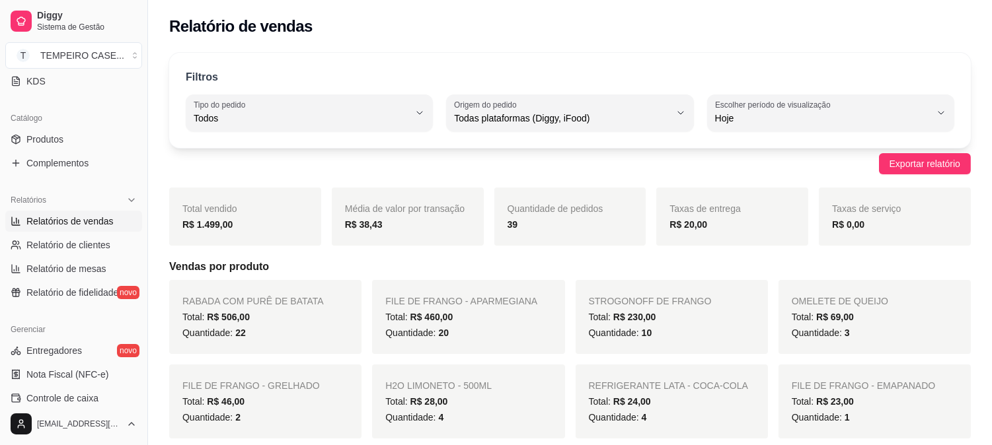
click at [535, 231] on div "39" at bounding box center [571, 225] width 126 height 16
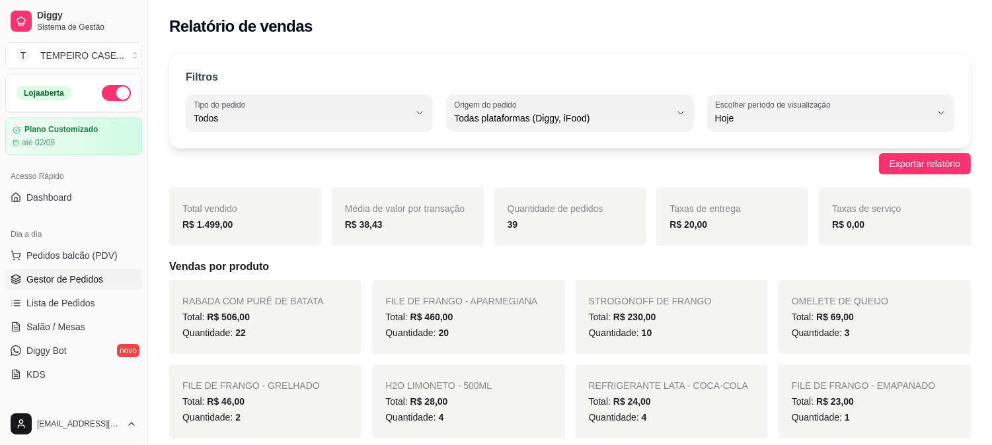
click at [67, 278] on span "Gestor de Pedidos" at bounding box center [64, 279] width 77 height 13
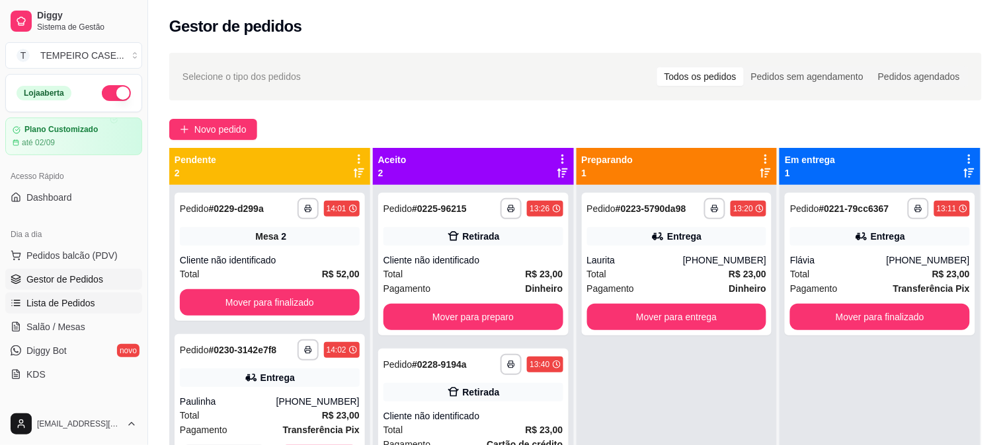
click at [69, 301] on span "Lista de Pedidos" at bounding box center [60, 303] width 69 height 13
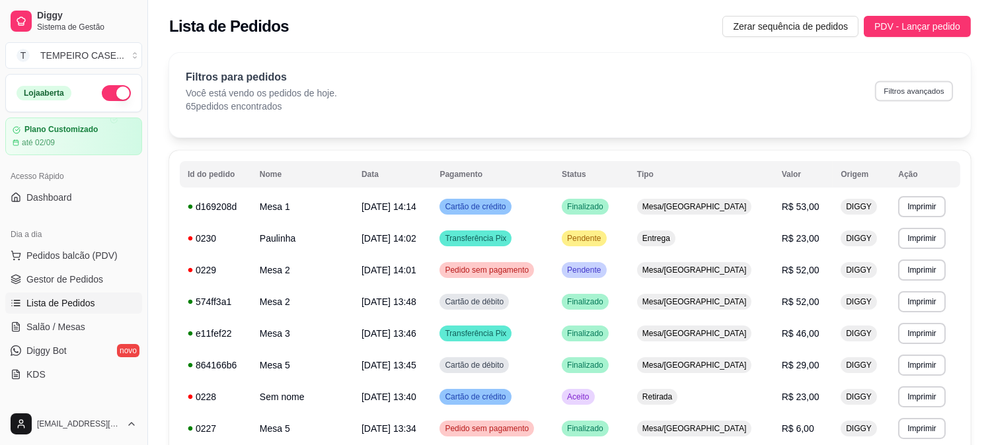
click at [887, 95] on button "Filtros avançados" at bounding box center [914, 91] width 78 height 20
select select "0"
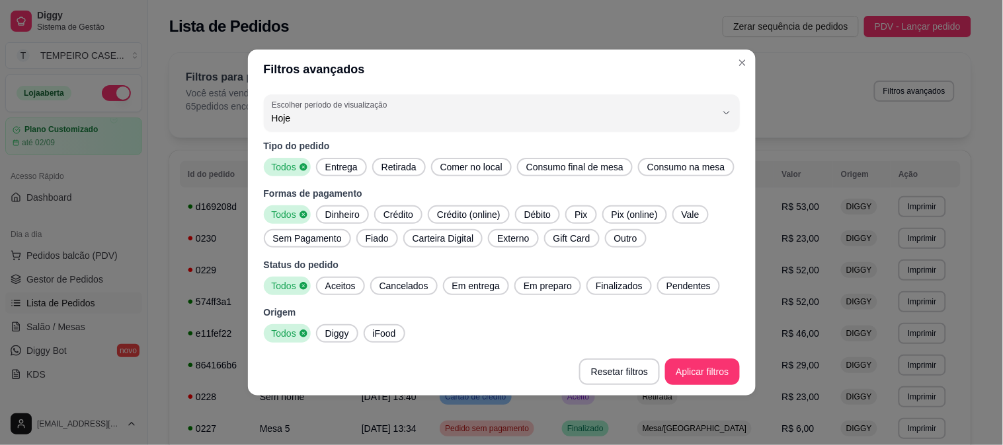
drag, startPoint x: 339, startPoint y: 172, endPoint x: 438, endPoint y: 157, distance: 100.3
click at [347, 171] on span "Entrega" at bounding box center [341, 167] width 43 height 13
click at [438, 157] on div "Tipo do pedido Todos Entrega Retirada Comer no local Consumo final de mesa Cons…" at bounding box center [502, 157] width 476 height 37
click at [400, 162] on span "Retirada" at bounding box center [399, 167] width 46 height 13
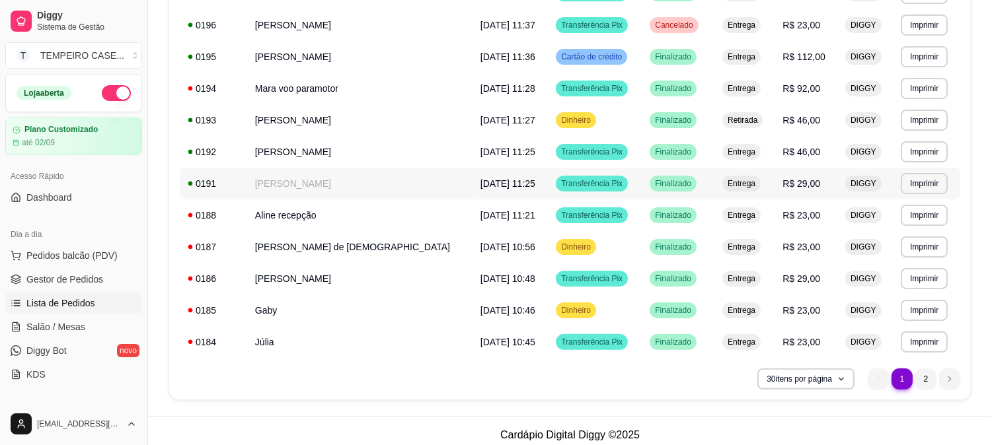
scroll to position [792, 0]
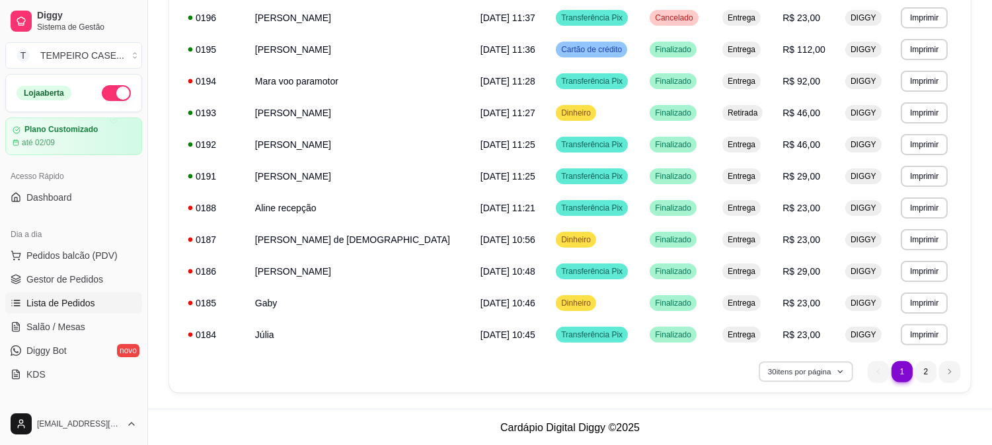
click at [831, 369] on button "30 itens por página" at bounding box center [806, 372] width 94 height 20
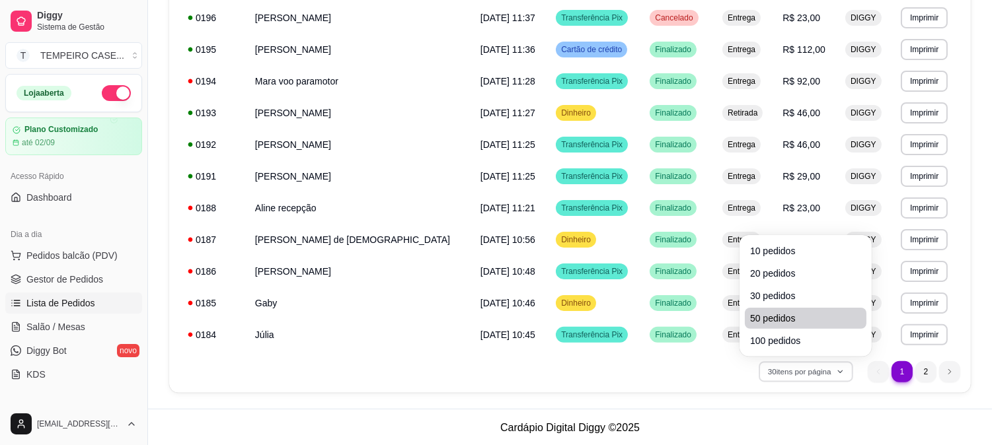
click at [763, 311] on li "50 pedidos" at bounding box center [806, 318] width 122 height 21
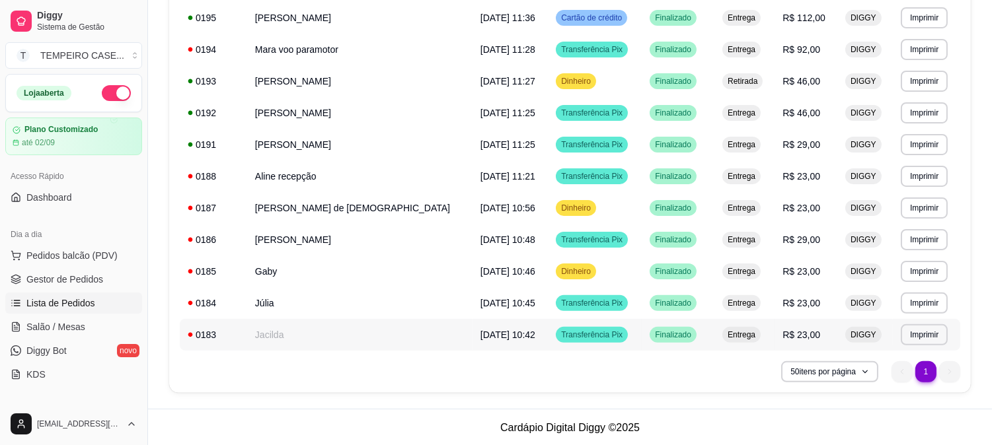
scroll to position [750, 0]
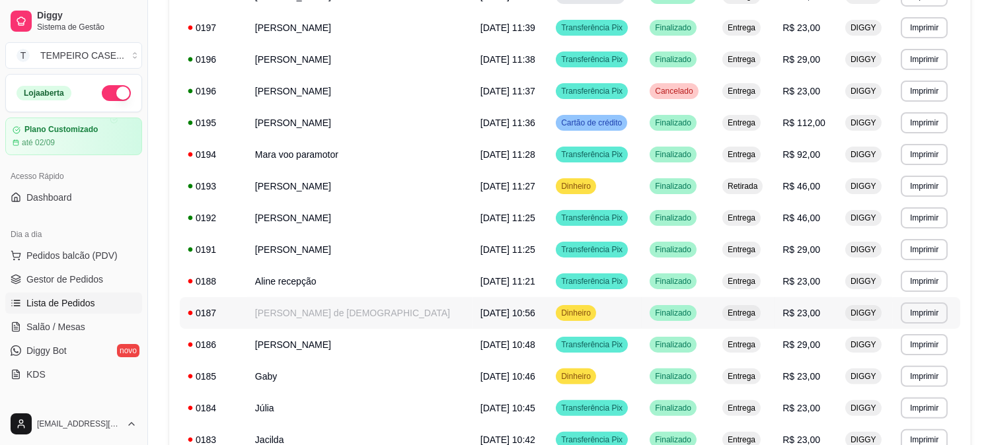
click at [814, 312] on td "R$ 23,00" at bounding box center [806, 313] width 63 height 32
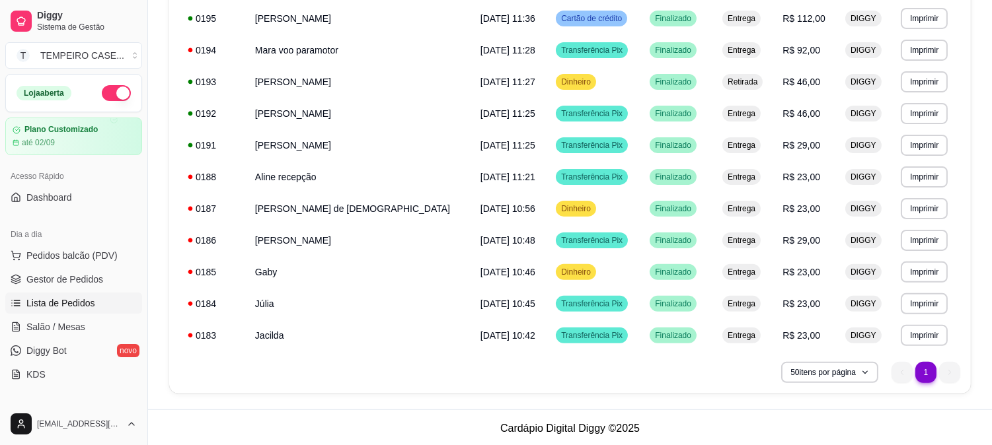
scroll to position [855, 0]
click at [83, 276] on span "Gestor de Pedidos" at bounding box center [64, 279] width 77 height 13
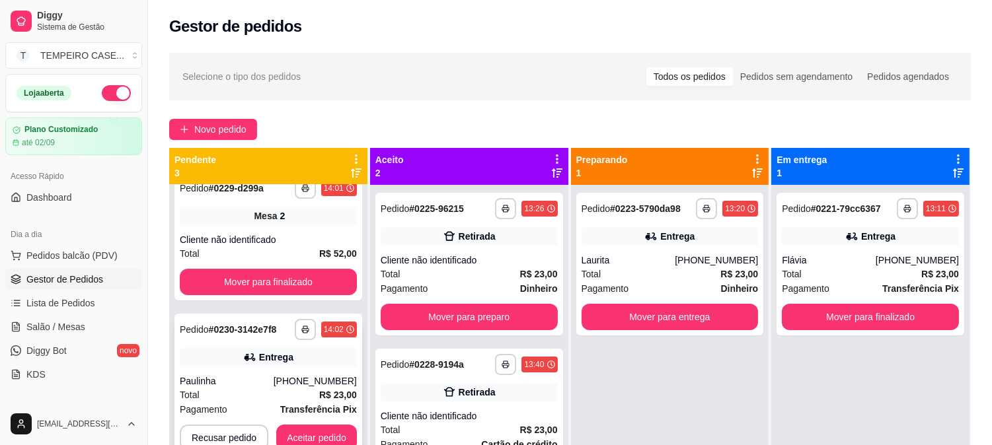
scroll to position [36, 0]
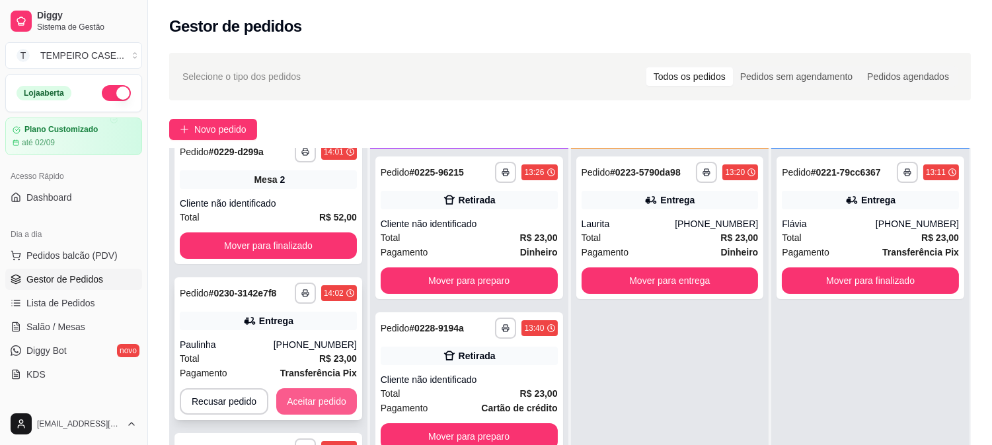
click at [309, 393] on button "Aceitar pedido" at bounding box center [316, 402] width 81 height 26
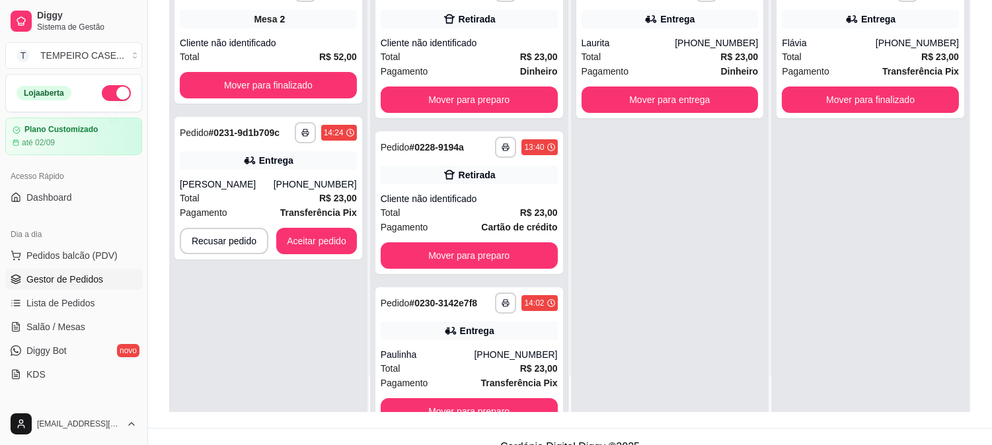
scroll to position [202, 0]
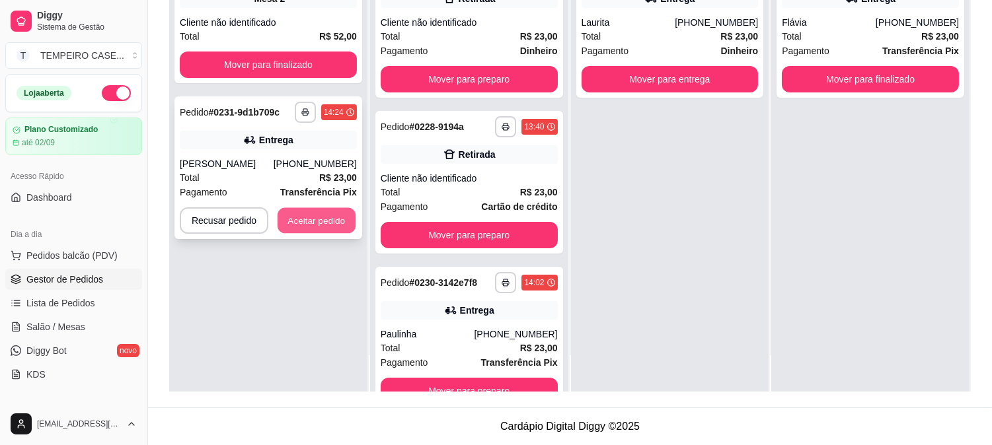
click at [329, 225] on button "Aceitar pedido" at bounding box center [317, 221] width 78 height 26
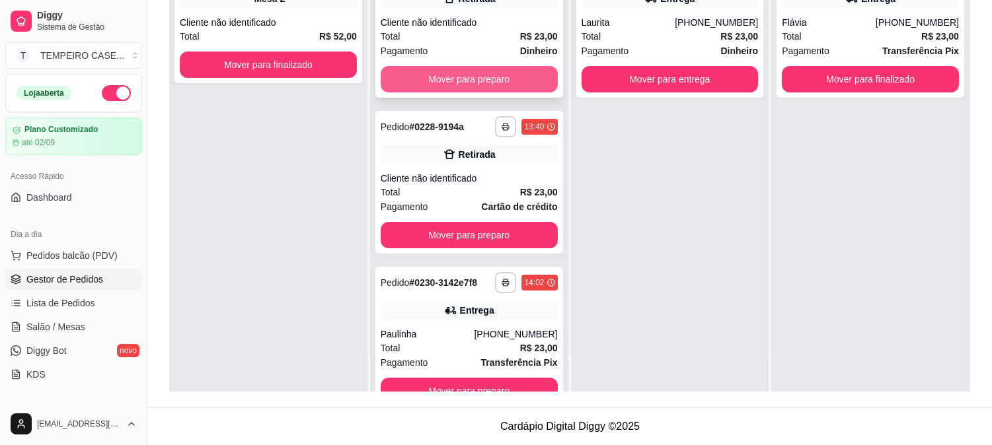
click at [480, 70] on button "Mover para preparo" at bounding box center [469, 79] width 177 height 26
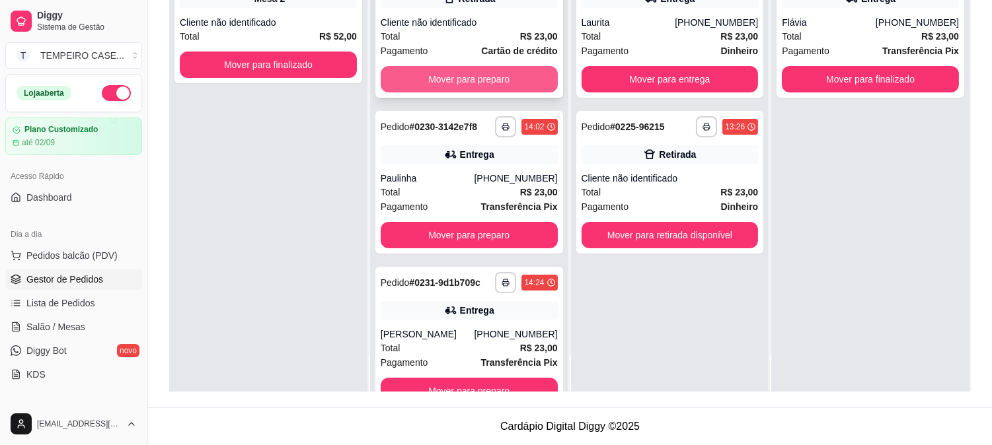
click at [481, 81] on button "Mover para preparo" at bounding box center [469, 79] width 177 height 26
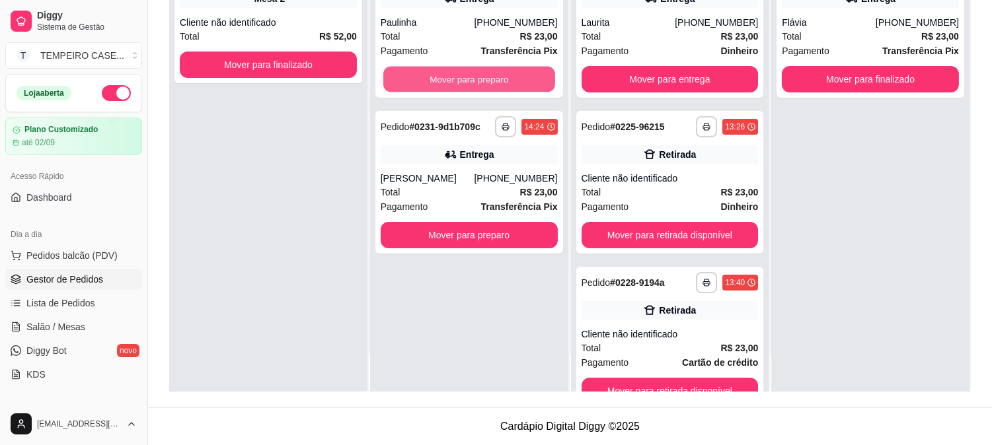
click at [481, 81] on button "Mover para preparo" at bounding box center [469, 80] width 172 height 26
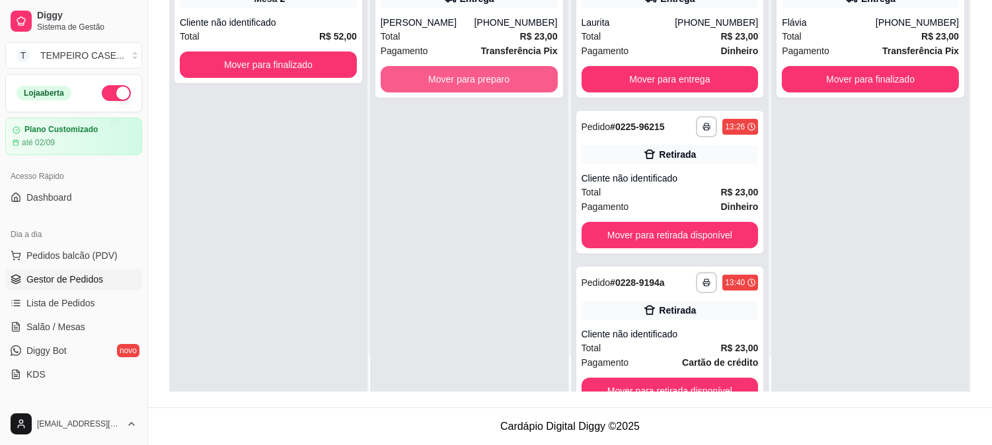
click at [481, 81] on button "Mover para preparo" at bounding box center [469, 79] width 177 height 26
click at [503, 86] on button "Mover para preparo" at bounding box center [469, 80] width 172 height 26
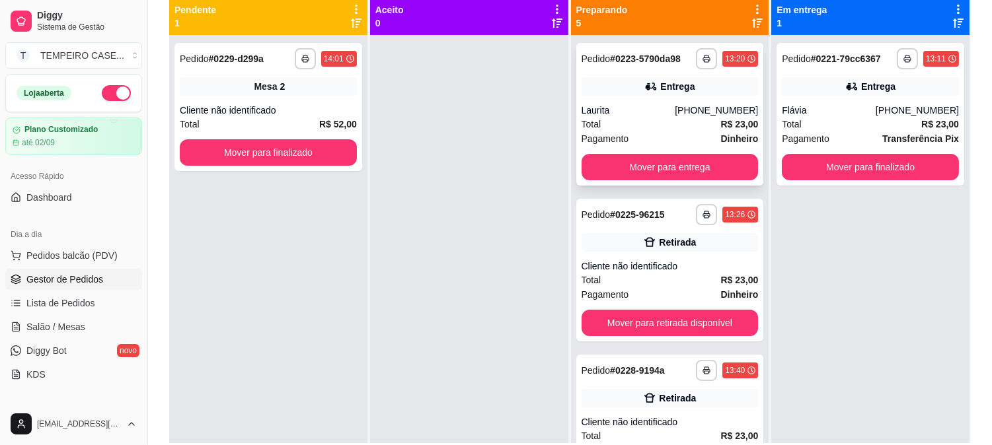
scroll to position [128, 0]
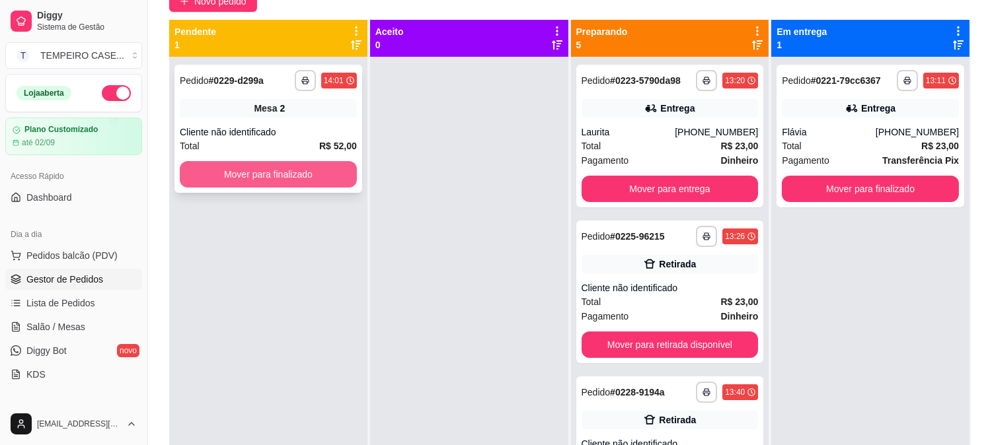
click at [291, 174] on button "Mover para finalizado" at bounding box center [268, 174] width 177 height 26
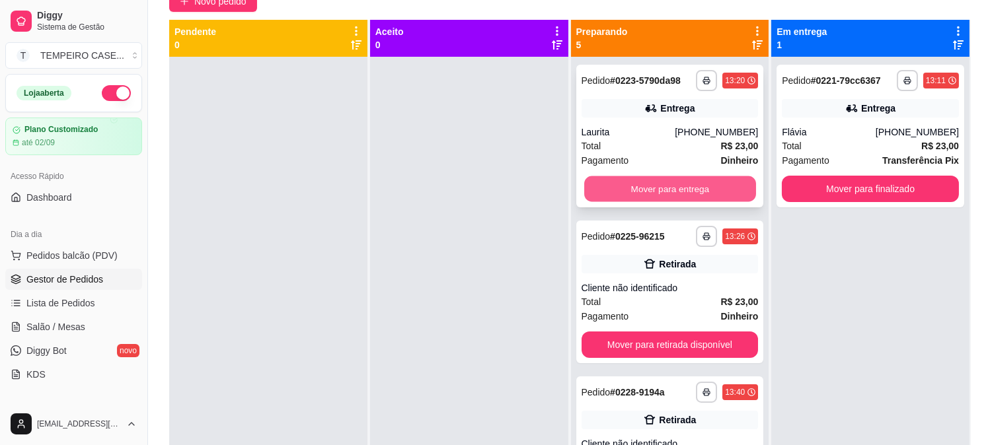
click at [619, 194] on button "Mover para entrega" at bounding box center [670, 189] width 172 height 26
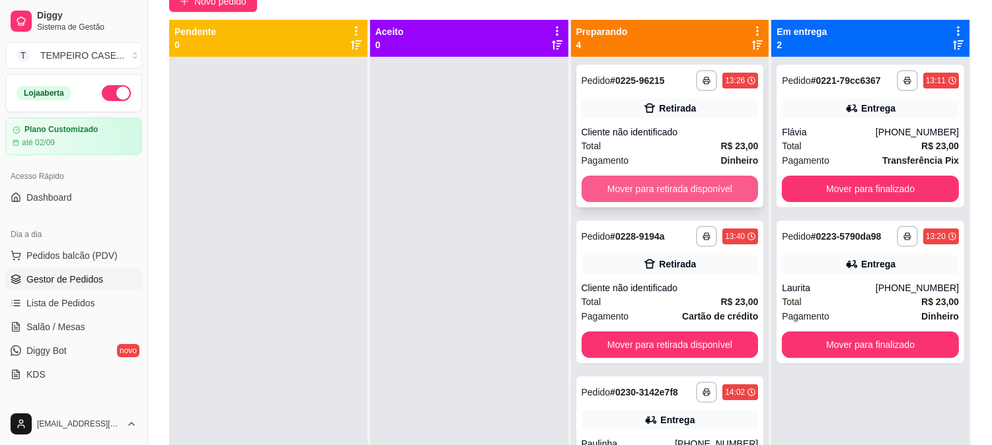
click at [623, 193] on button "Mover para retirada disponível" at bounding box center [670, 189] width 177 height 26
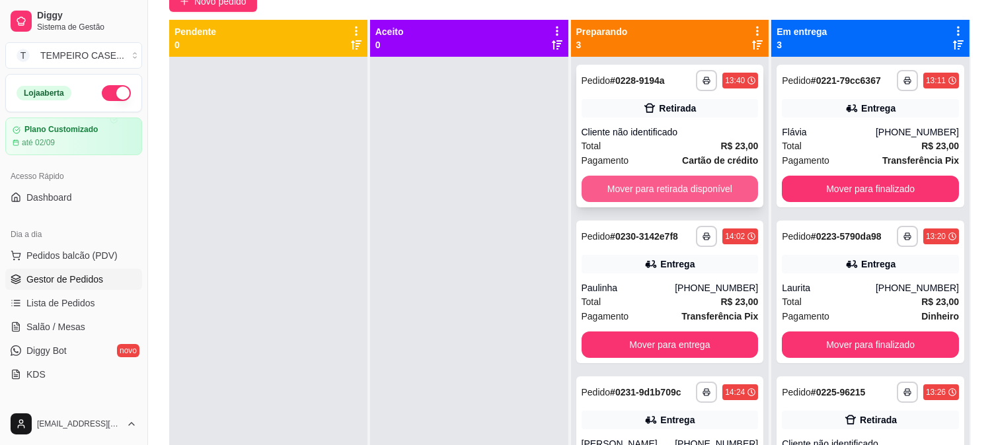
click at [629, 192] on button "Mover para retirada disponível" at bounding box center [670, 189] width 177 height 26
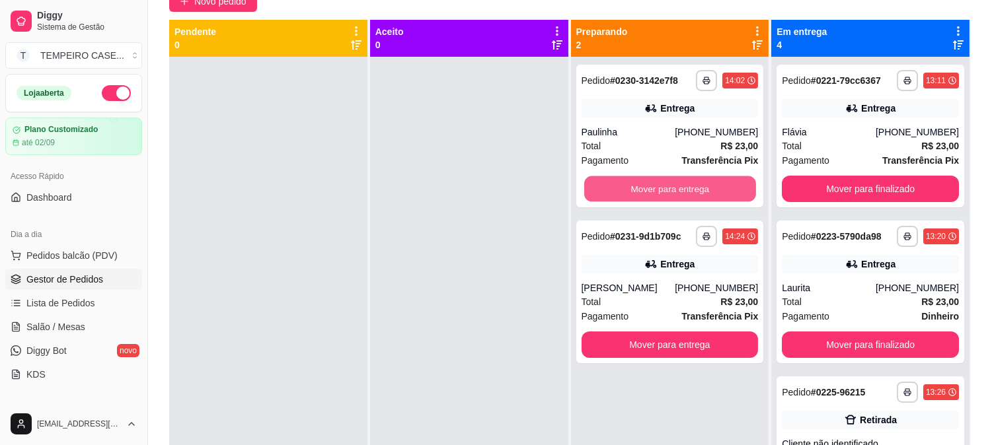
click at [627, 193] on button "Mover para entrega" at bounding box center [670, 189] width 172 height 26
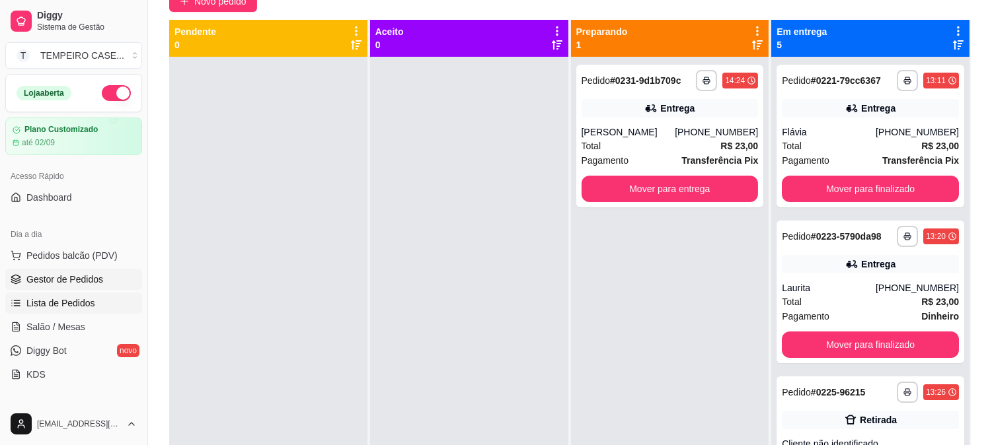
click at [44, 299] on span "Lista de Pedidos" at bounding box center [60, 303] width 69 height 13
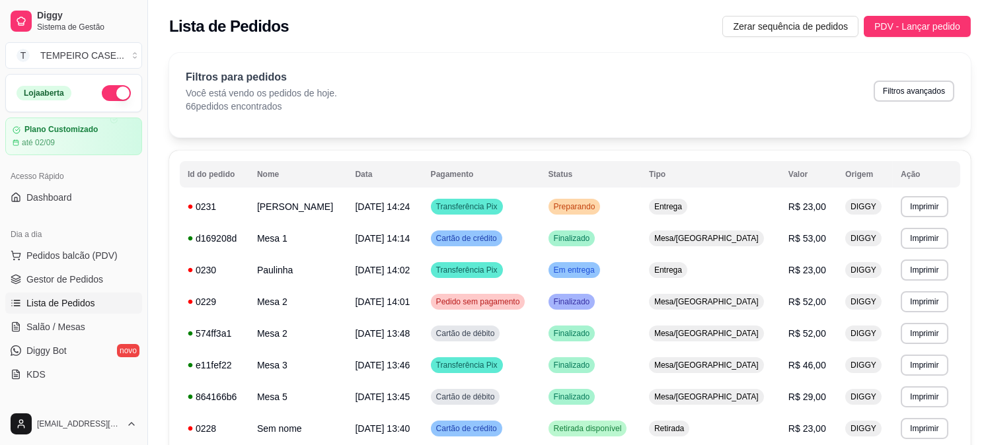
click at [913, 89] on button "Filtros avançados" at bounding box center [914, 91] width 81 height 21
select select "0"
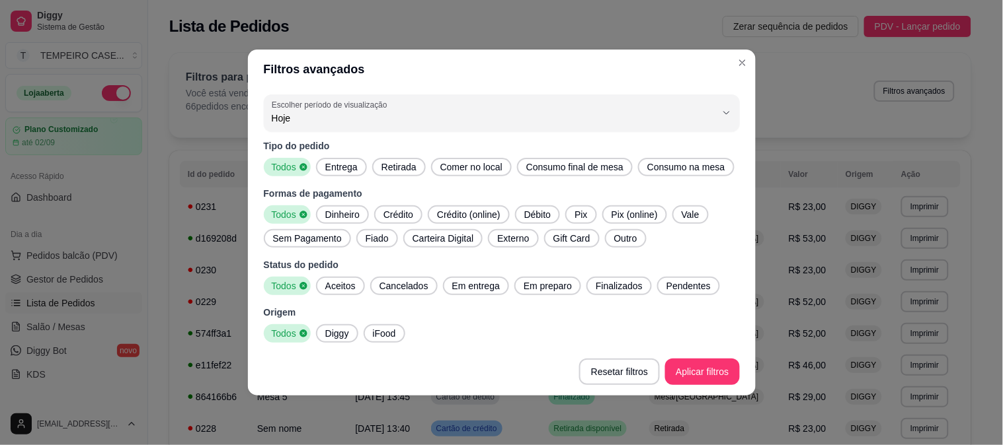
drag, startPoint x: 335, startPoint y: 173, endPoint x: 388, endPoint y: 172, distance: 52.9
click at [342, 173] on span "Entrega" at bounding box center [341, 167] width 43 height 13
click at [395, 171] on span "Retirada" at bounding box center [399, 167] width 46 height 13
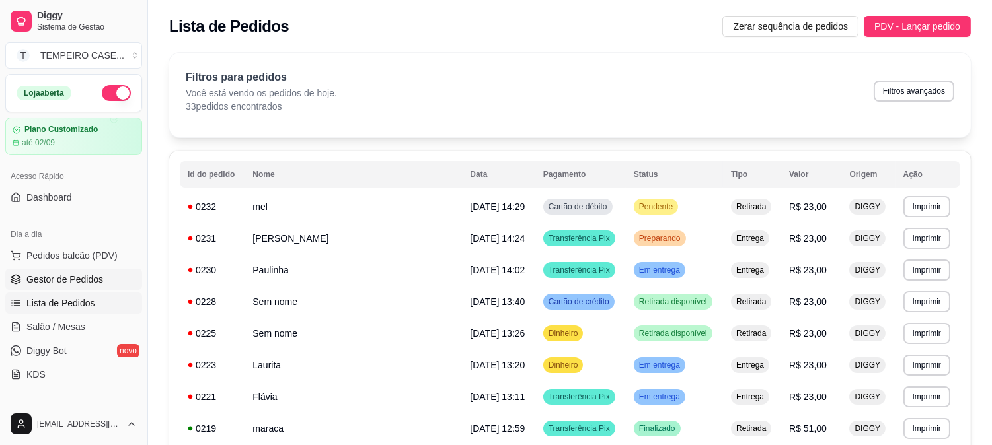
click at [79, 274] on span "Gestor de Pedidos" at bounding box center [64, 279] width 77 height 13
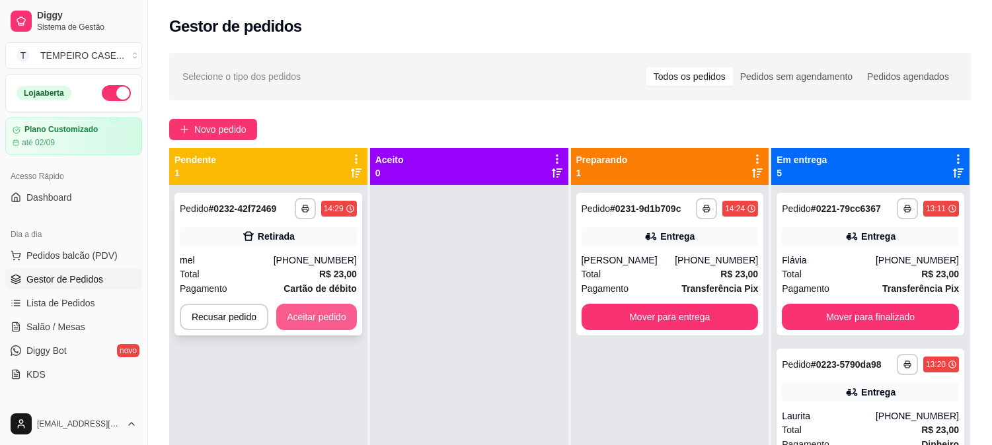
click at [325, 313] on button "Aceitar pedido" at bounding box center [316, 317] width 81 height 26
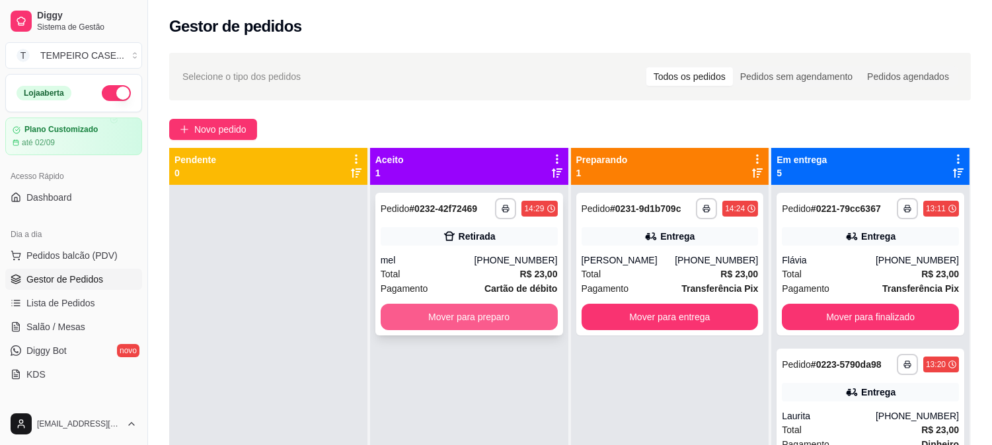
click at [449, 311] on button "Mover para preparo" at bounding box center [469, 317] width 177 height 26
click at [488, 328] on button "Mover para preparo" at bounding box center [469, 317] width 177 height 26
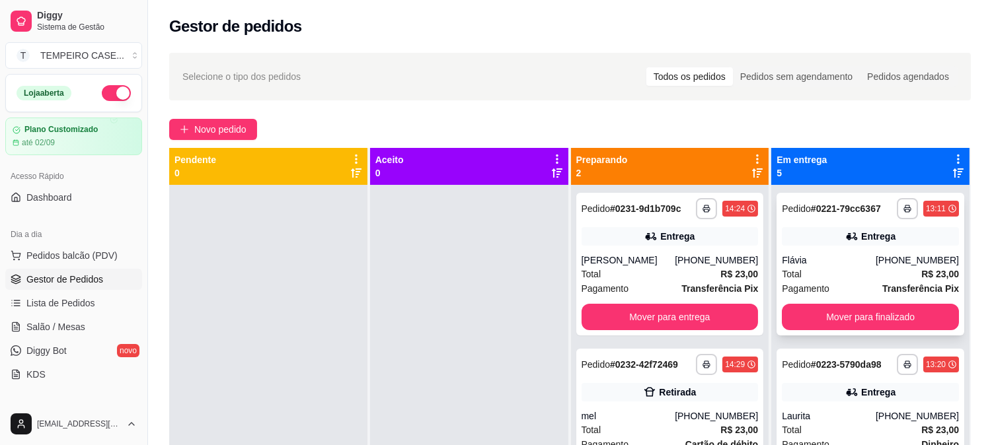
click at [854, 299] on div "**********" at bounding box center [871, 264] width 188 height 143
click at [829, 319] on button "Mover para finalizado" at bounding box center [871, 318] width 172 height 26
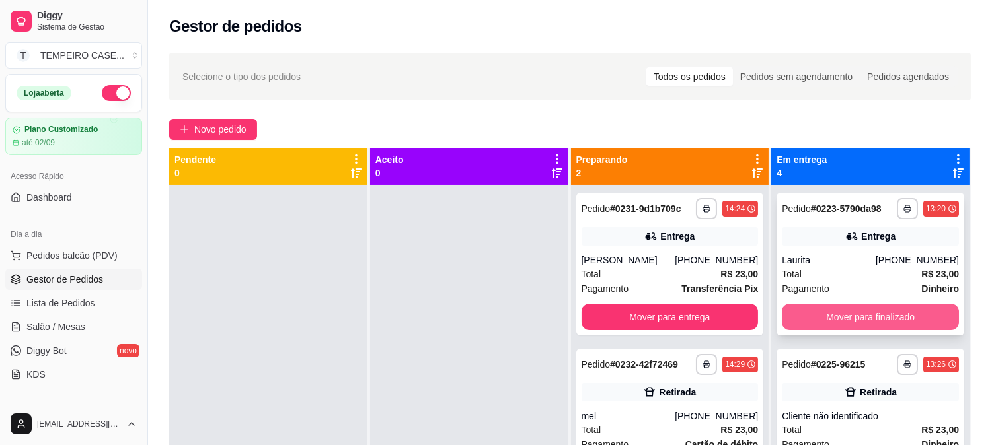
click at [827, 318] on button "Mover para finalizado" at bounding box center [870, 317] width 177 height 26
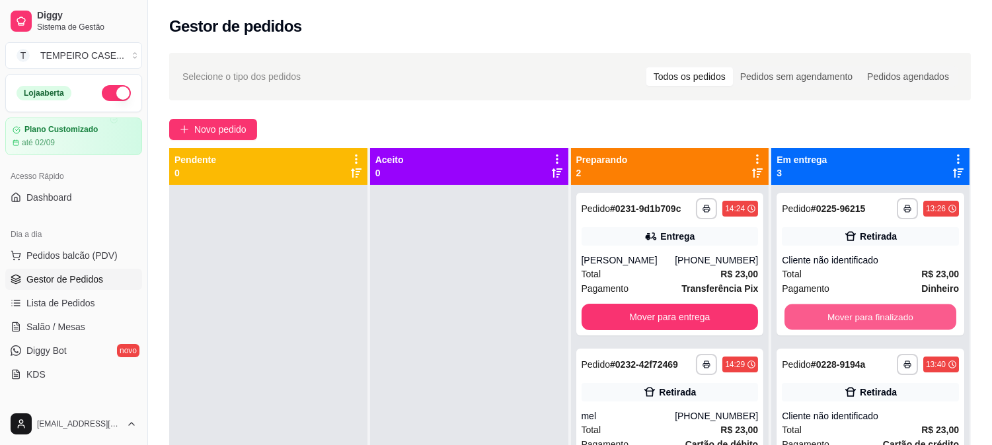
click at [827, 318] on button "Mover para finalizado" at bounding box center [871, 318] width 172 height 26
click at [827, 318] on button "Mover para finalizado" at bounding box center [870, 317] width 177 height 26
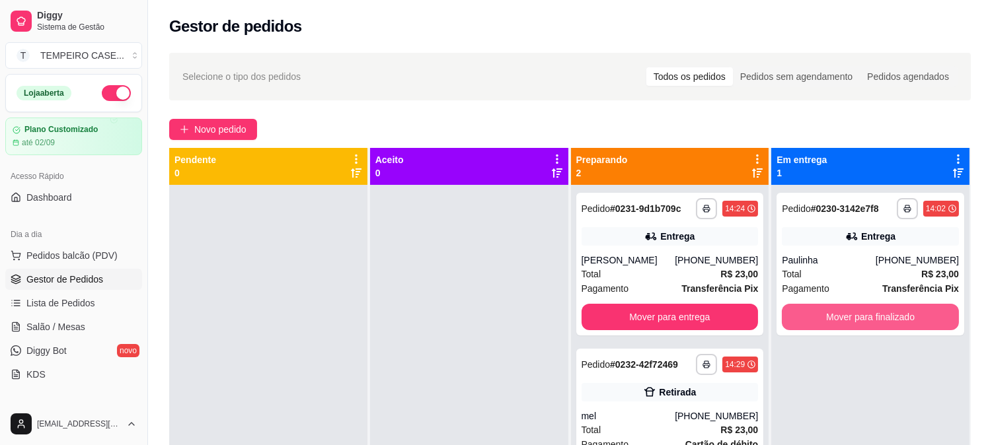
click at [827, 318] on button "Mover para finalizado" at bounding box center [870, 317] width 177 height 26
click at [827, 318] on button "Mover para finalizado" at bounding box center [871, 318] width 172 height 26
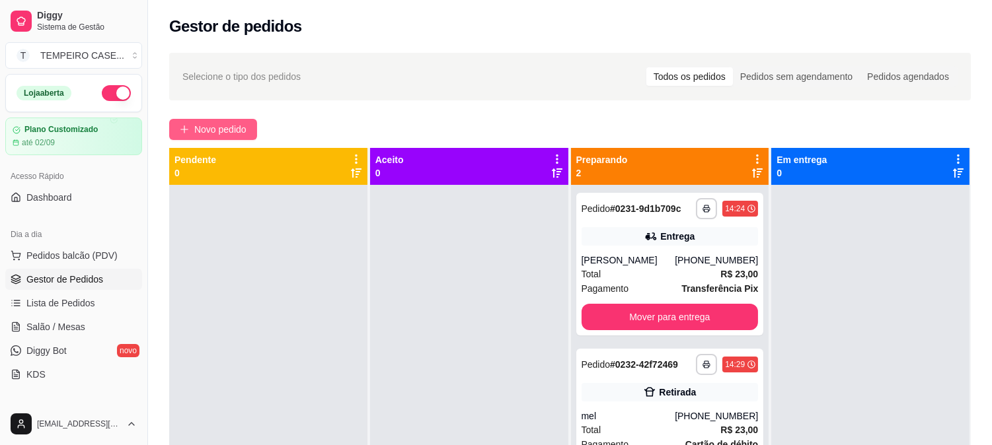
click at [233, 123] on span "Novo pedido" at bounding box center [220, 129] width 52 height 15
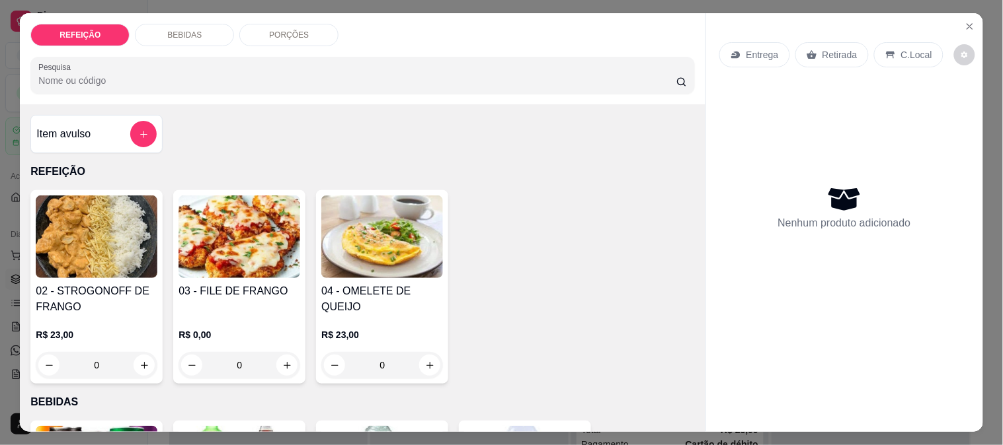
click at [12, 301] on div "REFEIÇÃO BEBIDAS PORÇÕES Pesquisa Item avulso REFEIÇÃO 02 - STROGONOFF DE FRANG…" at bounding box center [501, 222] width 1003 height 445
click at [94, 259] on img at bounding box center [97, 237] width 122 height 83
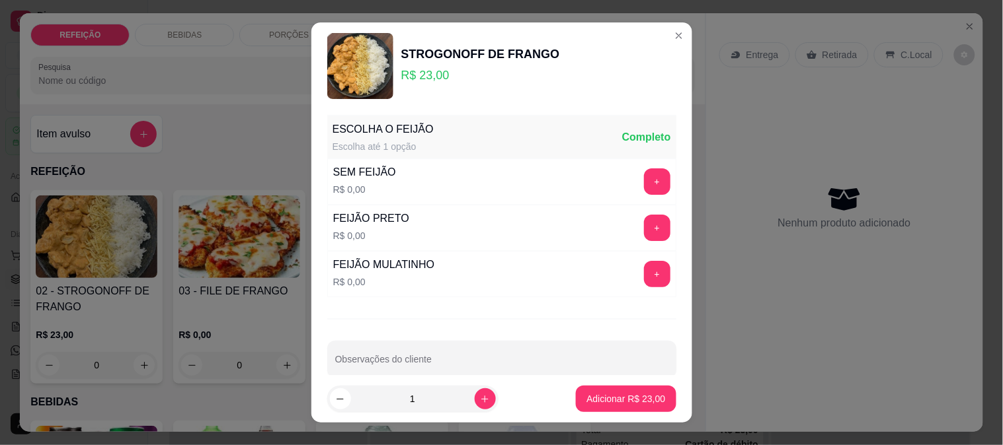
click at [631, 210] on div "FEIJÃO PRETO R$ 0,00 +" at bounding box center [501, 228] width 349 height 46
click at [644, 233] on button "+" at bounding box center [657, 228] width 26 height 26
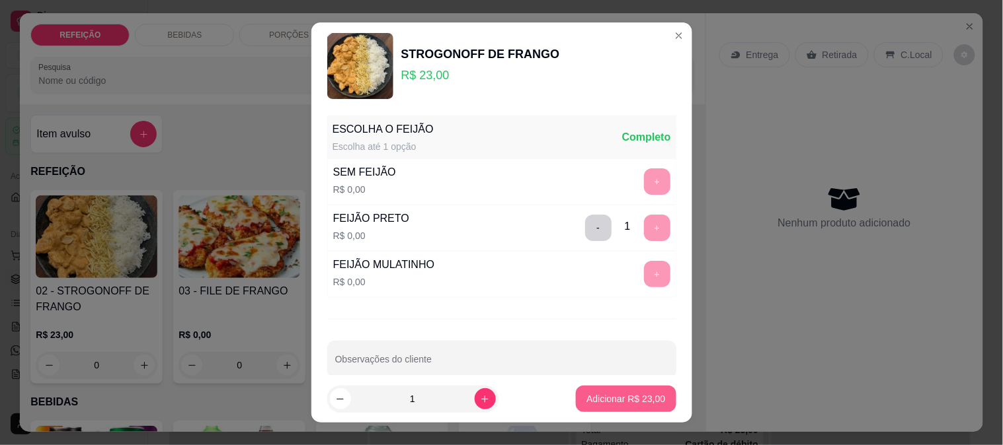
click at [609, 402] on p "Adicionar R$ 23,00" at bounding box center [625, 399] width 79 height 13
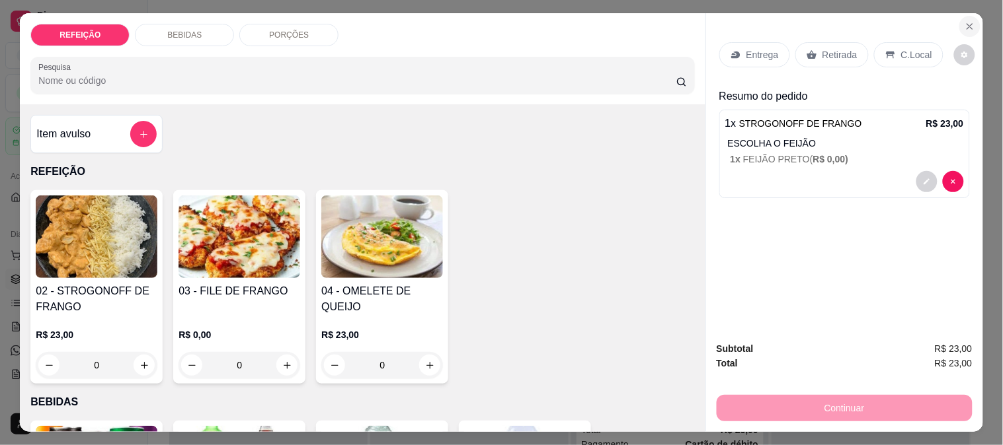
click at [964, 24] on icon "Close" at bounding box center [969, 26] width 11 height 11
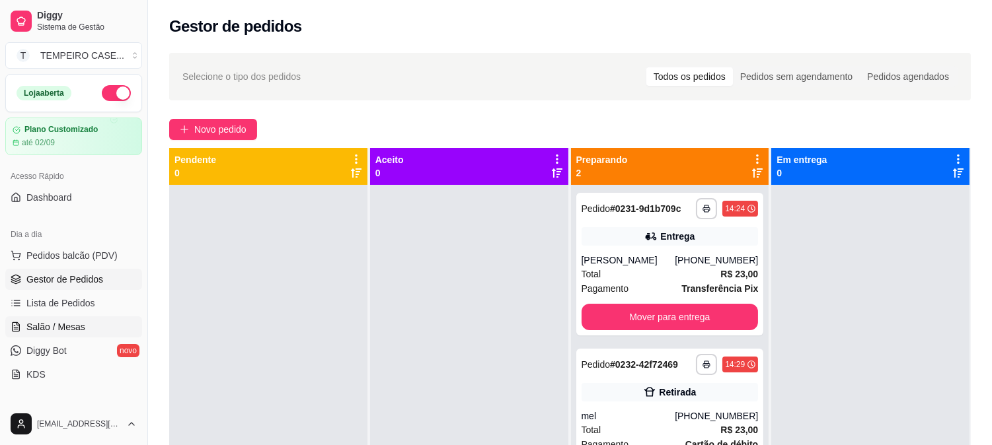
drag, startPoint x: 71, startPoint y: 326, endPoint x: 95, endPoint y: 322, distance: 24.9
click at [70, 326] on span "Salão / Mesas" at bounding box center [55, 327] width 59 height 13
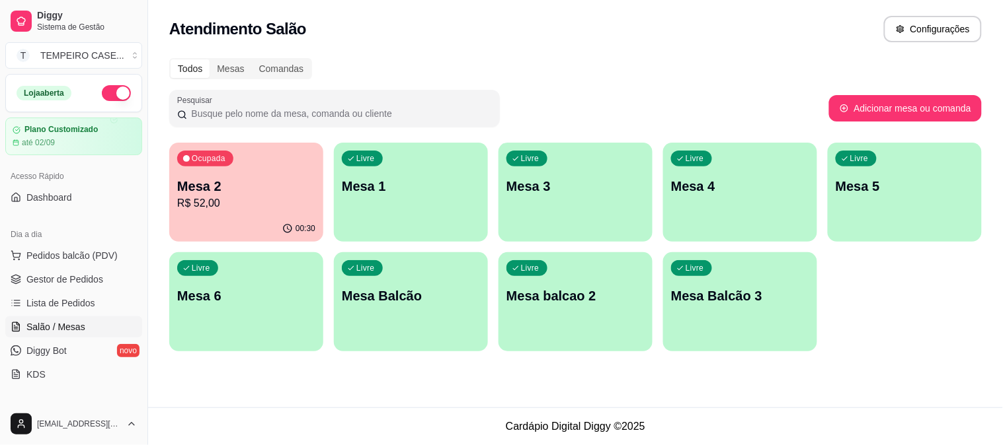
click at [265, 298] on p "Mesa 6" at bounding box center [246, 296] width 138 height 19
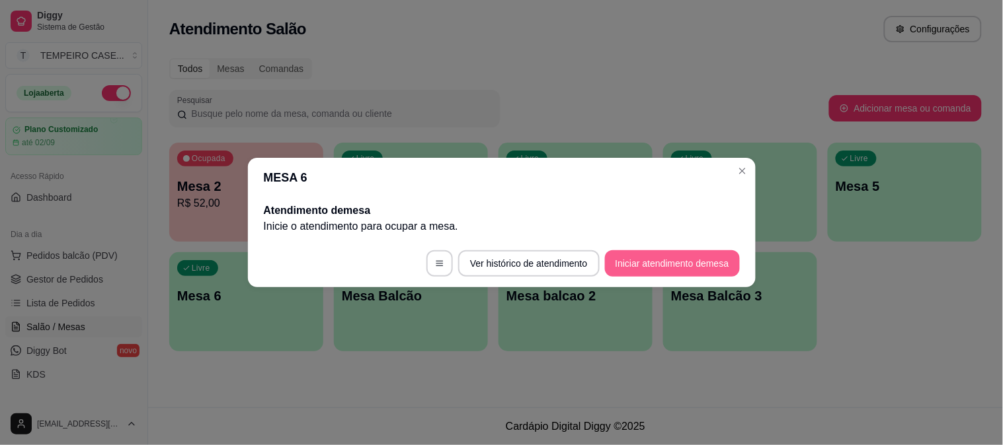
click at [662, 263] on button "Iniciar atendimento de mesa" at bounding box center [672, 263] width 135 height 26
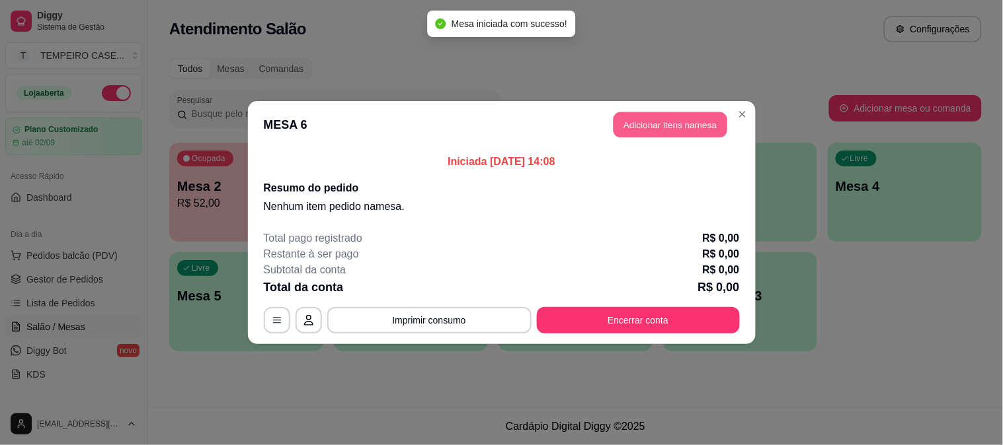
click at [664, 113] on button "Adicionar itens na mesa" at bounding box center [670, 125] width 114 height 26
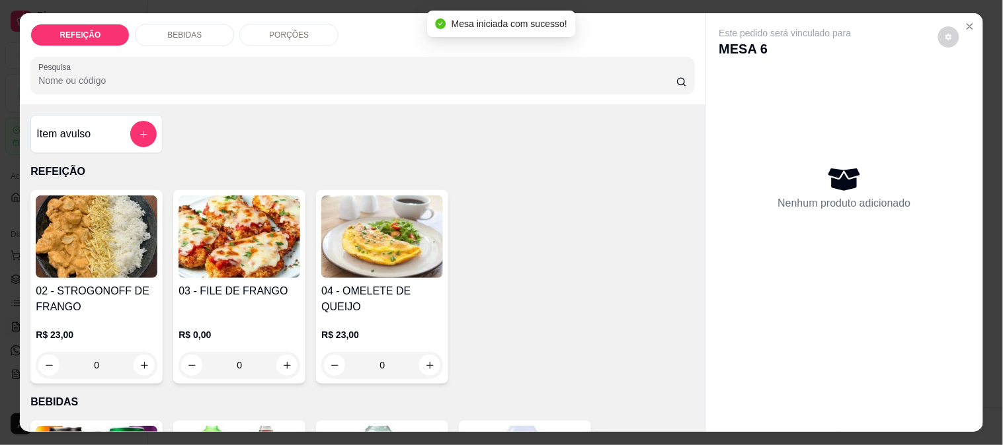
click at [103, 256] on img at bounding box center [97, 237] width 122 height 83
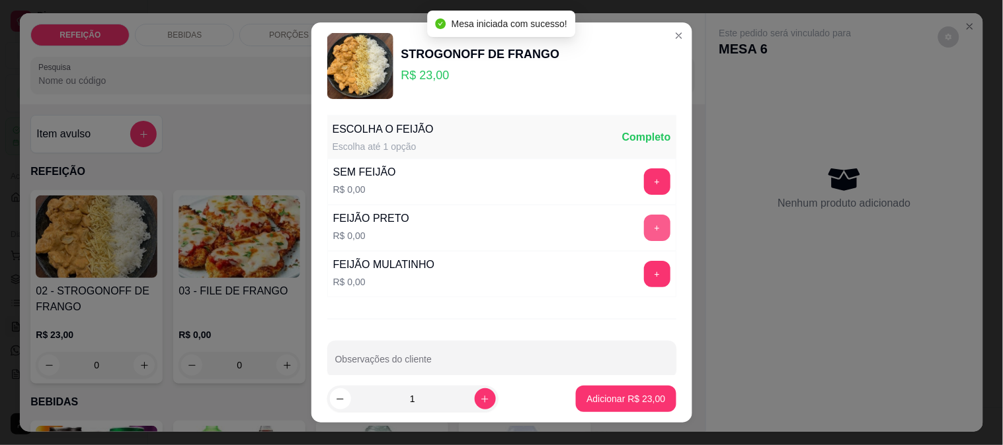
click at [644, 228] on button "+" at bounding box center [657, 228] width 26 height 26
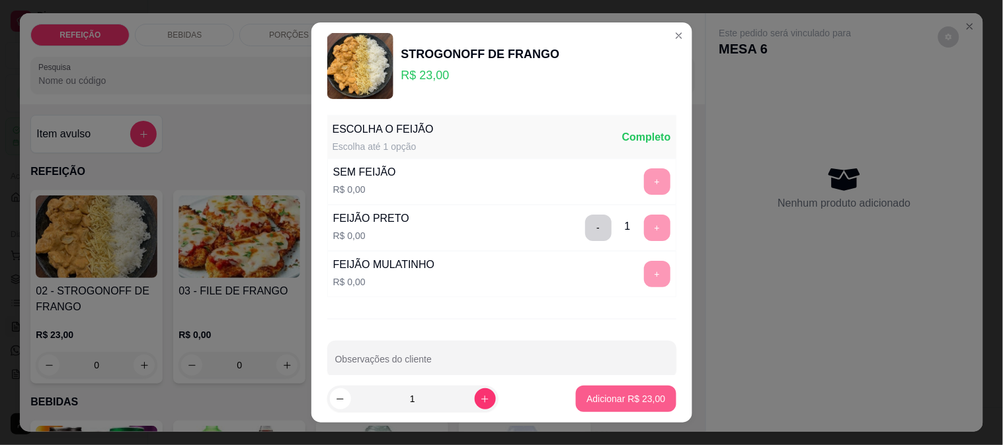
click at [620, 393] on p "Adicionar R$ 23,00" at bounding box center [625, 399] width 79 height 13
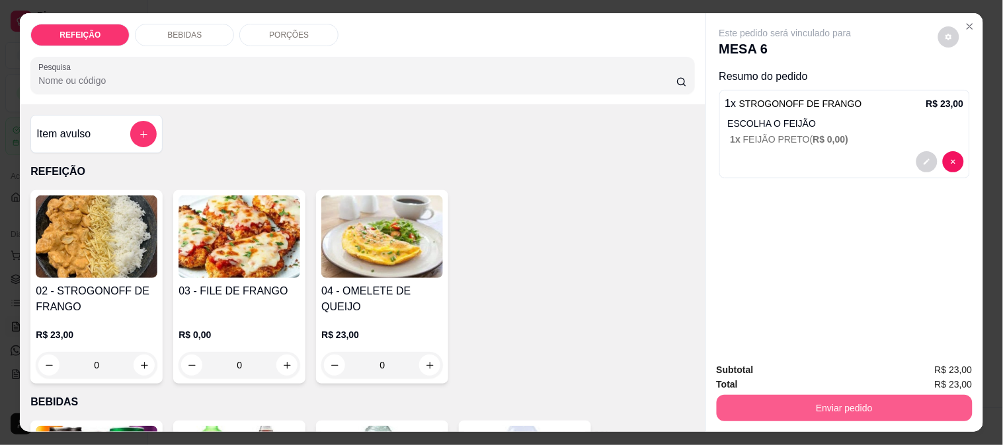
click at [827, 401] on button "Enviar pedido" at bounding box center [844, 408] width 256 height 26
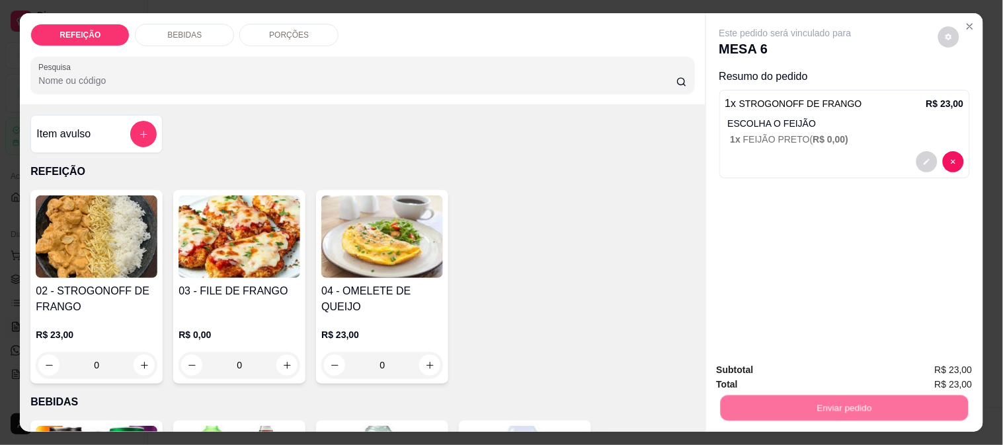
click at [739, 364] on button "Não registrar e enviar pedido" at bounding box center [800, 370] width 137 height 25
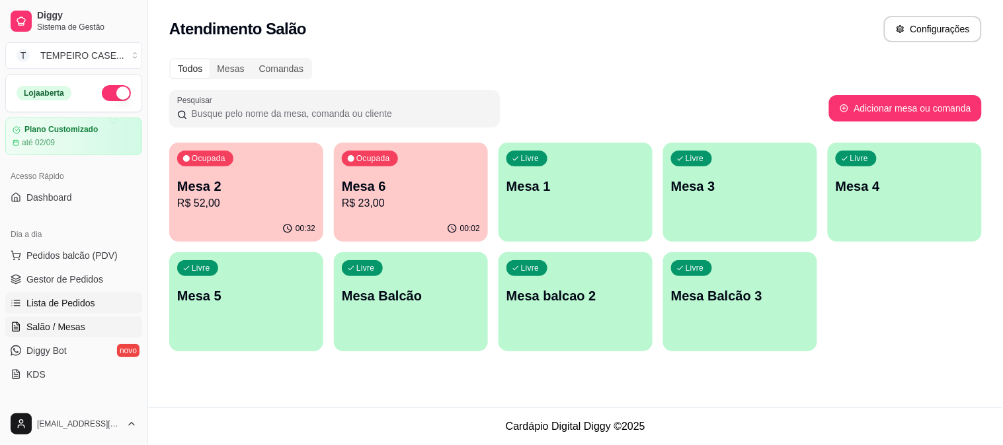
click at [69, 302] on span "Lista de Pedidos" at bounding box center [60, 303] width 69 height 13
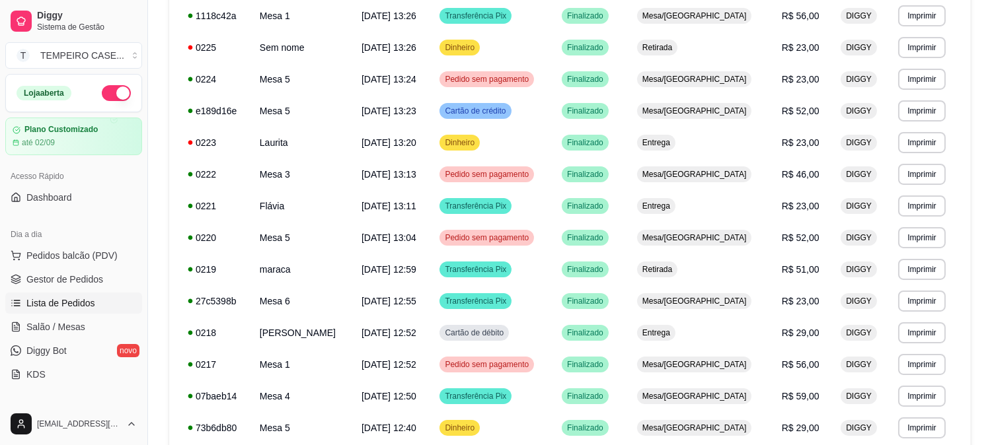
scroll to position [498, 0]
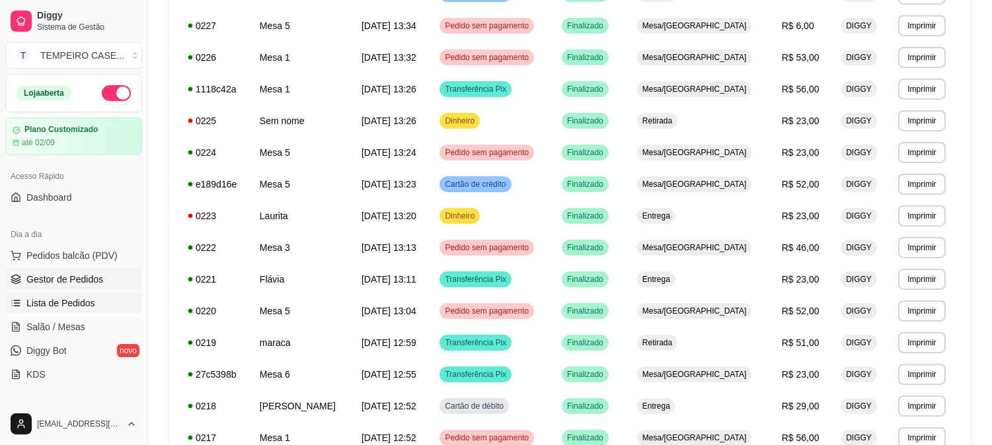
click at [58, 280] on span "Gestor de Pedidos" at bounding box center [64, 279] width 77 height 13
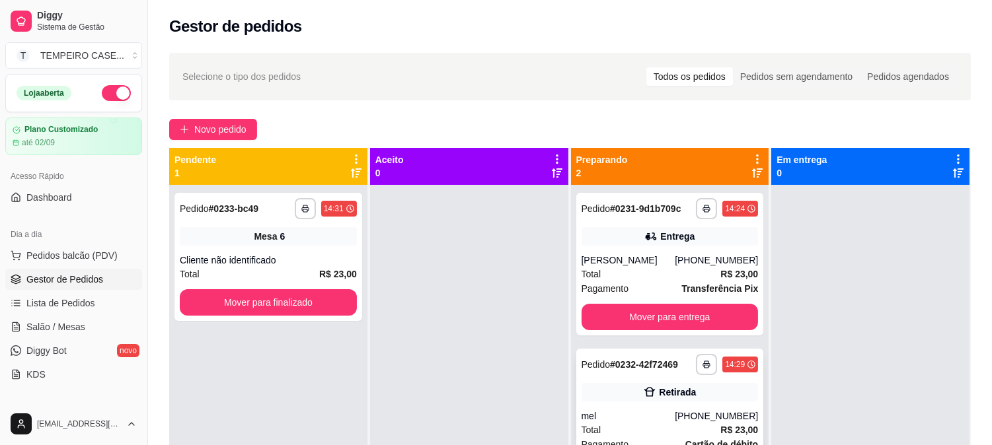
scroll to position [36, 0]
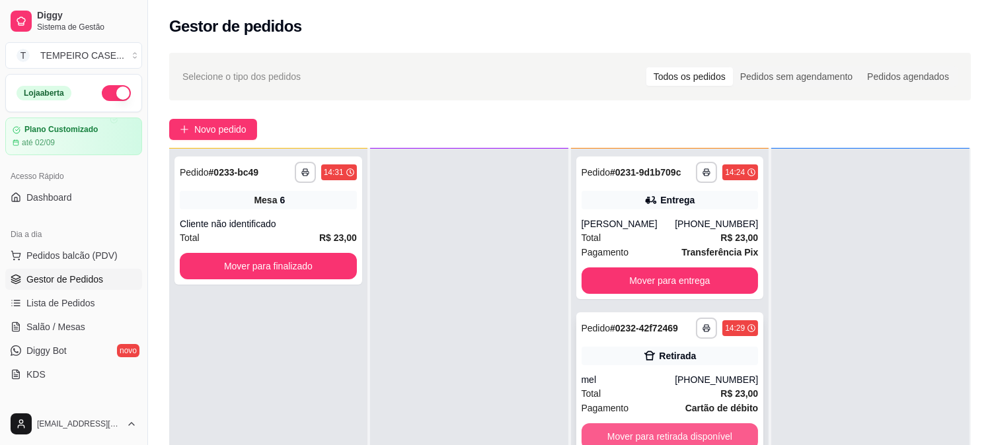
click at [654, 431] on button "Mover para retirada disponível" at bounding box center [670, 437] width 177 height 26
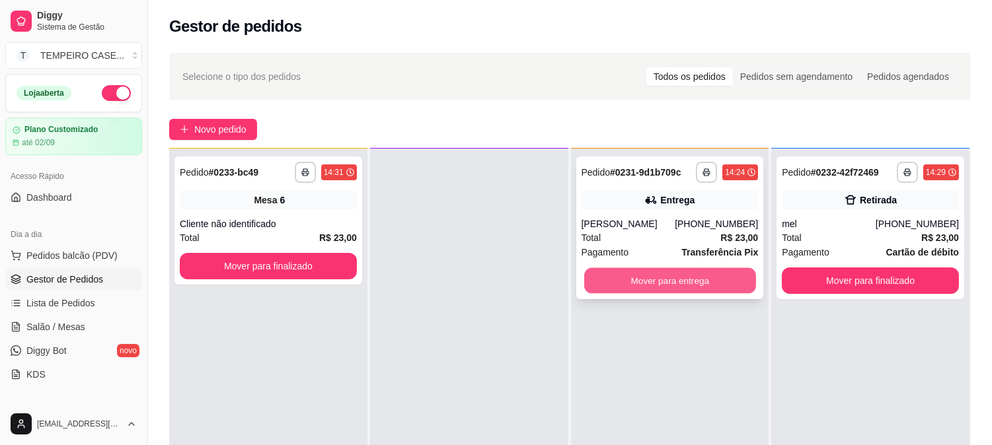
click at [668, 289] on button "Mover para entrega" at bounding box center [670, 281] width 172 height 26
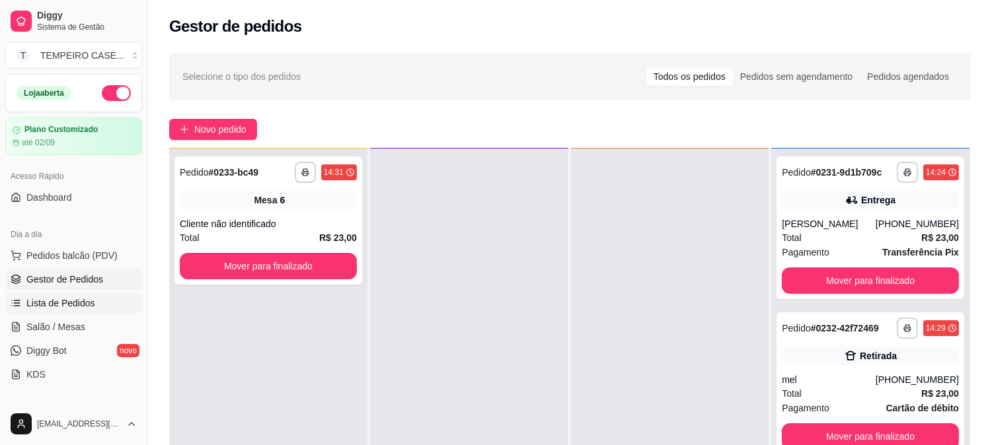
click at [62, 297] on span "Lista de Pedidos" at bounding box center [60, 303] width 69 height 13
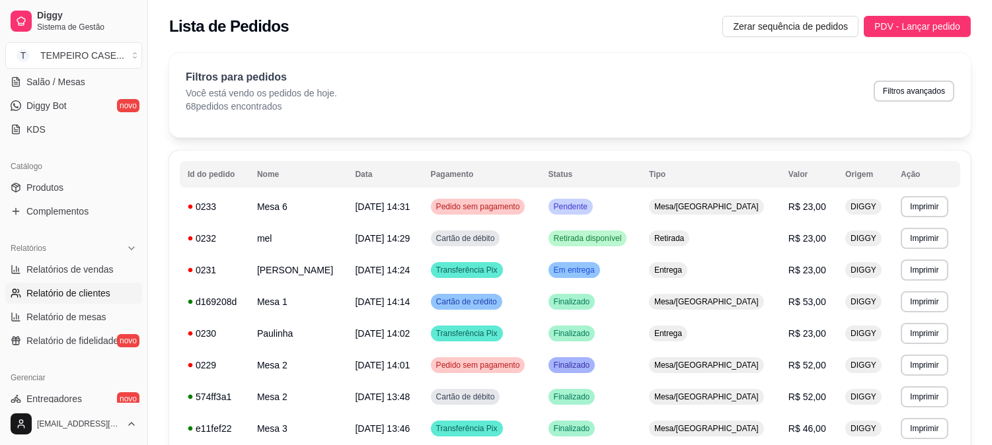
scroll to position [220, 0]
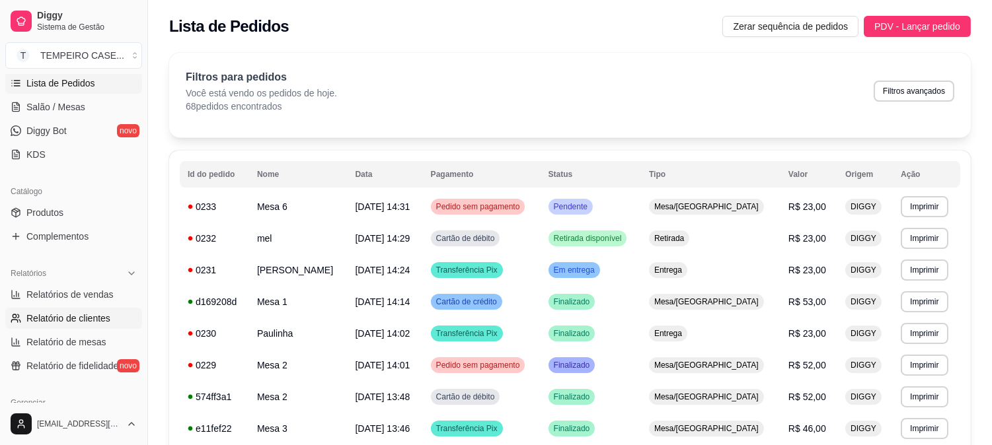
click at [54, 313] on span "Relatório de clientes" at bounding box center [68, 318] width 84 height 13
select select "30"
select select "HIGHEST_TOTAL_SPENT_WITH_ORDERS"
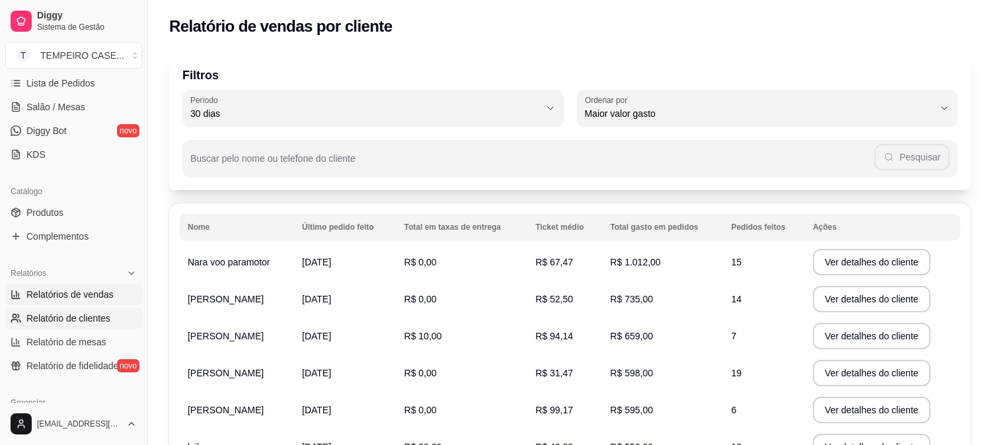
click at [69, 292] on span "Relatórios de vendas" at bounding box center [69, 294] width 87 height 13
select select "ALL"
select select "0"
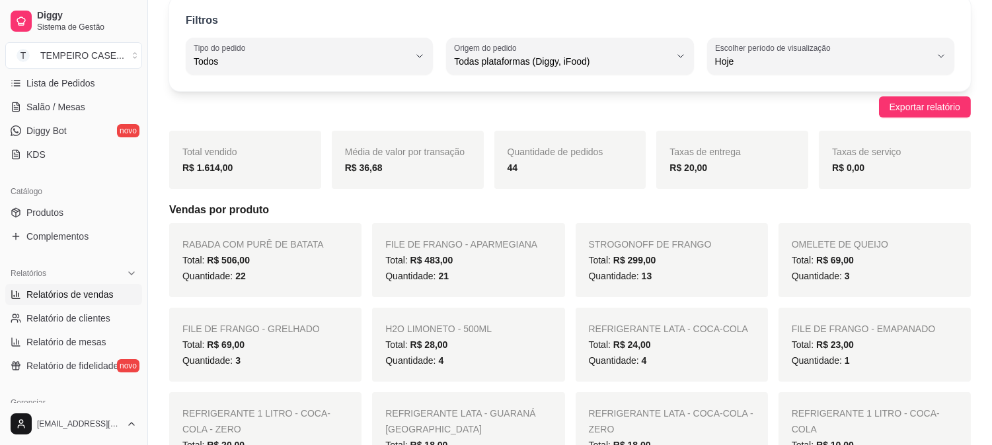
scroll to position [73, 0]
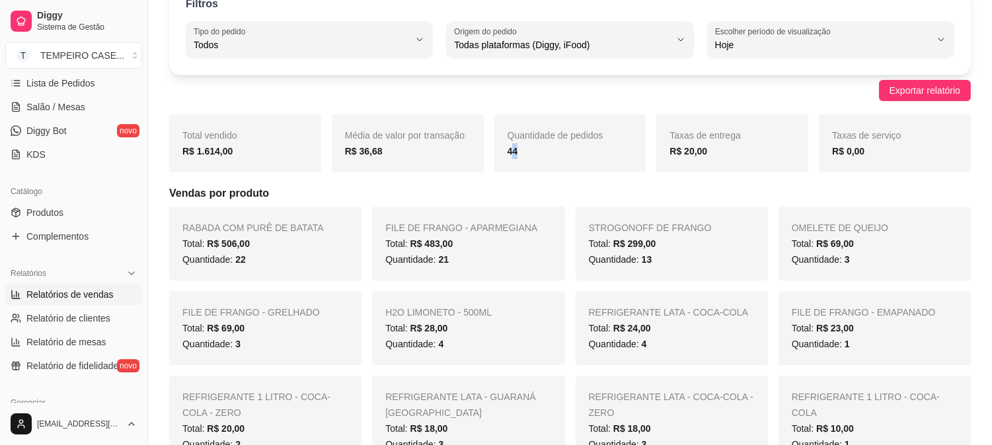
drag, startPoint x: 523, startPoint y: 148, endPoint x: 566, endPoint y: 152, distance: 42.5
click at [566, 152] on div "44" at bounding box center [571, 151] width 126 height 16
click at [529, 147] on div "44" at bounding box center [571, 151] width 126 height 16
click at [510, 147] on strong "44" at bounding box center [513, 151] width 11 height 11
click at [512, 147] on strong "44" at bounding box center [513, 151] width 11 height 11
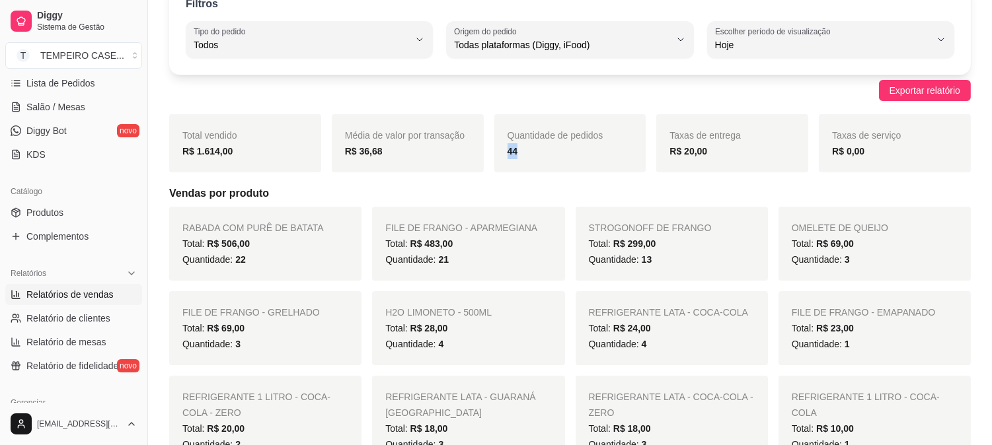
click at [517, 147] on strong "44" at bounding box center [513, 151] width 11 height 11
drag, startPoint x: 213, startPoint y: 151, endPoint x: 256, endPoint y: 151, distance: 43.0
click at [256, 151] on div "R$ 1.614,00" at bounding box center [245, 151] width 126 height 16
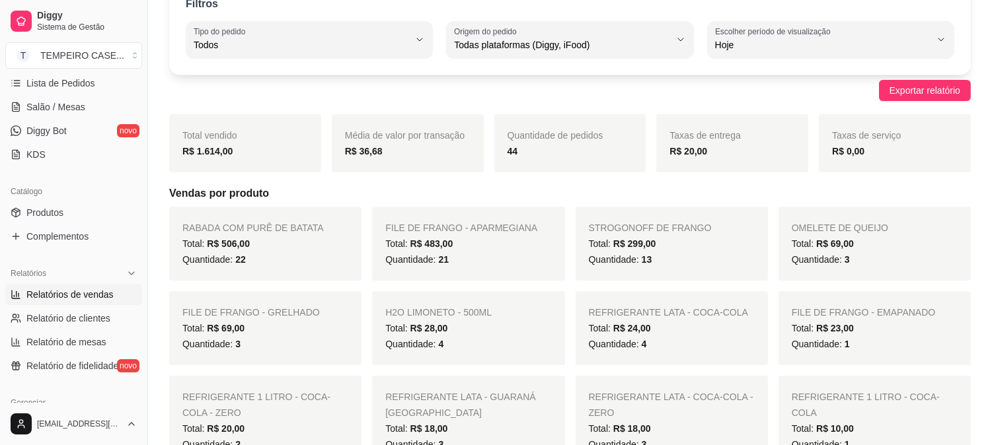
click at [196, 157] on div "R$ 1.614,00" at bounding box center [245, 151] width 126 height 16
drag, startPoint x: 186, startPoint y: 151, endPoint x: 315, endPoint y: 151, distance: 128.9
click at [315, 151] on div "Total vendido R$ 1.614,00" at bounding box center [245, 143] width 152 height 58
drag, startPoint x: 177, startPoint y: 157, endPoint x: 477, endPoint y: 144, distance: 300.3
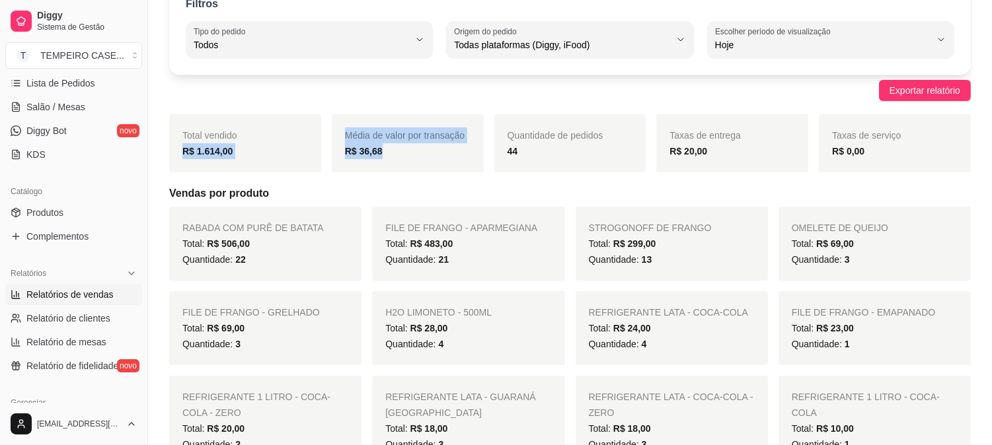
click at [473, 144] on div "Total vendido R$ 1.614,00 Média de valor por transação R$ 36,68 Quantidade de p…" at bounding box center [570, 143] width 802 height 58
click at [544, 169] on div "Quantidade de pedidos 44" at bounding box center [570, 143] width 152 height 58
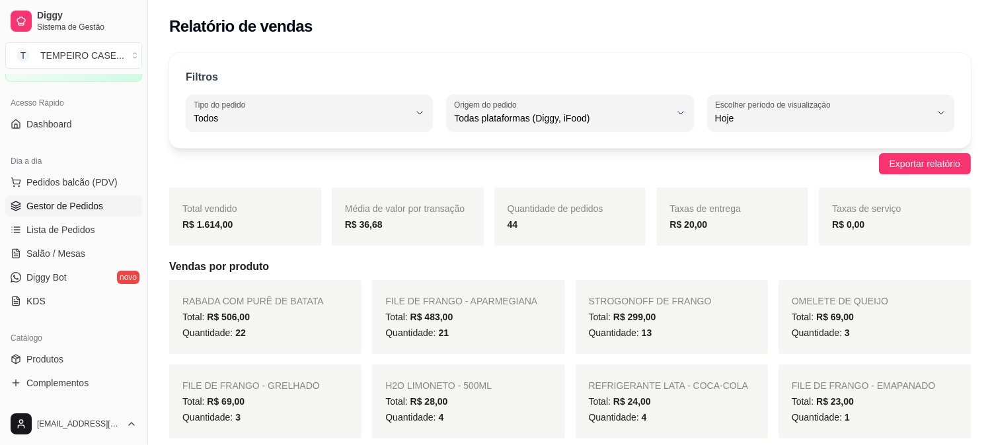
click at [62, 212] on span "Gestor de Pedidos" at bounding box center [64, 206] width 77 height 13
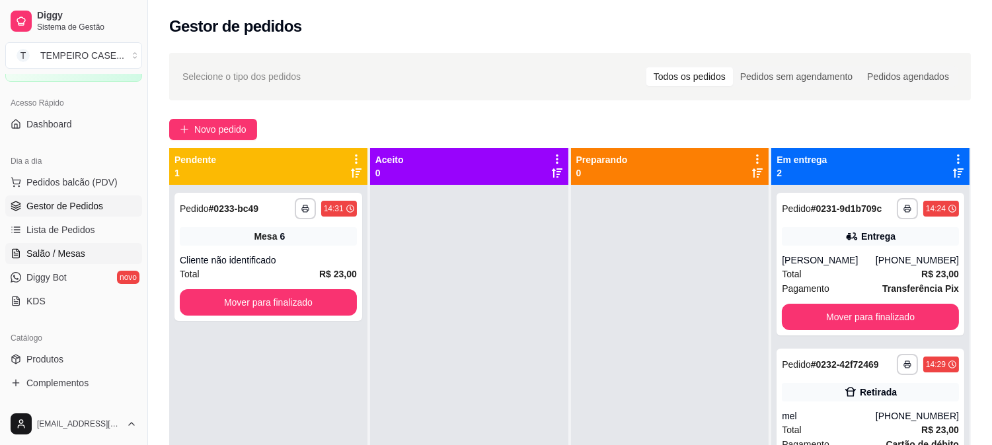
click at [53, 258] on span "Salão / Mesas" at bounding box center [55, 253] width 59 height 13
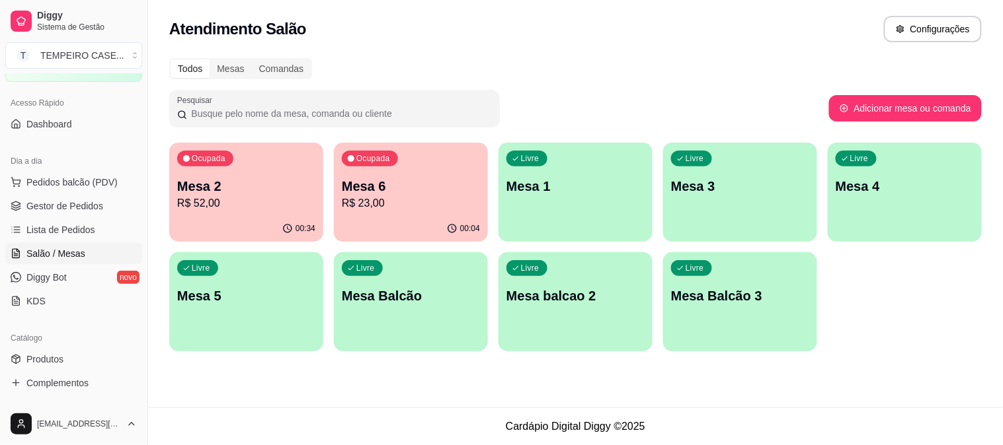
click at [358, 202] on p "R$ 23,00" at bounding box center [411, 204] width 138 height 16
click at [83, 201] on span "Gestor de Pedidos" at bounding box center [64, 206] width 77 height 13
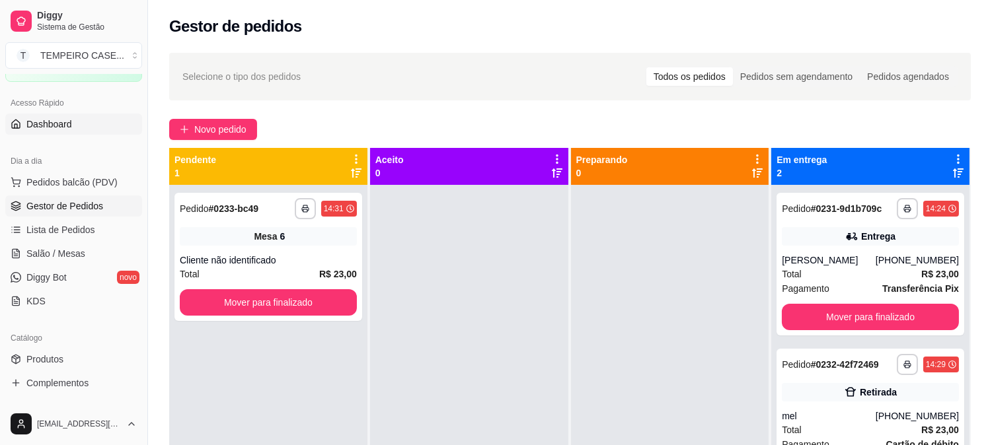
click at [85, 124] on link "Dashboard" at bounding box center [73, 124] width 137 height 21
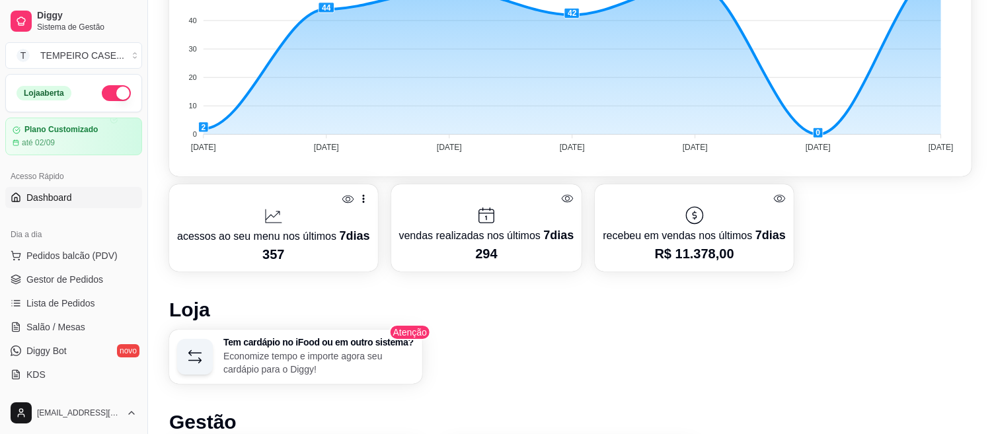
scroll to position [348, 0]
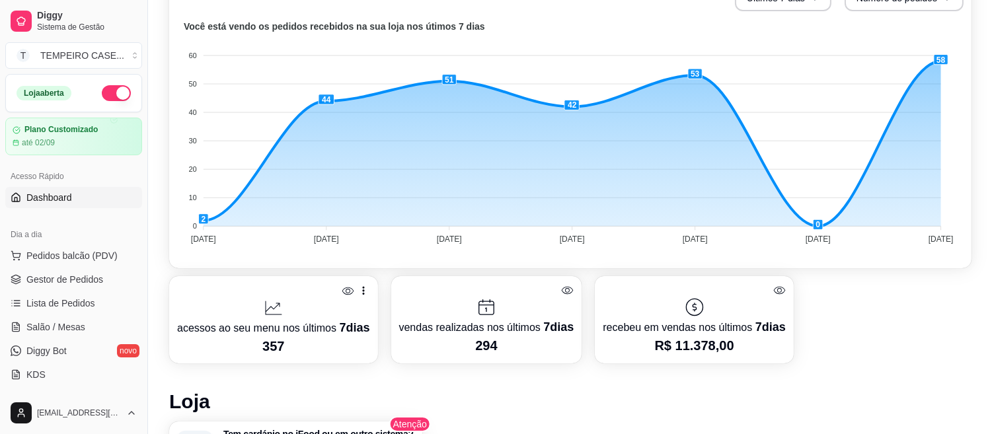
click at [102, 94] on button "button" at bounding box center [116, 93] width 29 height 16
click at [69, 328] on span "Salão / Mesas" at bounding box center [55, 327] width 59 height 13
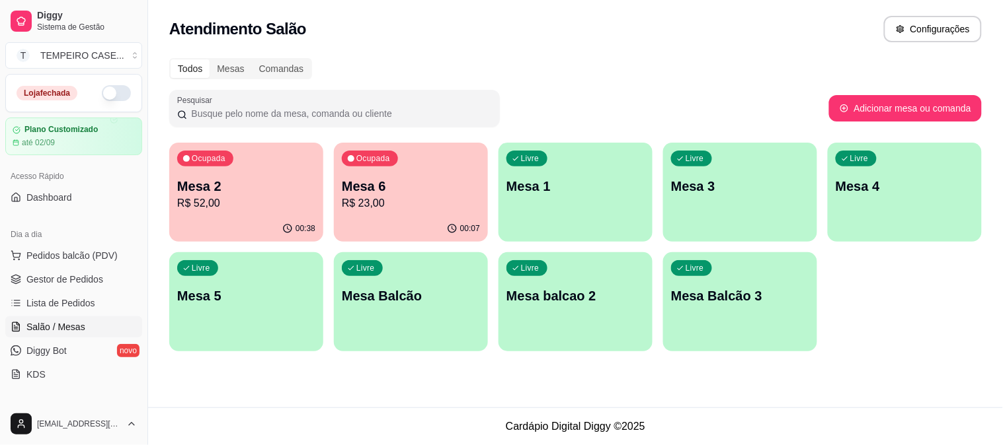
click at [278, 196] on p "R$ 52,00" at bounding box center [246, 204] width 138 height 16
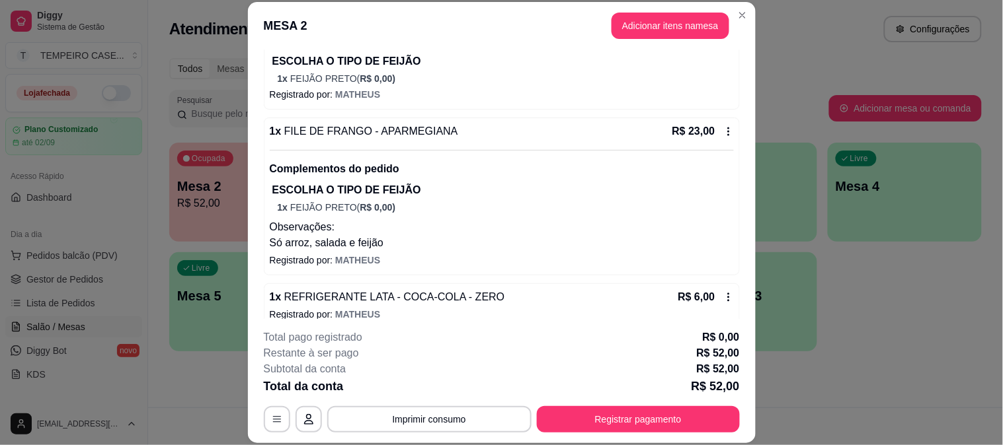
scroll to position [202, 0]
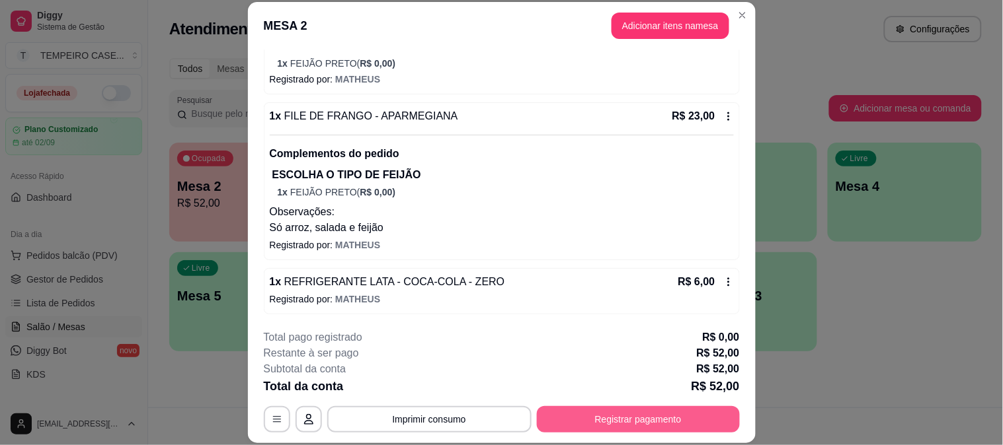
click at [656, 419] on button "Registrar pagamento" at bounding box center [638, 419] width 203 height 26
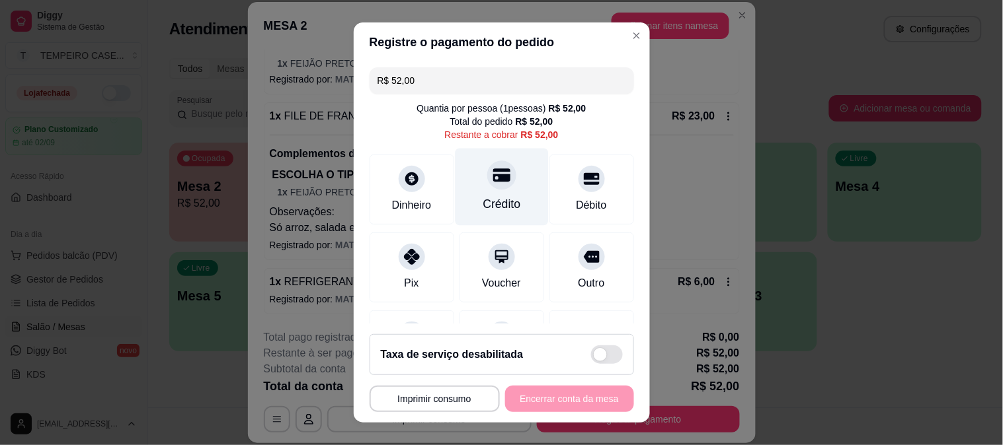
click at [473, 186] on div "Crédito" at bounding box center [501, 186] width 93 height 77
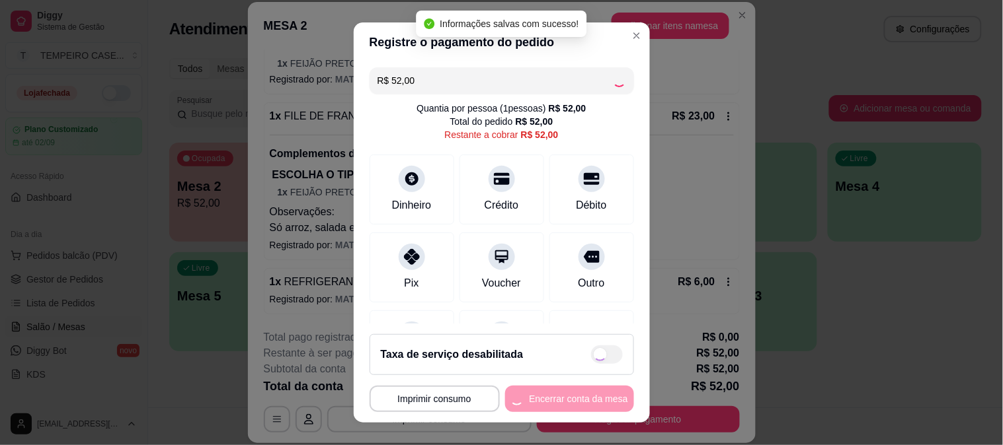
type input "R$ 0,00"
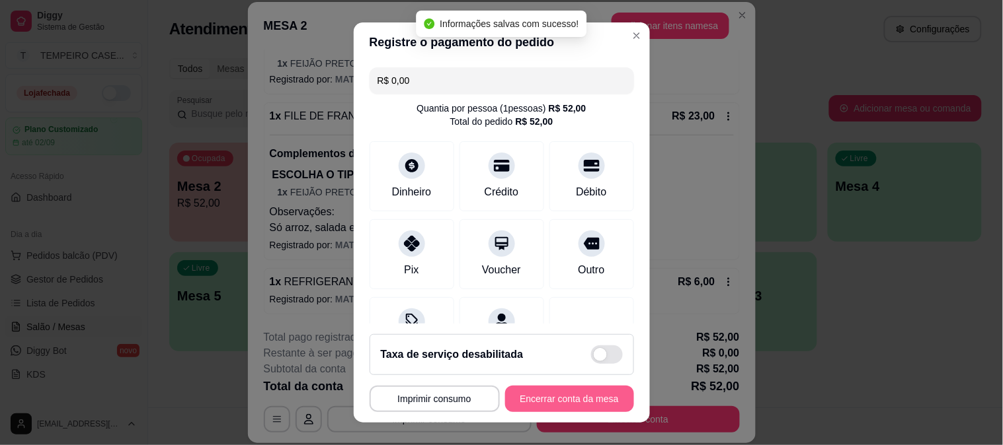
click at [592, 403] on button "Encerrar conta da mesa" at bounding box center [569, 399] width 129 height 26
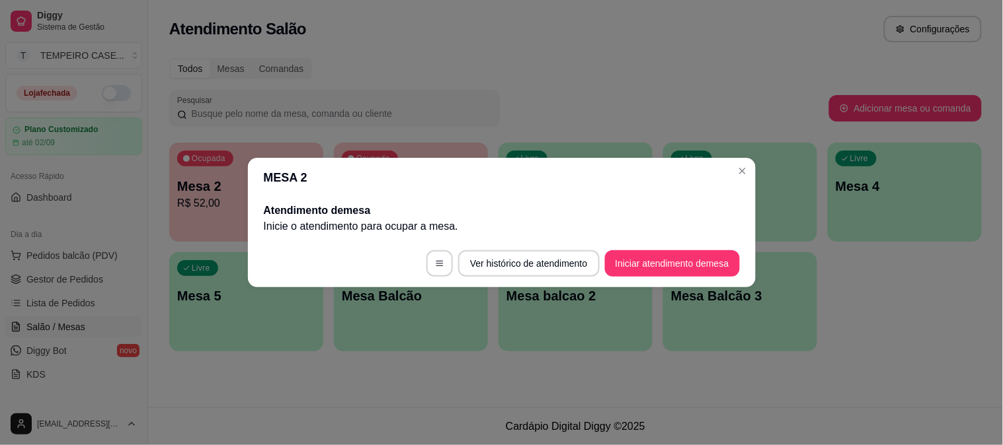
scroll to position [0, 0]
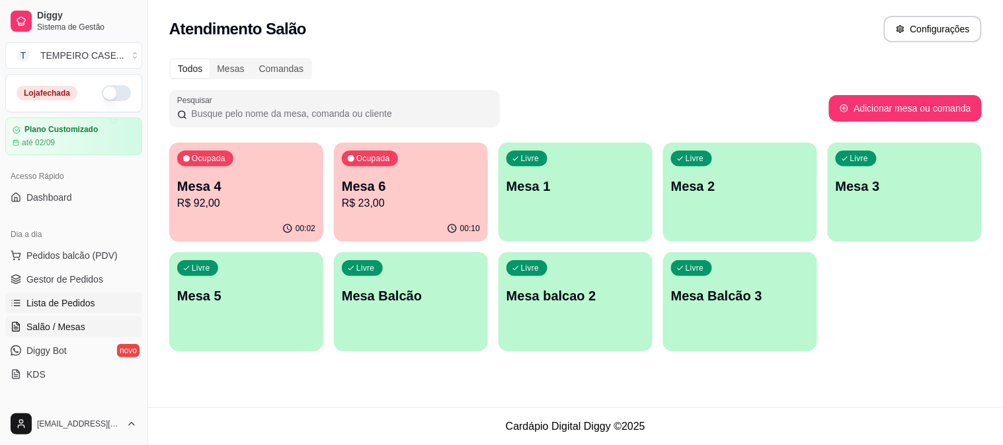
click at [77, 303] on span "Lista de Pedidos" at bounding box center [60, 303] width 69 height 13
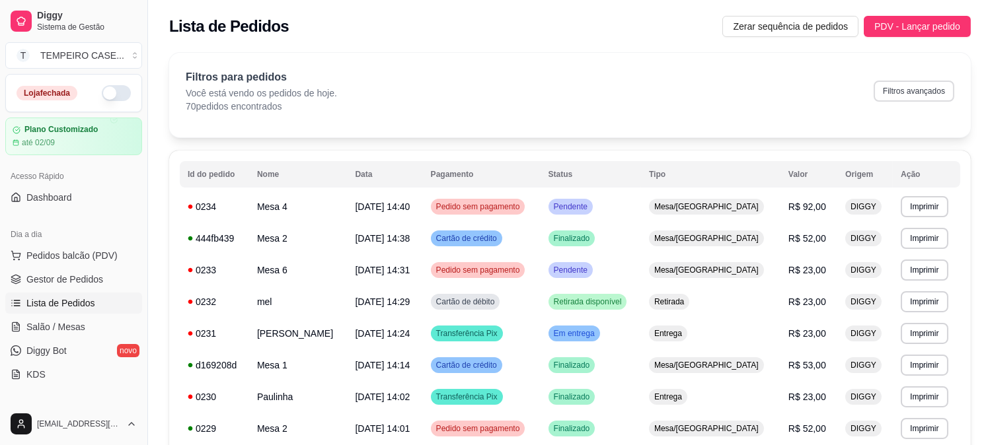
click at [891, 99] on button "Filtros avançados" at bounding box center [914, 91] width 81 height 21
select select "0"
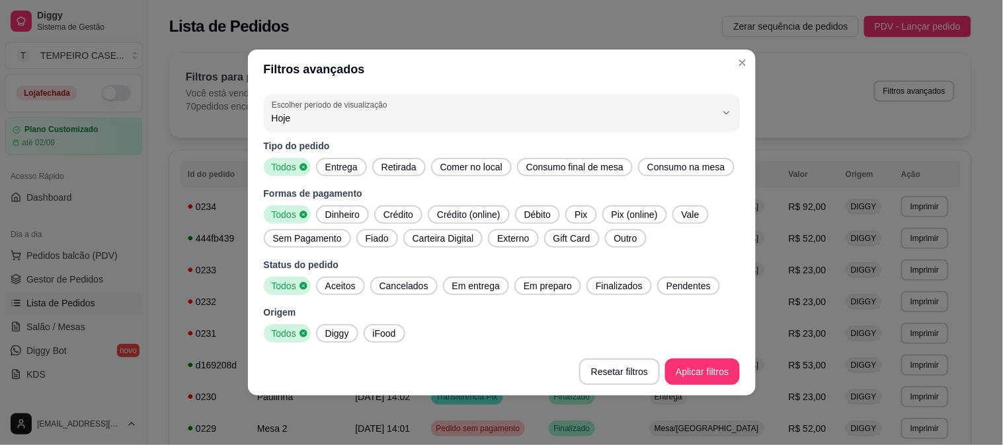
click at [338, 176] on div "Entrega" at bounding box center [341, 167] width 51 height 19
click at [377, 168] on span "Retirada" at bounding box center [399, 167] width 46 height 13
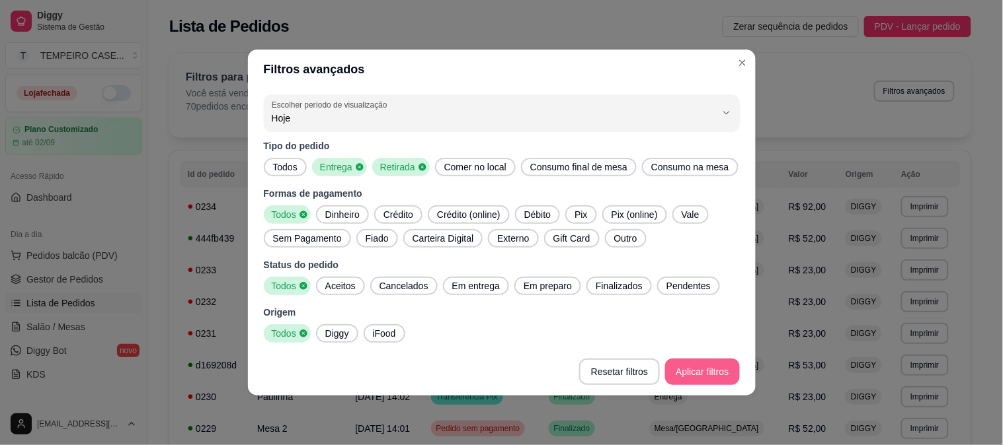
click at [696, 358] on footer "Resetar filtros Aplicar filtros" at bounding box center [502, 372] width 508 height 48
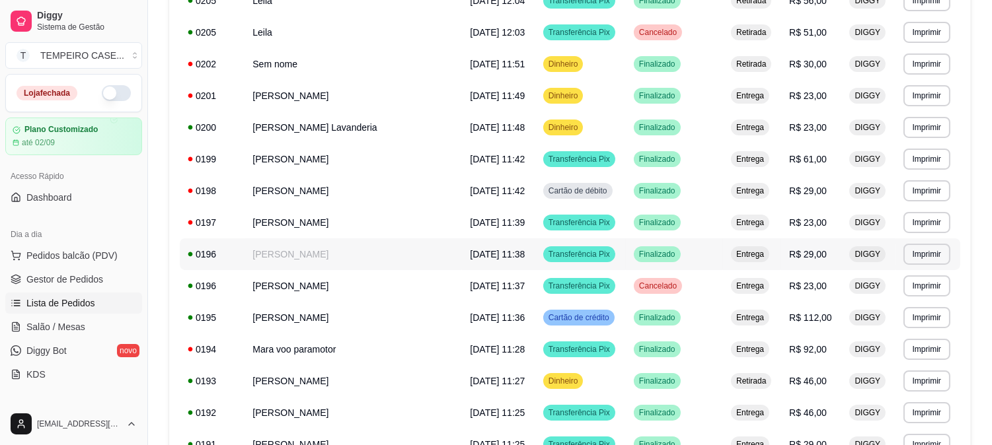
scroll to position [792, 0]
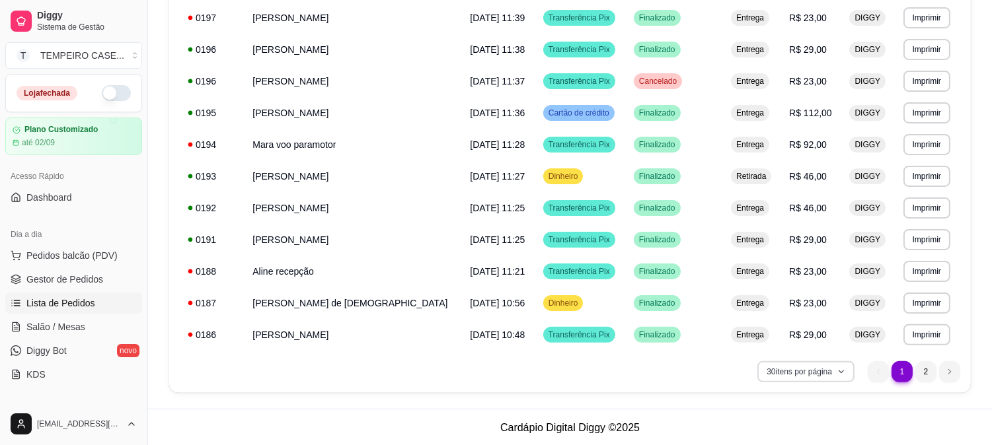
click at [816, 362] on button "30 itens por página" at bounding box center [805, 372] width 97 height 21
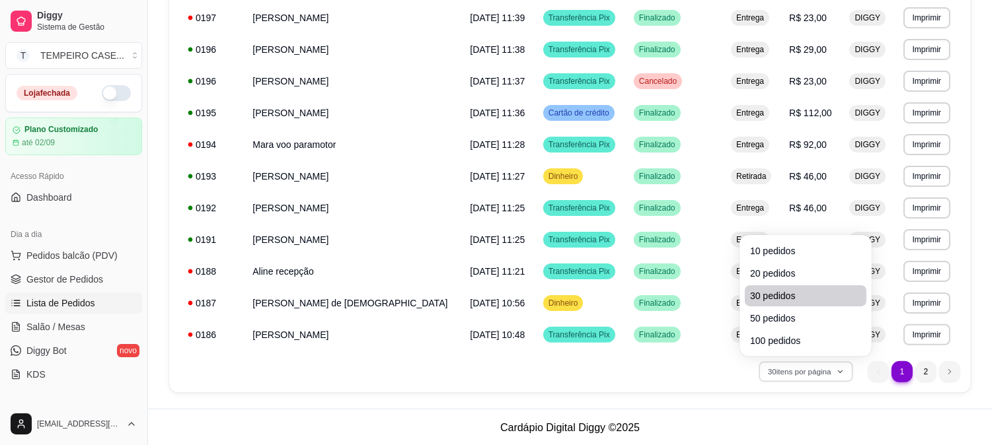
click at [763, 292] on span "30 pedidos" at bounding box center [805, 295] width 111 height 13
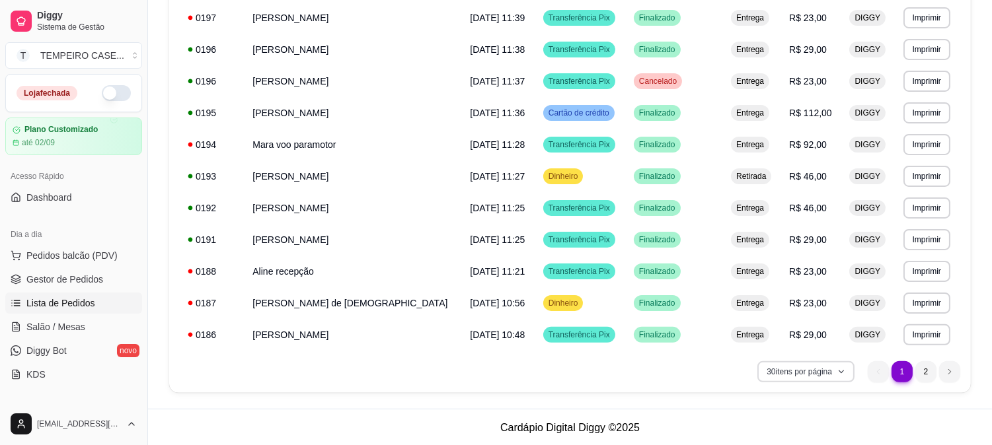
click at [777, 371] on button "30 itens por página" at bounding box center [805, 372] width 97 height 21
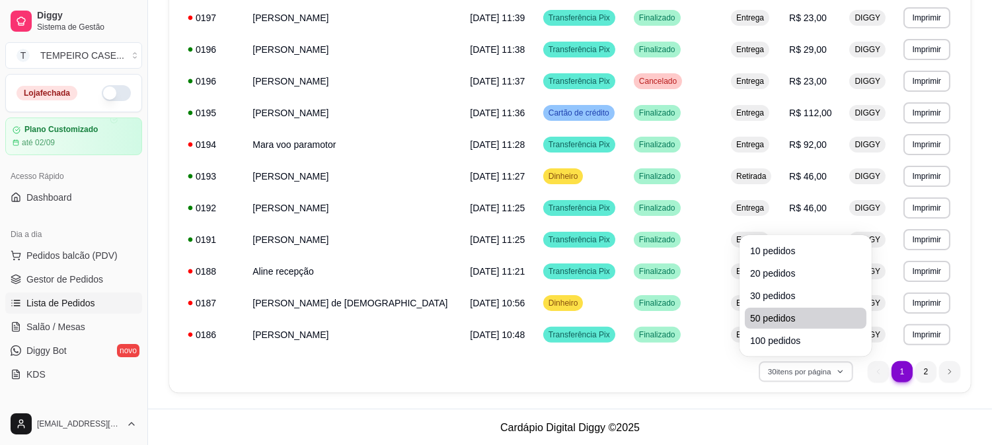
click at [763, 313] on span "50 pedidos" at bounding box center [805, 318] width 111 height 13
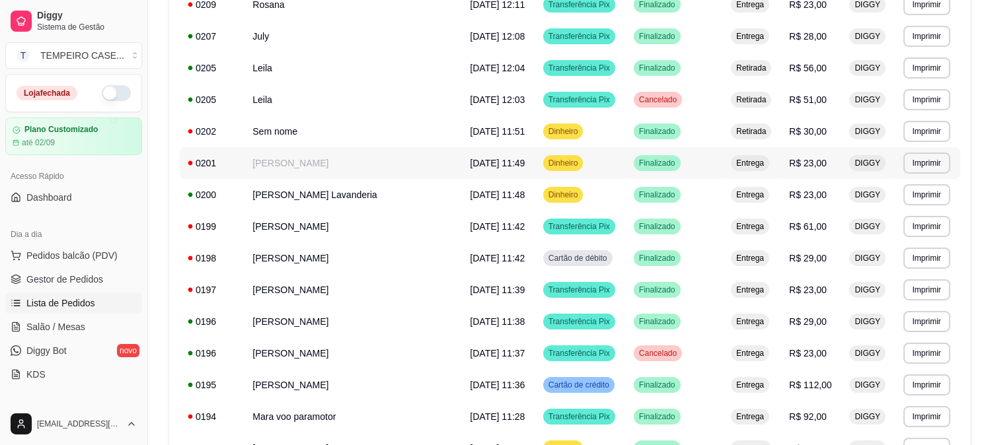
scroll to position [446, 0]
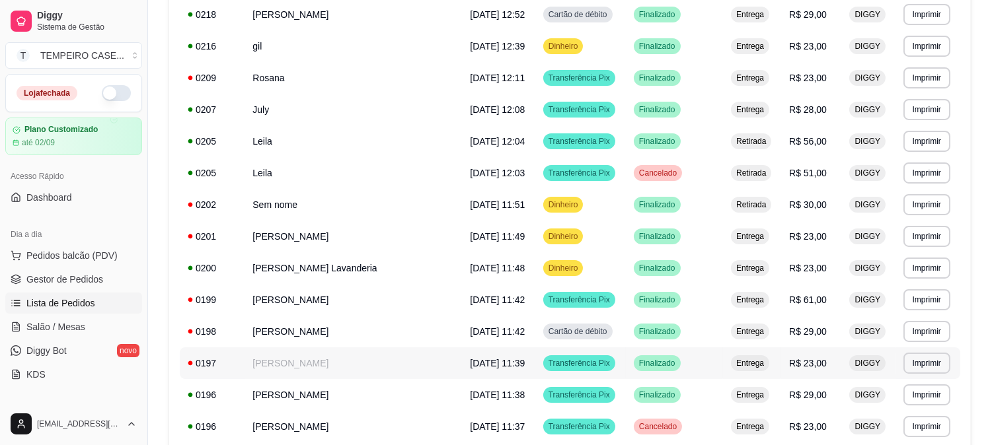
click at [470, 367] on span "[DATE] 11:39" at bounding box center [497, 363] width 55 height 11
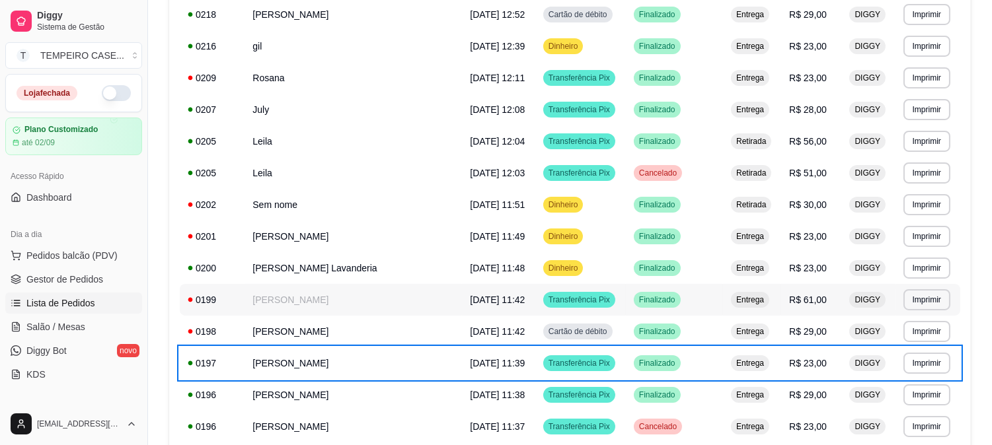
click at [462, 299] on td "[DATE] 11:42" at bounding box center [498, 300] width 73 height 32
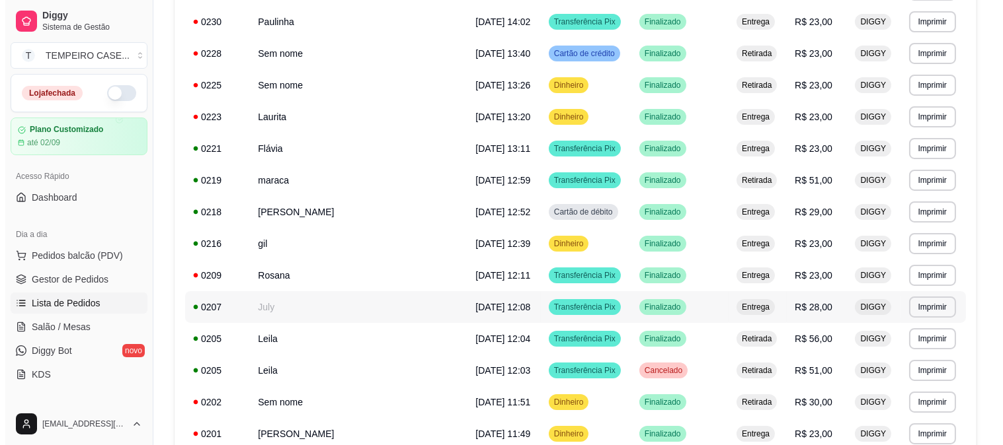
scroll to position [153, 0]
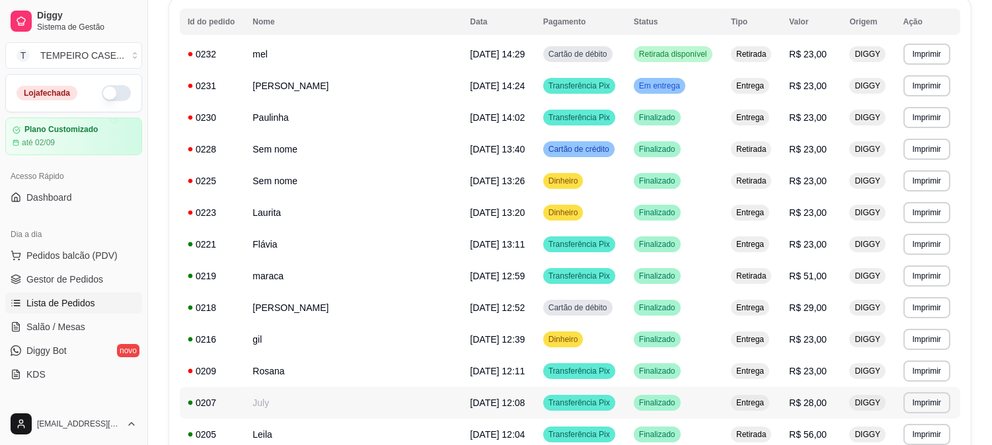
click at [313, 406] on td "July" at bounding box center [353, 403] width 217 height 32
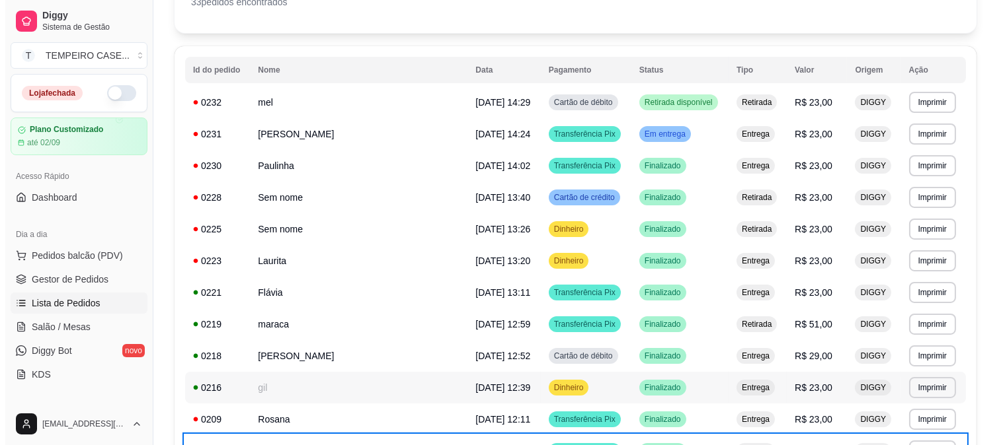
scroll to position [79, 0]
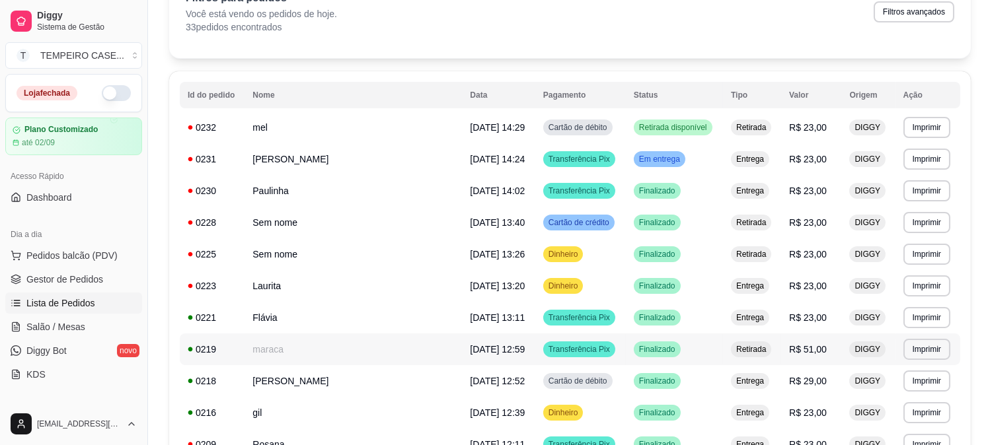
click at [288, 357] on td "maraca" at bounding box center [353, 350] width 217 height 32
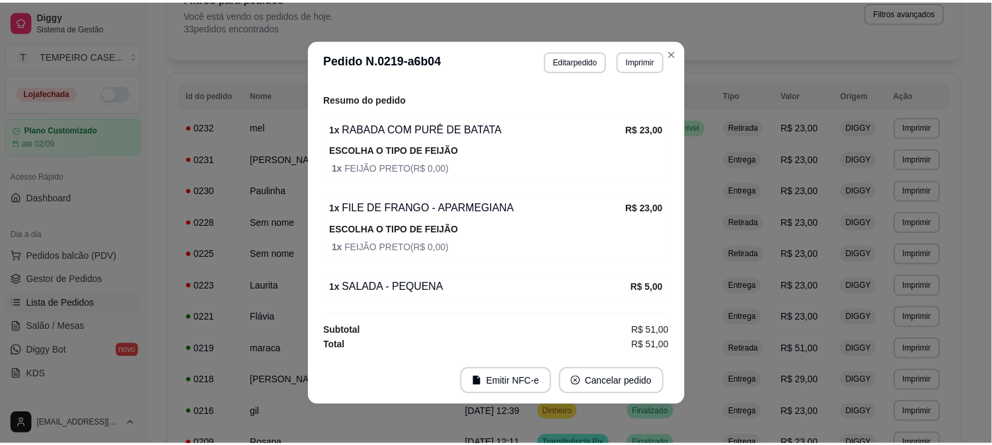
scroll to position [3, 0]
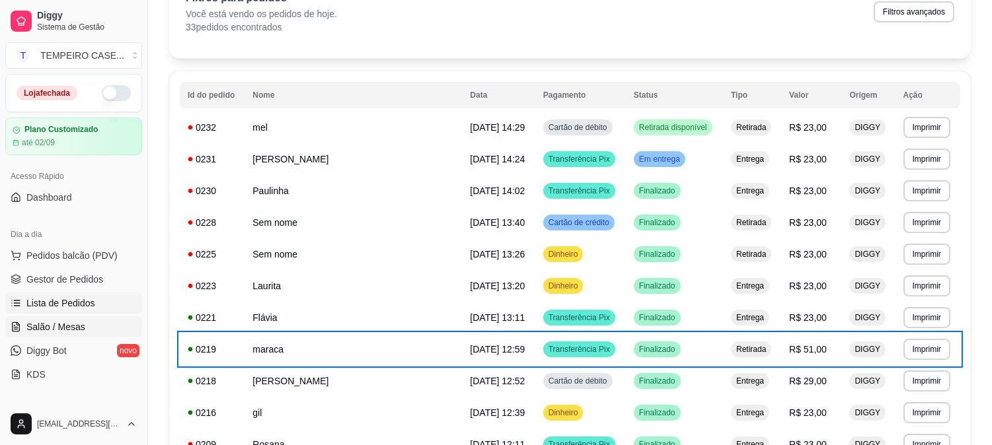
click at [49, 328] on span "Salão / Mesas" at bounding box center [55, 327] width 59 height 13
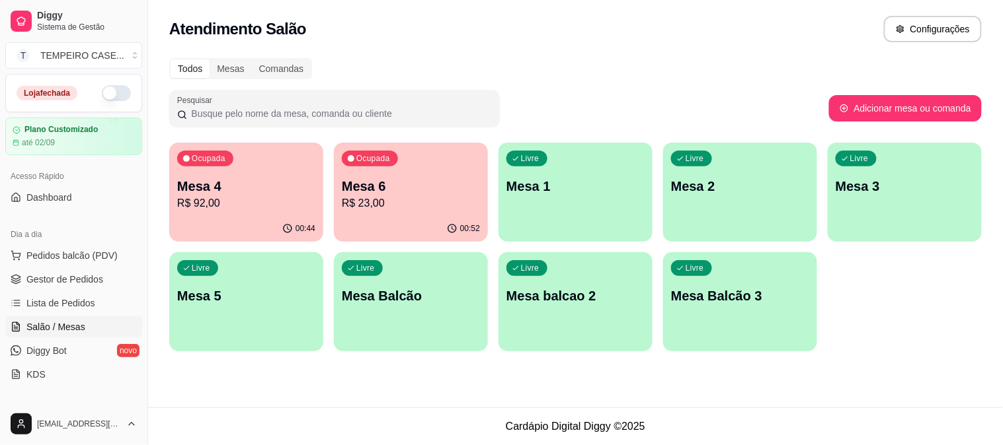
click at [254, 205] on p "R$ 92,00" at bounding box center [246, 204] width 138 height 16
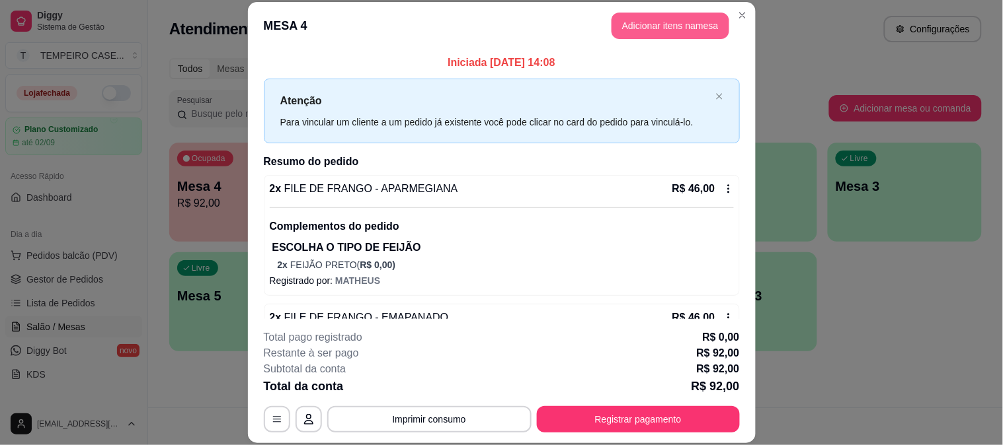
click at [635, 22] on button "Adicionar itens na mesa" at bounding box center [670, 26] width 118 height 26
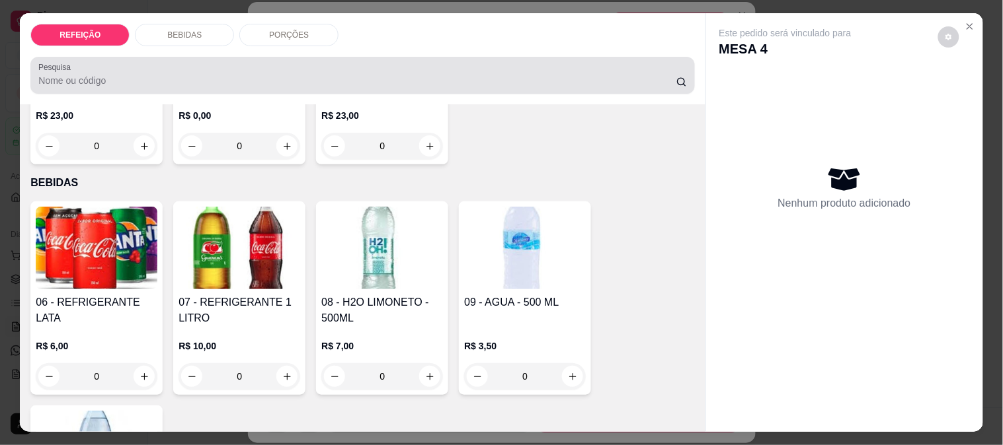
scroll to position [220, 0]
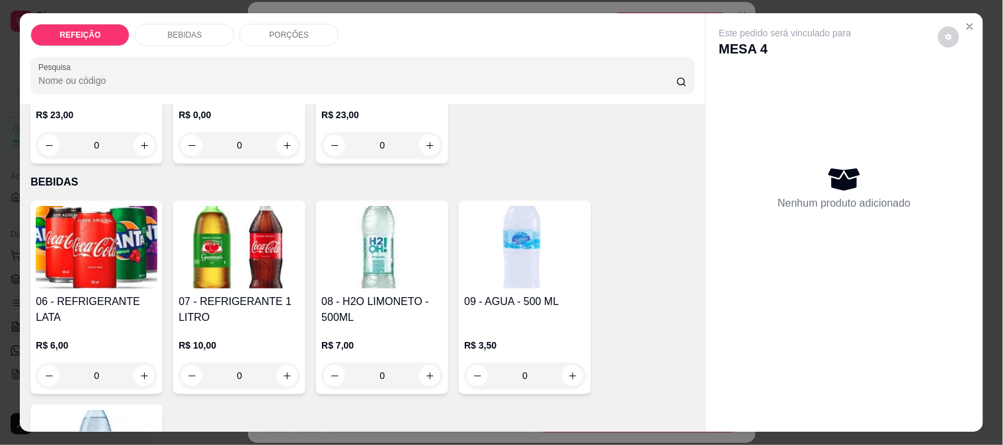
click at [234, 234] on img at bounding box center [239, 247] width 122 height 83
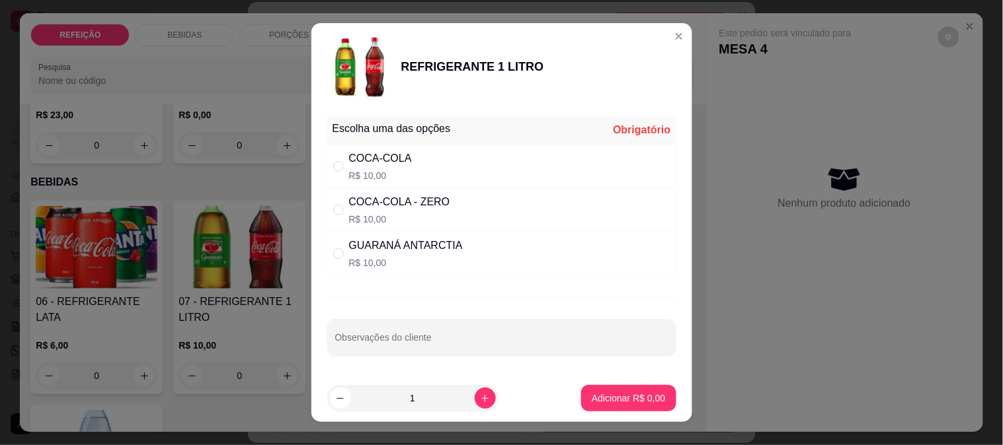
click at [360, 172] on p "R$ 10,00" at bounding box center [380, 175] width 63 height 13
radio input "true"
click at [636, 398] on p "Adicionar R$ 10,00" at bounding box center [625, 398] width 79 height 13
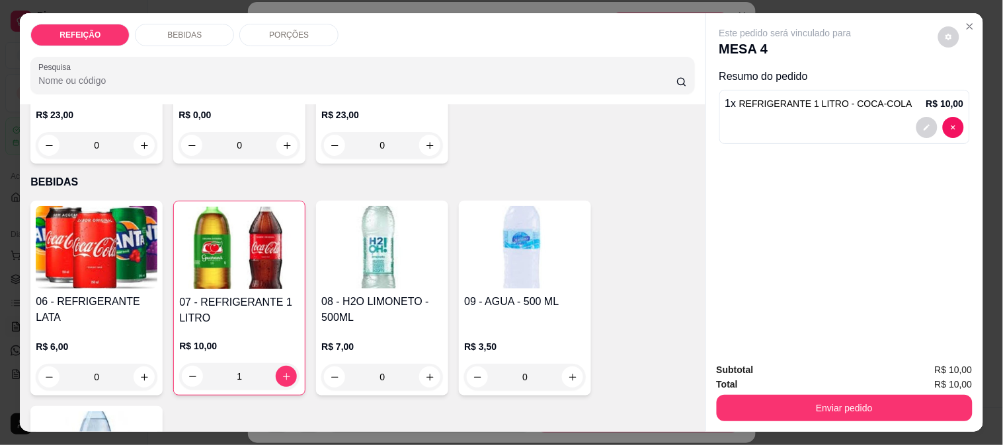
type input "1"
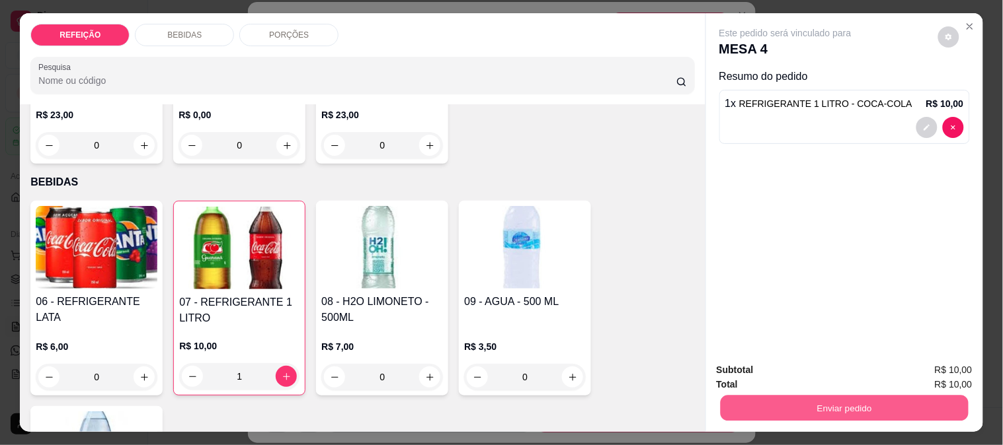
click at [761, 398] on button "Enviar pedido" at bounding box center [844, 408] width 248 height 26
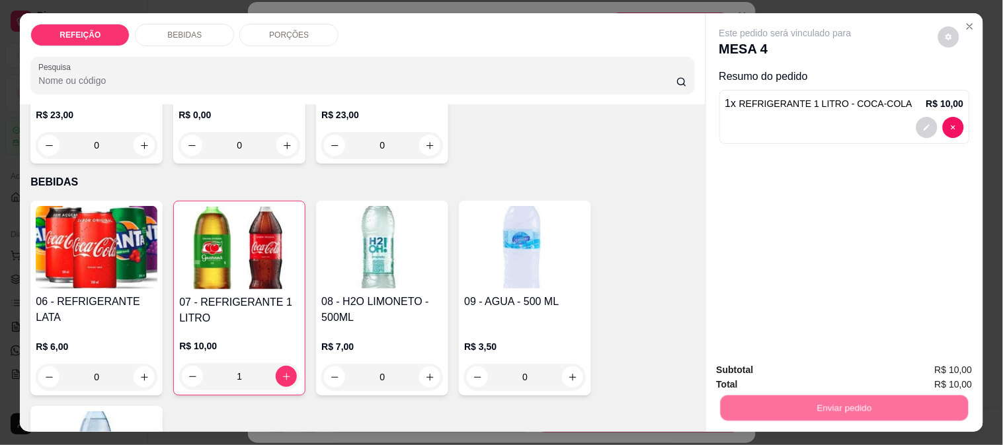
click at [752, 369] on button "Não registrar e enviar pedido" at bounding box center [800, 370] width 137 height 25
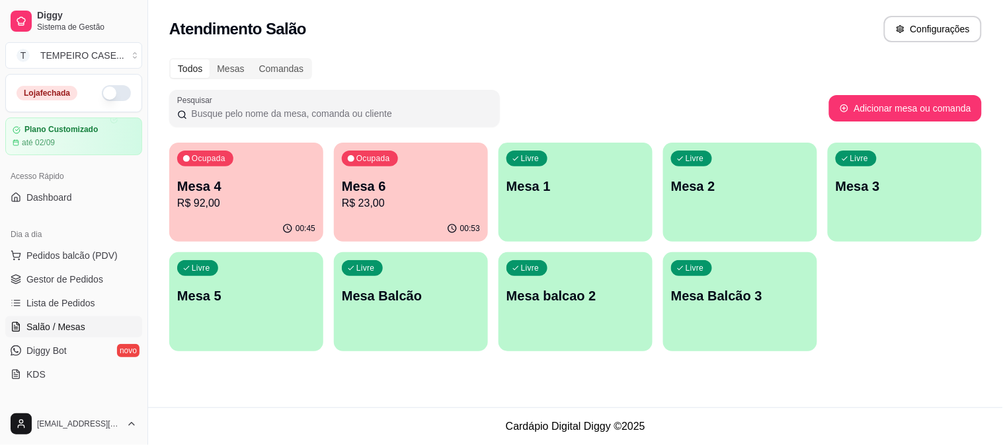
click at [261, 157] on div "Ocupada Mesa 4 R$ 92,00" at bounding box center [246, 179] width 154 height 73
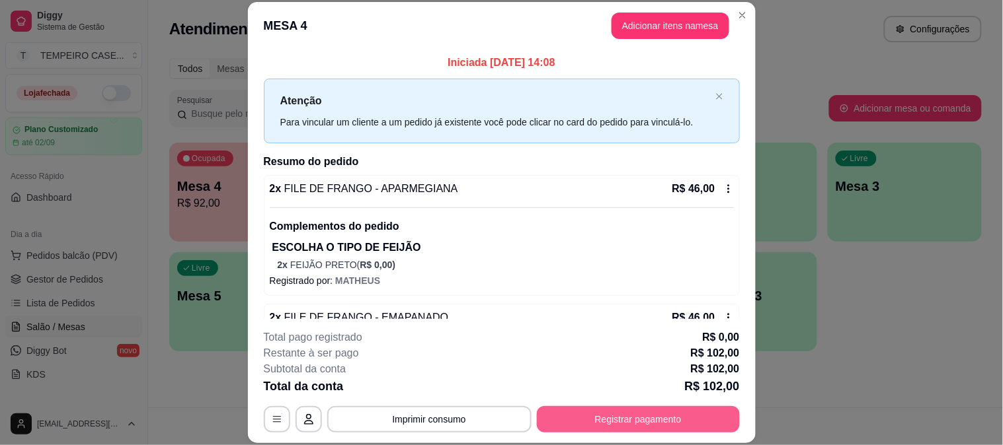
click at [590, 420] on button "Registrar pagamento" at bounding box center [638, 419] width 203 height 26
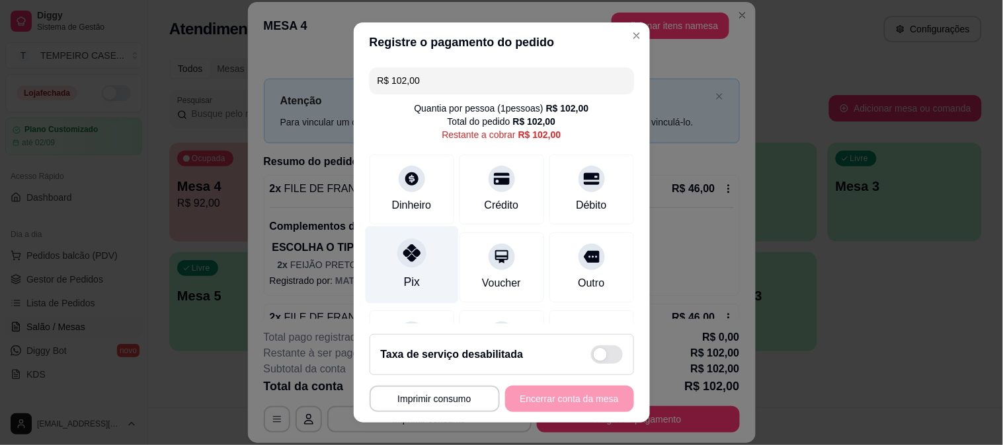
click at [403, 284] on div "Pix" at bounding box center [411, 282] width 16 height 17
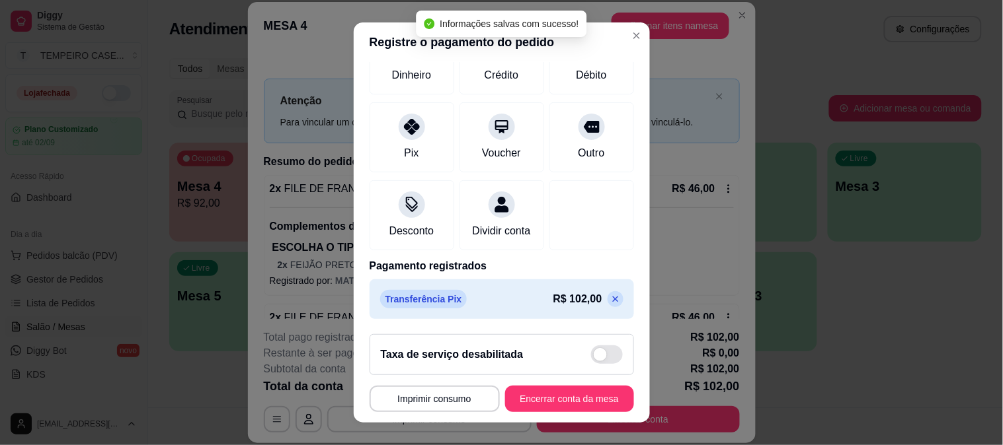
scroll to position [133, 0]
click at [607, 305] on p at bounding box center [615, 299] width 16 height 16
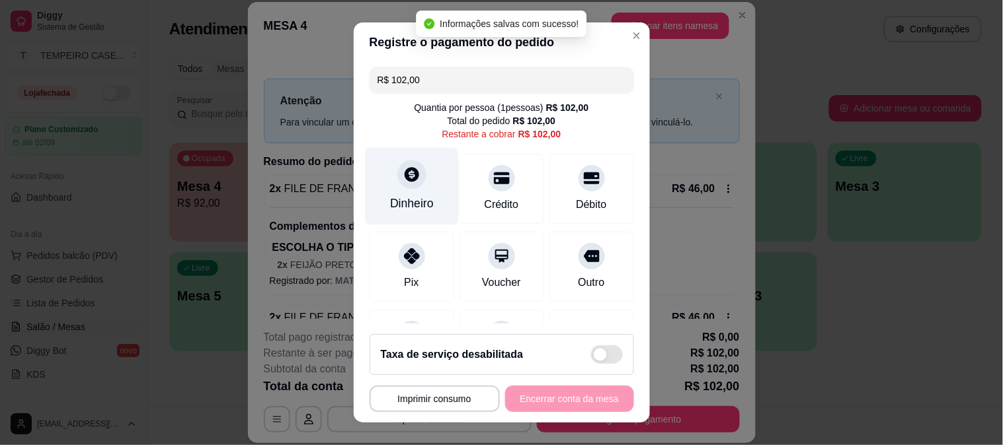
scroll to position [0, 0]
click at [419, 201] on div "Dinheiro" at bounding box center [412, 204] width 44 height 17
type input "R$ 0,00"
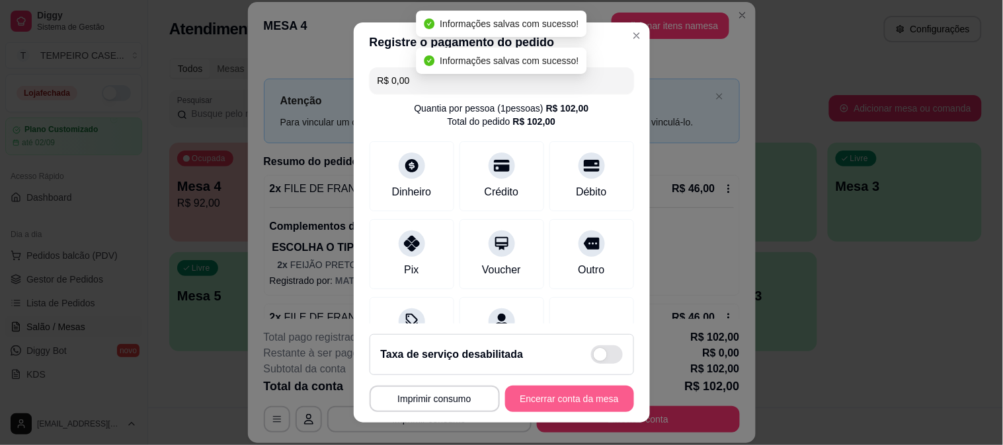
click at [567, 395] on button "Encerrar conta da mesa" at bounding box center [569, 399] width 129 height 26
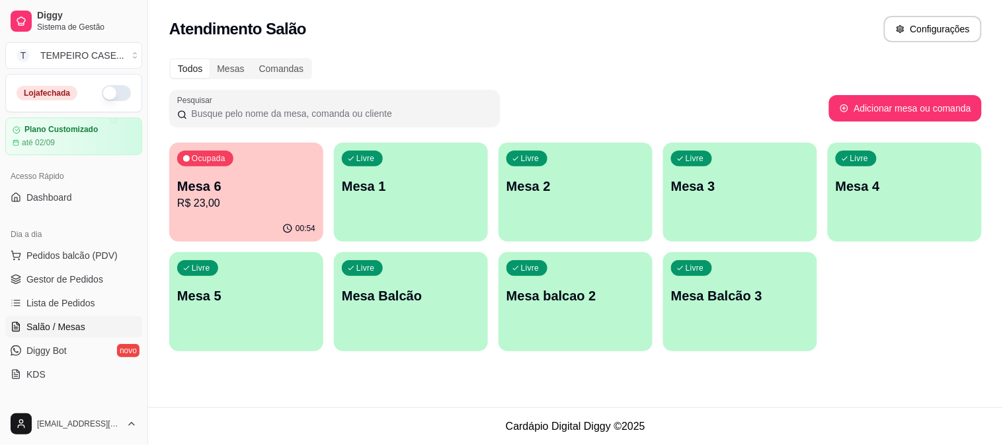
click at [247, 174] on div "Ocupada Mesa 6 R$ 23,00" at bounding box center [246, 179] width 154 height 73
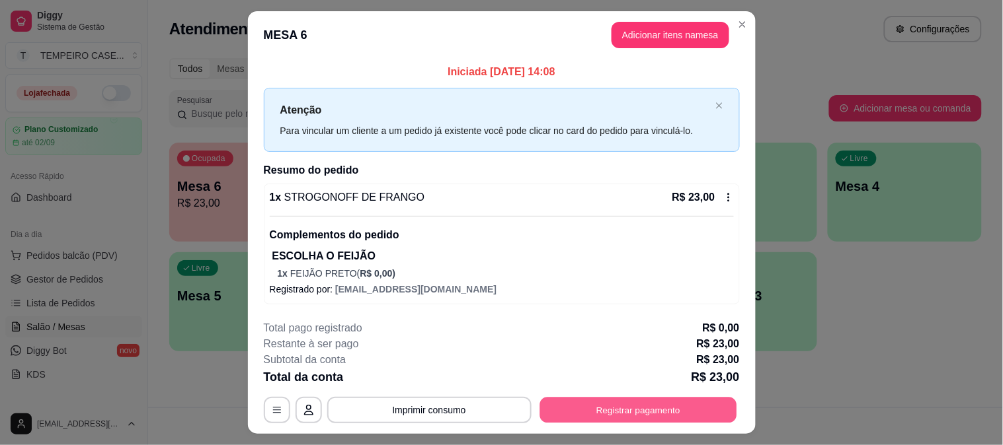
click at [588, 408] on button "Registrar pagamento" at bounding box center [637, 411] width 197 height 26
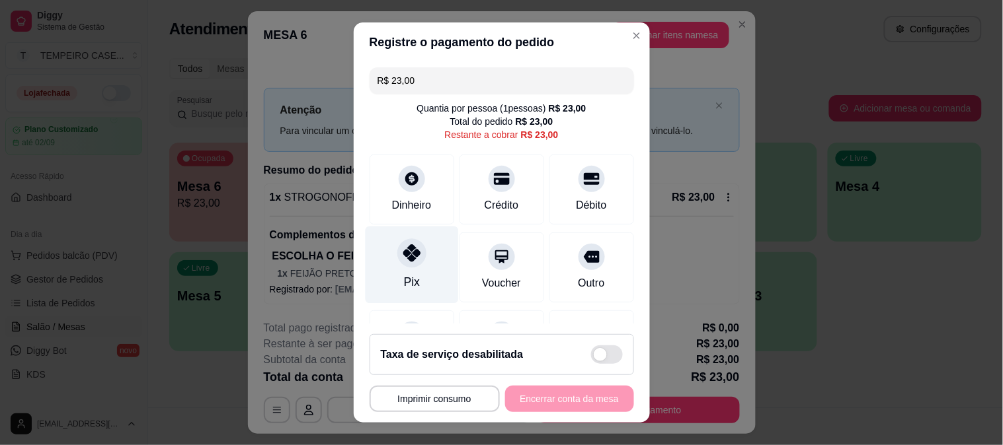
click at [385, 252] on div "Pix" at bounding box center [411, 264] width 93 height 77
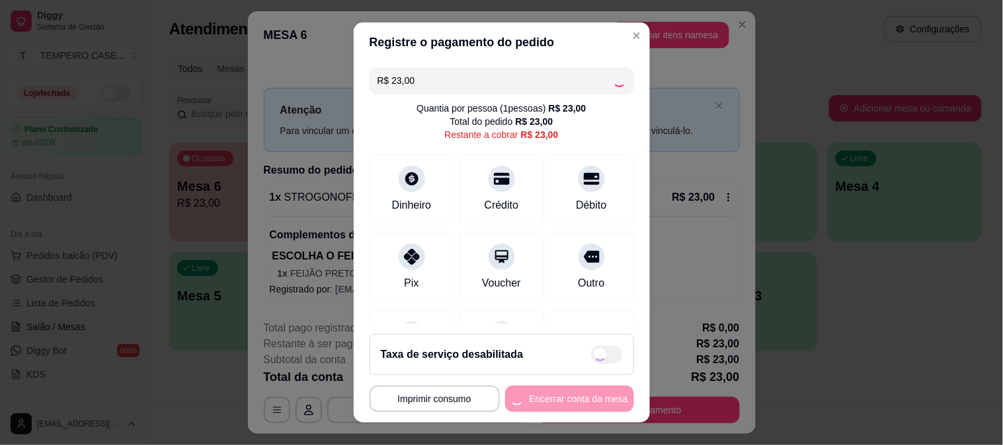
type input "R$ 0,00"
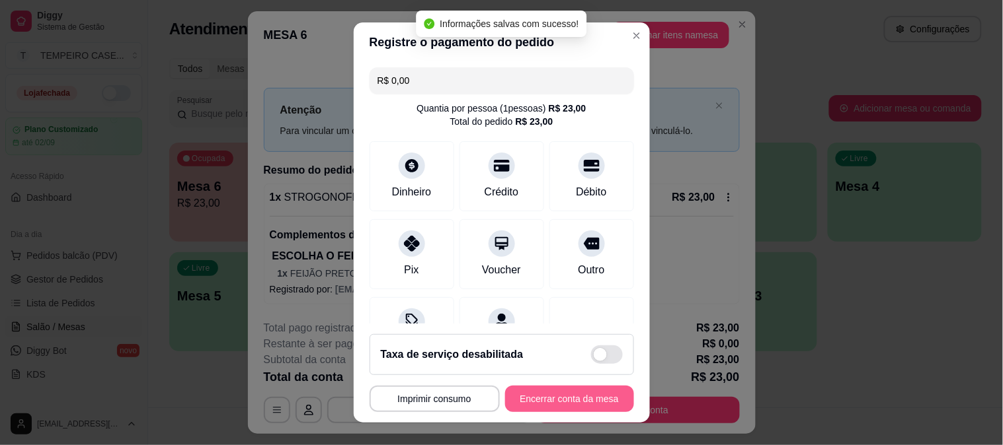
click at [558, 402] on button "Encerrar conta da mesa" at bounding box center [569, 399] width 129 height 26
